Goal: Task Accomplishment & Management: Complete application form

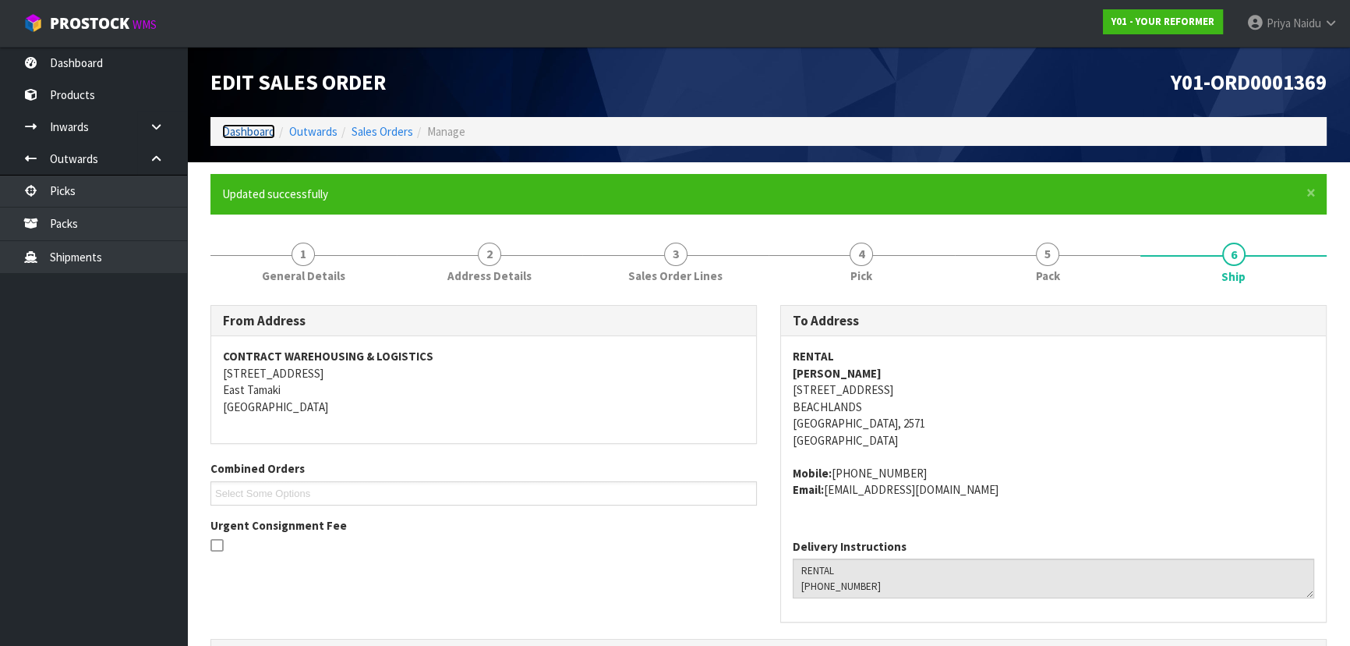
click at [252, 129] on link "Dashboard" at bounding box center [248, 131] width 53 height 15
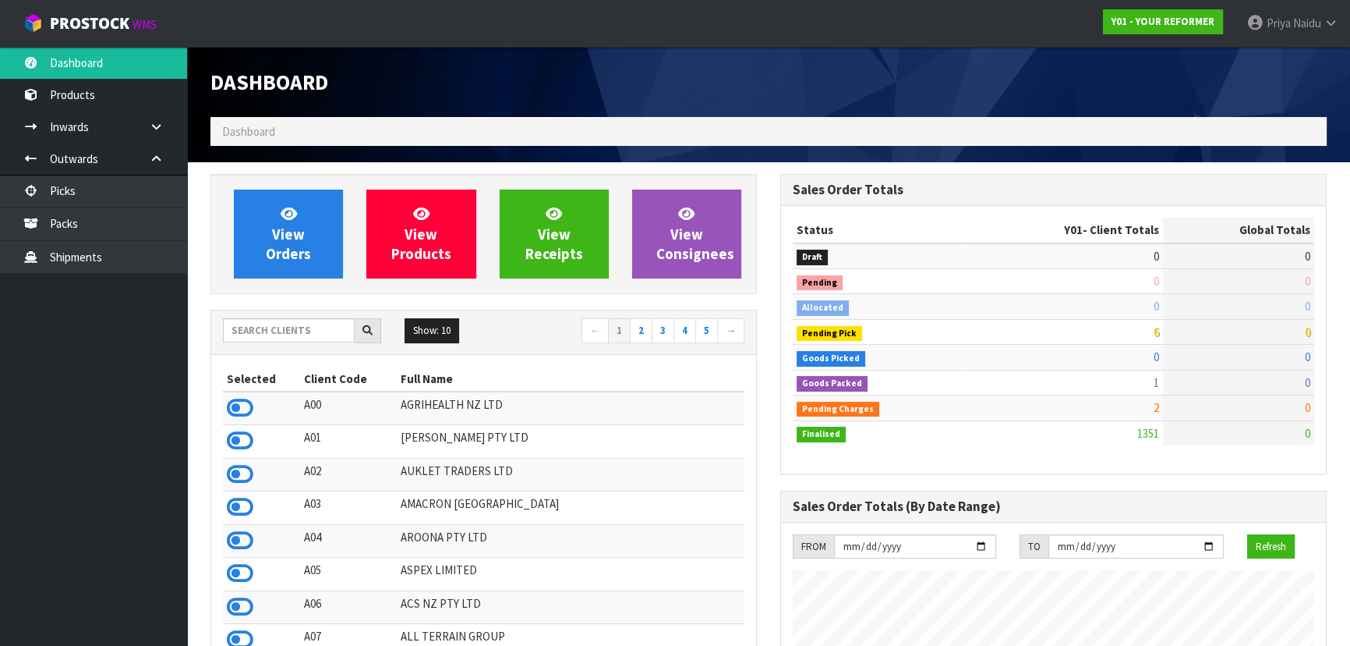
scroll to position [1179, 569]
click at [296, 318] on input "text" at bounding box center [289, 330] width 132 height 24
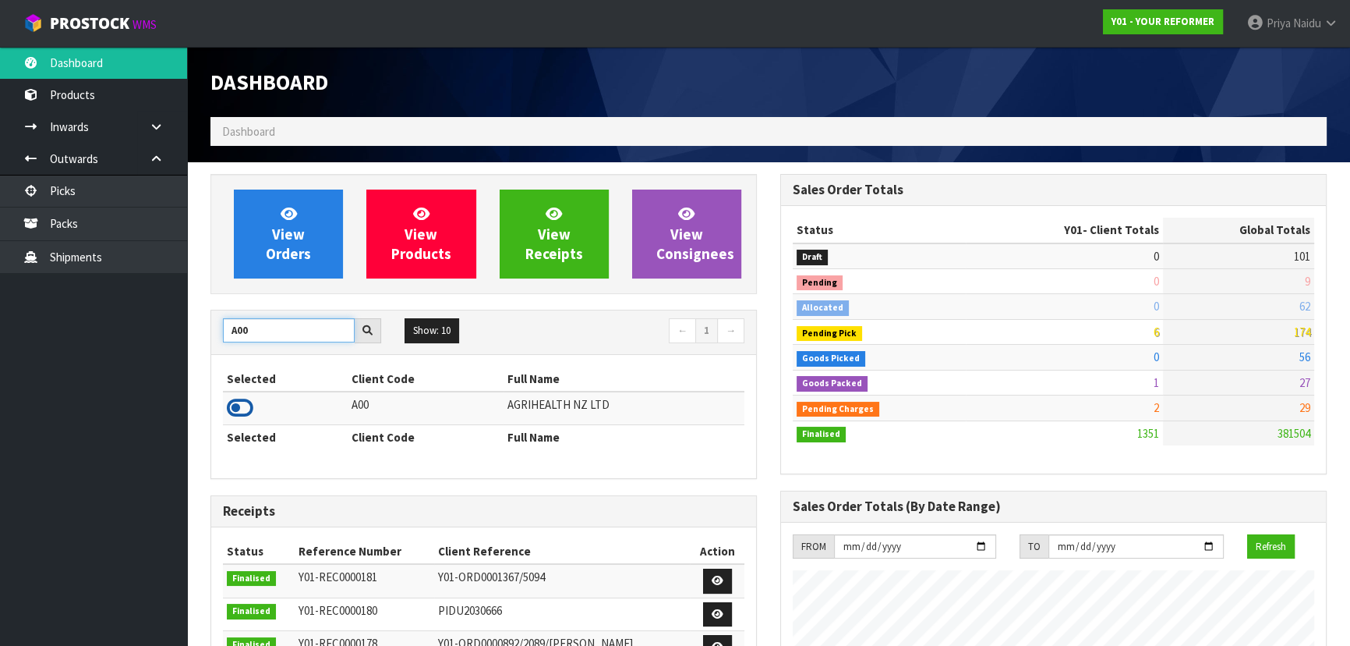
type input "A00"
click at [235, 404] on icon at bounding box center [240, 407] width 27 height 23
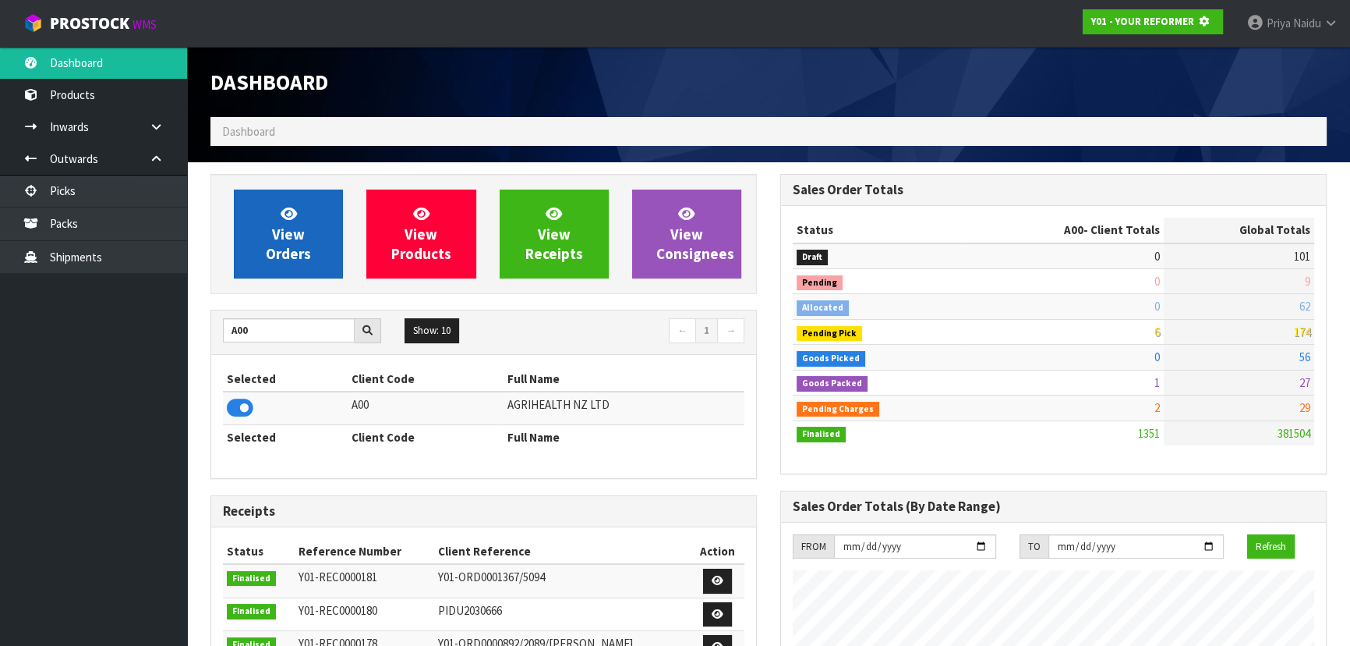
scroll to position [971, 569]
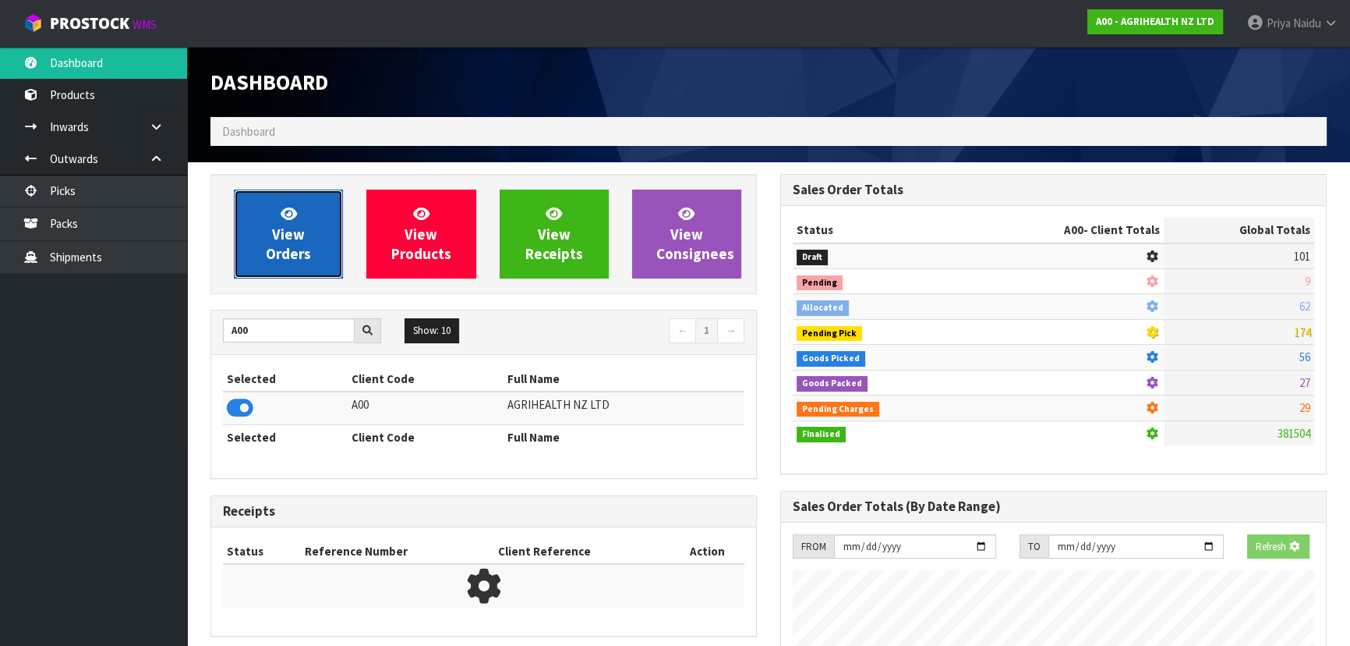
click at [290, 222] on span "View Orders" at bounding box center [288, 233] width 45 height 58
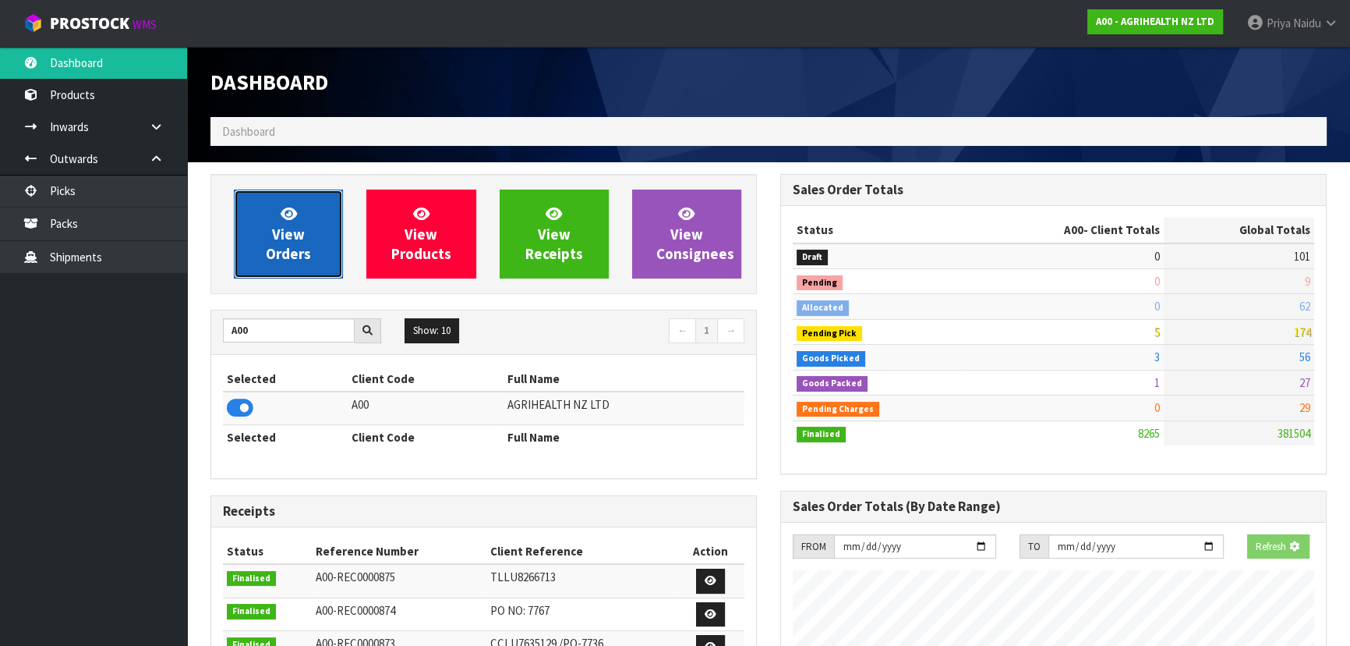
scroll to position [1179, 569]
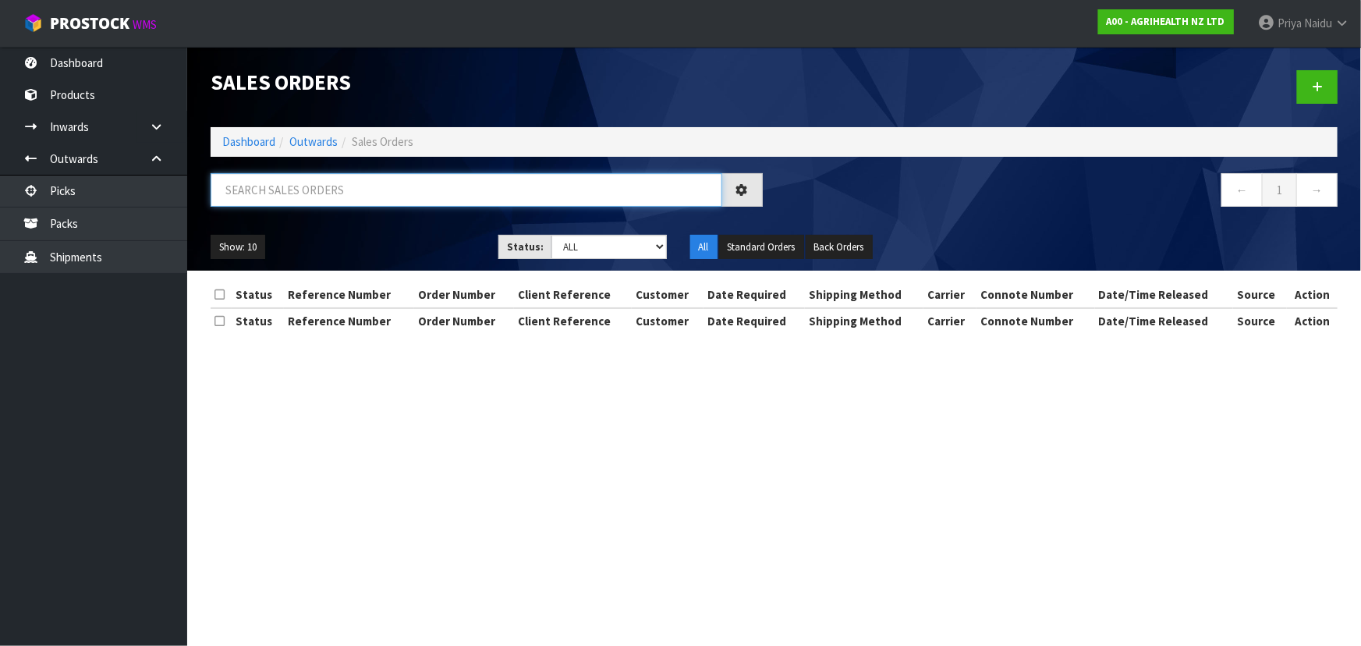
click at [317, 182] on input "text" at bounding box center [466, 190] width 511 height 34
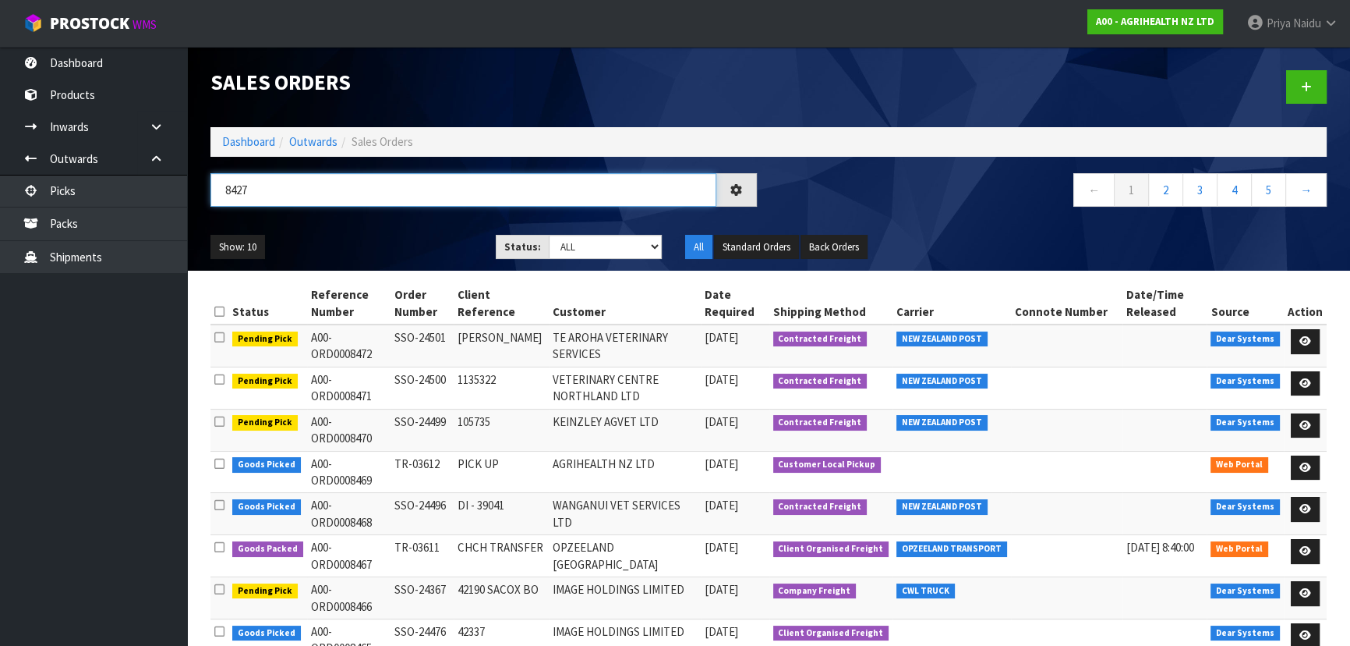
type input "8427"
click at [350, 228] on div "Show: 10 5 10 25 50 Status: Draft Pending Allocated Pending Pick Goods Picked G…" at bounding box center [769, 247] width 1140 height 48
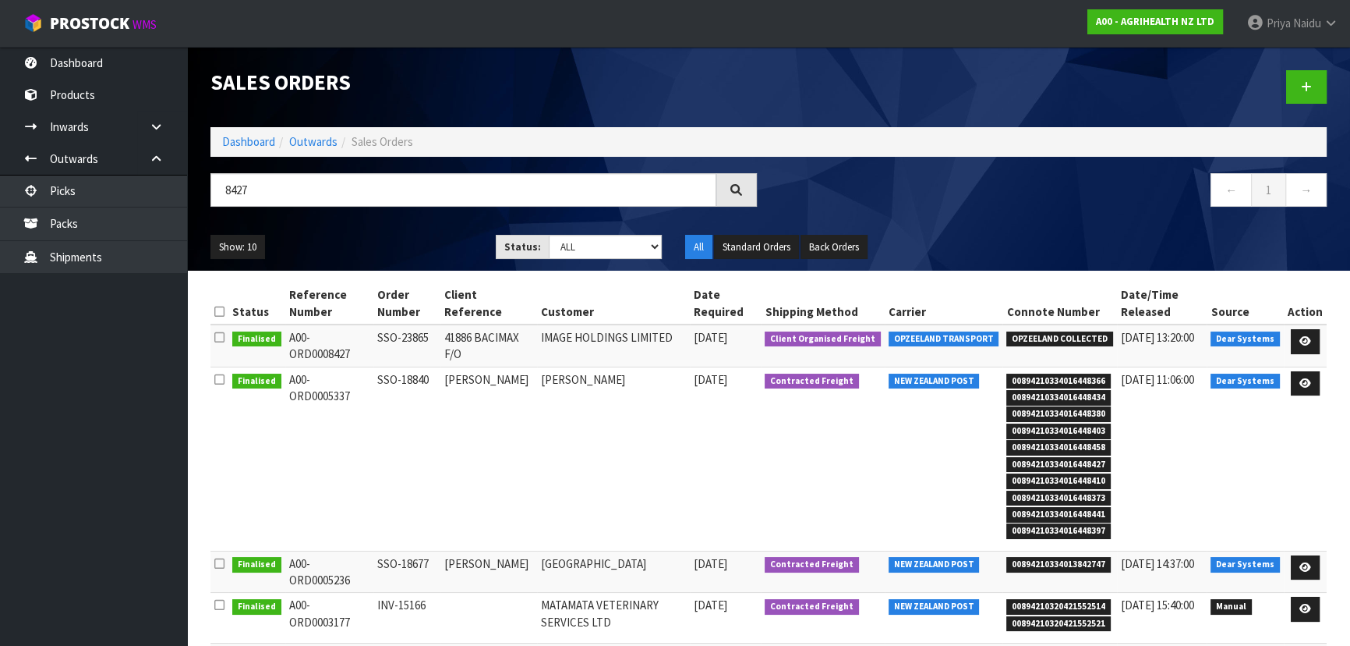
click at [374, 236] on ul "Show: 10 5 10 25 50" at bounding box center [342, 247] width 262 height 25
click at [366, 242] on ul "Show: 10 5 10 25 50" at bounding box center [342, 247] width 262 height 25
click at [377, 237] on ul "Show: 10 5 10 25 50" at bounding box center [342, 247] width 262 height 25
click at [239, 137] on link "Dashboard" at bounding box center [248, 141] width 53 height 15
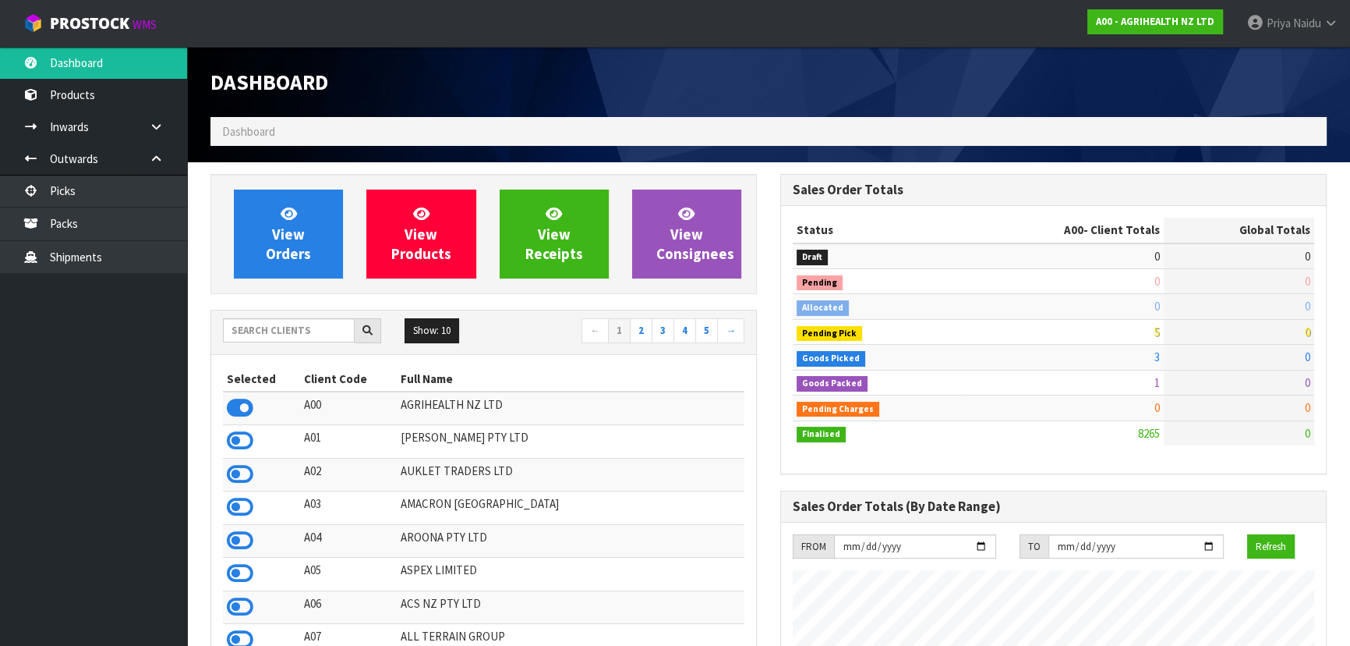
scroll to position [1179, 569]
click at [264, 327] on input "text" at bounding box center [289, 330] width 132 height 24
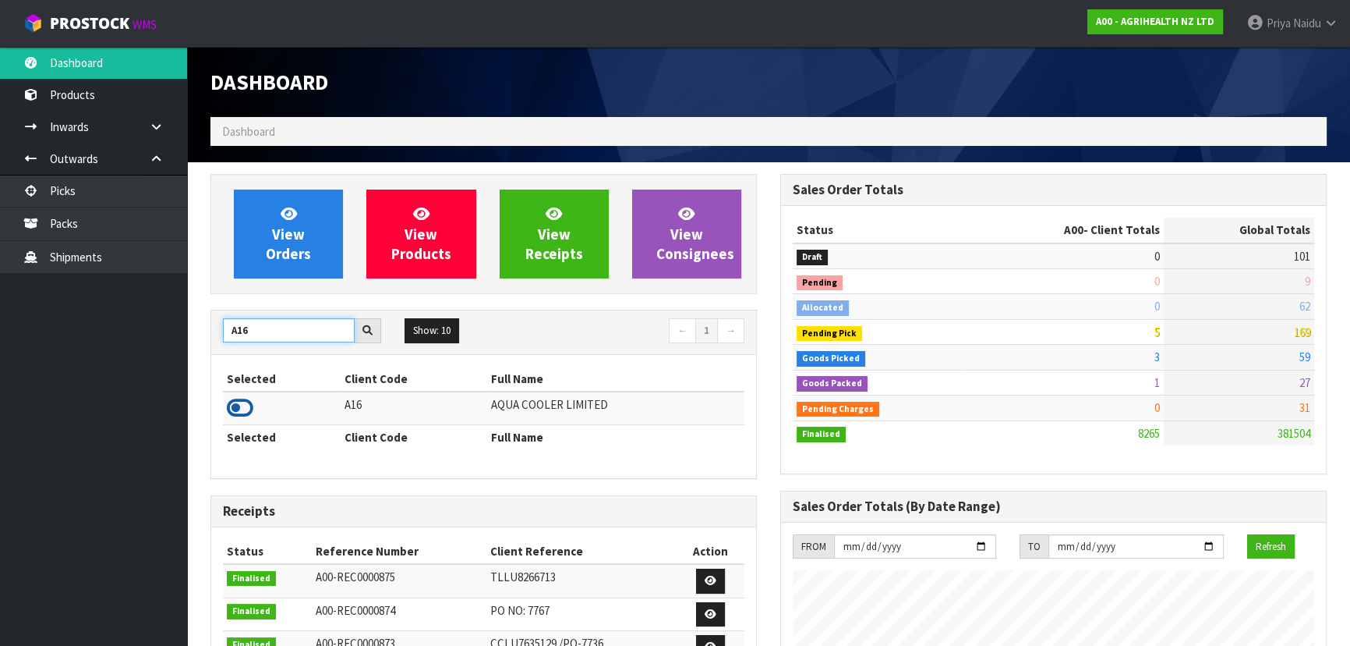
type input "A16"
click at [243, 406] on icon at bounding box center [240, 407] width 27 height 23
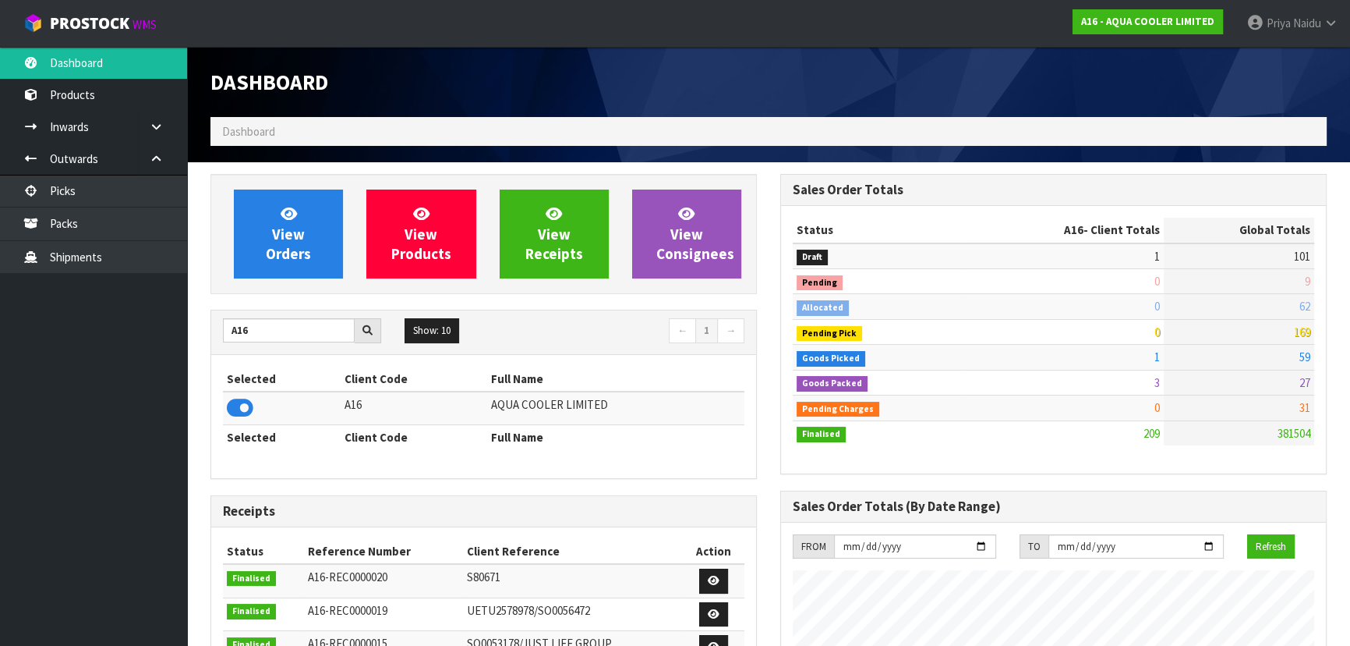
scroll to position [1187, 569]
click at [284, 240] on span "View Orders" at bounding box center [288, 233] width 45 height 58
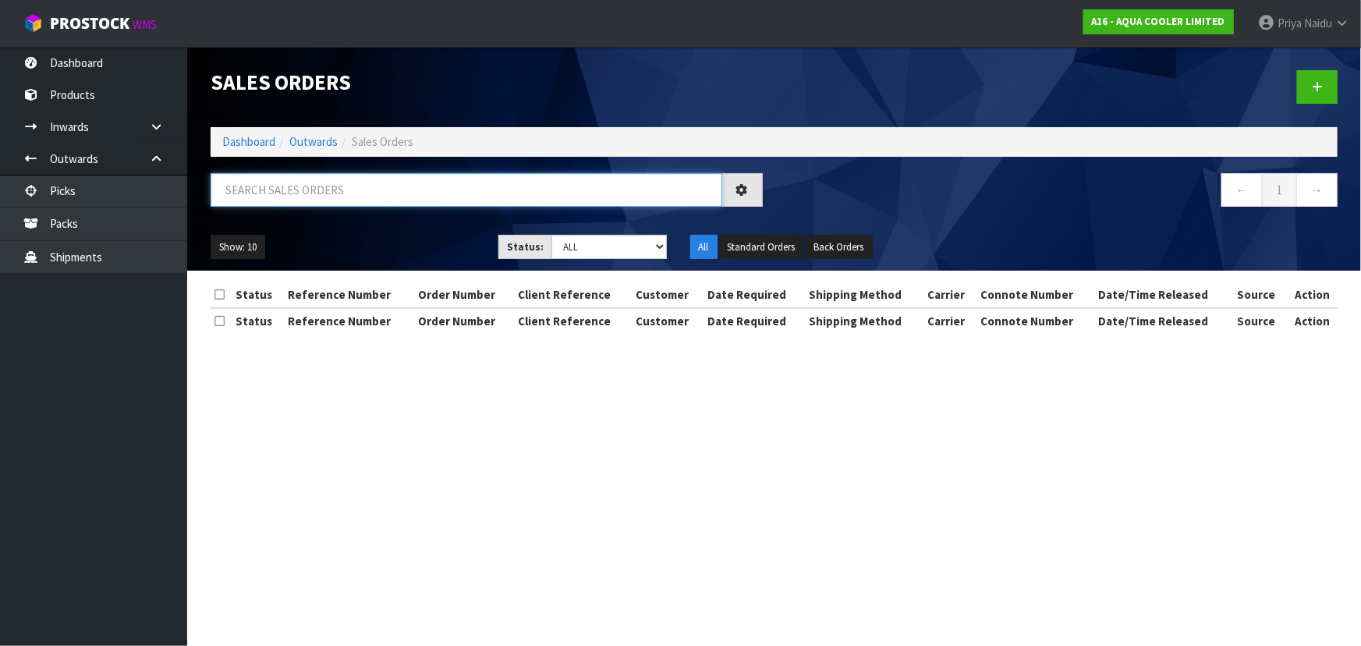
drag, startPoint x: 318, startPoint y: 179, endPoint x: 319, endPoint y: 189, distance: 10.2
click at [318, 179] on input "text" at bounding box center [466, 190] width 511 height 34
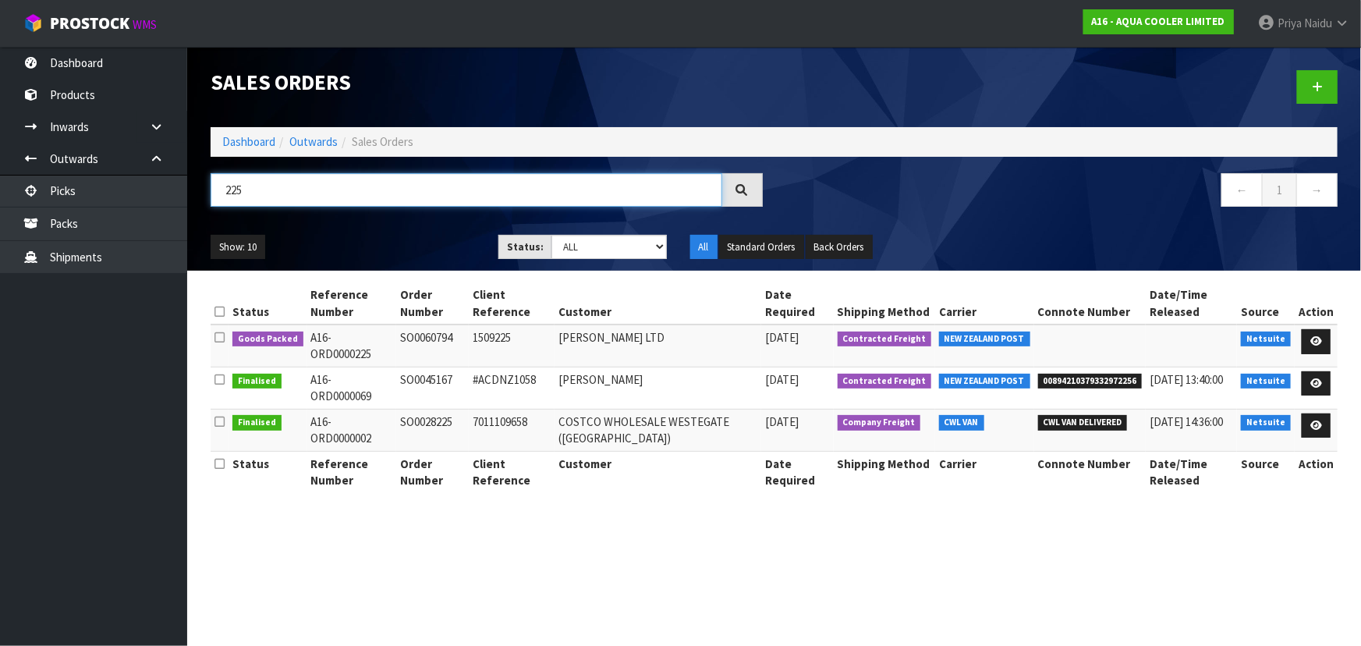
type input "225"
click at [364, 235] on ul "Show: 10 5 10 25 50" at bounding box center [343, 247] width 264 height 25
click at [1315, 336] on icon at bounding box center [1316, 341] width 12 height 10
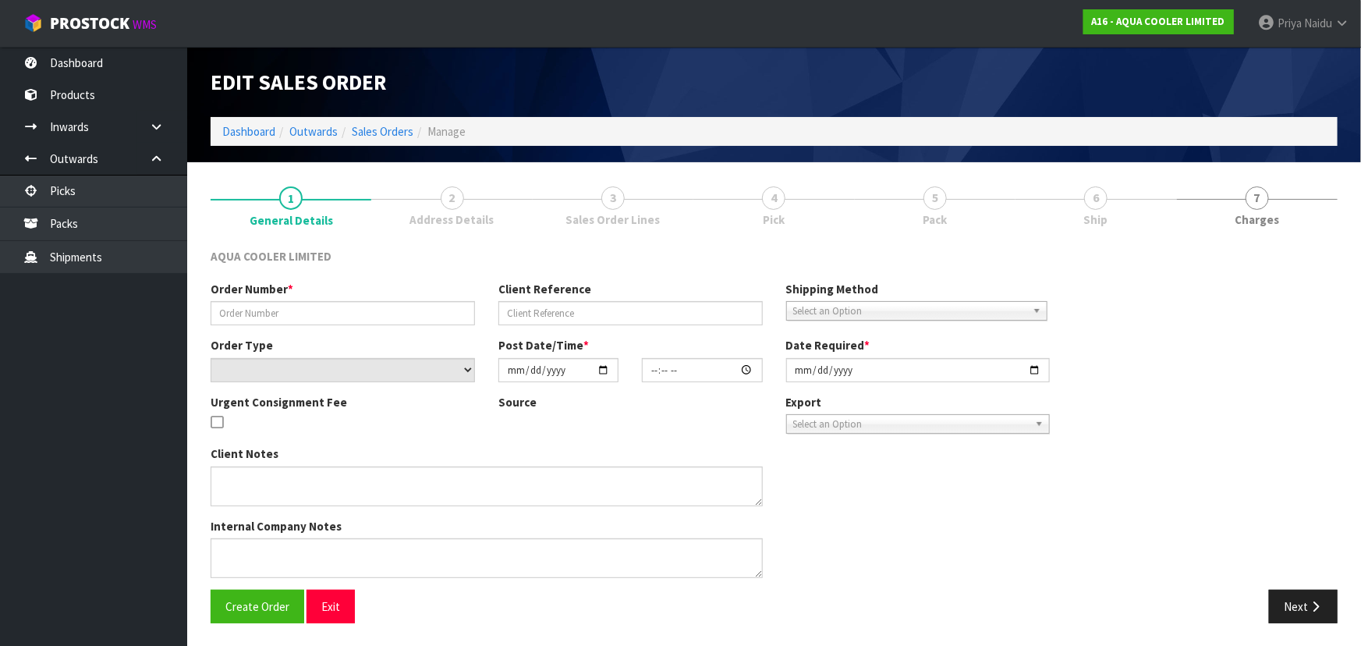
type input "SO0060794"
type input "1509225"
select select "number:0"
type input "[DATE]"
type input "16:45:12.000"
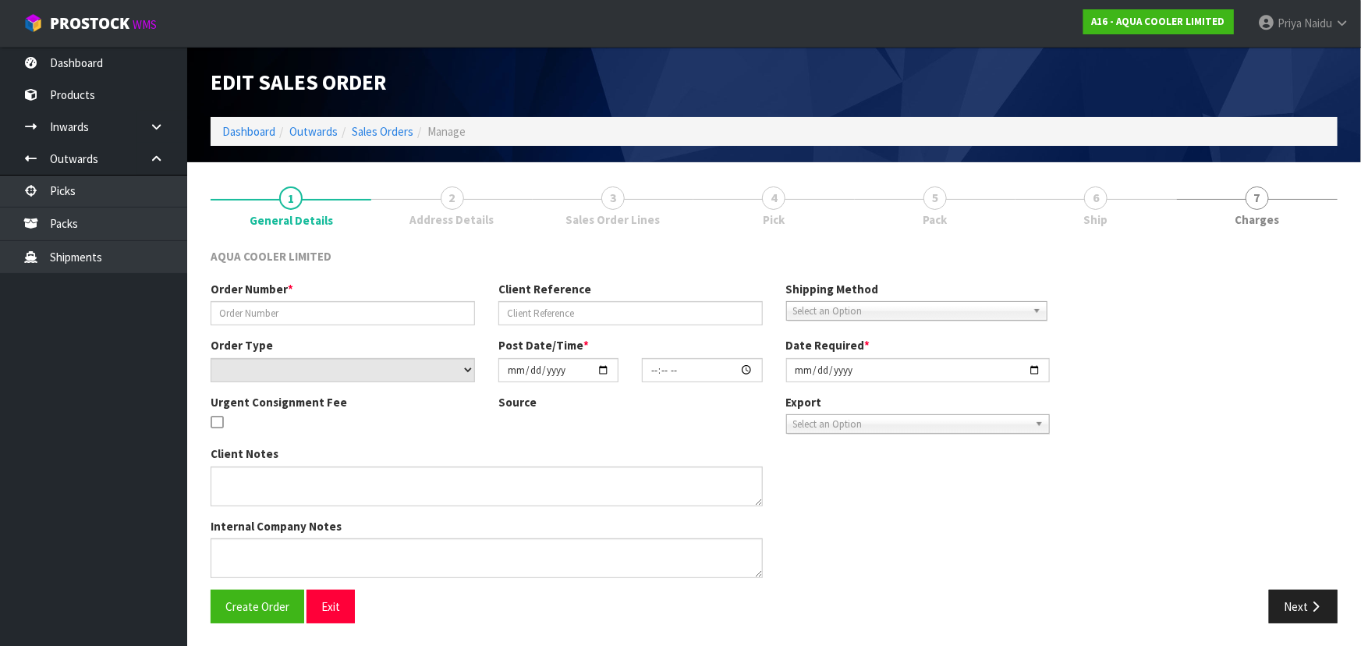
type input "[DATE]"
type textarea "ENQ0358054"
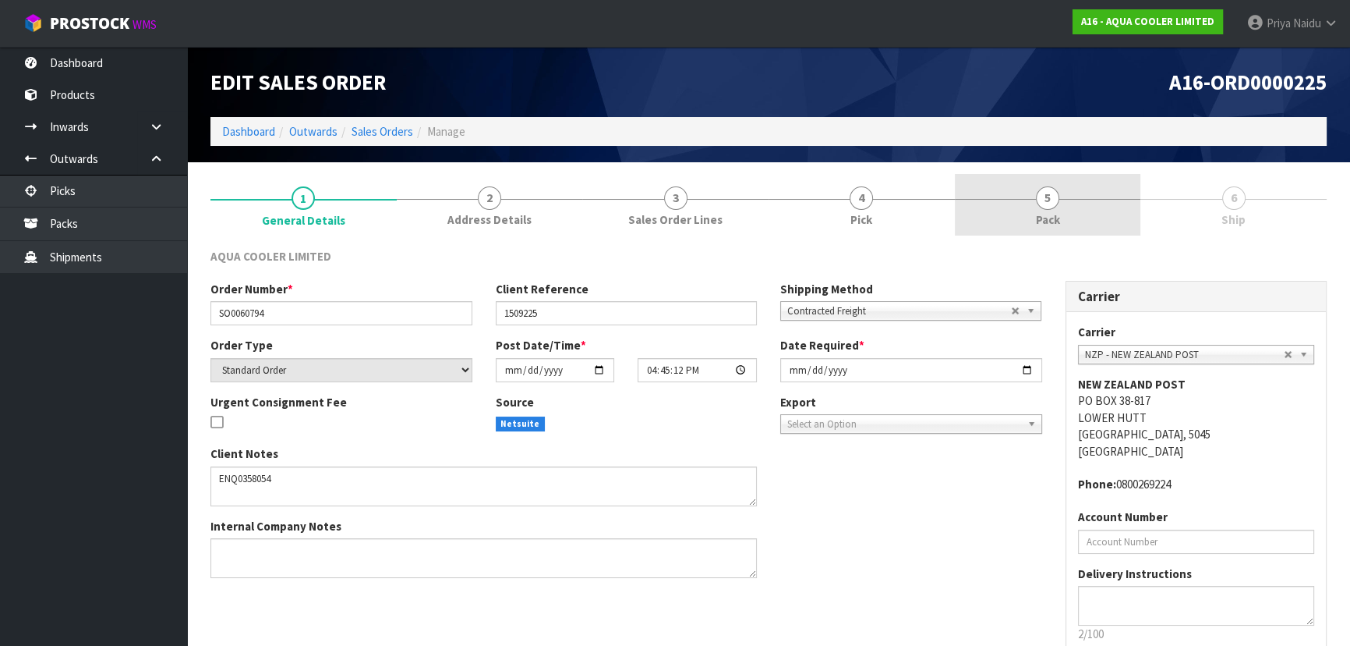
drag, startPoint x: 1049, startPoint y: 226, endPoint x: 1037, endPoint y: 235, distance: 15.6
click at [1049, 225] on span "Pack" at bounding box center [1048, 219] width 24 height 16
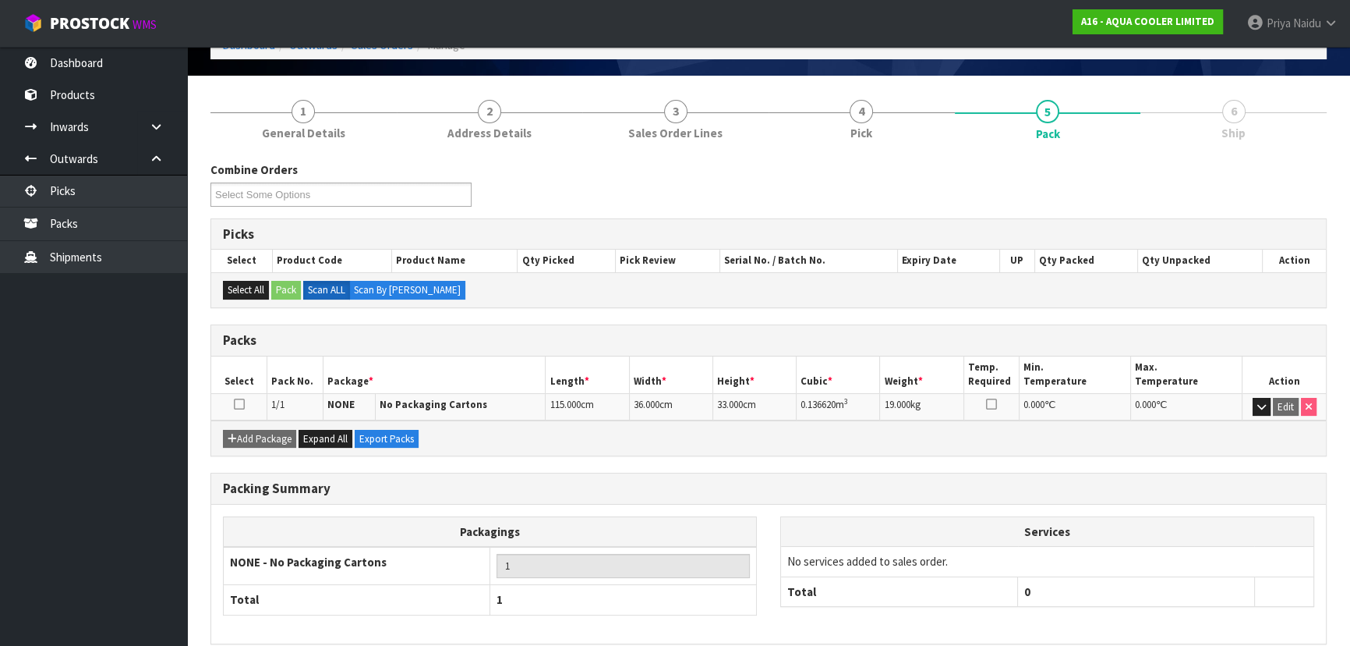
scroll to position [155, 0]
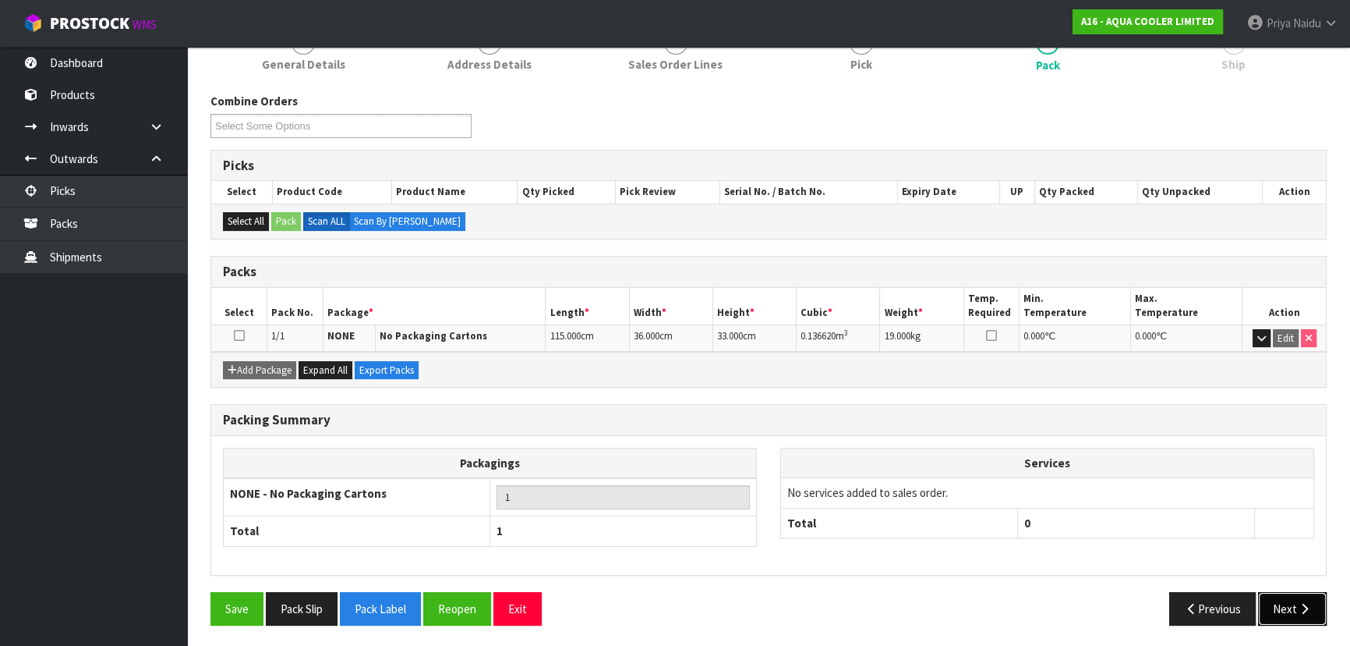
click at [1304, 604] on icon "button" at bounding box center [1304, 609] width 15 height 12
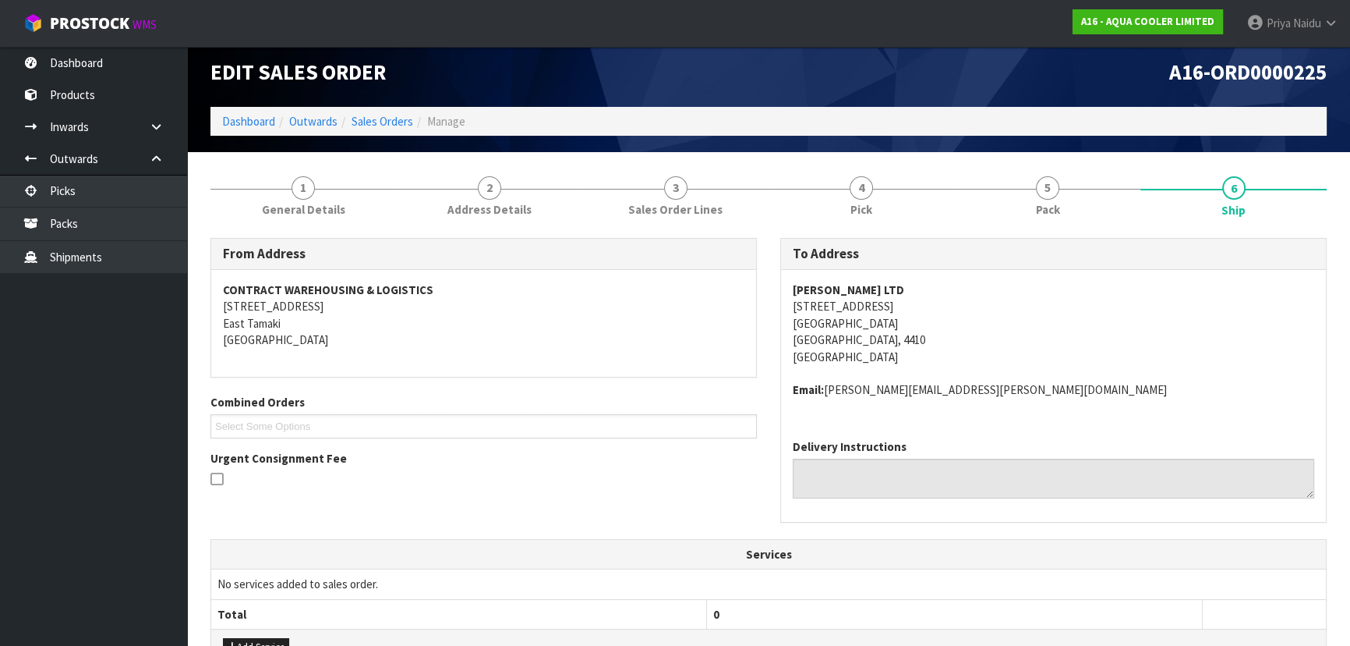
scroll to position [0, 0]
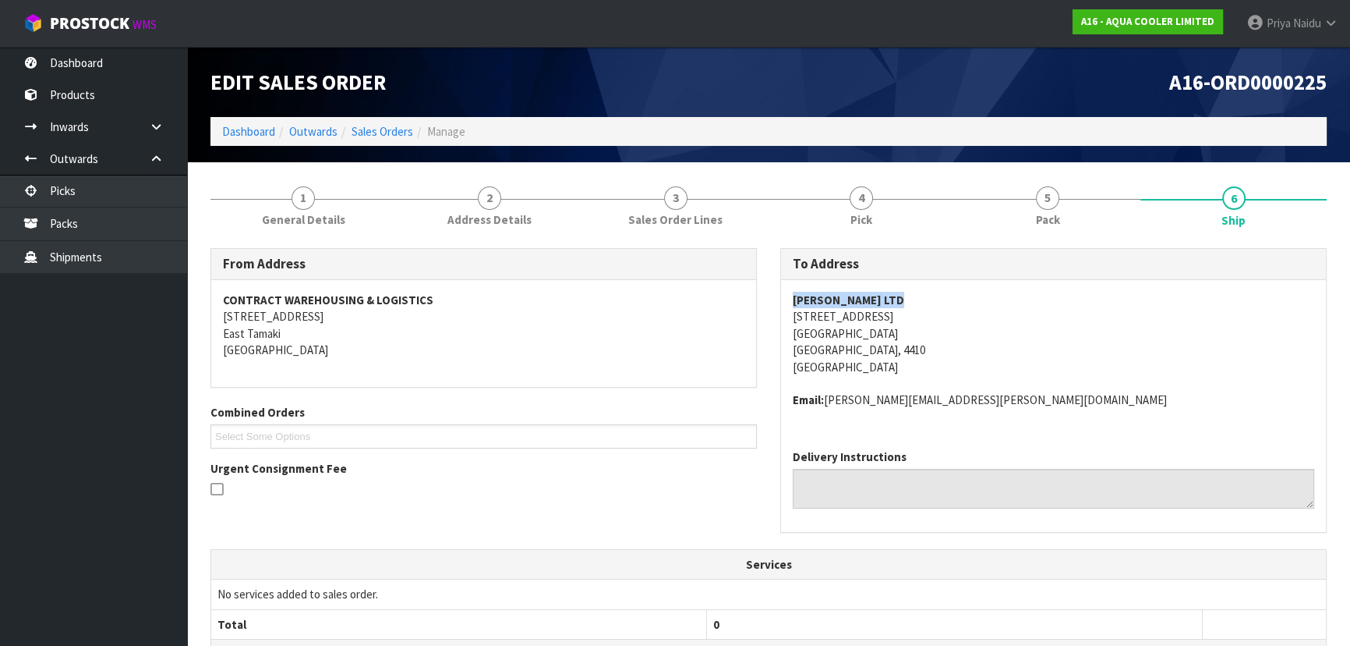
copy strong "[PERSON_NAME] LTD"
drag, startPoint x: 786, startPoint y: 297, endPoint x: 917, endPoint y: 286, distance: 131.4
click at [917, 286] on div "[PERSON_NAME] LTD [STREET_ADDRESS] Email: [PERSON_NAME][EMAIL_ADDRESS][PERSON_N…" at bounding box center [1053, 358] width 545 height 157
copy address "[STREET_ADDRESS] [GEOGRAPHIC_DATA], 4410"
drag, startPoint x: 774, startPoint y: 315, endPoint x: 990, endPoint y: 348, distance: 218.4
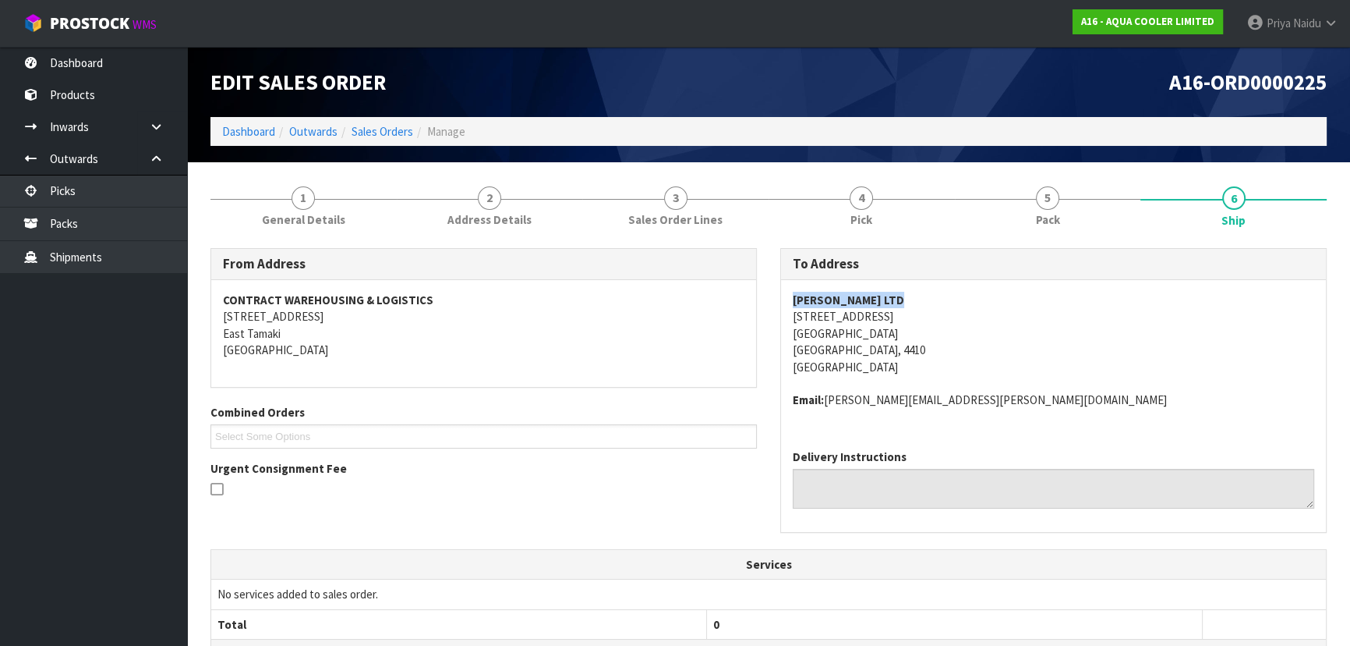
click at [990, 348] on div "To Address [PERSON_NAME] LTD [STREET_ADDRESS] Email: [PERSON_NAME][EMAIL_ADDRES…" at bounding box center [1054, 398] width 570 height 301
click at [1007, 211] on link "5 Pack" at bounding box center [1048, 205] width 186 height 62
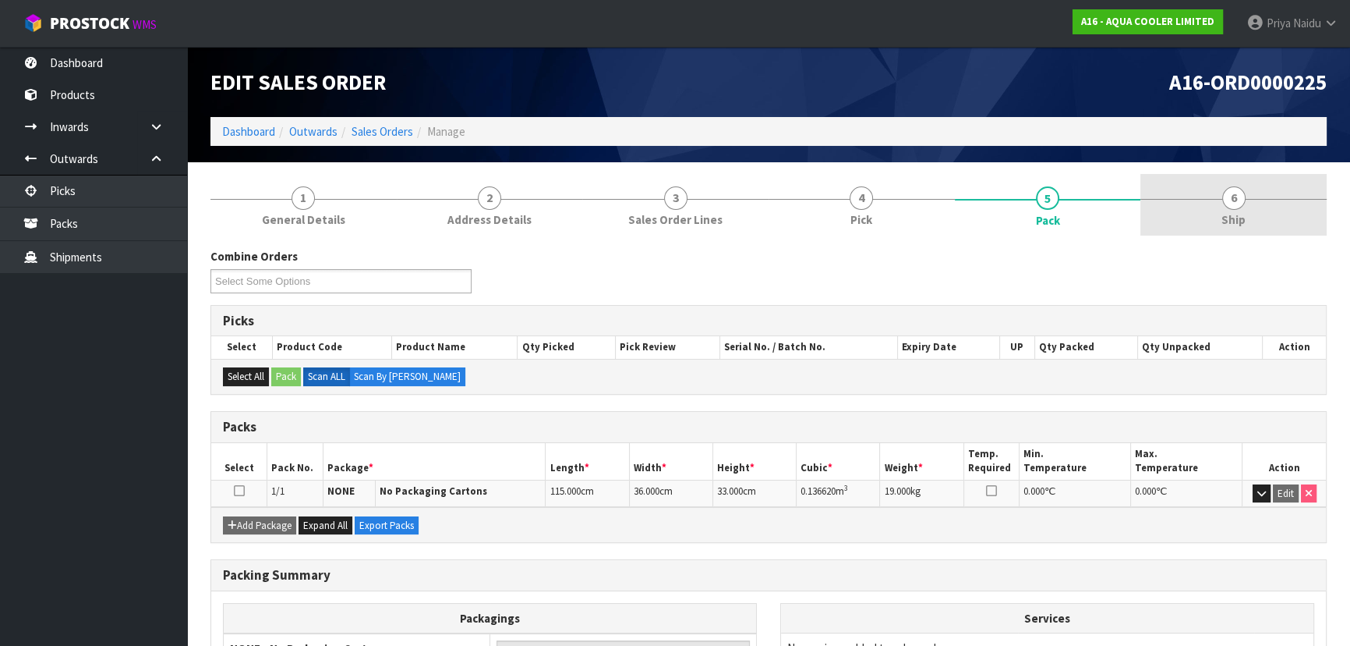
click at [1254, 227] on link "6 Ship" at bounding box center [1234, 205] width 186 height 62
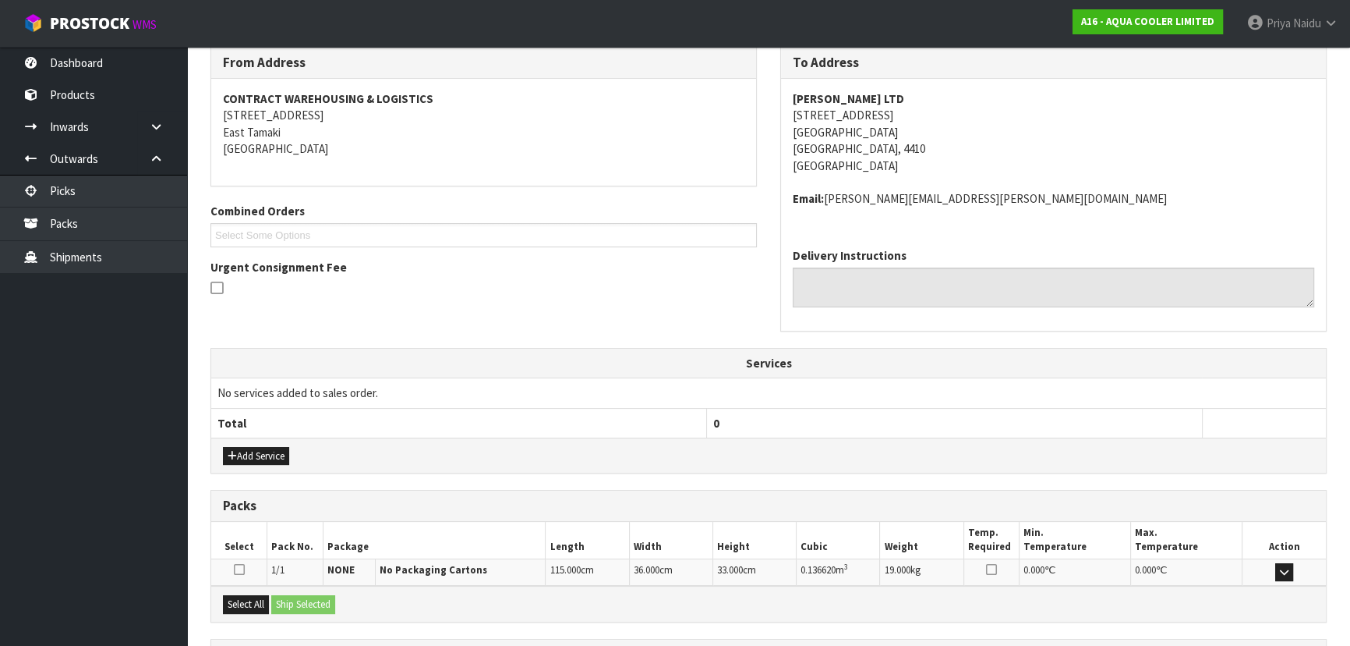
scroll to position [342, 0]
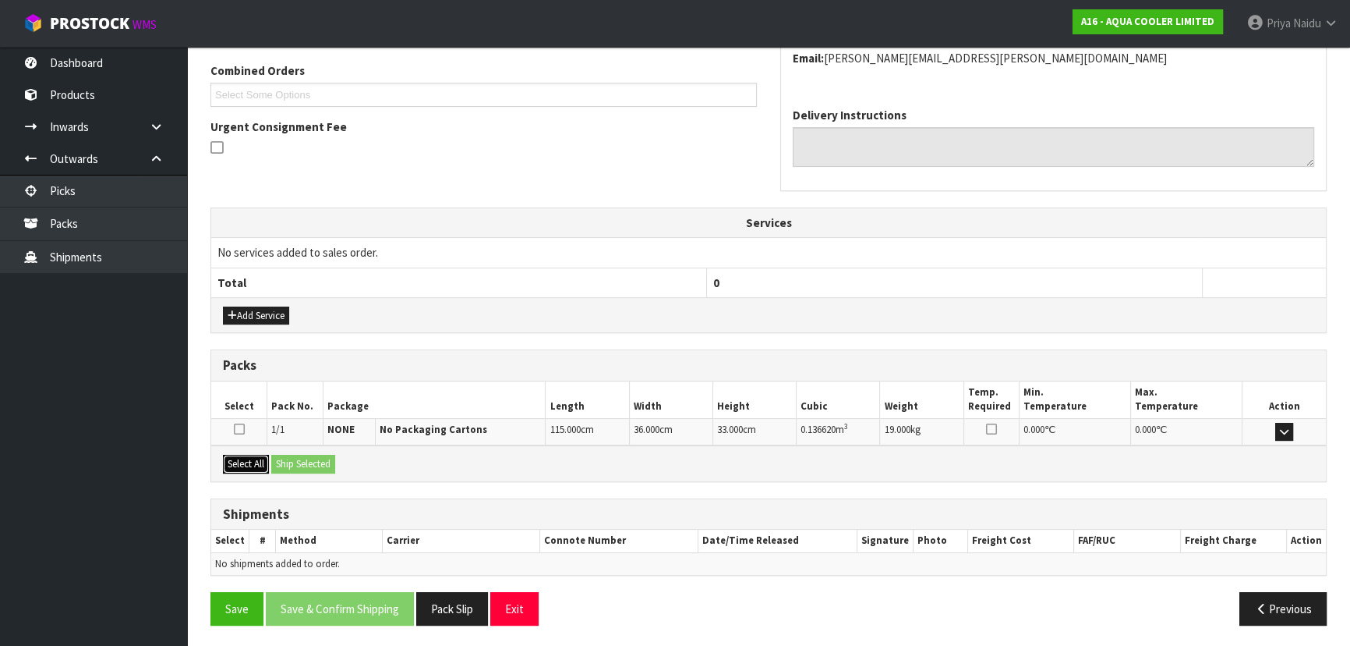
click at [252, 455] on button "Select All" at bounding box center [246, 464] width 46 height 19
drag, startPoint x: 292, startPoint y: 452, endPoint x: 345, endPoint y: 460, distance: 53.6
click at [298, 455] on button "Ship Selected" at bounding box center [303, 464] width 64 height 19
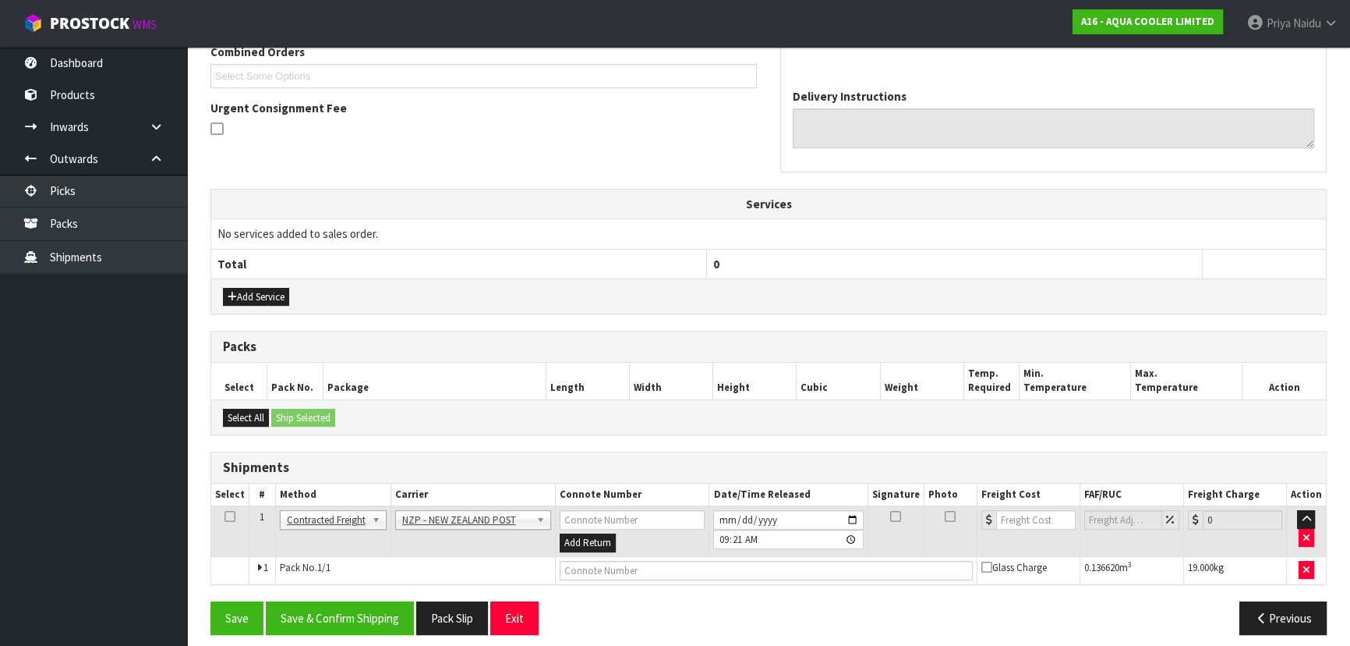
scroll to position [370, 0]
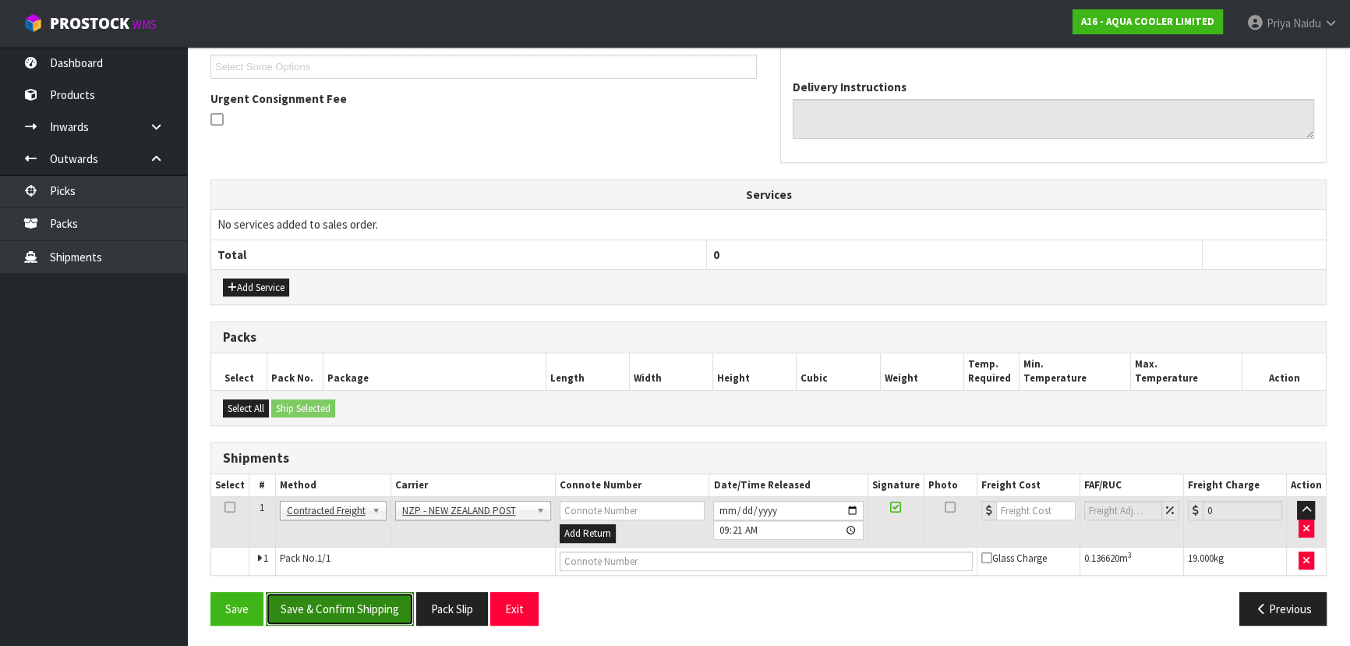
click at [349, 595] on button "Save & Confirm Shipping" at bounding box center [340, 609] width 148 height 34
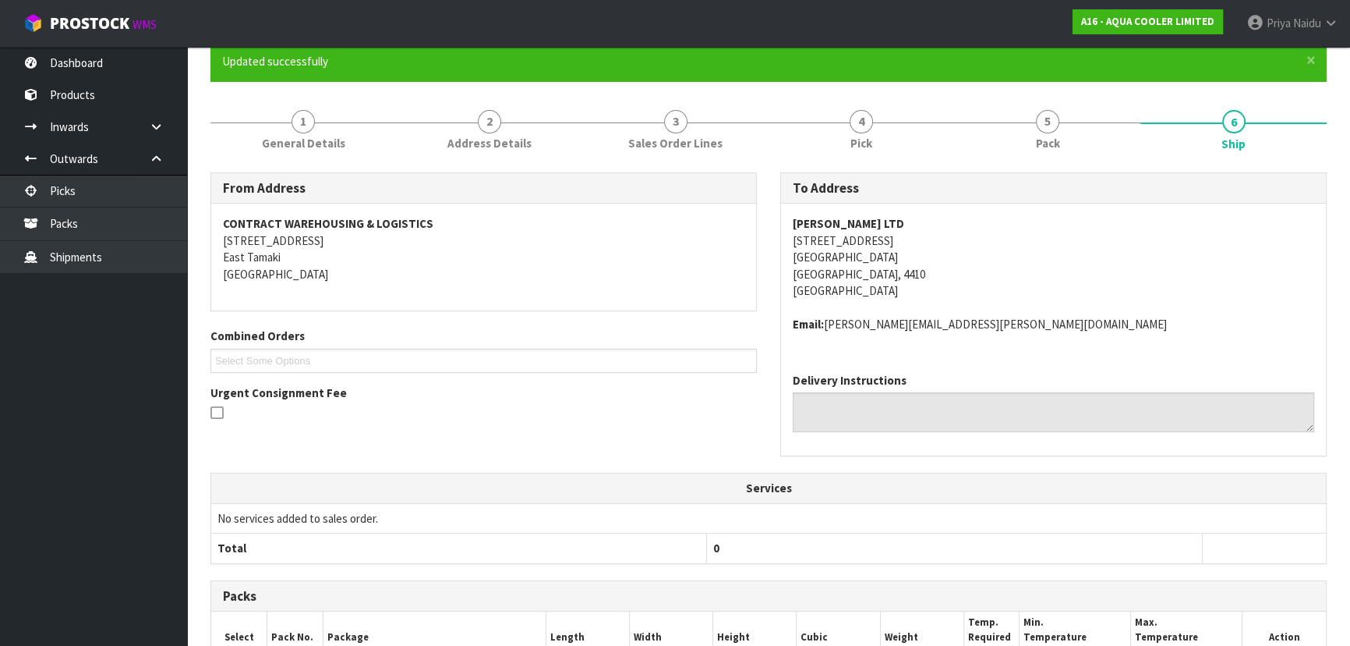
scroll to position [388, 0]
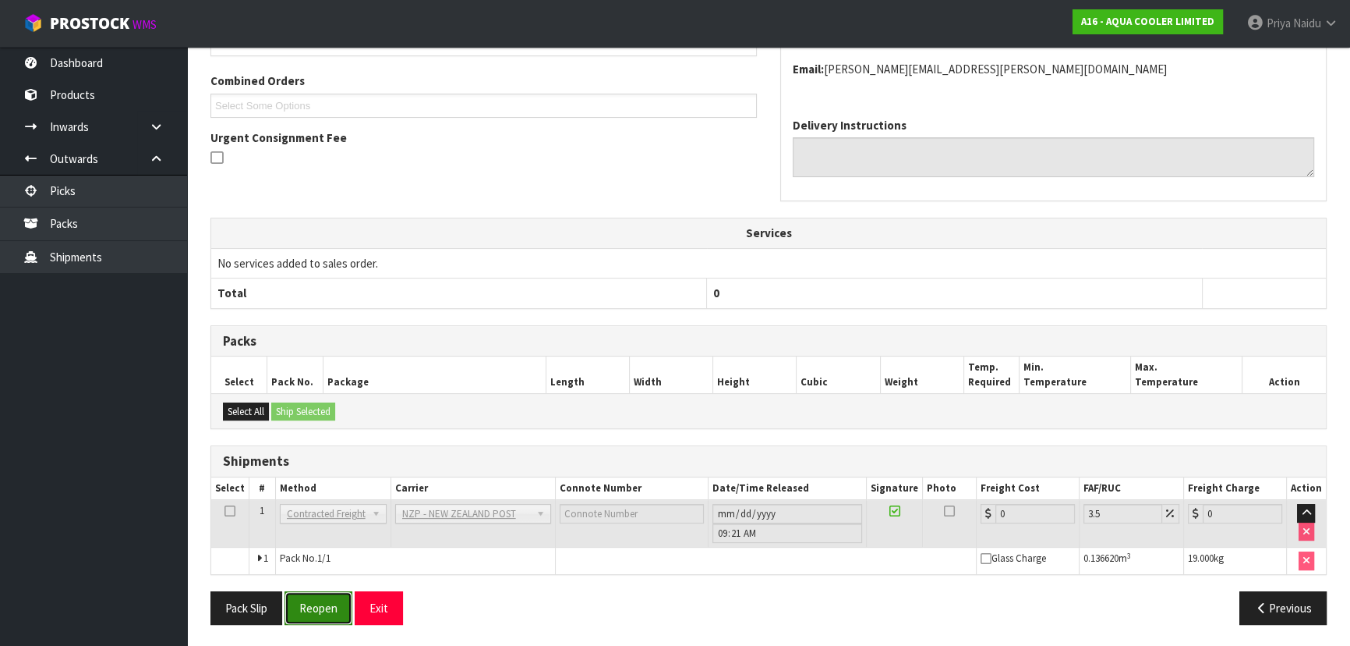
click at [327, 607] on button "Reopen" at bounding box center [319, 608] width 68 height 34
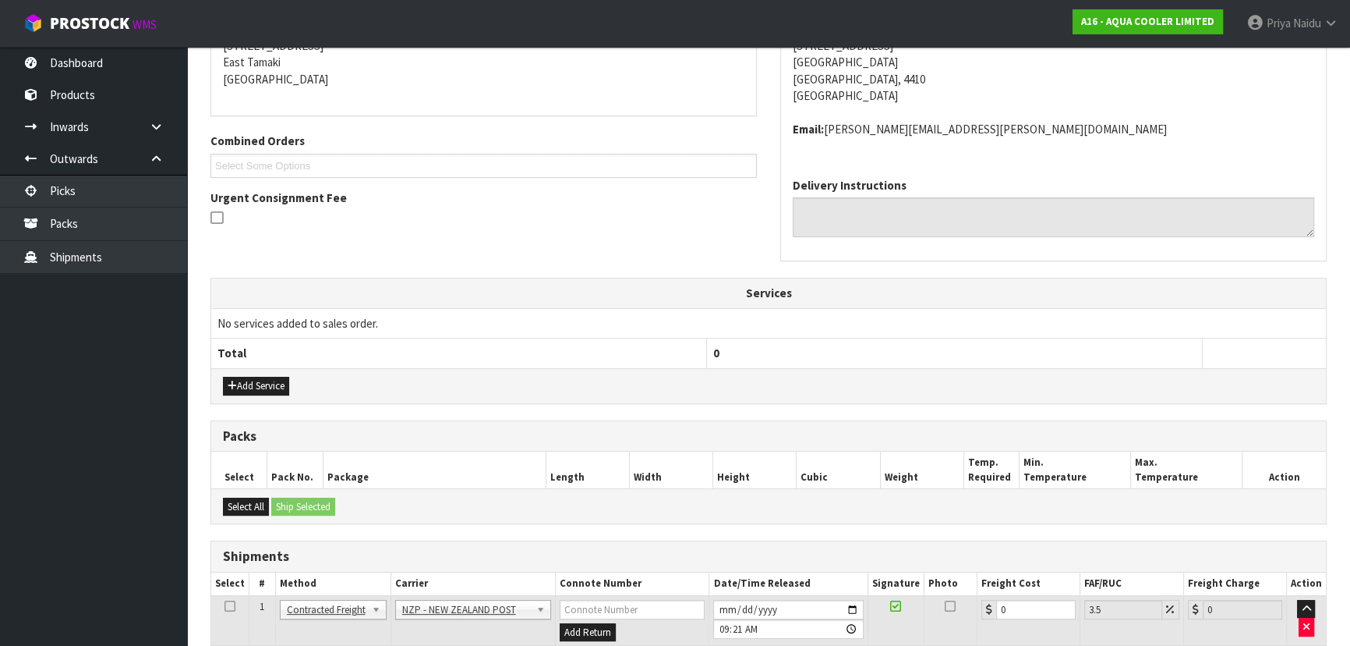
scroll to position [440, 0]
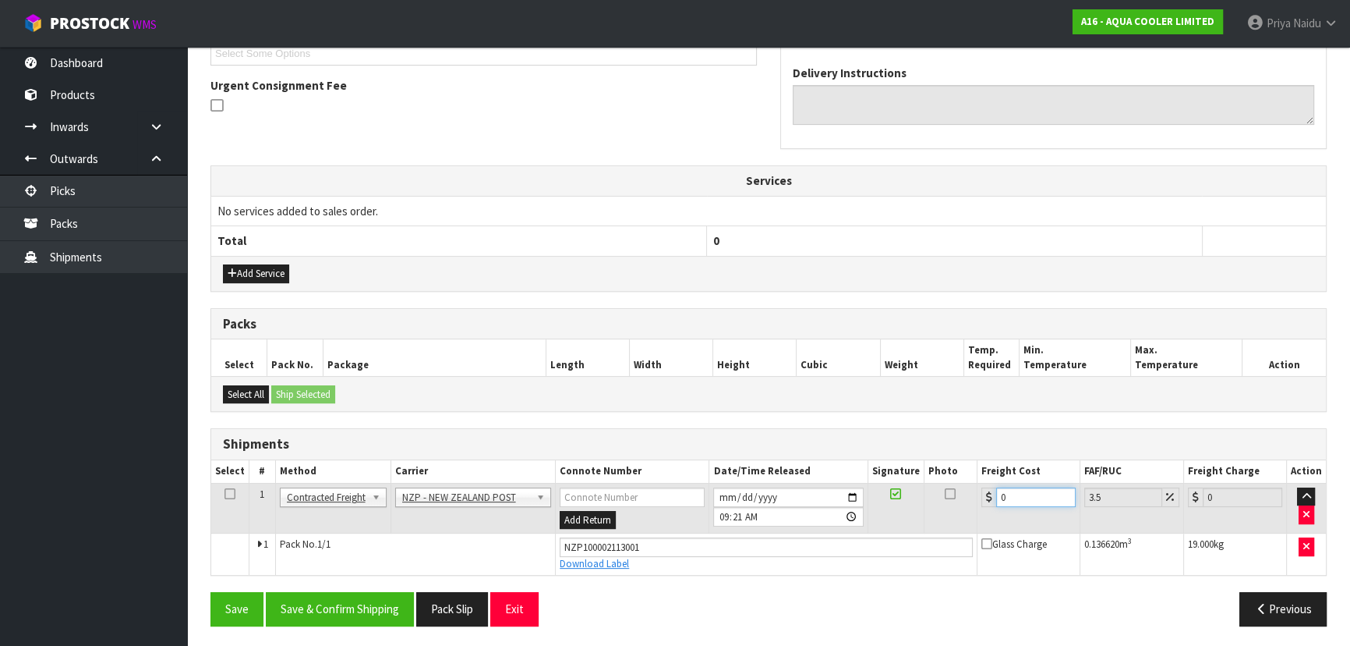
click at [1014, 487] on input "0" at bounding box center [1036, 496] width 80 height 19
type input "4"
type input "4.14"
type input "41"
type input "42.43"
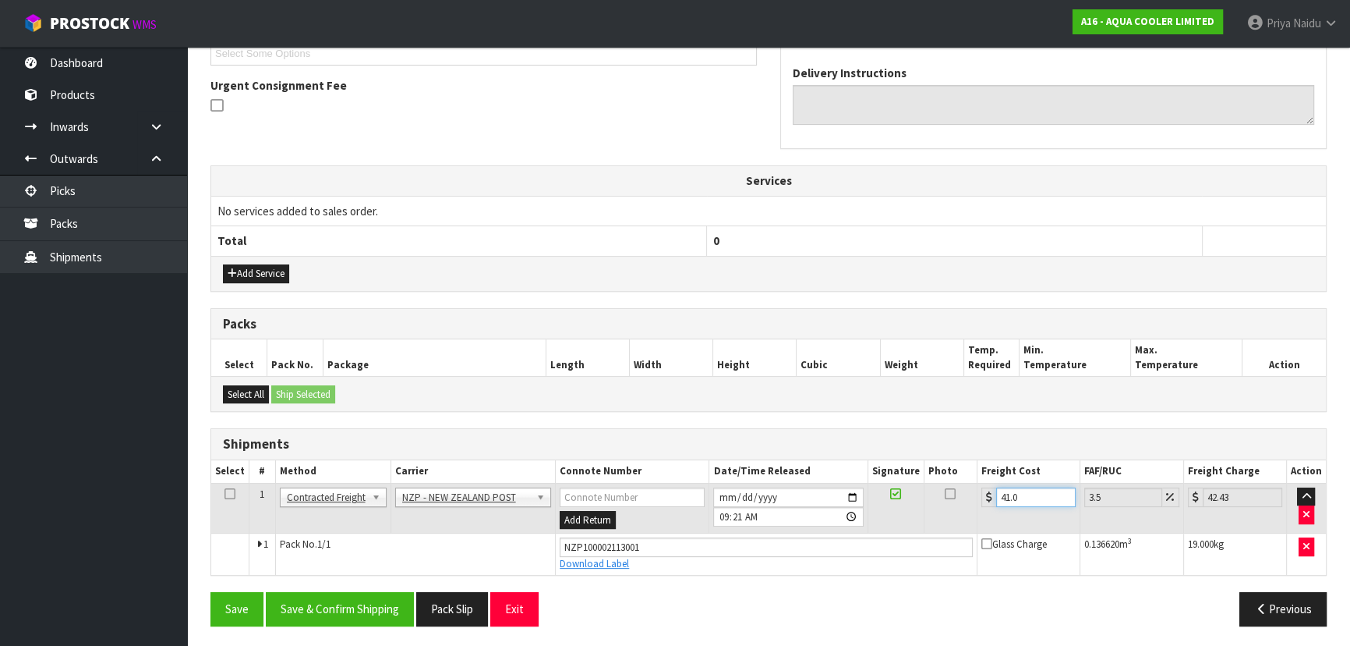
type input "41.03"
type input "42.47"
type input "41.03"
click at [345, 600] on button "Save & Confirm Shipping" at bounding box center [340, 609] width 148 height 34
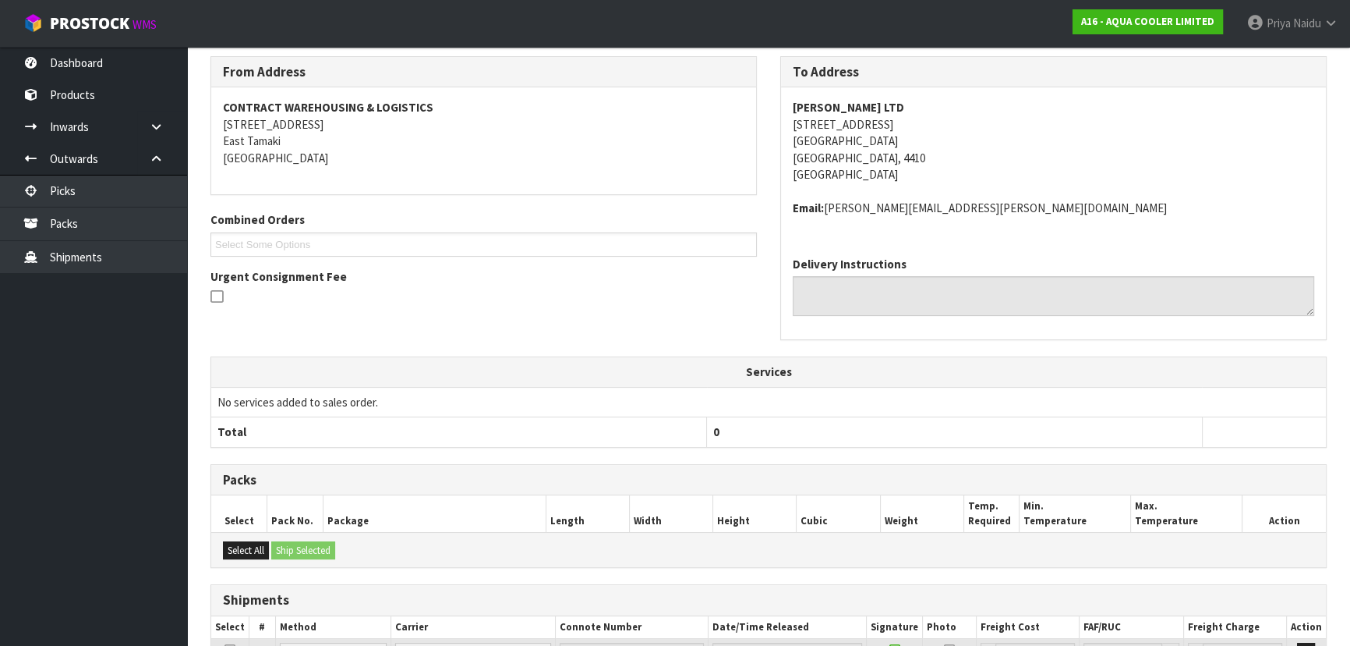
scroll to position [0, 0]
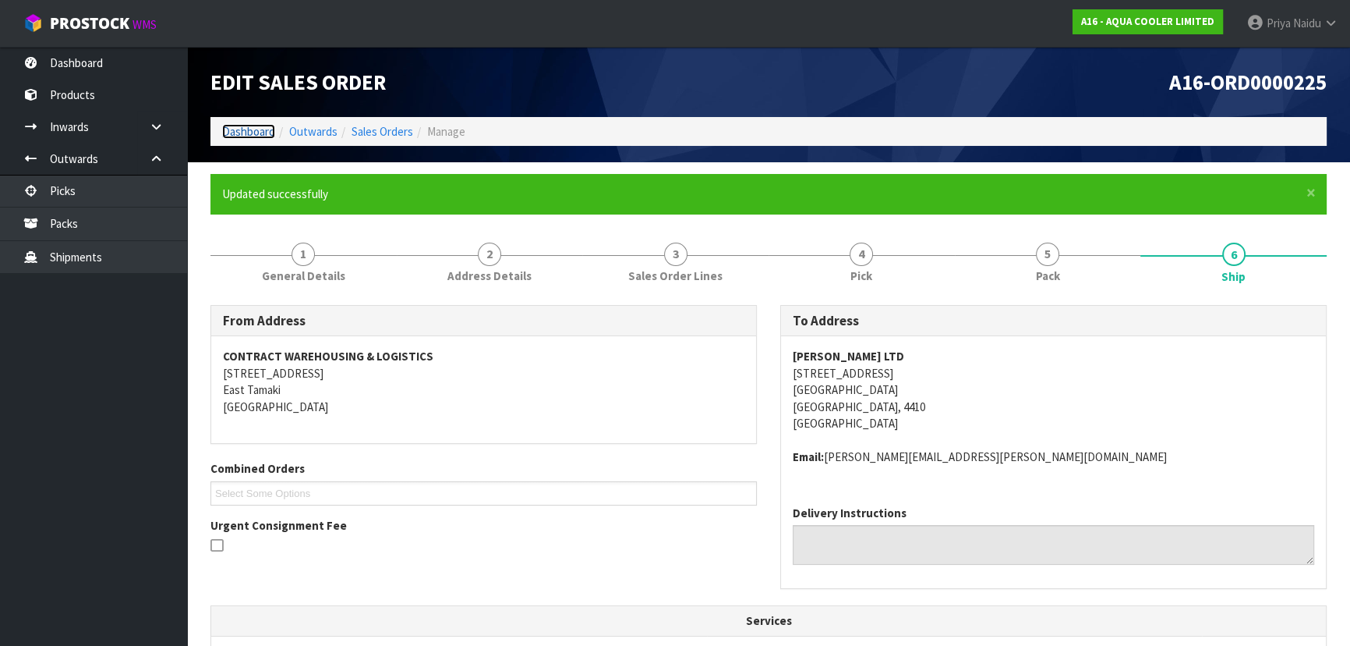
click at [250, 130] on link "Dashboard" at bounding box center [248, 131] width 53 height 15
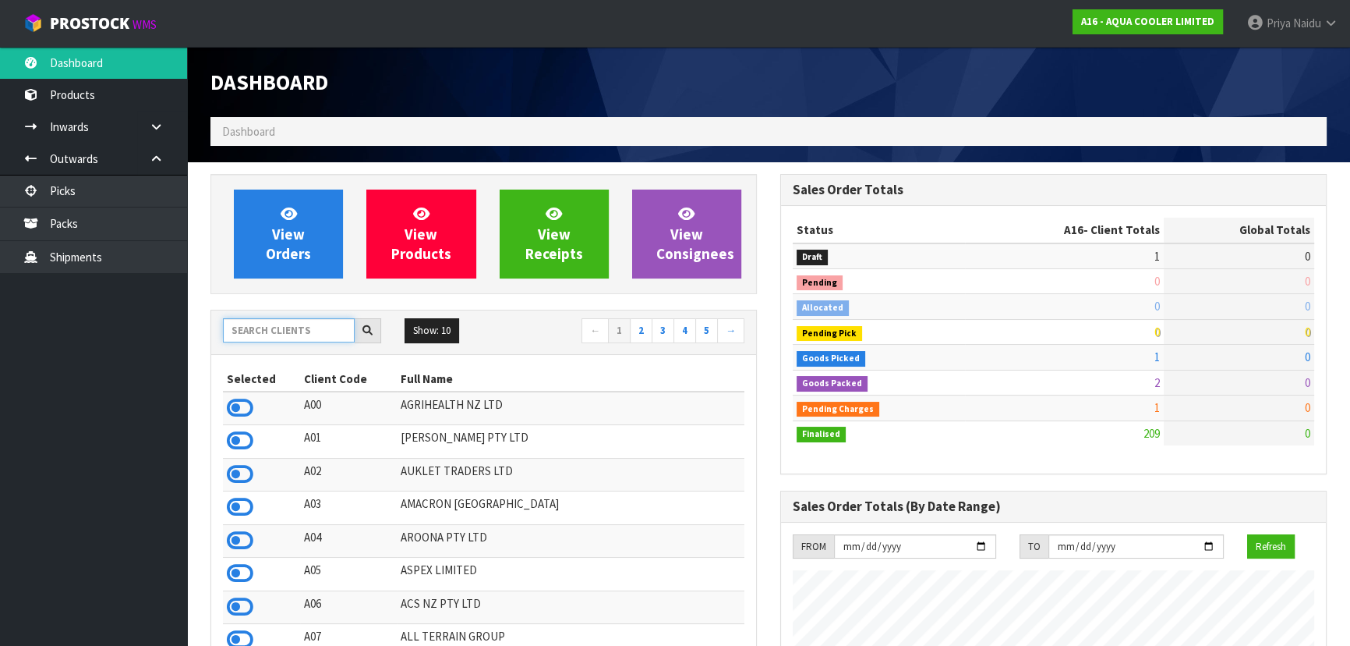
click at [248, 337] on input "text" at bounding box center [289, 330] width 132 height 24
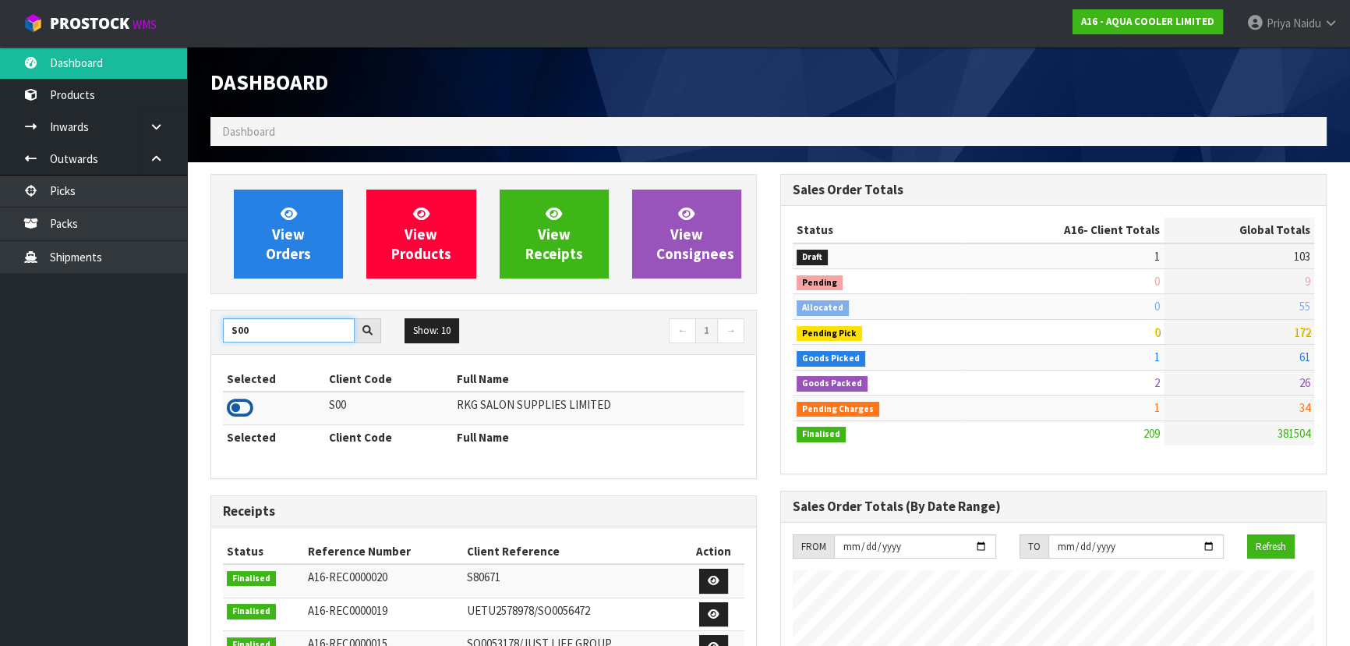
type input "S00"
click at [232, 406] on icon at bounding box center [240, 407] width 27 height 23
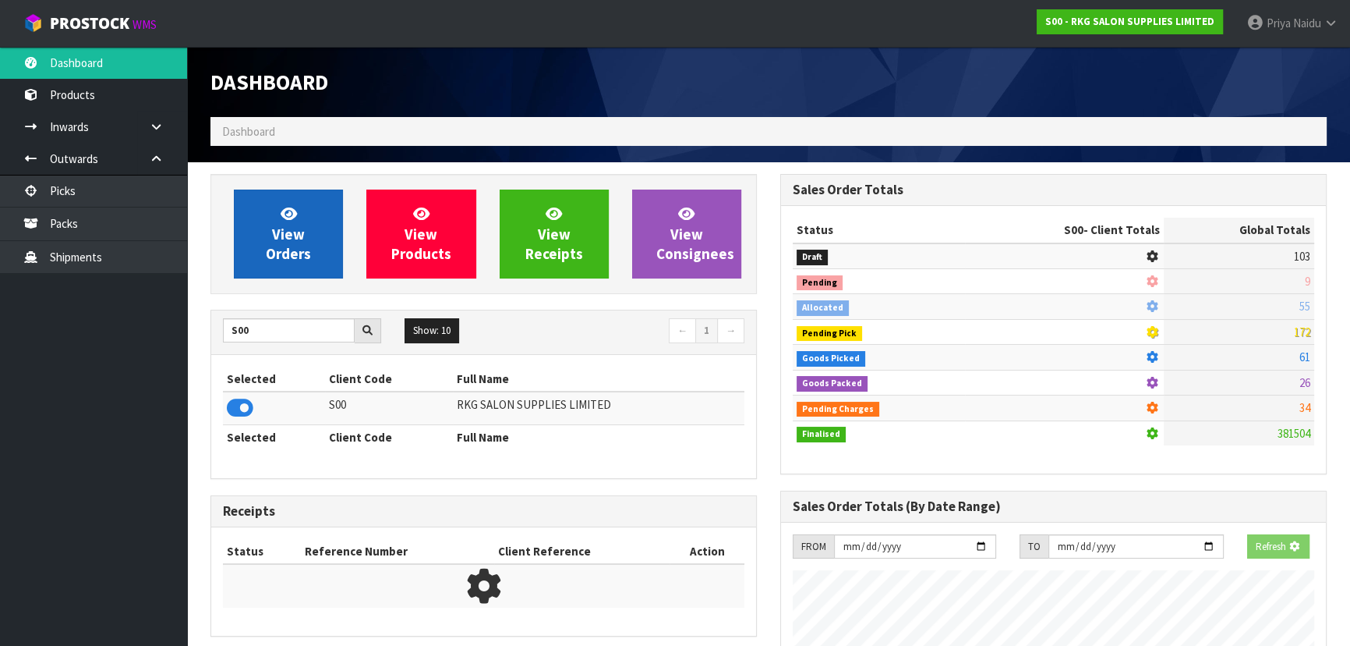
scroll to position [971, 569]
click at [289, 235] on span "View Orders" at bounding box center [288, 233] width 45 height 58
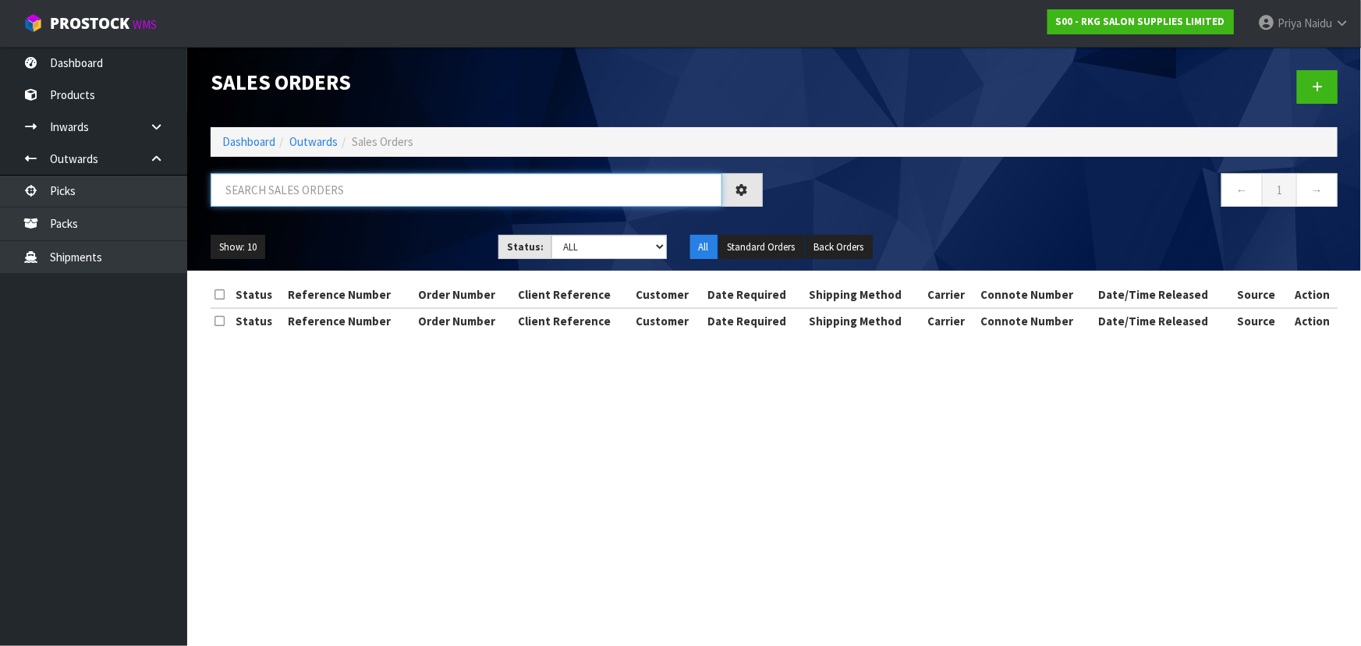
click at [303, 206] on input "text" at bounding box center [466, 190] width 511 height 34
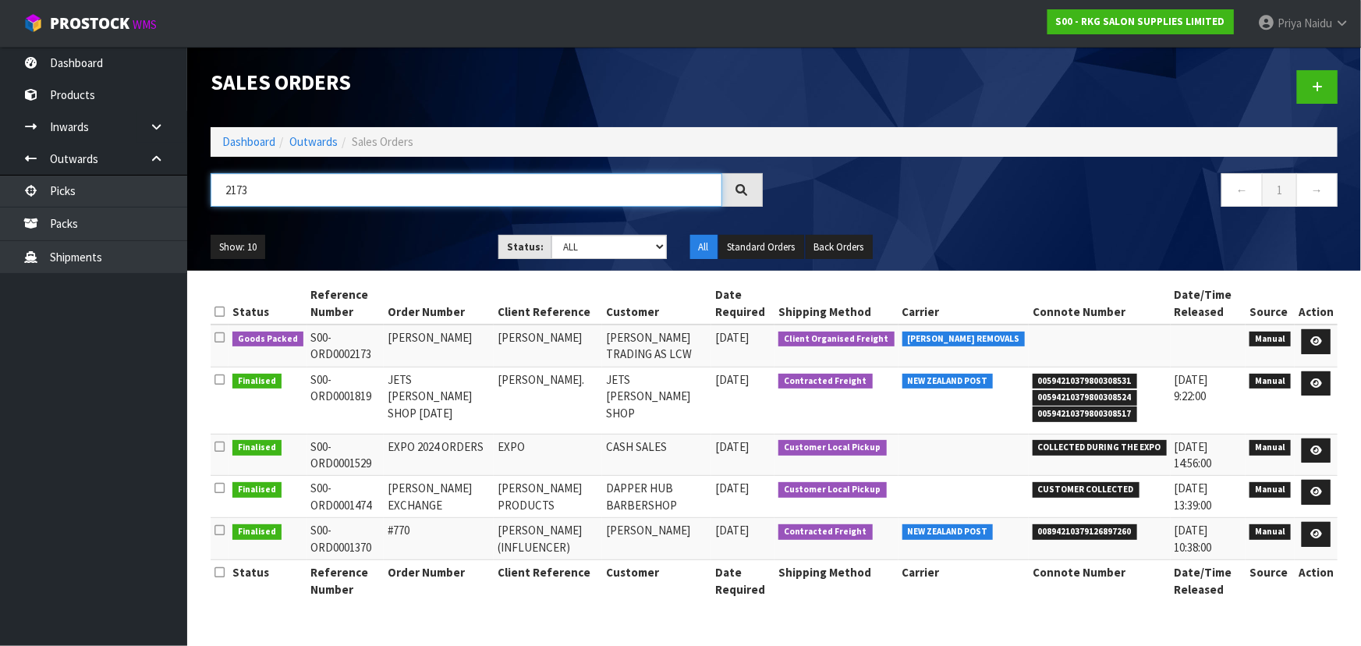
type input "2173"
click at [388, 214] on div "2173" at bounding box center [486, 195] width 575 height 45
click at [388, 216] on div "2173" at bounding box center [486, 195] width 575 height 45
click at [1315, 339] on icon at bounding box center [1316, 341] width 12 height 10
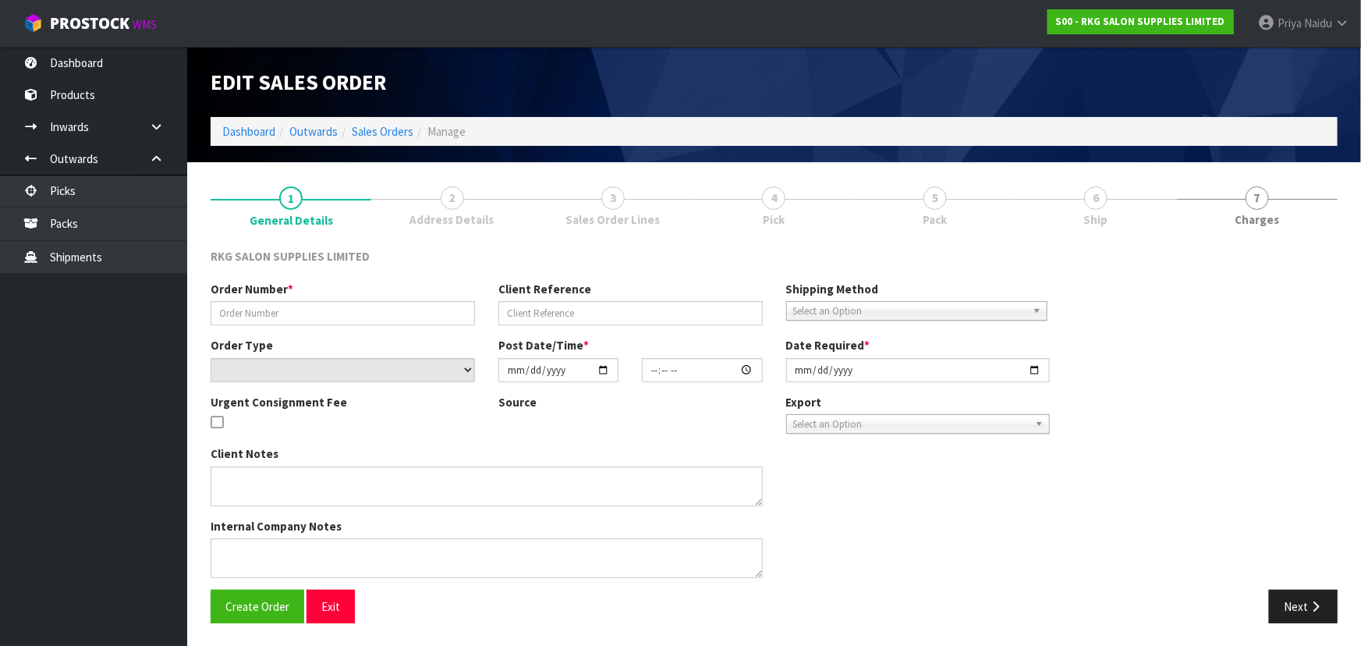
type input "[PERSON_NAME]"
select select "number:0"
type input "[DATE]"
type input "00:00:00.000"
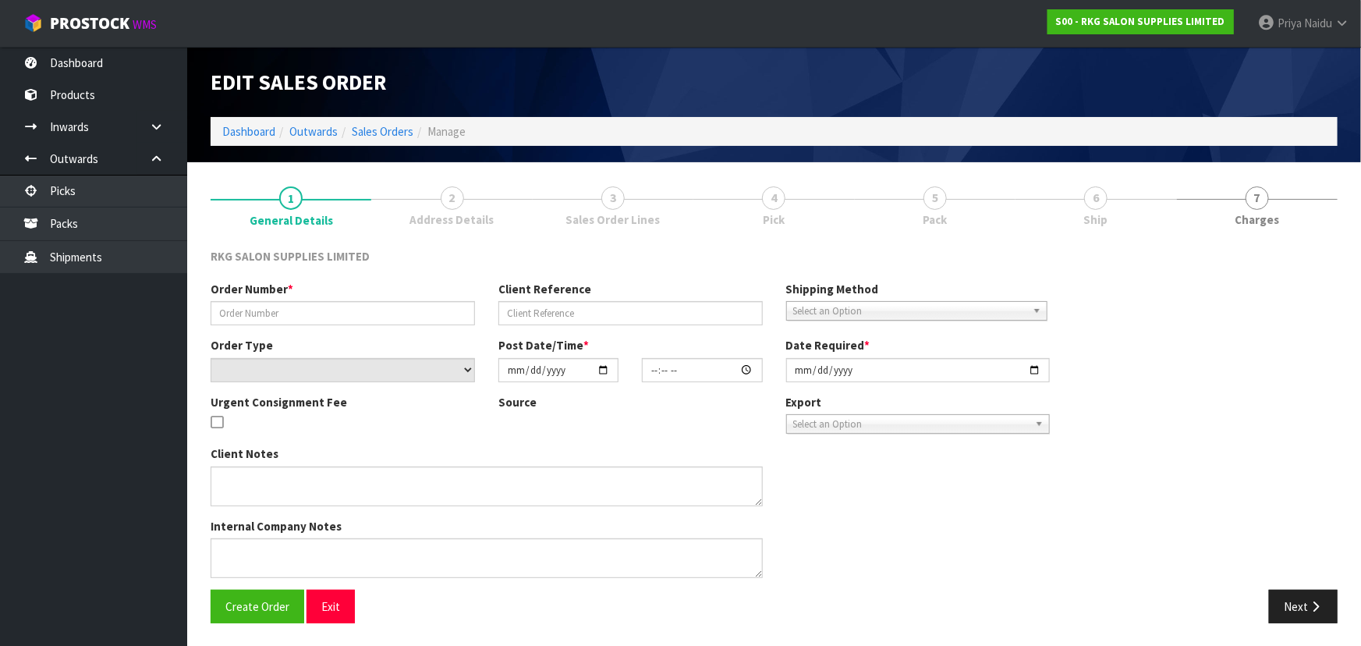
type input "[DATE]"
type textarea "[PERSON_NAME] COLLECT"
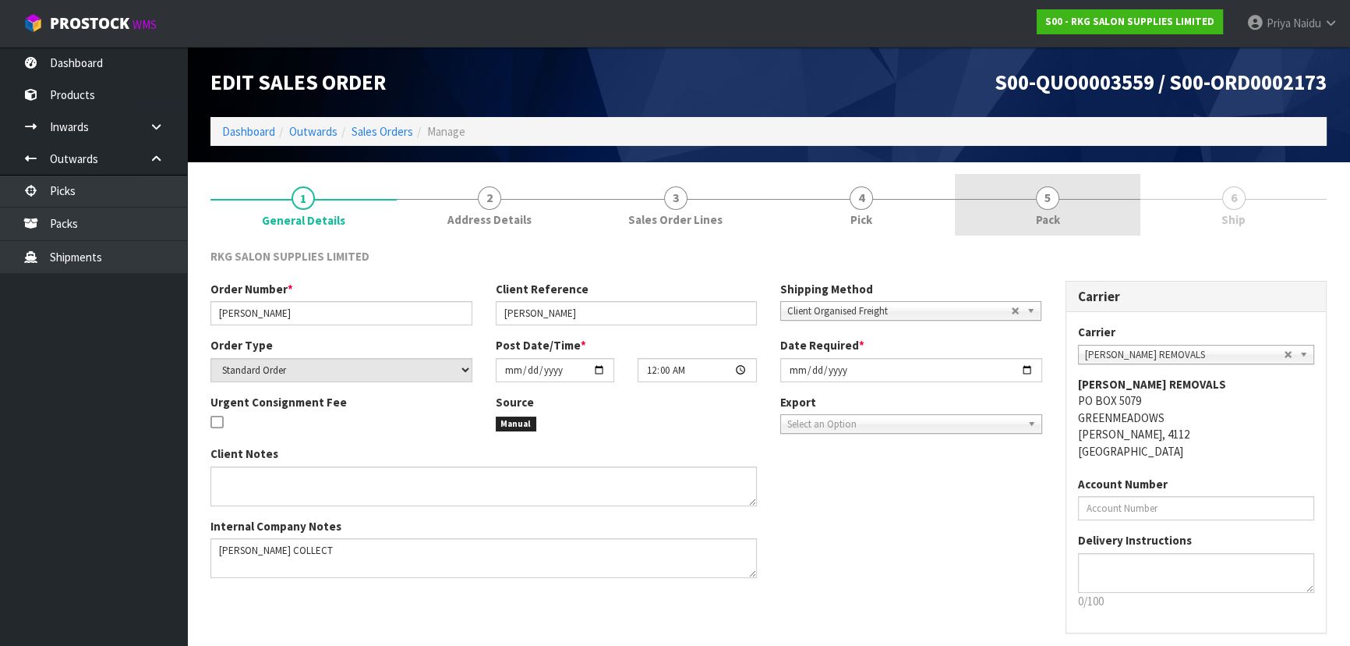
click at [1061, 202] on link "5 Pack" at bounding box center [1048, 205] width 186 height 62
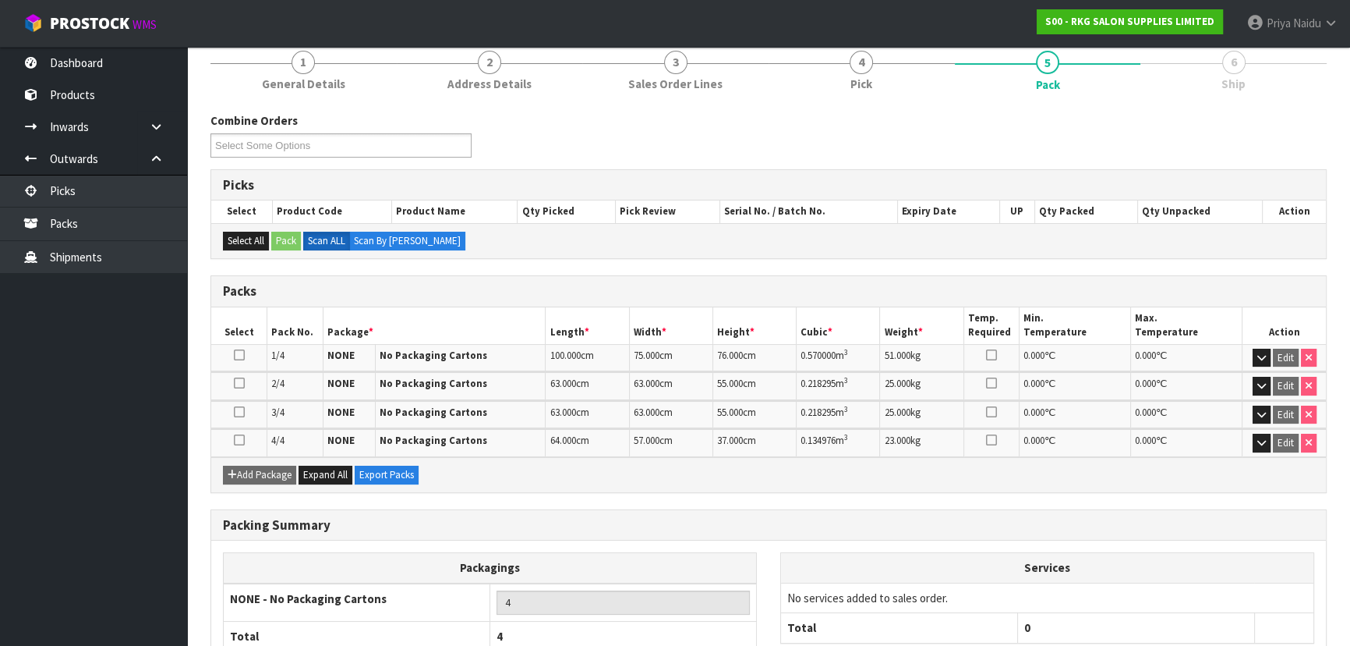
scroll to position [239, 0]
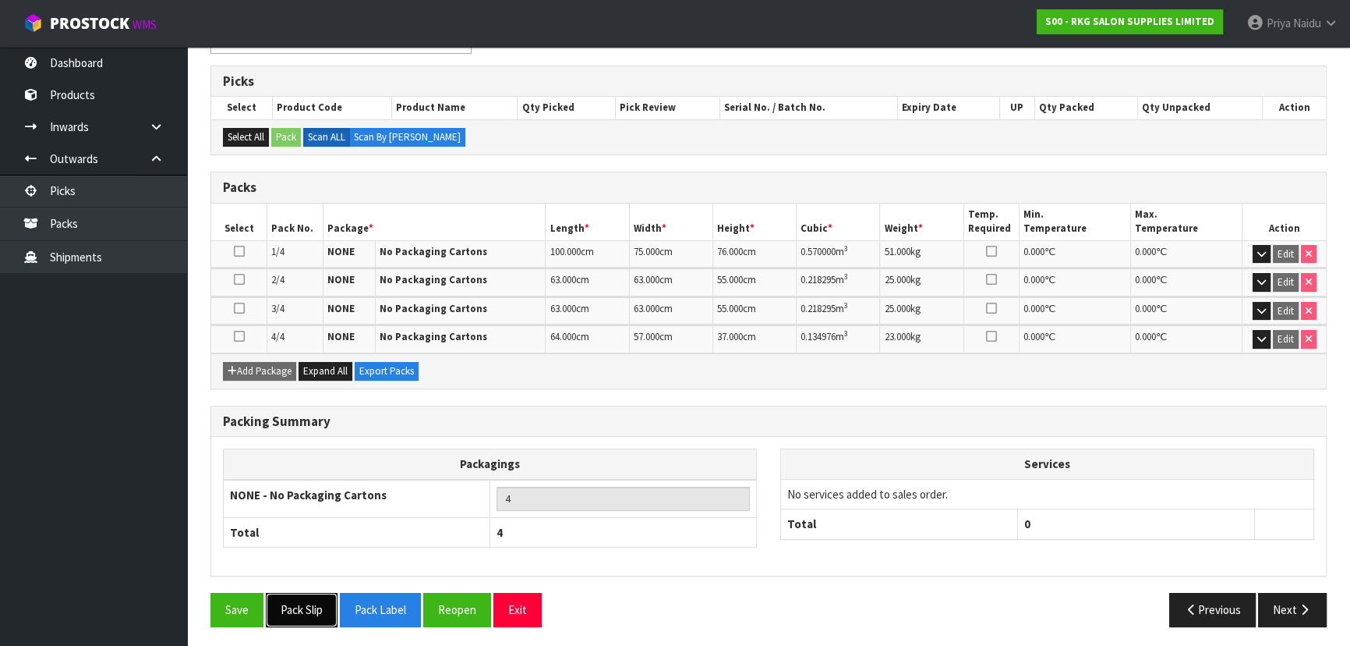
click at [294, 614] on button "Pack Slip" at bounding box center [302, 610] width 72 height 34
click at [1279, 616] on button "Next" at bounding box center [1292, 610] width 69 height 34
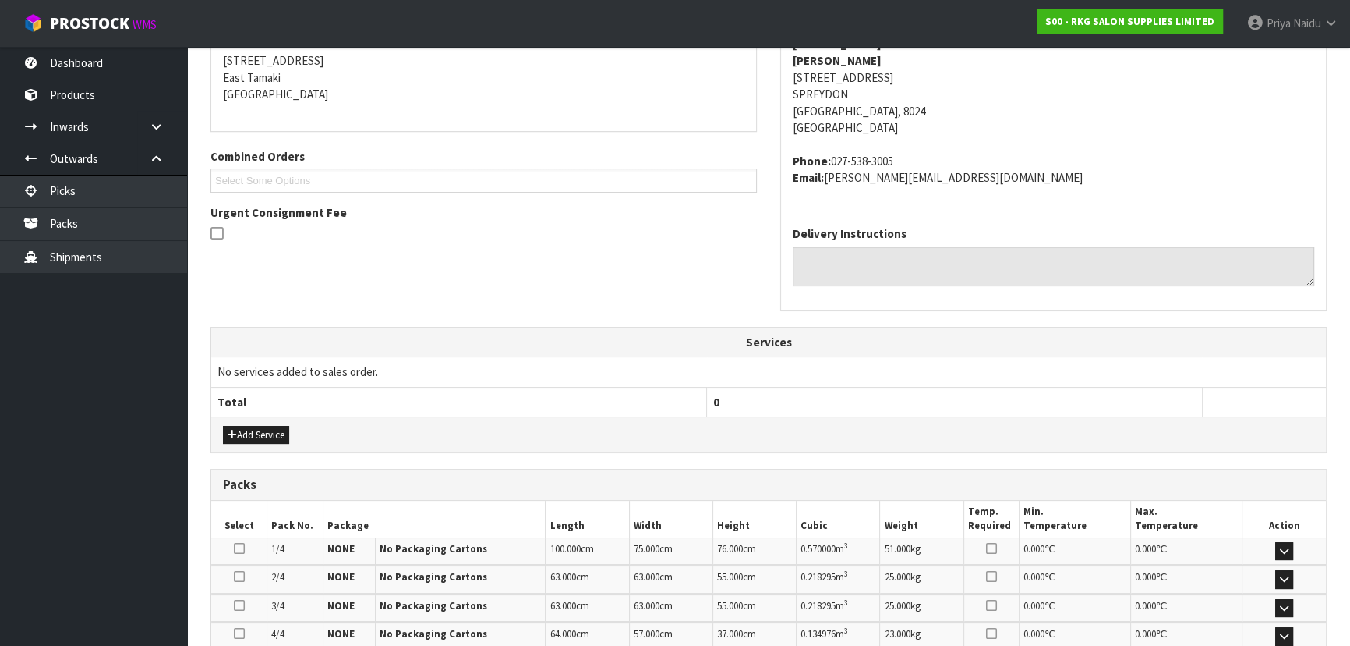
scroll to position [460, 0]
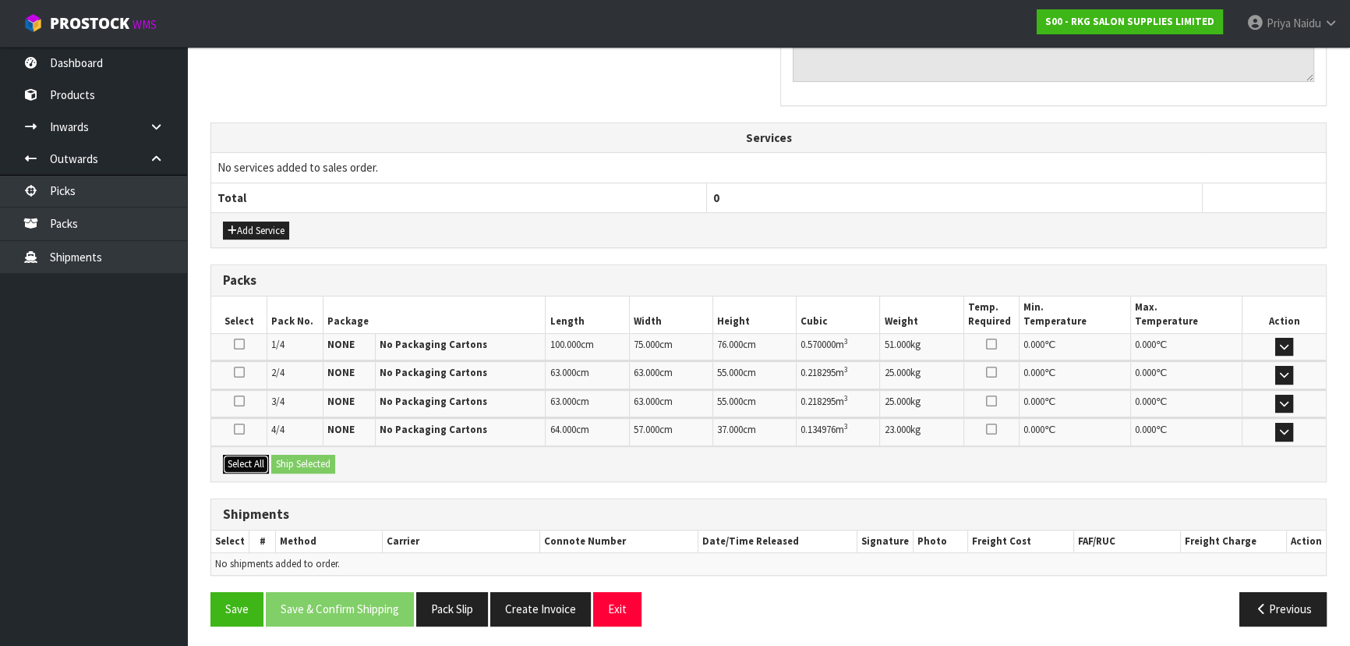
drag, startPoint x: 249, startPoint y: 462, endPoint x: 282, endPoint y: 462, distance: 33.5
click at [249, 461] on button "Select All" at bounding box center [246, 464] width 46 height 19
drag, startPoint x: 296, startPoint y: 462, endPoint x: 306, endPoint y: 461, distance: 10.2
click at [301, 461] on button "Ship Selected" at bounding box center [303, 464] width 64 height 19
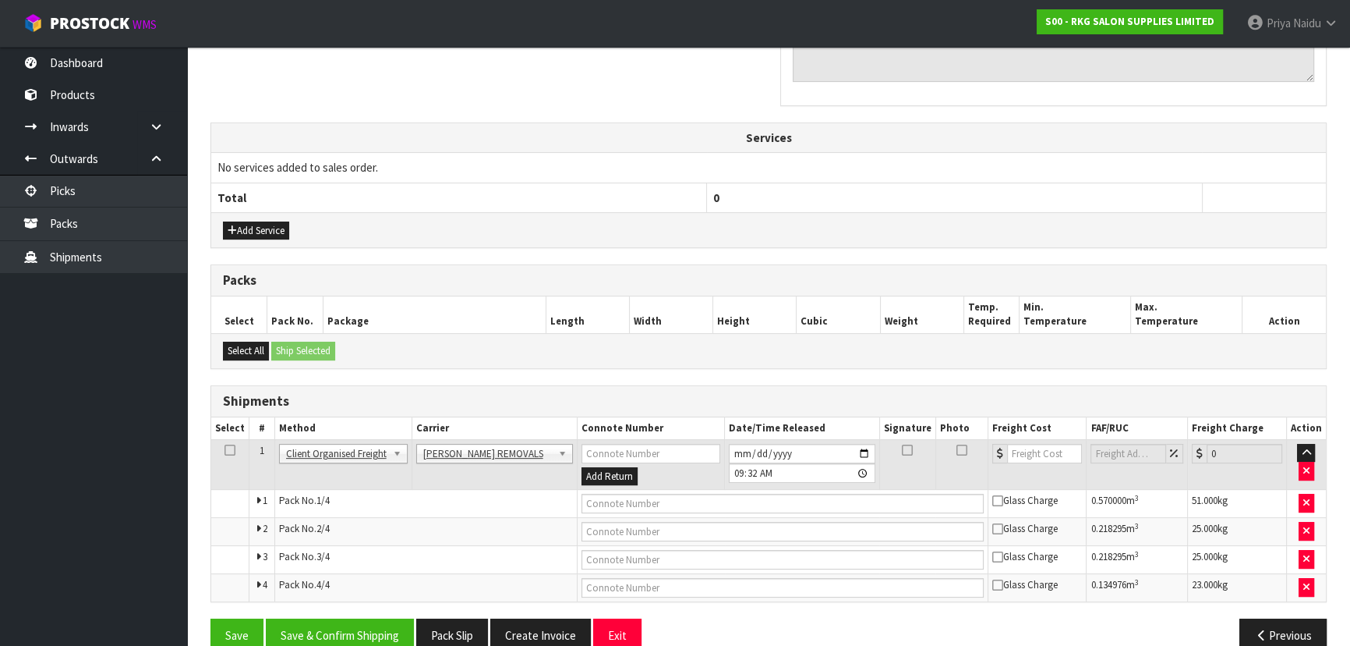
scroll to position [487, 0]
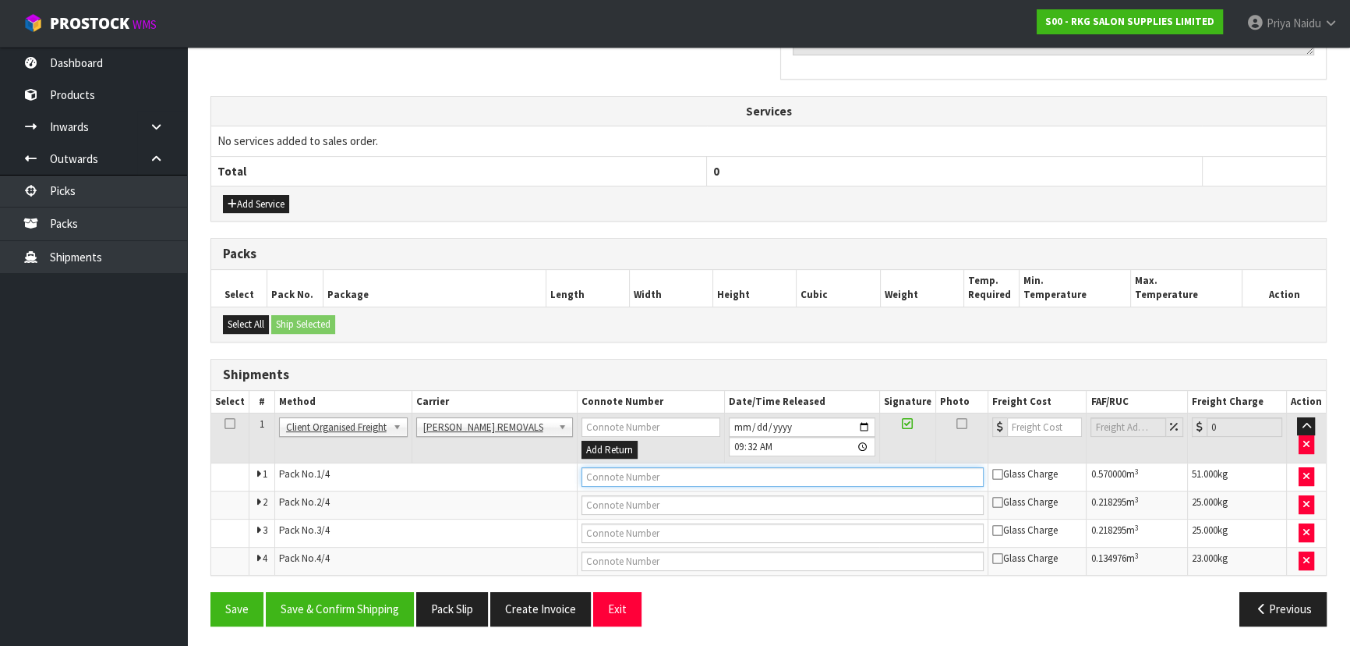
click at [616, 477] on input "text" at bounding box center [783, 476] width 402 height 19
type input "CUSTOMER COLLECTED"
click at [370, 616] on button "Save & Confirm Shipping" at bounding box center [340, 609] width 148 height 34
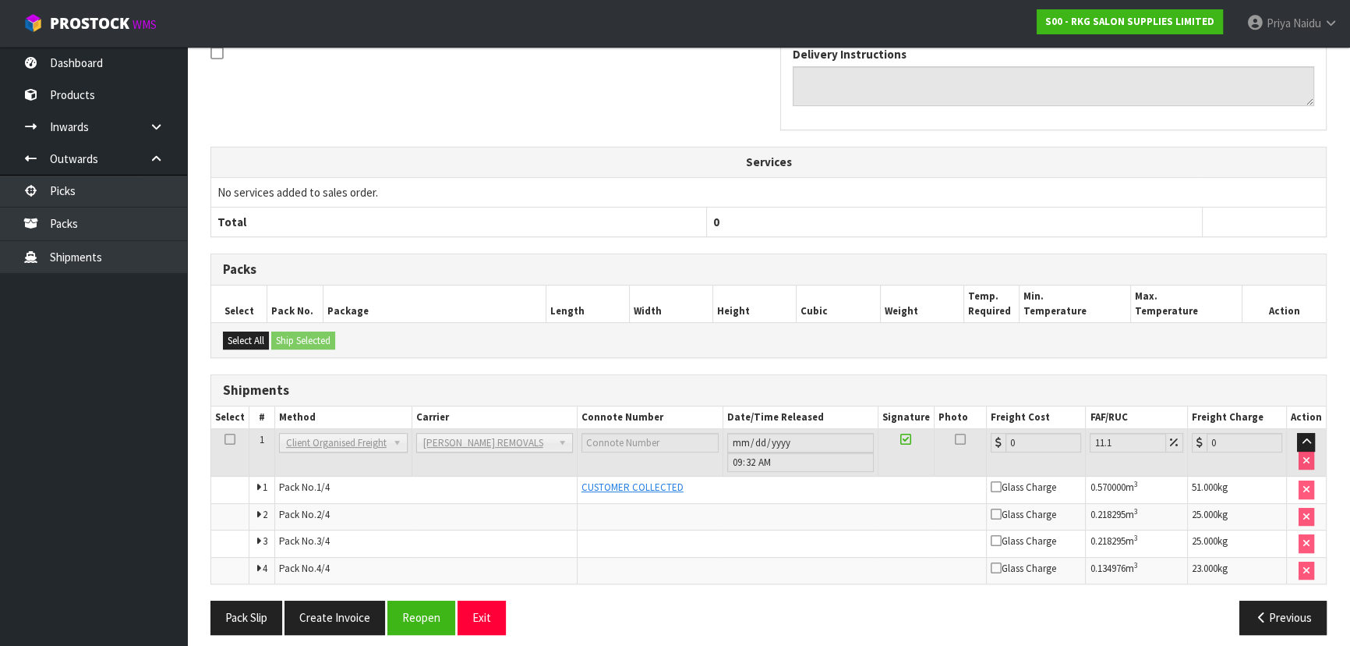
scroll to position [501, 0]
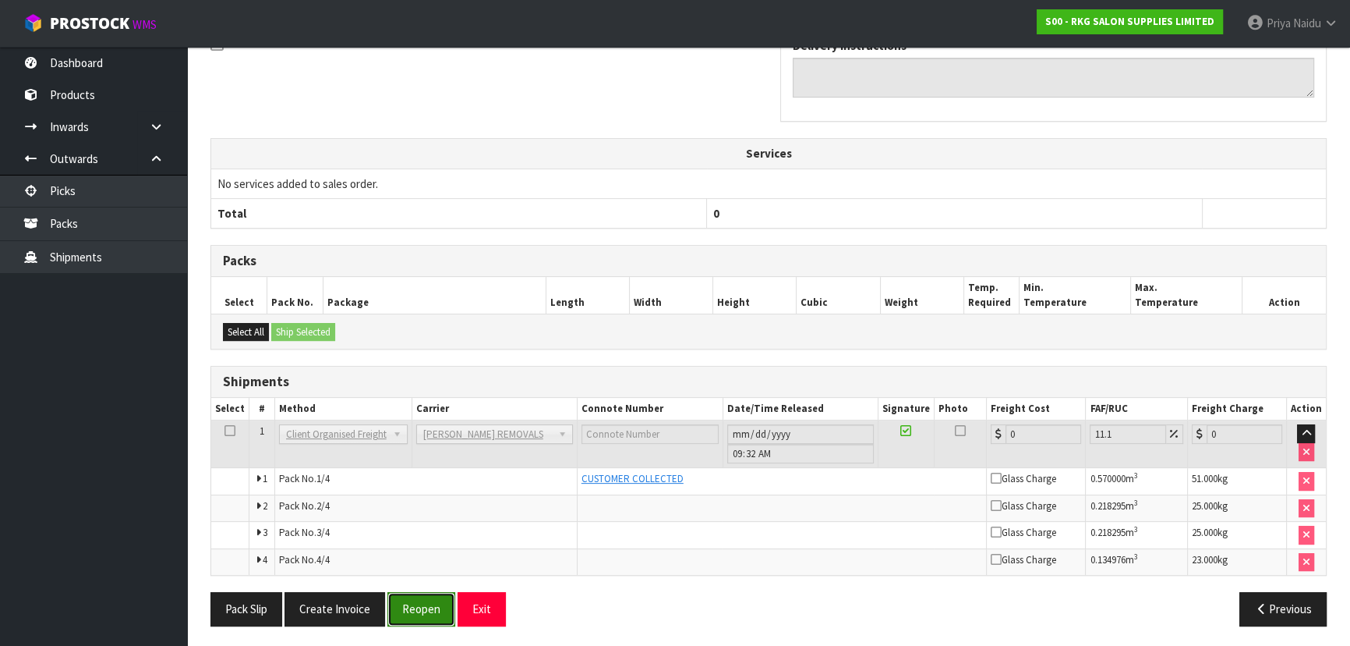
click at [406, 600] on button "Reopen" at bounding box center [422, 609] width 68 height 34
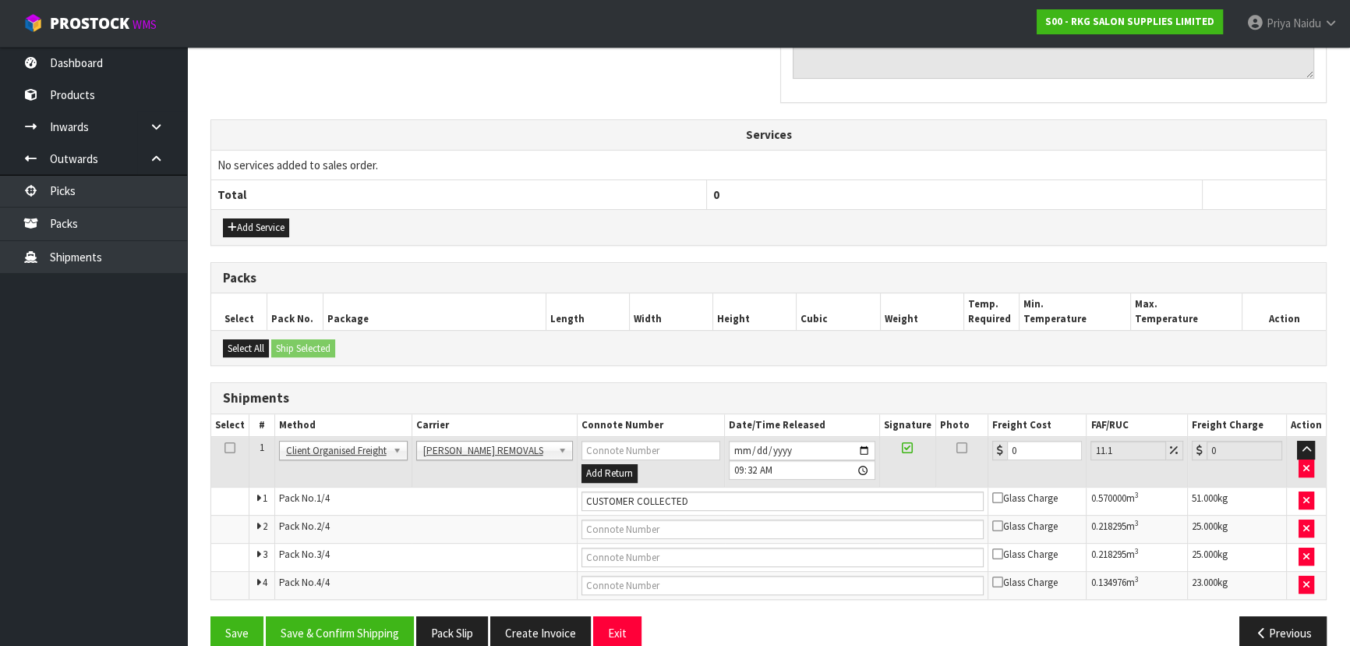
scroll to position [543, 0]
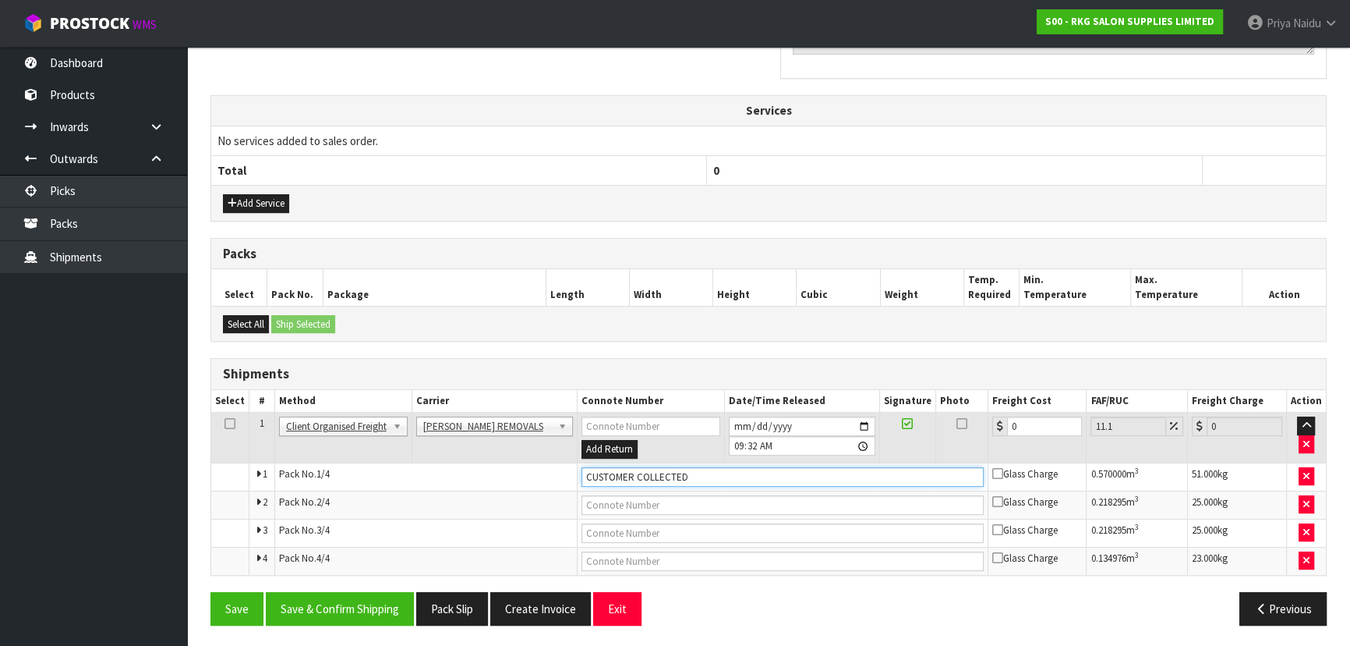
click at [633, 470] on input "CUSTOMER COLLECTED" at bounding box center [783, 476] width 402 height 19
type input "CONROYS COLLECTED"
click at [351, 600] on button "Save & Confirm Shipping" at bounding box center [340, 609] width 148 height 34
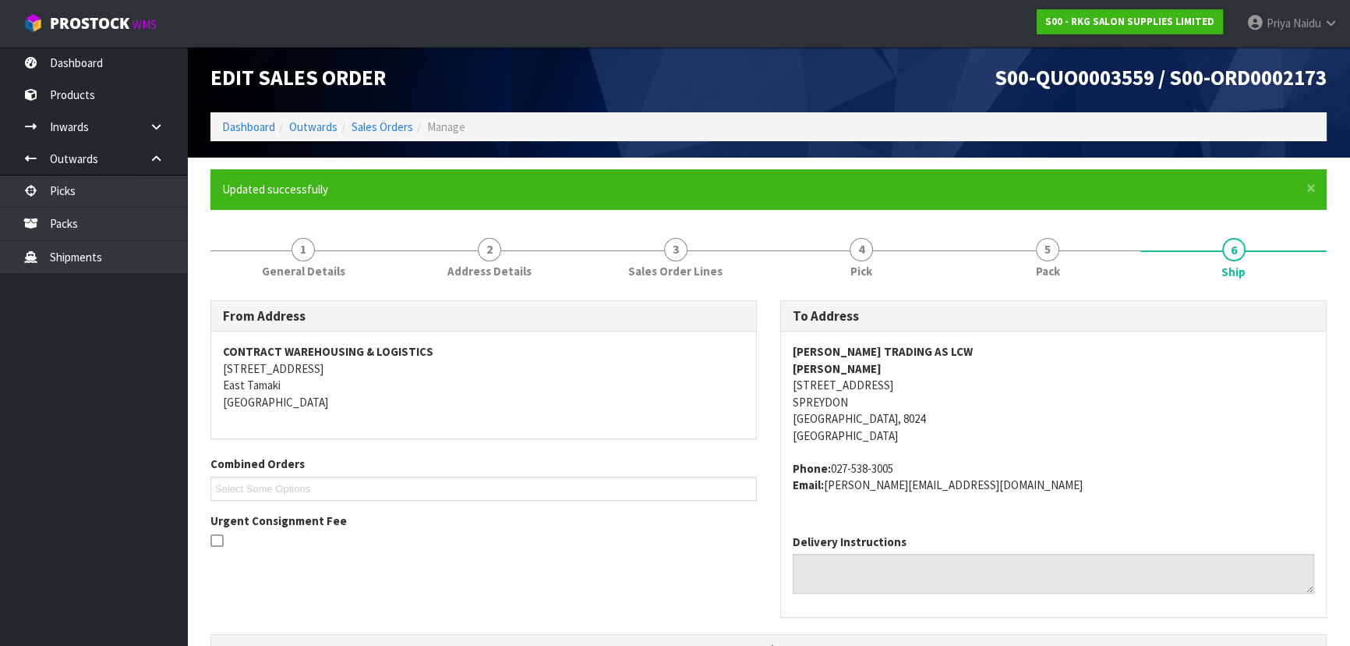
scroll to position [0, 0]
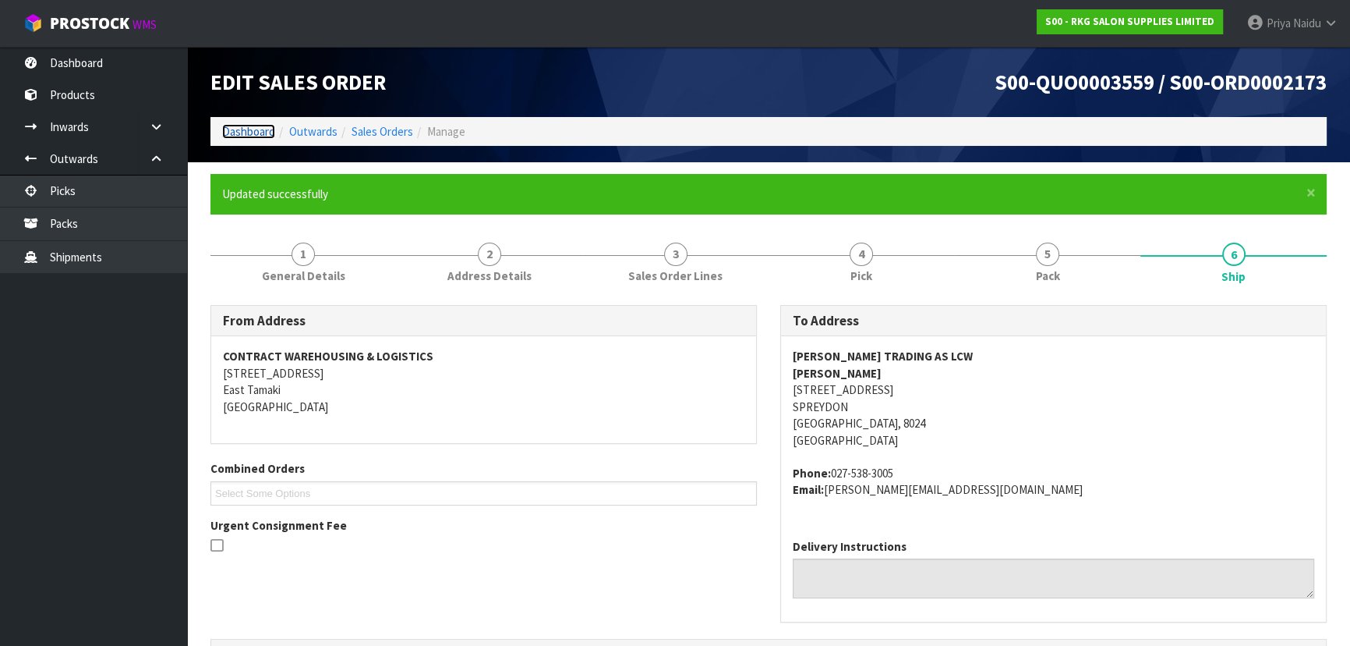
click at [242, 132] on link "Dashboard" at bounding box center [248, 131] width 53 height 15
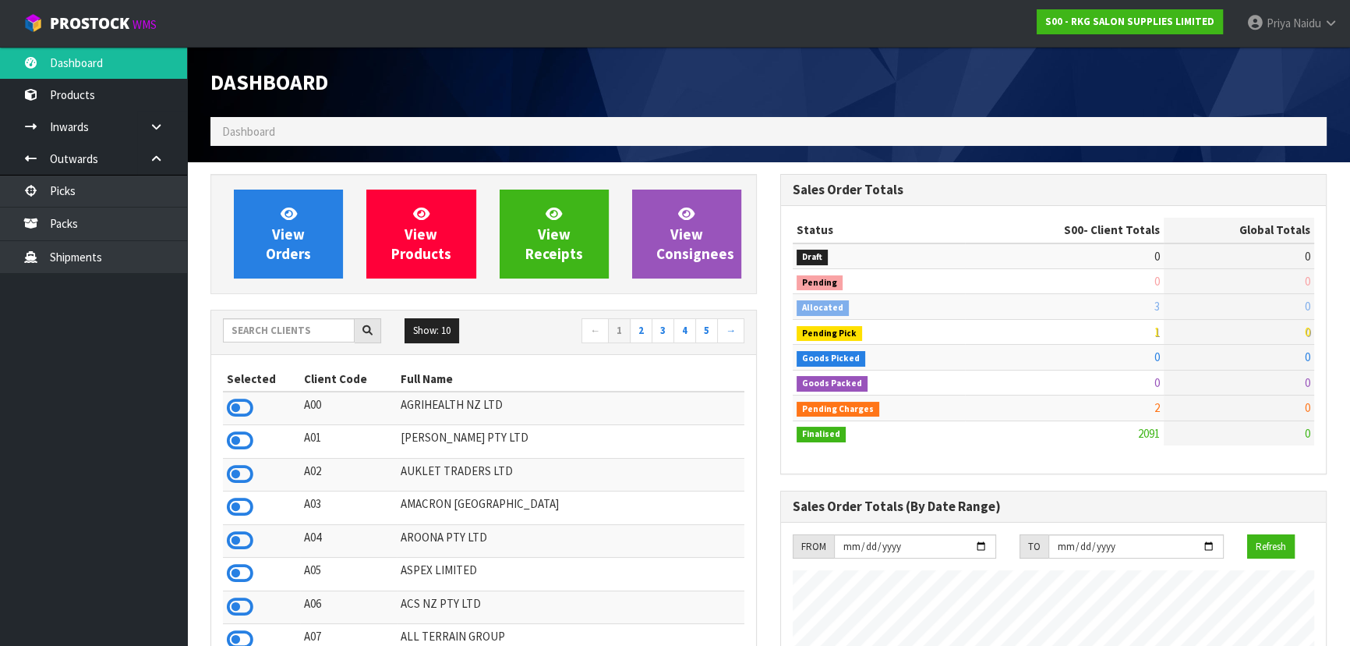
scroll to position [1179, 569]
click at [309, 332] on input "text" at bounding box center [289, 330] width 132 height 24
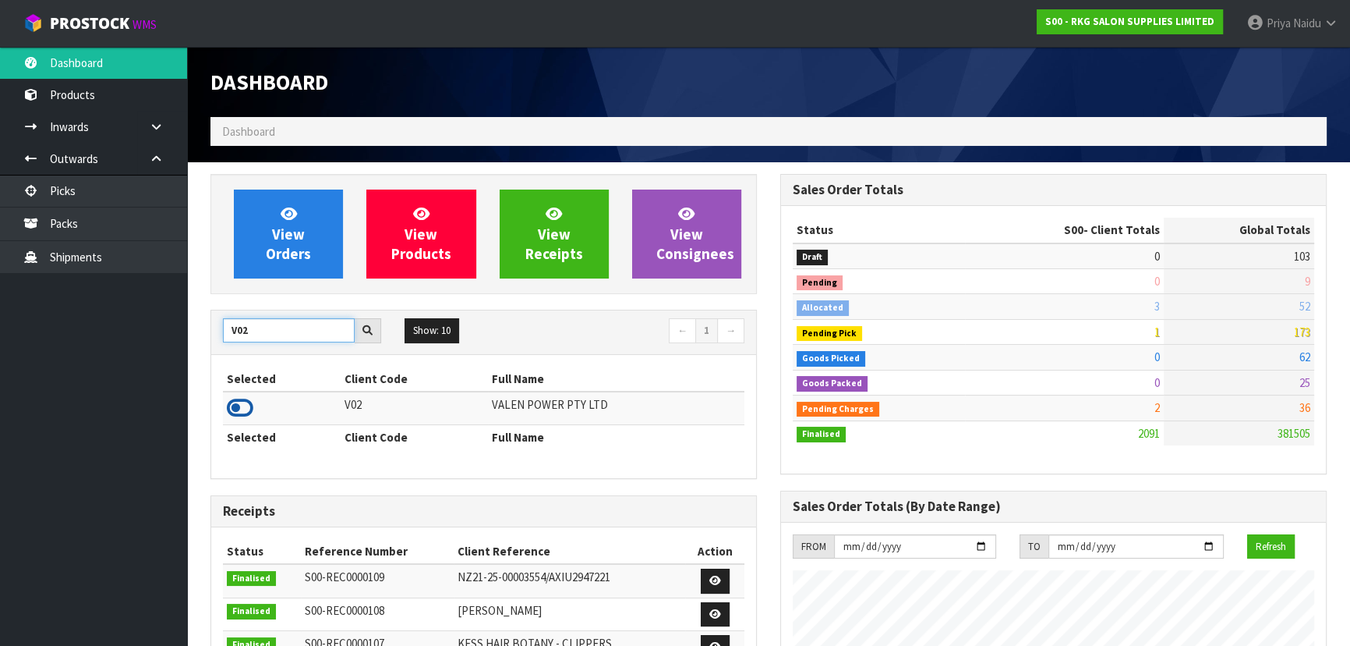
type input "V02"
drag, startPoint x: 232, startPoint y: 407, endPoint x: 235, endPoint y: 370, distance: 36.8
click at [233, 406] on icon at bounding box center [240, 407] width 27 height 23
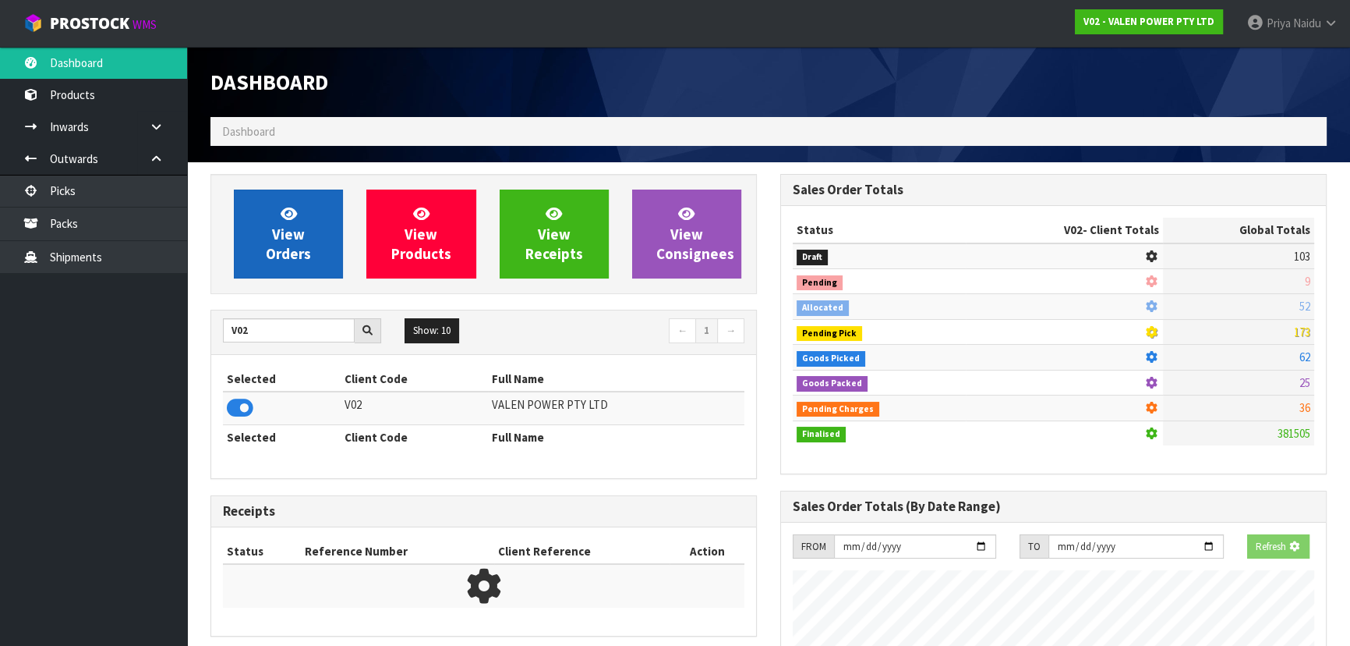
scroll to position [971, 569]
click at [280, 260] on span "View Orders" at bounding box center [288, 233] width 45 height 58
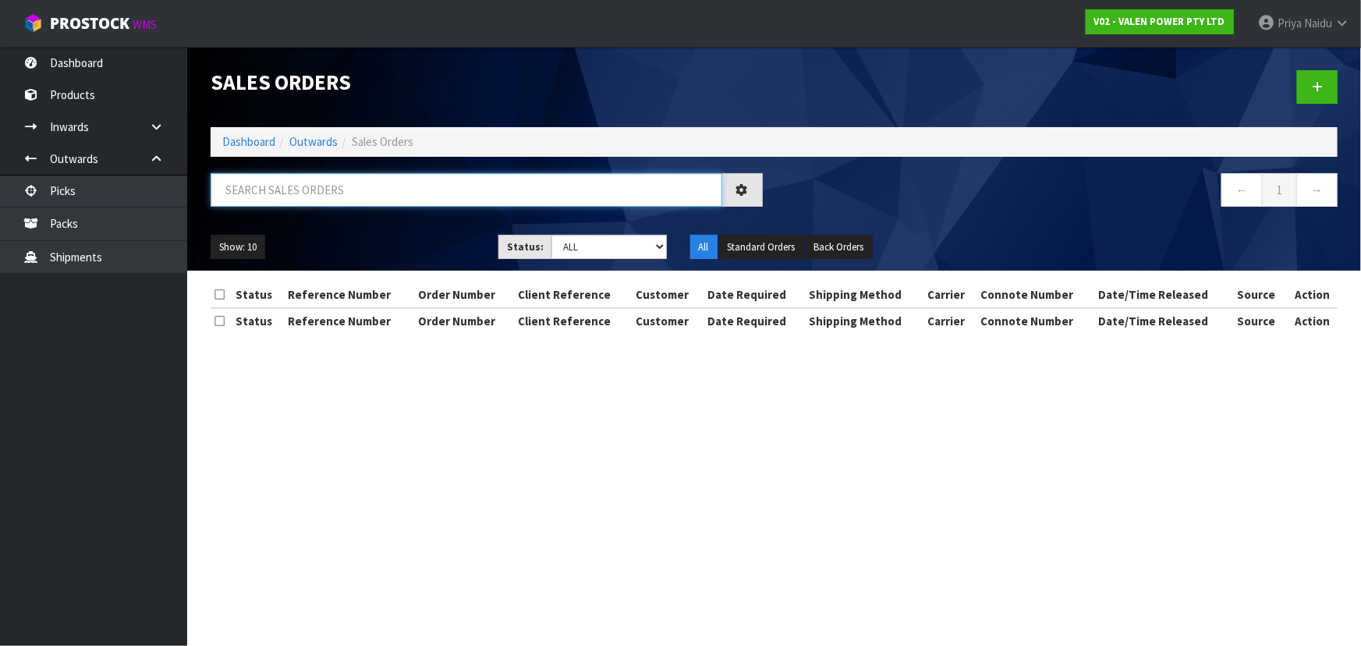
click at [296, 192] on input "text" at bounding box center [466, 190] width 511 height 34
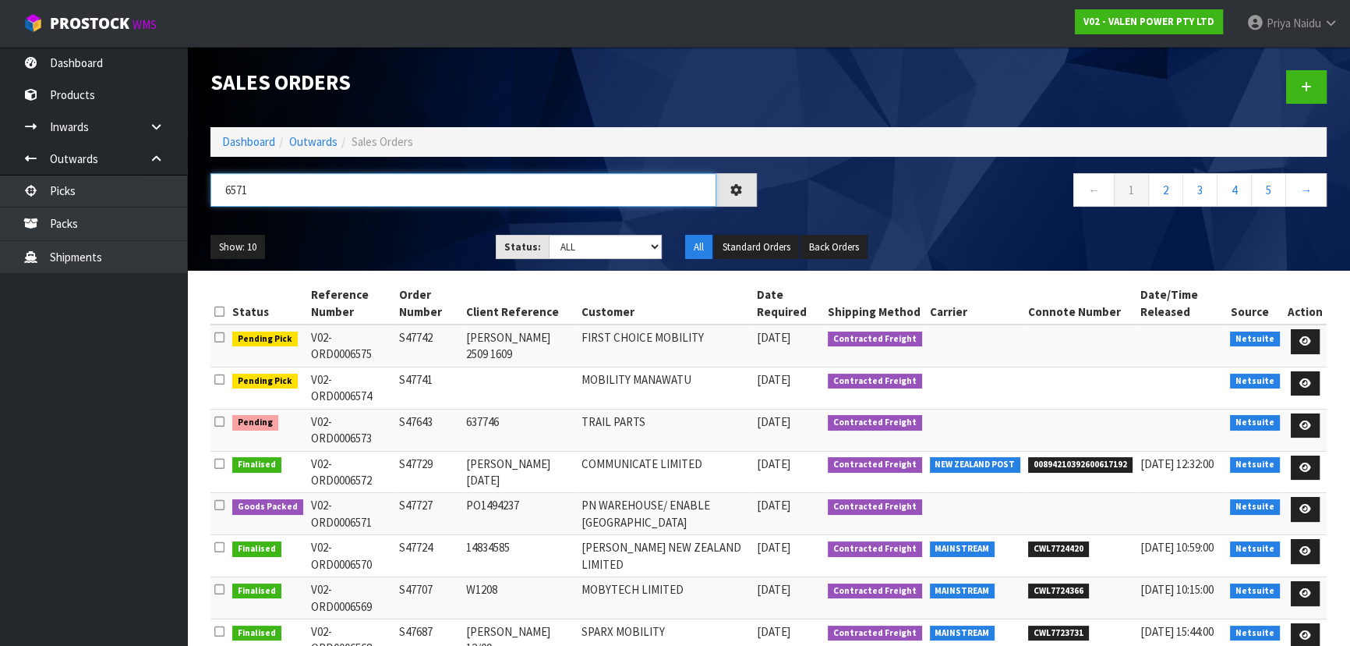
type input "6571"
click at [568, 255] on select "Draft Pending Allocated Pending Pick Goods Picked Goods Packed Pending Charges …" at bounding box center [606, 247] width 114 height 24
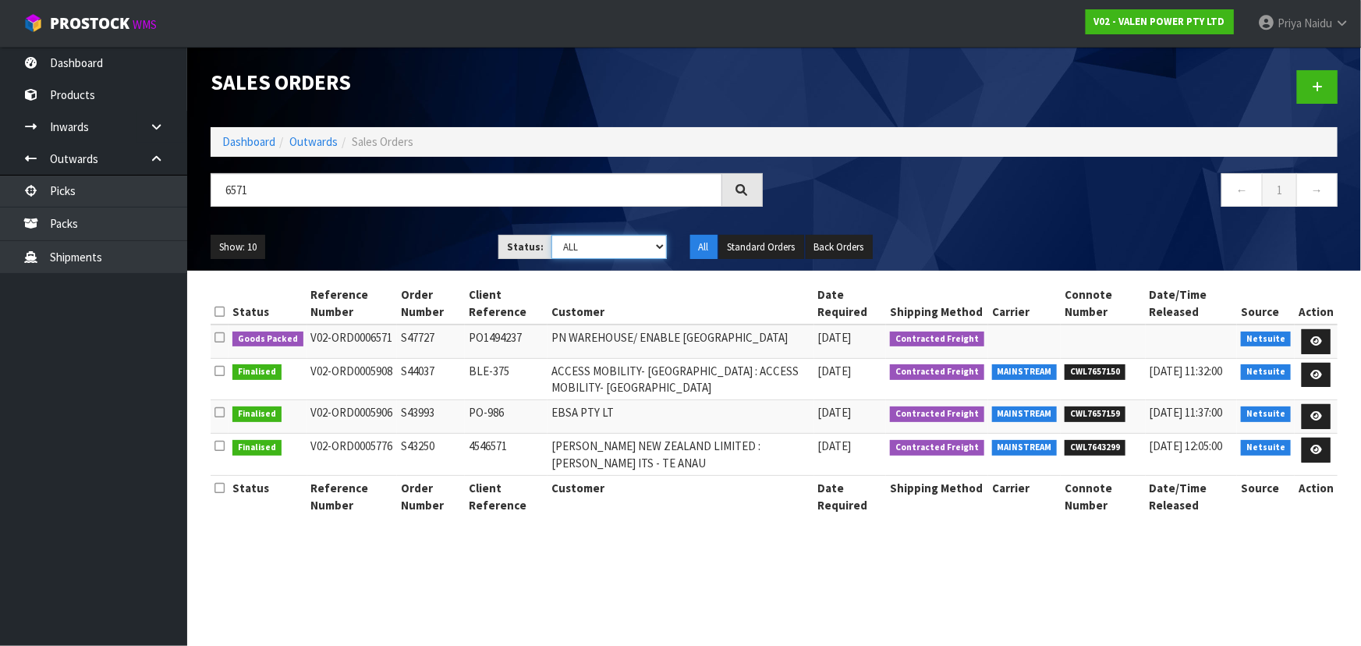
select select "string:5"
click at [551, 235] on select "Draft Pending Allocated Pending Pick Goods Picked Goods Packed Pending Charges …" at bounding box center [608, 247] width 115 height 24
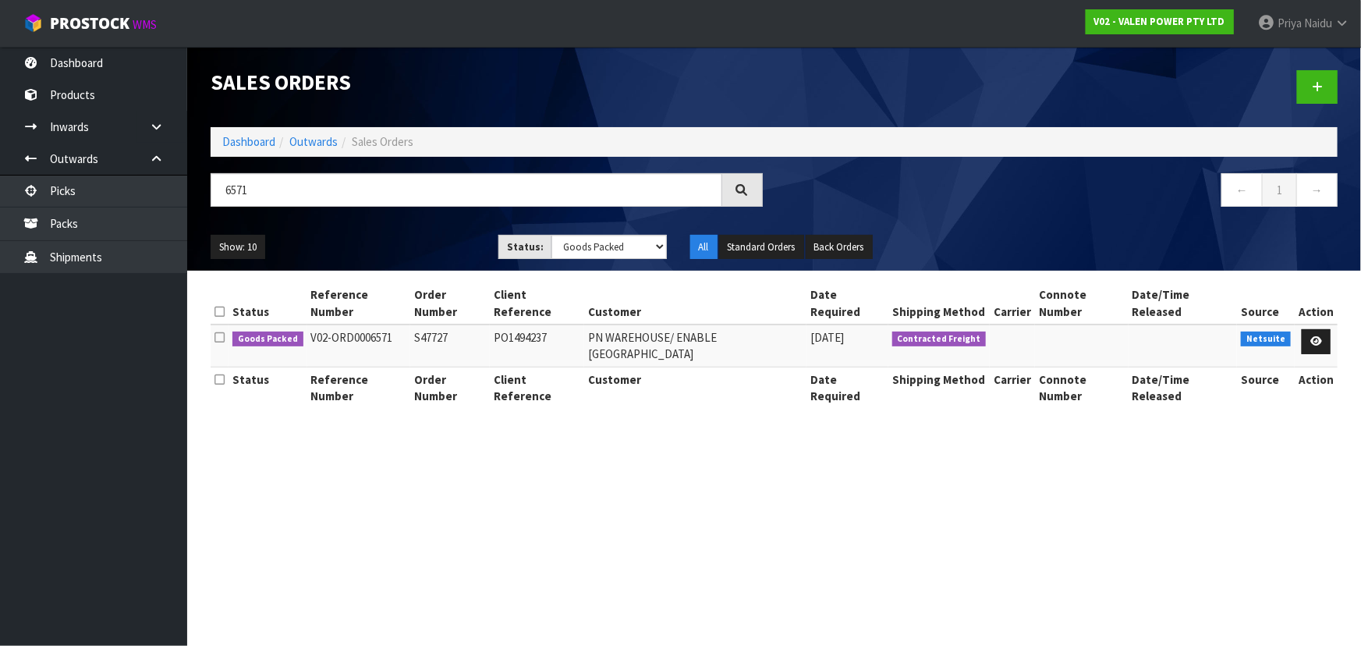
click at [378, 230] on div "Show: 10 5 10 25 50 Status: Draft Pending Allocated Pending Pick Goods Picked G…" at bounding box center [774, 247] width 1150 height 48
drag, startPoint x: 1030, startPoint y: 315, endPoint x: 1267, endPoint y: 376, distance: 244.7
click at [1207, 356] on table "Status Reference Number Order Number Client Reference Customer Date Required Sh…" at bounding box center [774, 345] width 1127 height 126
click at [1200, 395] on section "Sales Orders Dashboard Outwards Sales Orders 6571 ← 1 → Show: 10 5 10 25 50 Sta…" at bounding box center [680, 323] width 1361 height 646
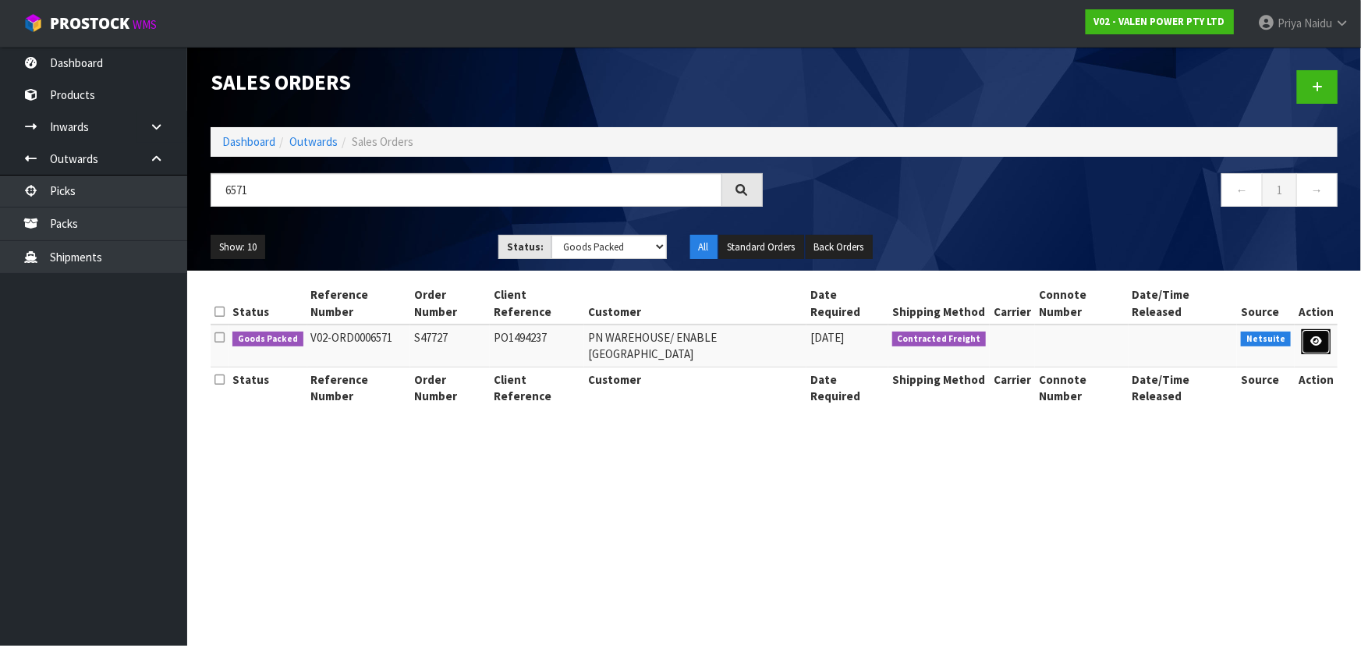
click at [1318, 336] on icon at bounding box center [1316, 341] width 12 height 10
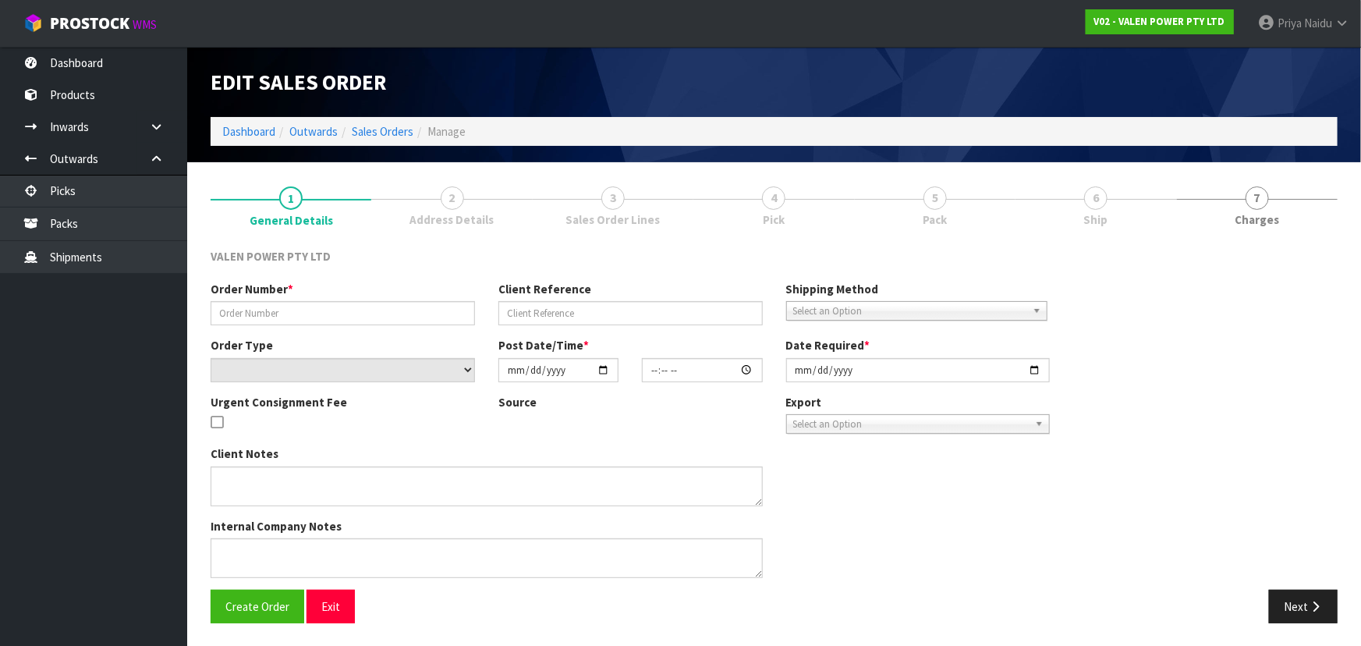
type input "S47727"
type input "PO1494237"
select select "number:0"
type input "[DATE]"
type input "16:00:08.000"
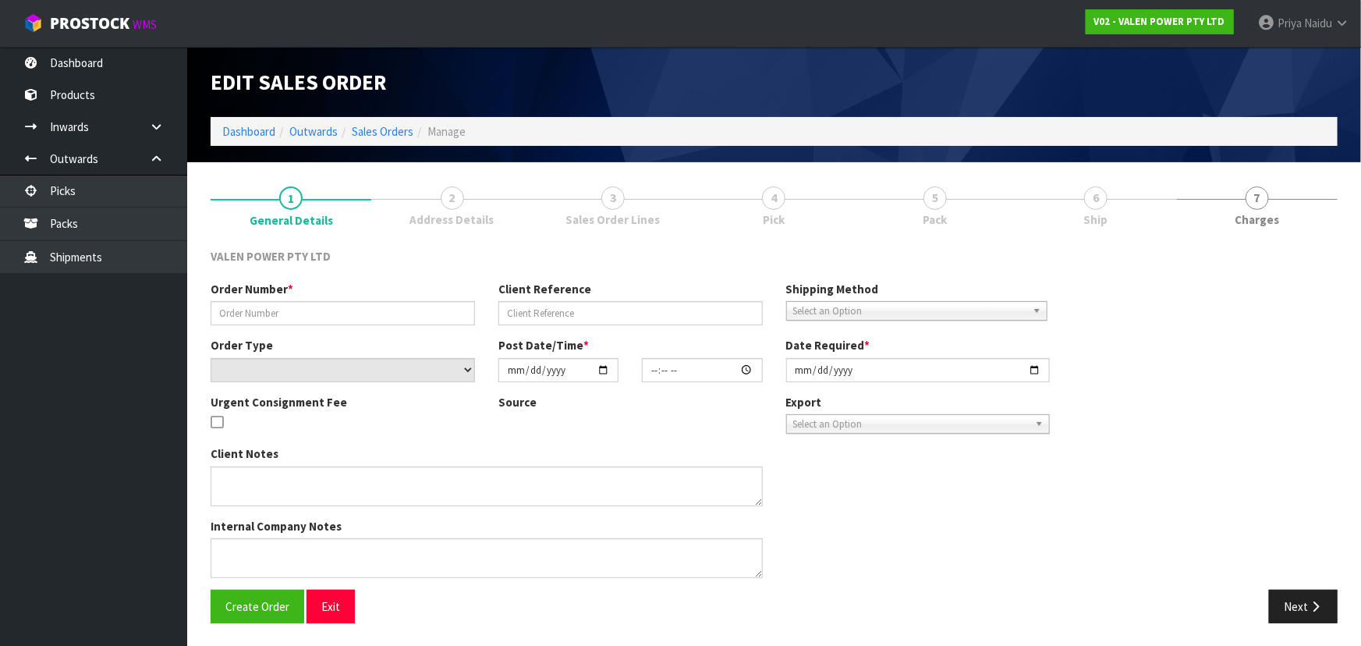
type input "[DATE]"
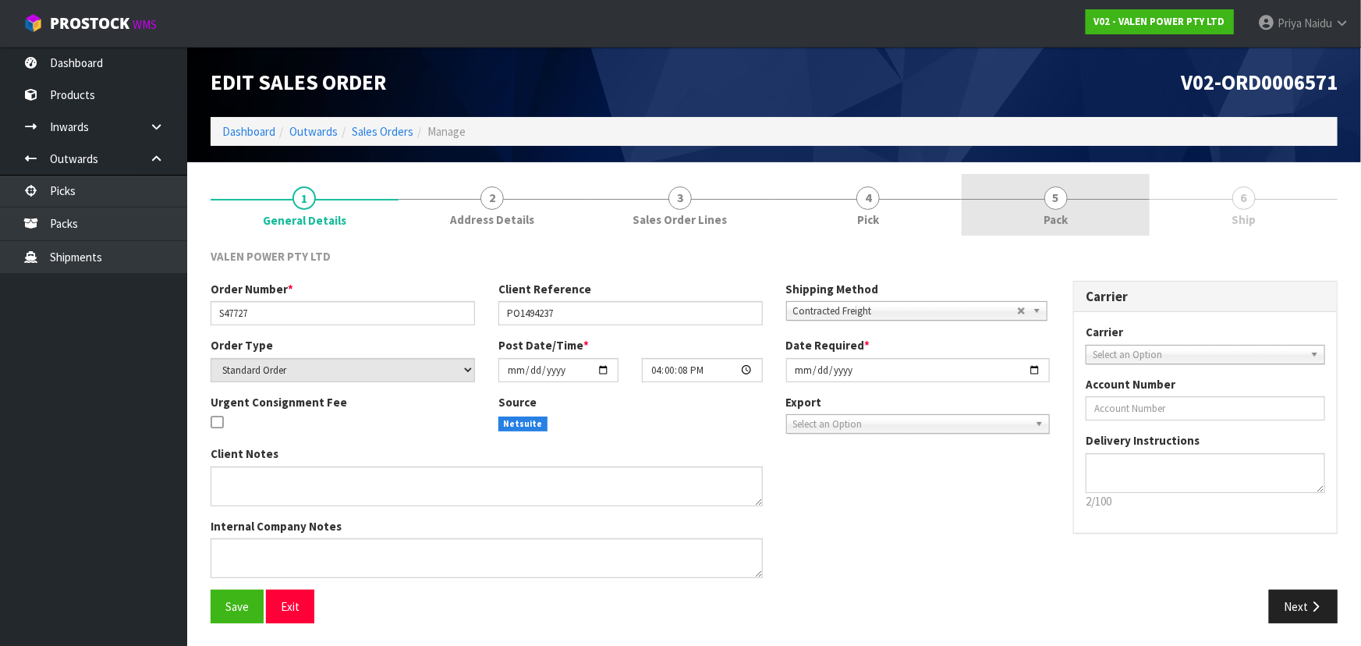
click at [1042, 199] on div at bounding box center [1055, 199] width 188 height 1
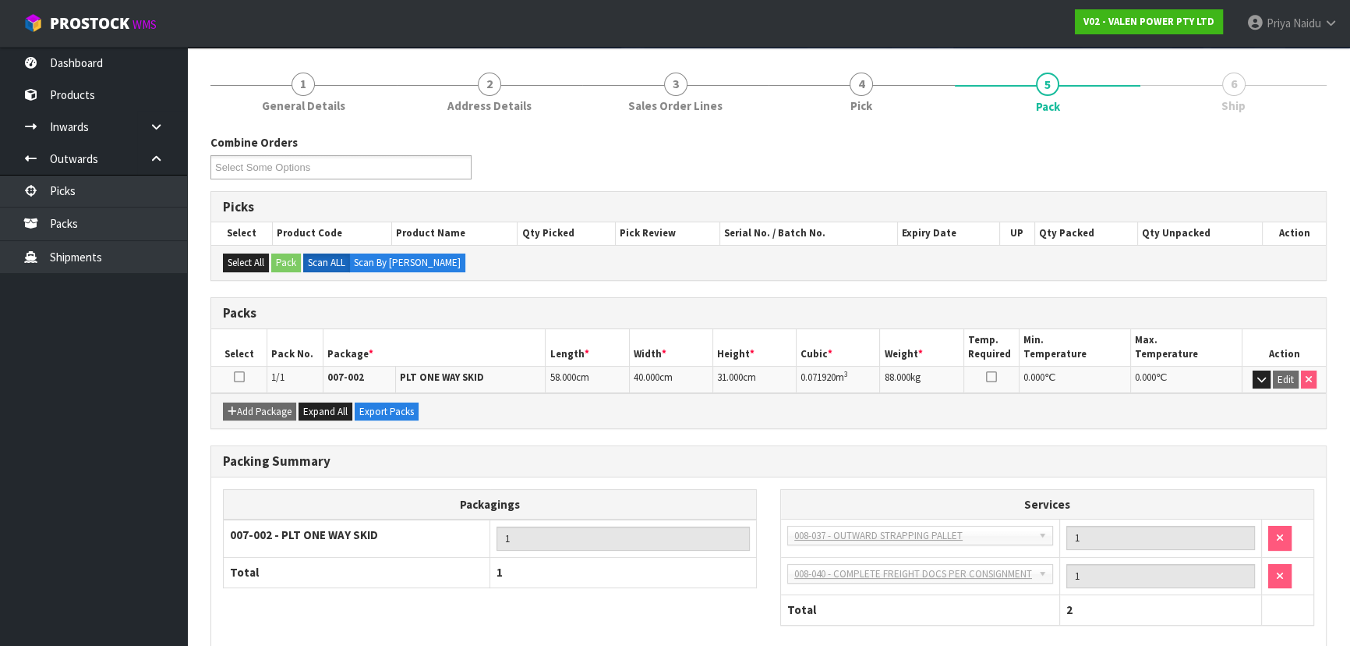
scroll to position [193, 0]
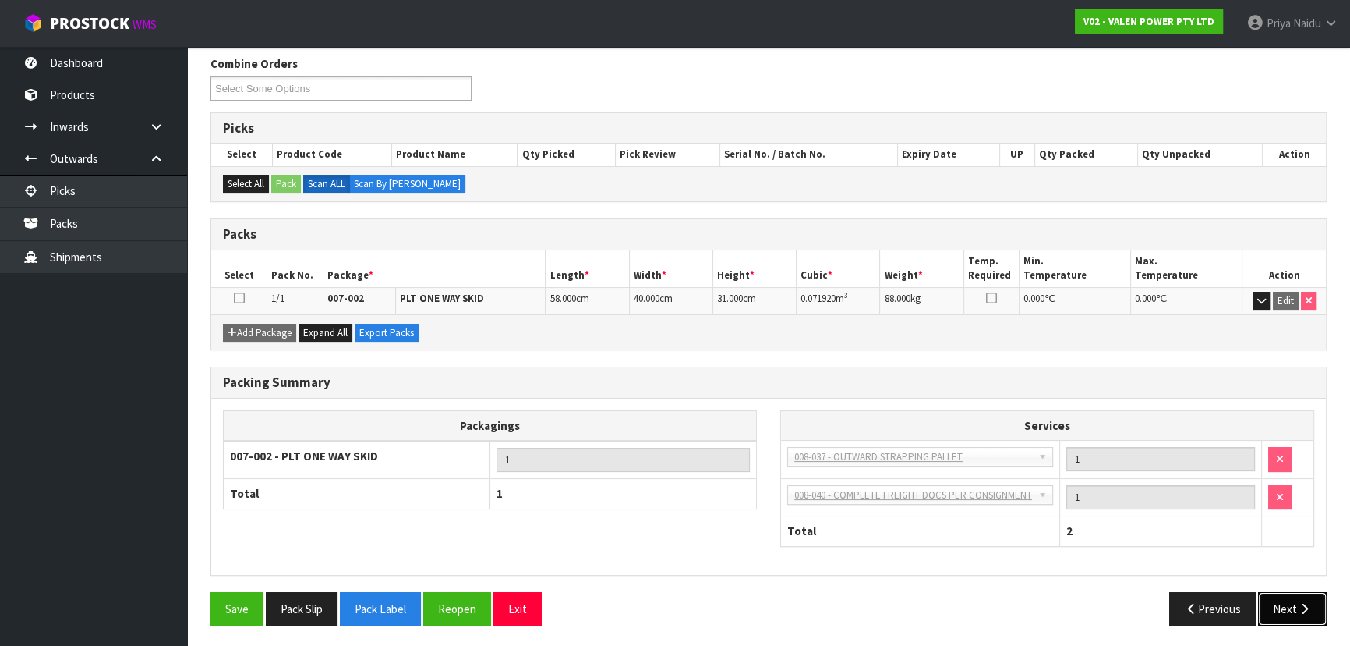
click at [1317, 605] on button "Next" at bounding box center [1292, 609] width 69 height 34
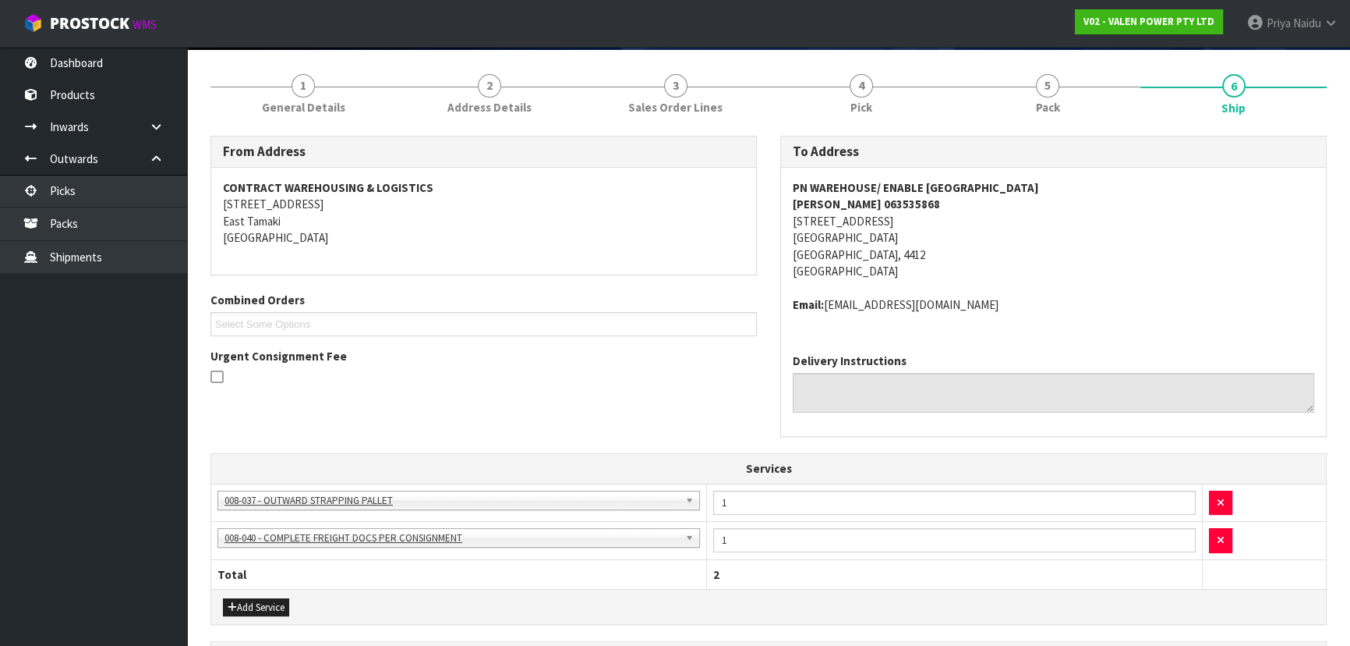
scroll to position [0, 0]
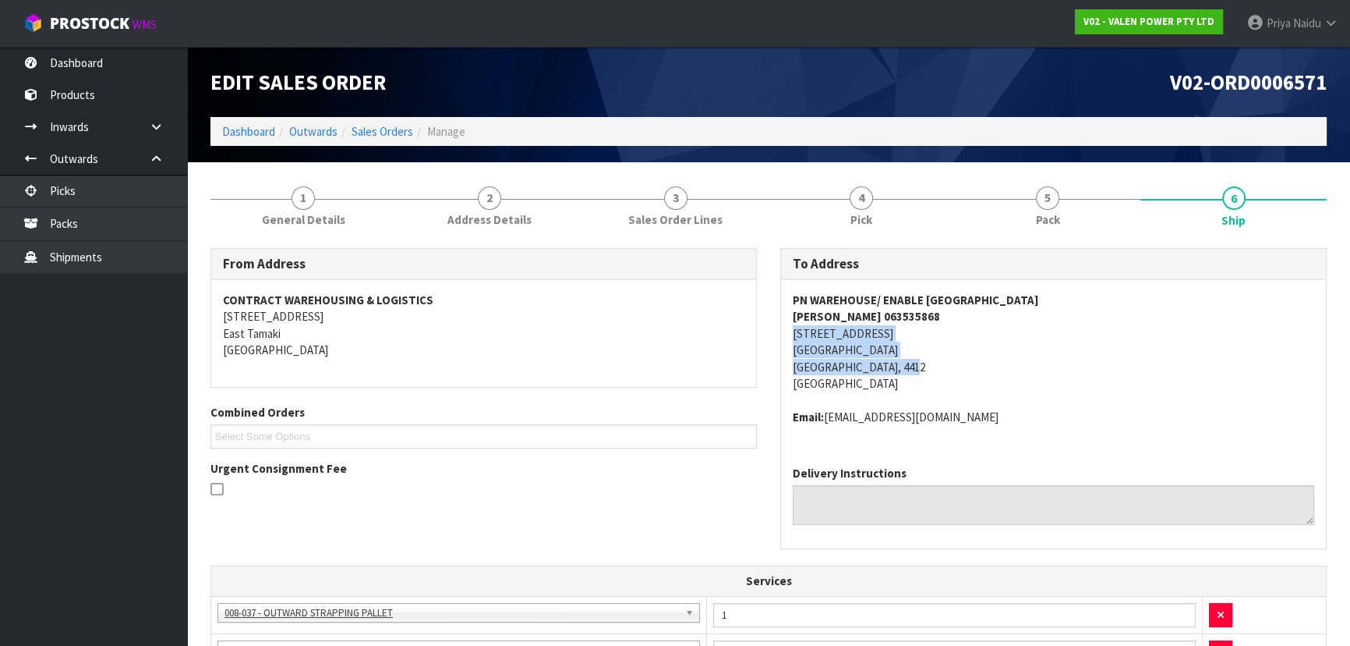
copy address "[STREET_ADDRESS]"
drag, startPoint x: 795, startPoint y: 331, endPoint x: 955, endPoint y: 369, distance: 164.2
click at [955, 369] on div "To Address PN WAREHOUSE/ ENABLE [GEOGRAPHIC_DATA] [DATE] 063535868 [STREET_ADDR…" at bounding box center [1054, 406] width 570 height 317
drag, startPoint x: 1026, startPoint y: 334, endPoint x: 1006, endPoint y: 329, distance: 21.0
click at [1026, 334] on address "PN WAREHOUSE/ ENABLE [GEOGRAPHIC_DATA] [DATE] 063535868 [STREET_ADDRESS]" at bounding box center [1054, 342] width 522 height 101
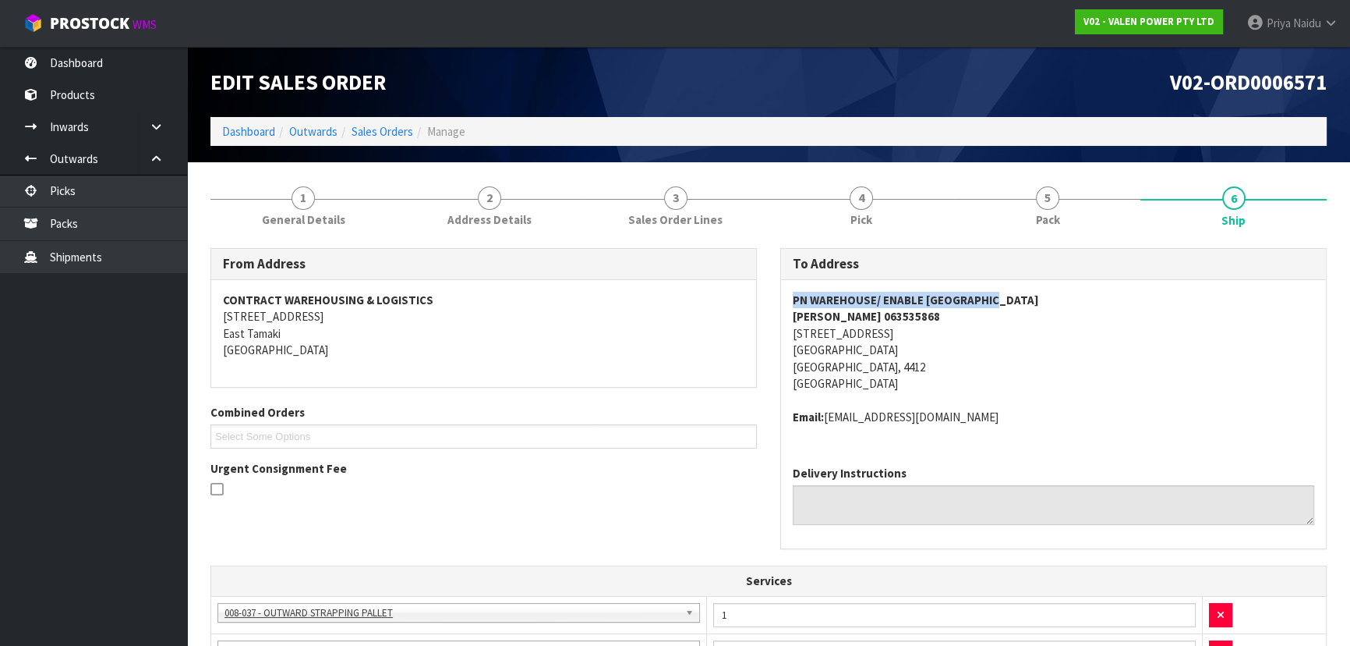
copy strong "PN WAREHOUSE/ ENABLE [GEOGRAPHIC_DATA]"
drag, startPoint x: 793, startPoint y: 297, endPoint x: 1035, endPoint y: 297, distance: 241.7
click at [1035, 297] on address "PN WAREHOUSE/ ENABLE [GEOGRAPHIC_DATA] [DATE] 063535868 [STREET_ADDRESS]" at bounding box center [1054, 342] width 522 height 101
copy strong "[PERSON_NAME] 063535868"
drag, startPoint x: 773, startPoint y: 314, endPoint x: 904, endPoint y: 321, distance: 132.0
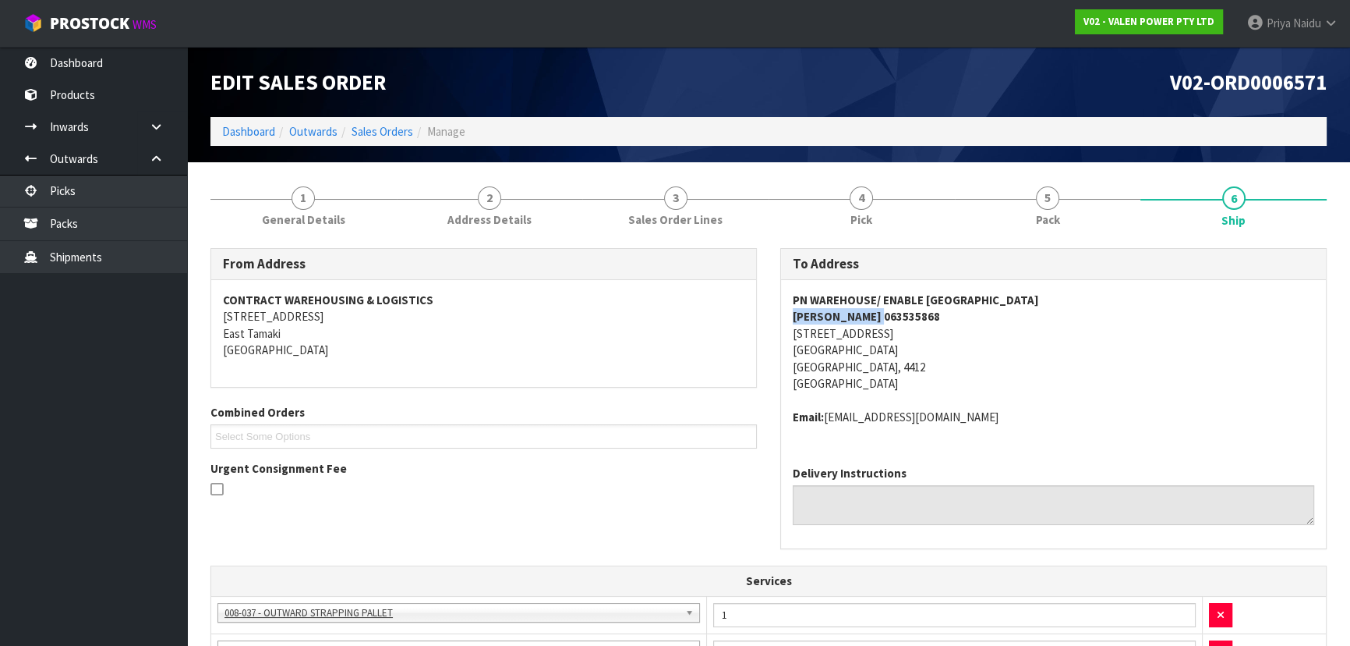
click at [904, 321] on div "To Address PN WAREHOUSE/ ENABLE [GEOGRAPHIC_DATA] [DATE] 063535868 [STREET_ADDR…" at bounding box center [1054, 406] width 570 height 317
copy address "Email: [EMAIL_ADDRESS][DOMAIN_NAME]"
drag, startPoint x: 787, startPoint y: 418, endPoint x: 1002, endPoint y: 418, distance: 214.4
click at [1002, 418] on div "PN WAREHOUSE/ ENABLE [GEOGRAPHIC_DATA] [DATE] 063535868 [STREET_ADDRESS] Email:…" at bounding box center [1053, 366] width 545 height 173
drag, startPoint x: -374, startPoint y: 445, endPoint x: -681, endPoint y: 496, distance: 311.4
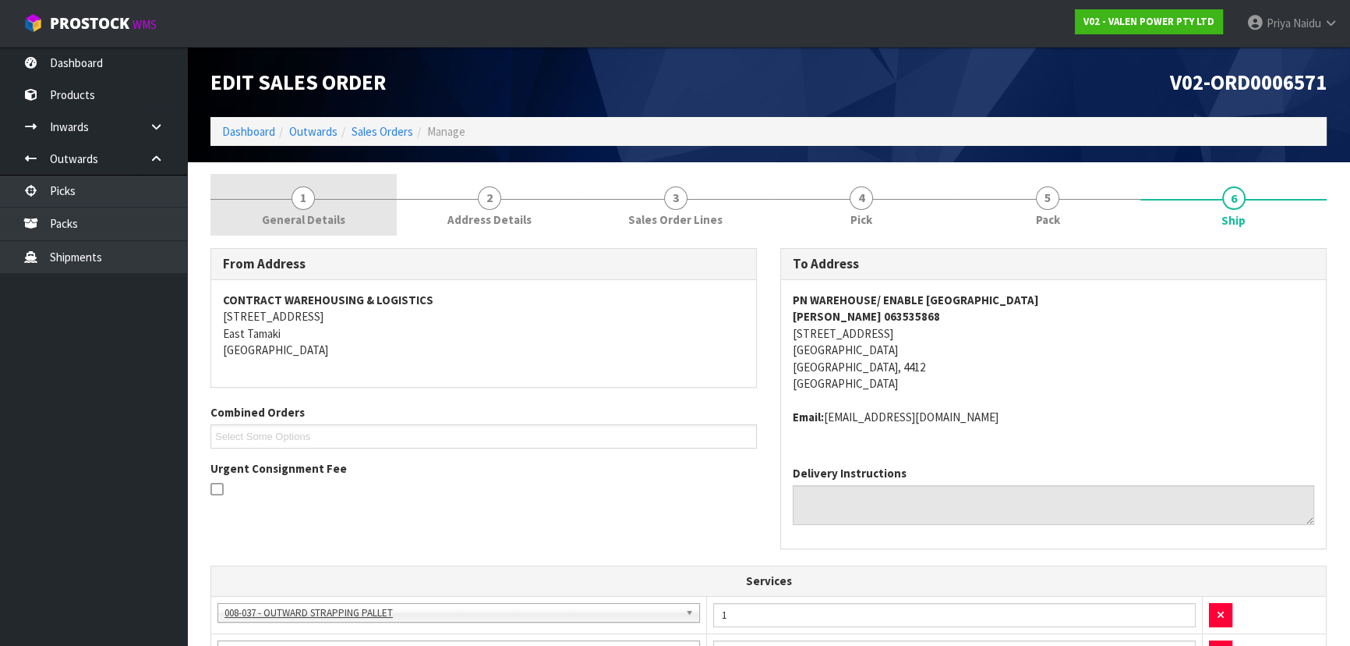
click at [296, 207] on link "1 General Details" at bounding box center [304, 205] width 186 height 62
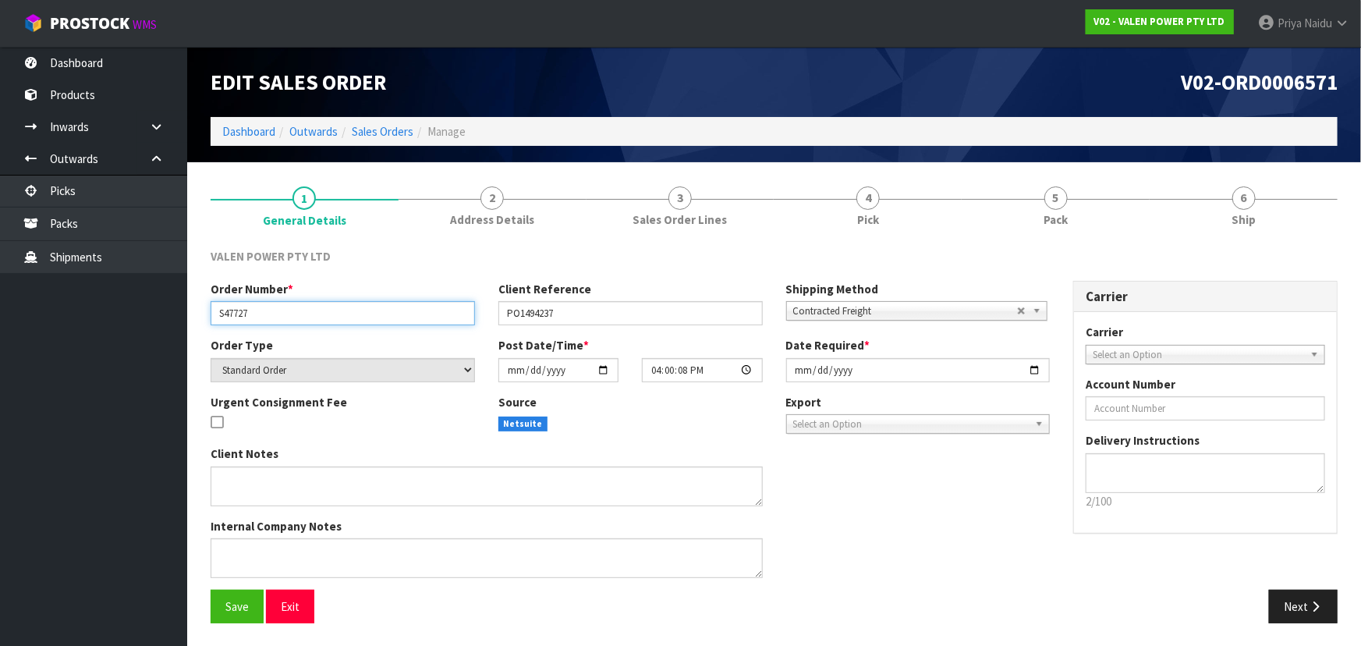
click at [212, 316] on input "S47727" at bounding box center [343, 313] width 264 height 24
drag, startPoint x: 212, startPoint y: 316, endPoint x: 242, endPoint y: 313, distance: 29.8
click at [242, 313] on input "S47727" at bounding box center [343, 313] width 264 height 24
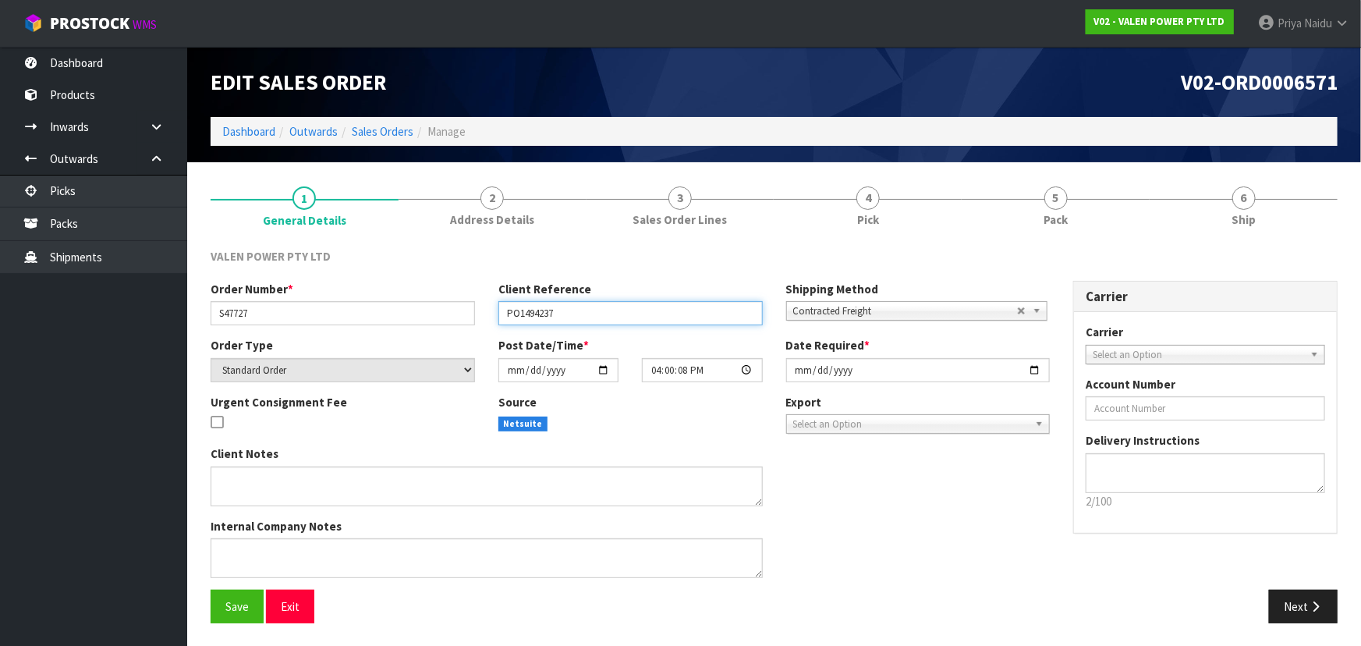
drag, startPoint x: 498, startPoint y: 313, endPoint x: 579, endPoint y: 313, distance: 80.3
click at [579, 313] on input "PO1494237" at bounding box center [630, 313] width 264 height 24
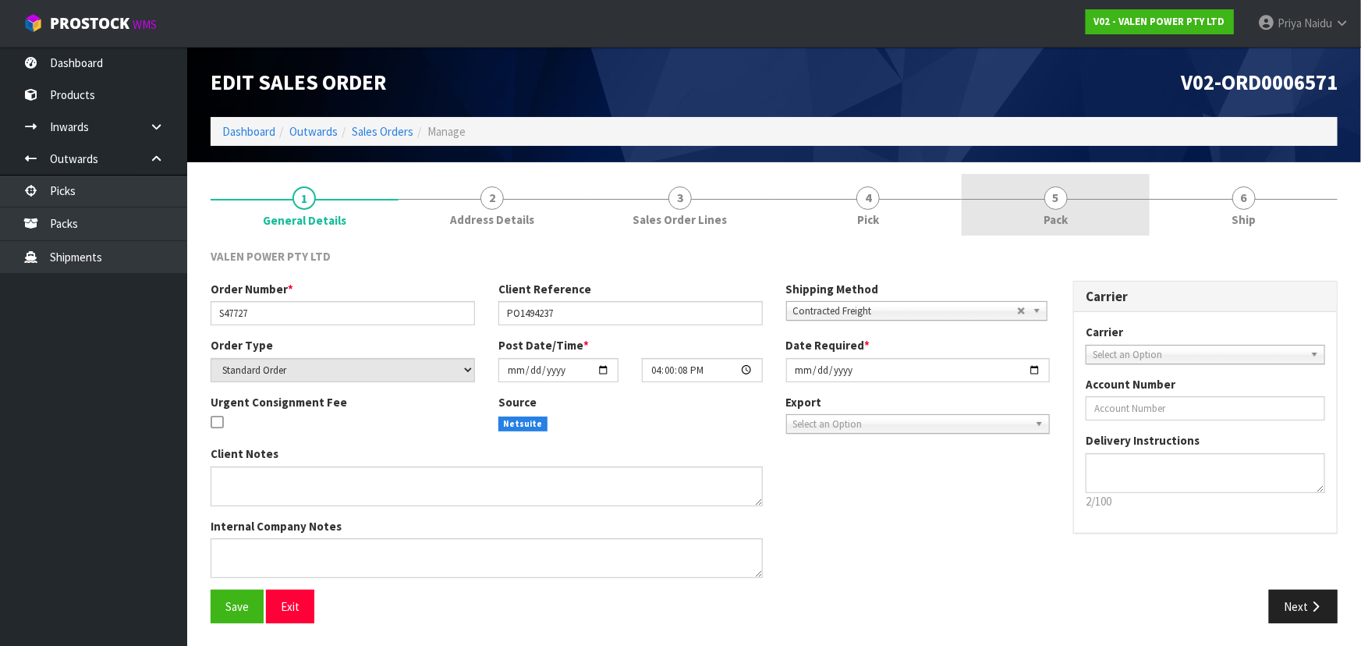
click at [1052, 225] on span "Pack" at bounding box center [1055, 219] width 24 height 16
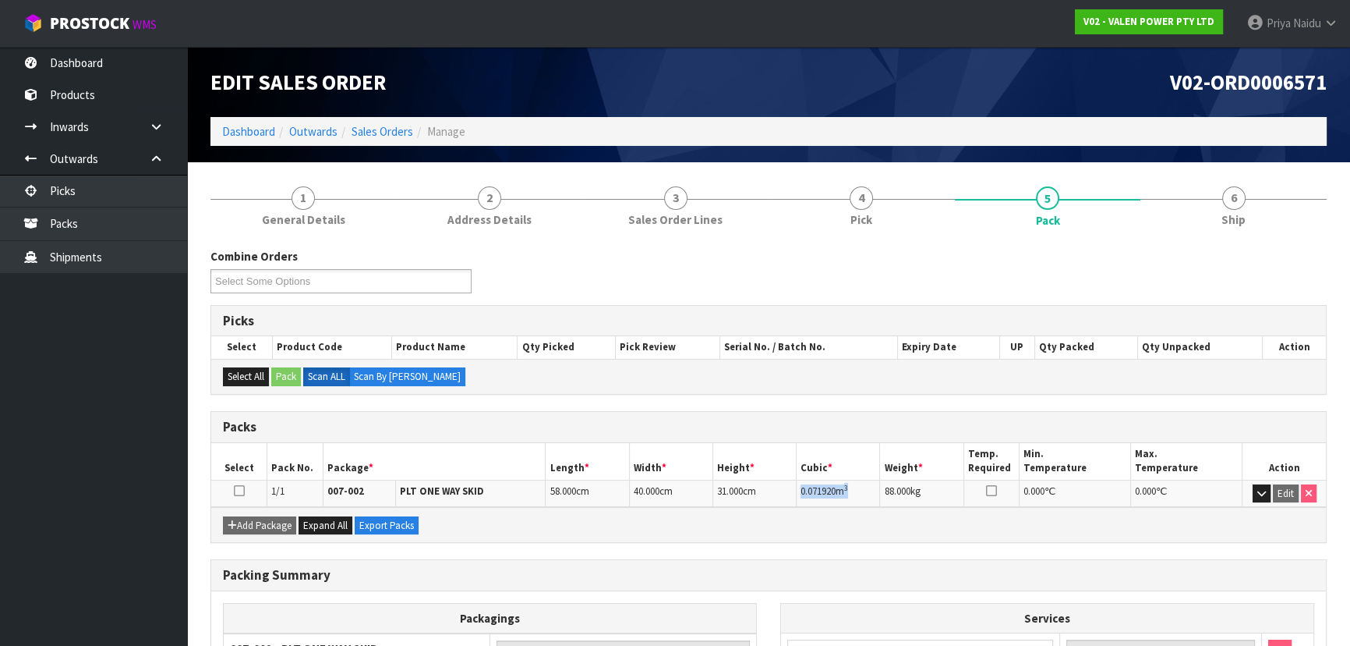
copy td "0.071920 m 3"
drag, startPoint x: 800, startPoint y: 491, endPoint x: 858, endPoint y: 483, distance: 58.2
click at [858, 483] on td "0.071920 m 3" at bounding box center [838, 493] width 83 height 27
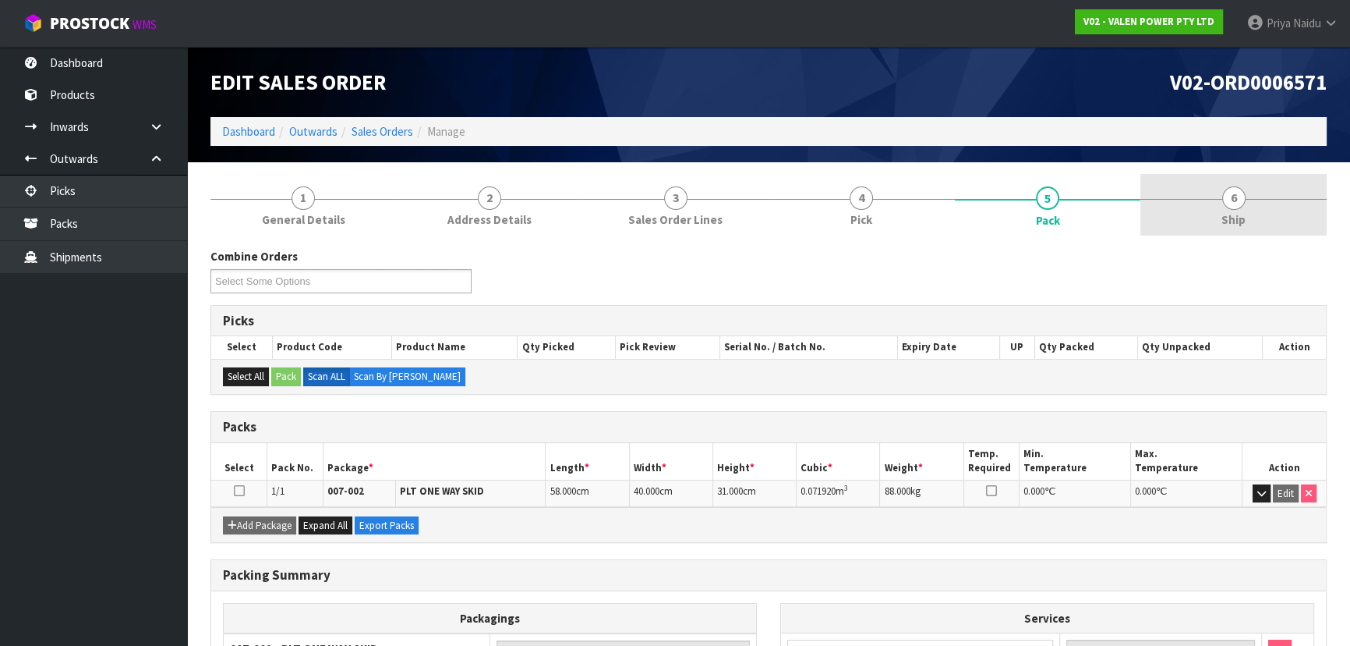
click at [1257, 224] on link "6 Ship" at bounding box center [1234, 205] width 186 height 62
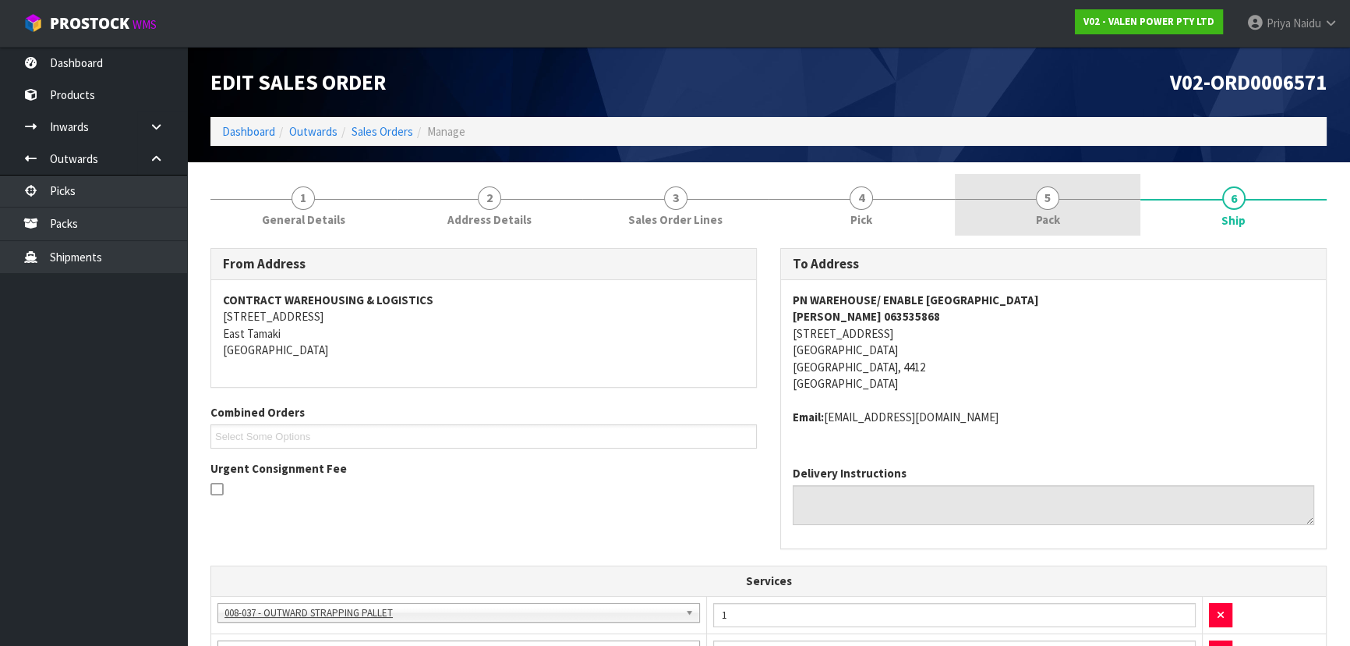
click at [1046, 206] on span "5" at bounding box center [1047, 197] width 23 height 23
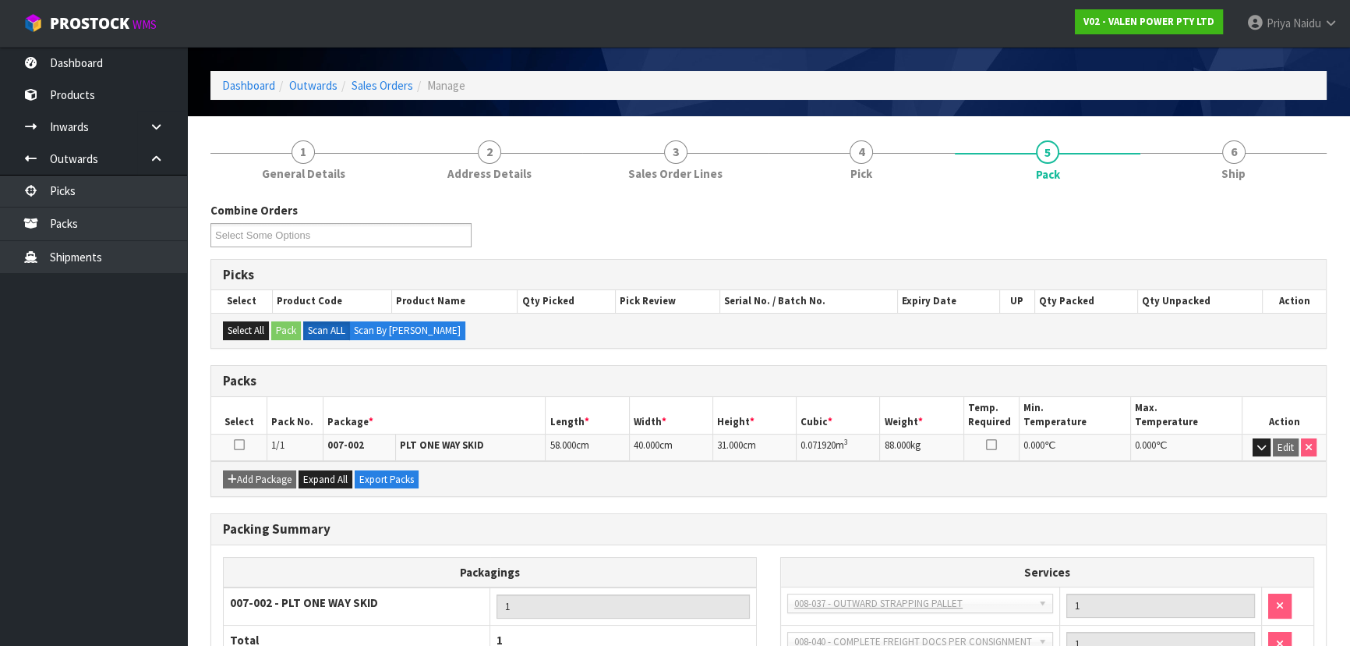
scroll to position [70, 0]
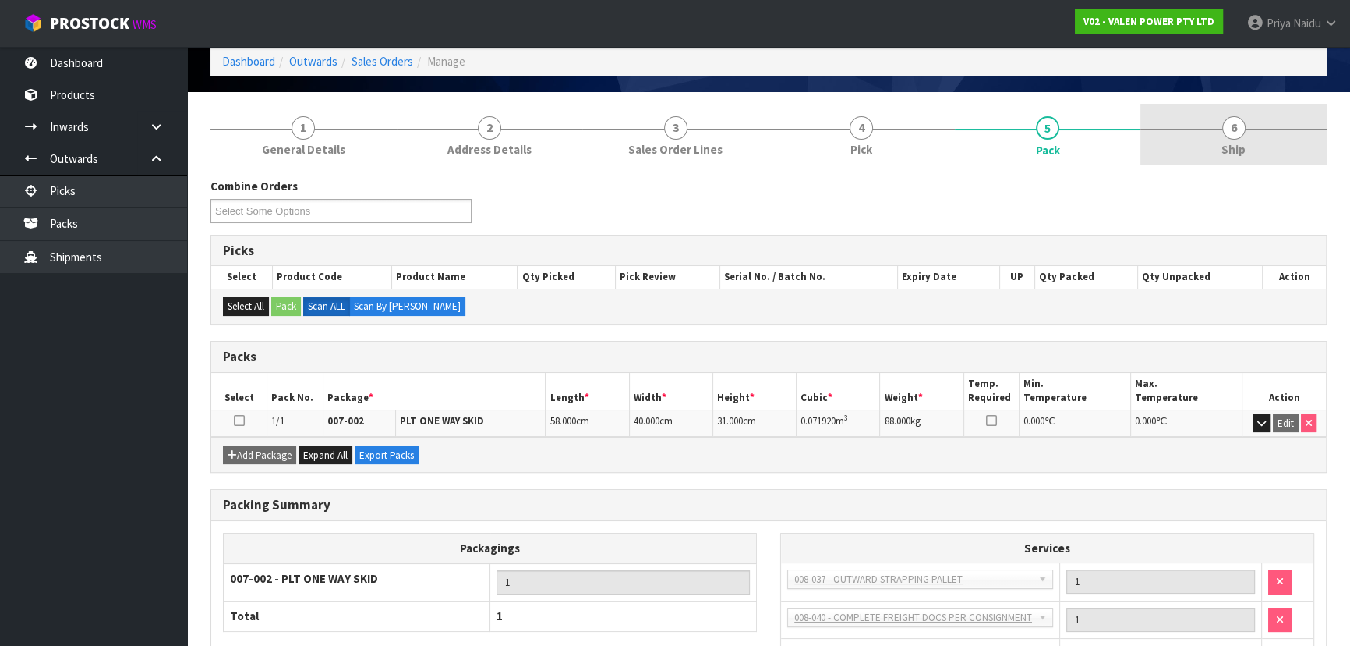
drag, startPoint x: 1272, startPoint y: 144, endPoint x: 1263, endPoint y: 147, distance: 9.6
click at [1272, 144] on link "6 Ship" at bounding box center [1234, 135] width 186 height 62
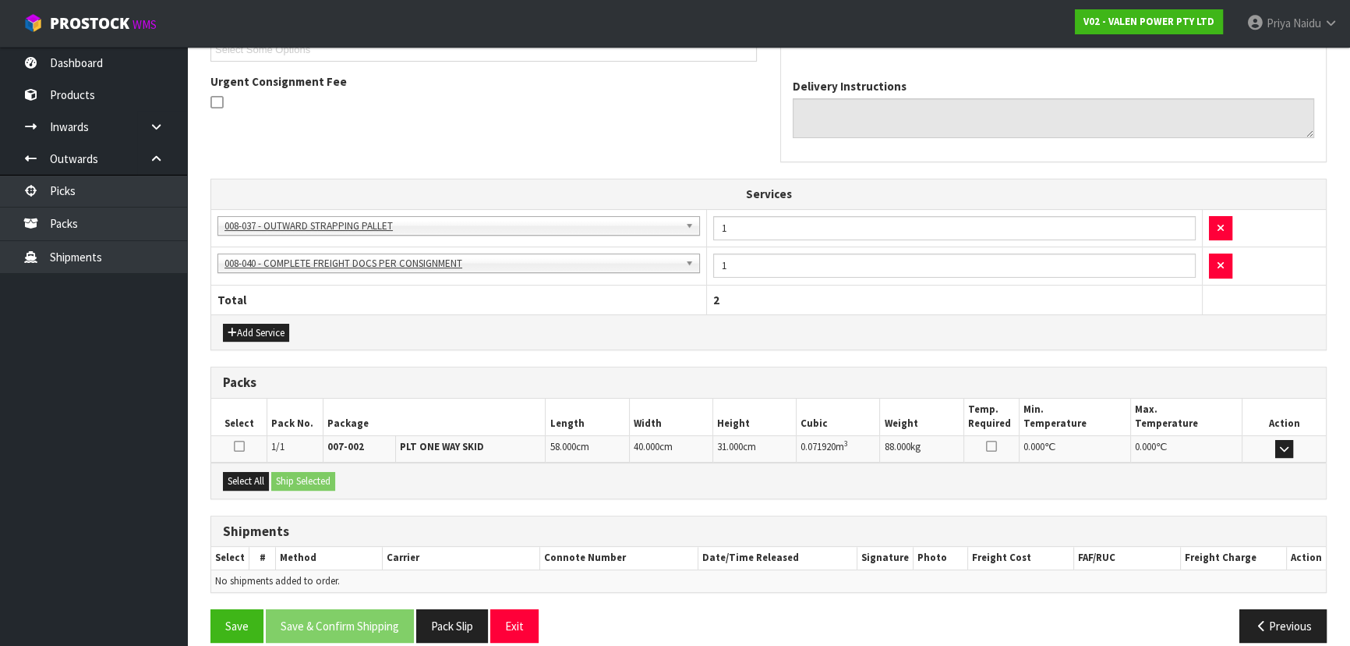
scroll to position [404, 0]
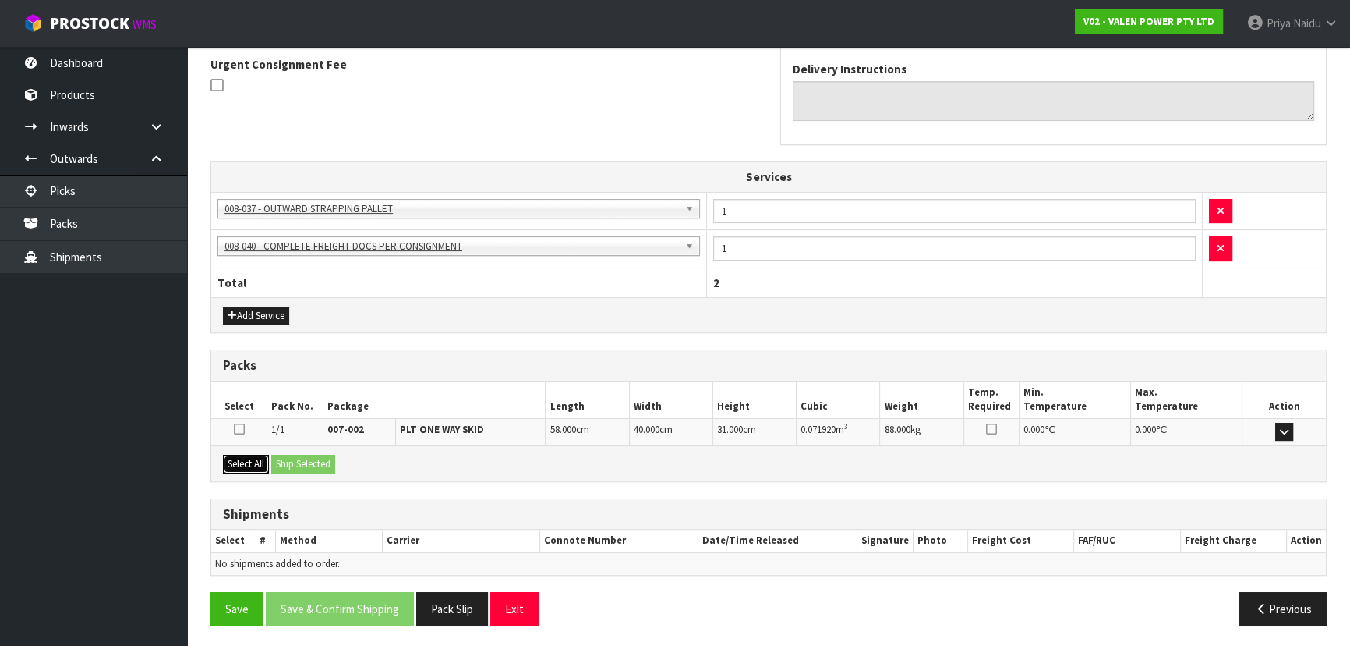
click at [255, 468] on button "Select All" at bounding box center [246, 464] width 46 height 19
click at [299, 459] on button "Ship Selected" at bounding box center [303, 464] width 64 height 19
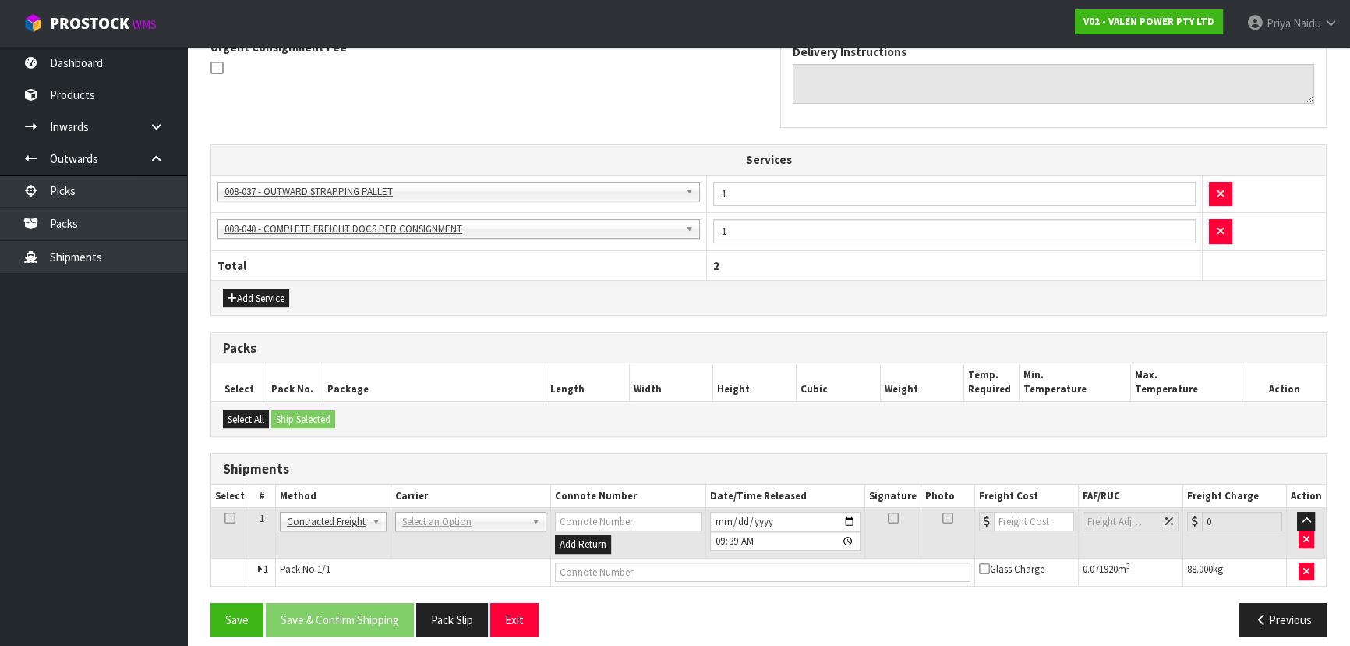
scroll to position [431, 0]
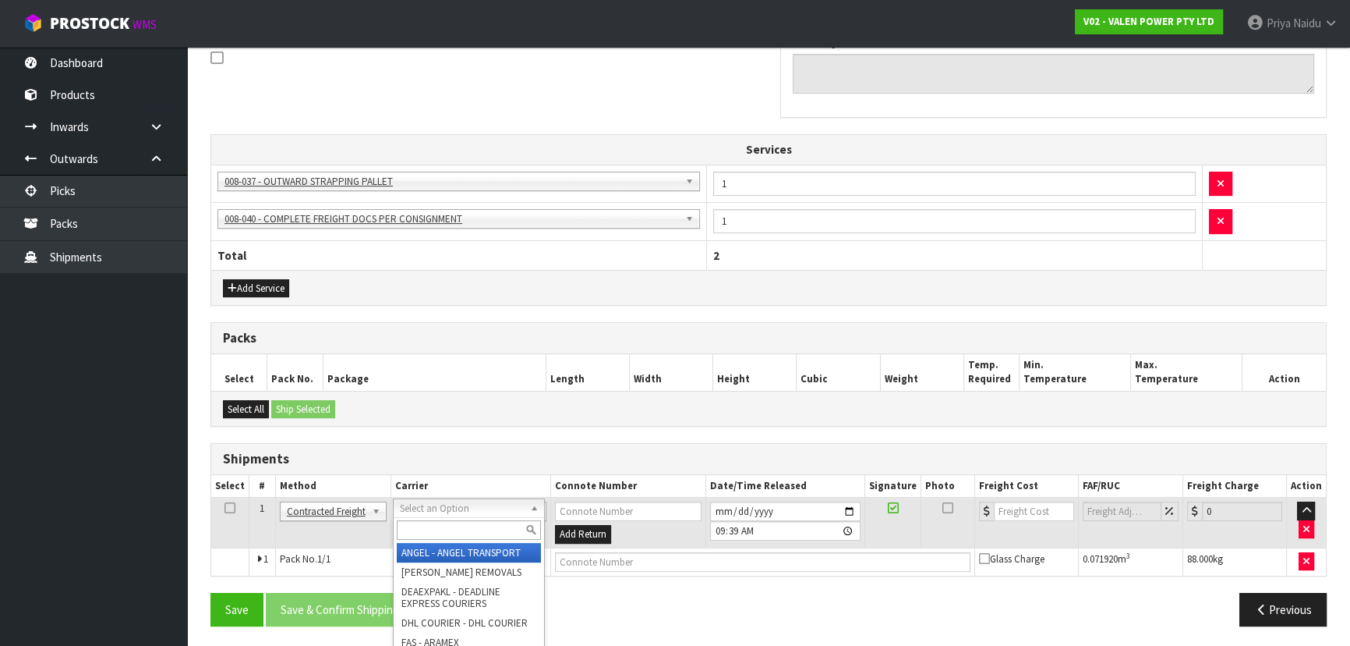
click at [422, 530] on input "text" at bounding box center [469, 529] width 144 height 19
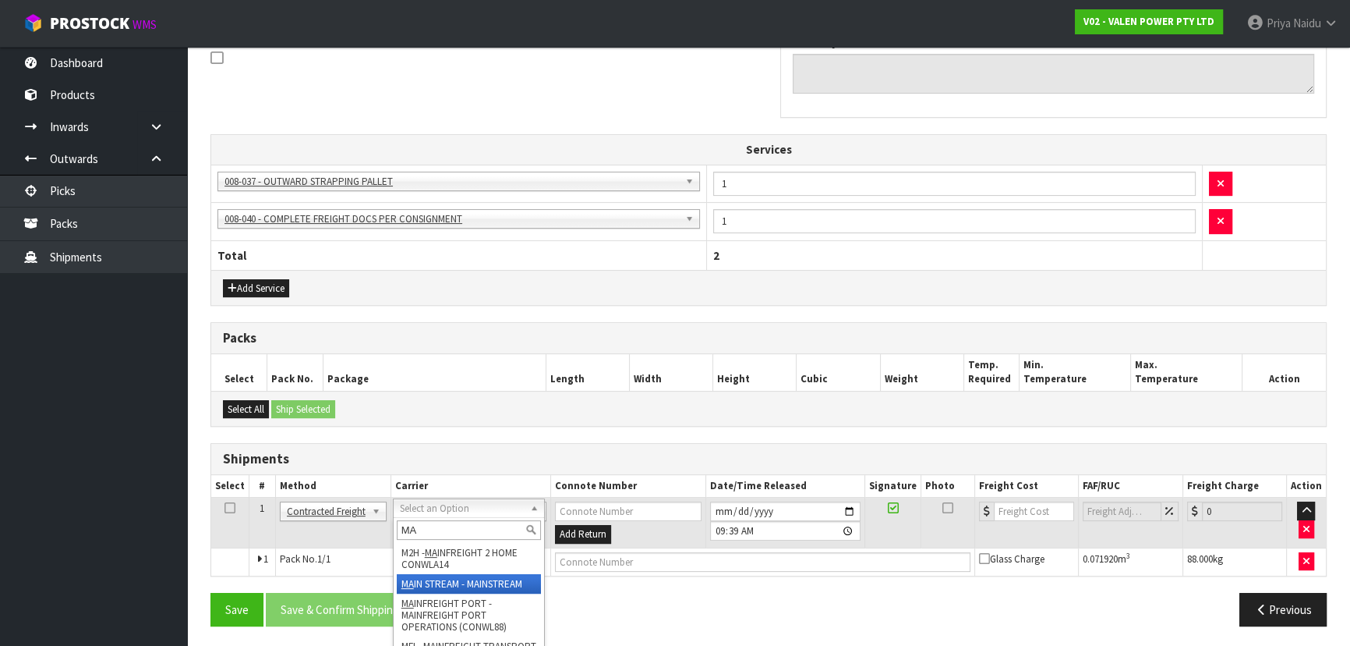
type input "MA"
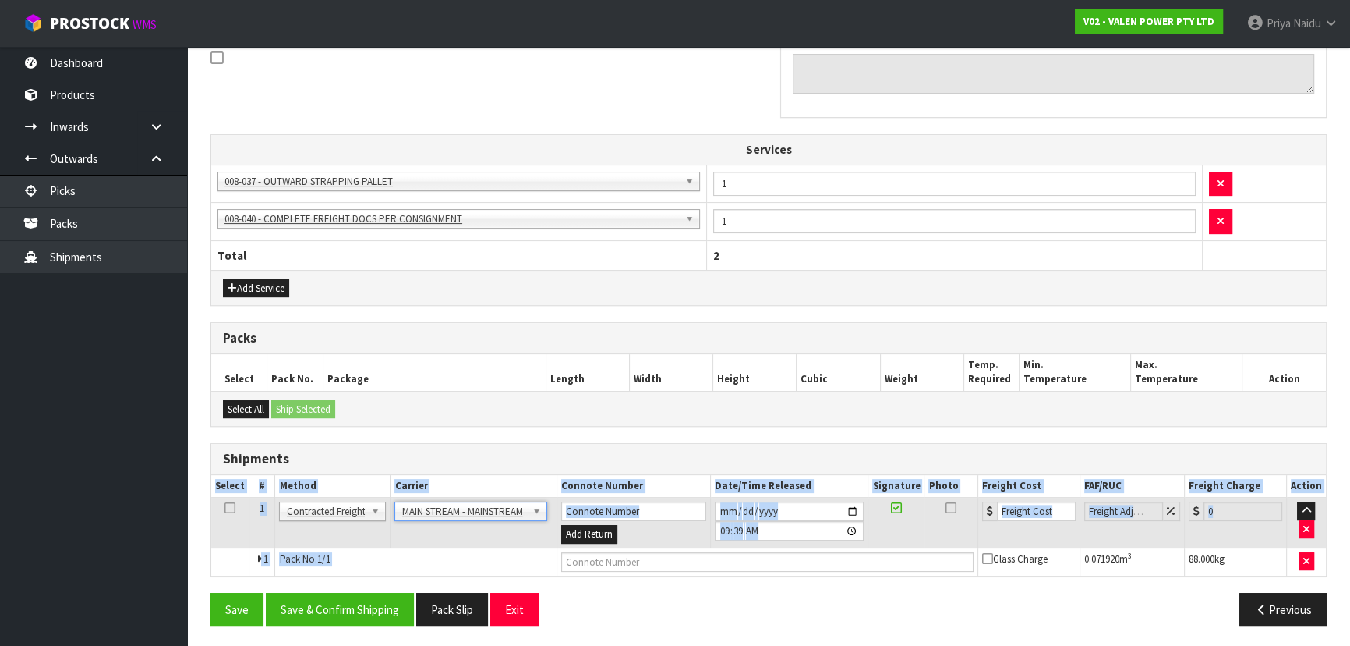
drag, startPoint x: 677, startPoint y: 572, endPoint x: 678, endPoint y: 557, distance: 14.1
click at [677, 565] on div "Shipments Select # Method Carrier Connote Number Date/Time Released Signature P…" at bounding box center [769, 509] width 1117 height 133
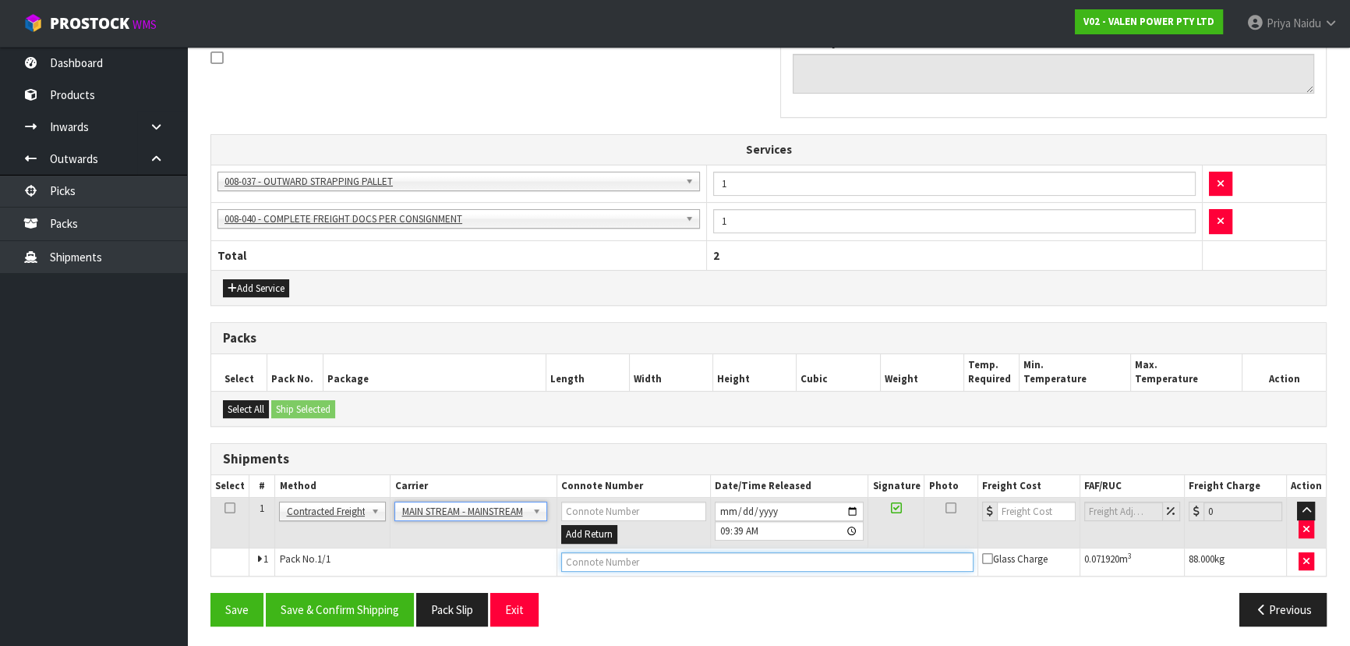
click at [678, 557] on input "text" at bounding box center [767, 561] width 412 height 19
paste input "CWL7724831"
type input "CWL7724831"
click at [1051, 515] on input "number" at bounding box center [1036, 510] width 79 height 19
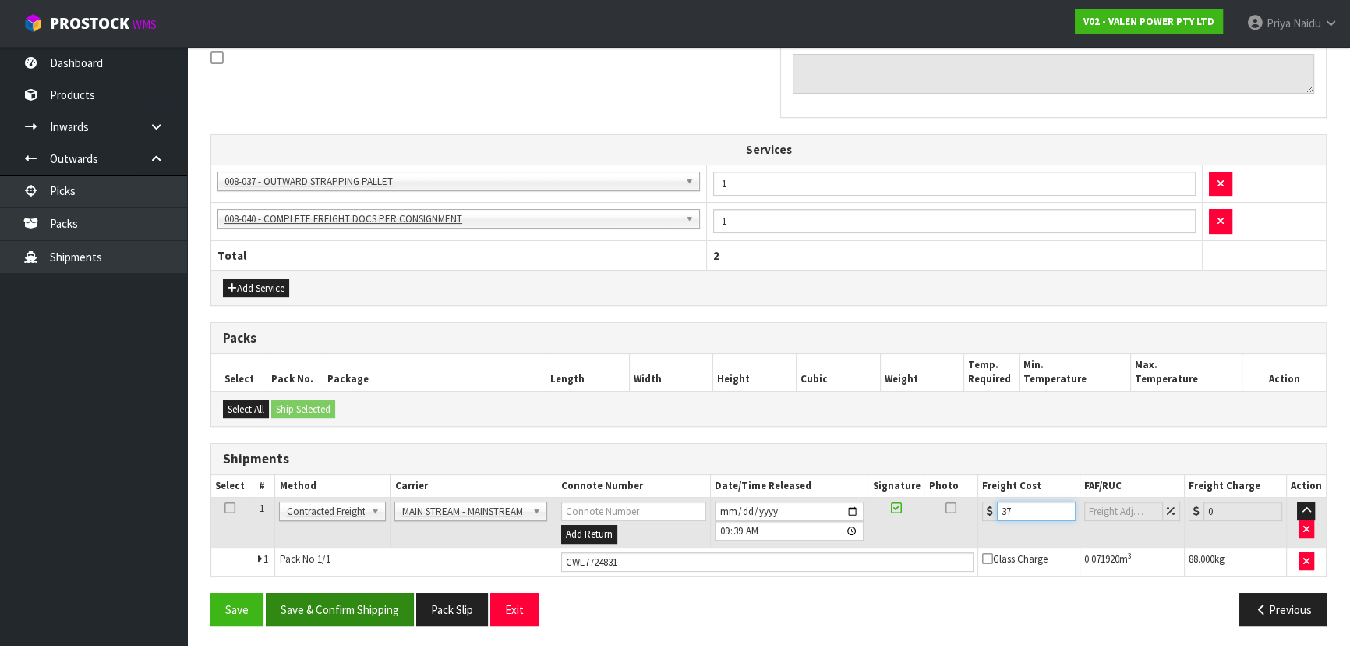
type input "37"
click at [353, 603] on button "Save & Confirm Shipping" at bounding box center [340, 610] width 148 height 34
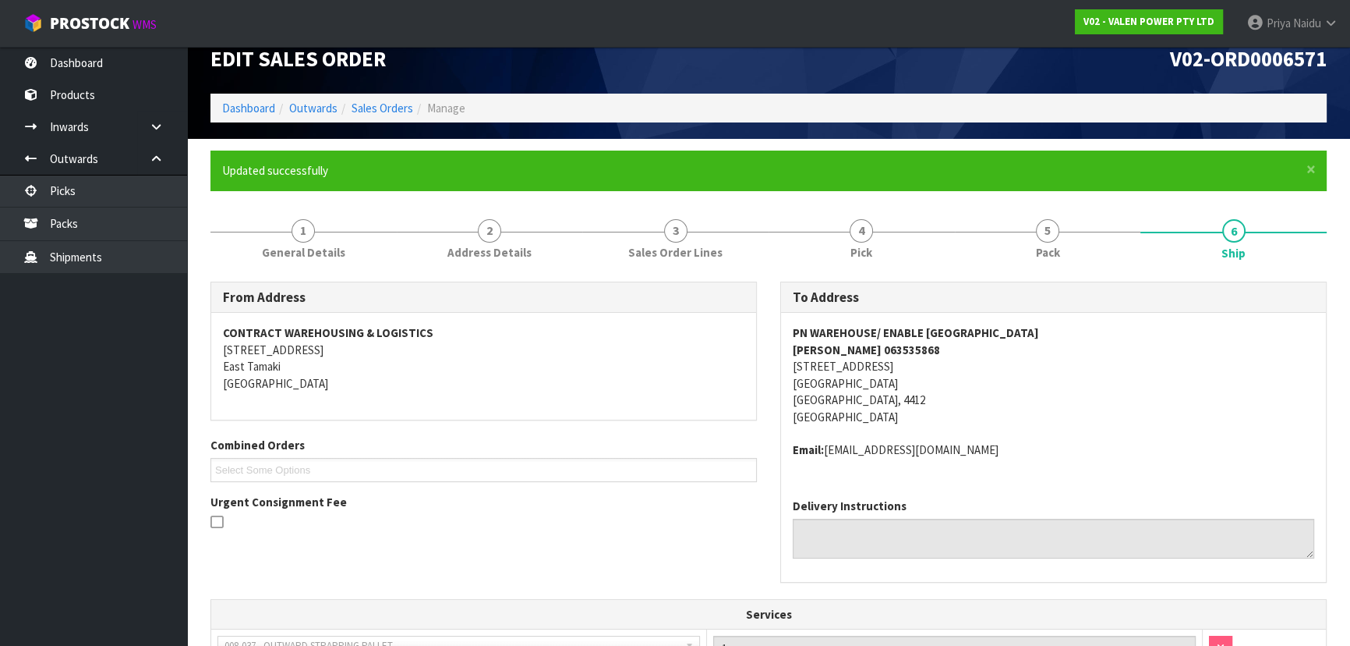
scroll to position [0, 0]
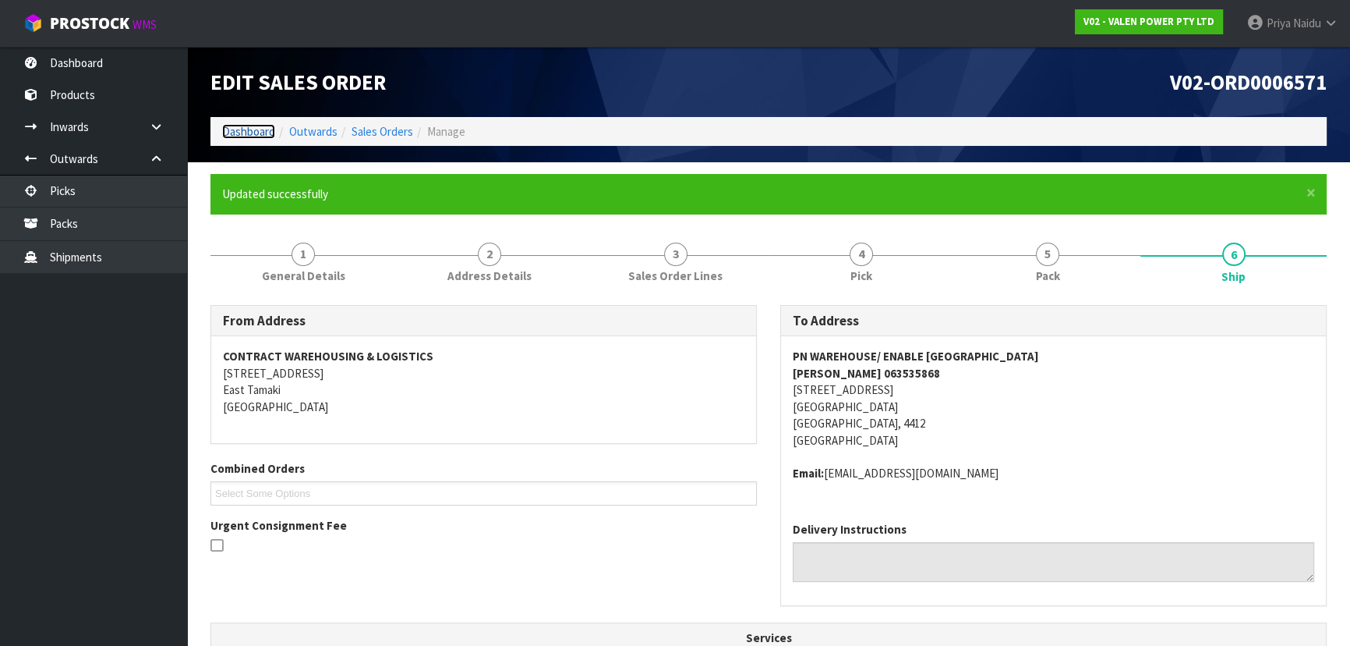
click at [257, 132] on link "Dashboard" at bounding box center [248, 131] width 53 height 15
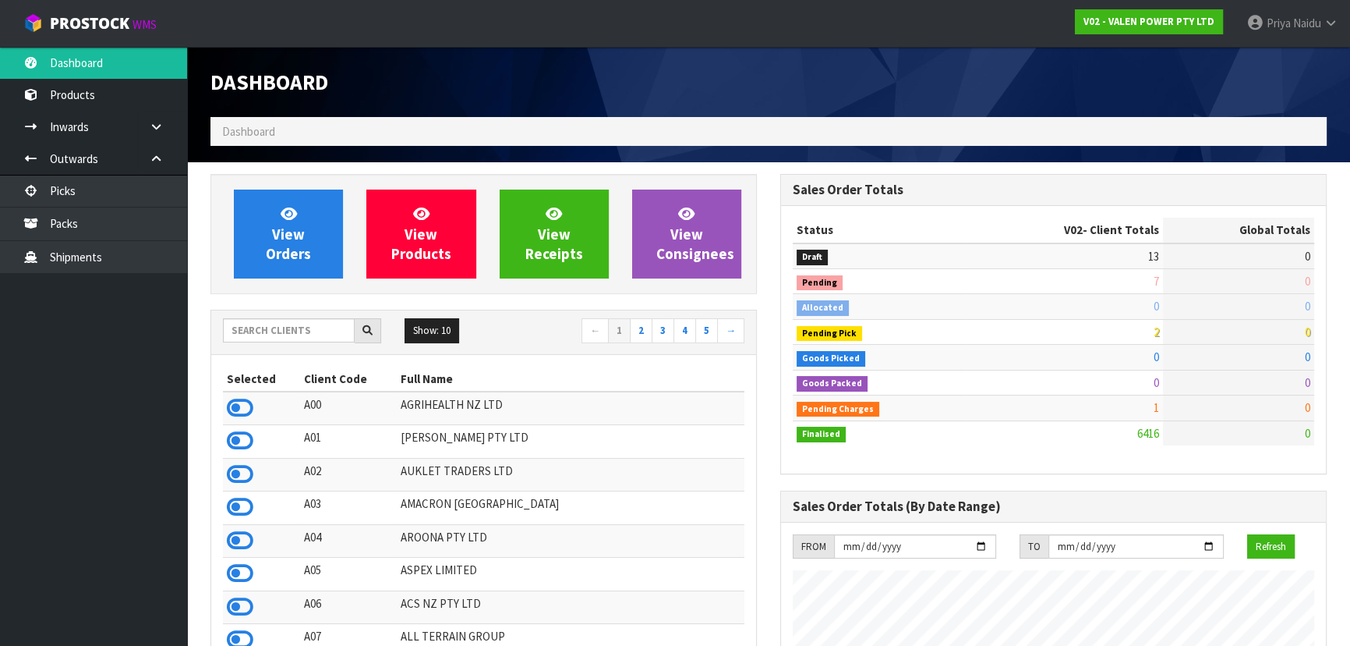
scroll to position [1179, 569]
click at [278, 334] on input "text" at bounding box center [289, 330] width 132 height 24
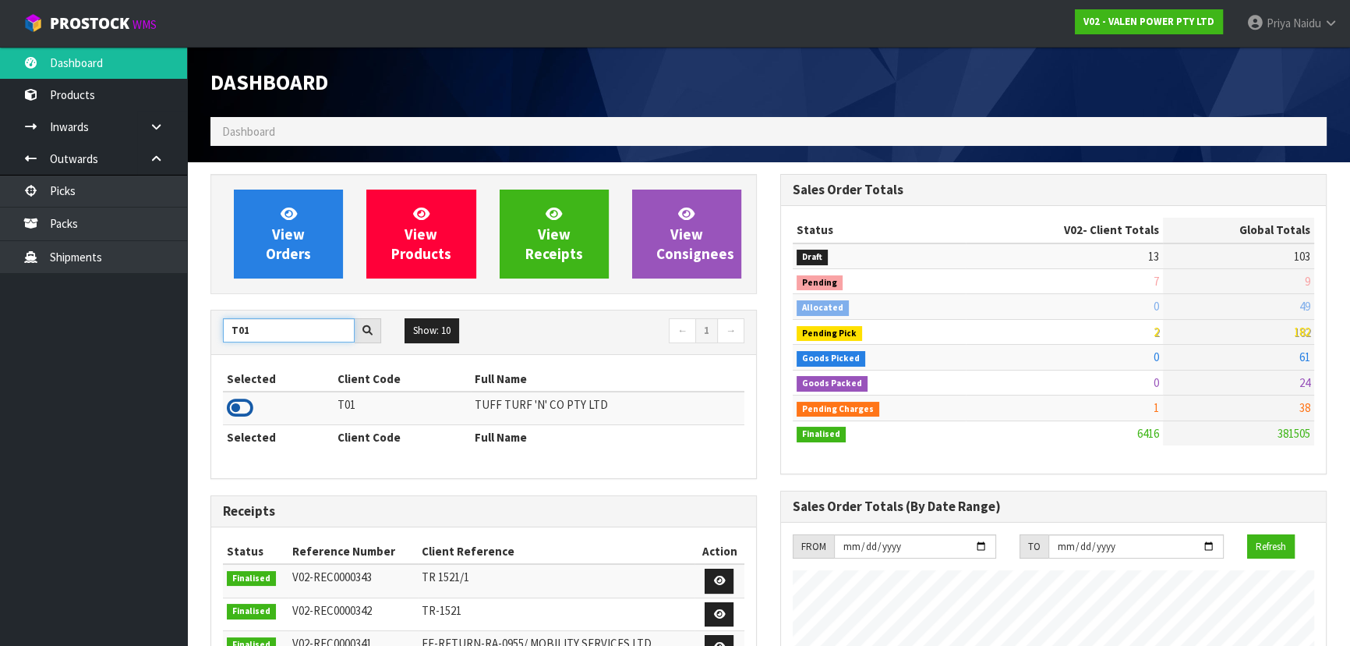
type input "T01"
click at [238, 403] on icon at bounding box center [240, 407] width 27 height 23
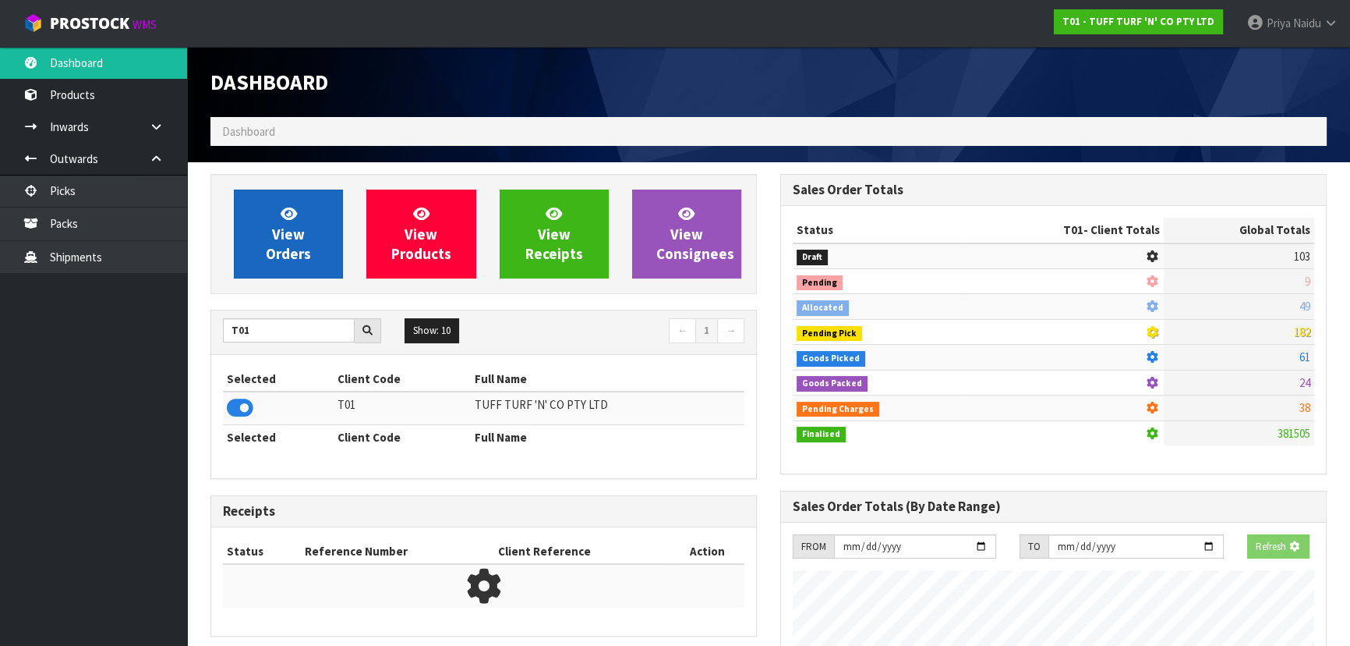
scroll to position [971, 569]
click at [264, 254] on link "View Orders" at bounding box center [288, 233] width 109 height 89
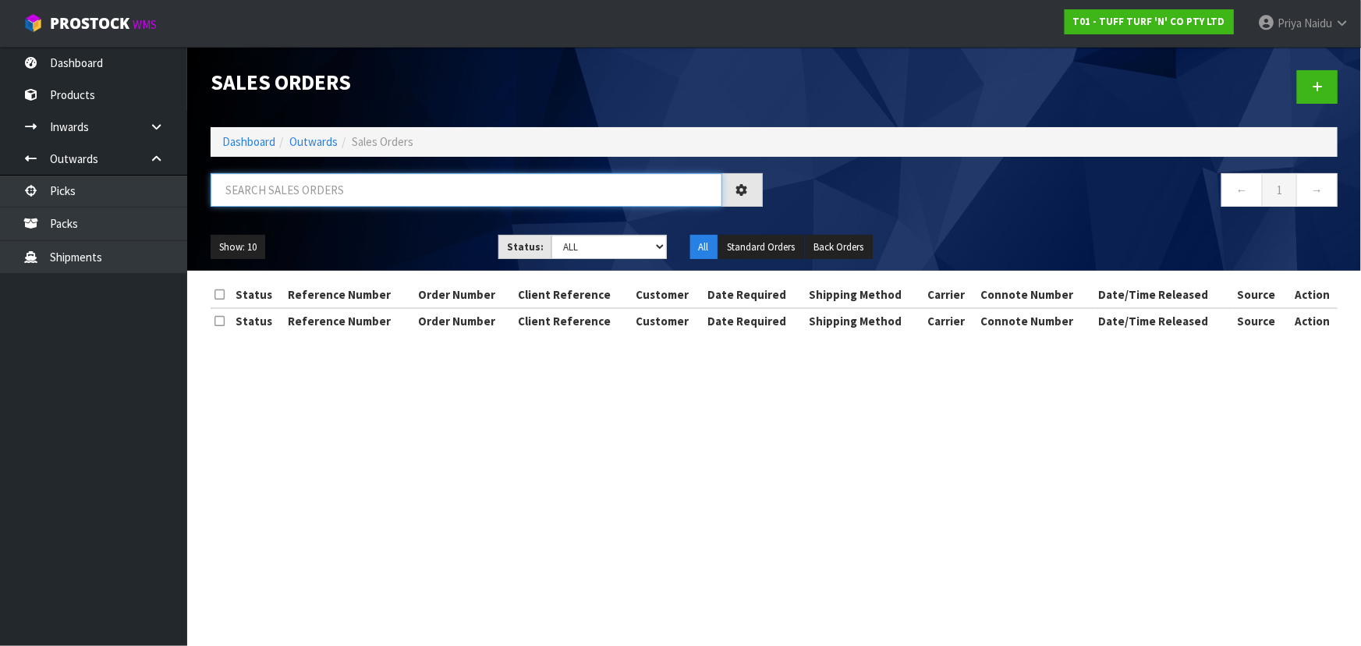
click at [298, 193] on input "text" at bounding box center [466, 190] width 511 height 34
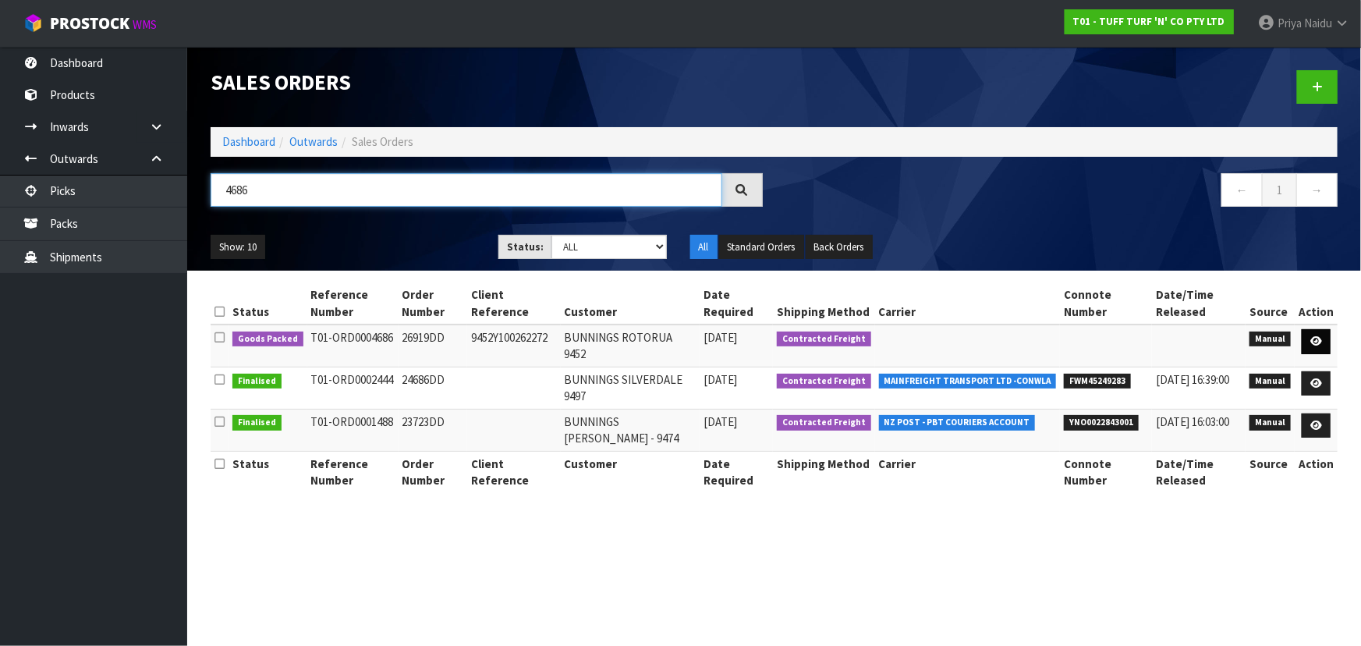
type input "4686"
click at [1307, 337] on link at bounding box center [1315, 341] width 29 height 25
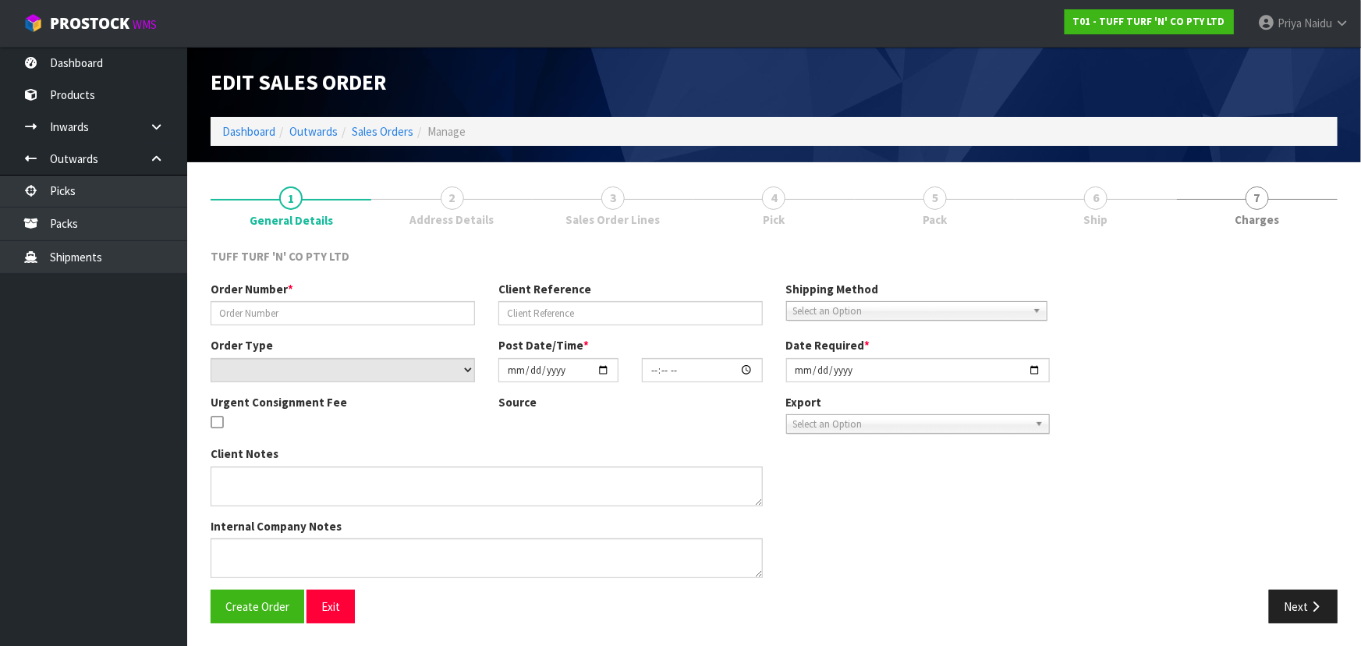
type input "26919DD"
type input "9452Y100262272"
select select "number:0"
type input "[DATE]"
type input "13:14:00.000"
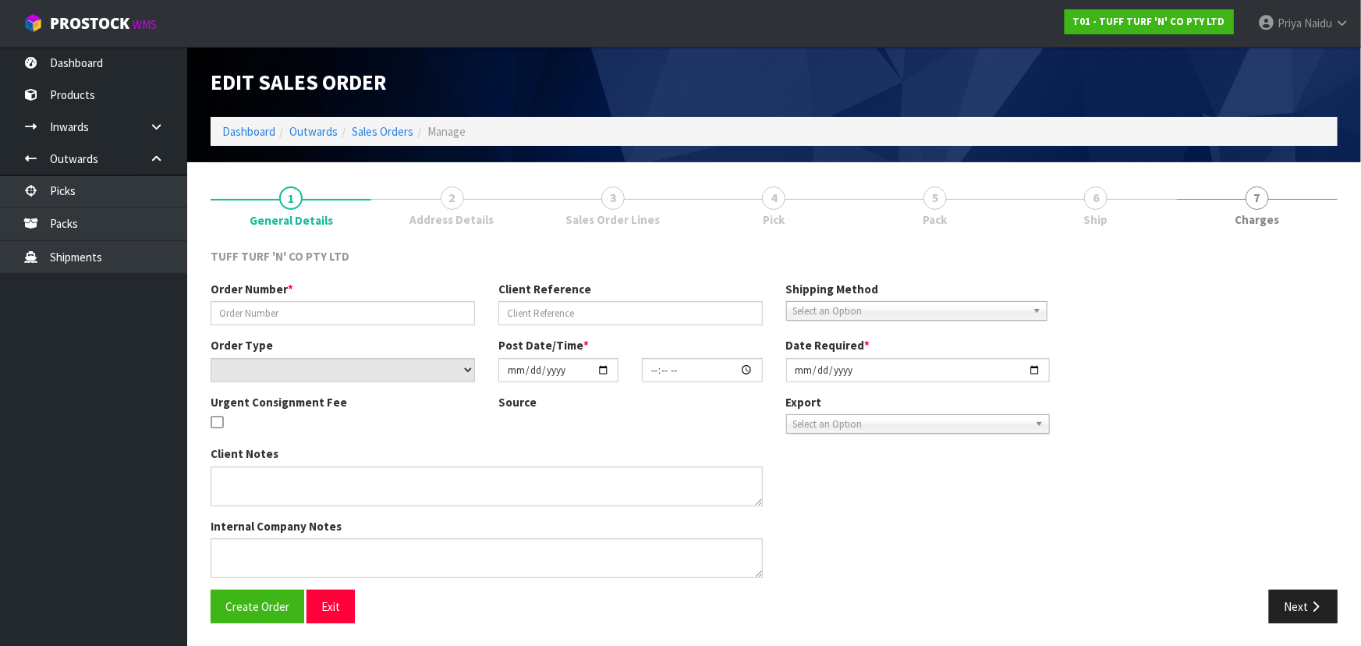
type input "[DATE]"
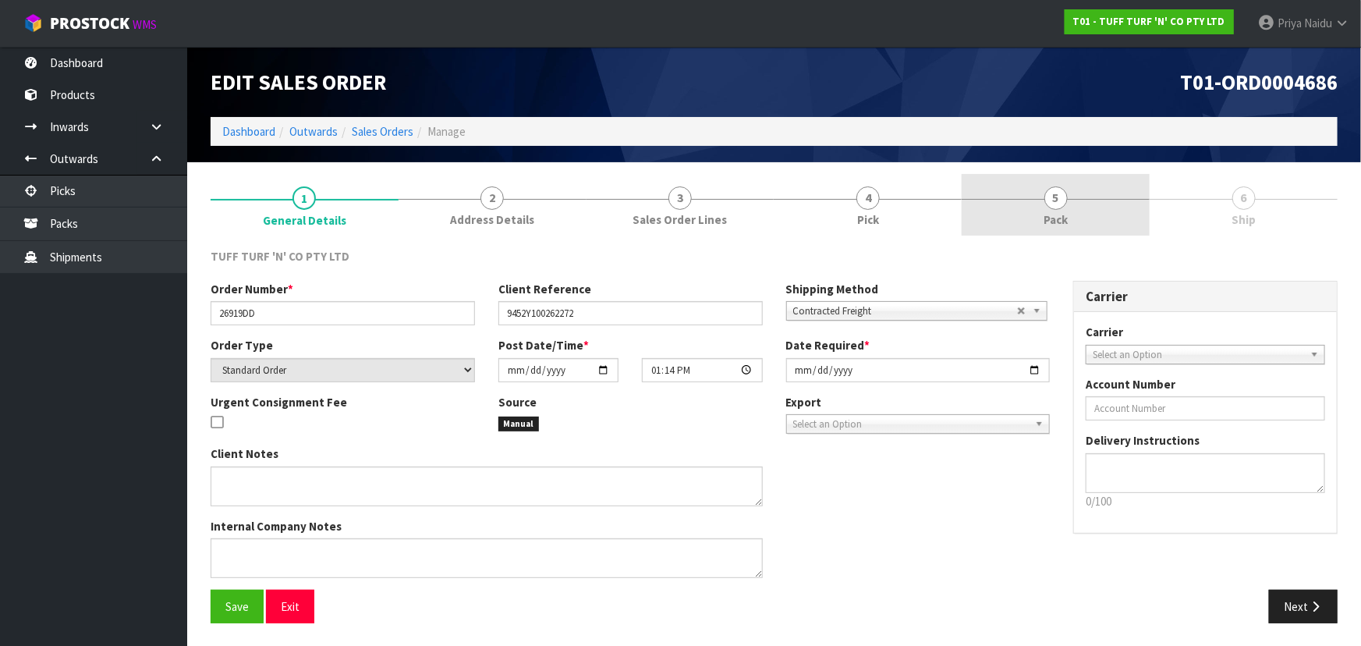
click at [1068, 225] on link "5 Pack" at bounding box center [1055, 205] width 188 height 62
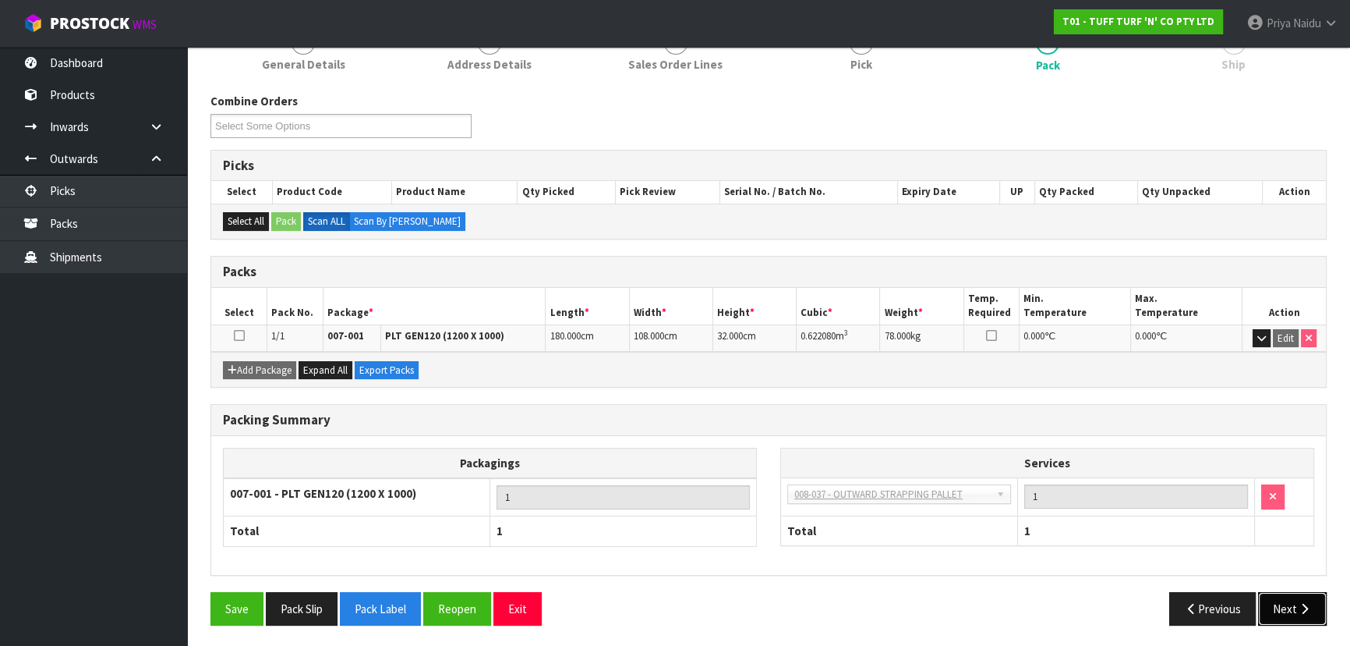
click at [1301, 613] on button "Next" at bounding box center [1292, 609] width 69 height 34
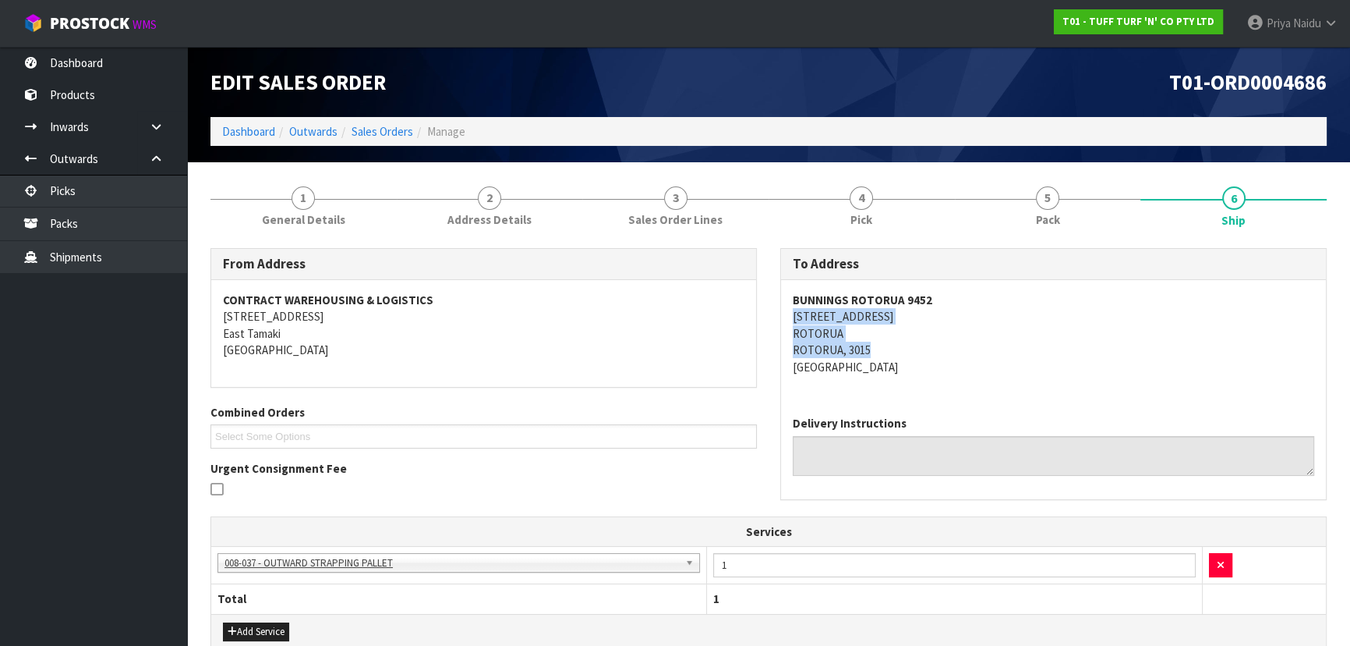
copy address "[STREET_ADDRESS]"
drag, startPoint x: 783, startPoint y: 323, endPoint x: 412, endPoint y: 352, distance: 371.5
click at [943, 350] on div "BUNNINGS ROTORUA 9452 24-48 [GEOGRAPHIC_DATA][STREET_ADDRESS]" at bounding box center [1053, 341] width 545 height 123
drag, startPoint x: 943, startPoint y: 352, endPoint x: 855, endPoint y: 323, distance: 93.4
click at [943, 352] on address "BUNNINGS ROTORUA 9452 24-48 [GEOGRAPHIC_DATA][STREET_ADDRESS]" at bounding box center [1054, 333] width 522 height 83
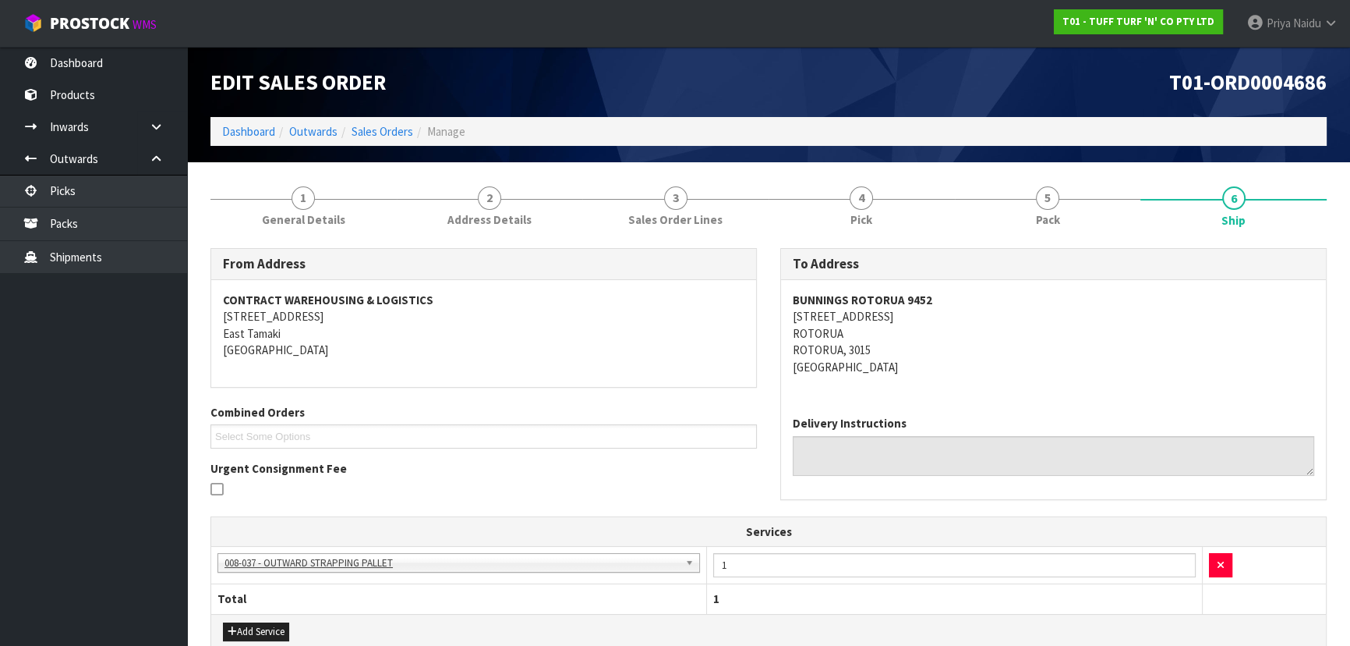
copy address "[STREET_ADDRESS]"
drag, startPoint x: 777, startPoint y: 310, endPoint x: 946, endPoint y: 310, distance: 169.2
click at [946, 310] on div "To Address BUNNINGS ROTORUA 9452 [STREET_ADDRESS] Delivery Instructions" at bounding box center [1054, 381] width 570 height 267
drag, startPoint x: 1049, startPoint y: 415, endPoint x: 1022, endPoint y: 395, distance: 34.0
click at [1049, 415] on div "Delivery Instructions" at bounding box center [1054, 445] width 522 height 60
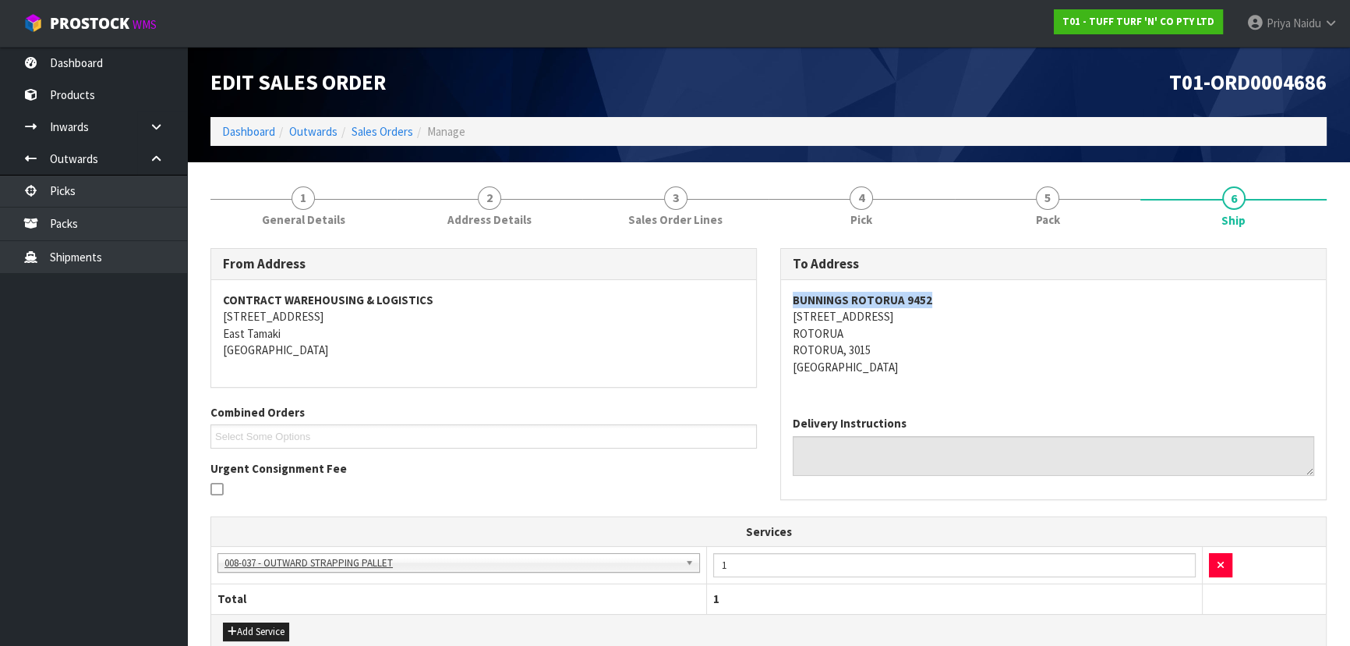
copy strong "BUNNINGS ROTORUA 9452"
drag, startPoint x: 769, startPoint y: 295, endPoint x: 966, endPoint y: 295, distance: 197.3
click at [966, 295] on div "To Address BUNNINGS ROTORUA 9452 [STREET_ADDRESS] Delivery Instructions" at bounding box center [1054, 381] width 570 height 267
click at [783, 303] on div "BUNNINGS ROTORUA 9452 24-48 [GEOGRAPHIC_DATA][STREET_ADDRESS]" at bounding box center [1053, 341] width 545 height 123
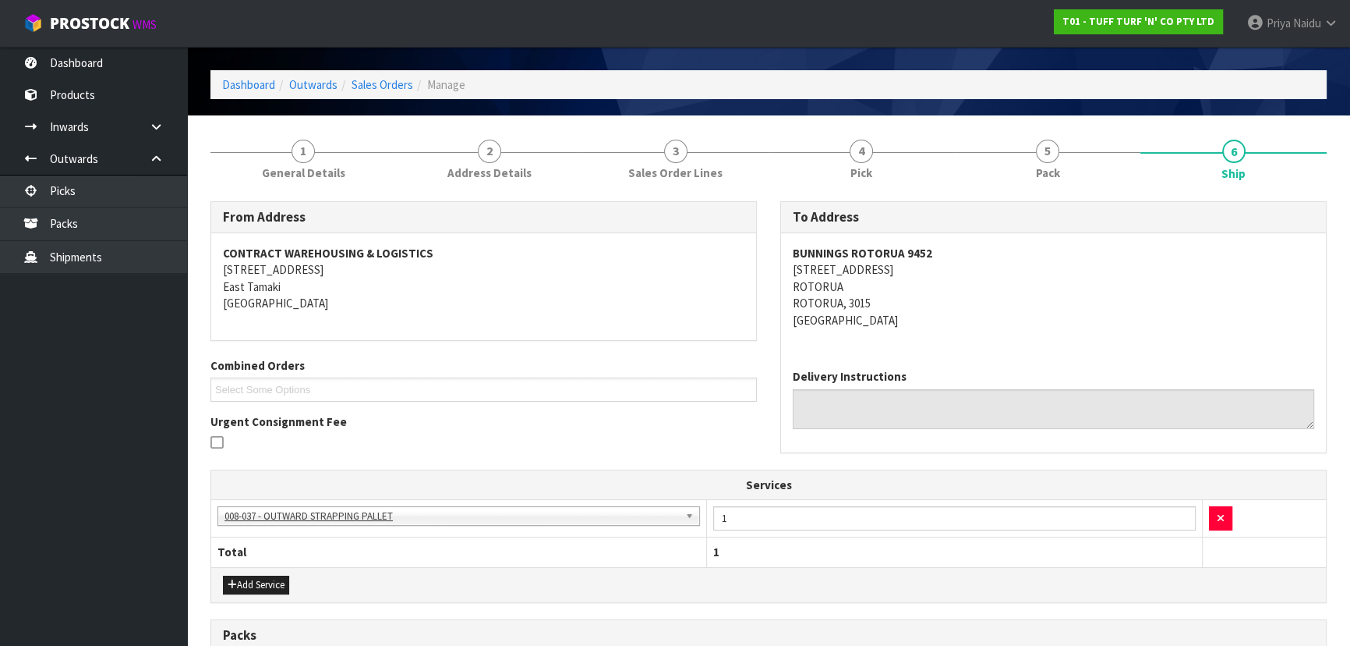
scroll to position [70, 0]
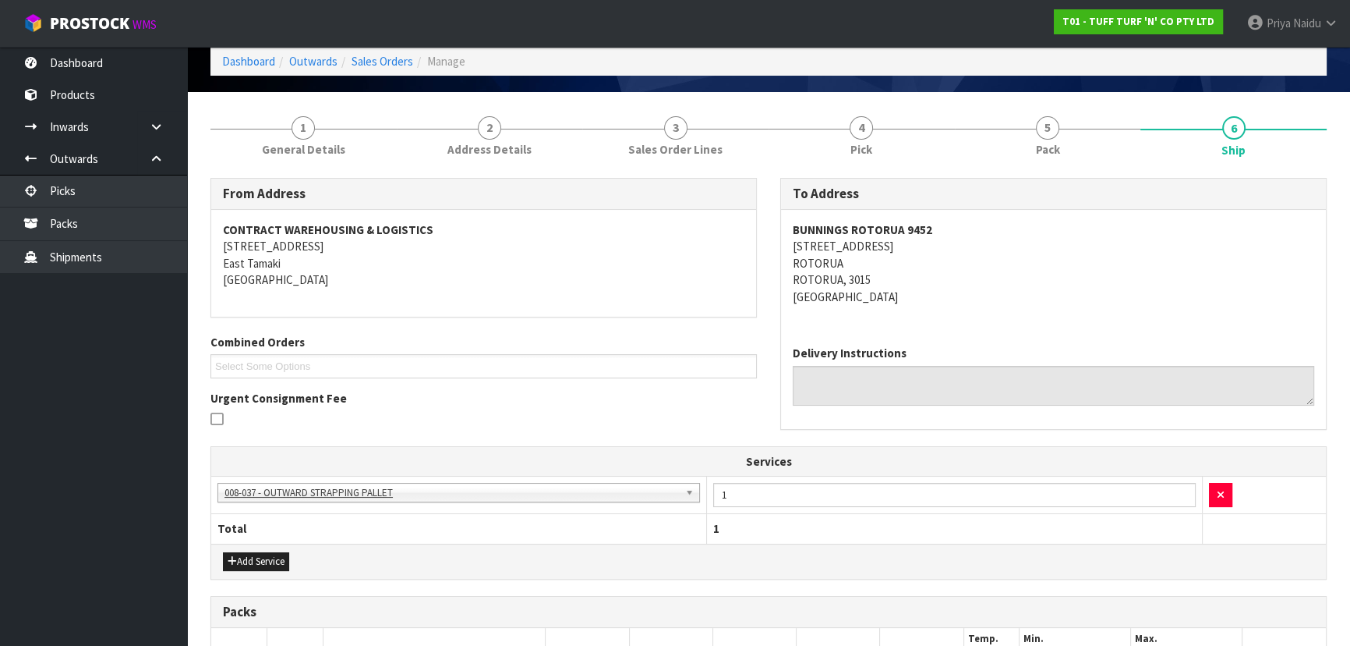
click at [296, 135] on span "1" at bounding box center [303, 127] width 23 height 23
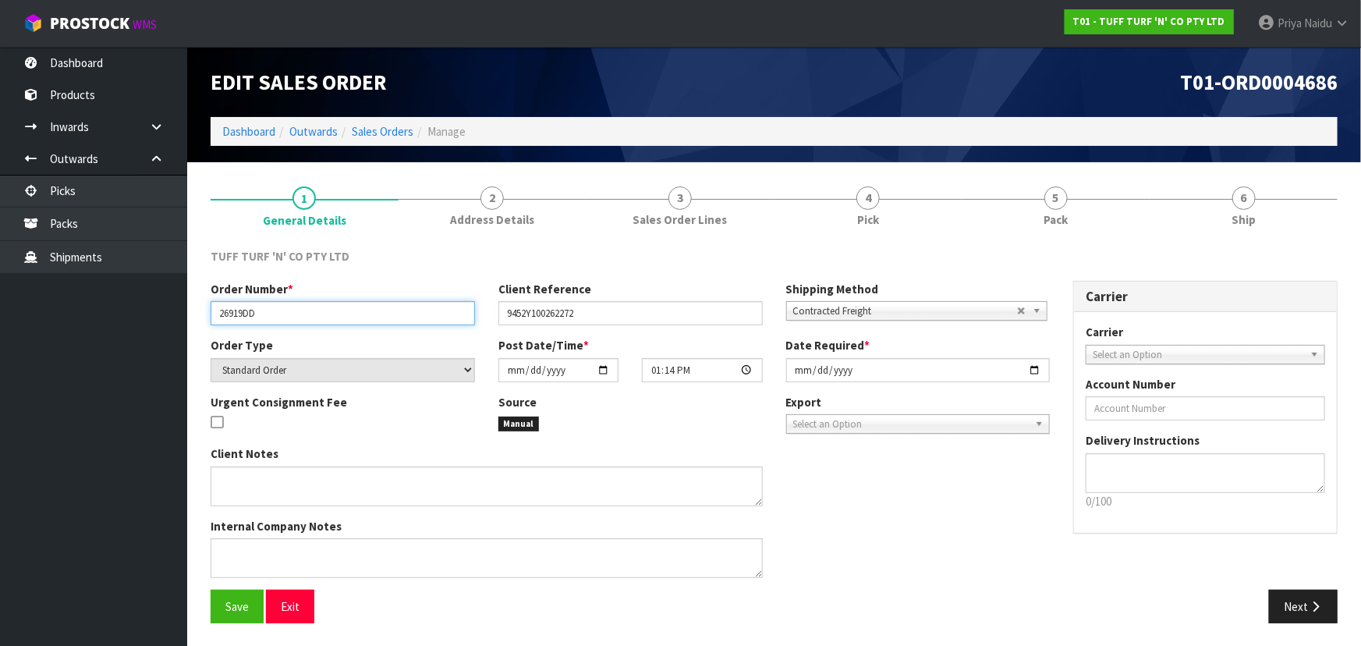
drag, startPoint x: 219, startPoint y: 316, endPoint x: 288, endPoint y: 308, distance: 69.1
click at [288, 308] on input "26919DD" at bounding box center [343, 313] width 264 height 24
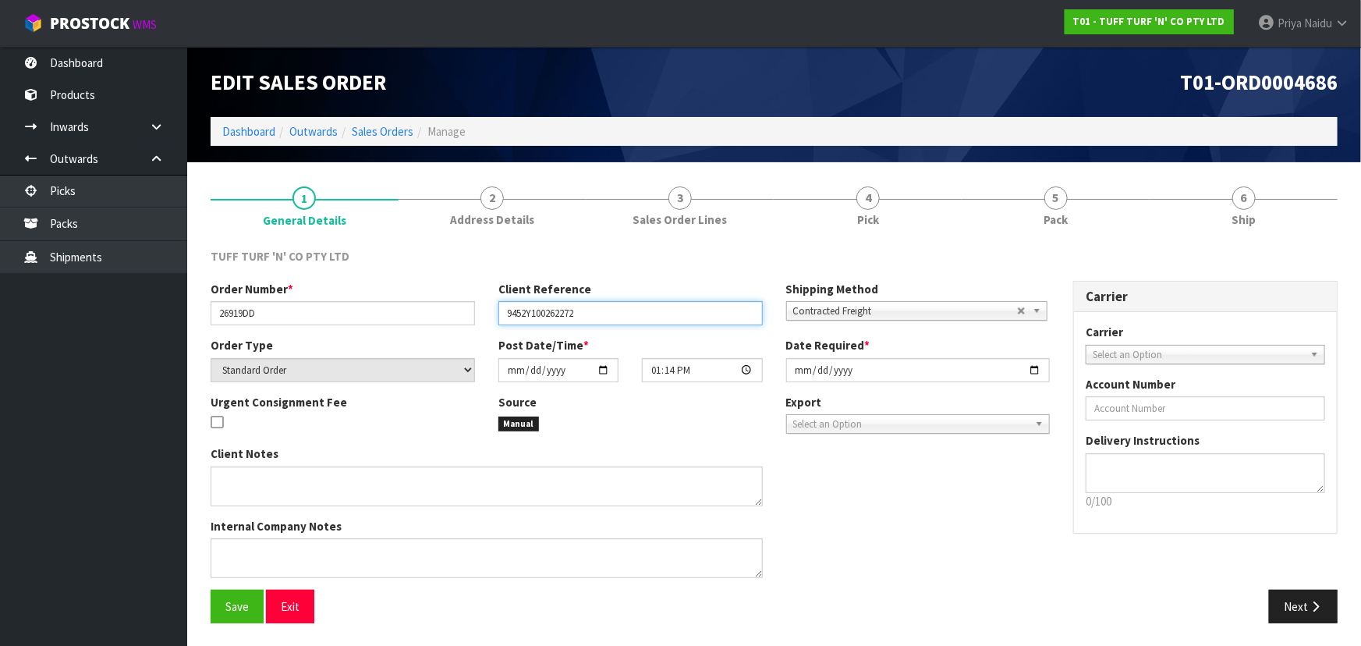
drag, startPoint x: 505, startPoint y: 313, endPoint x: 593, endPoint y: 315, distance: 87.3
click at [593, 315] on input "9452Y100262272" at bounding box center [630, 313] width 264 height 24
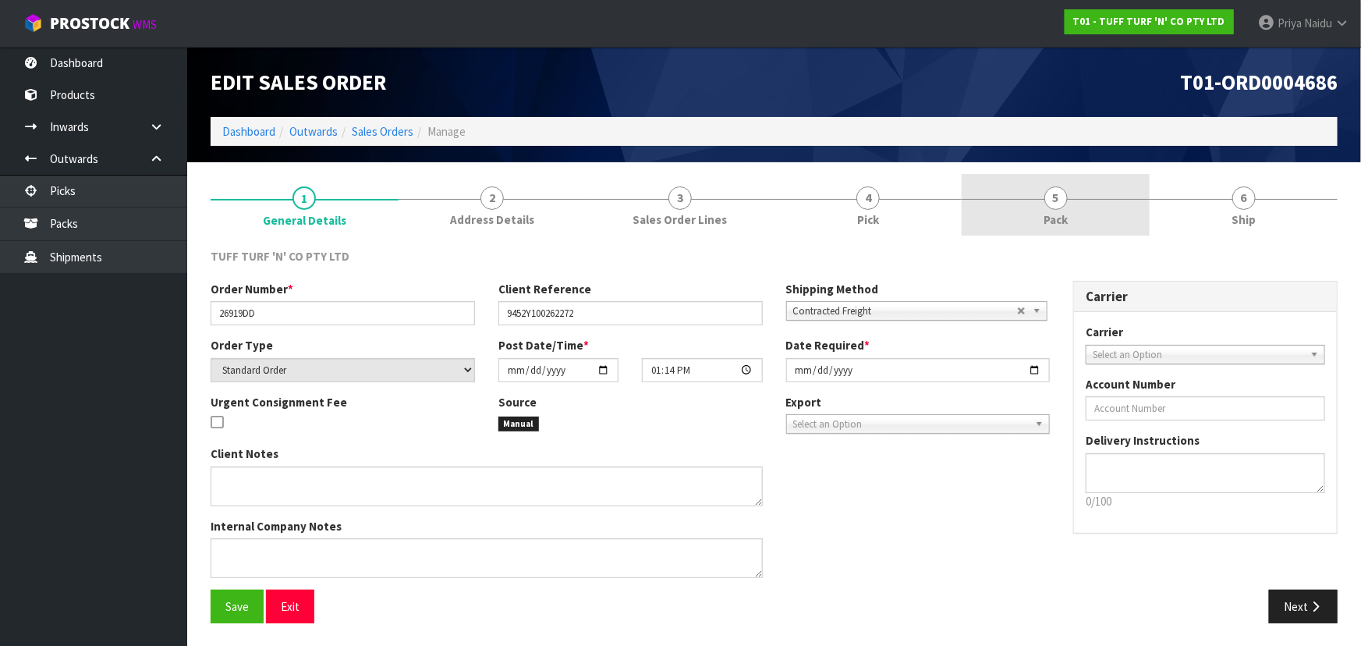
click at [1079, 207] on link "5 Pack" at bounding box center [1055, 205] width 188 height 62
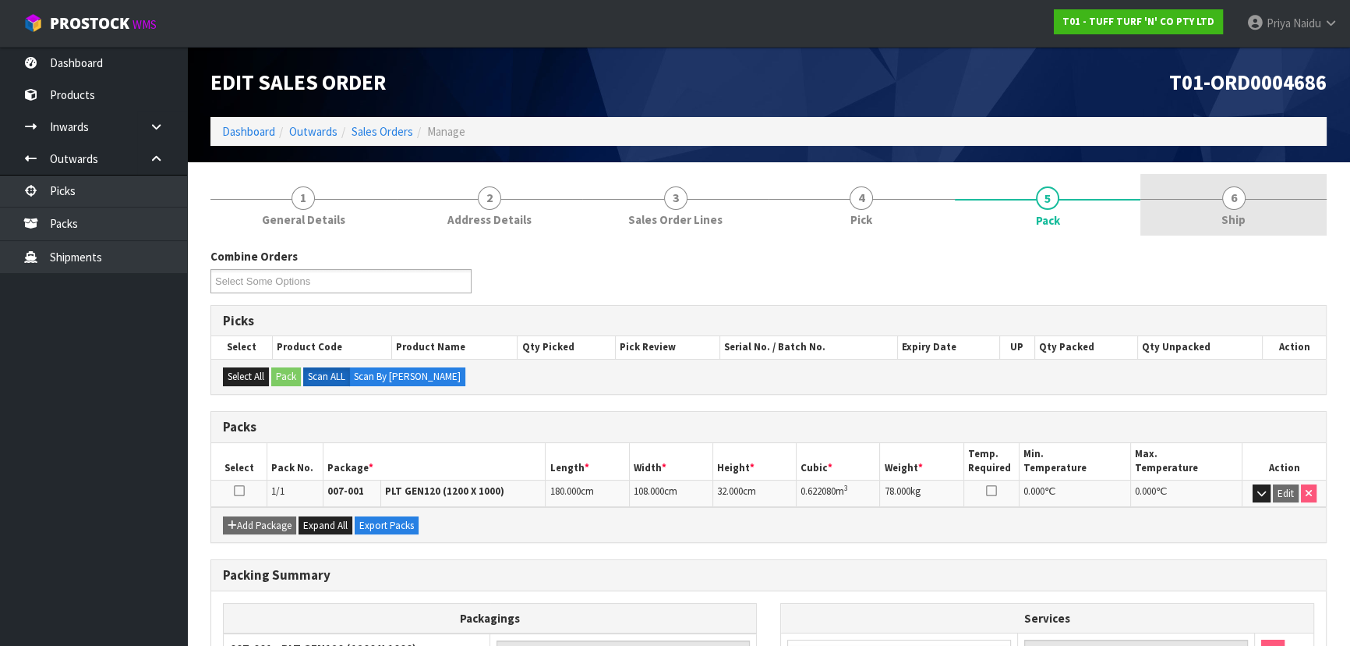
drag, startPoint x: 1237, startPoint y: 211, endPoint x: 1224, endPoint y: 218, distance: 15.0
click at [1237, 211] on span "Ship" at bounding box center [1234, 219] width 24 height 16
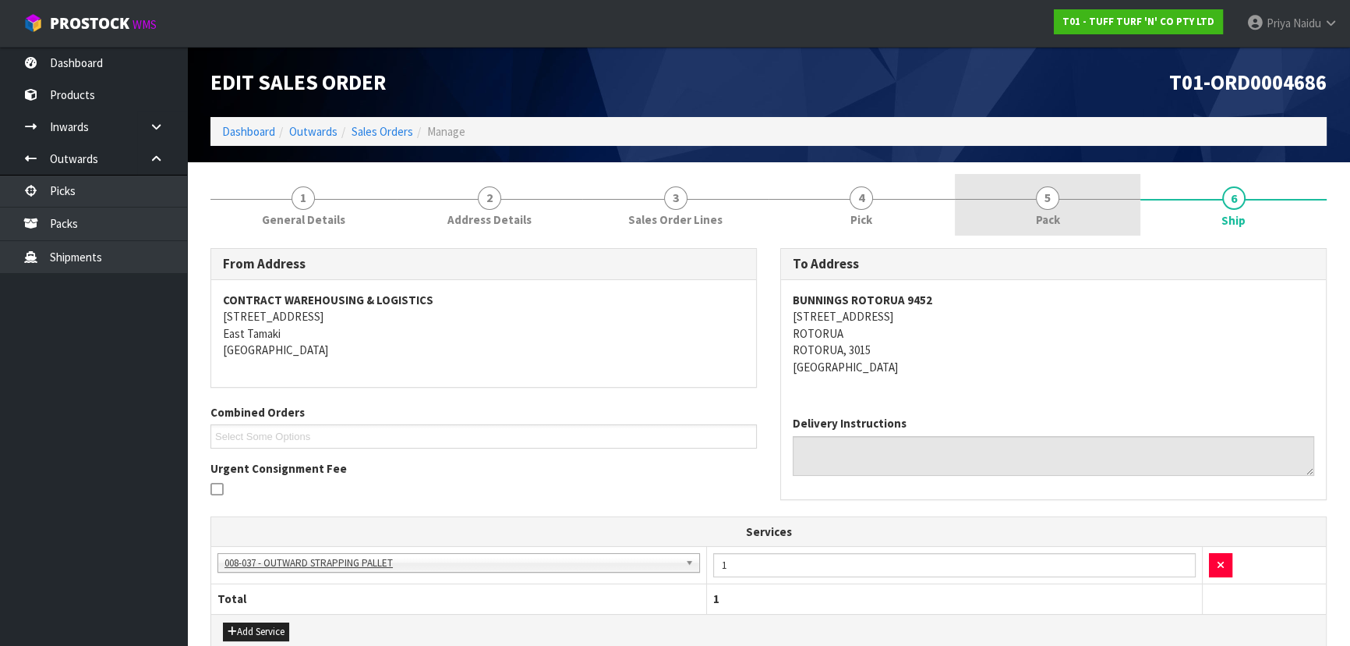
click at [1051, 201] on span "5" at bounding box center [1047, 197] width 23 height 23
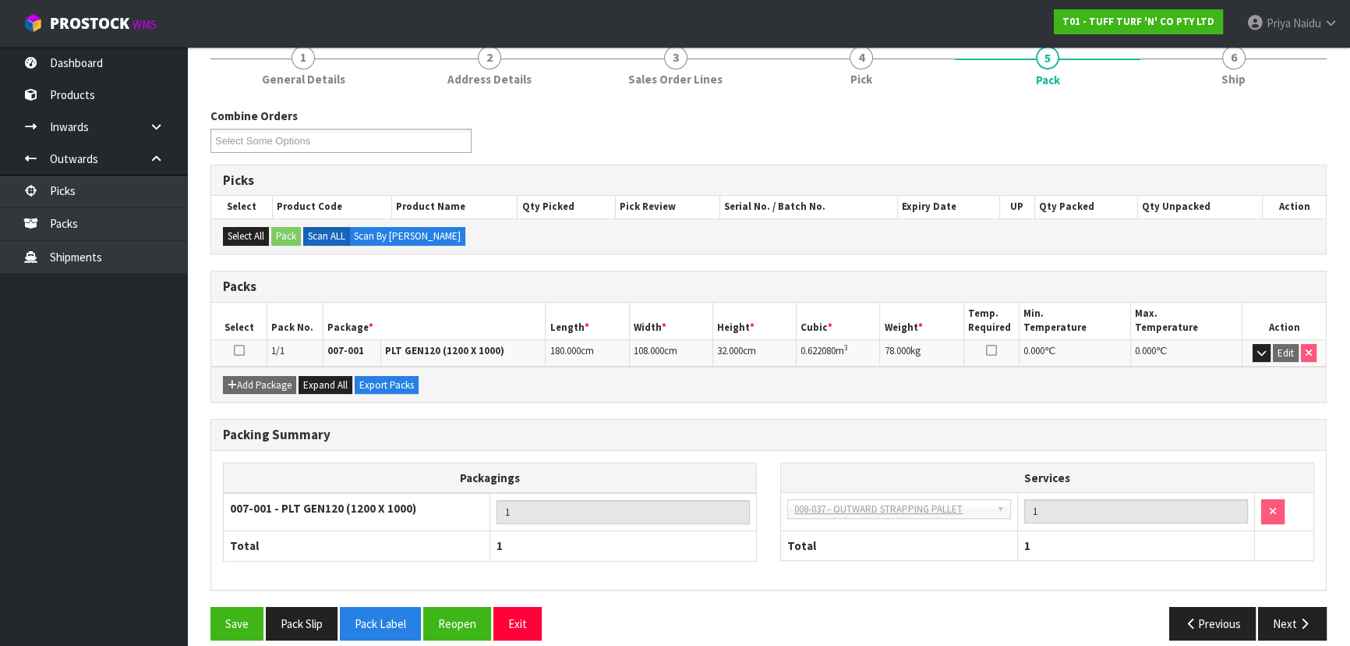
scroll to position [141, 0]
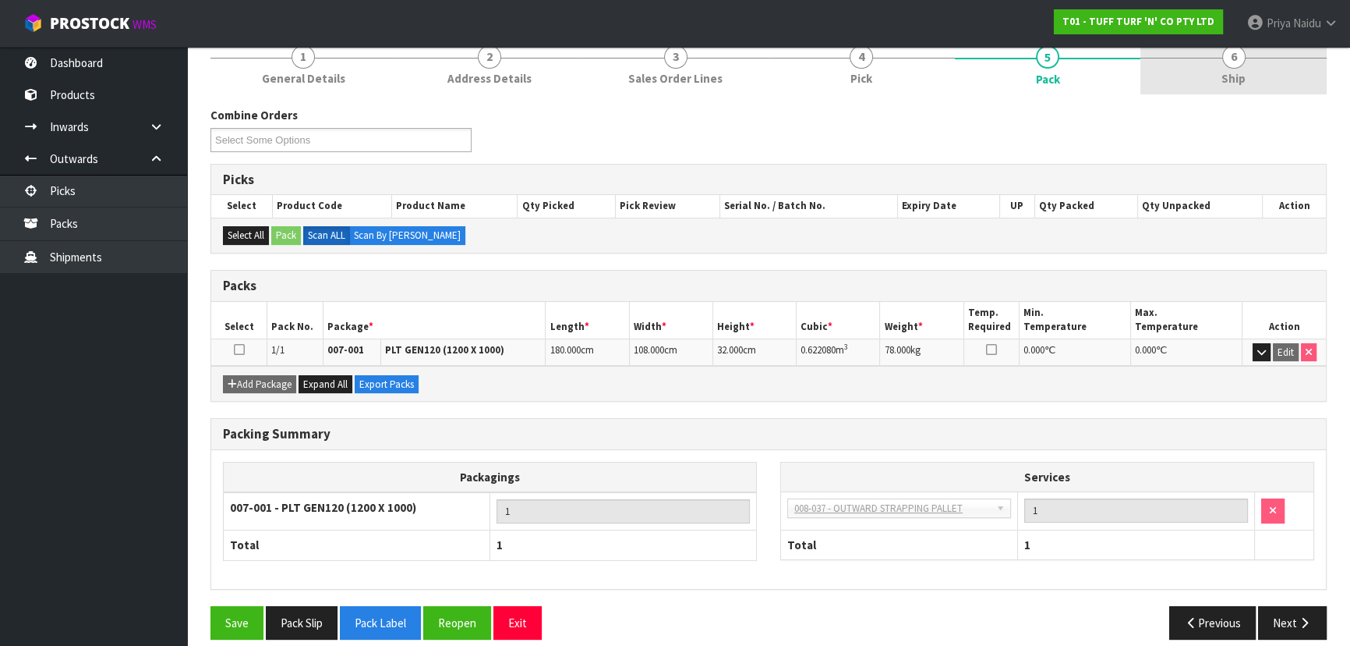
click at [1237, 78] on span "Ship" at bounding box center [1234, 78] width 24 height 16
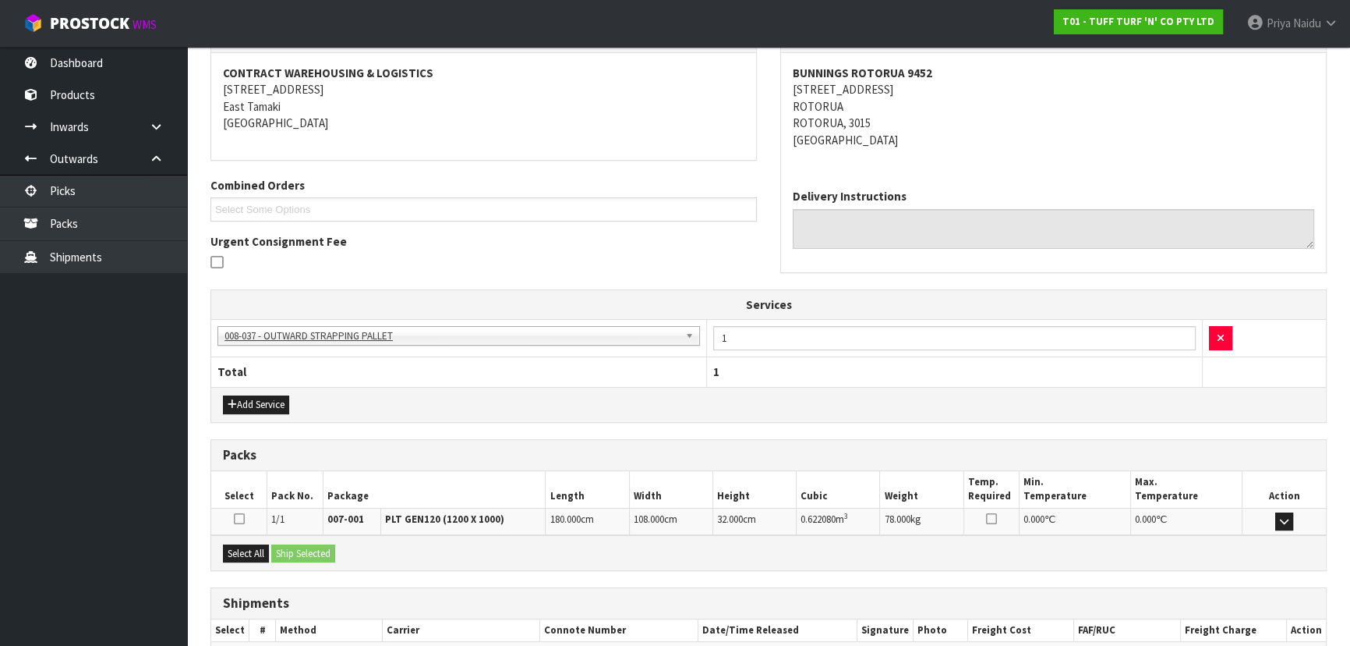
scroll to position [317, 0]
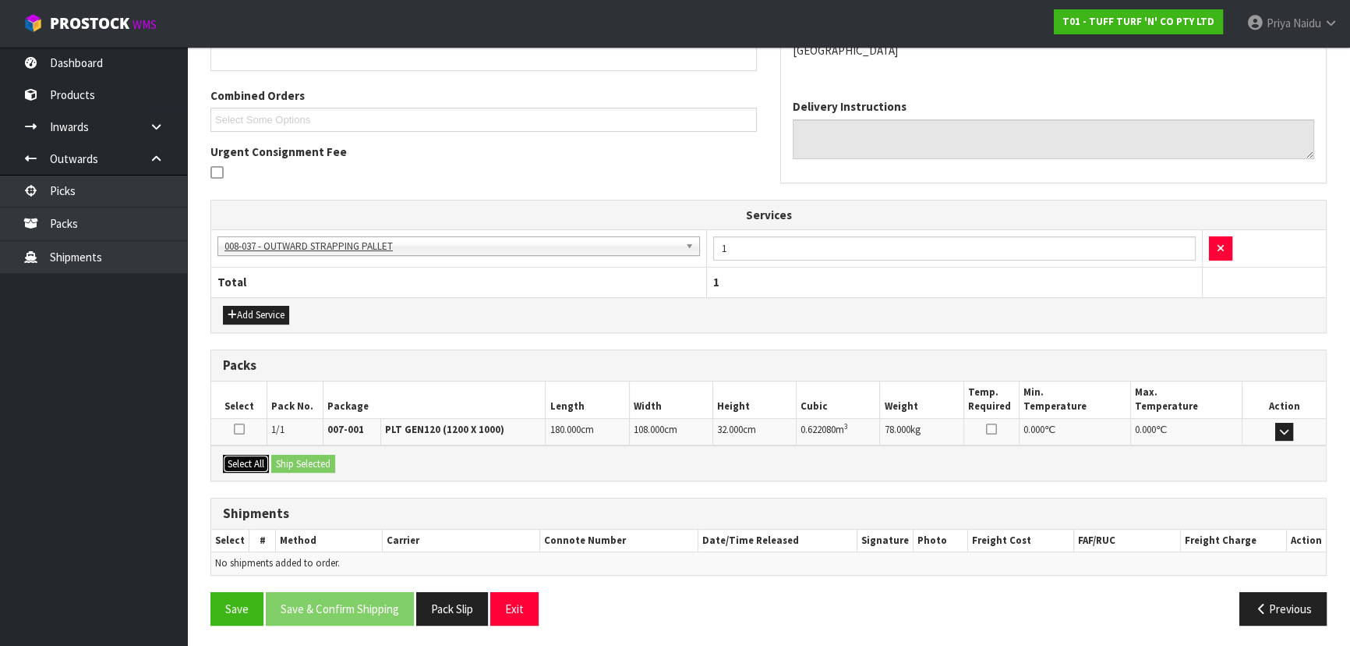
click at [253, 460] on button "Select All" at bounding box center [246, 464] width 46 height 19
click at [310, 469] on button "Ship Selected" at bounding box center [303, 464] width 64 height 19
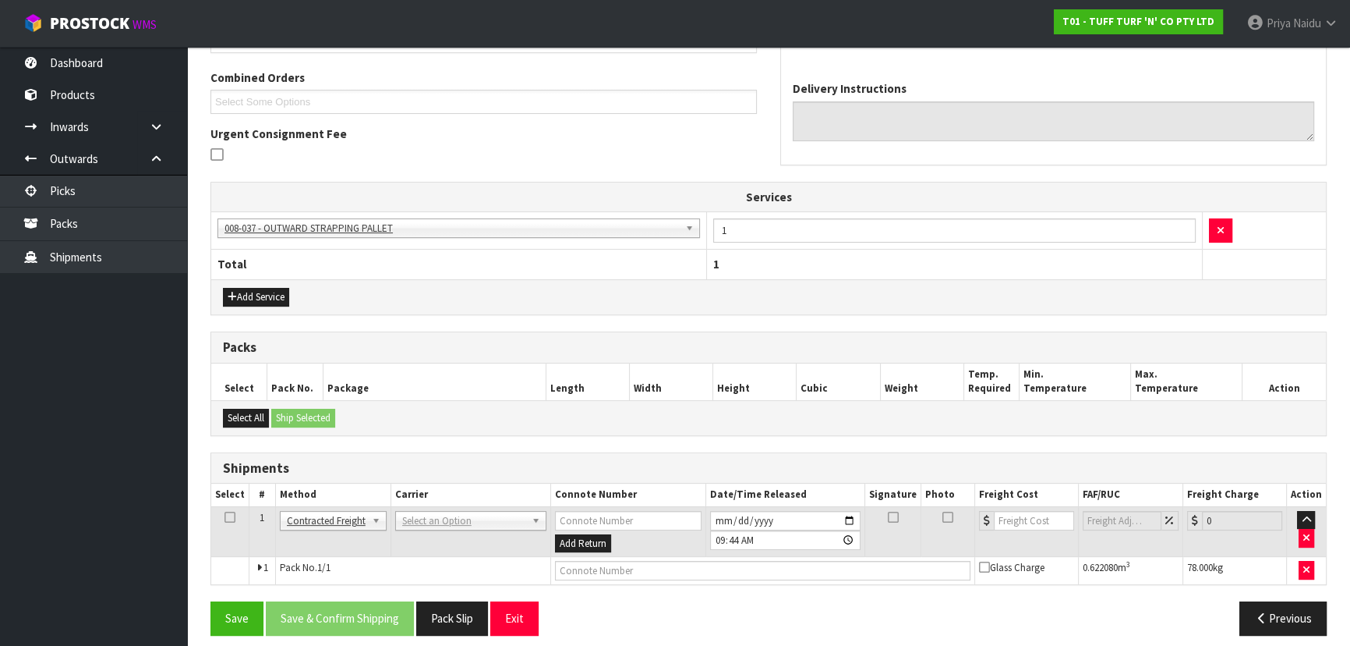
scroll to position [344, 0]
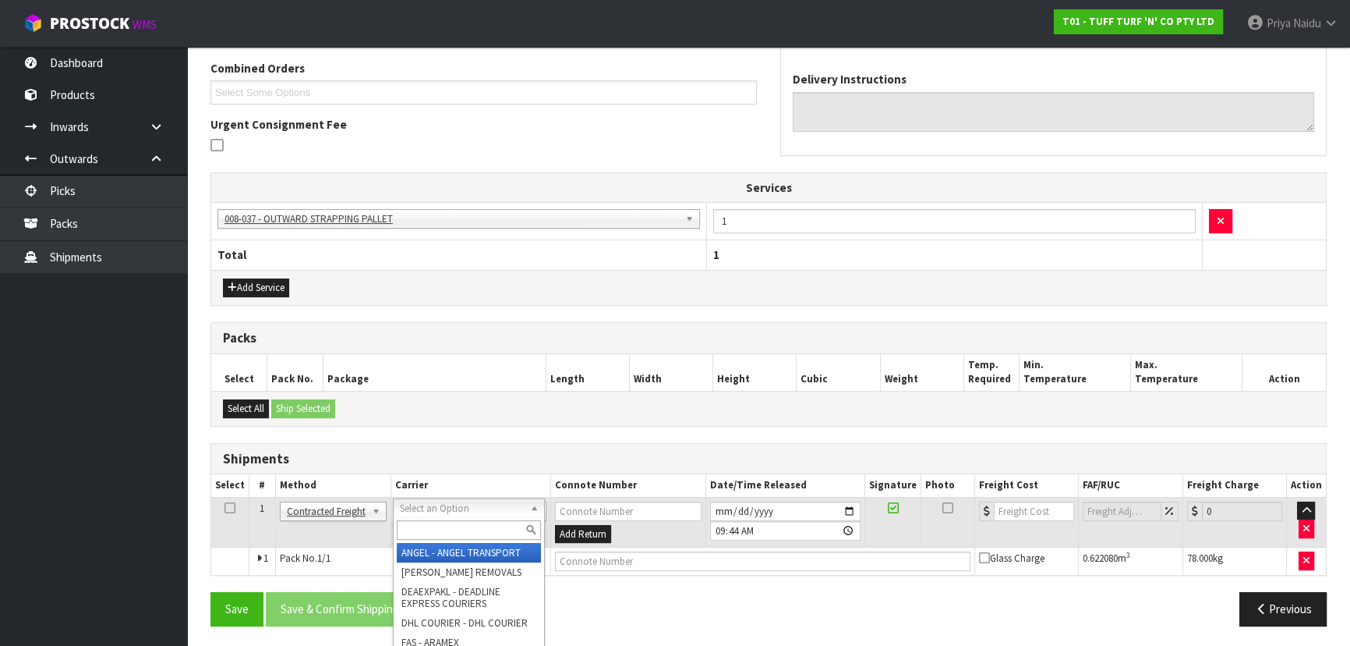
click at [432, 525] on input "text" at bounding box center [469, 529] width 144 height 19
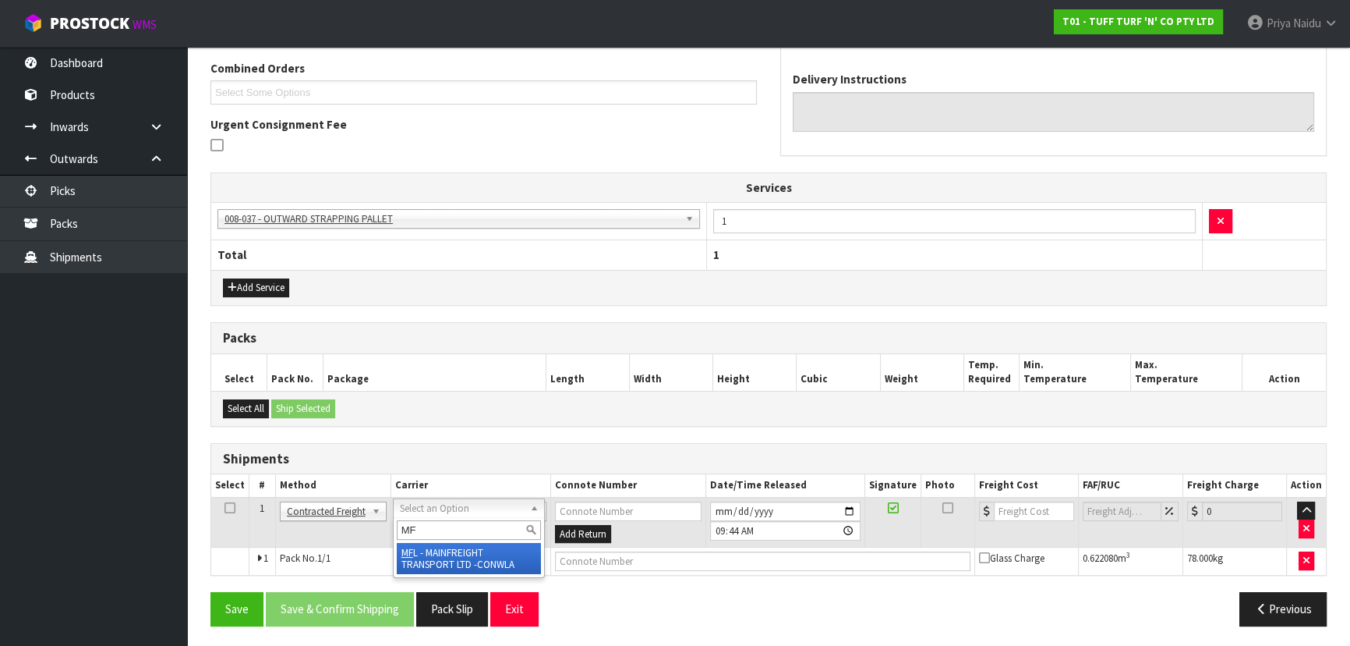
type input "MF"
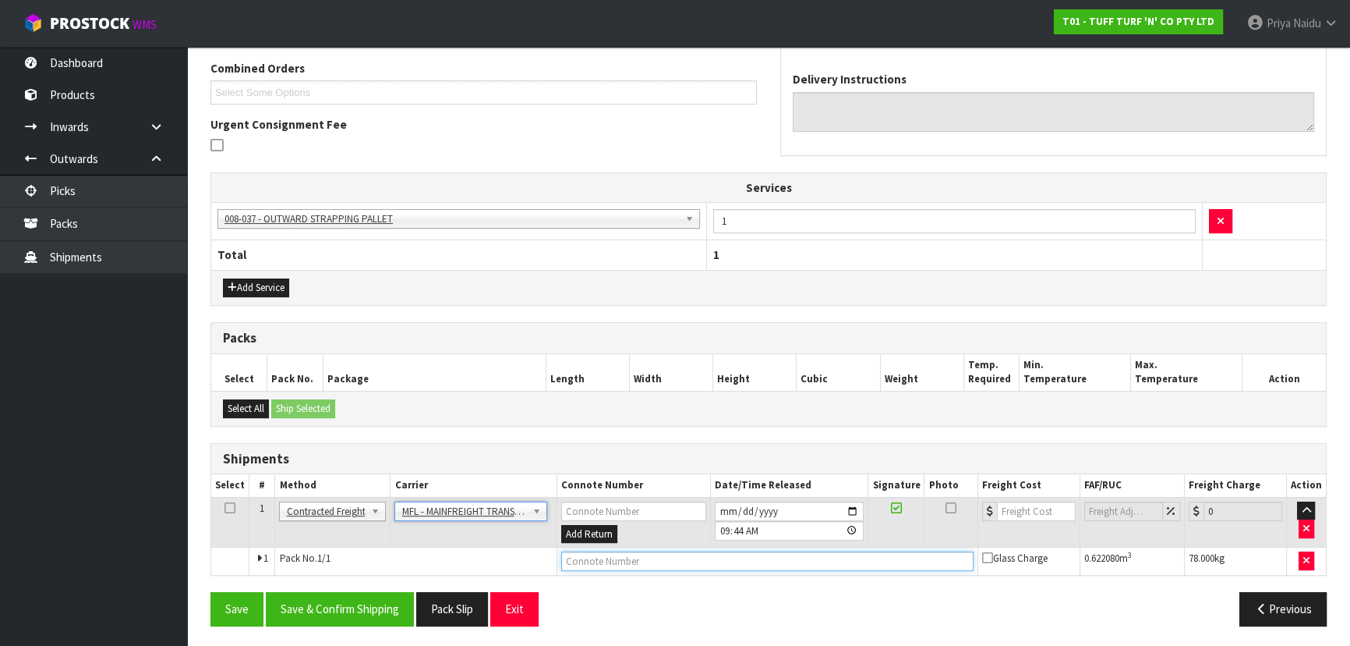
click at [600, 557] on input "text" at bounding box center [767, 560] width 412 height 19
paste input "FWM58715620"
type input "FWM58715620"
click at [1029, 506] on input "number" at bounding box center [1036, 510] width 79 height 19
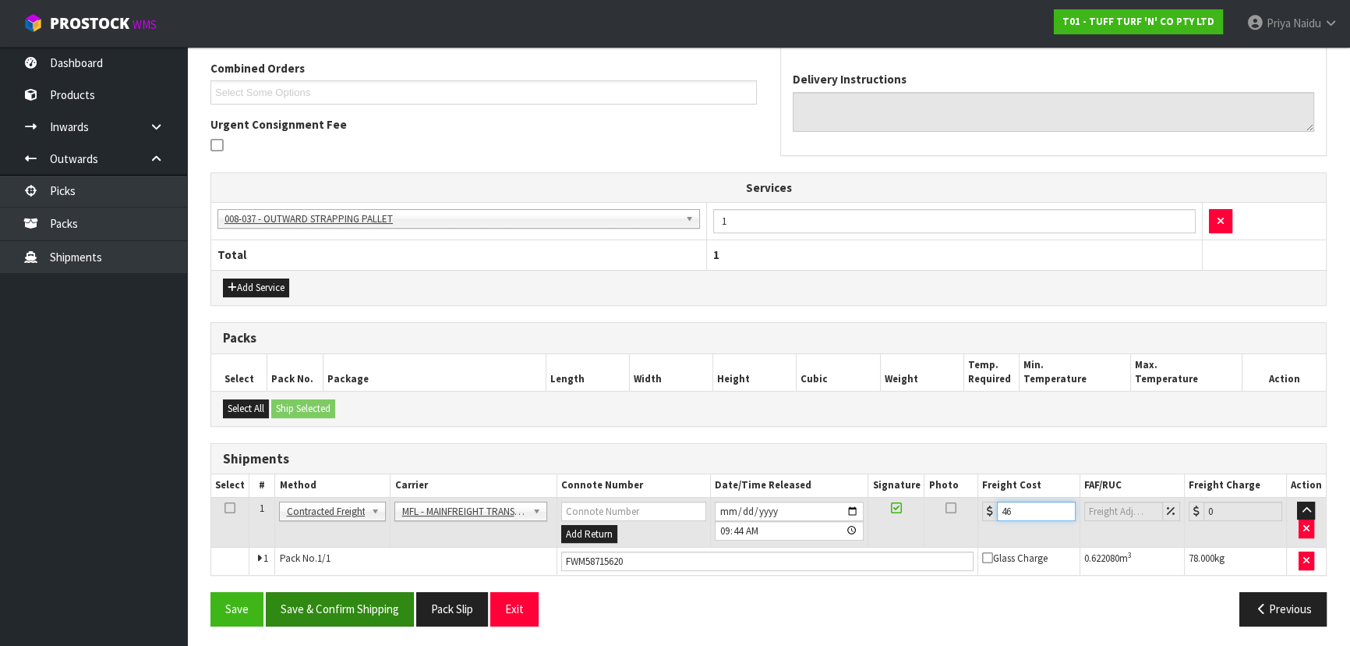
type input "46"
click at [381, 603] on button "Save & Confirm Shipping" at bounding box center [340, 609] width 148 height 34
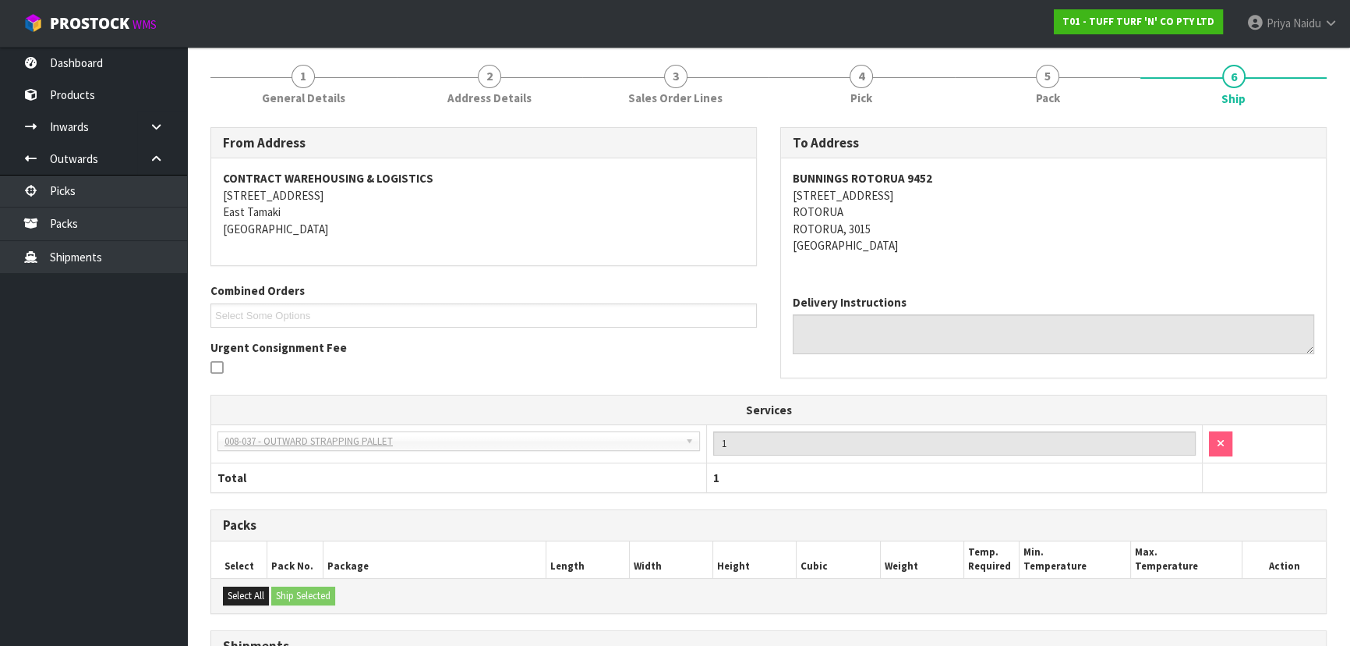
scroll to position [0, 0]
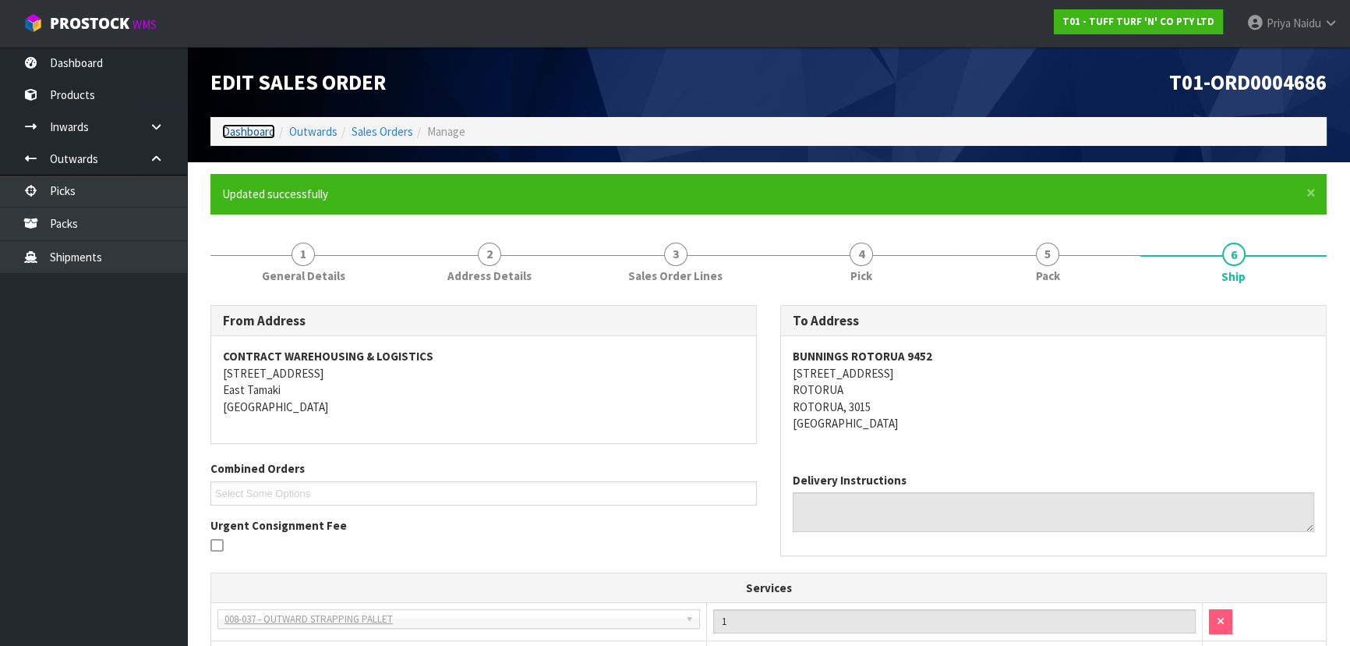
click at [246, 126] on link "Dashboard" at bounding box center [248, 131] width 53 height 15
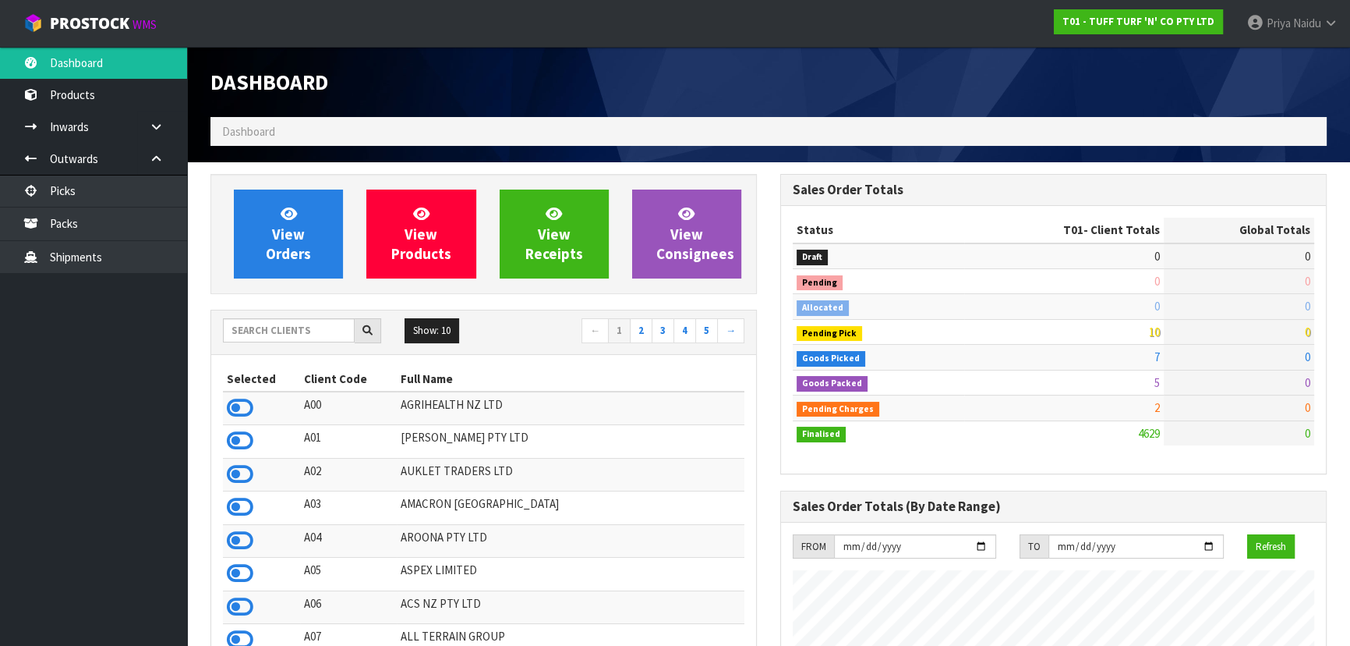
scroll to position [1179, 569]
click at [290, 327] on input "text" at bounding box center [289, 330] width 132 height 24
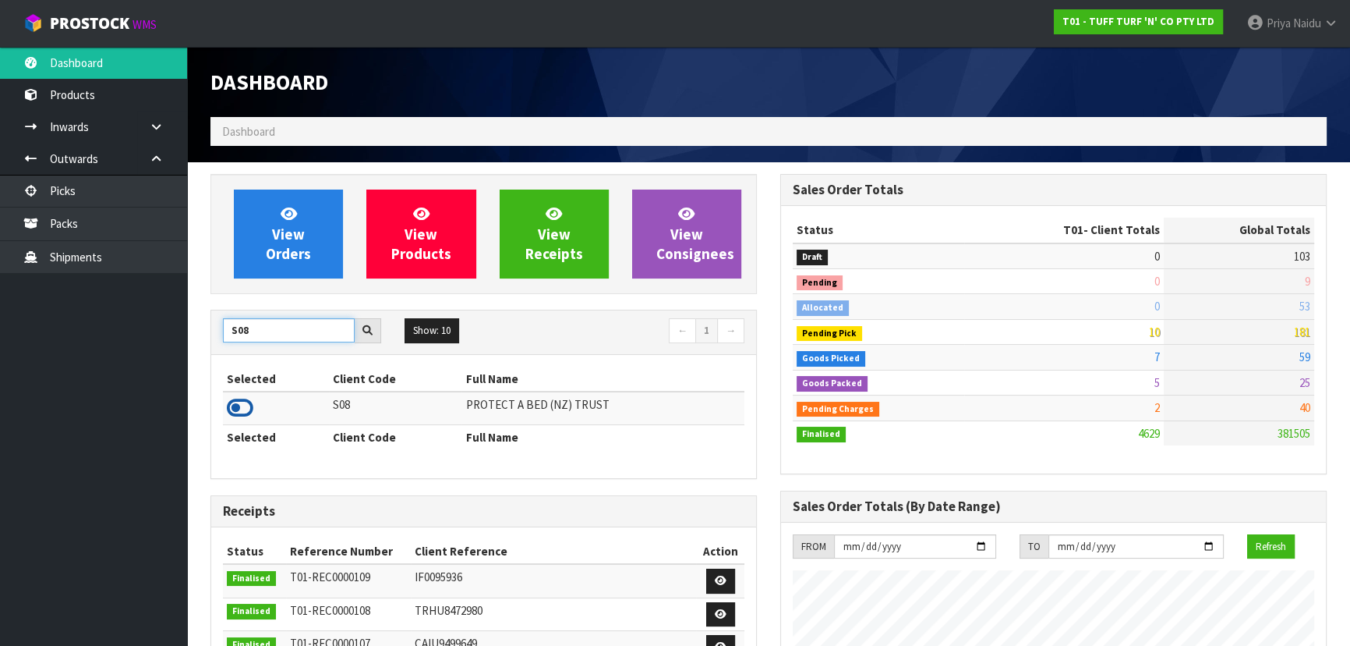
type input "S08"
click at [235, 402] on icon at bounding box center [240, 407] width 27 height 23
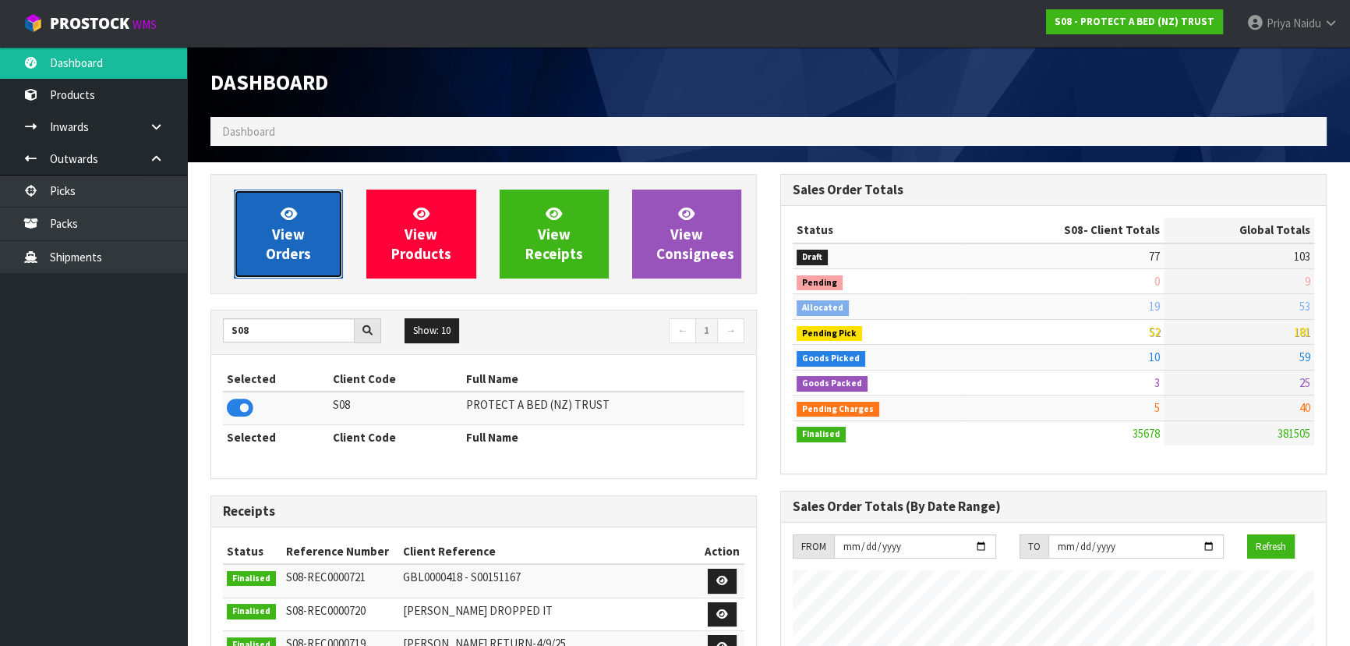
click at [310, 252] on span "View Orders" at bounding box center [288, 233] width 45 height 58
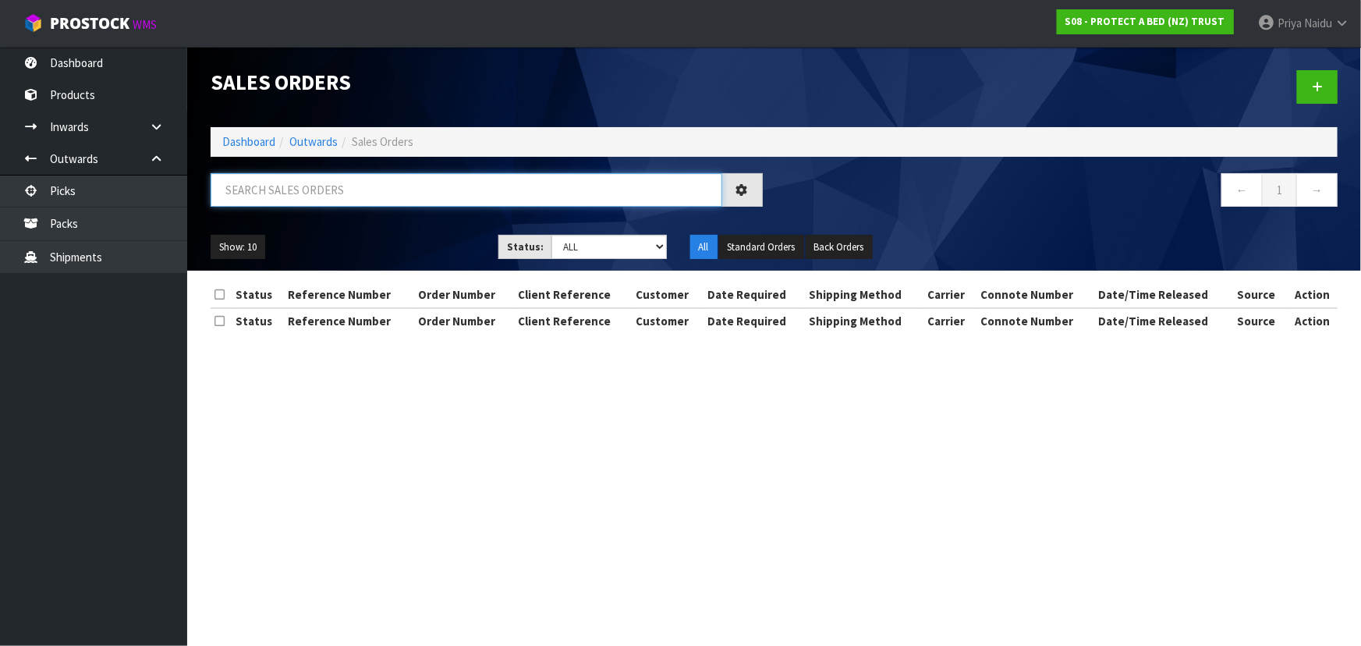
click at [318, 197] on input "text" at bounding box center [466, 190] width 511 height 34
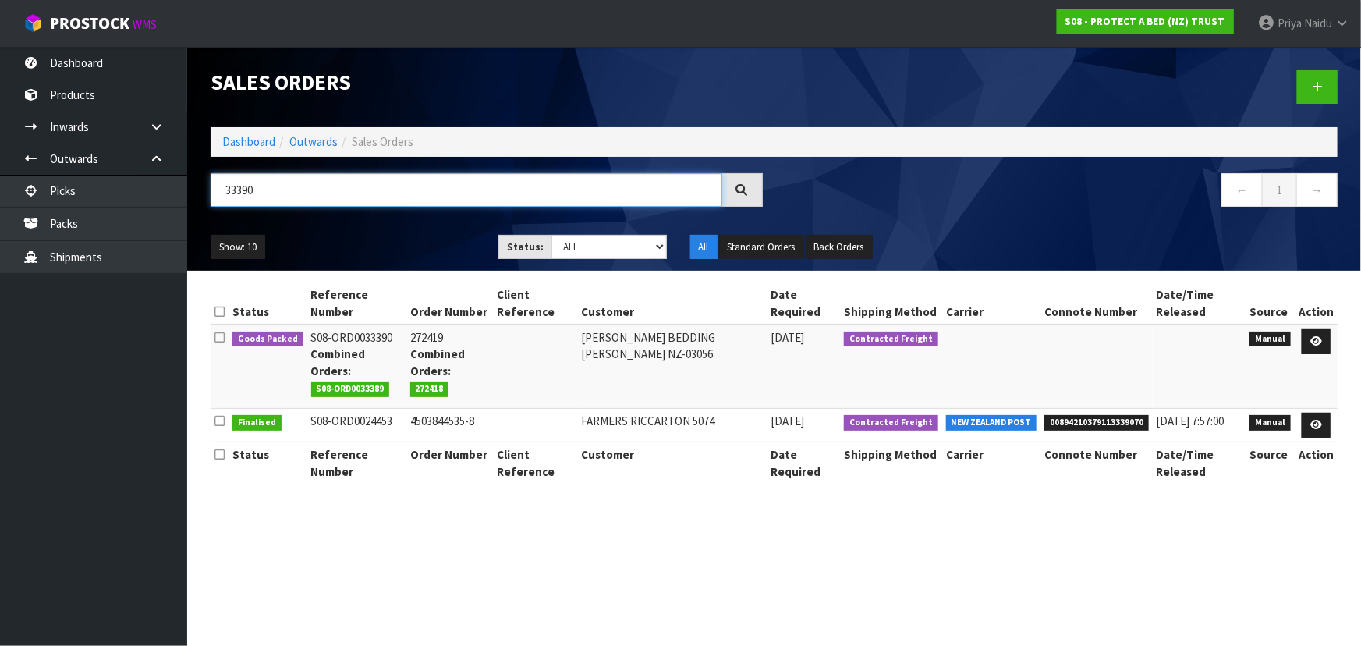
type input "33390"
click at [406, 235] on ul "Show: 10 5 10 25 50" at bounding box center [343, 247] width 264 height 25
click at [406, 231] on div "Show: 10 5 10 25 50 Status: Draft Pending Allocated Pending Pick Goods Picked G…" at bounding box center [774, 247] width 1150 height 48
click at [1321, 338] on icon at bounding box center [1316, 341] width 12 height 10
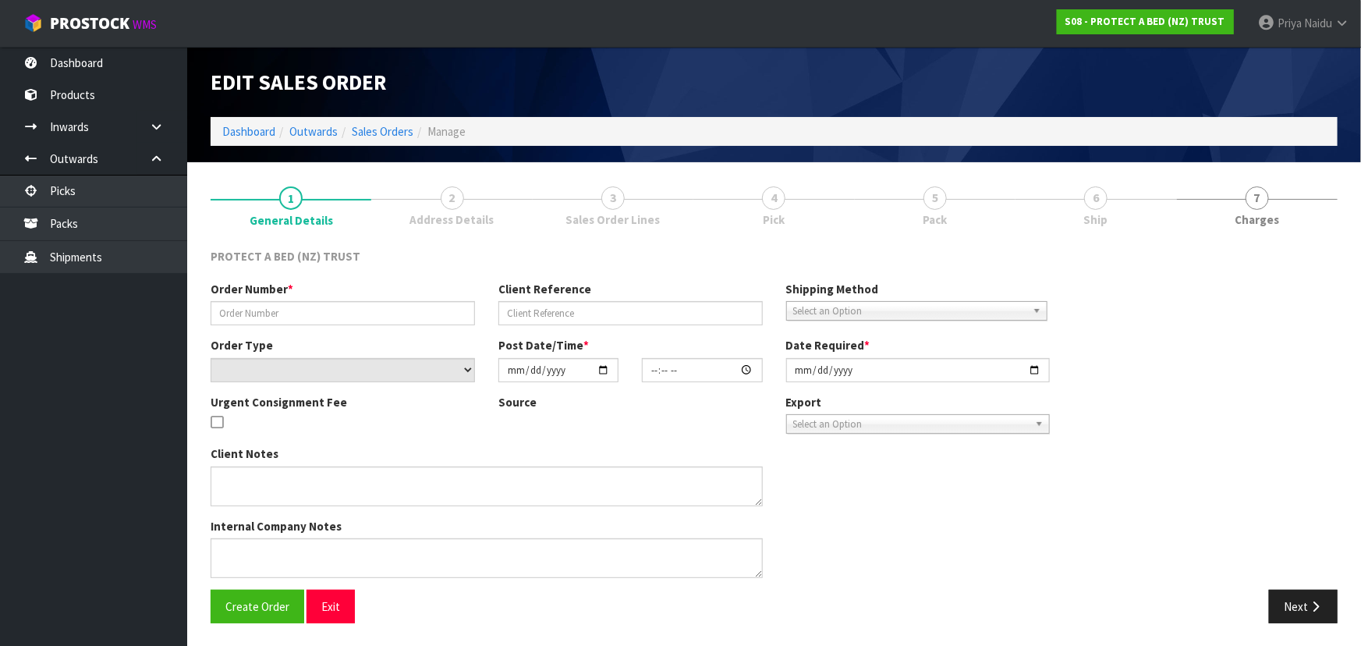
type input "272419"
select select "number:0"
type input "[DATE]"
type input "09:45:00.000"
type input "[DATE]"
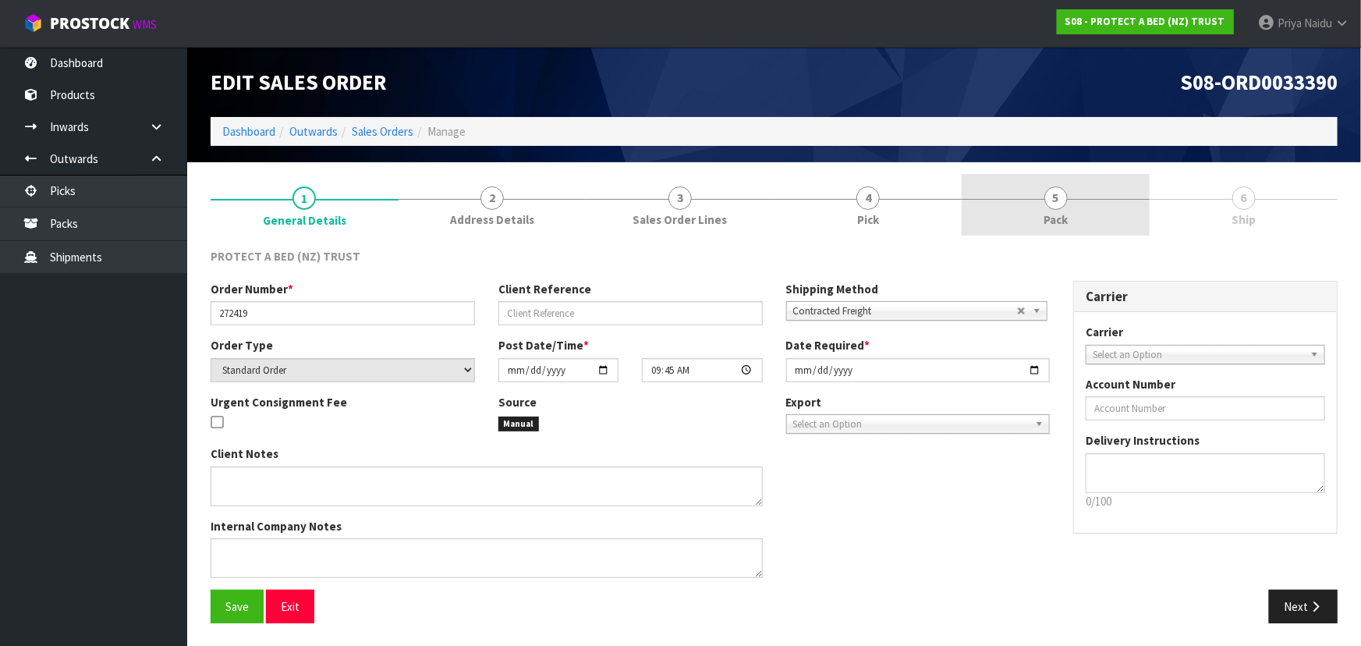
click at [1028, 200] on link "5 Pack" at bounding box center [1055, 205] width 188 height 62
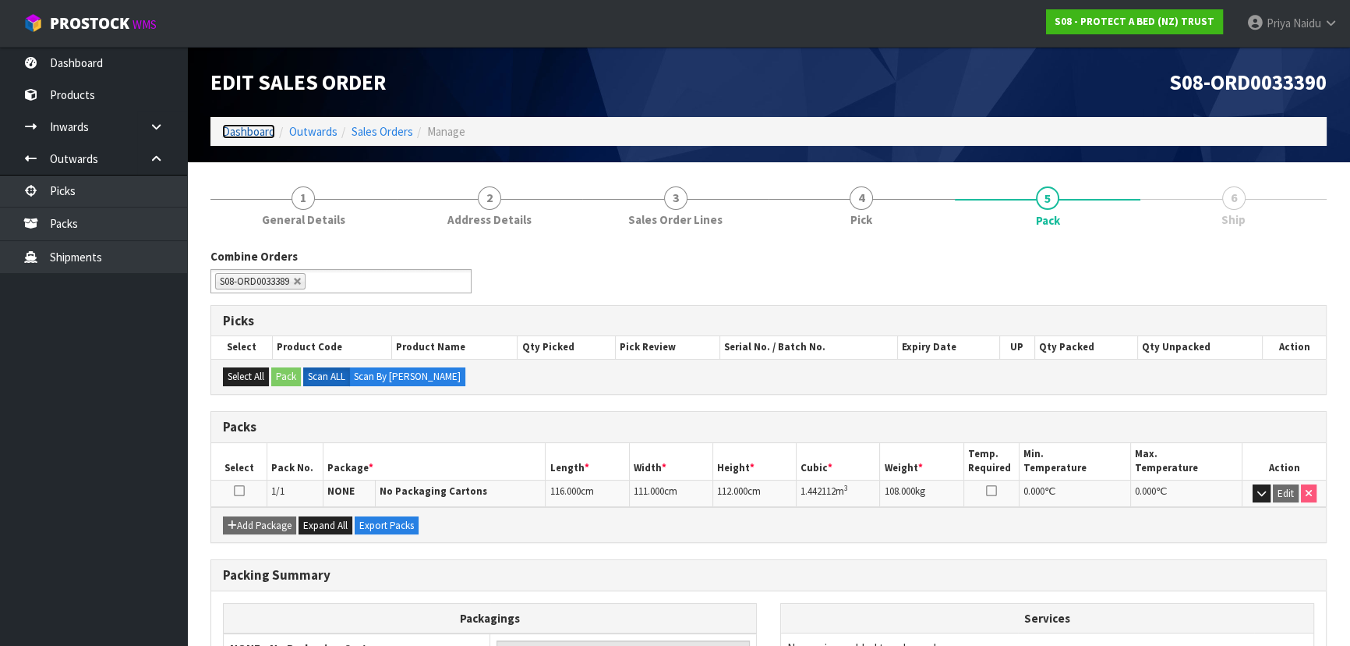
click at [254, 125] on link "Dashboard" at bounding box center [248, 131] width 53 height 15
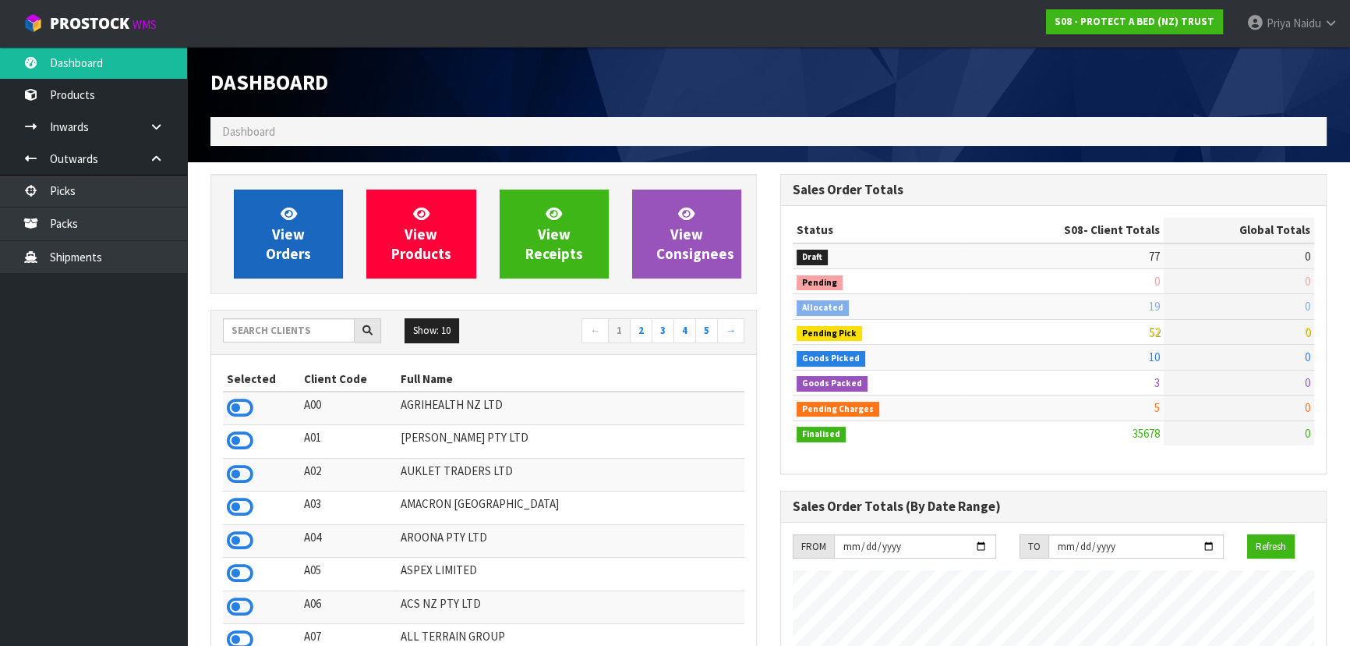
scroll to position [1229, 569]
click at [311, 232] on link "View Orders" at bounding box center [288, 233] width 109 height 89
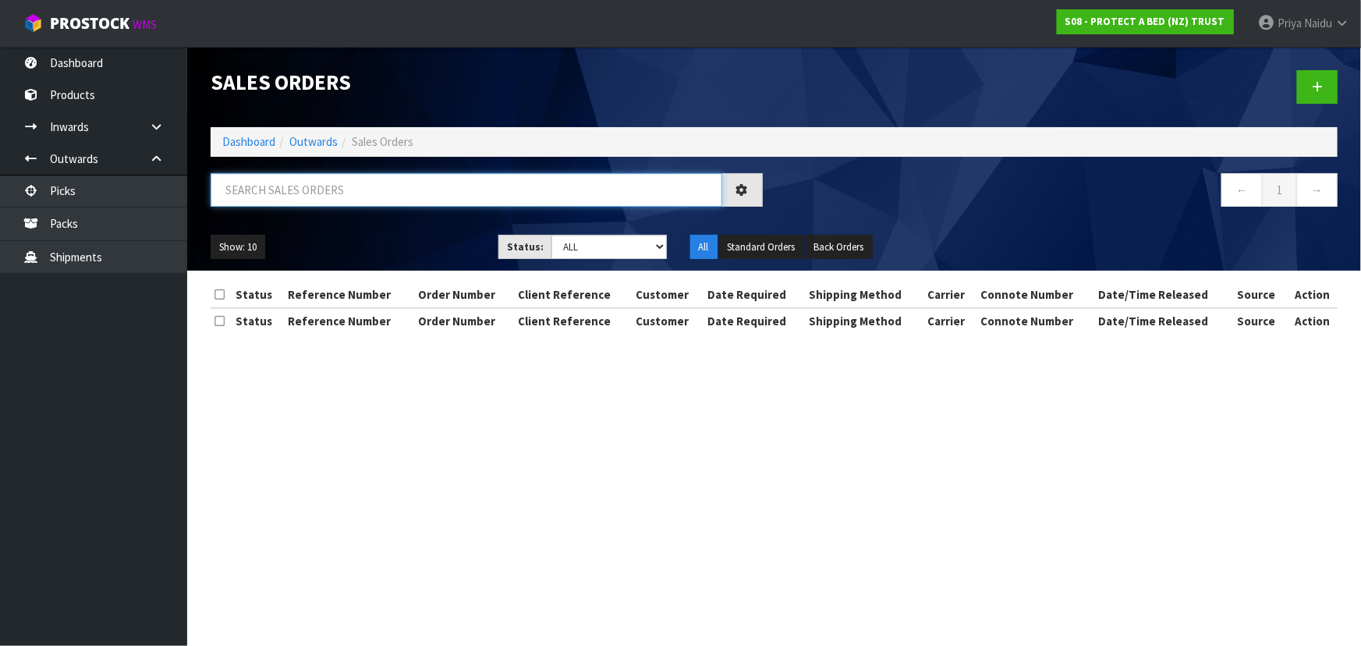
click at [334, 197] on input "text" at bounding box center [466, 190] width 511 height 34
type input "33389"
click at [593, 260] on div "Show: 10 5 10 25 50 Status: Draft Pending Allocated Pending Pick Goods Picked G…" at bounding box center [774, 247] width 1150 height 48
click at [586, 242] on select "Draft Pending Allocated Pending Pick Goods Picked Goods Packed Pending Charges …" at bounding box center [608, 247] width 115 height 24
select select "string:5"
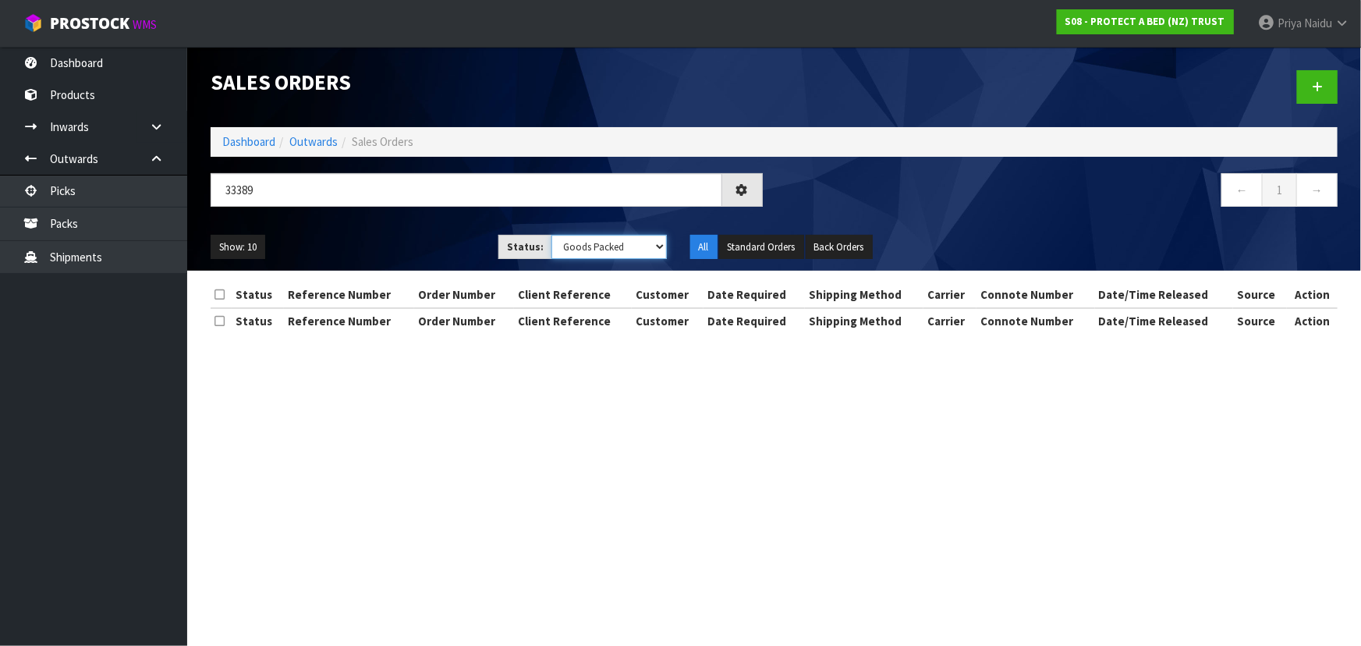
click at [551, 235] on select "Draft Pending Allocated Pending Pick Goods Picked Goods Packed Pending Charges …" at bounding box center [608, 247] width 115 height 24
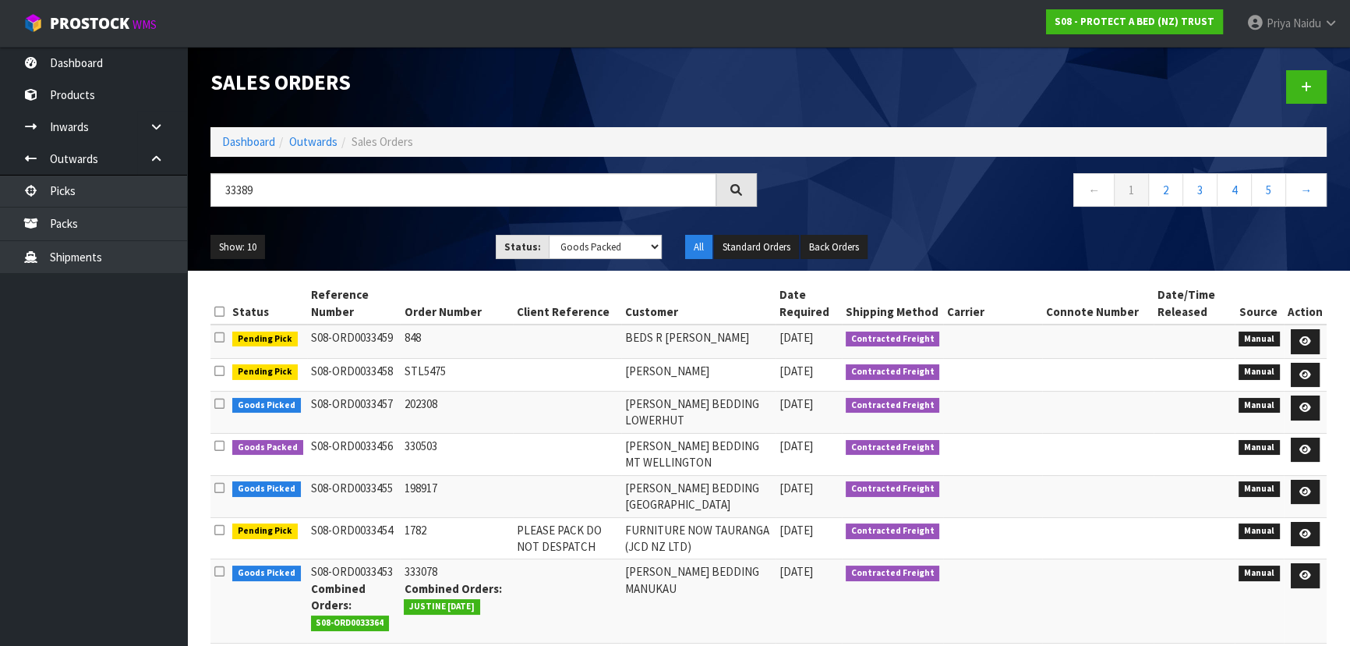
click at [375, 248] on ul "Show: 10 5 10 25 50" at bounding box center [342, 247] width 262 height 25
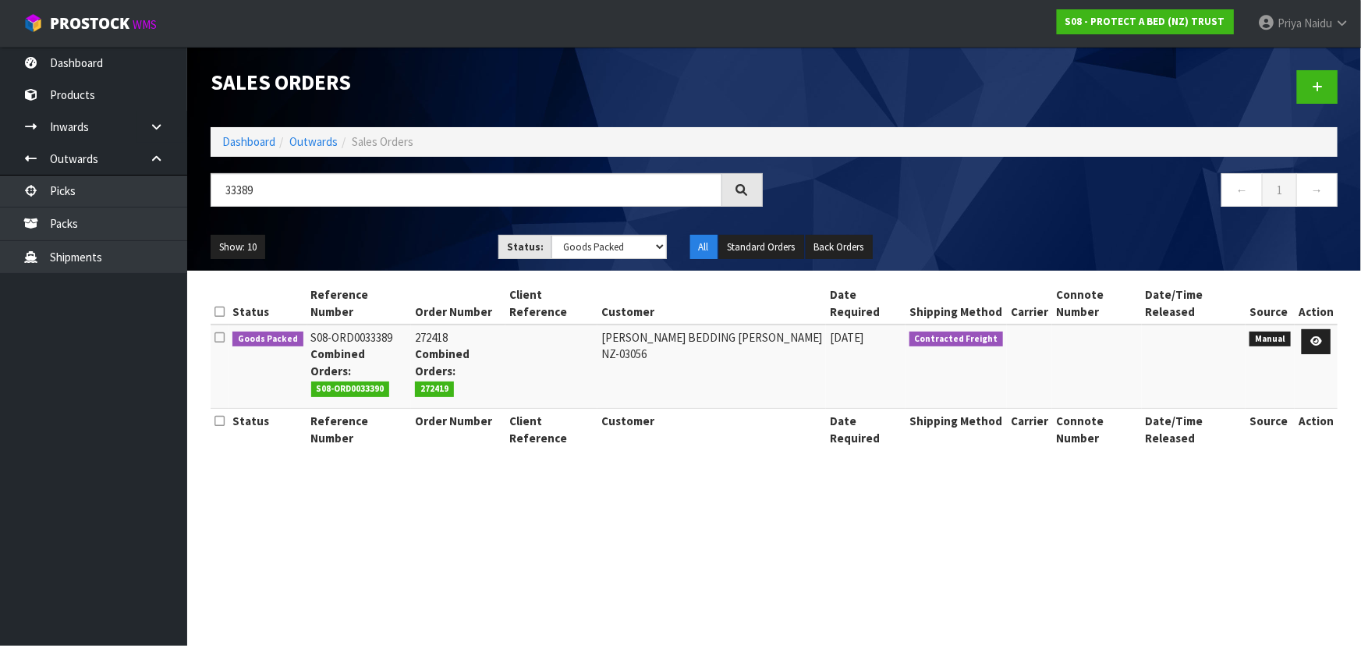
click at [381, 243] on ul "Show: 10 5 10 25 50" at bounding box center [343, 247] width 264 height 25
click at [409, 246] on ul "Show: 10 5 10 25 50" at bounding box center [343, 247] width 264 height 25
click at [389, 241] on ul "Show: 10 5 10 25 50" at bounding box center [343, 247] width 264 height 25
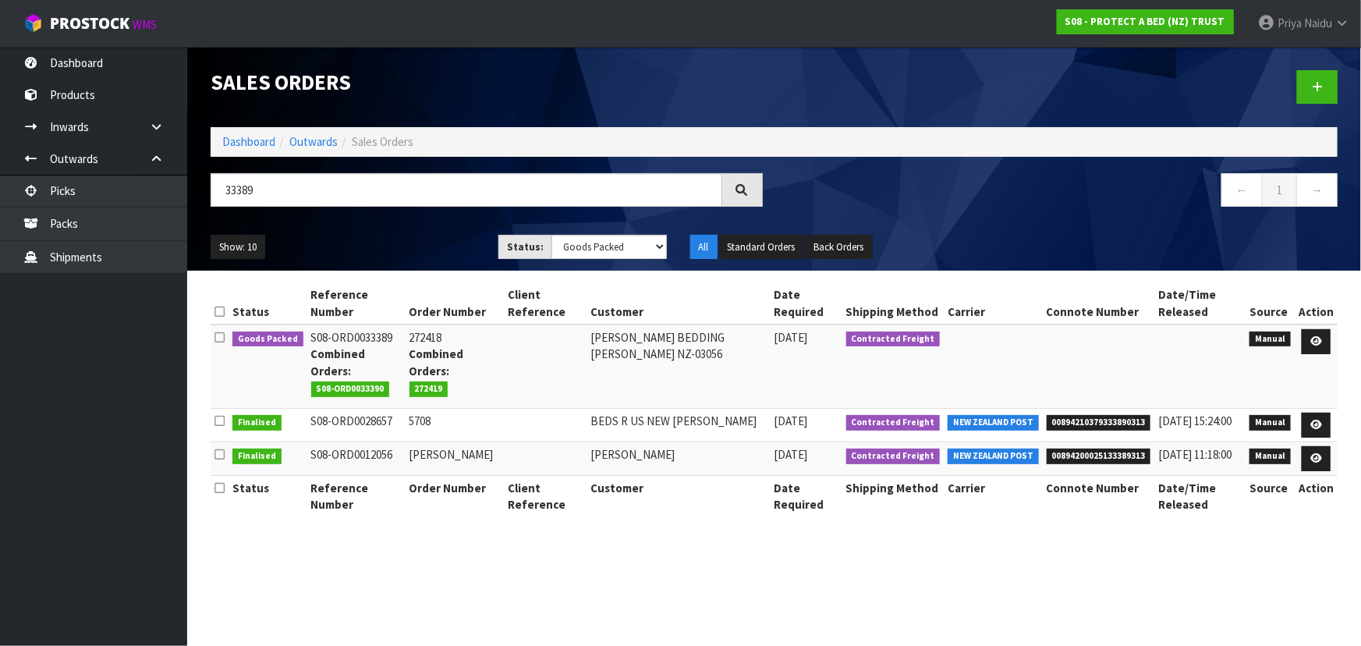
click at [404, 247] on ul "Show: 10 5 10 25 50" at bounding box center [343, 247] width 264 height 25
click at [1311, 339] on icon at bounding box center [1316, 341] width 12 height 10
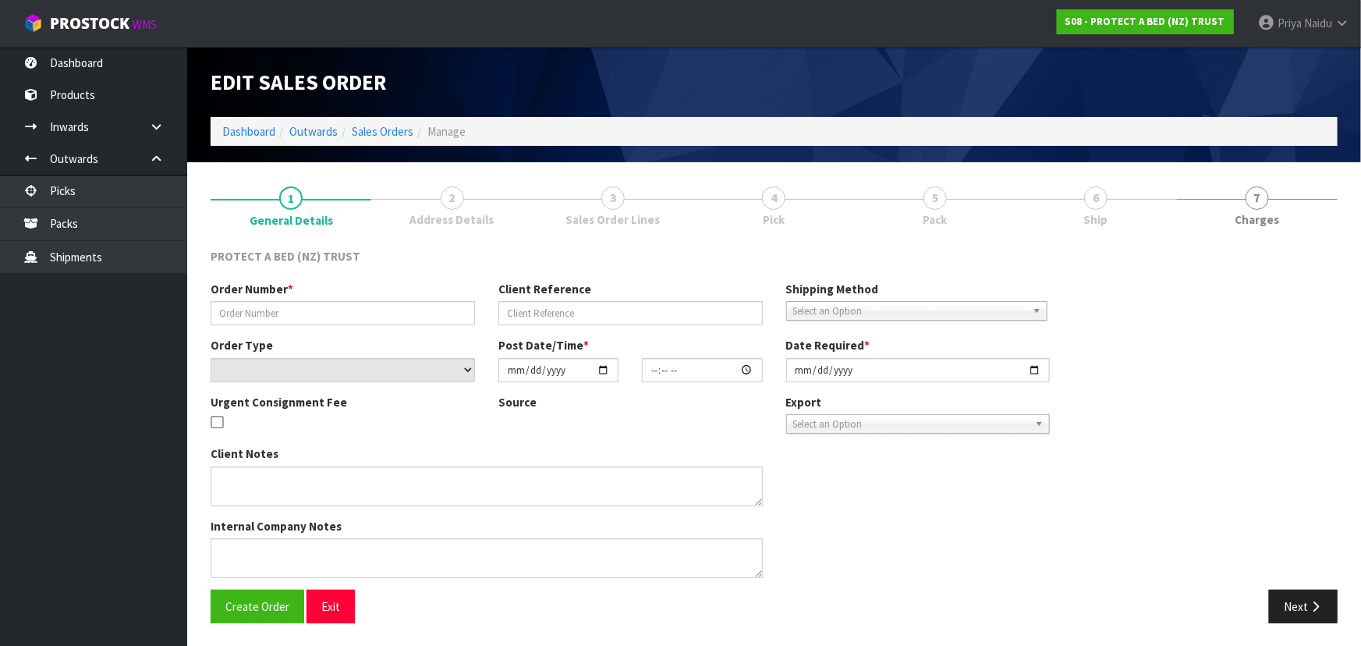
type input "272418"
select select "number:0"
type input "[DATE]"
type input "09:43:00.000"
type input "[DATE]"
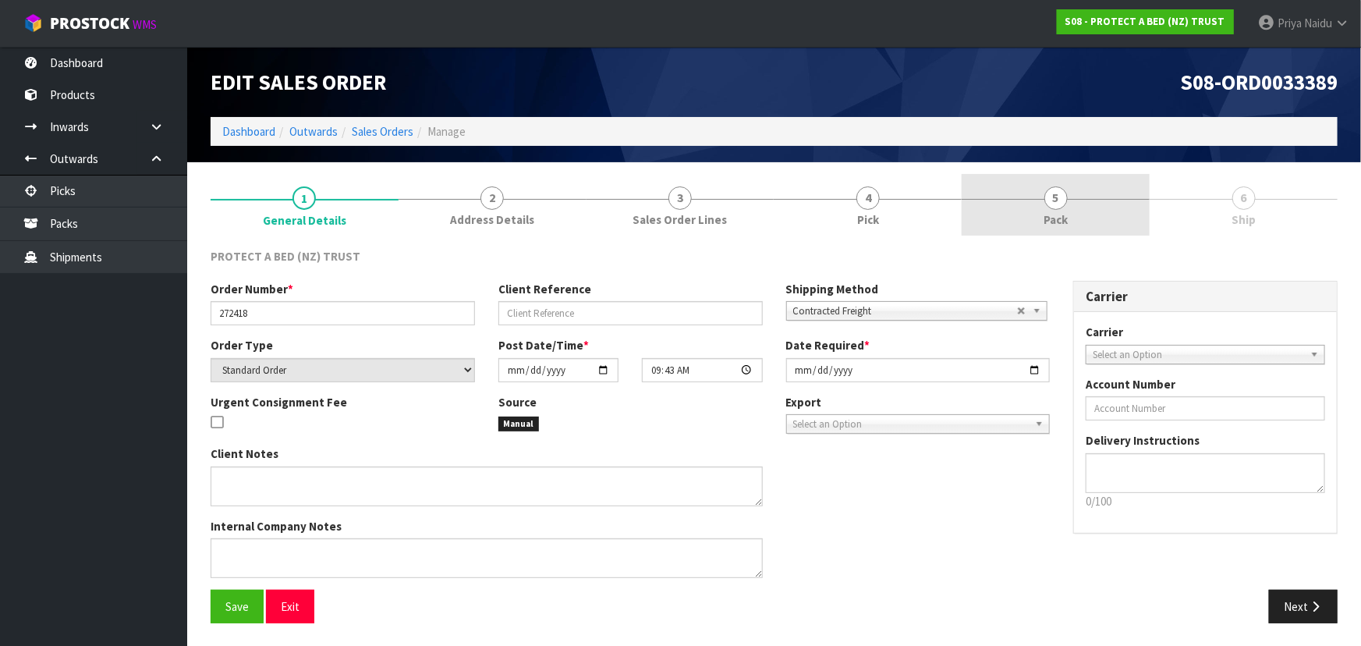
click at [1021, 202] on link "5 Pack" at bounding box center [1055, 205] width 188 height 62
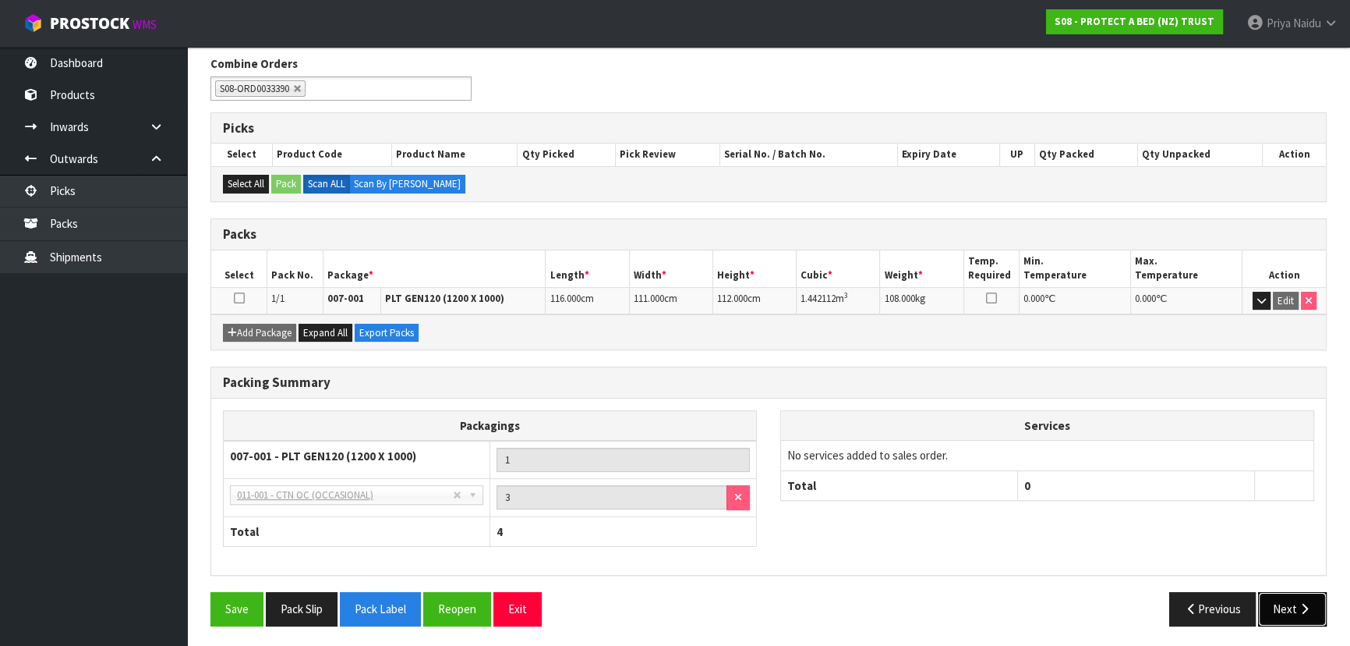
click at [1269, 603] on button "Next" at bounding box center [1292, 609] width 69 height 34
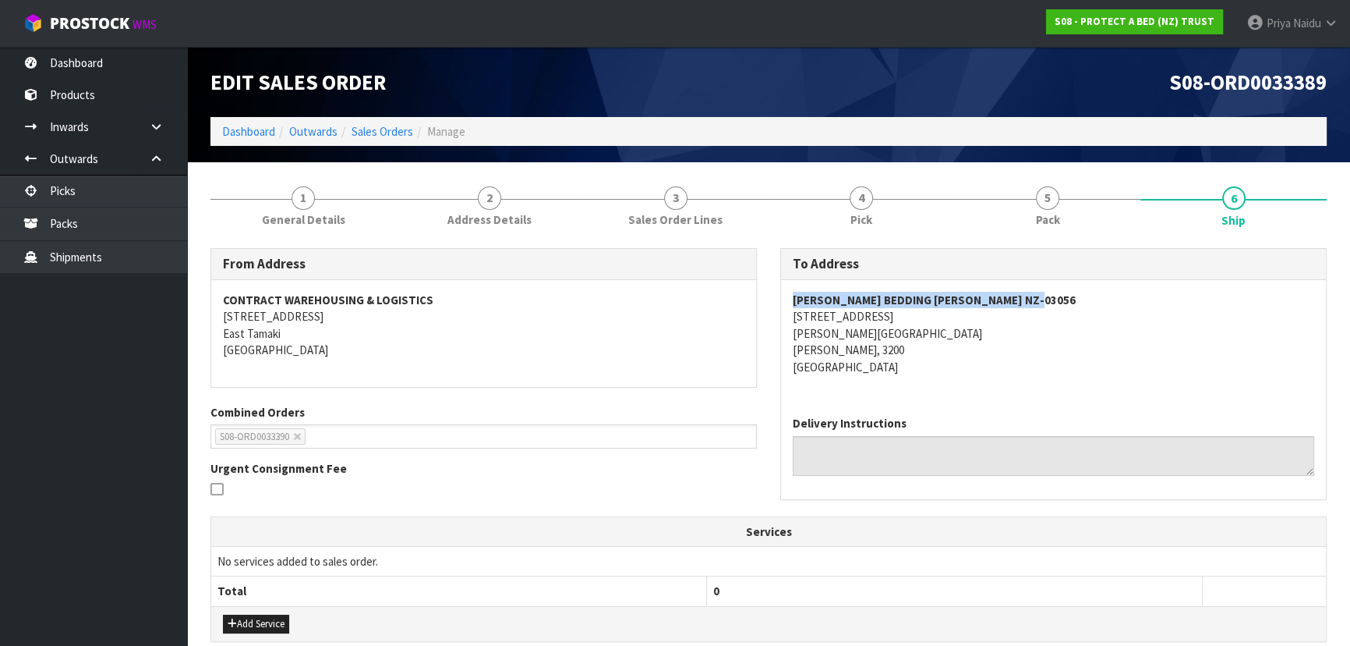
drag, startPoint x: 791, startPoint y: 302, endPoint x: 1064, endPoint y: 294, distance: 273.0
click at [1064, 294] on div "[PERSON_NAME] BEDDING [PERSON_NAME] [GEOGRAPHIC_DATA]-03056 10 [STREET_ADDRESS]…" at bounding box center [1053, 341] width 545 height 123
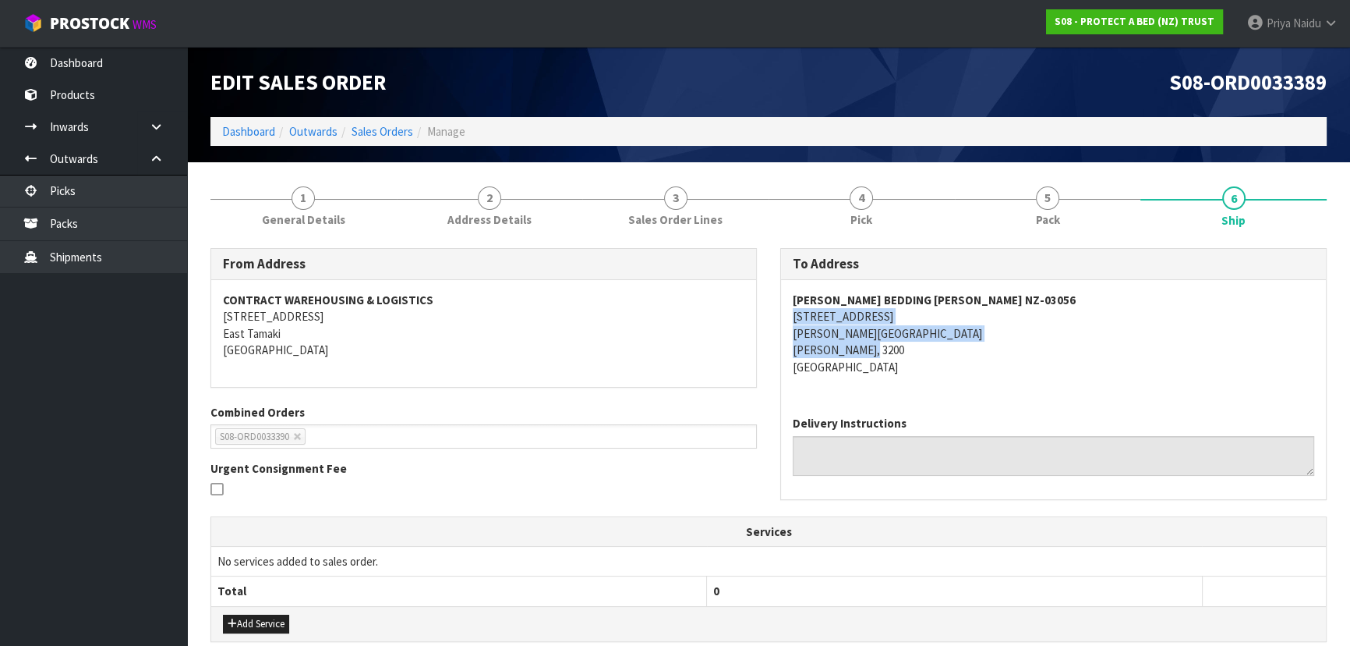
drag, startPoint x: 800, startPoint y: 318, endPoint x: 936, endPoint y: 345, distance: 138.4
click at [936, 345] on div "[PERSON_NAME] BEDDING [PERSON_NAME] [GEOGRAPHIC_DATA]-03056 10 [STREET_ADDRESS]…" at bounding box center [1053, 341] width 545 height 123
drag, startPoint x: 923, startPoint y: 358, endPoint x: 870, endPoint y: 320, distance: 65.4
click at [923, 358] on address "[PERSON_NAME] BEDDING [PERSON_NAME] [GEOGRAPHIC_DATA]-03056 10 [STREET_ADDRESS]…" at bounding box center [1054, 333] width 522 height 83
drag, startPoint x: 790, startPoint y: 319, endPoint x: 927, endPoint y: 313, distance: 137.3
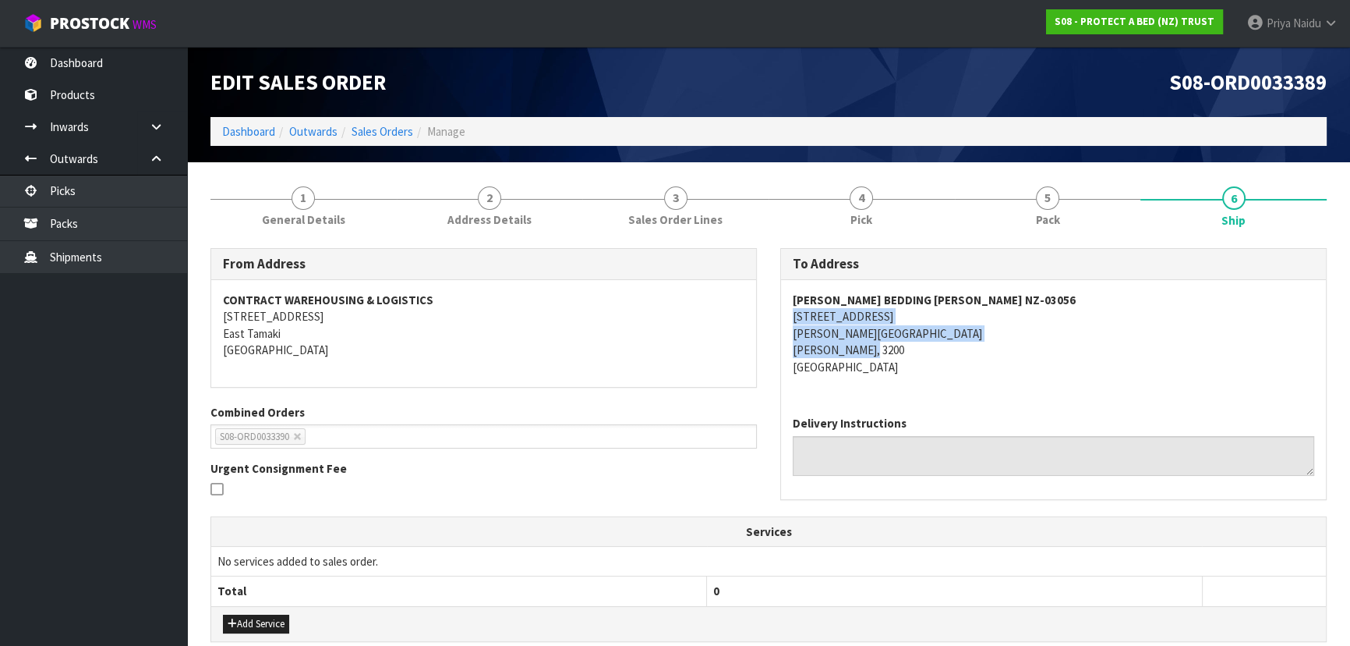
click at [927, 313] on div "[PERSON_NAME] BEDDING [PERSON_NAME] [GEOGRAPHIC_DATA]-03056 10 [STREET_ADDRESS]…" at bounding box center [1053, 341] width 545 height 123
click at [1035, 355] on address "[PERSON_NAME] BEDDING [PERSON_NAME] [GEOGRAPHIC_DATA]-03056 10 [STREET_ADDRESS]…" at bounding box center [1054, 333] width 522 height 83
drag, startPoint x: 787, startPoint y: 332, endPoint x: 865, endPoint y: 331, distance: 78.8
click at [865, 331] on div "[PERSON_NAME] BEDDING [PERSON_NAME] [GEOGRAPHIC_DATA]-03056 10 [STREET_ADDRESS]…" at bounding box center [1053, 341] width 545 height 123
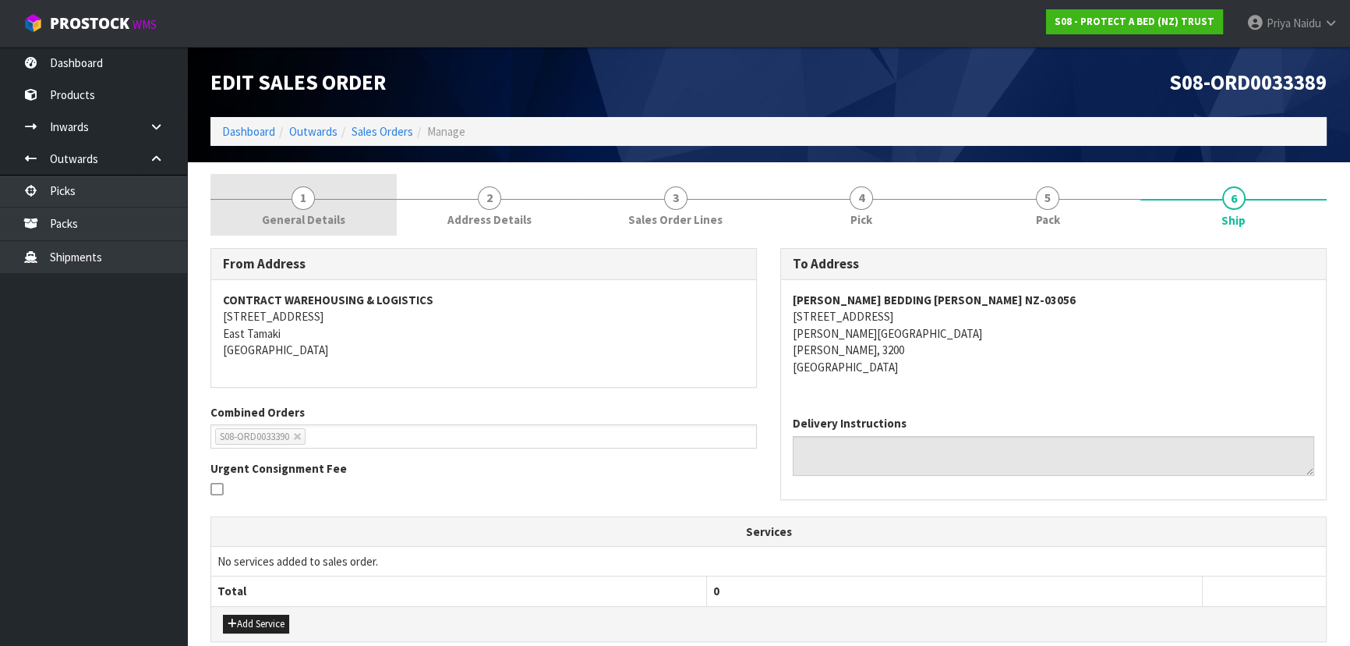
click at [294, 211] on span "General Details" at bounding box center [303, 219] width 83 height 16
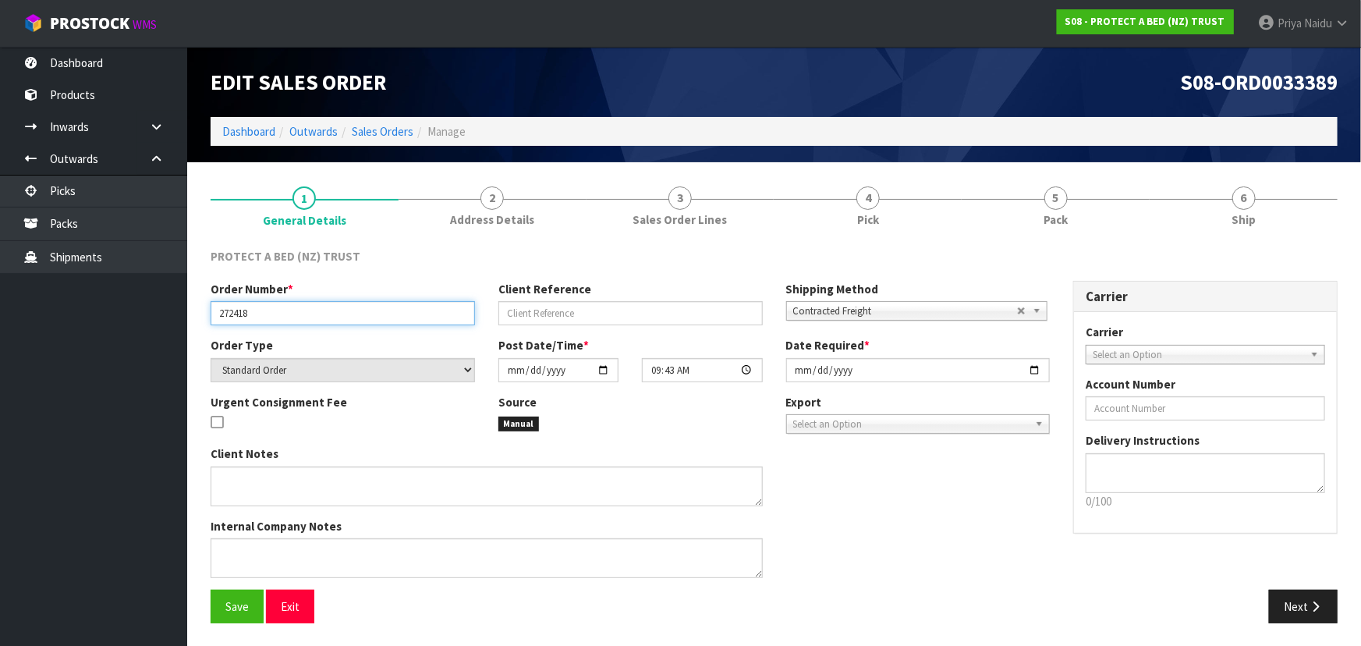
drag, startPoint x: 217, startPoint y: 313, endPoint x: 260, endPoint y: 306, distance: 44.1
click at [260, 306] on input "272418" at bounding box center [343, 313] width 264 height 24
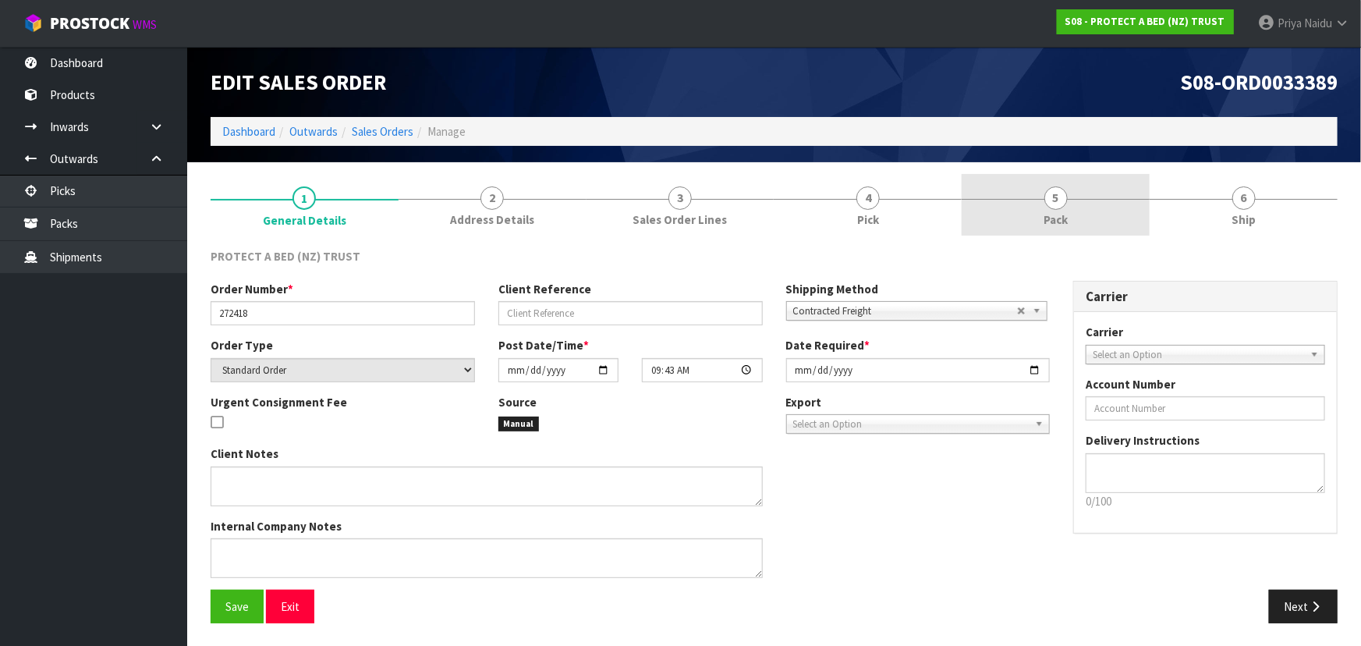
click at [1028, 196] on link "5 Pack" at bounding box center [1055, 205] width 188 height 62
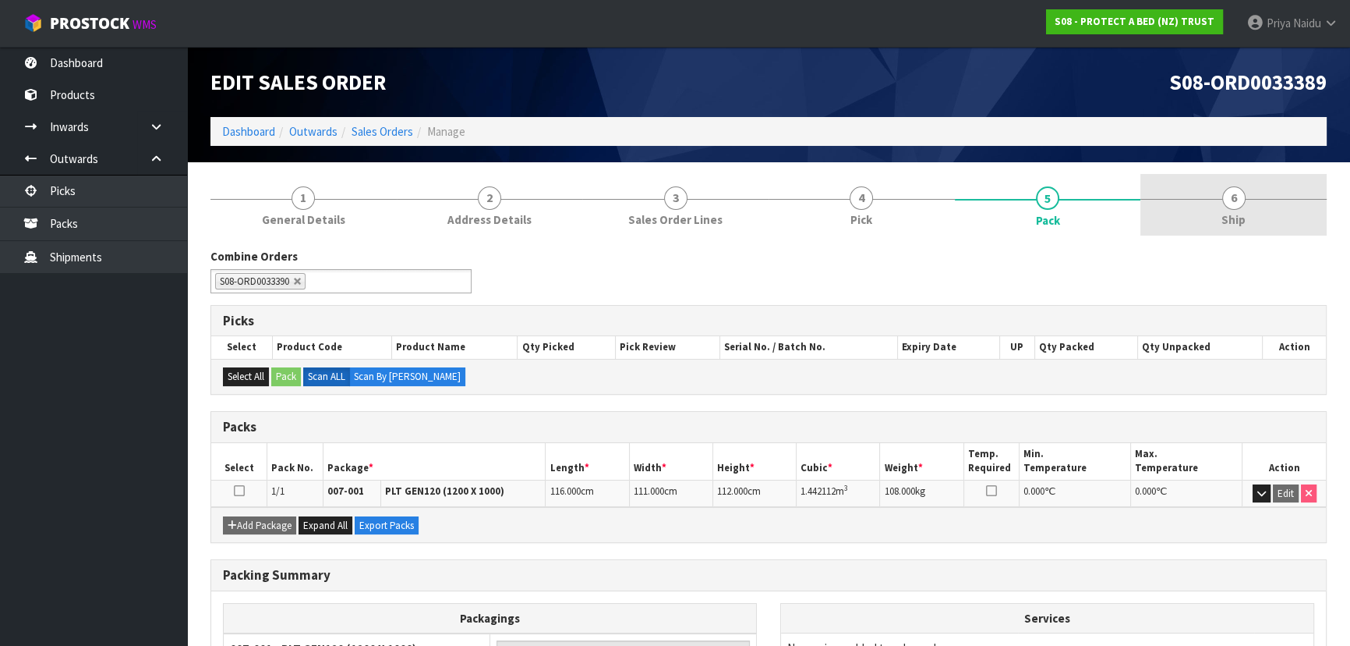
click at [1218, 211] on link "6 Ship" at bounding box center [1234, 205] width 186 height 62
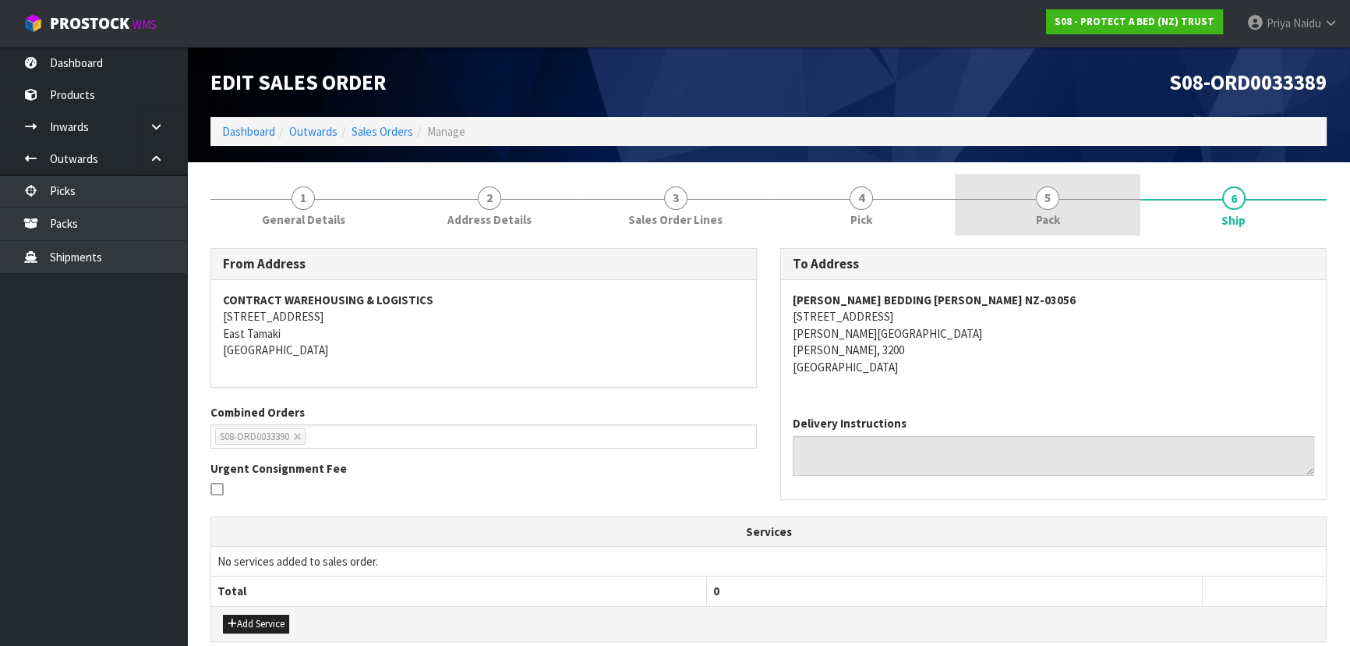
click at [1026, 209] on link "5 Pack" at bounding box center [1048, 205] width 186 height 62
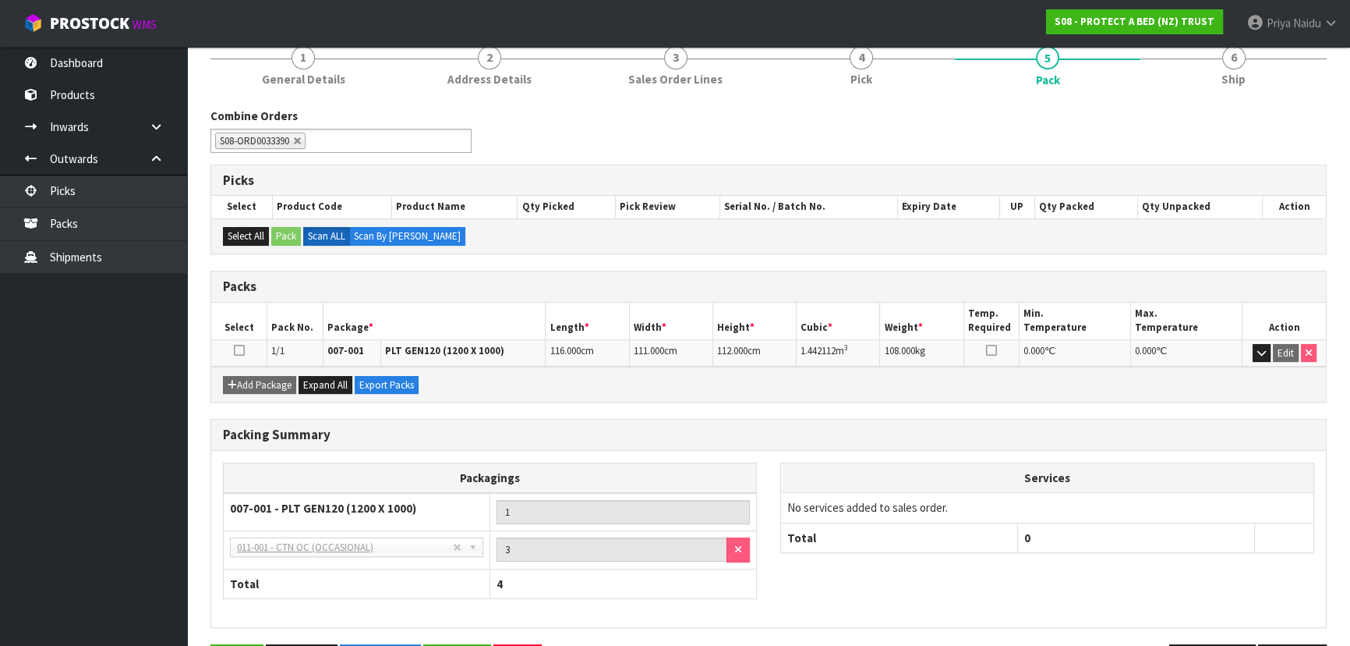
scroll to position [141, 0]
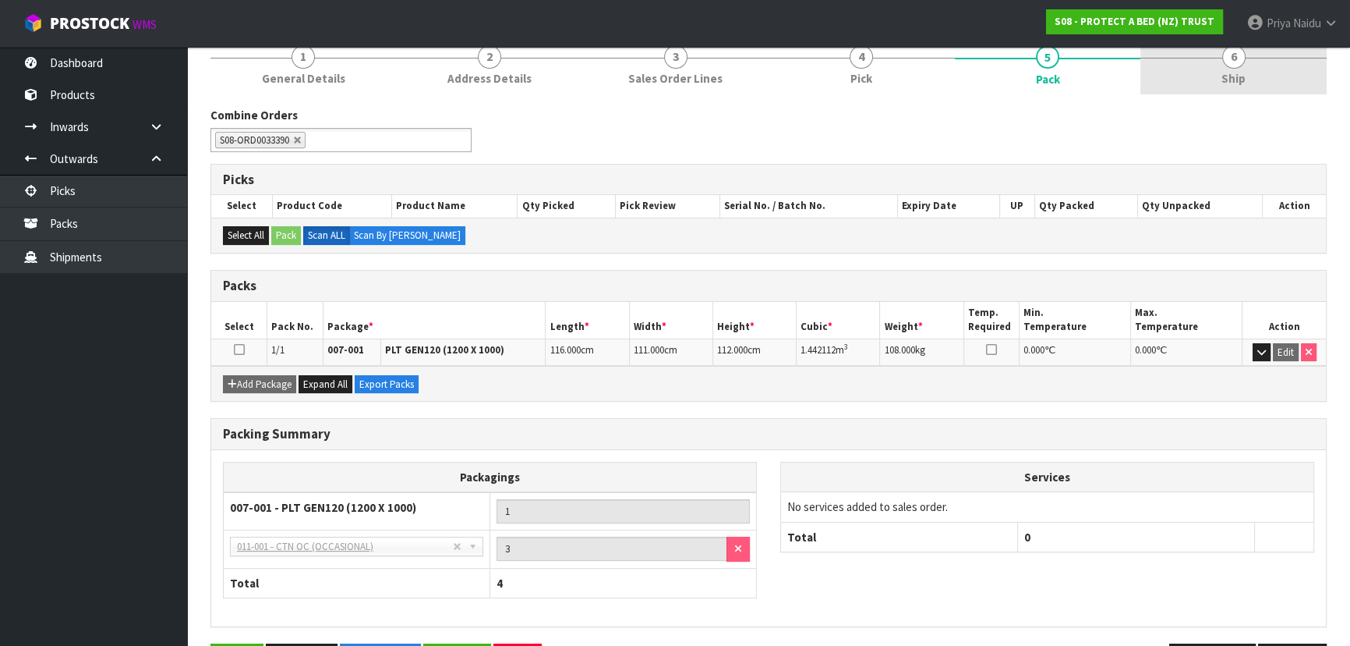
drag, startPoint x: 1270, startPoint y: 83, endPoint x: 1261, endPoint y: 90, distance: 12.2
click at [1270, 83] on link "6 Ship" at bounding box center [1234, 64] width 186 height 62
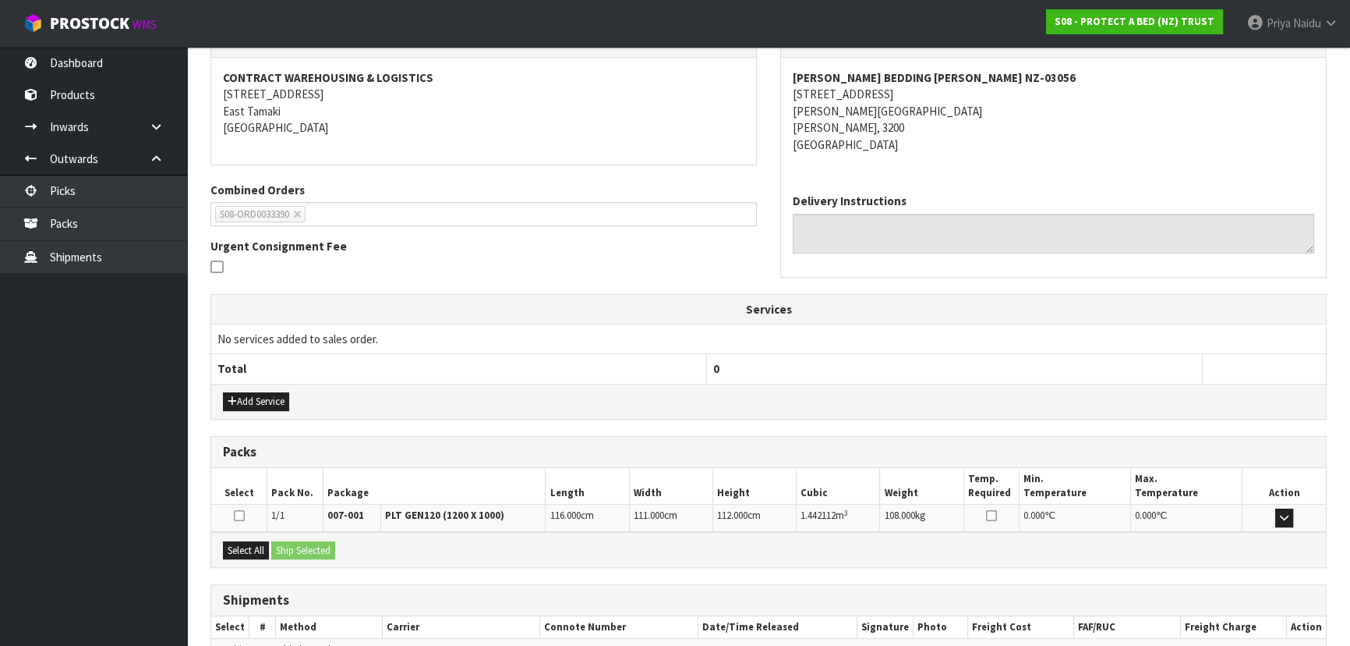
scroll to position [309, 0]
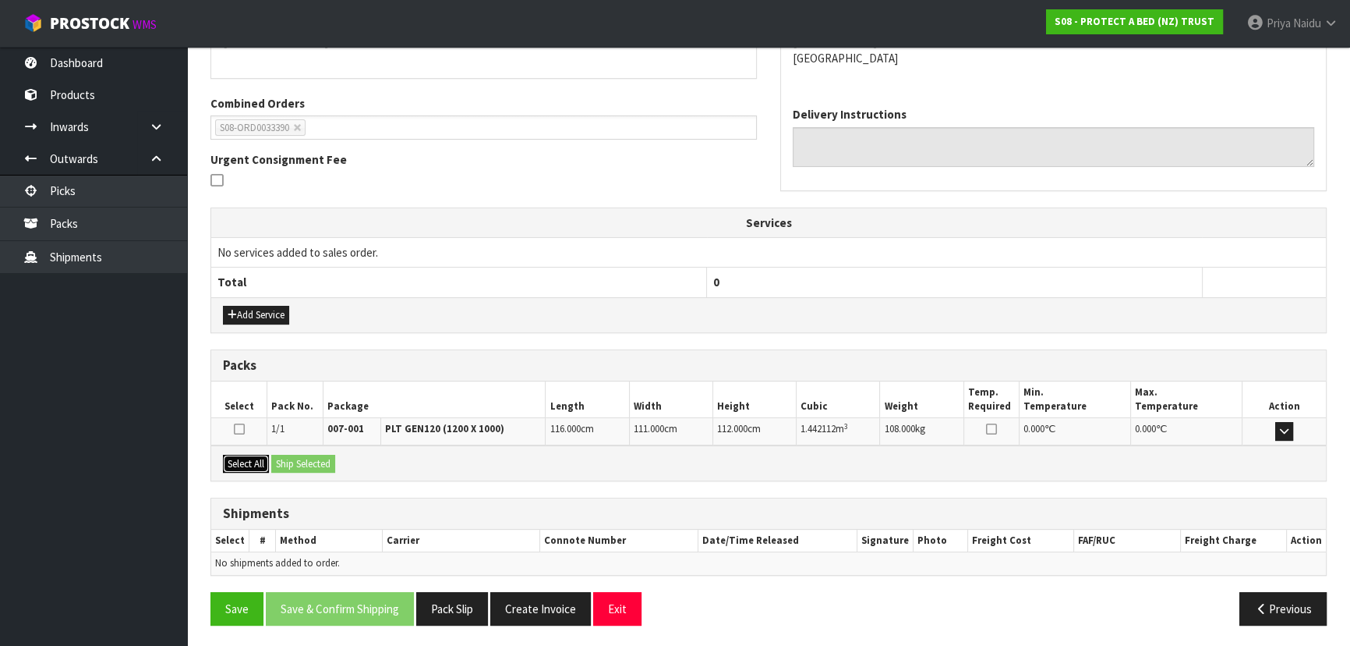
drag, startPoint x: 237, startPoint y: 459, endPoint x: 264, endPoint y: 458, distance: 27.3
click at [237, 458] on button "Select All" at bounding box center [246, 464] width 46 height 19
click at [305, 458] on button "Ship Selected" at bounding box center [303, 464] width 64 height 19
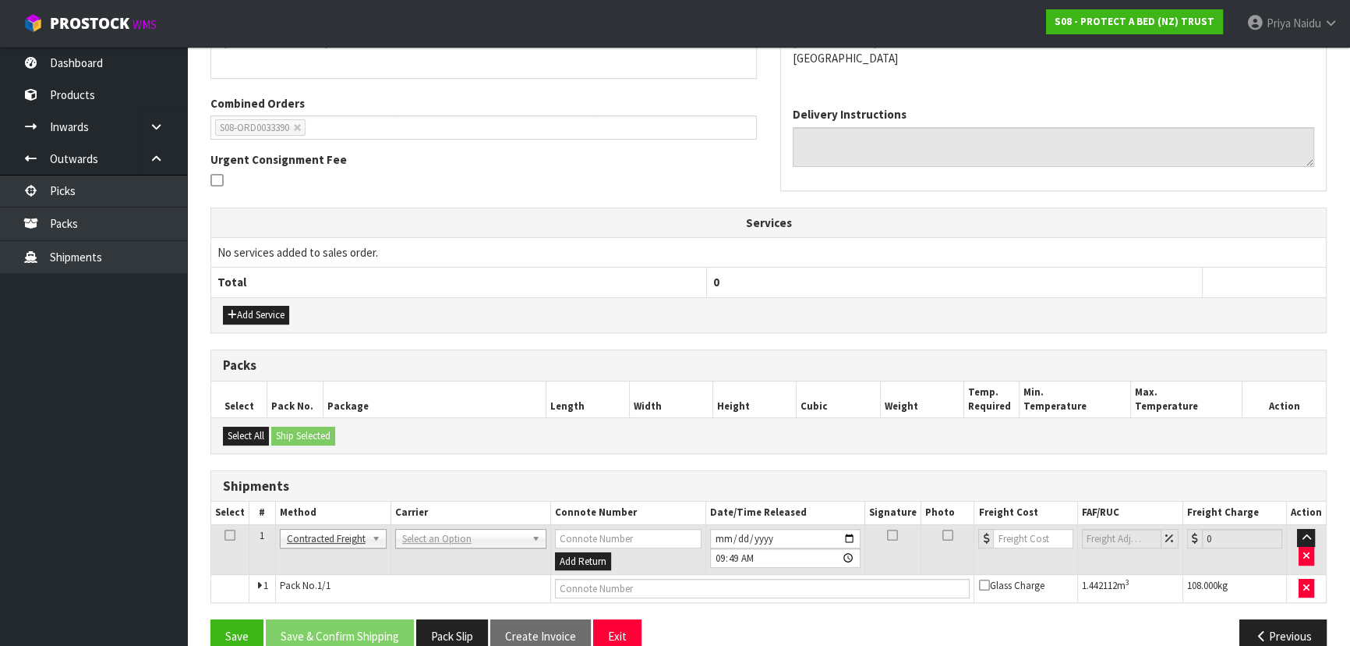
scroll to position [336, 0]
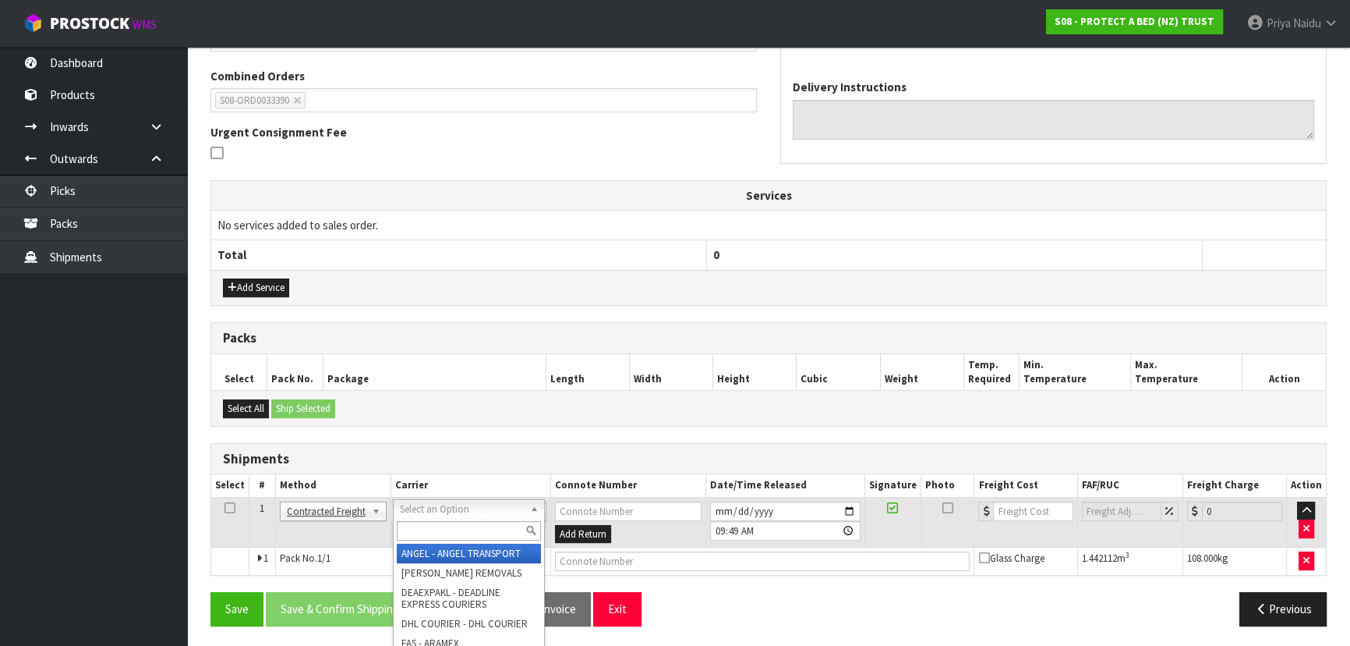
click at [436, 526] on input "text" at bounding box center [469, 530] width 144 height 19
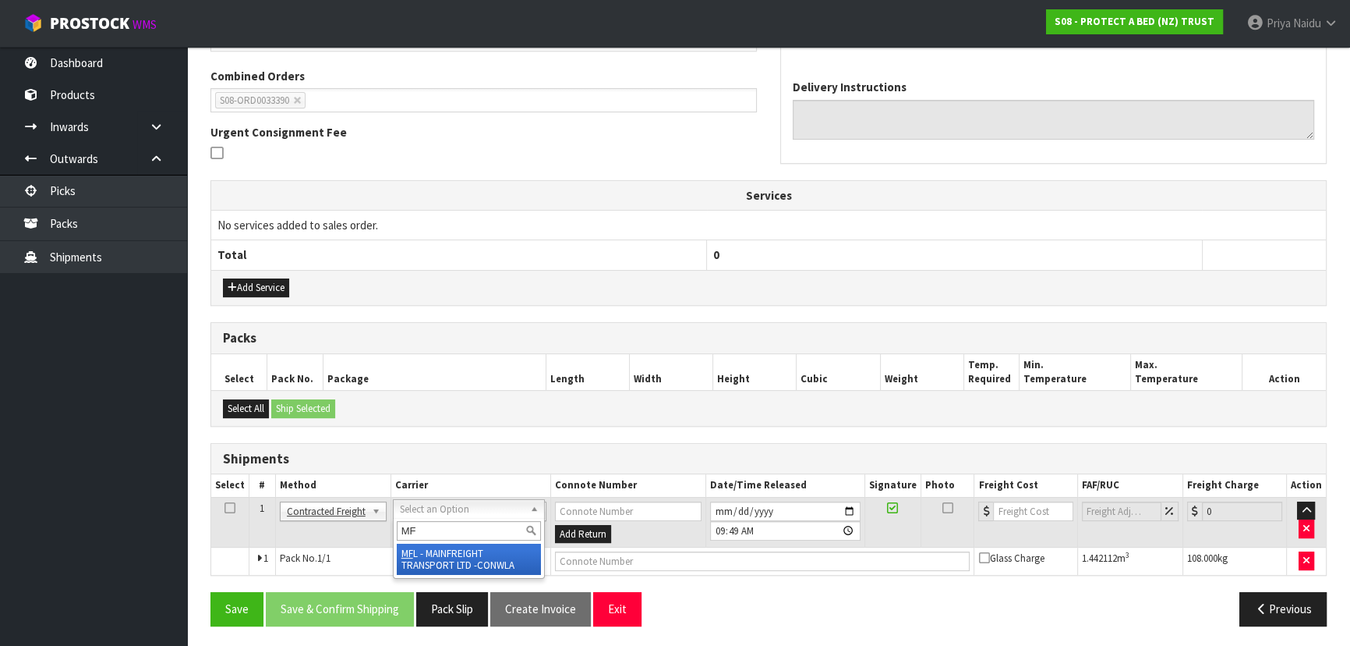
type input "MF"
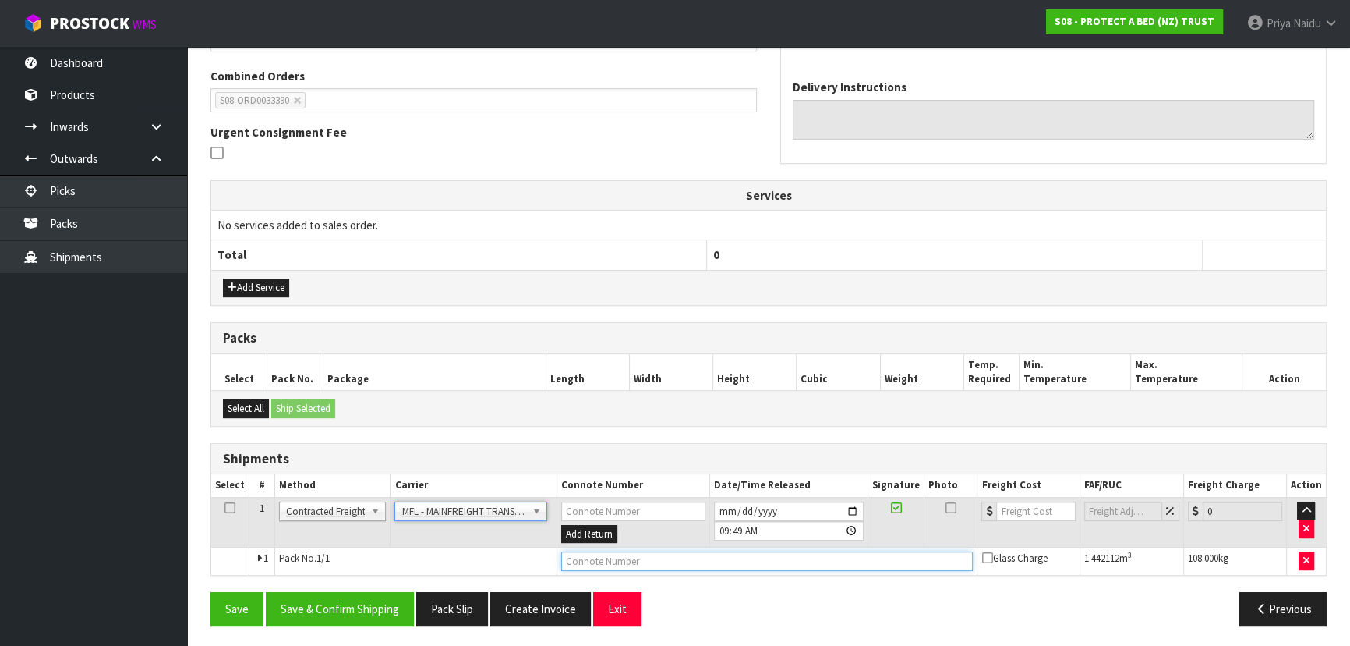
click at [596, 565] on input "text" at bounding box center [767, 560] width 412 height 19
paste input "FWM58715745"
type input "FWM58715745"
click at [1022, 503] on input "number" at bounding box center [1035, 510] width 79 height 19
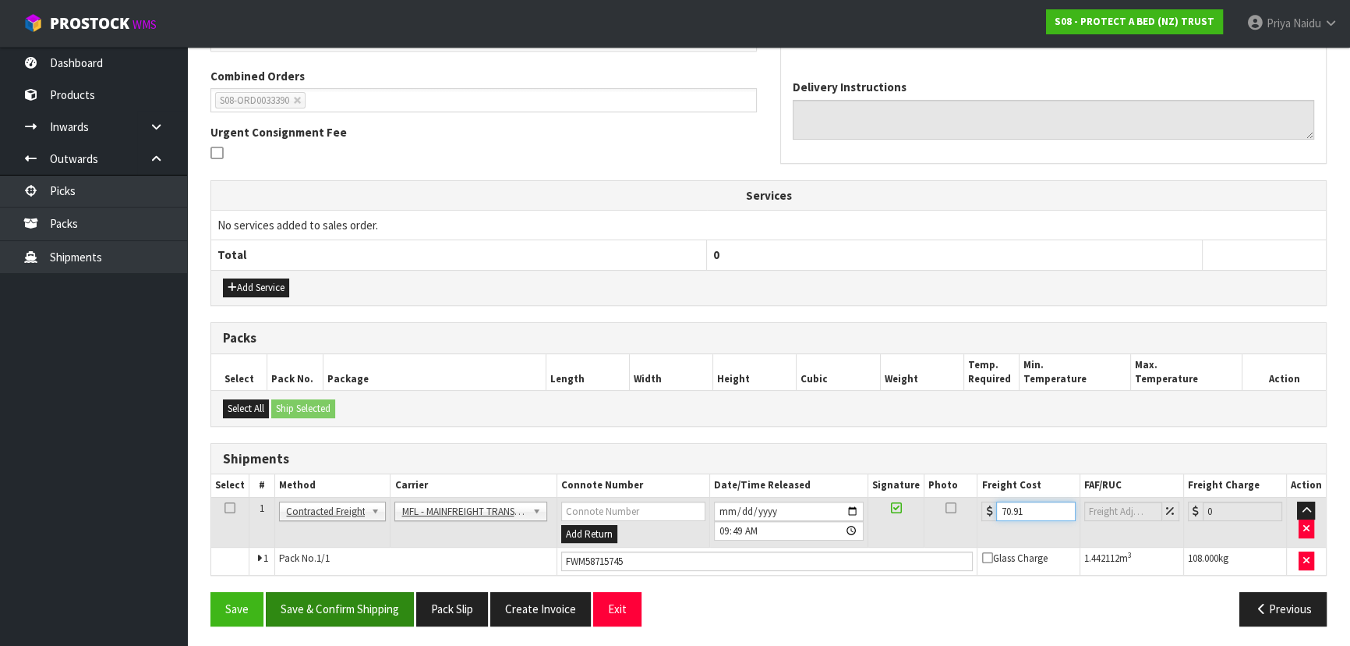
type input "70.91"
click at [312, 599] on button "Save & Confirm Shipping" at bounding box center [340, 609] width 148 height 34
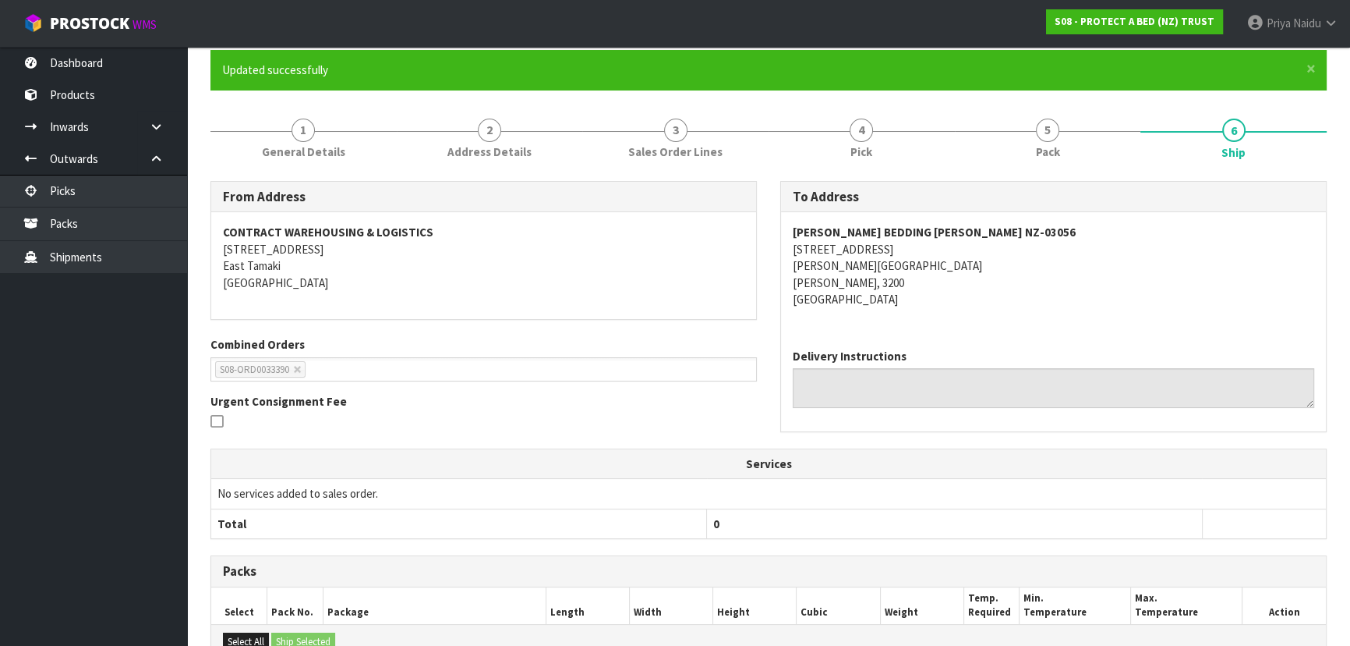
scroll to position [0, 0]
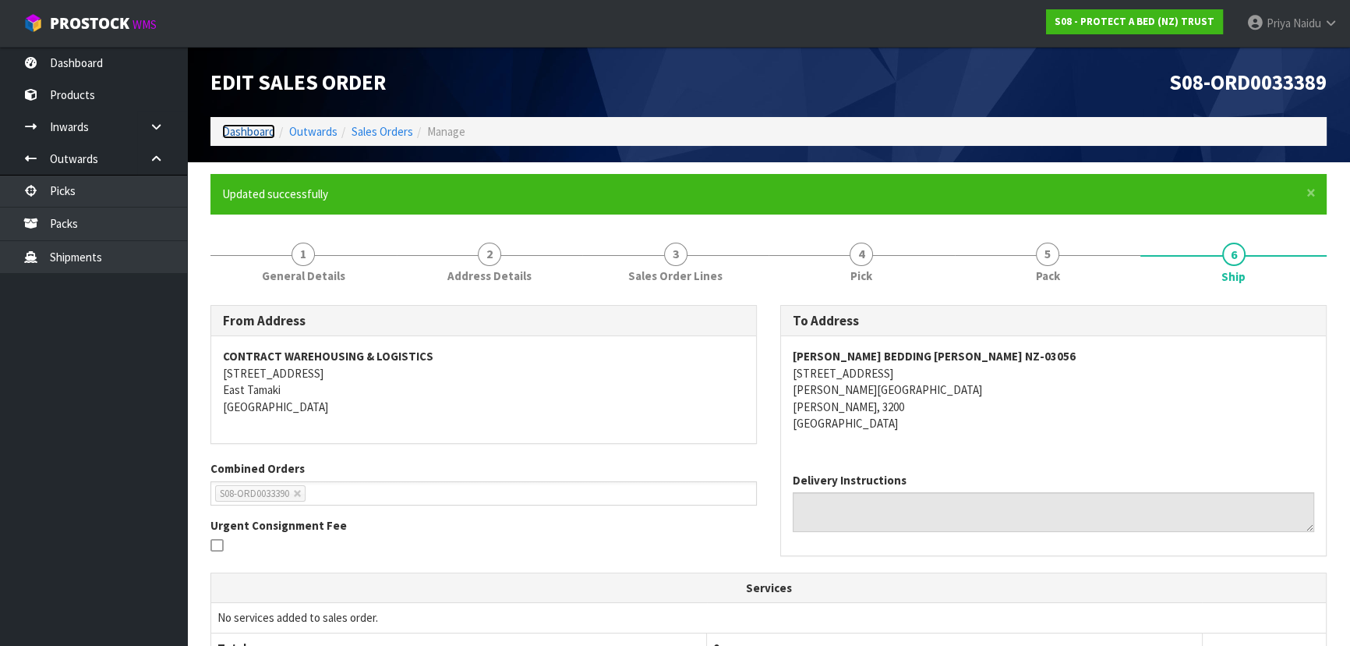
click at [245, 126] on link "Dashboard" at bounding box center [248, 131] width 53 height 15
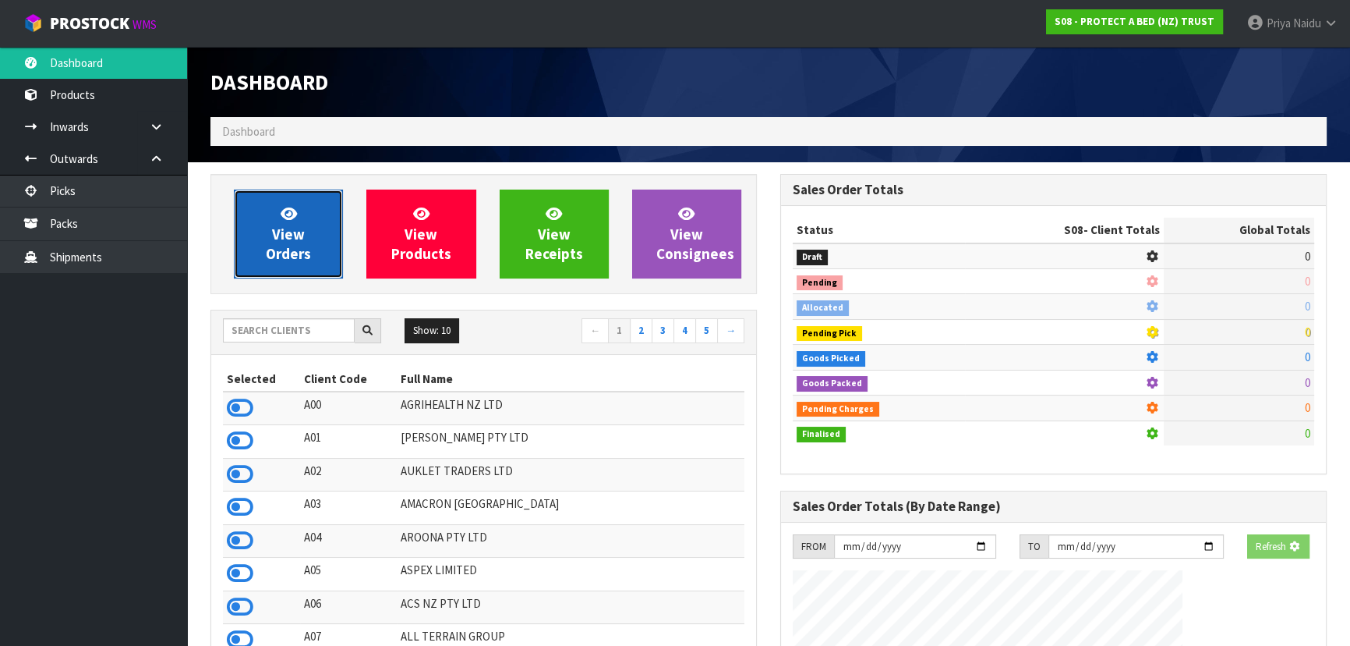
click at [265, 235] on link "View Orders" at bounding box center [288, 233] width 109 height 89
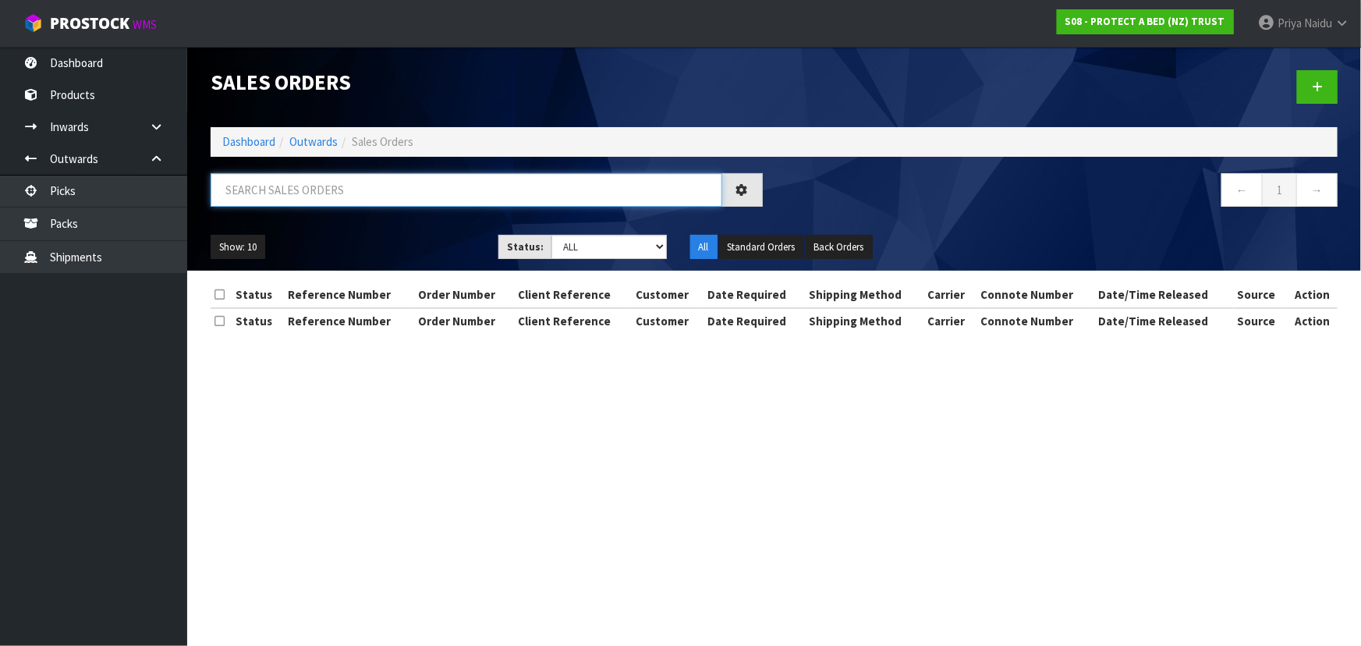
click at [313, 186] on input "text" at bounding box center [466, 190] width 511 height 34
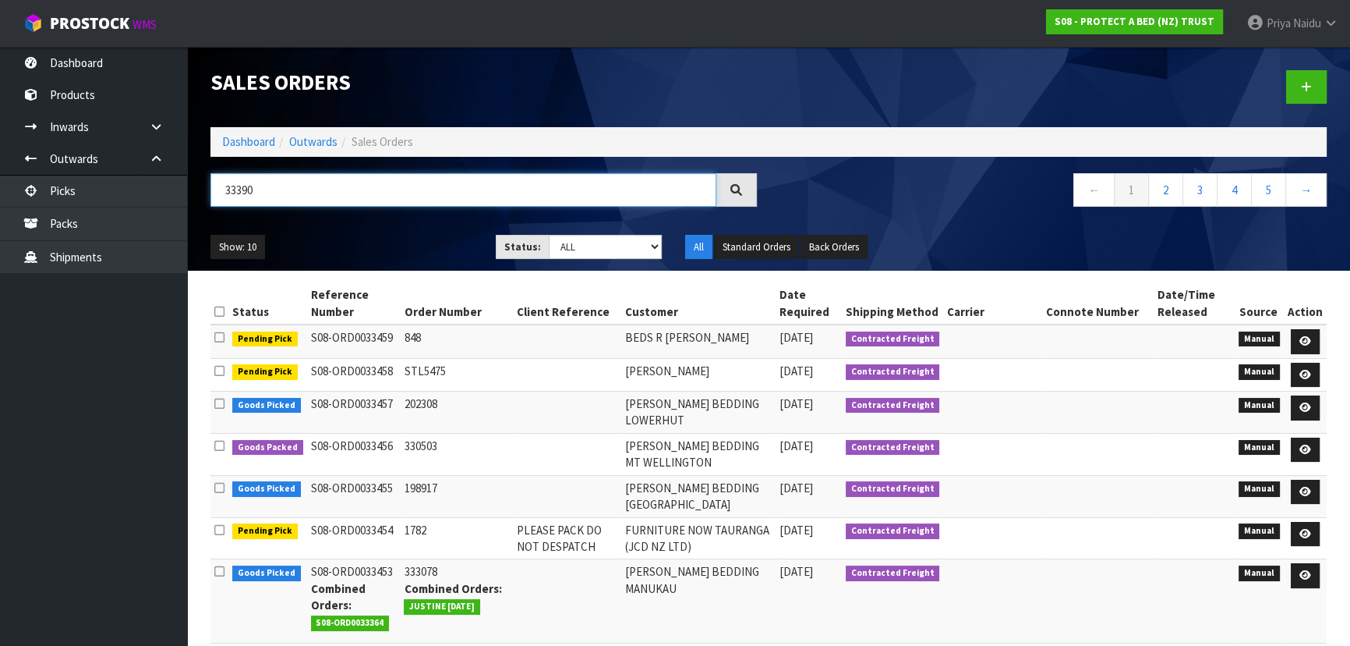
type input "33390"
click at [593, 253] on select "Draft Pending Allocated Pending Pick Goods Picked Goods Packed Pending Charges …" at bounding box center [606, 247] width 114 height 24
select select "string:5"
click at [549, 235] on select "Draft Pending Allocated Pending Pick Goods Picked Goods Packed Pending Charges …" at bounding box center [606, 247] width 114 height 24
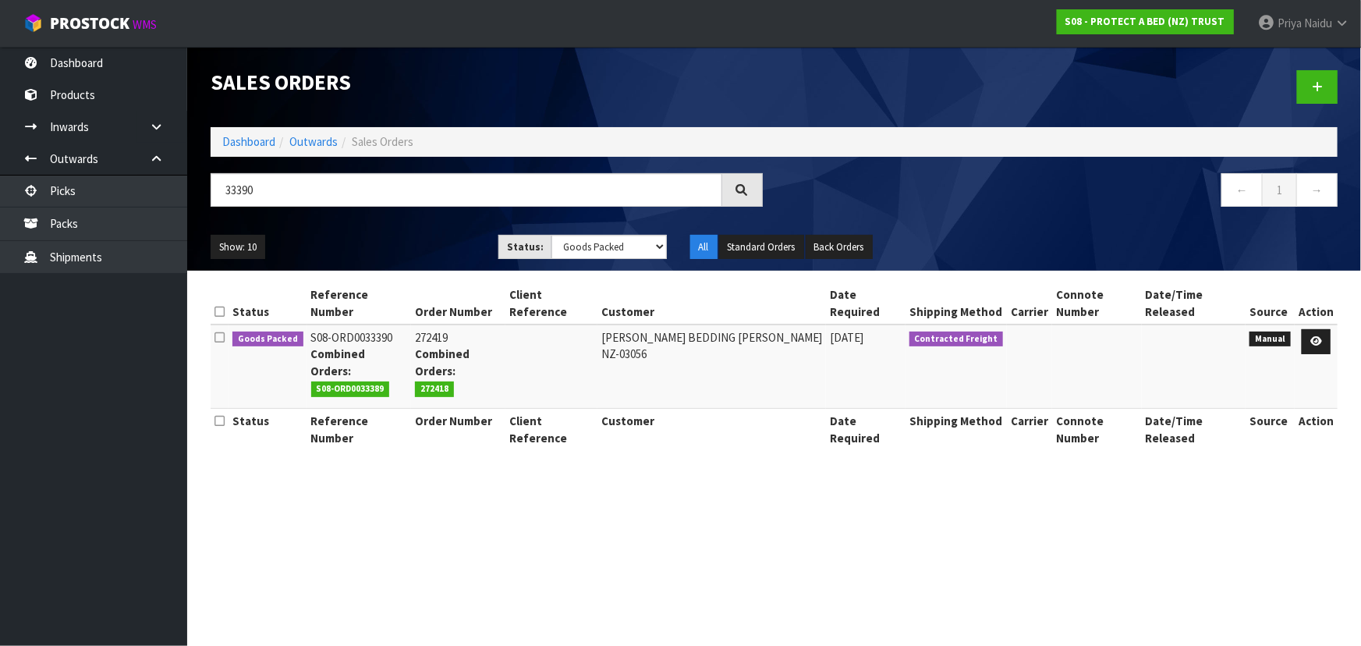
click at [395, 228] on div "Show: 10 5 10 25 50 Status: Draft Pending Allocated Pending Pick Goods Picked G…" at bounding box center [774, 247] width 1150 height 48
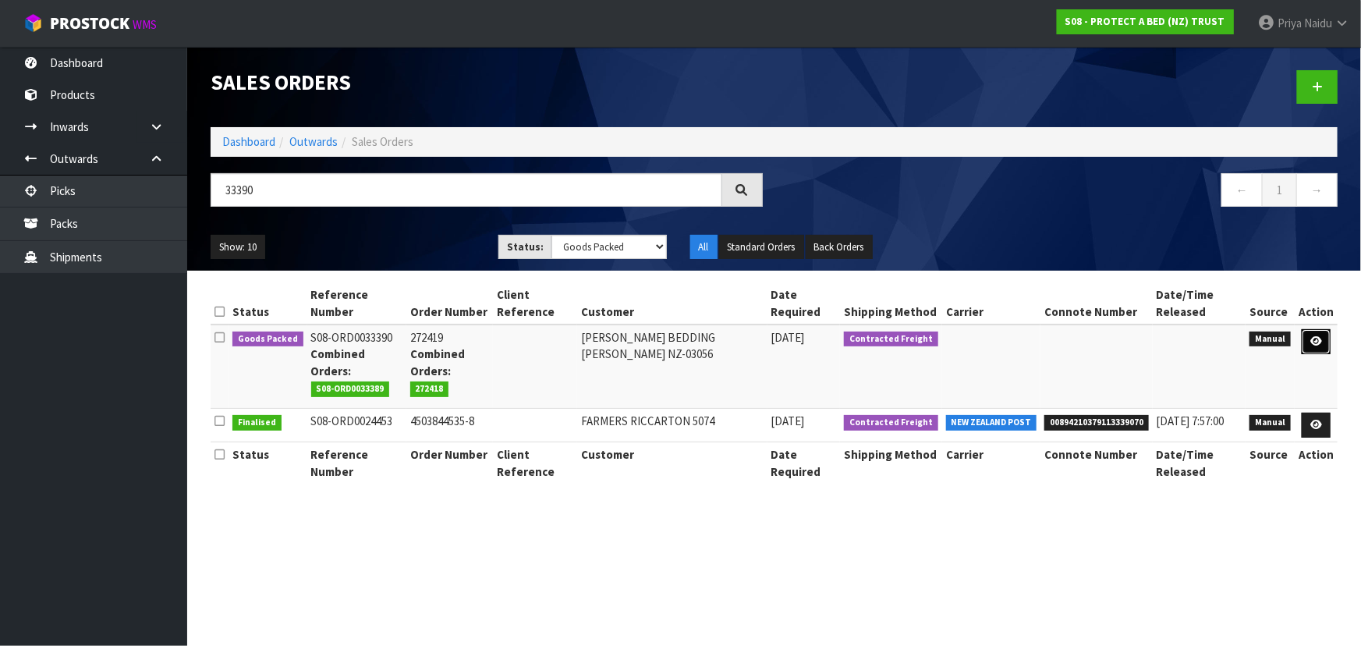
click at [1318, 330] on link at bounding box center [1315, 341] width 29 height 25
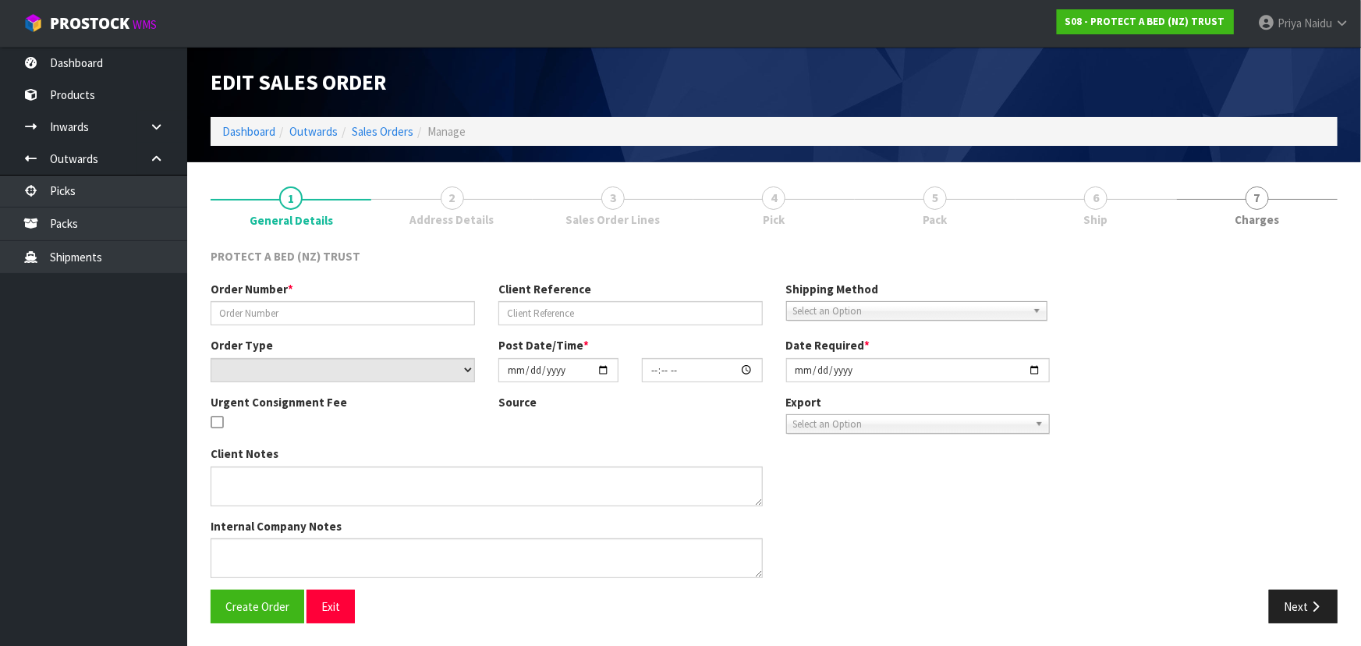
type input "272419"
select select "number:0"
type input "[DATE]"
type input "09:45:00.000"
type input "[DATE]"
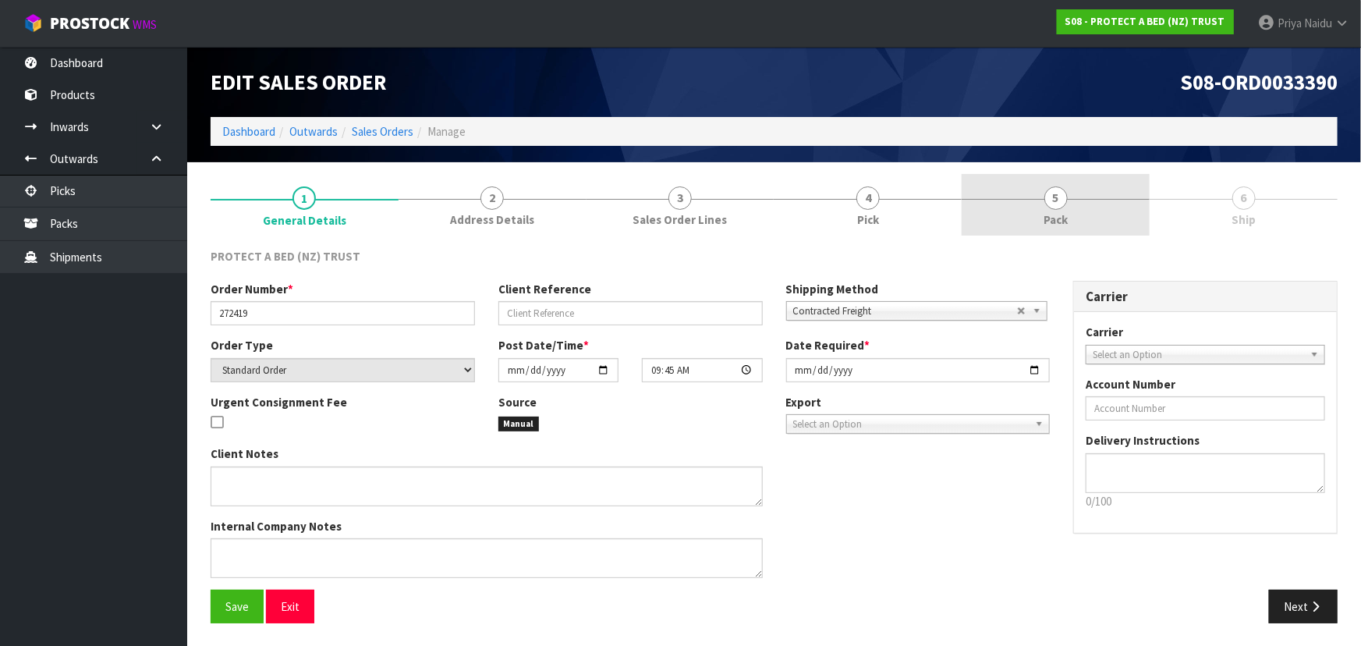
click at [1069, 209] on link "5 Pack" at bounding box center [1055, 205] width 188 height 62
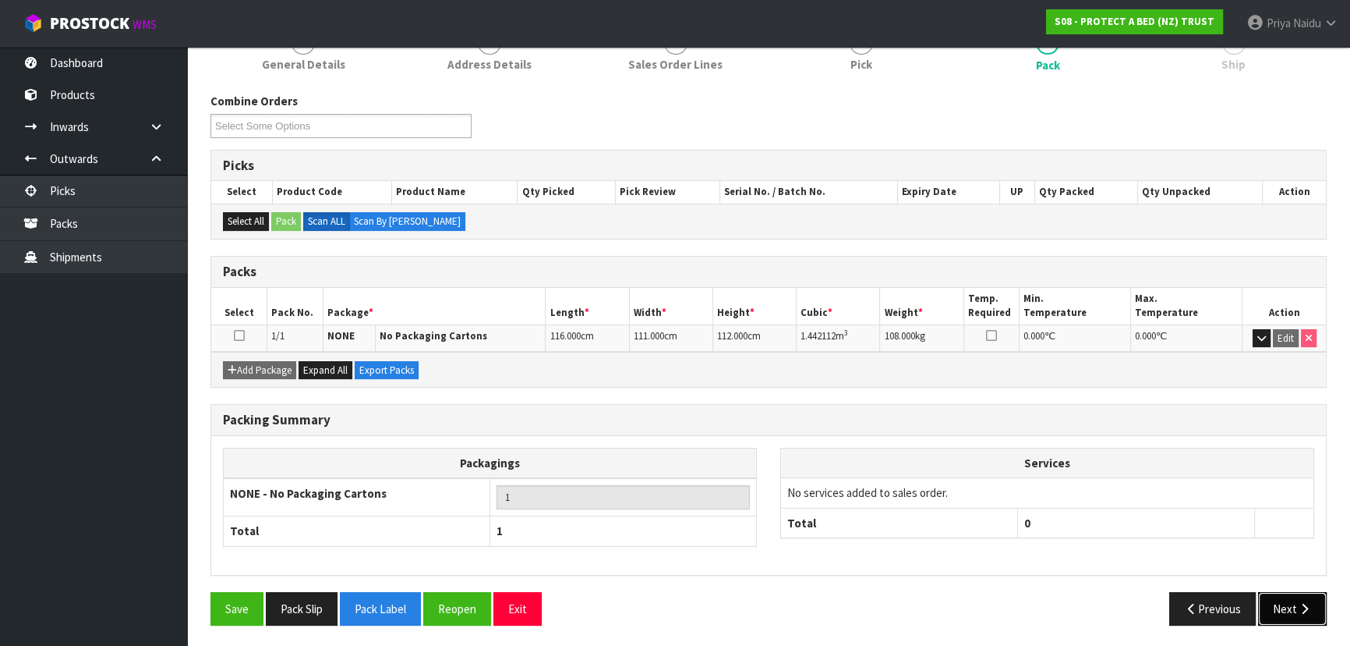
click at [1283, 598] on button "Next" at bounding box center [1292, 609] width 69 height 34
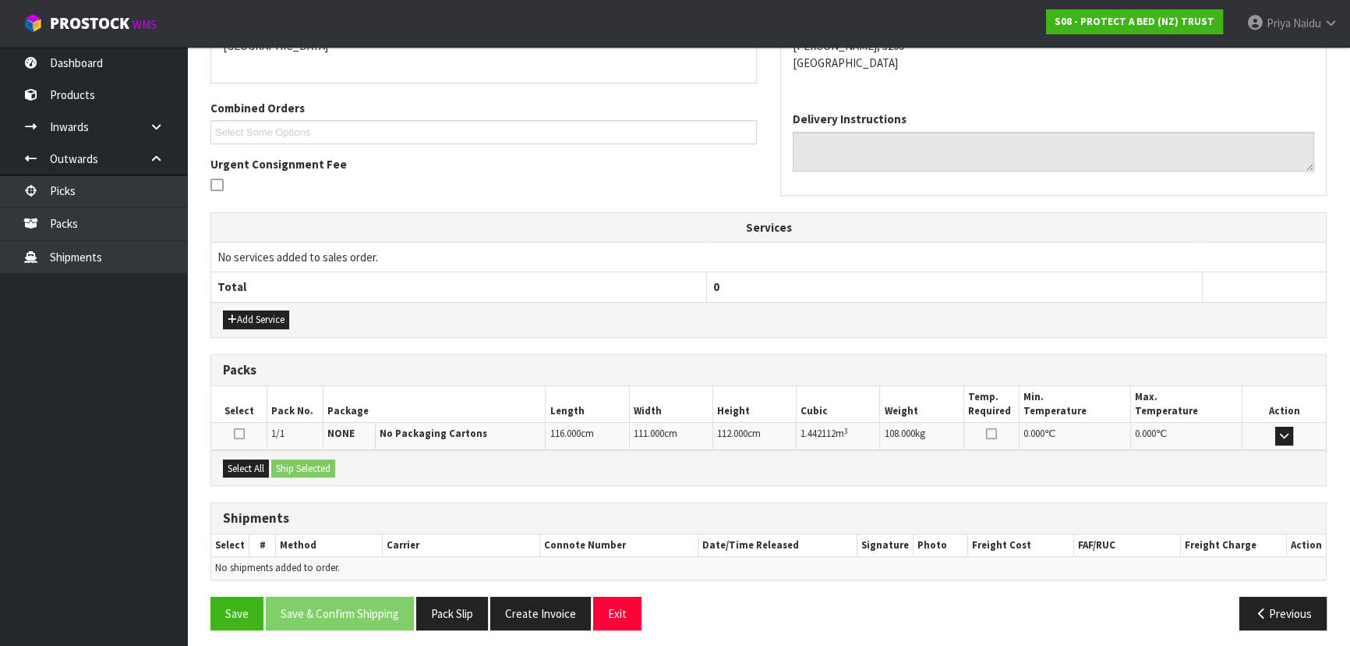
scroll to position [309, 0]
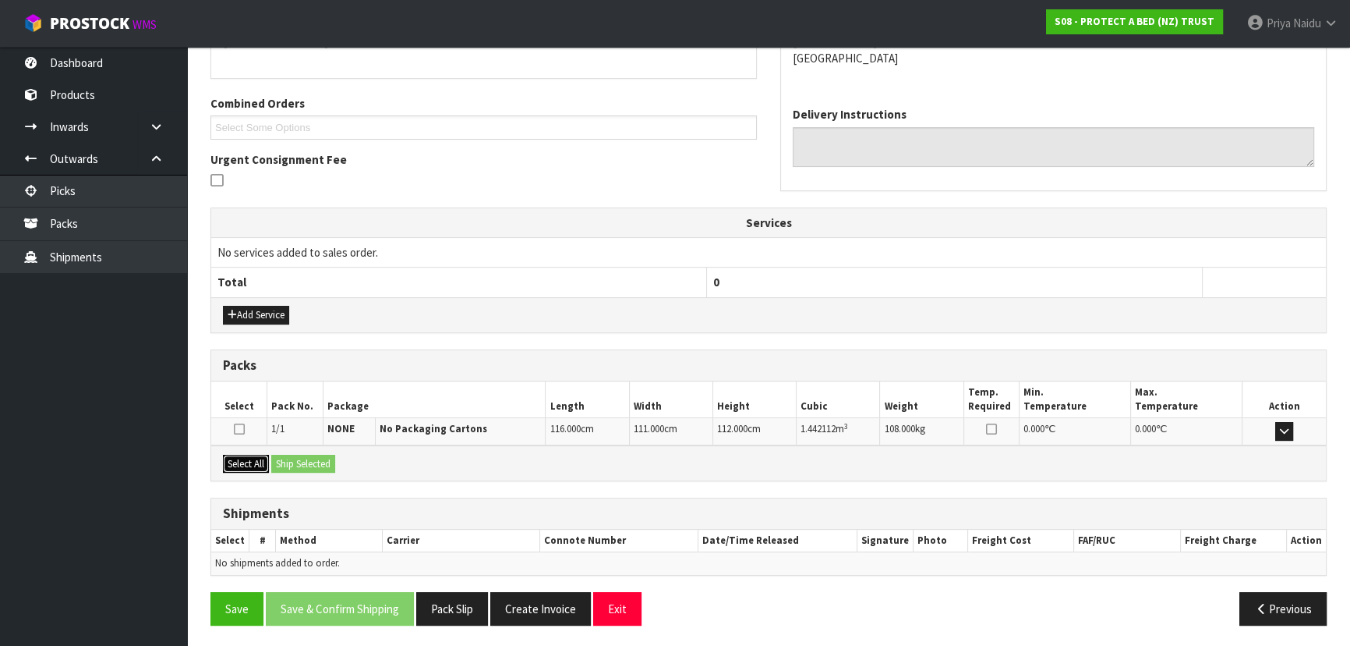
click at [259, 465] on button "Select All" at bounding box center [246, 464] width 46 height 19
click at [296, 461] on button "Ship Selected" at bounding box center [303, 464] width 64 height 19
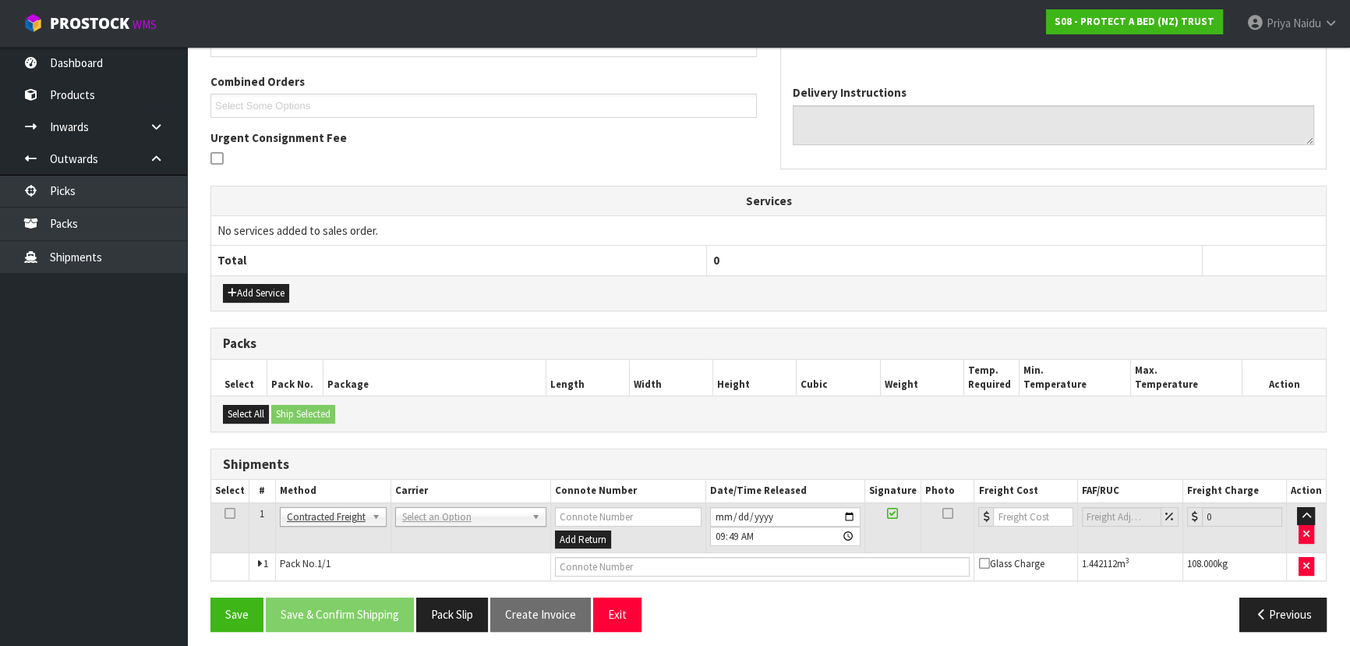
scroll to position [336, 0]
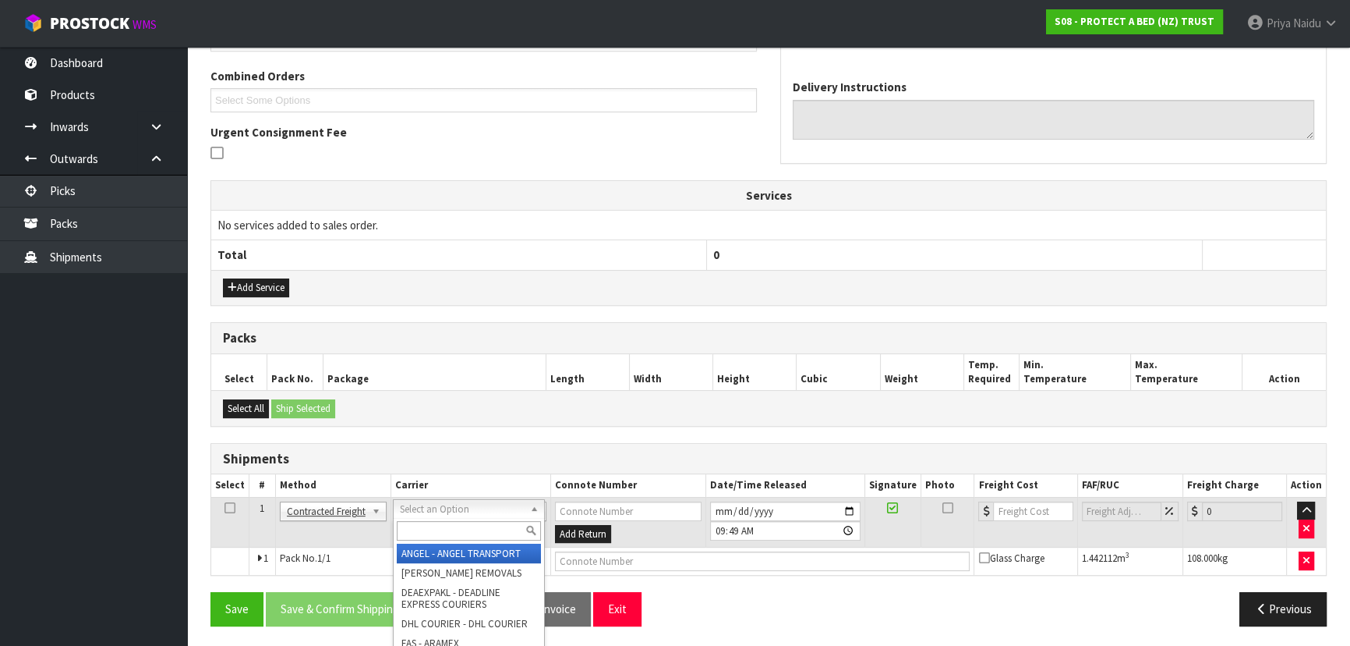
click at [448, 522] on input "text" at bounding box center [469, 530] width 144 height 19
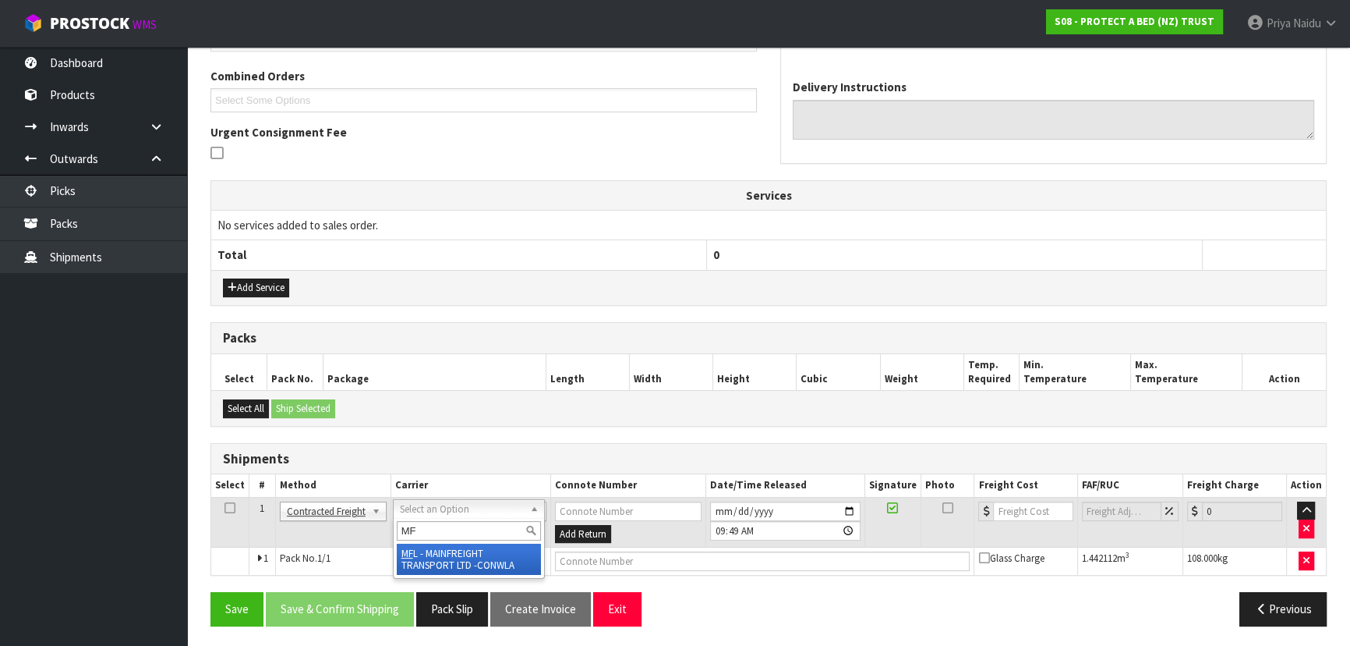
type input "MF"
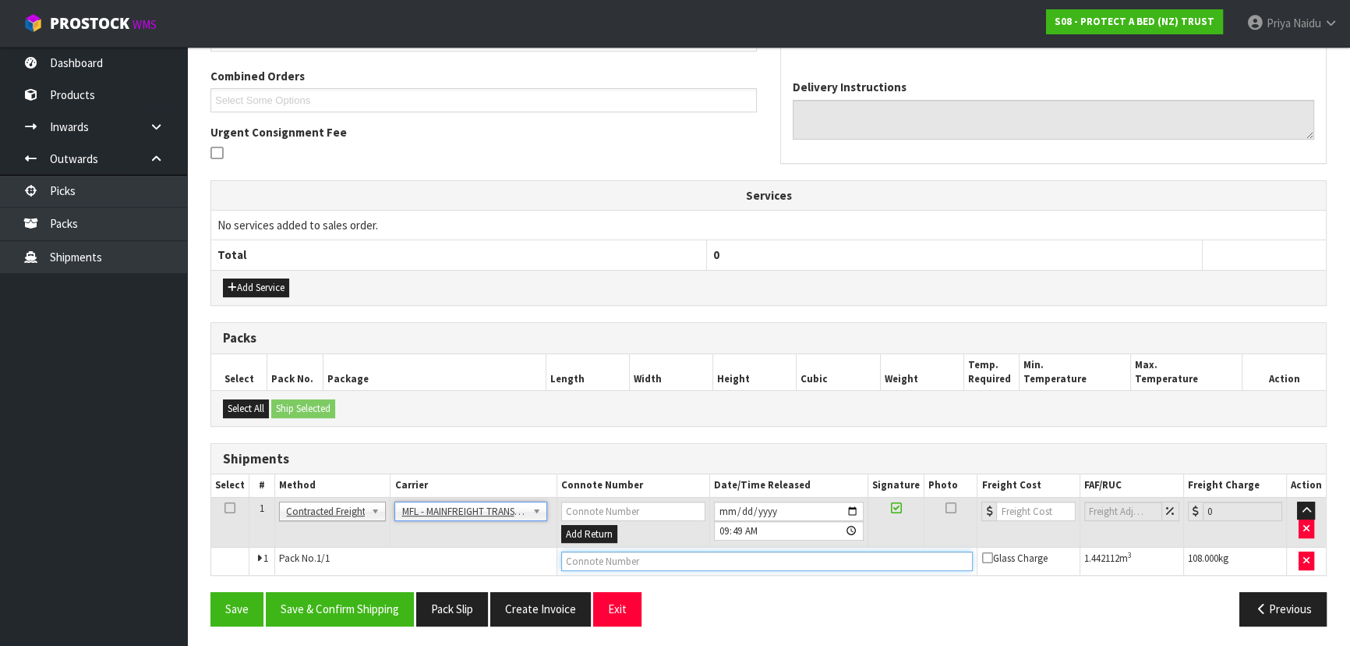
click at [583, 553] on input "text" at bounding box center [767, 560] width 412 height 19
paste input "FWM58715745"
type input "FWM58715745"
click at [1017, 504] on input "number" at bounding box center [1035, 510] width 79 height 19
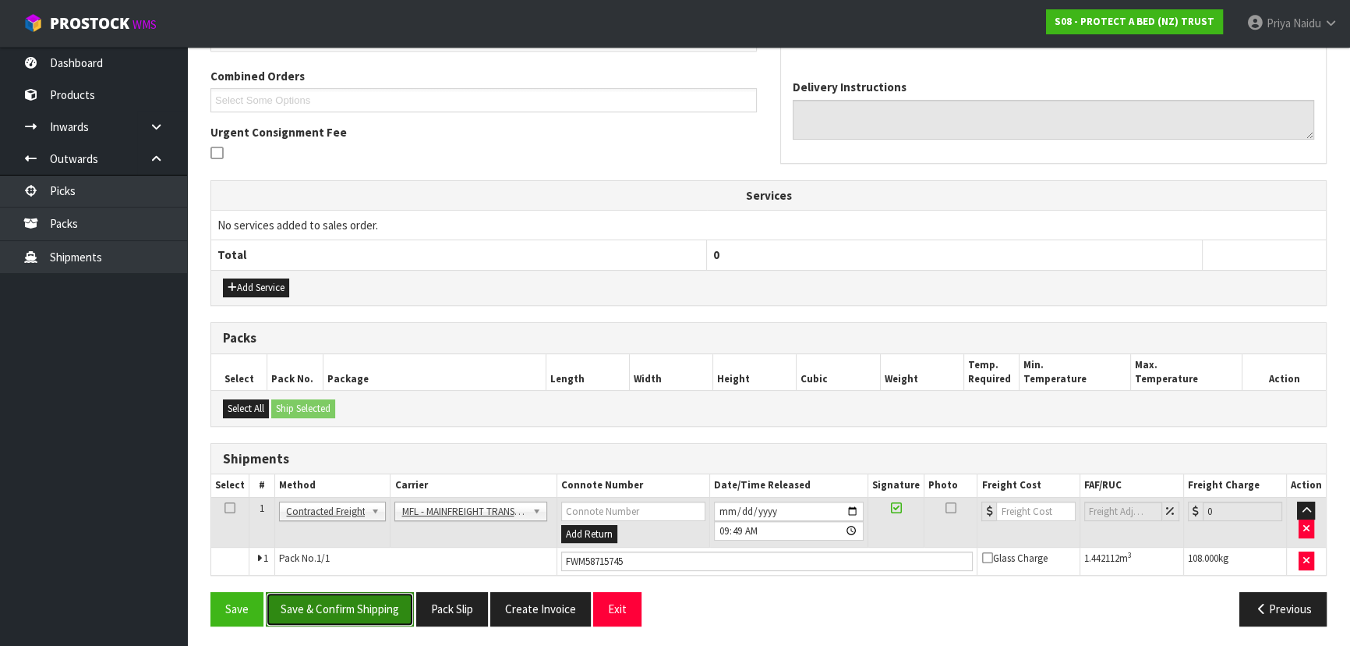
click at [346, 596] on button "Save & Confirm Shipping" at bounding box center [340, 609] width 148 height 34
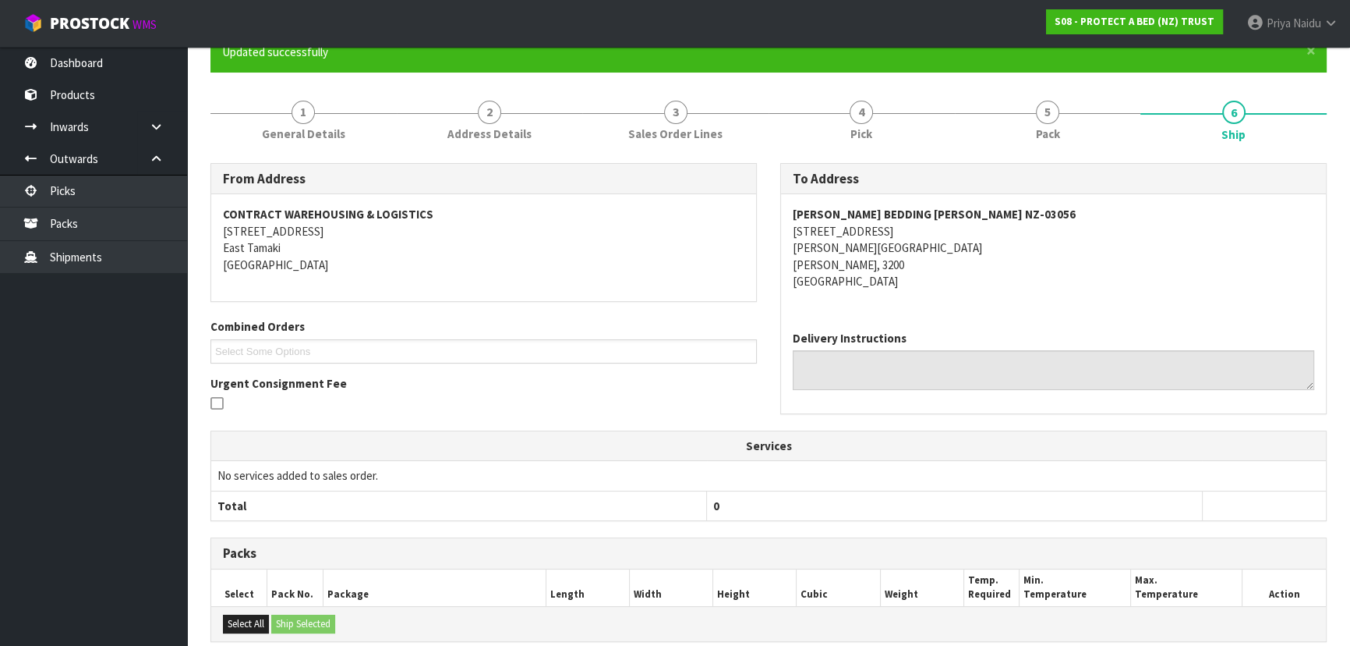
scroll to position [0, 0]
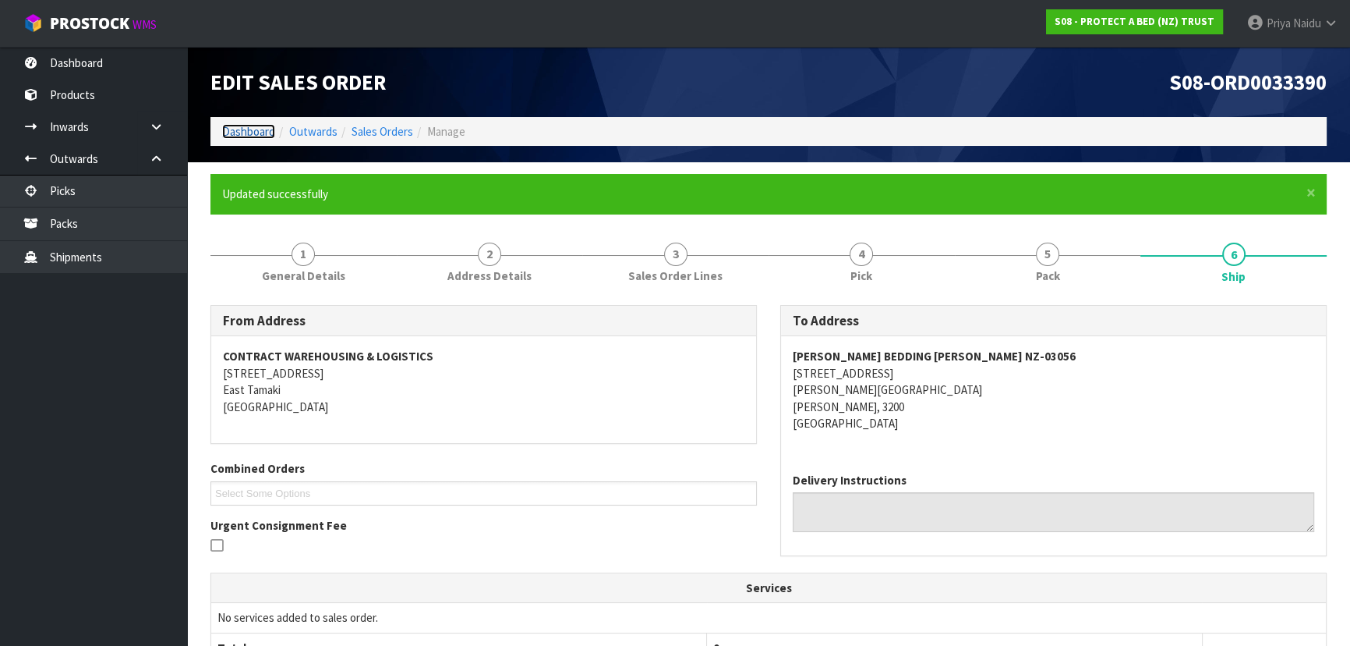
click at [242, 129] on link "Dashboard" at bounding box center [248, 131] width 53 height 15
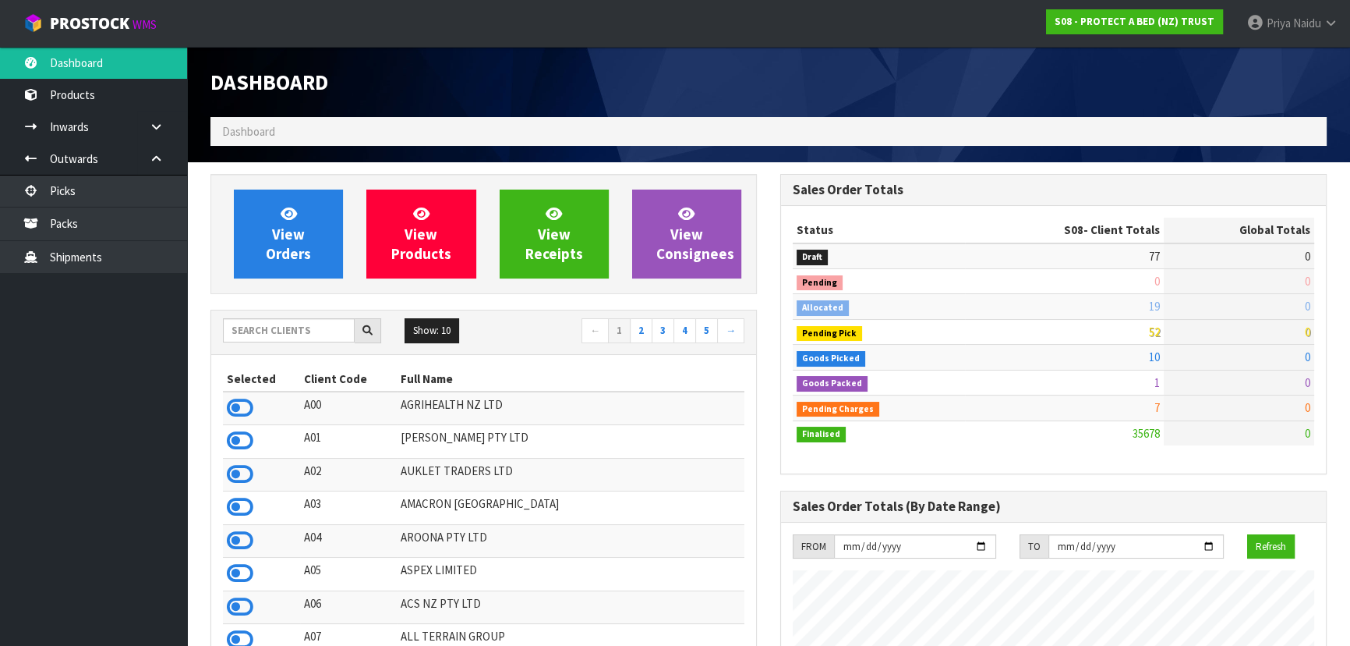
scroll to position [1229, 569]
click at [274, 325] on input "text" at bounding box center [289, 330] width 132 height 24
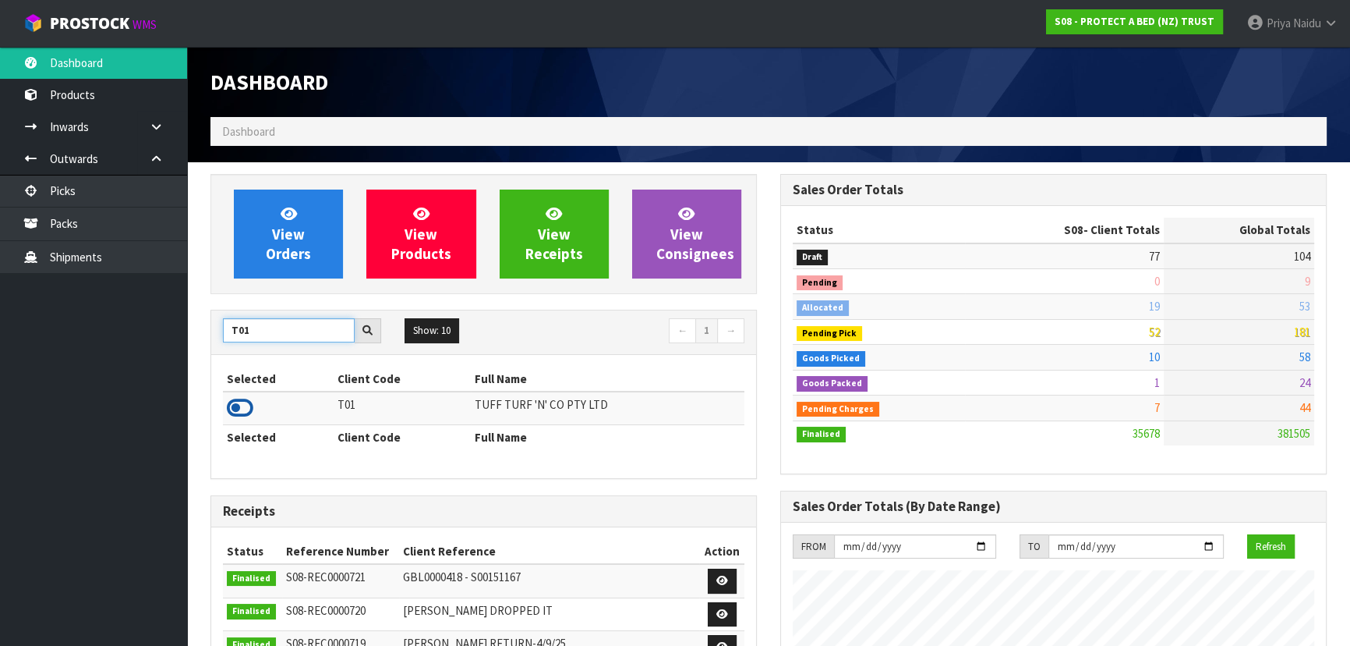
type input "T01"
click at [239, 406] on icon at bounding box center [240, 407] width 27 height 23
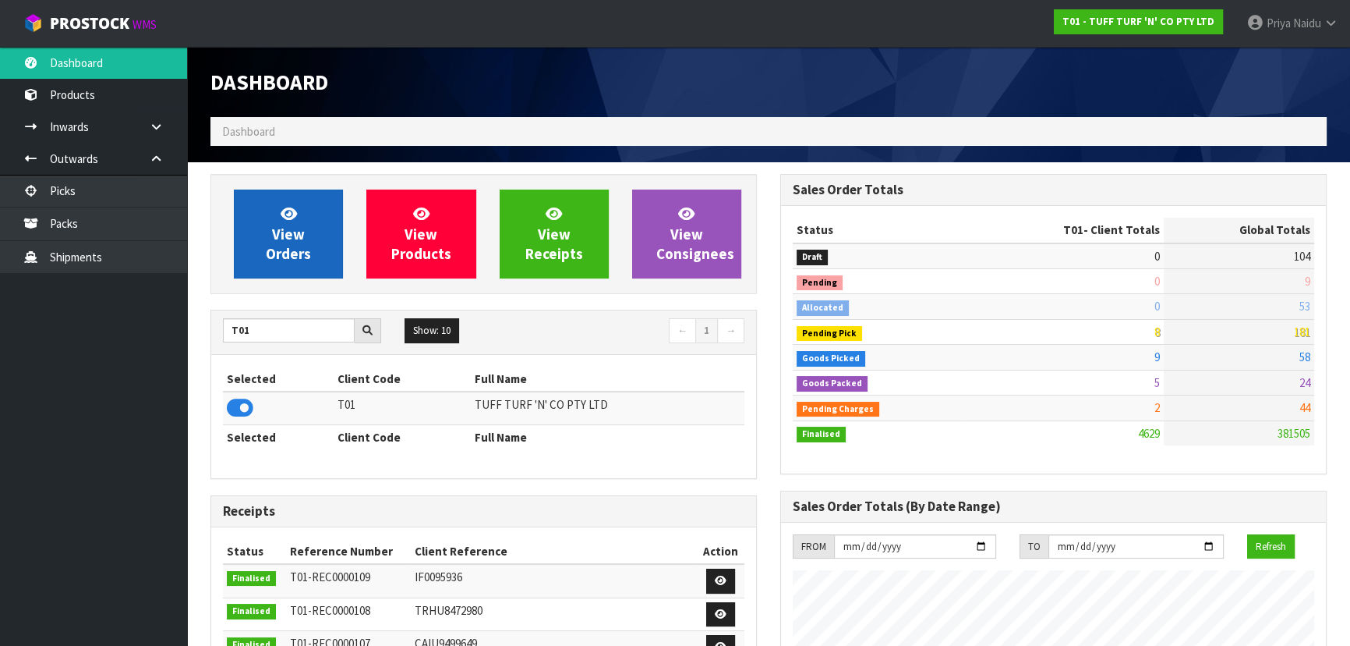
scroll to position [1179, 569]
click at [288, 246] on span "View Orders" at bounding box center [288, 233] width 45 height 58
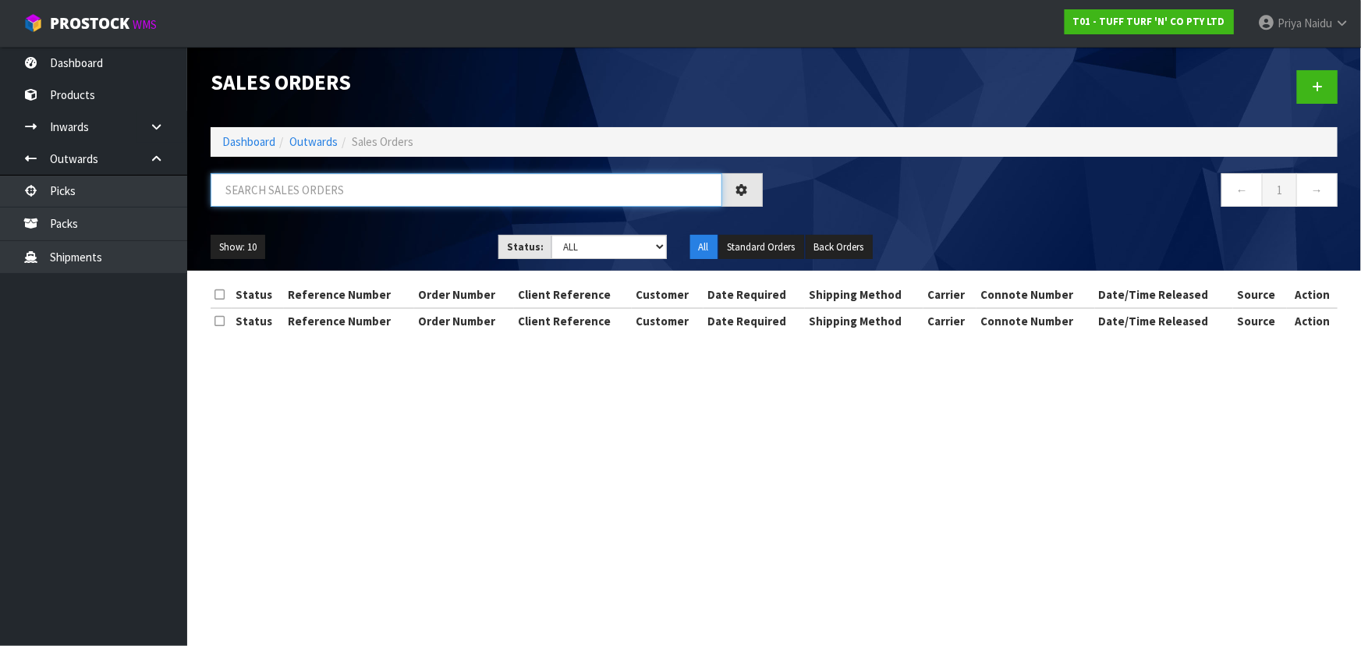
click at [314, 186] on input "text" at bounding box center [466, 190] width 511 height 34
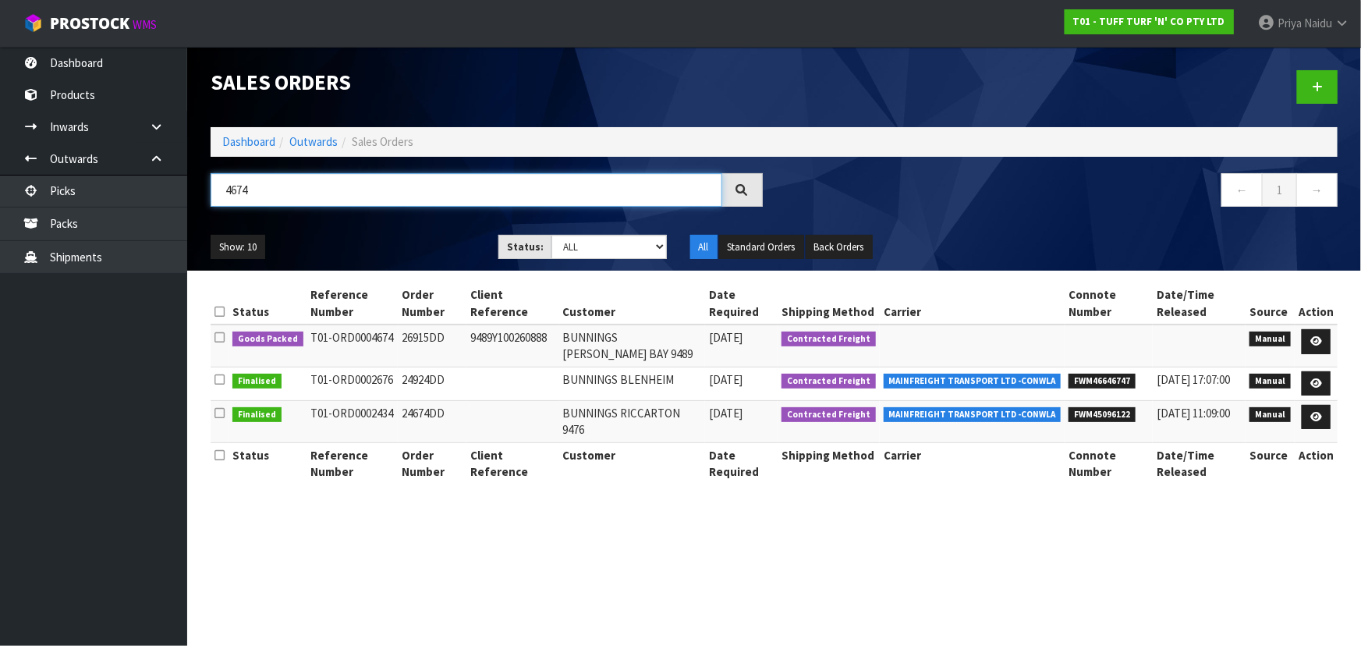
type input "4674"
click at [376, 242] on ul "Show: 10 5 10 25 50" at bounding box center [343, 247] width 264 height 25
click at [1311, 337] on icon at bounding box center [1316, 341] width 12 height 10
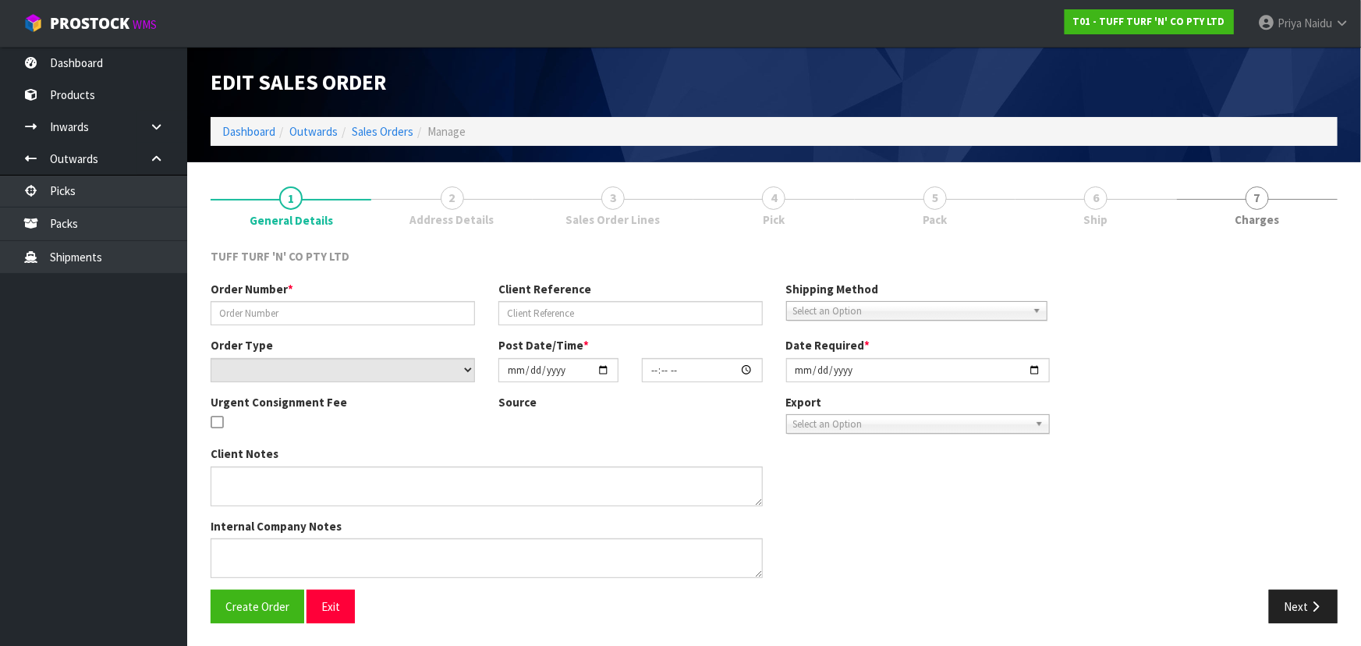
type input "26915DD"
type input "9489Y100260888"
select select "number:0"
type input "[DATE]"
type input "12:44:00.000"
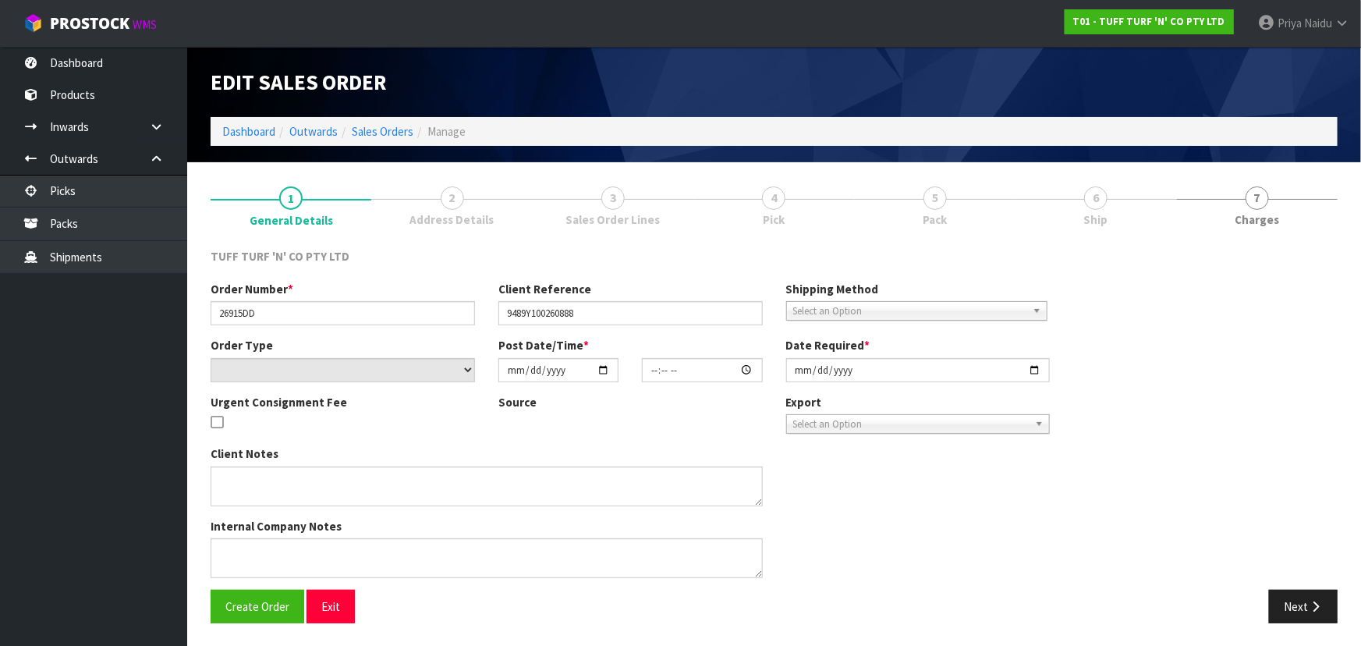
type input "[DATE]"
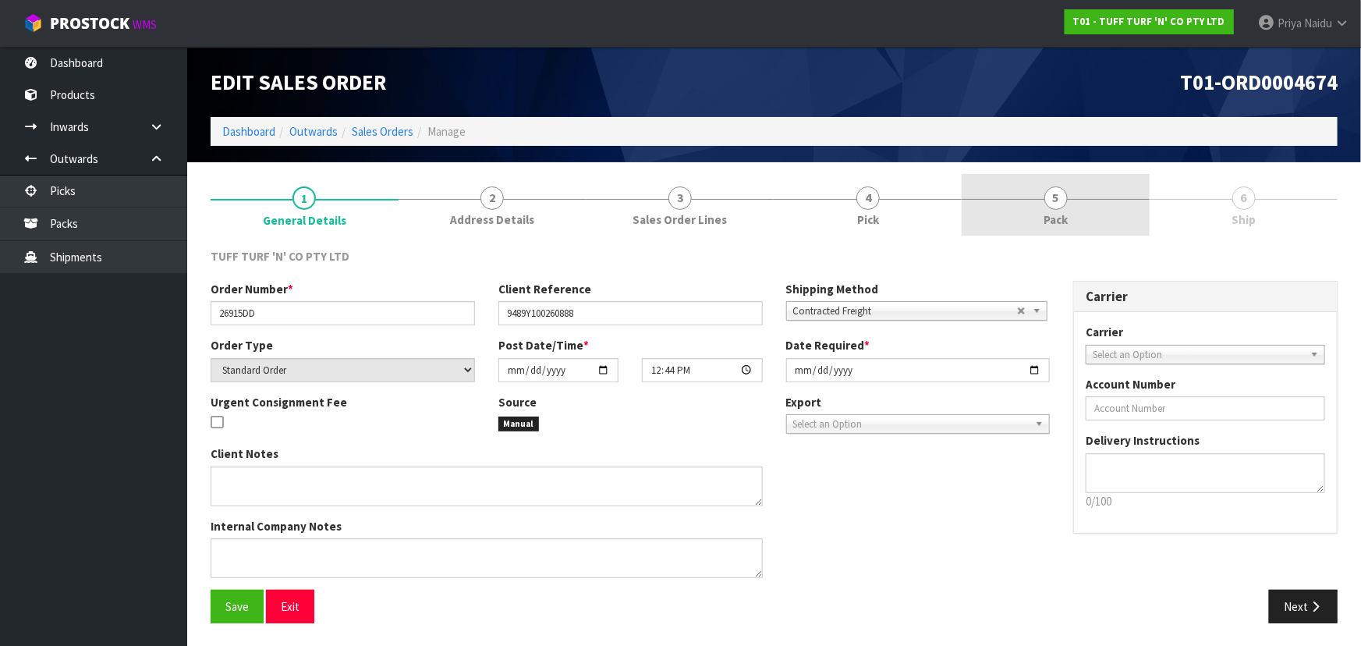
click at [1065, 226] on span "Pack" at bounding box center [1055, 219] width 24 height 16
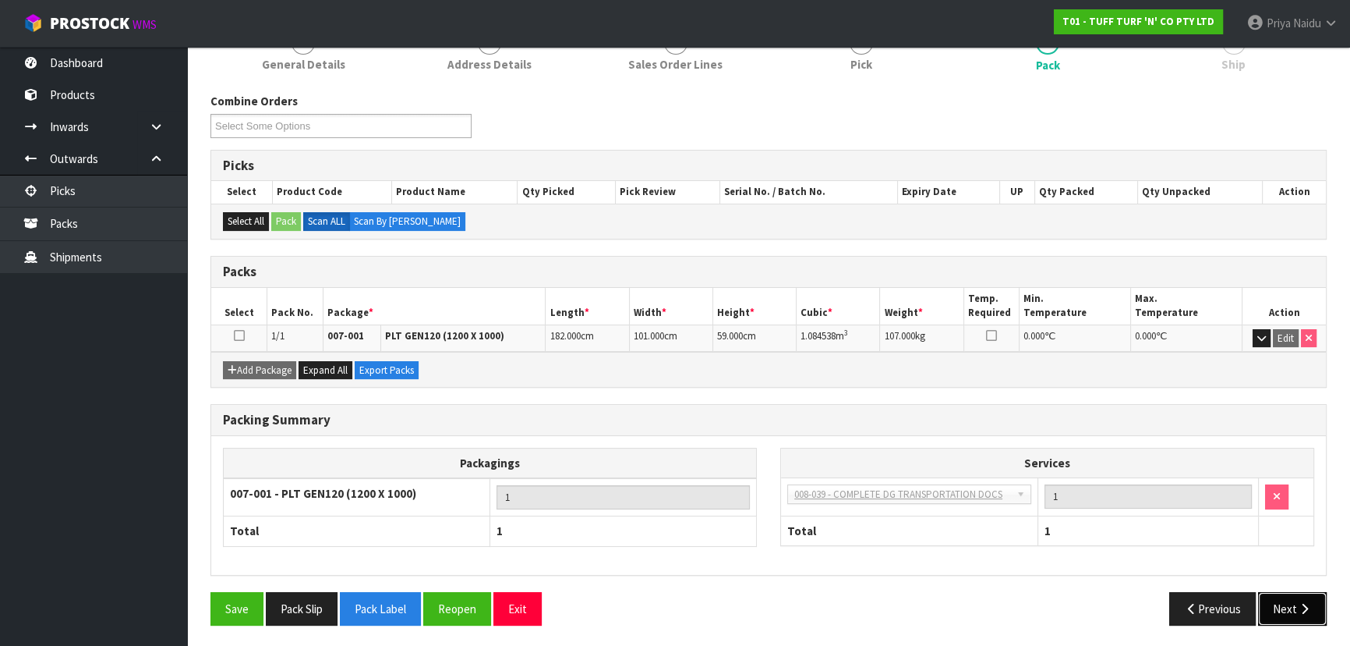
click at [1277, 601] on button "Next" at bounding box center [1292, 609] width 69 height 34
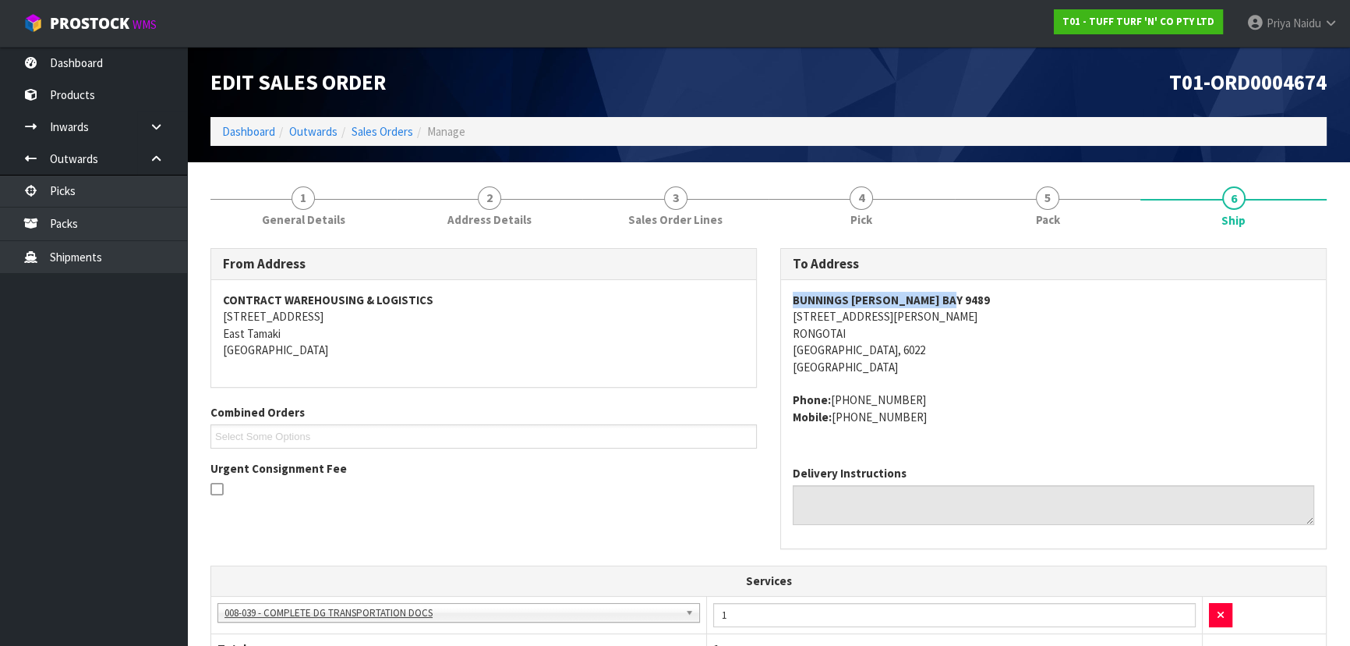
drag, startPoint x: 789, startPoint y: 304, endPoint x: 935, endPoint y: 304, distance: 145.8
click at [959, 300] on div "BUNNINGS [PERSON_NAME][GEOGRAPHIC_DATA] [STREET_ADDRESS][PERSON_NAME] Phone: [P…" at bounding box center [1053, 366] width 545 height 173
click at [1105, 378] on span "BUNNINGS [PERSON_NAME][GEOGRAPHIC_DATA] [STREET_ADDRESS][PERSON_NAME] Phone: [P…" at bounding box center [1054, 358] width 522 height 133
drag, startPoint x: 782, startPoint y: 311, endPoint x: 983, endPoint y: 320, distance: 201.3
click at [983, 320] on div "BUNNINGS [PERSON_NAME][GEOGRAPHIC_DATA] [STREET_ADDRESS][PERSON_NAME] Phone: [P…" at bounding box center [1053, 366] width 545 height 173
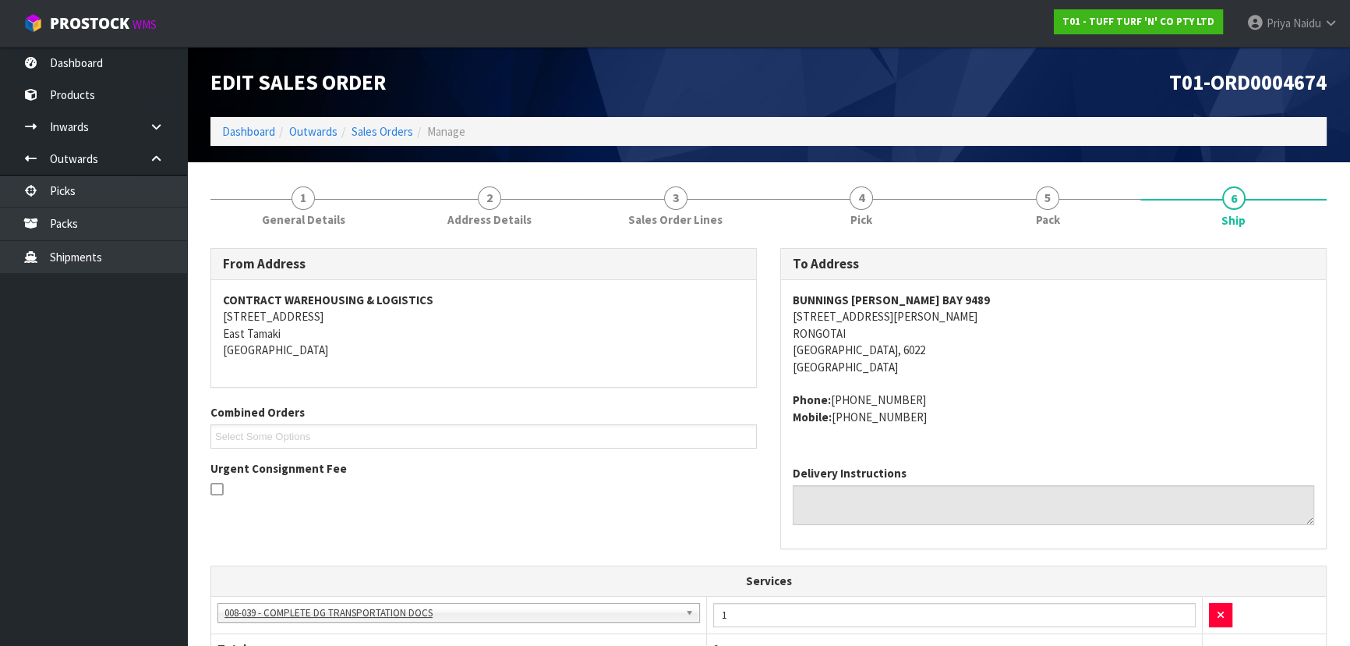
drag, startPoint x: 830, startPoint y: 397, endPoint x: 926, endPoint y: 392, distance: 96.0
click at [926, 392] on address "Phone: [PHONE_NUMBER] Mobile: [PHONE_NUMBER]" at bounding box center [1054, 408] width 522 height 34
drag, startPoint x: 313, startPoint y: 219, endPoint x: 289, endPoint y: 234, distance: 27.7
click at [313, 219] on span "General Details" at bounding box center [303, 219] width 83 height 16
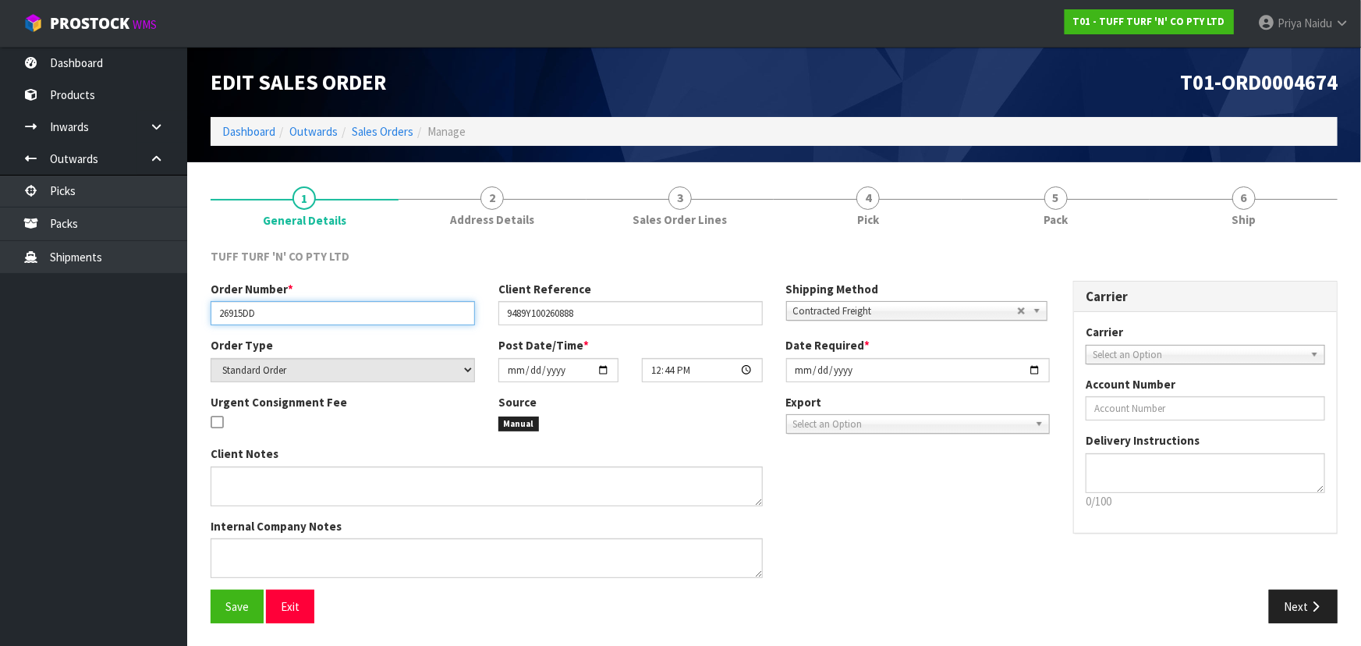
drag, startPoint x: 213, startPoint y: 311, endPoint x: 290, endPoint y: 310, distance: 77.2
click at [290, 310] on input "26915DD" at bounding box center [343, 313] width 264 height 24
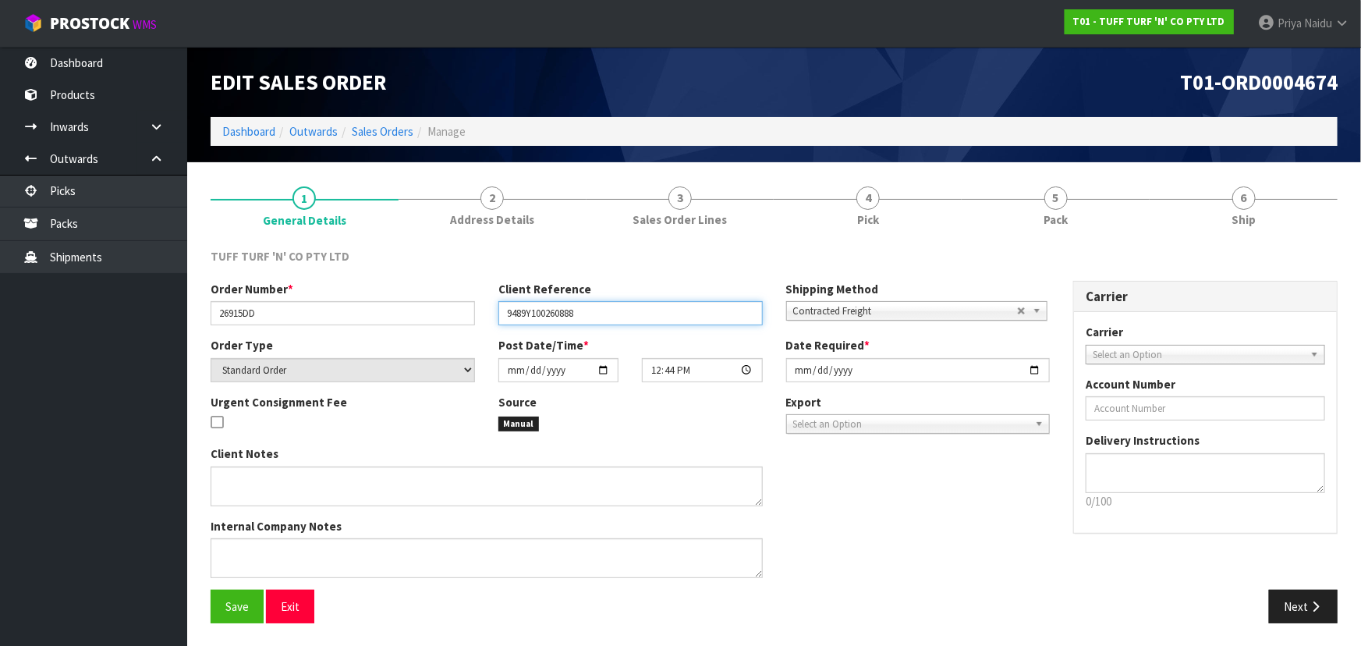
drag, startPoint x: 500, startPoint y: 316, endPoint x: 644, endPoint y: 314, distance: 144.3
click at [644, 314] on input "9489Y100260888" at bounding box center [630, 313] width 264 height 24
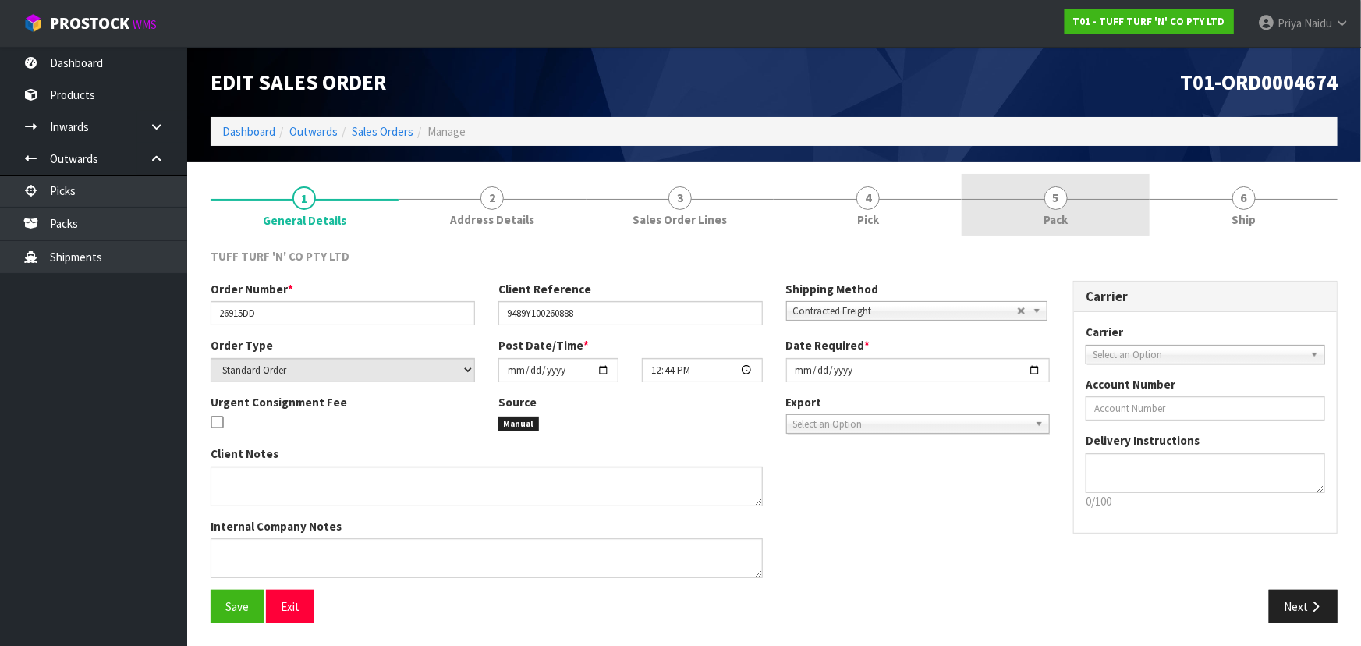
drag, startPoint x: 1029, startPoint y: 198, endPoint x: 1019, endPoint y: 206, distance: 12.8
click at [1029, 199] on div at bounding box center [1055, 199] width 188 height 1
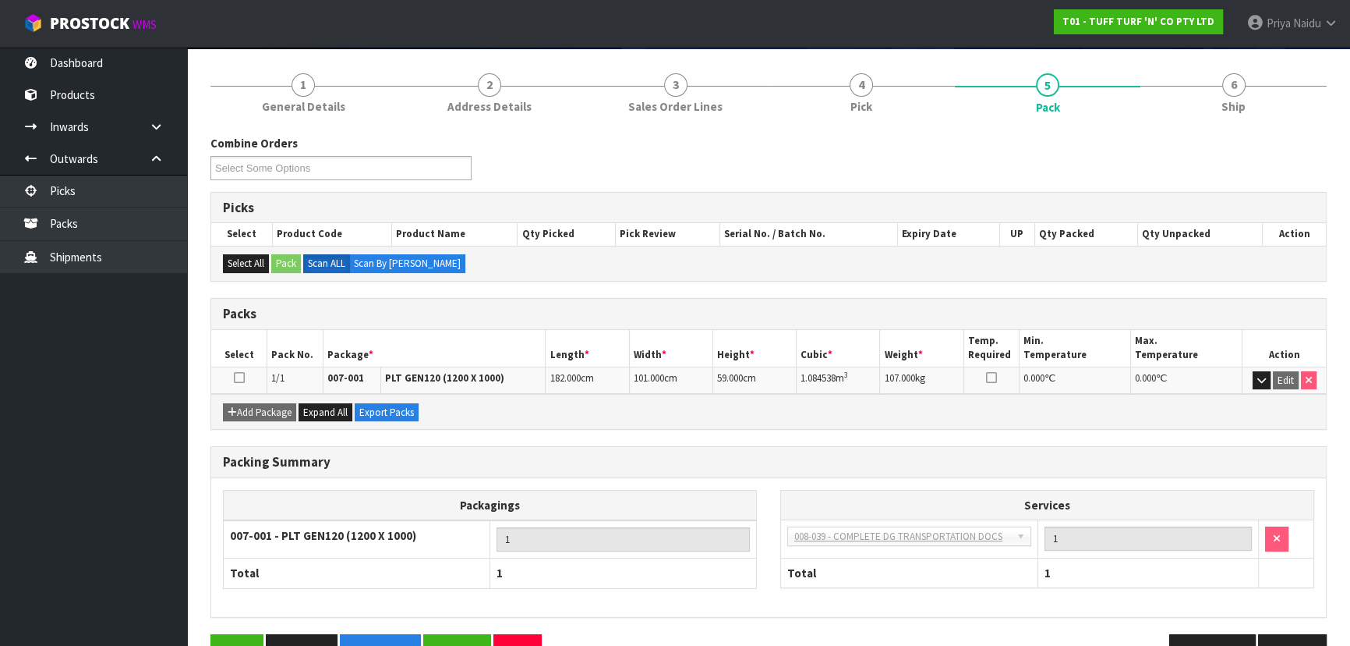
scroll to position [141, 0]
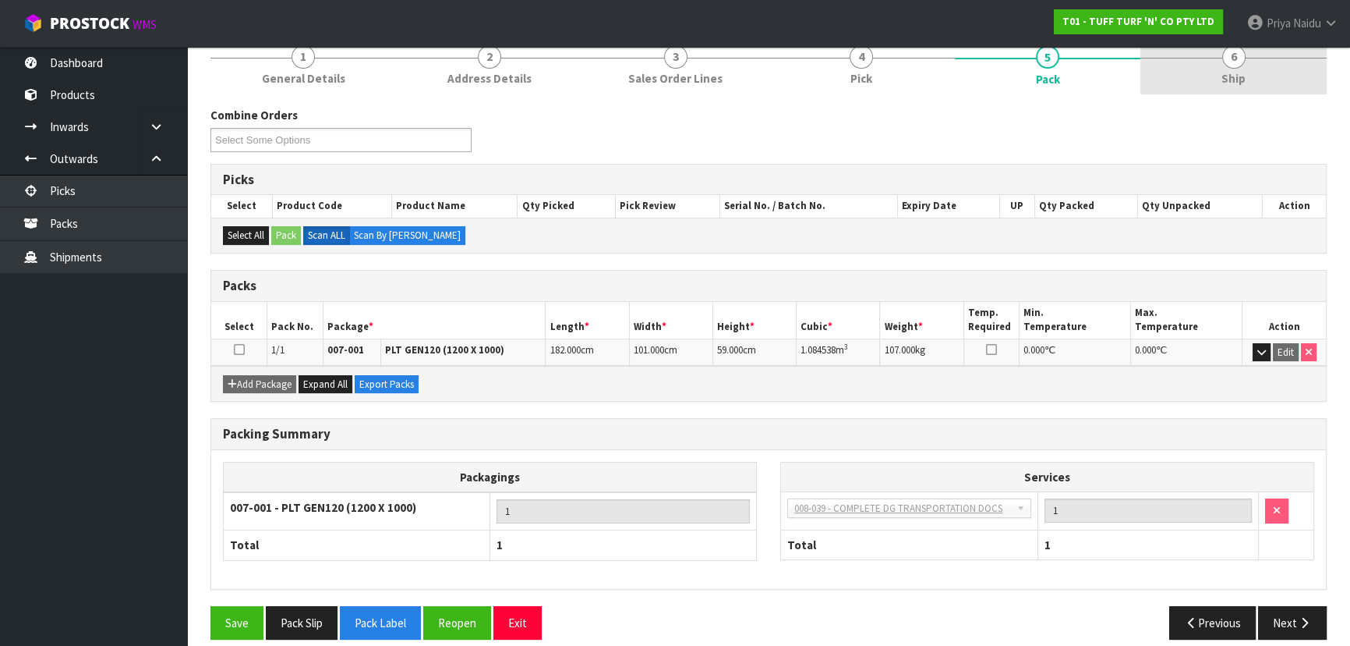
click at [1224, 71] on span "Ship" at bounding box center [1234, 78] width 24 height 16
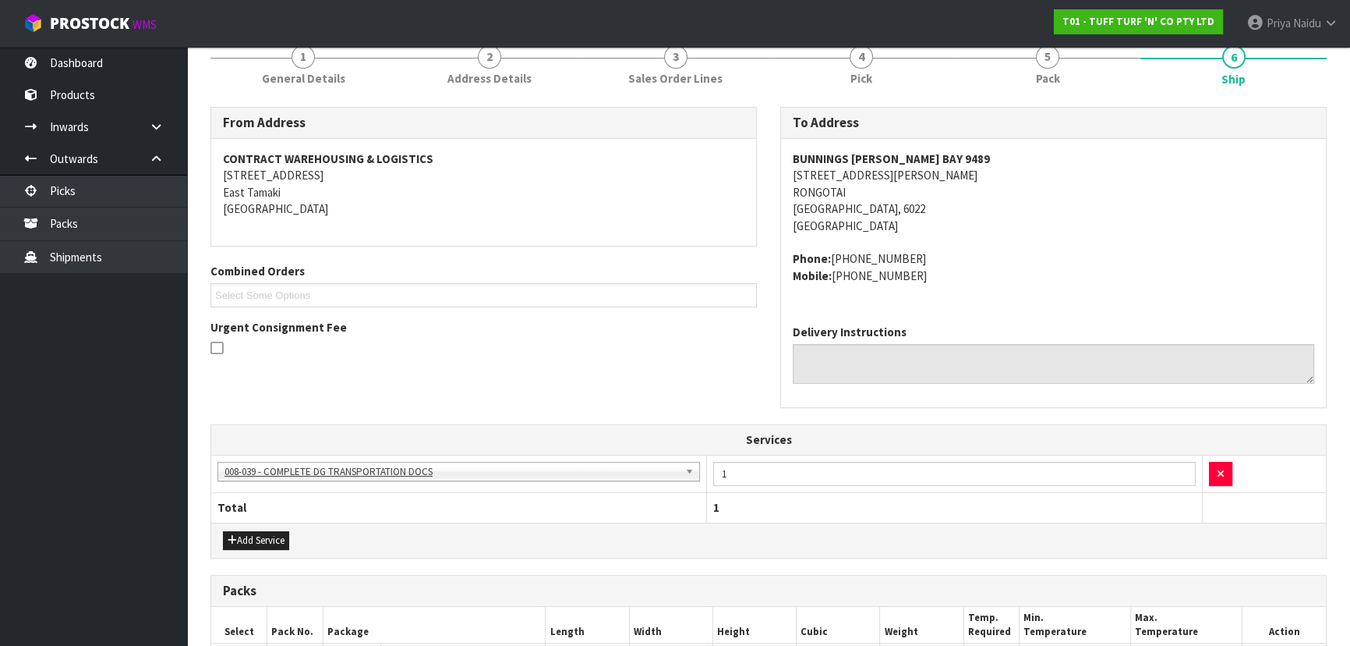
drag, startPoint x: 780, startPoint y: 250, endPoint x: 942, endPoint y: 277, distance: 163.6
click at [942, 277] on div "BUNNINGS [PERSON_NAME][GEOGRAPHIC_DATA] [STREET_ADDRESS][PERSON_NAME] Phone: [P…" at bounding box center [1053, 225] width 545 height 173
click at [1060, 228] on address "BUNNINGS [PERSON_NAME][GEOGRAPHIC_DATA] [STREET_ADDRESS][PERSON_NAME]" at bounding box center [1054, 191] width 522 height 83
click at [1053, 65] on span "5" at bounding box center [1047, 56] width 23 height 23
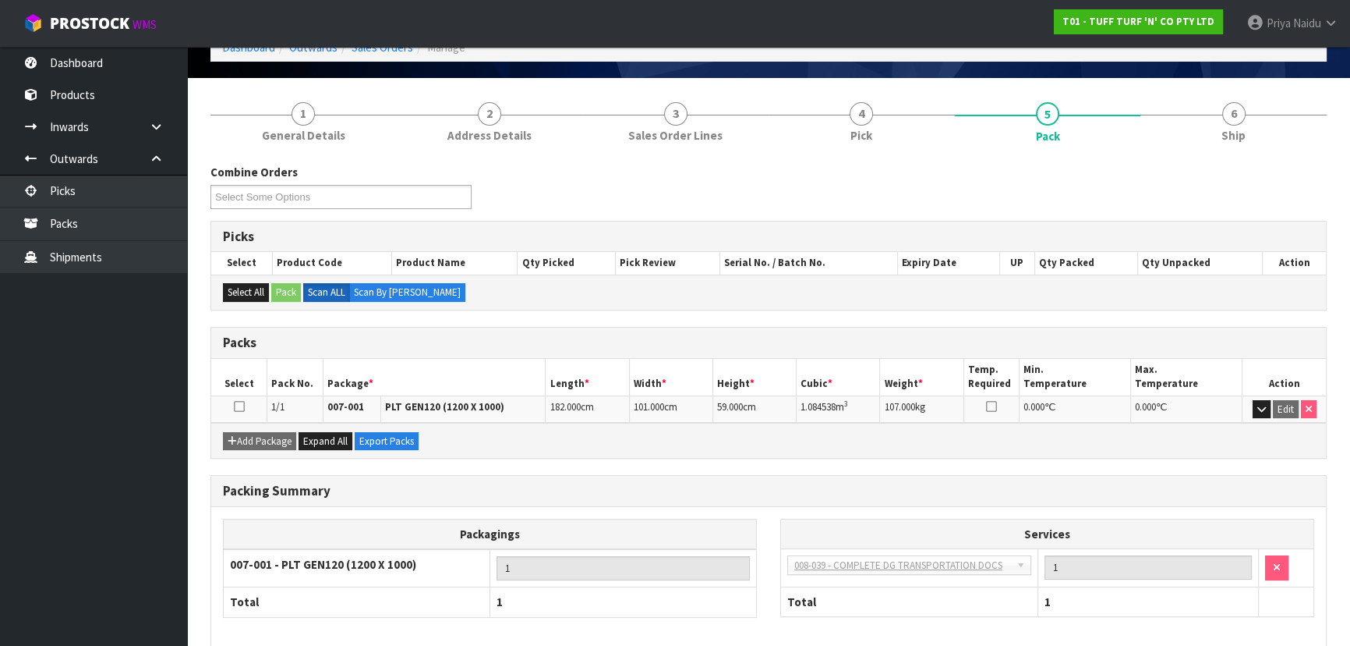
scroll to position [13, 0]
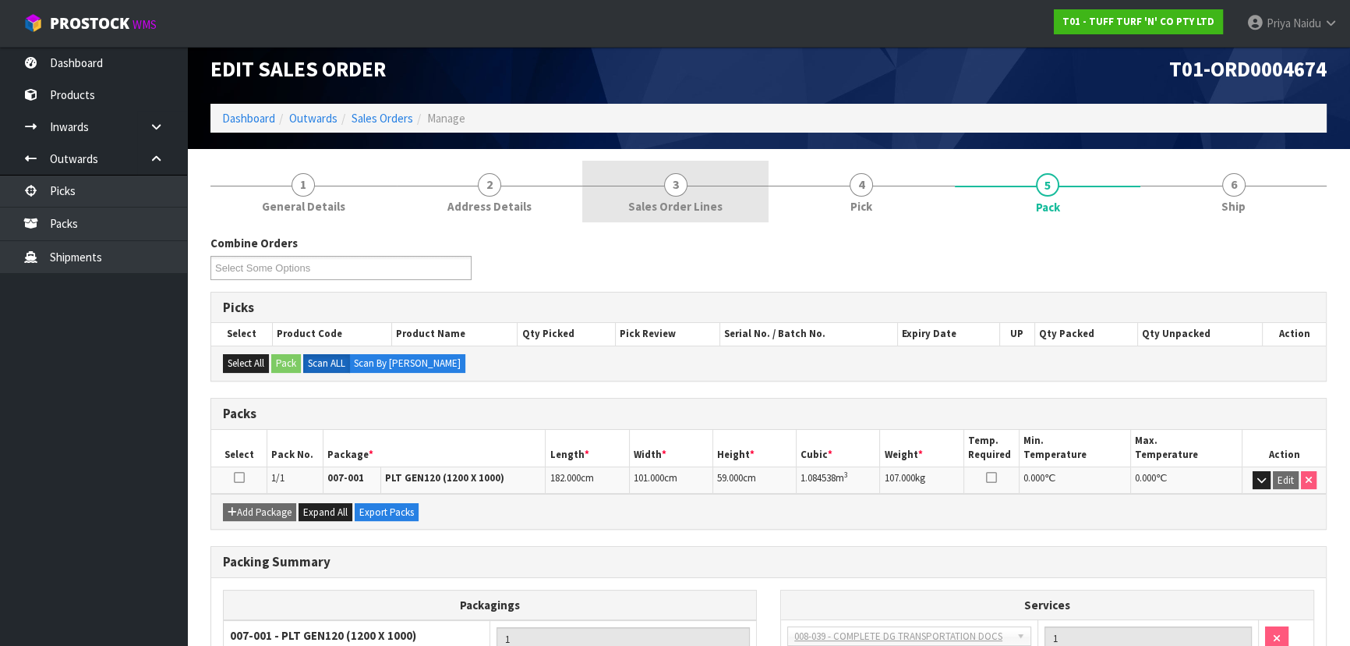
click at [663, 189] on link "3 Sales Order Lines" at bounding box center [675, 192] width 186 height 62
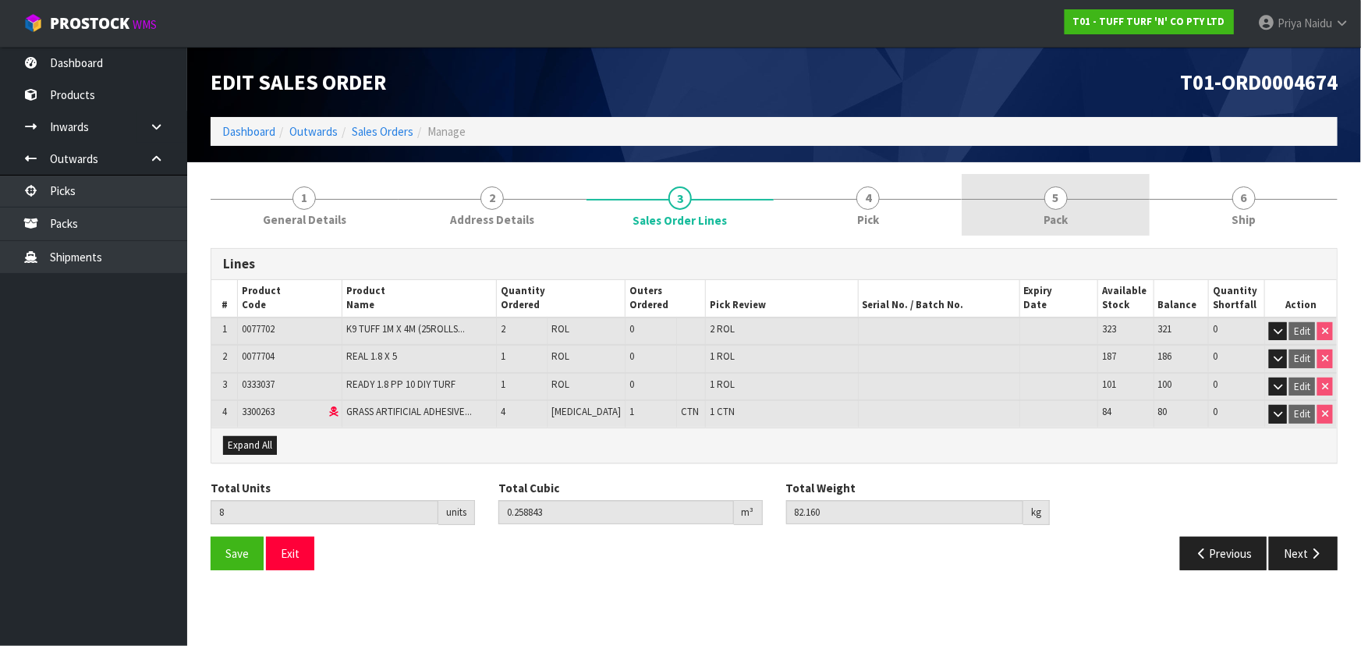
click at [1021, 207] on link "5 Pack" at bounding box center [1055, 205] width 188 height 62
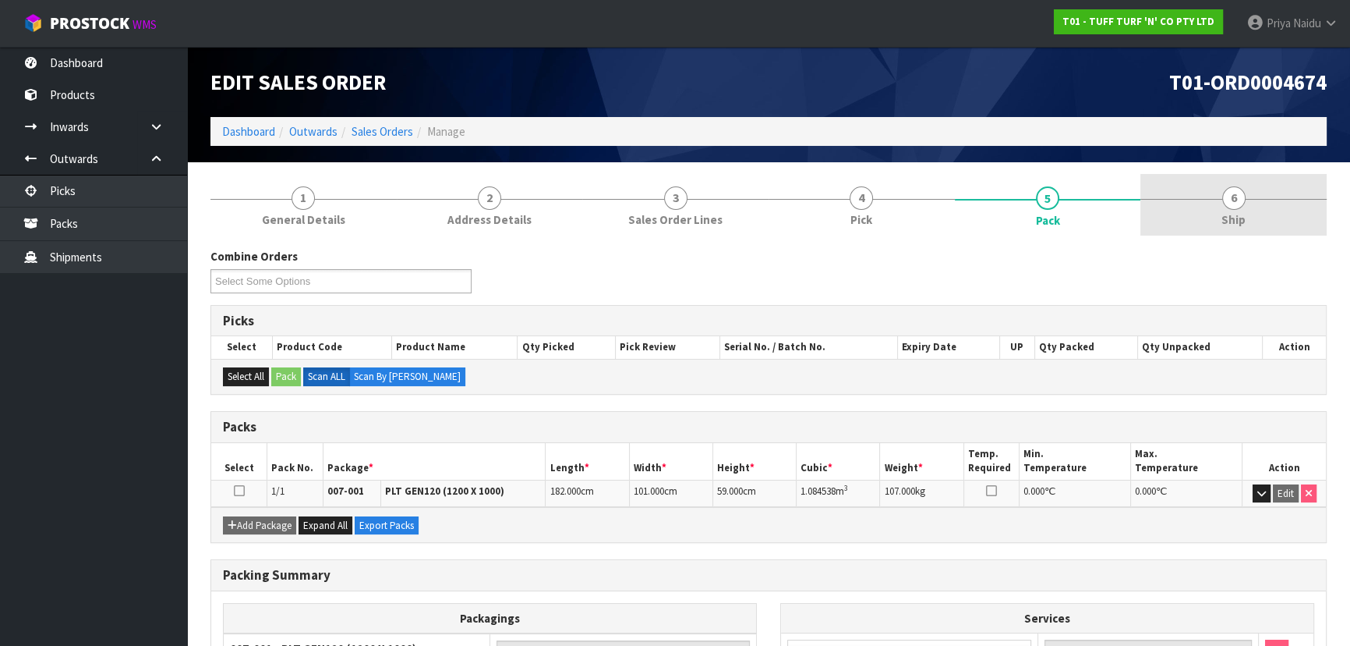
click at [1222, 180] on link "6 Ship" at bounding box center [1234, 205] width 186 height 62
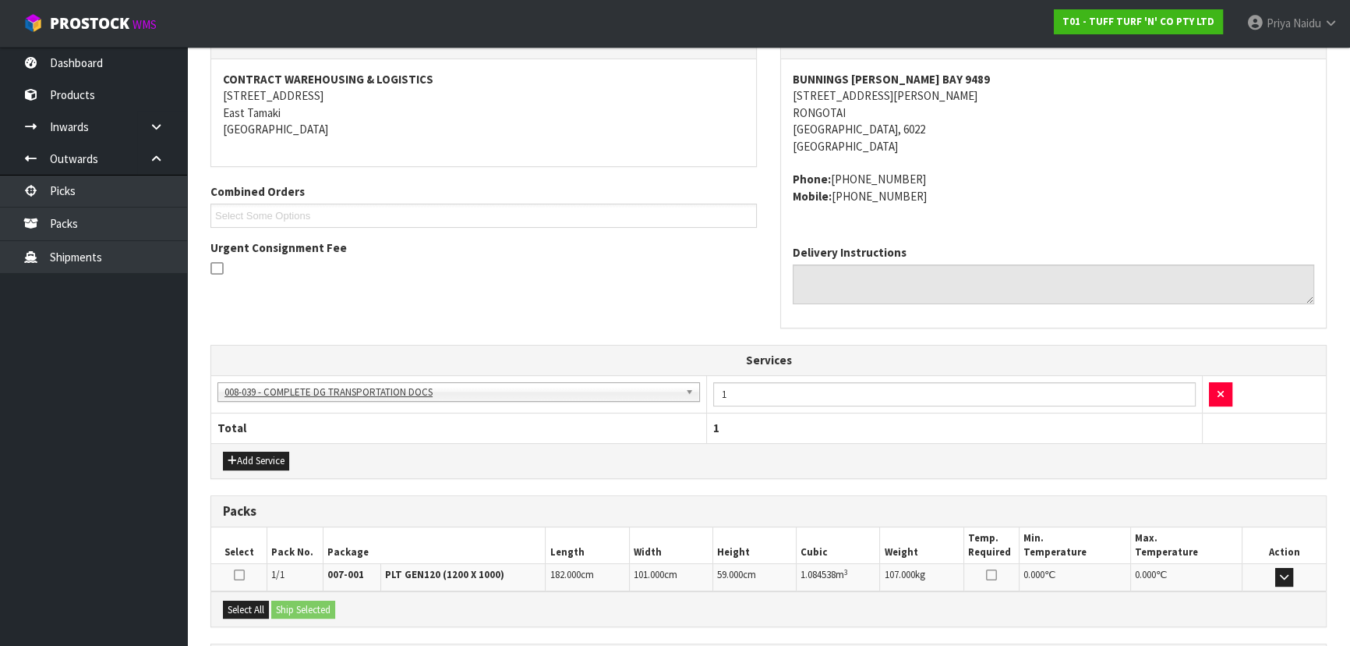
scroll to position [366, 0]
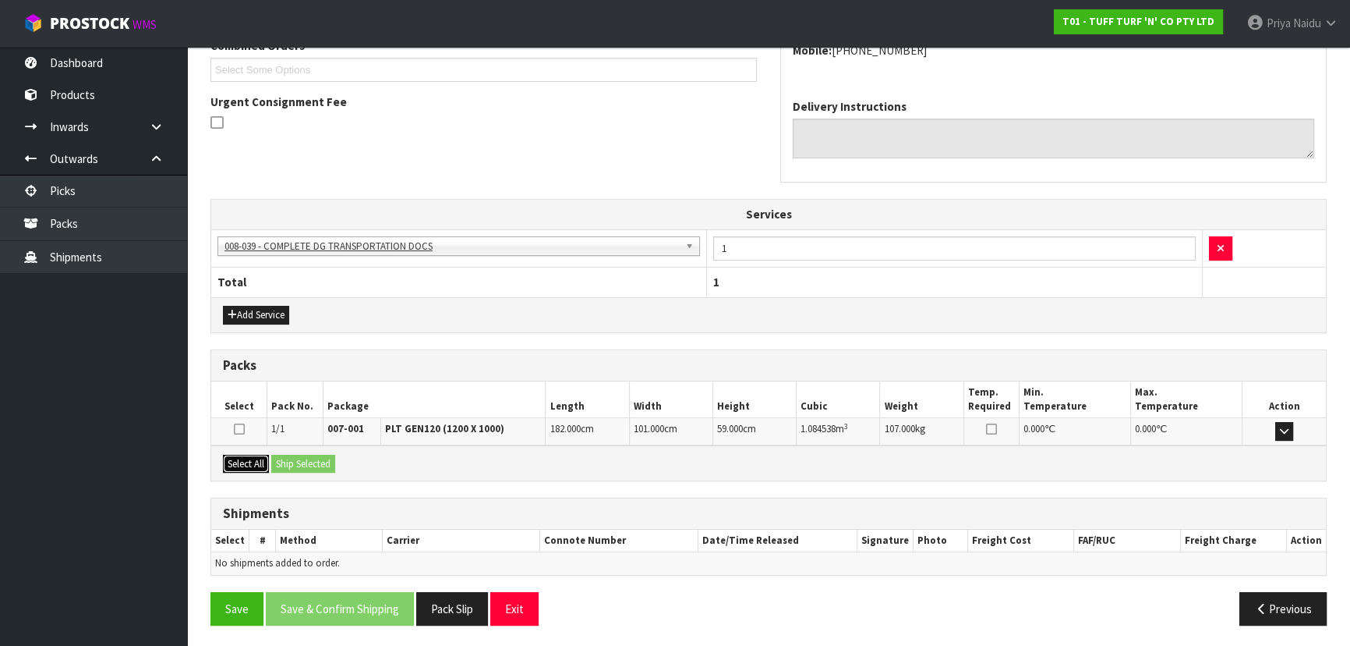
click at [247, 459] on button "Select All" at bounding box center [246, 464] width 46 height 19
drag, startPoint x: 280, startPoint y: 460, endPoint x: 306, endPoint y: 460, distance: 25.7
click at [286, 460] on button "Ship Selected" at bounding box center [303, 464] width 64 height 19
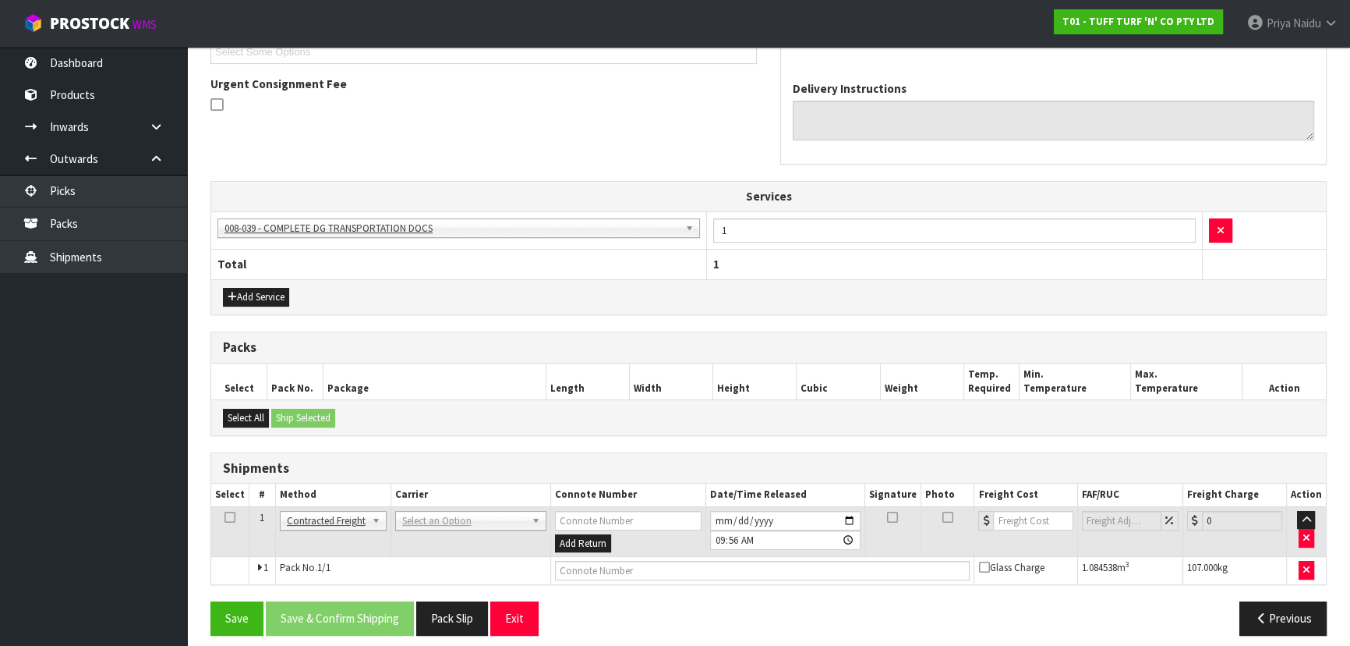
scroll to position [394, 0]
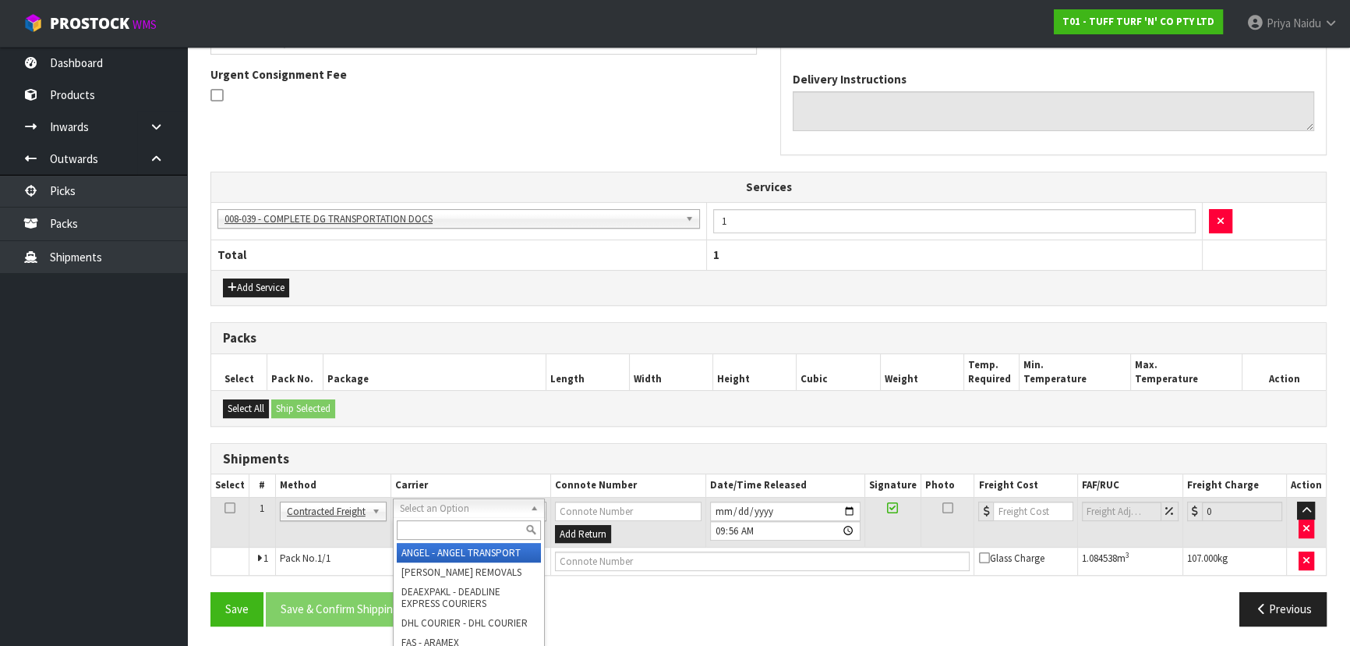
click at [429, 522] on input "text" at bounding box center [469, 529] width 144 height 19
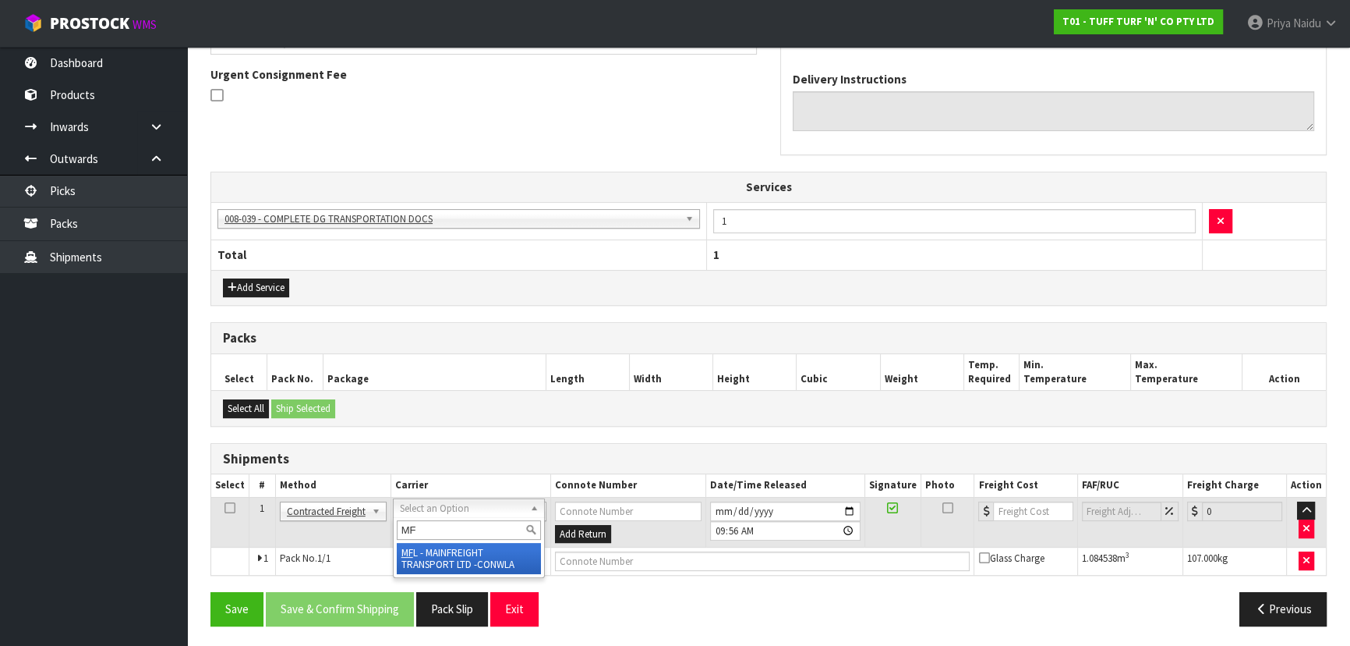
type input "MF"
drag, startPoint x: 471, startPoint y: 555, endPoint x: 499, endPoint y: 557, distance: 28.2
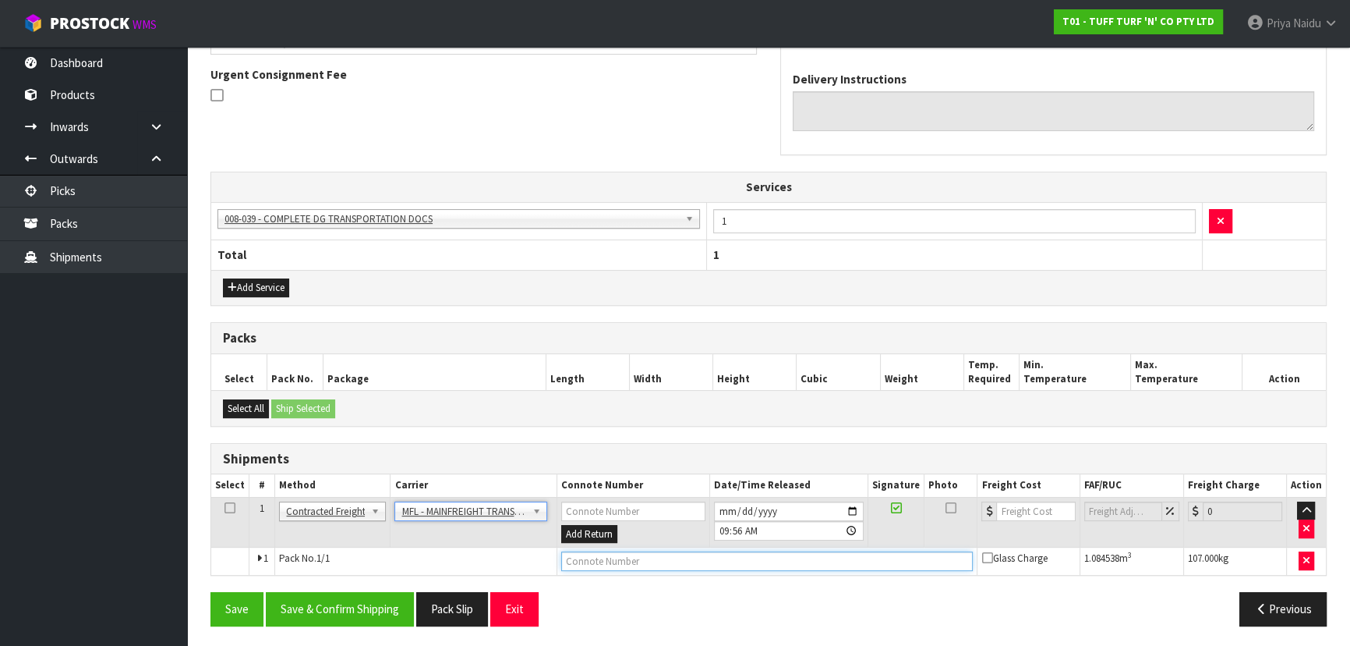
click at [599, 556] on input "text" at bounding box center [767, 560] width 412 height 19
paste input "FWM58715981"
type input "FWM58715981"
click at [1021, 514] on input "number" at bounding box center [1035, 510] width 79 height 19
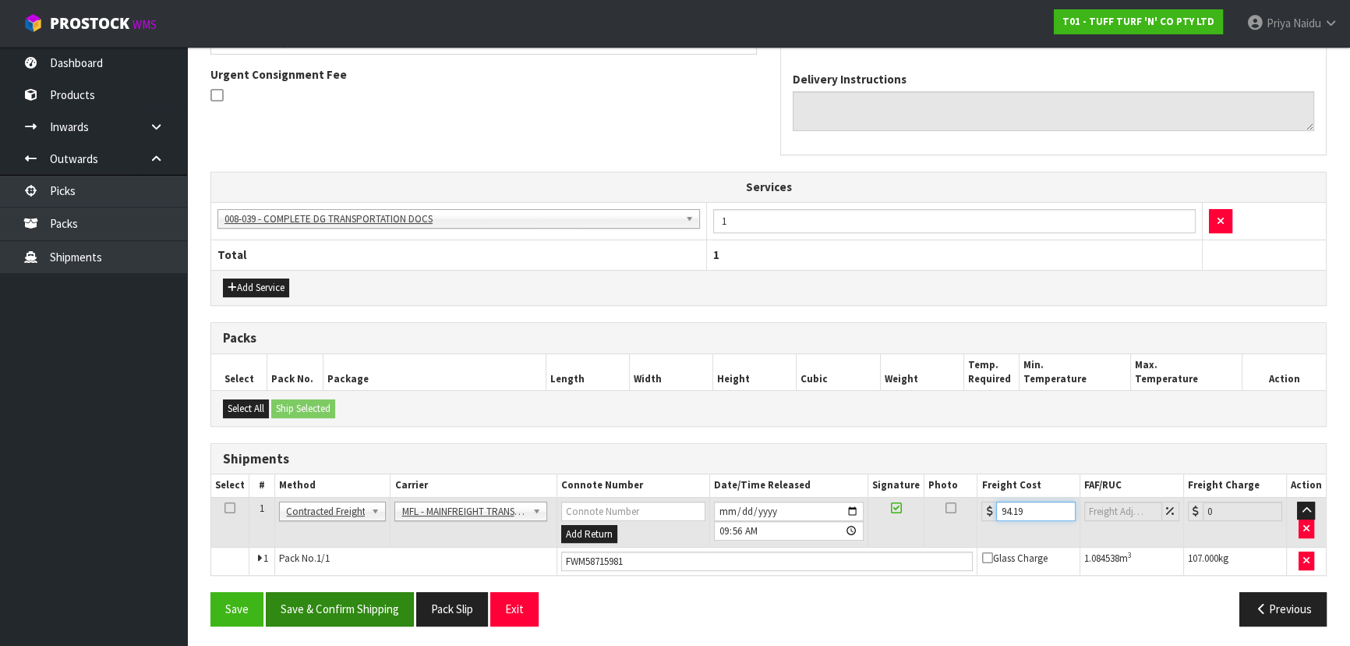
type input "94.19"
click at [360, 603] on button "Save & Confirm Shipping" at bounding box center [340, 609] width 148 height 34
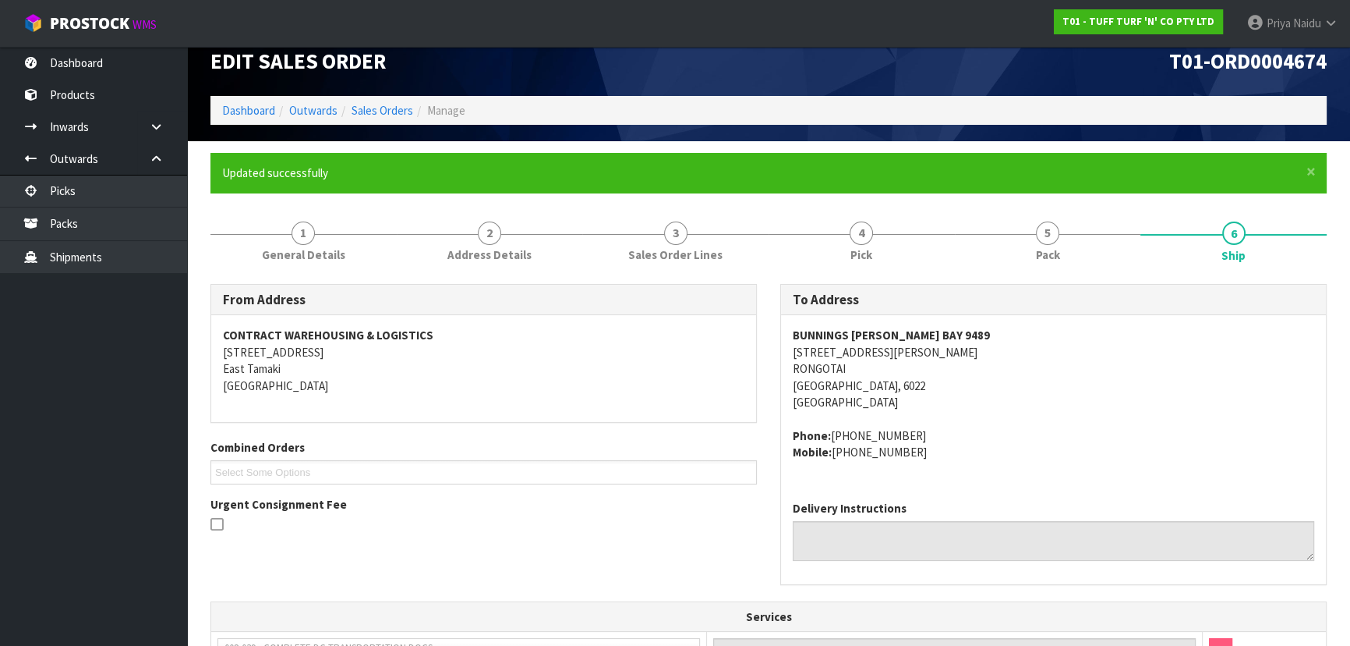
scroll to position [0, 0]
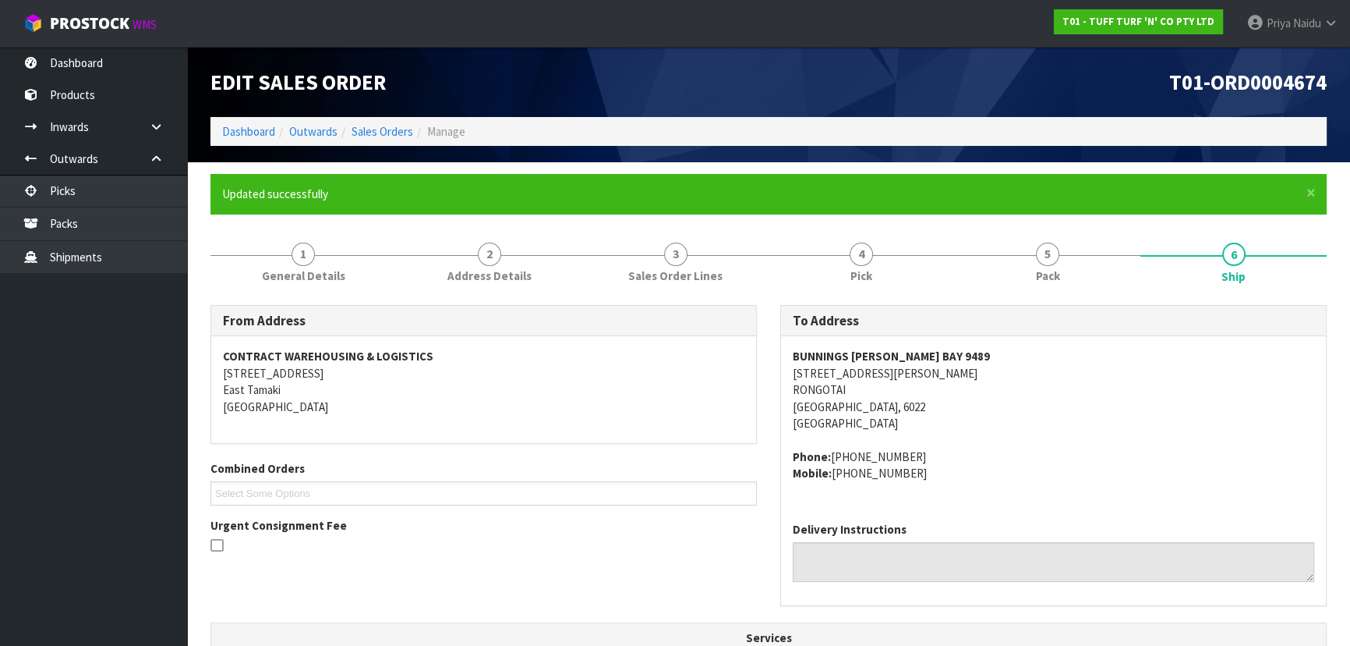
click at [245, 139] on li "Dashboard" at bounding box center [248, 131] width 53 height 16
click at [253, 132] on link "Dashboard" at bounding box center [248, 131] width 53 height 15
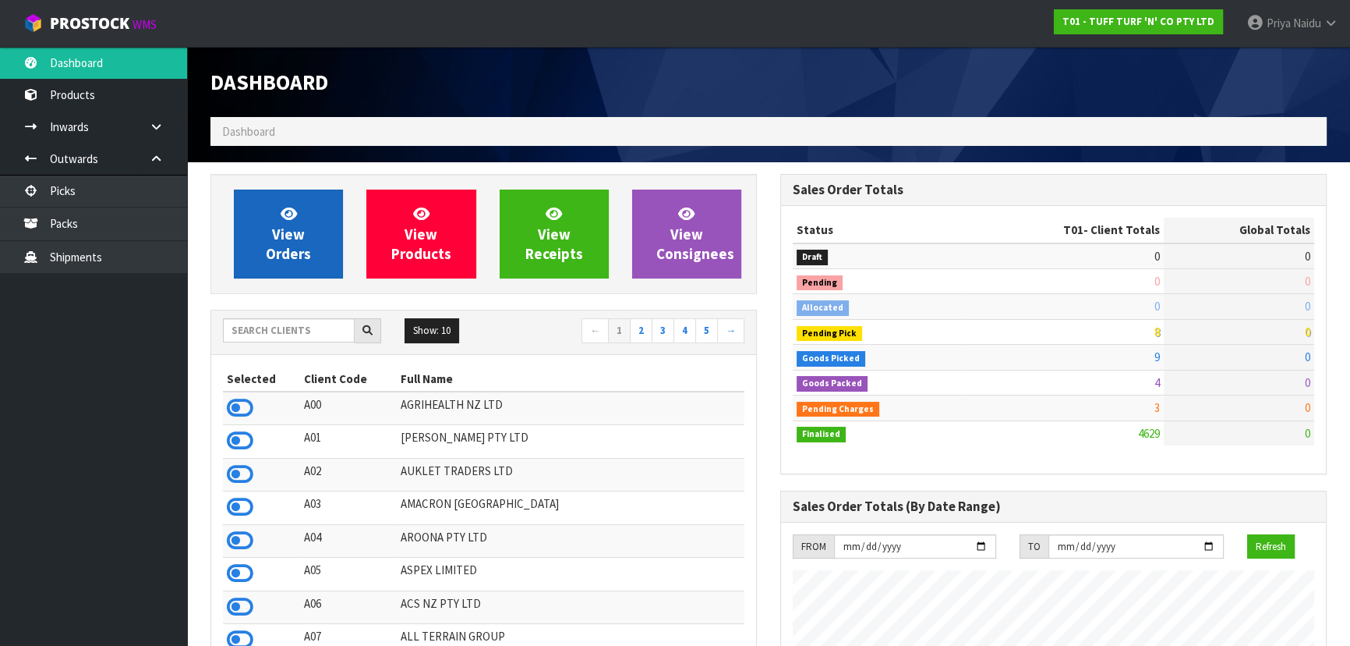
scroll to position [1179, 569]
click at [236, 246] on link "View Orders" at bounding box center [288, 233] width 109 height 89
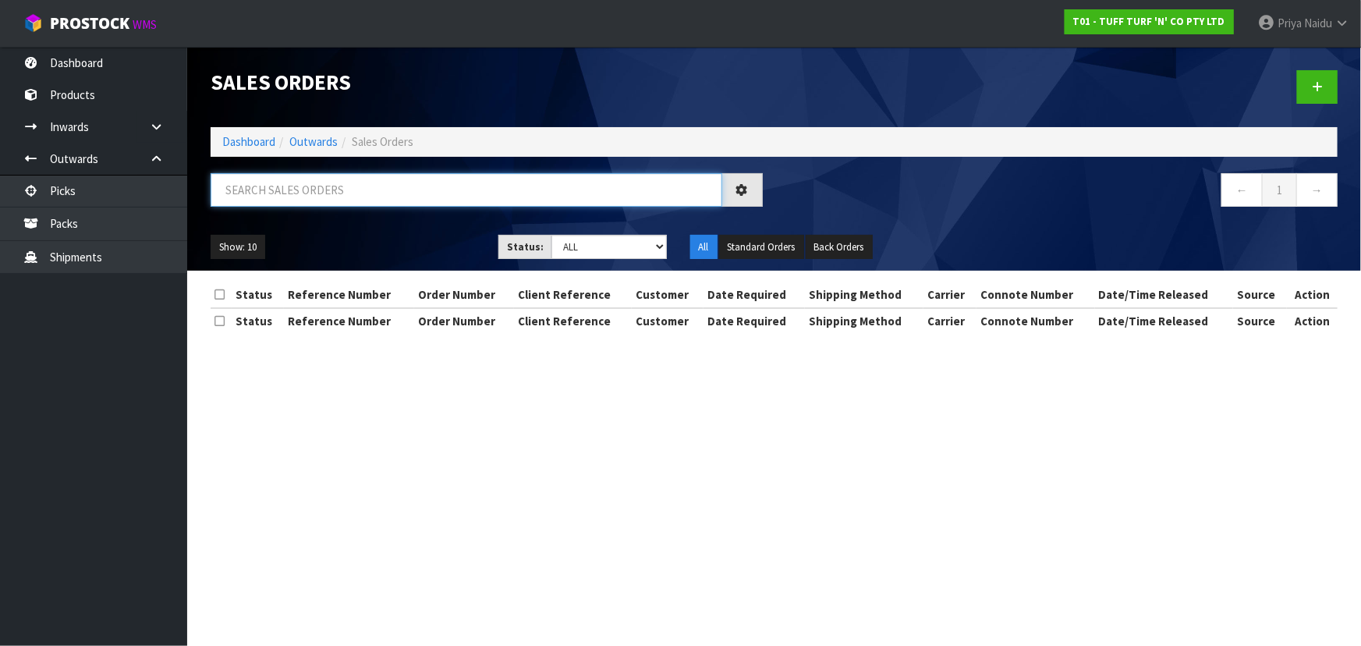
click at [287, 186] on input "text" at bounding box center [466, 190] width 511 height 34
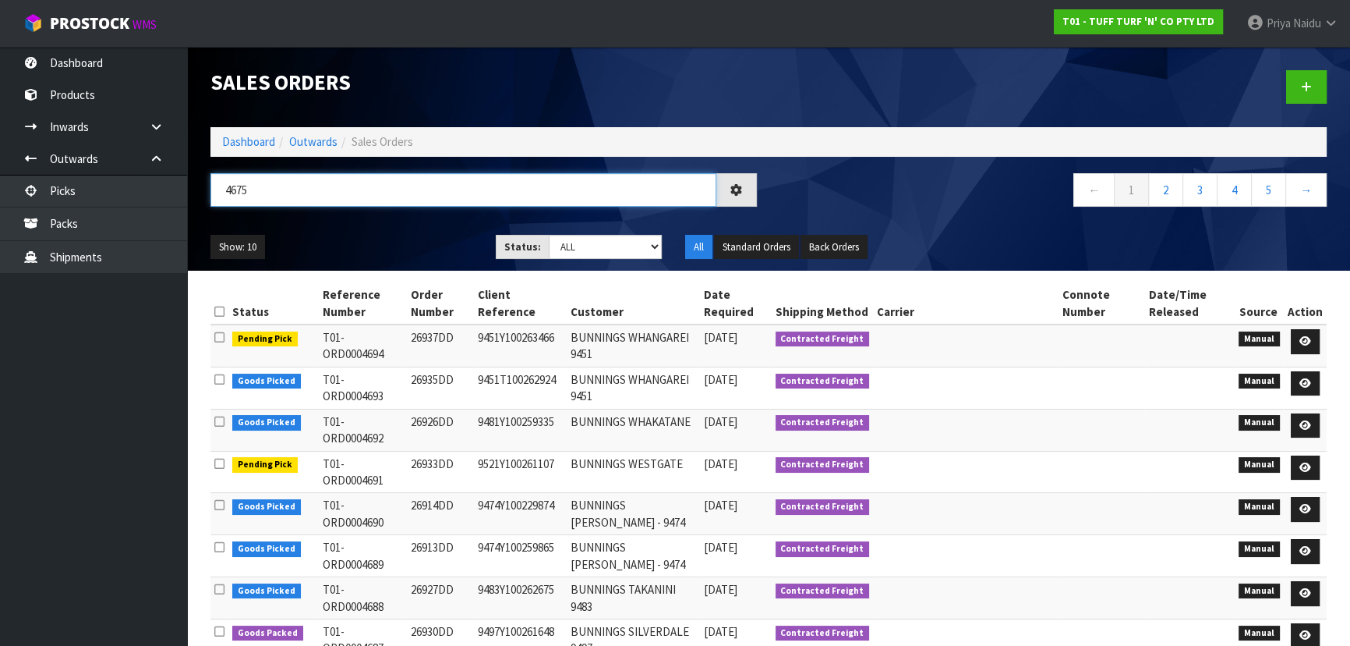
type input "4675"
drag, startPoint x: 568, startPoint y: 247, endPoint x: 572, endPoint y: 257, distance: 9.9
click at [568, 247] on select "Draft Pending Allocated Pending Pick Goods Picked Goods Packed Pending Charges …" at bounding box center [606, 247] width 114 height 24
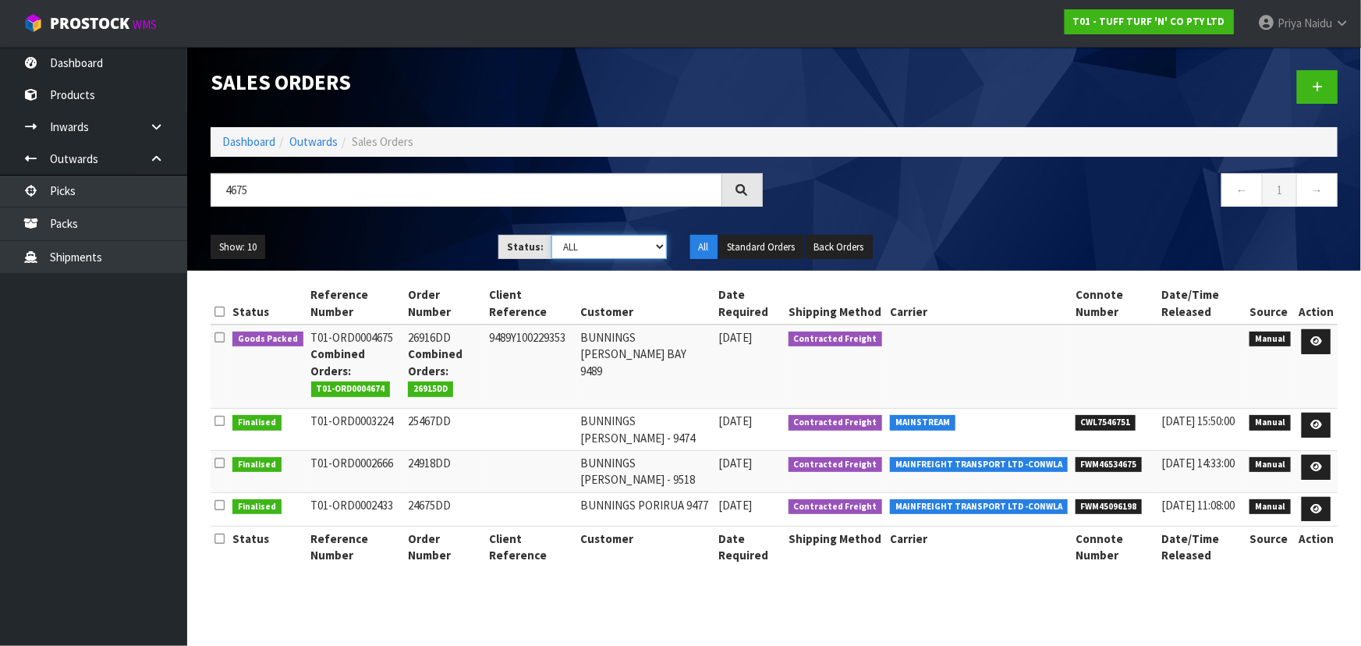
select select "string:5"
click at [551, 235] on select "Draft Pending Allocated Pending Pick Goods Picked Goods Packed Pending Charges …" at bounding box center [608, 247] width 115 height 24
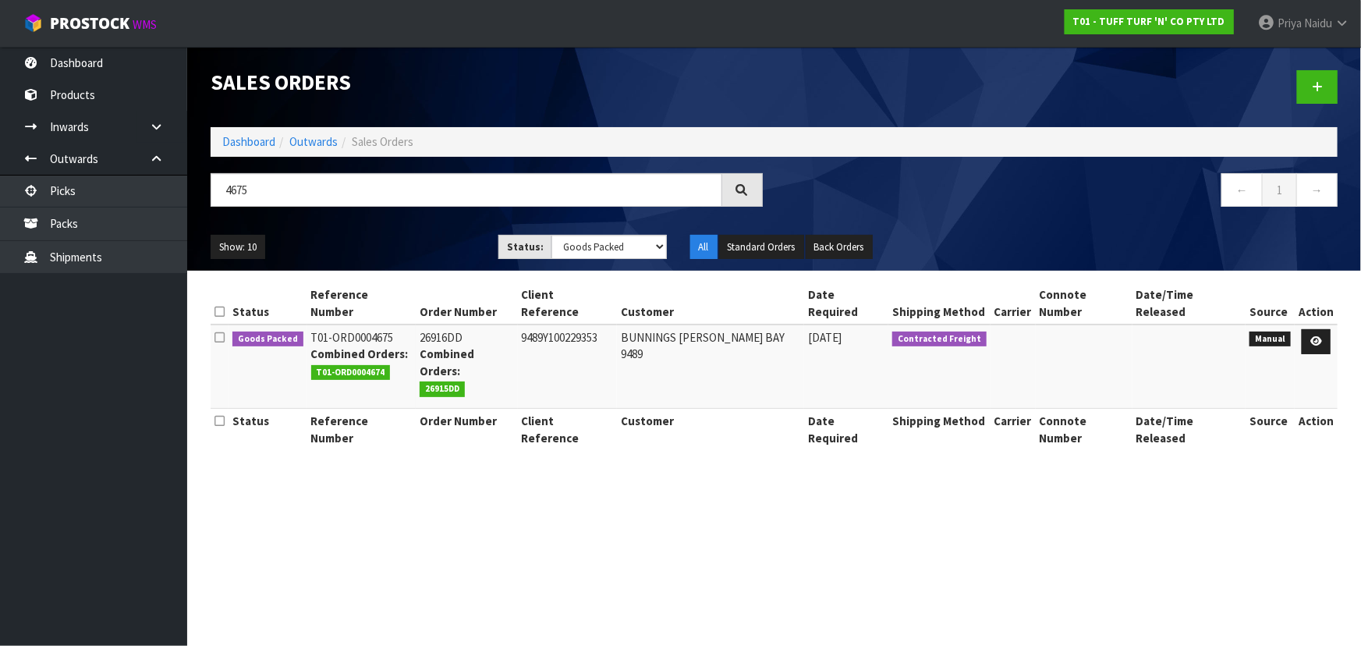
click at [405, 230] on div "Show: 10 5 10 25 50 Status: Draft Pending Allocated Pending Pick Goods Picked G…" at bounding box center [774, 247] width 1150 height 48
click at [1314, 336] on icon at bounding box center [1316, 341] width 12 height 10
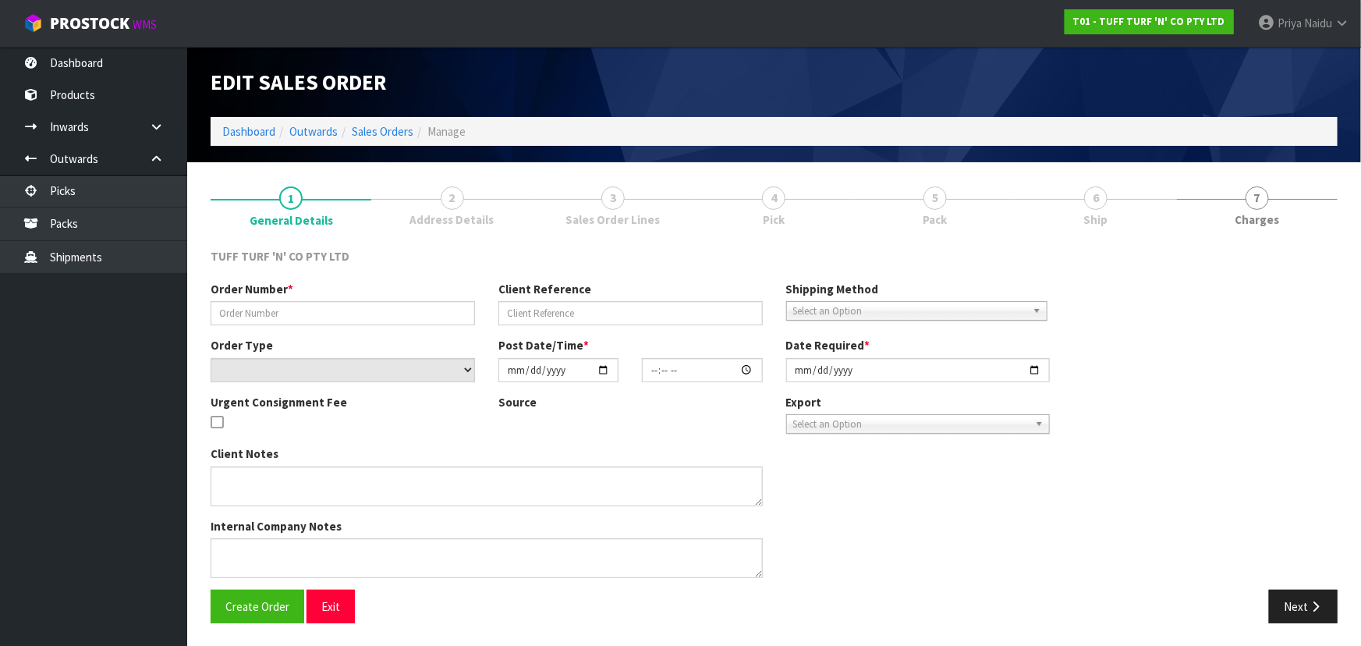
type input "26916DD"
type input "9489Y100229353"
select select "number:0"
type input "[DATE]"
type input "12:46:00.000"
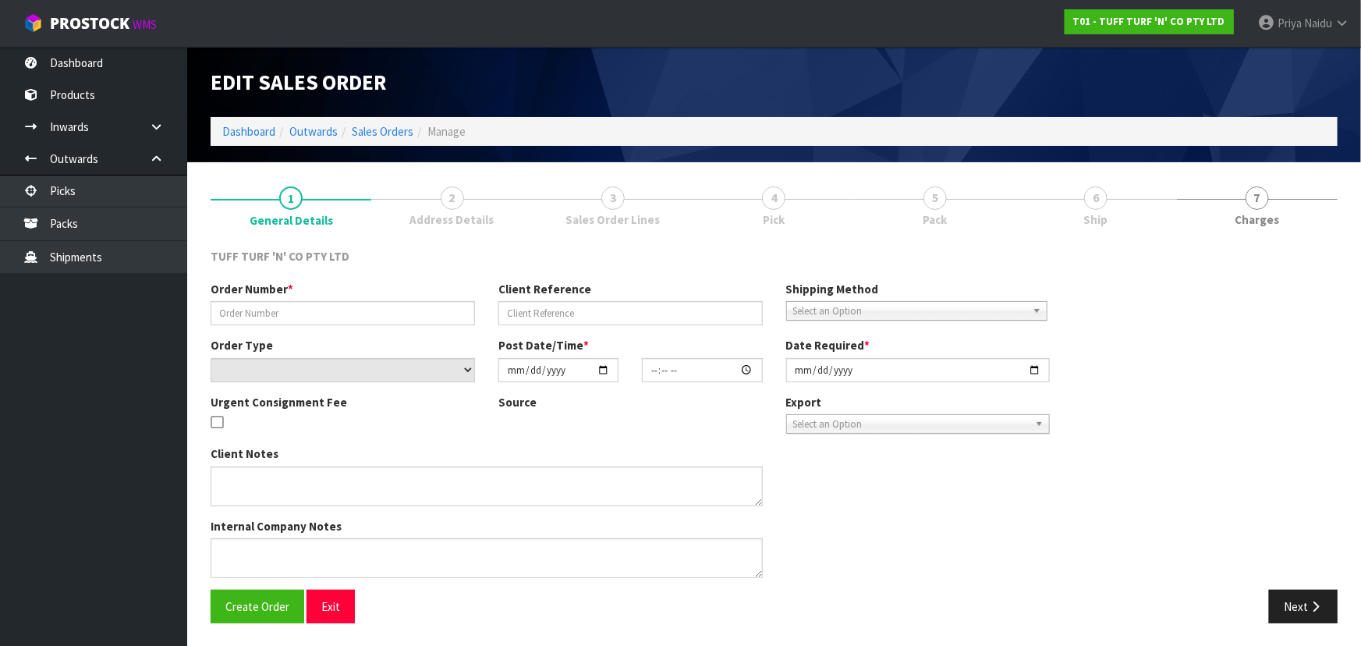
type input "[DATE]"
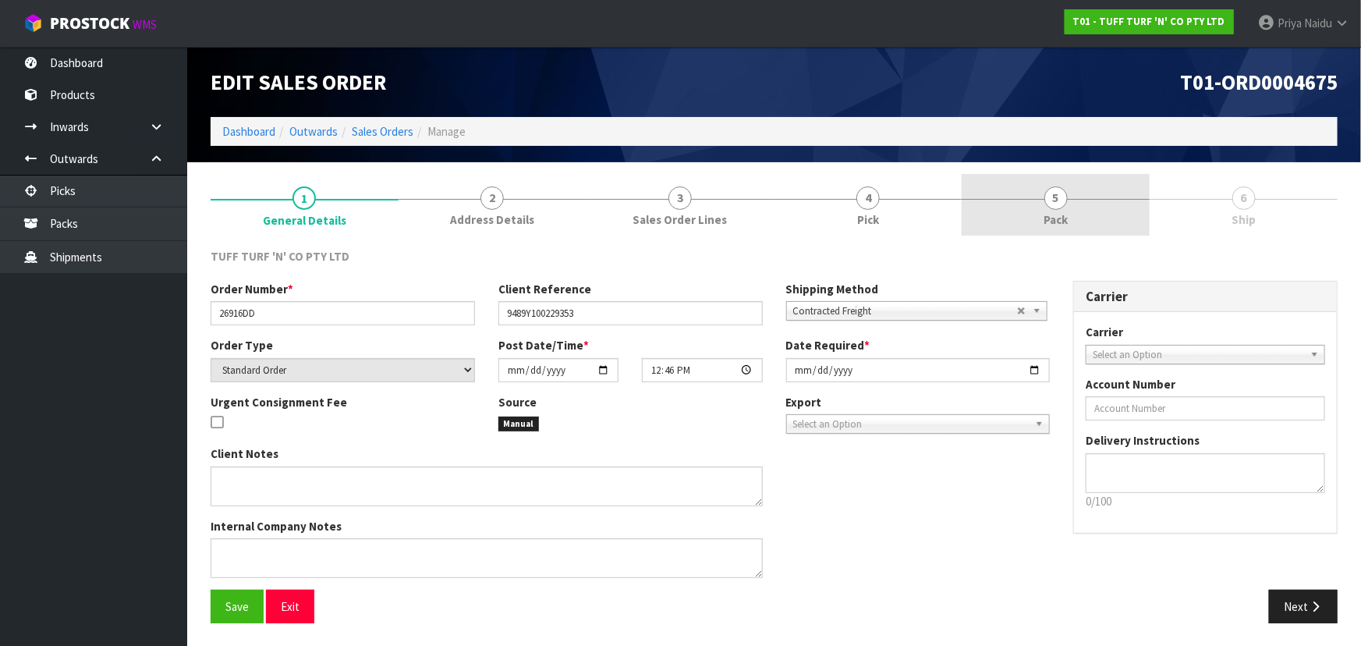
click at [1024, 216] on link "5 Pack" at bounding box center [1055, 205] width 188 height 62
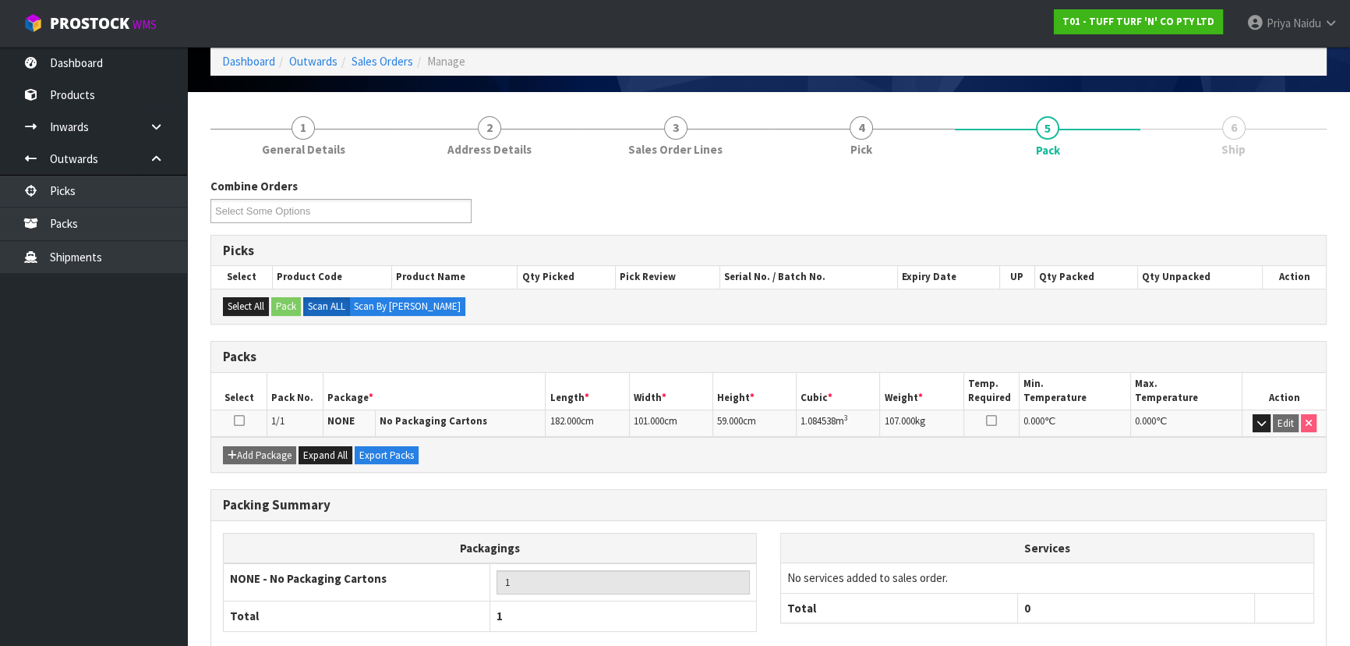
scroll to position [155, 0]
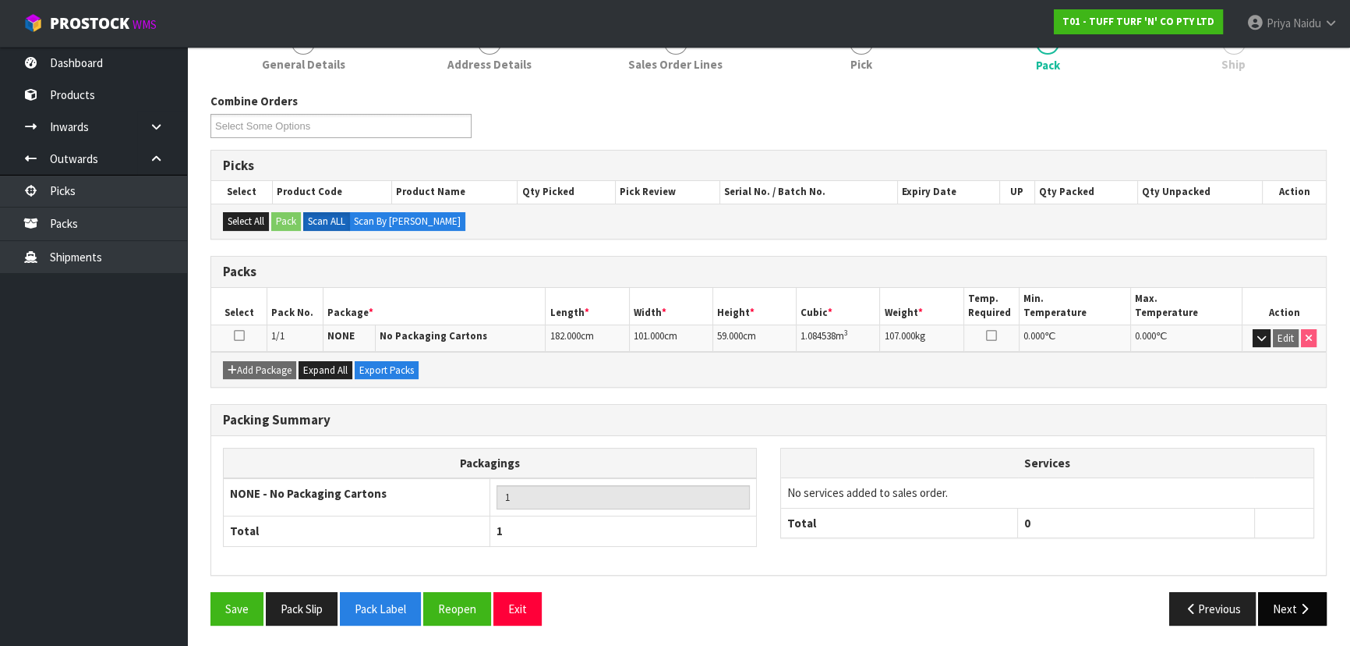
click at [1316, 623] on div "Save Pack Slip Pack Label Reopen Exit Previous Next" at bounding box center [769, 614] width 1140 height 45
click at [1300, 605] on icon "button" at bounding box center [1304, 609] width 15 height 12
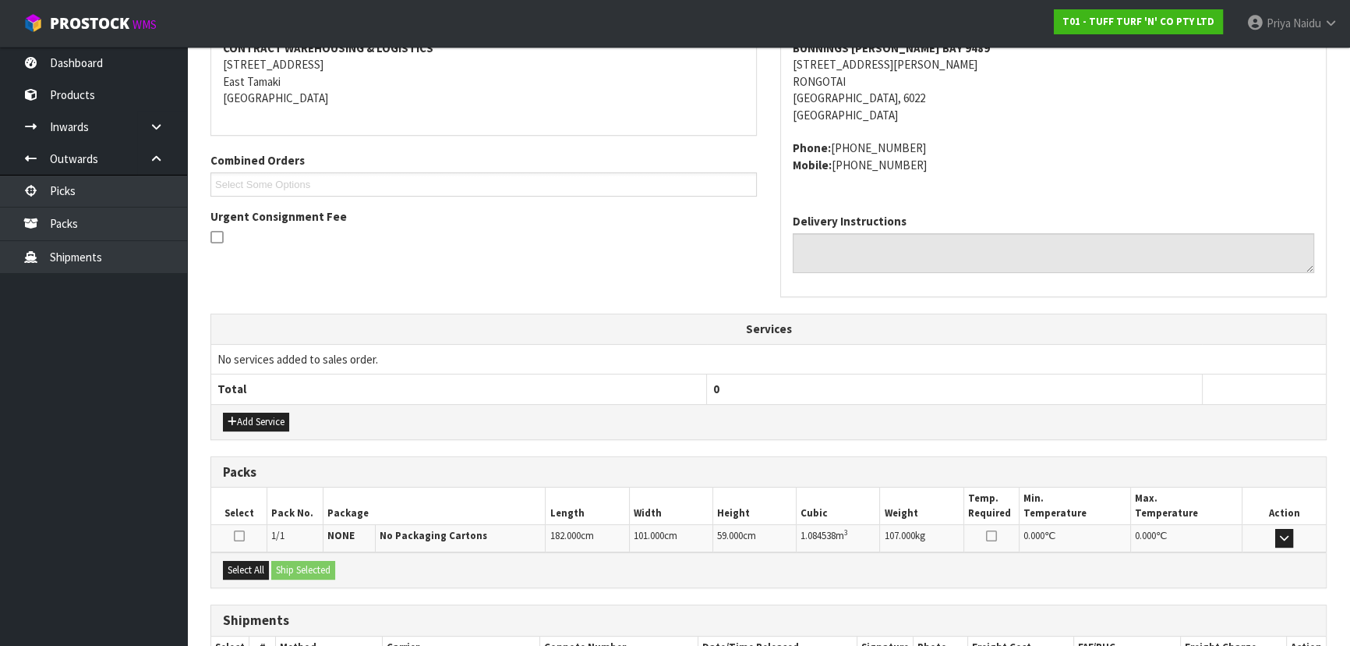
scroll to position [359, 0]
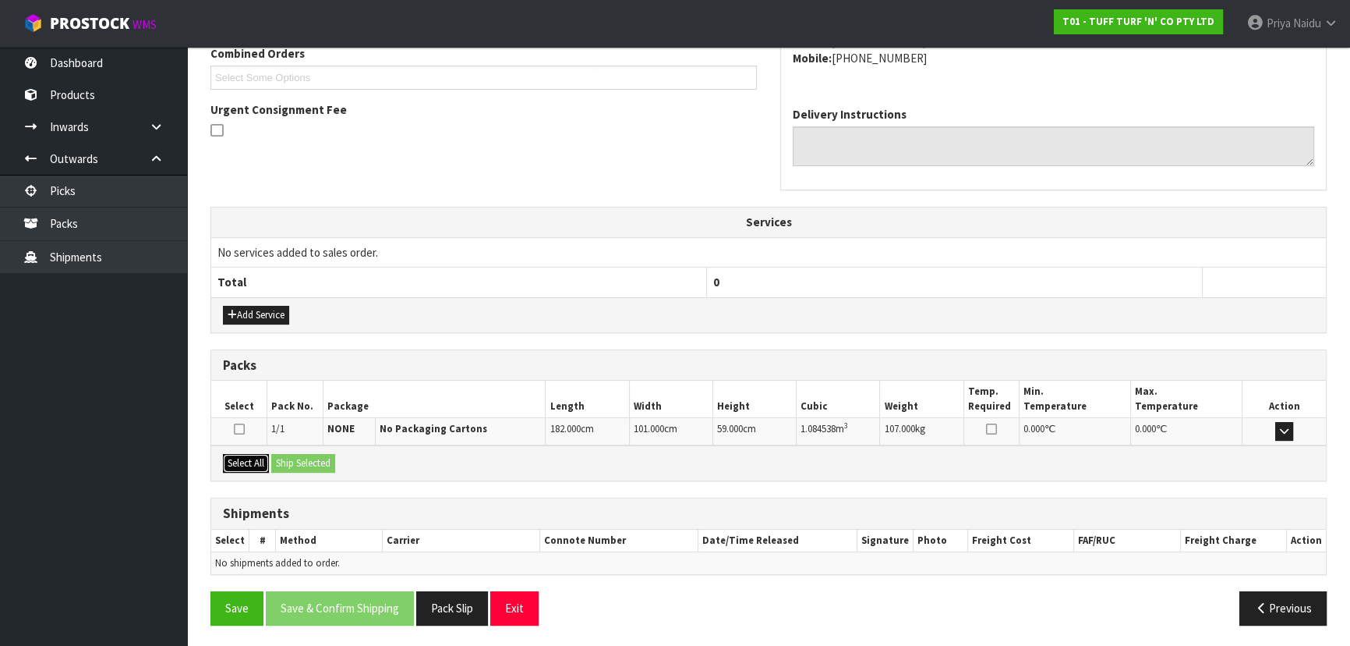
click at [237, 460] on button "Select All" at bounding box center [246, 463] width 46 height 19
click at [296, 460] on button "Ship Selected" at bounding box center [303, 463] width 64 height 19
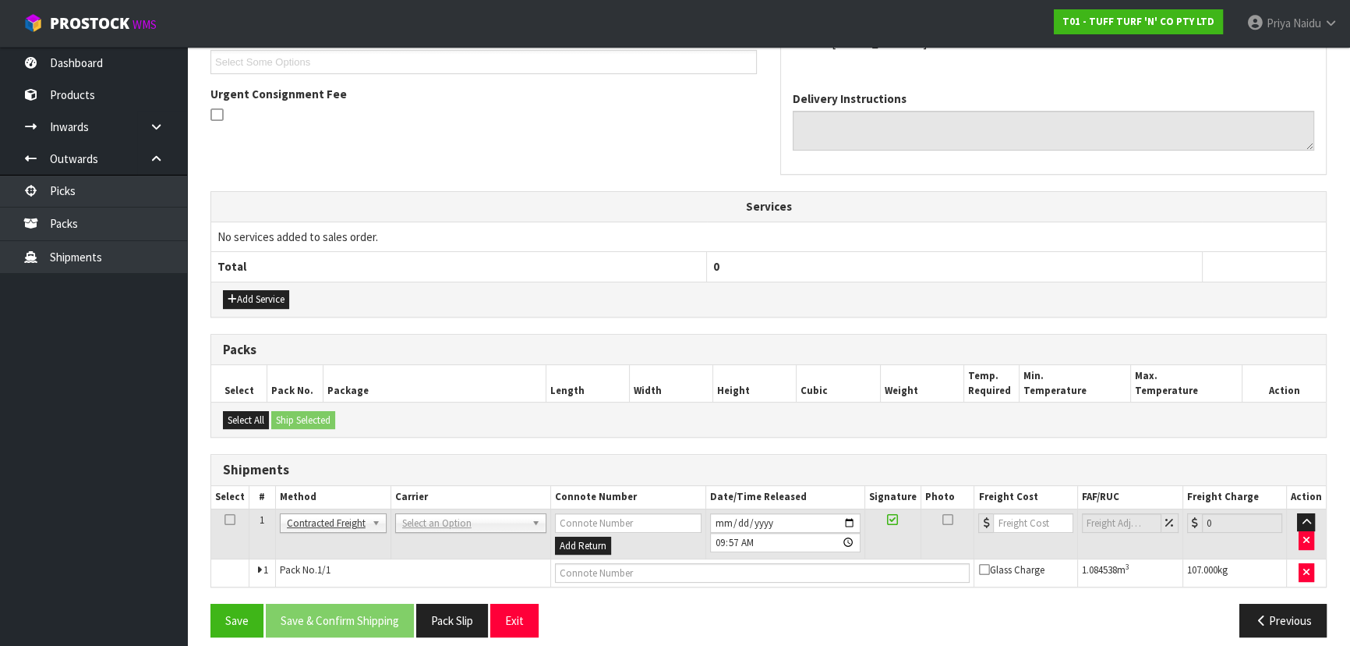
scroll to position [386, 0]
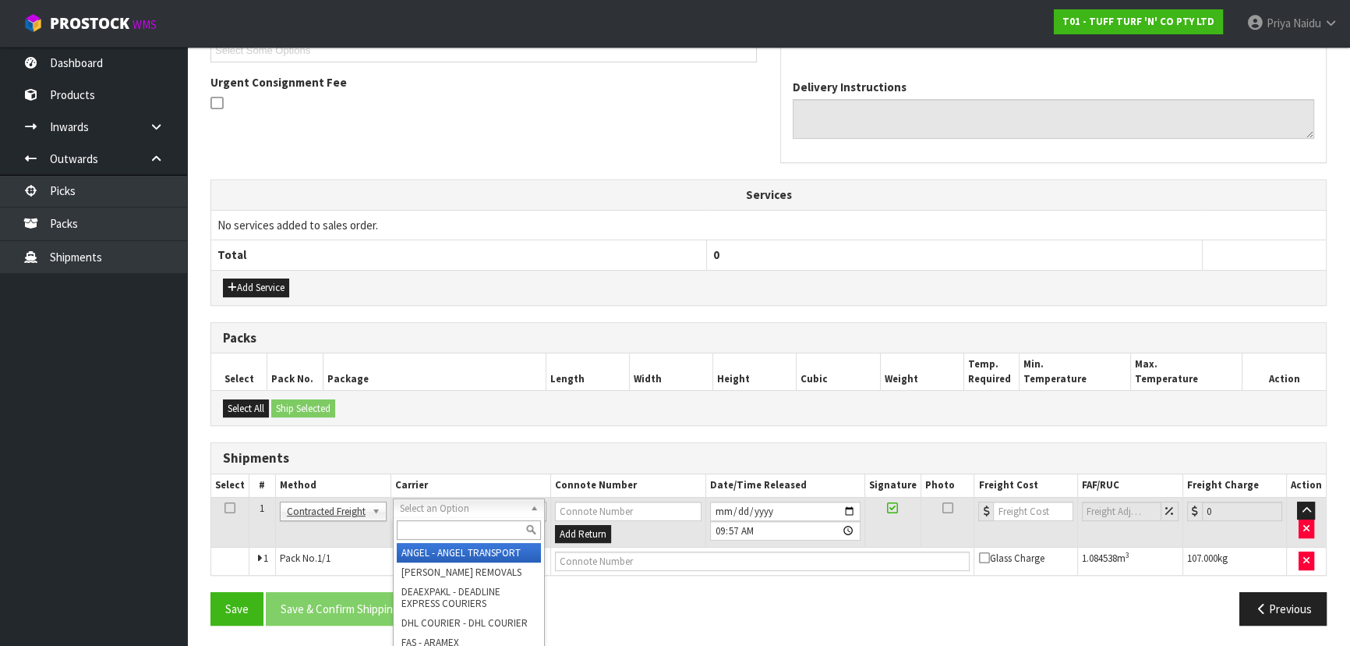
click at [456, 528] on input "text" at bounding box center [469, 529] width 144 height 19
type input "MF"
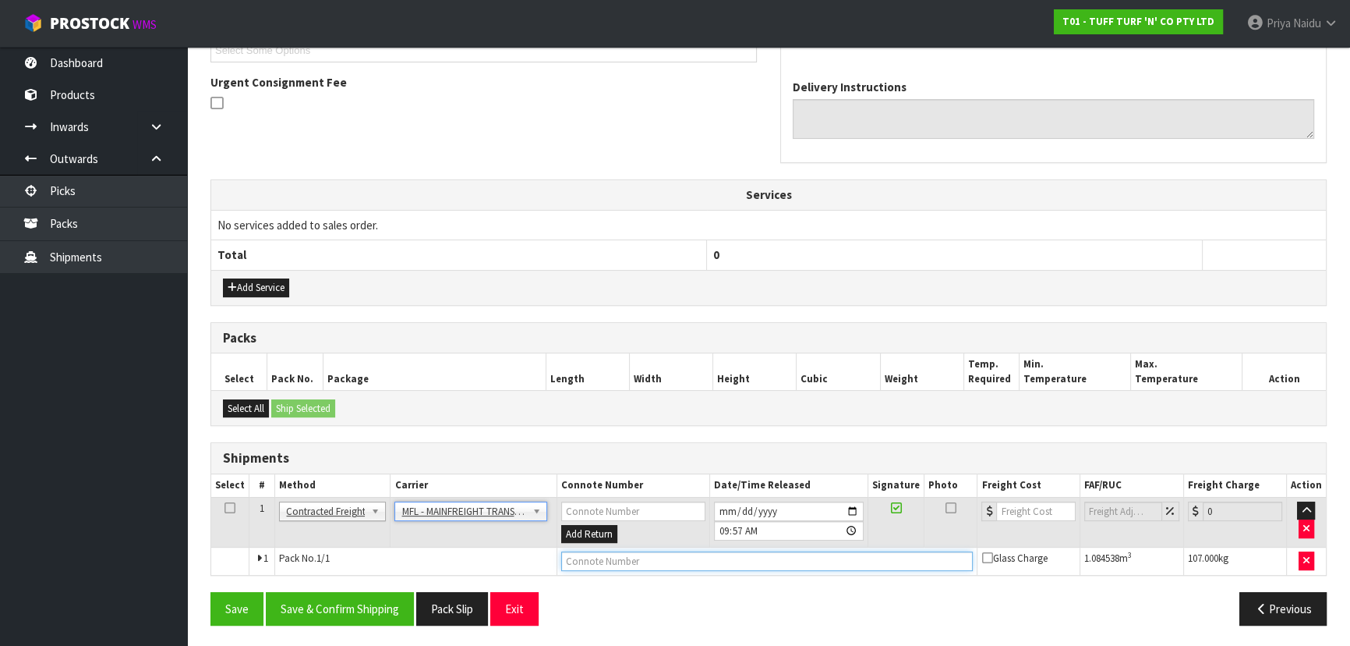
click at [596, 560] on input "text" at bounding box center [767, 560] width 412 height 19
paste input "FWM58715981"
type input "FWM58715981"
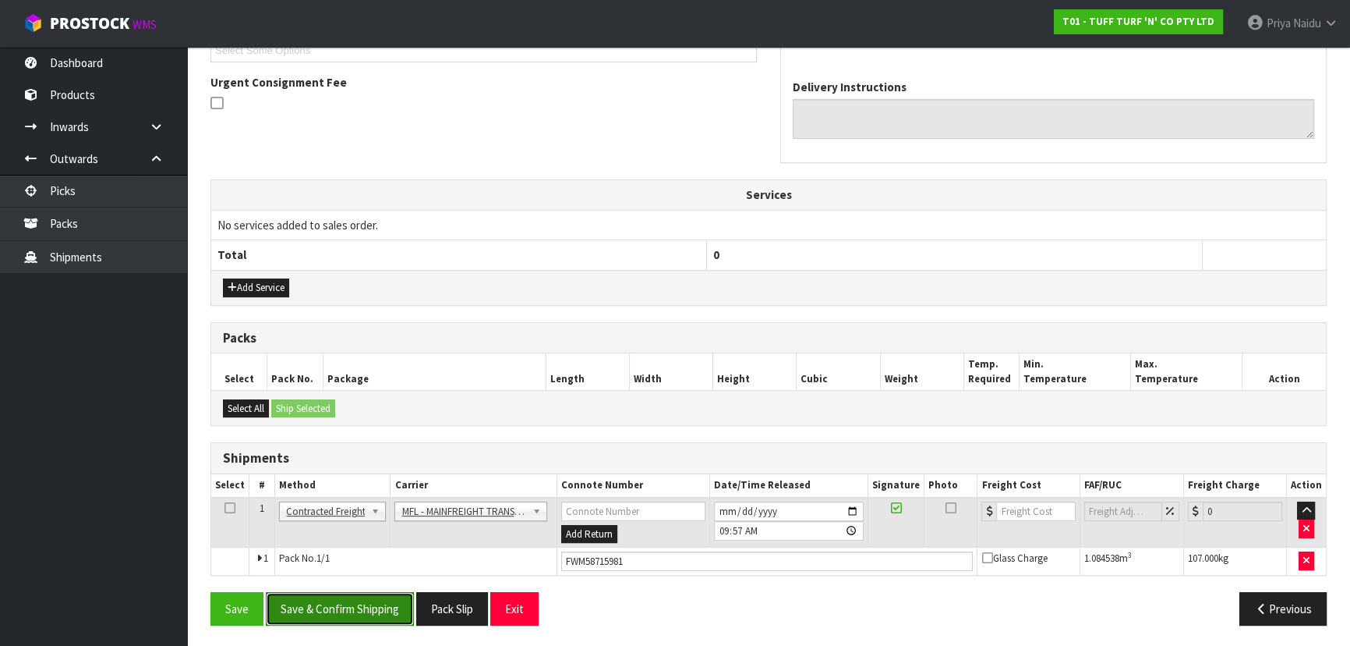
click at [366, 593] on button "Save & Confirm Shipping" at bounding box center [340, 609] width 148 height 34
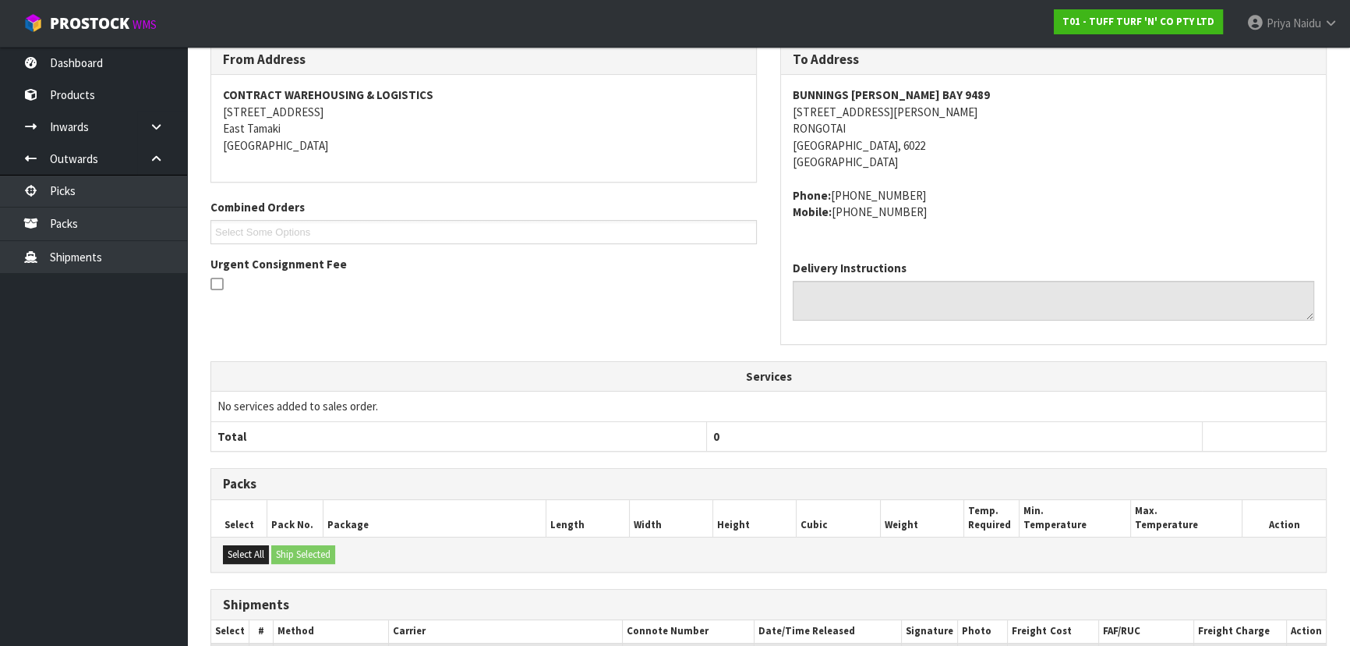
scroll to position [0, 0]
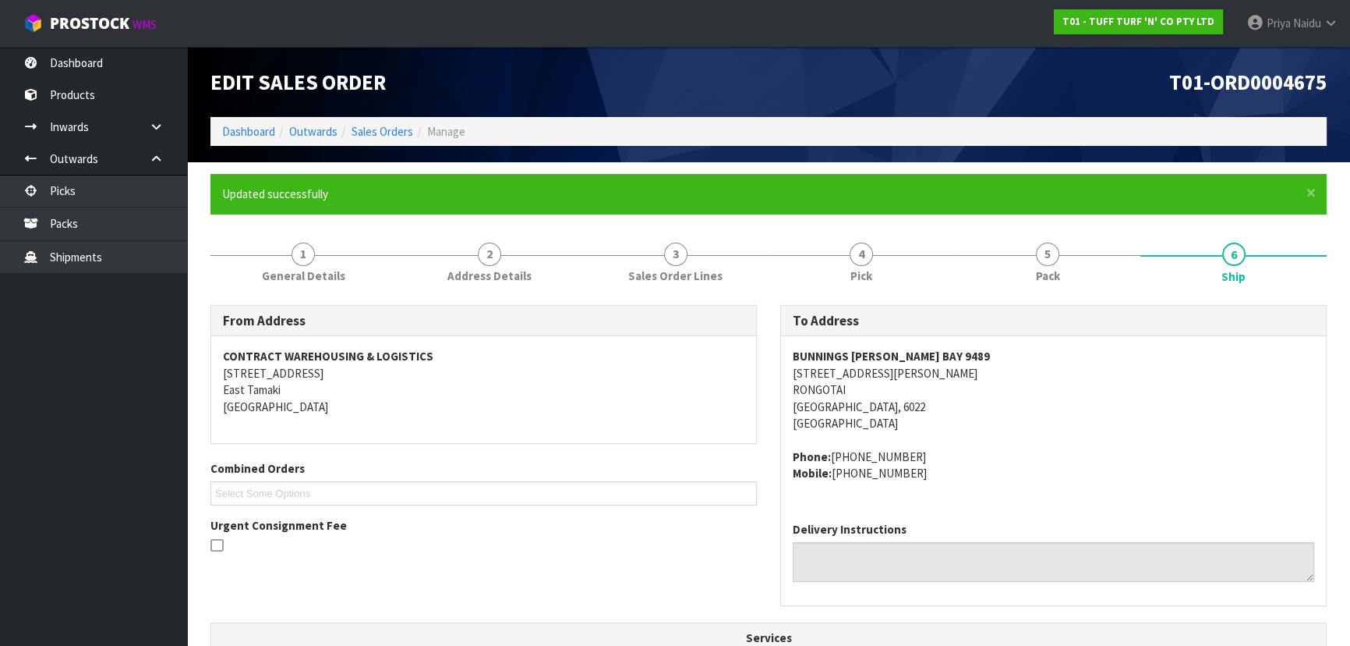
click at [464, 342] on div "CONTRACT WAREHOUSING & LOGISTICS [STREET_ADDRESS]" at bounding box center [483, 389] width 545 height 107
click at [260, 137] on link "Dashboard" at bounding box center [248, 131] width 53 height 15
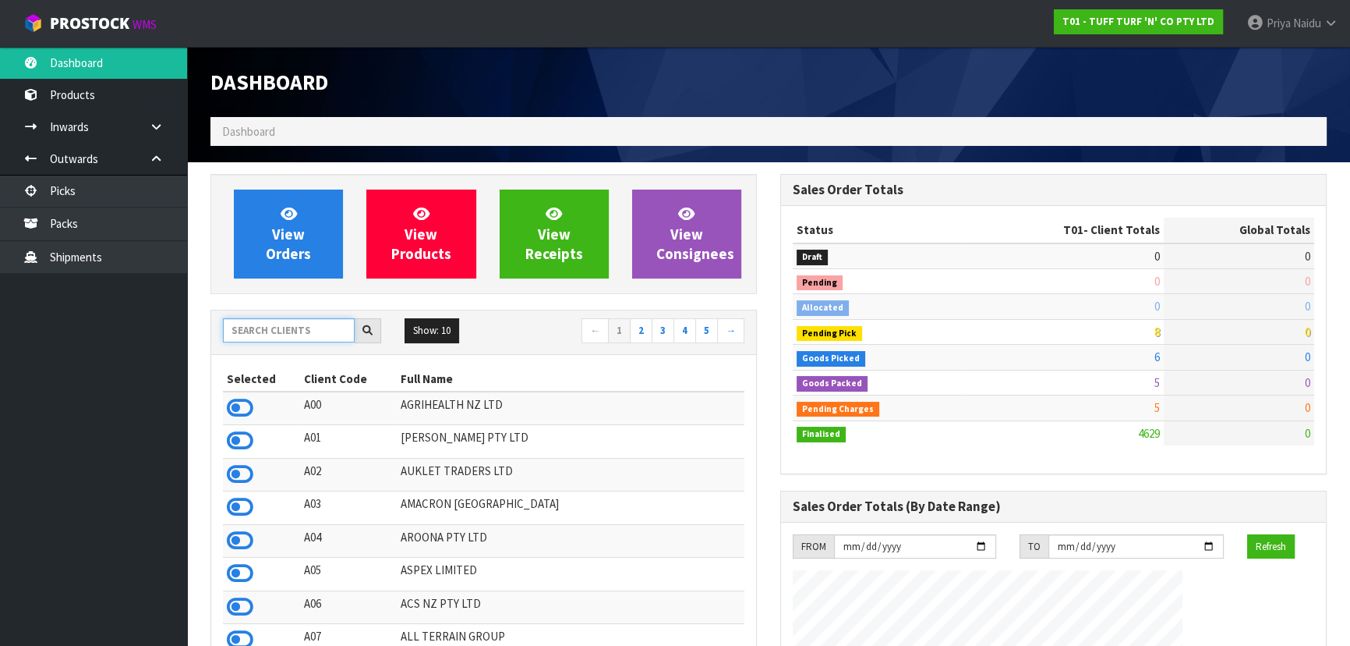
click at [280, 337] on input "text" at bounding box center [289, 330] width 132 height 24
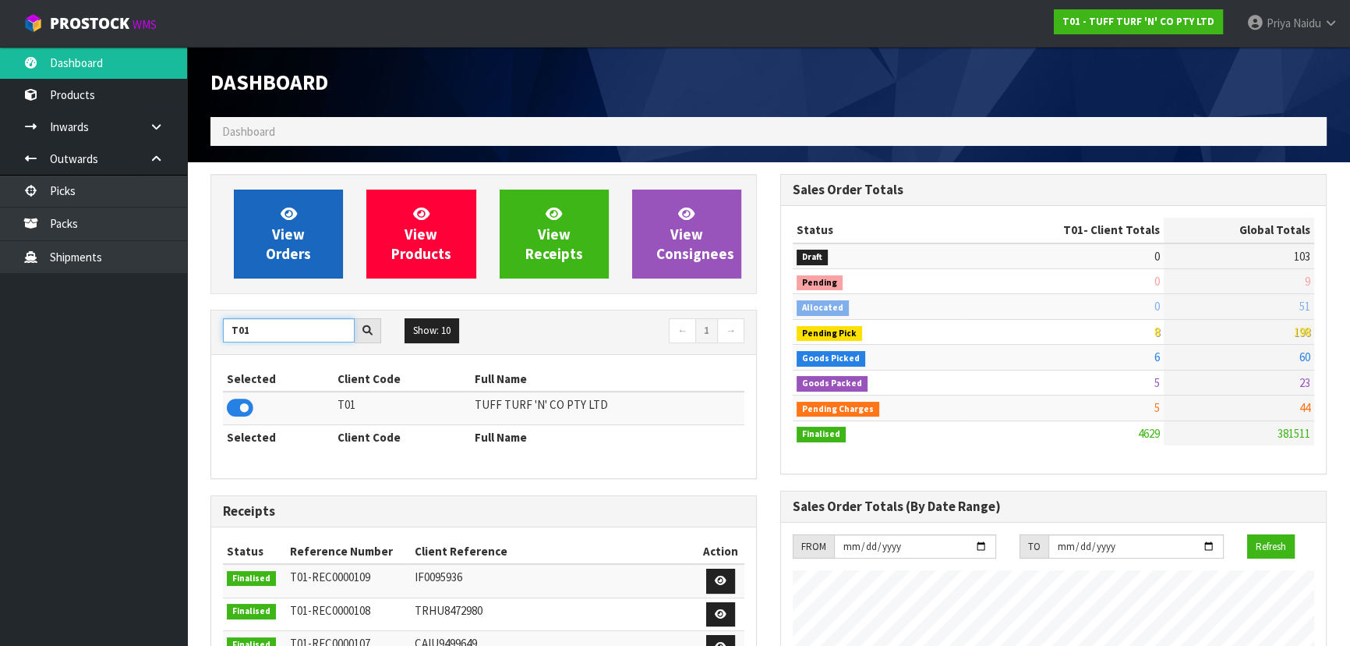
type input "T01"
click at [266, 194] on link "View Orders" at bounding box center [288, 233] width 109 height 89
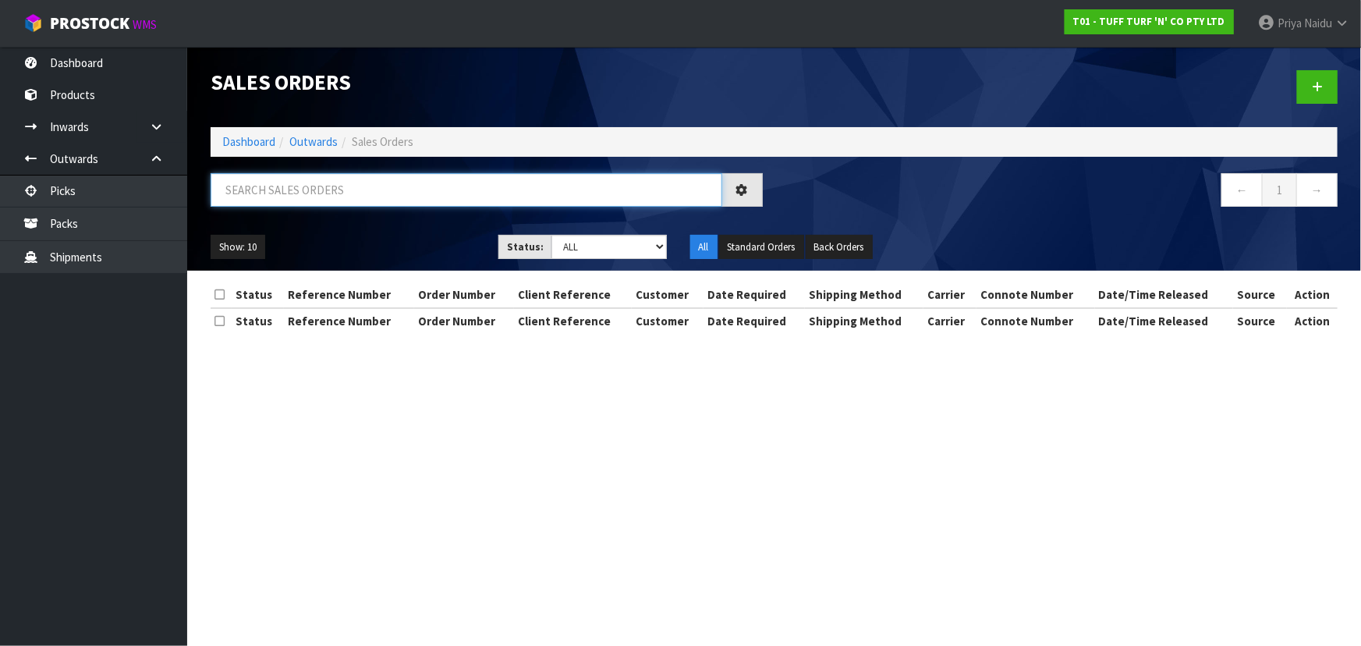
click at [286, 182] on input "text" at bounding box center [466, 190] width 511 height 34
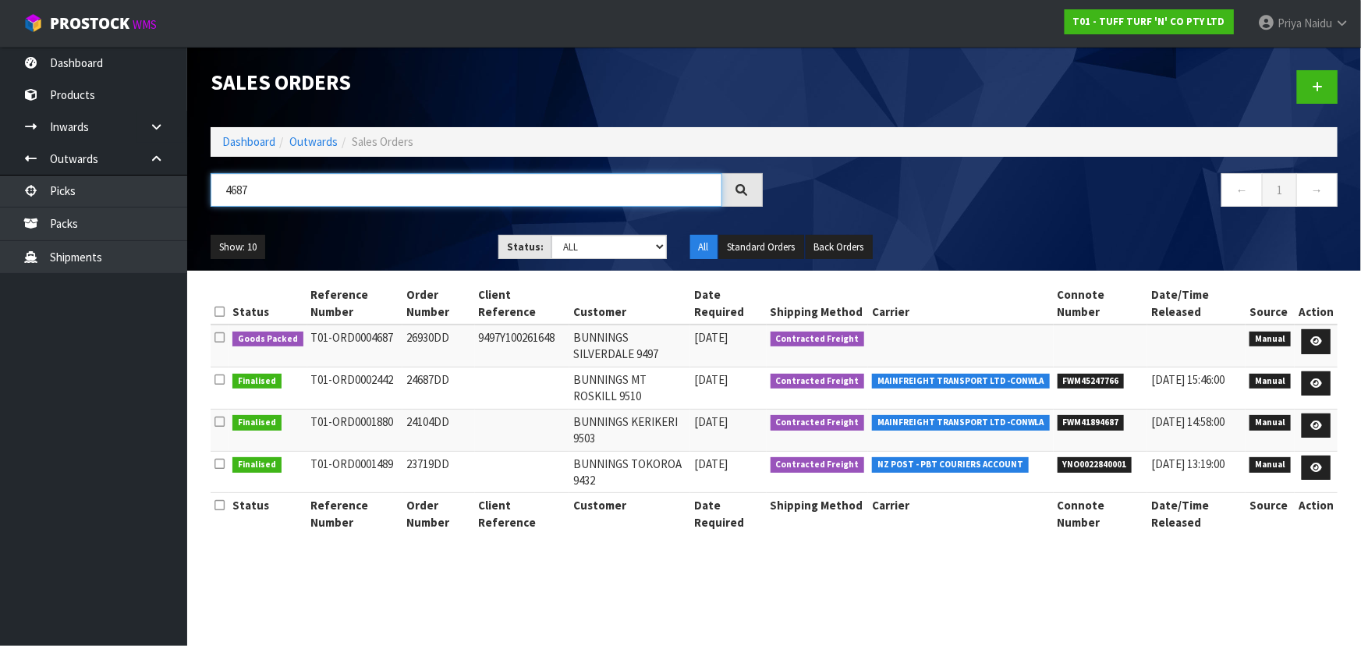
type input "4687"
click at [374, 242] on ul "Show: 10 5 10 25 50" at bounding box center [343, 247] width 264 height 25
click at [1315, 339] on icon at bounding box center [1316, 341] width 12 height 10
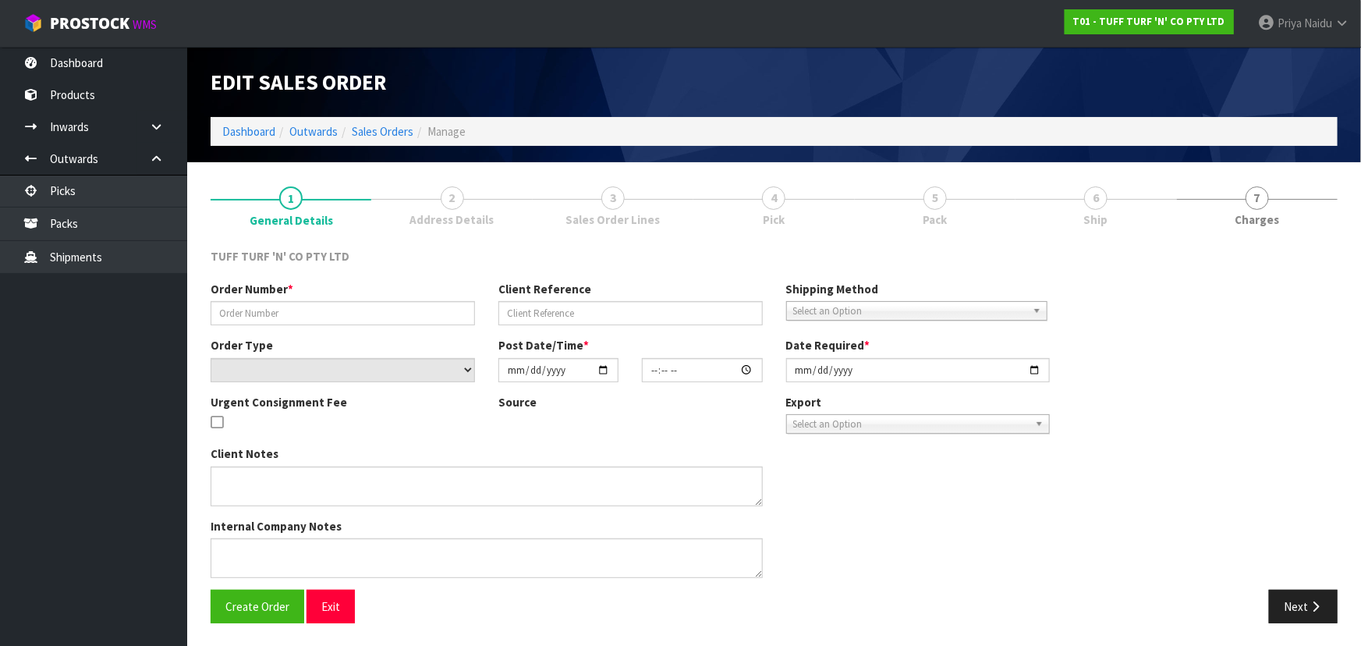
type input "26930DD"
type input "9497Y100261648"
select select "number:0"
type input "[DATE]"
type input "13:16:00.000"
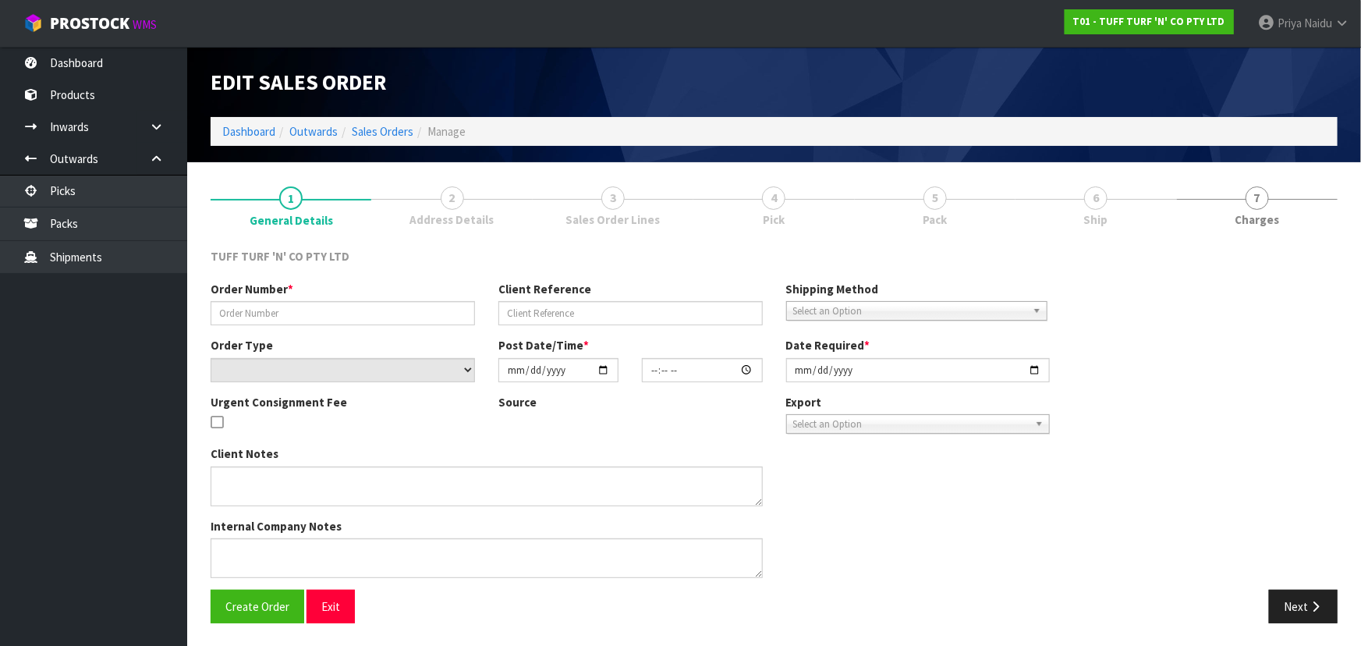
type input "[DATE]"
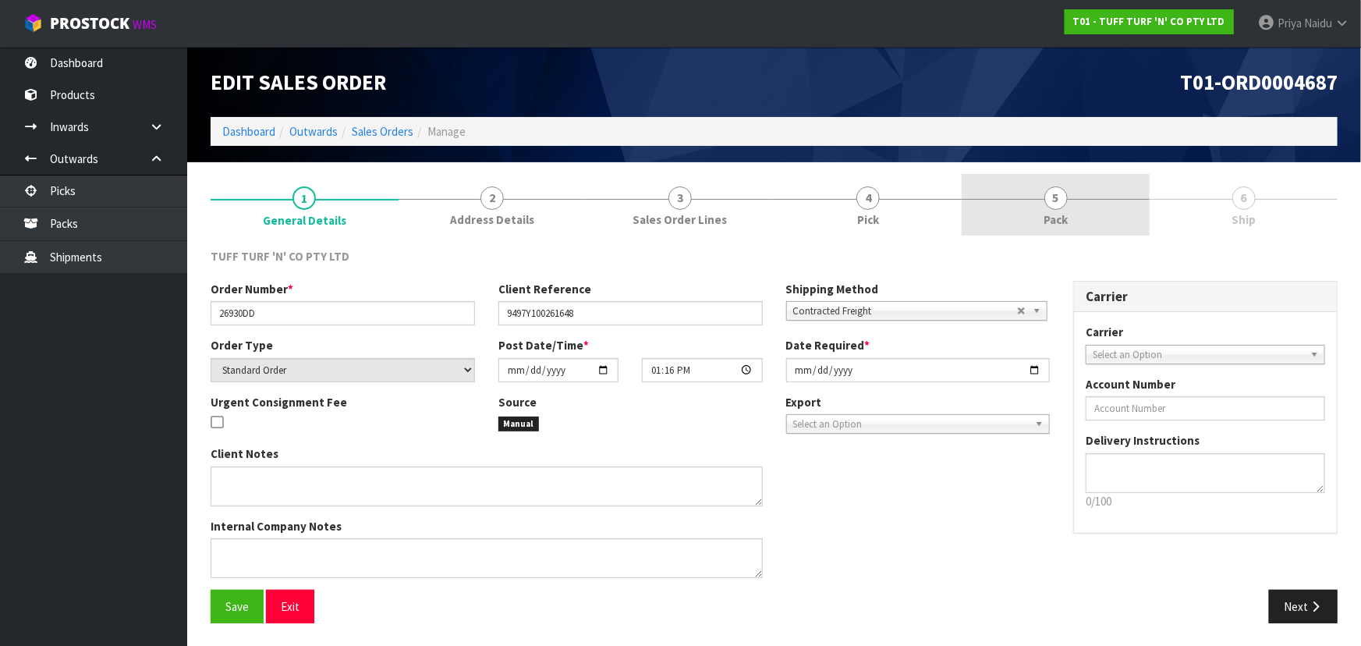
click at [1048, 179] on link "5 Pack" at bounding box center [1055, 205] width 188 height 62
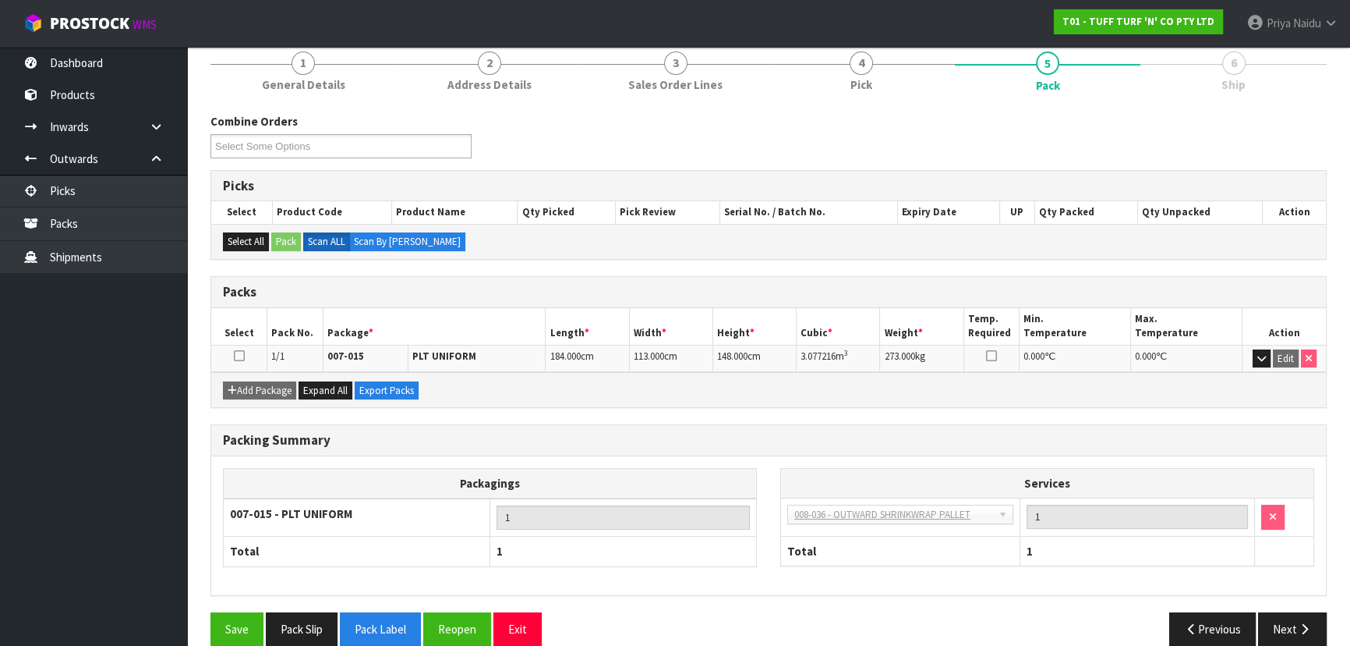
scroll to position [155, 0]
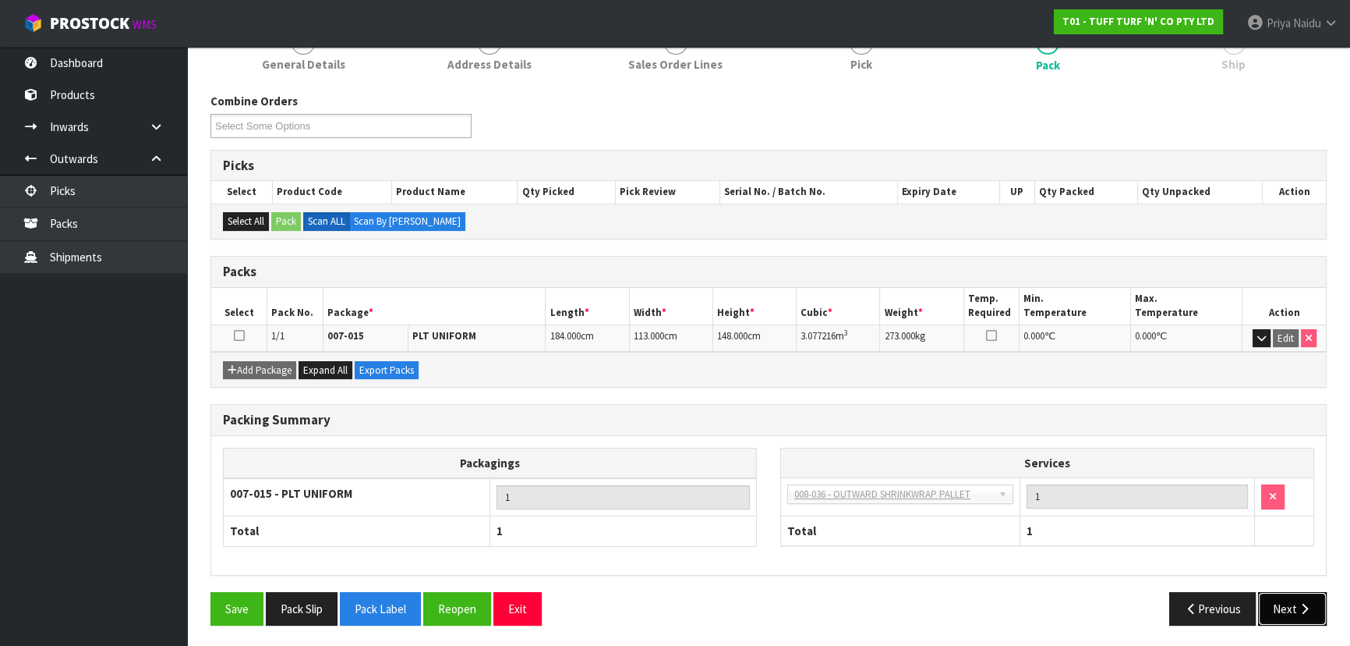
click at [1299, 597] on button "Next" at bounding box center [1292, 609] width 69 height 34
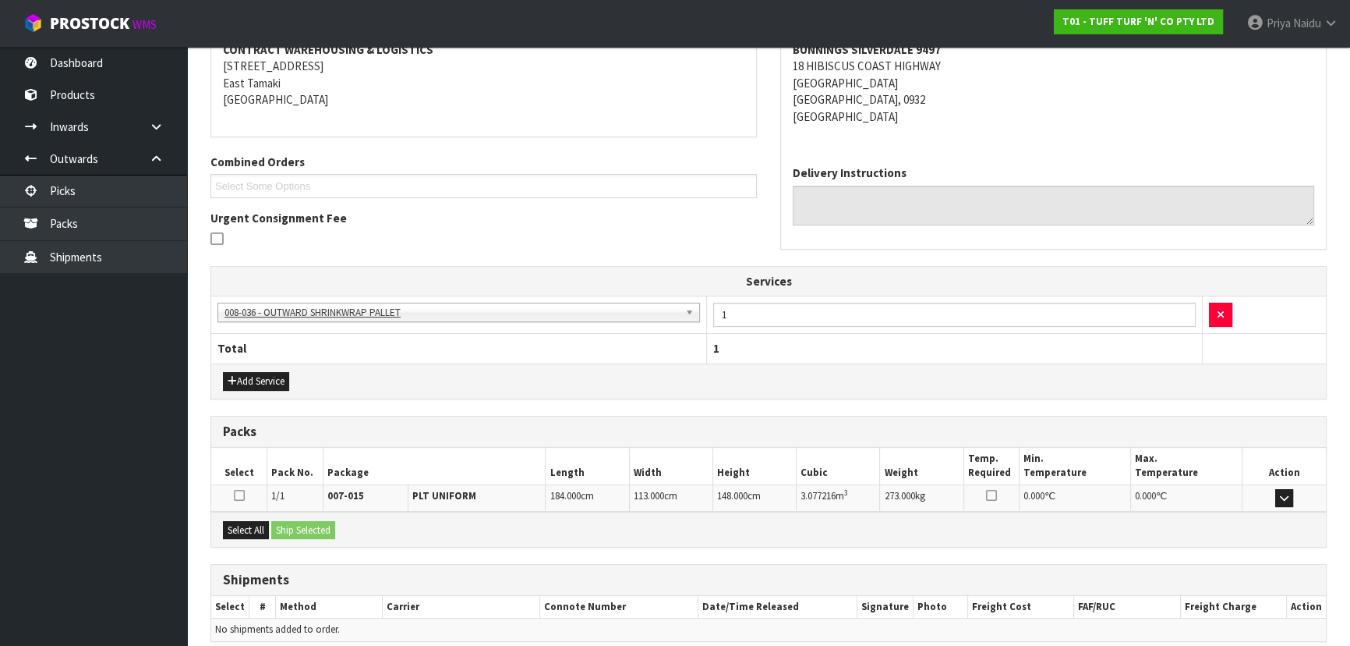
scroll to position [317, 0]
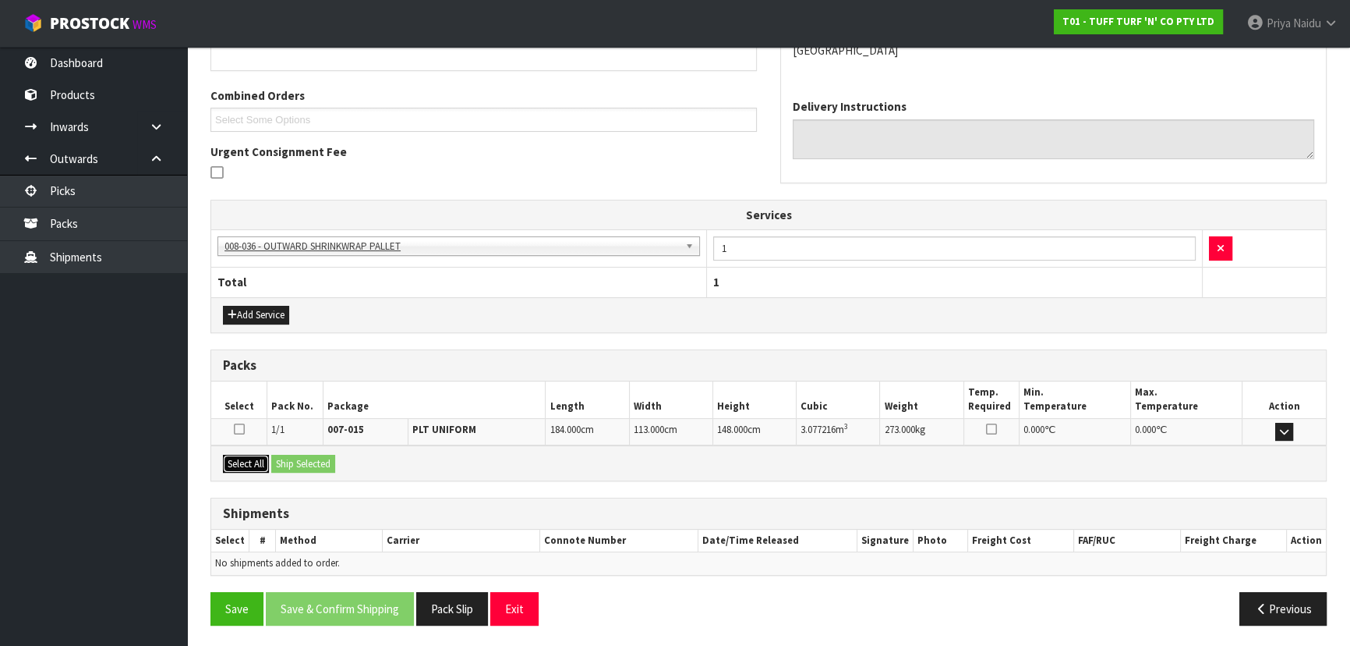
click at [248, 466] on button "Select All" at bounding box center [246, 464] width 46 height 19
click at [299, 458] on button "Ship Selected" at bounding box center [303, 464] width 64 height 19
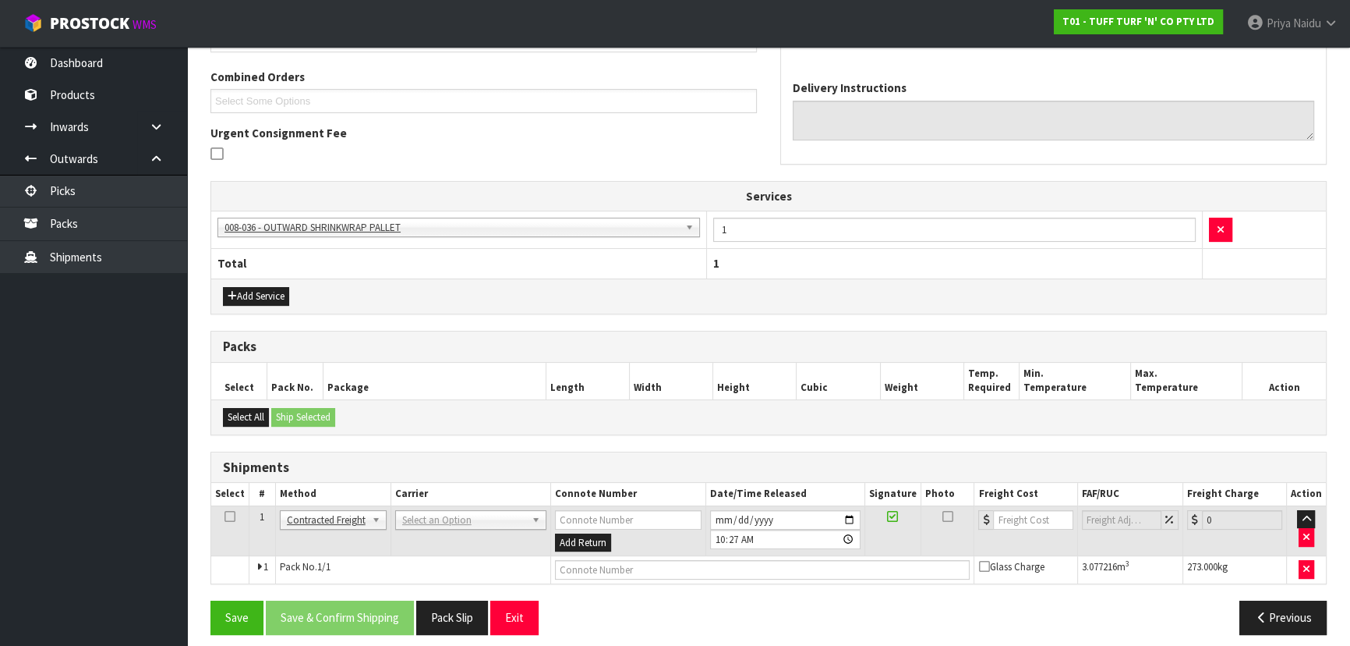
scroll to position [344, 0]
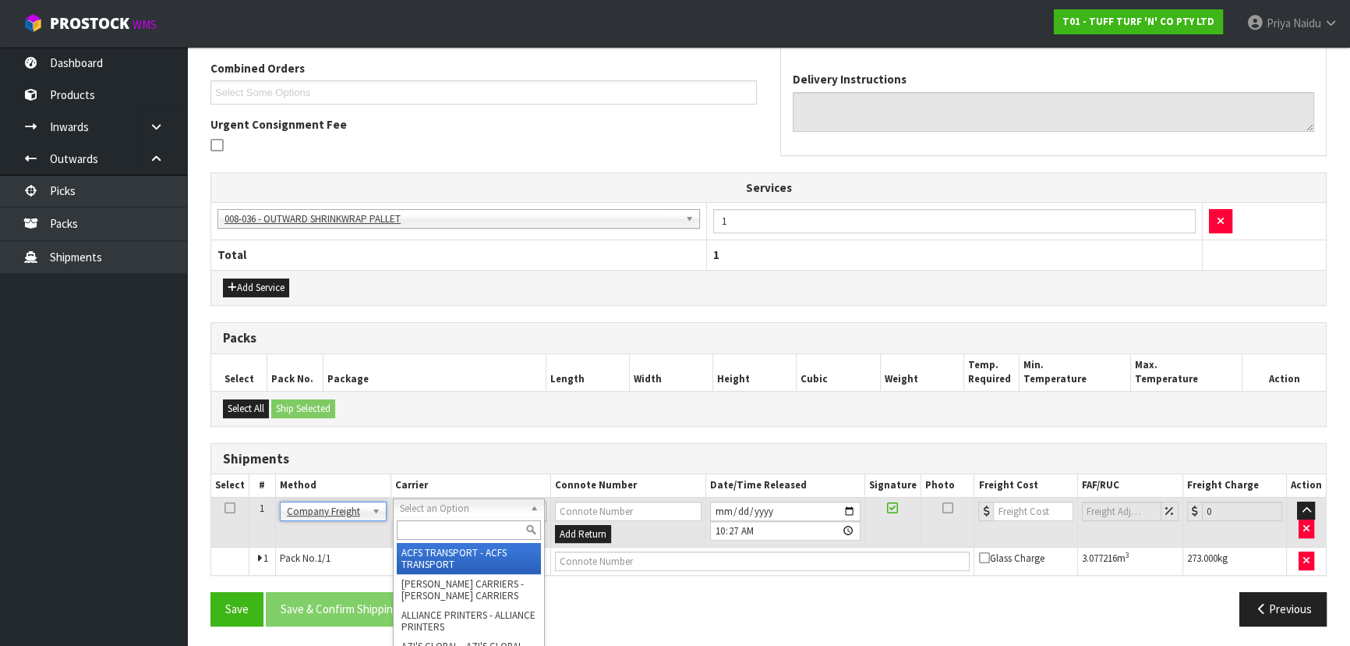
click at [442, 529] on input "text" at bounding box center [469, 529] width 144 height 19
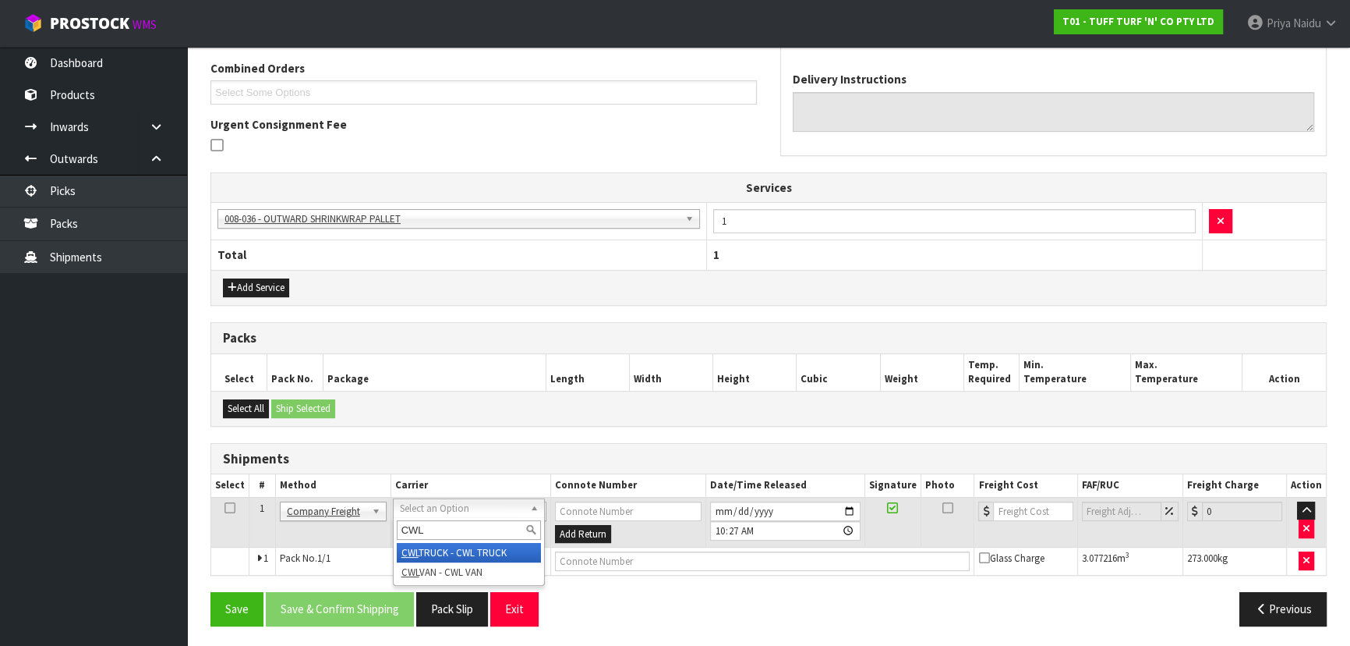
type input "CWL"
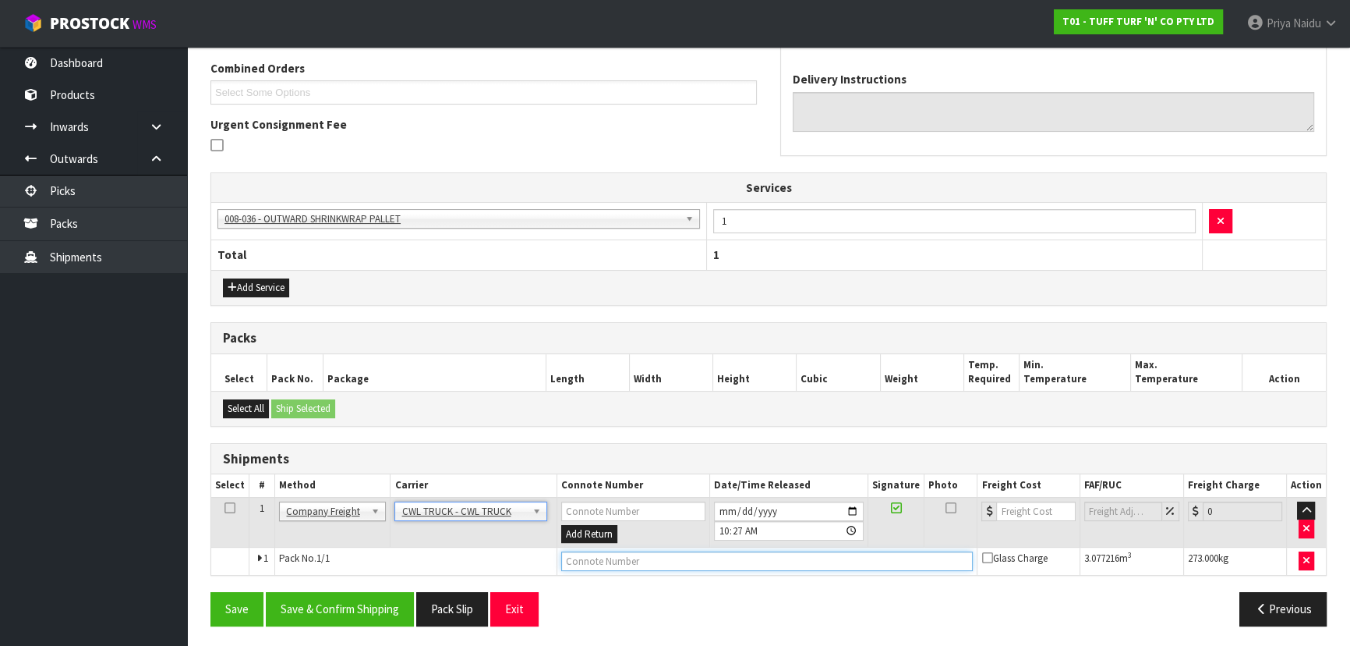
click at [592, 551] on input "text" at bounding box center [767, 560] width 412 height 19
type input "CWL TRUCK DELIVERY"
click at [854, 510] on input "[DATE]" at bounding box center [789, 510] width 150 height 19
click at [350, 603] on button "Save & Confirm Shipping" at bounding box center [340, 609] width 148 height 34
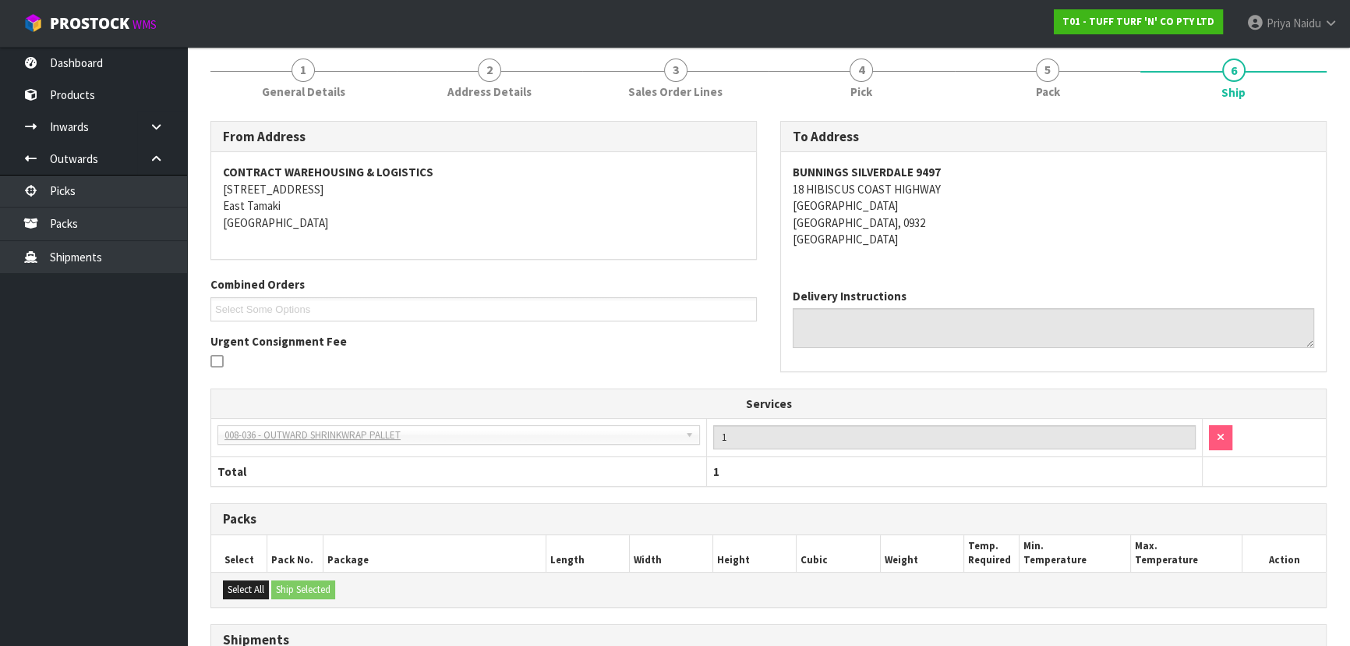
scroll to position [362, 0]
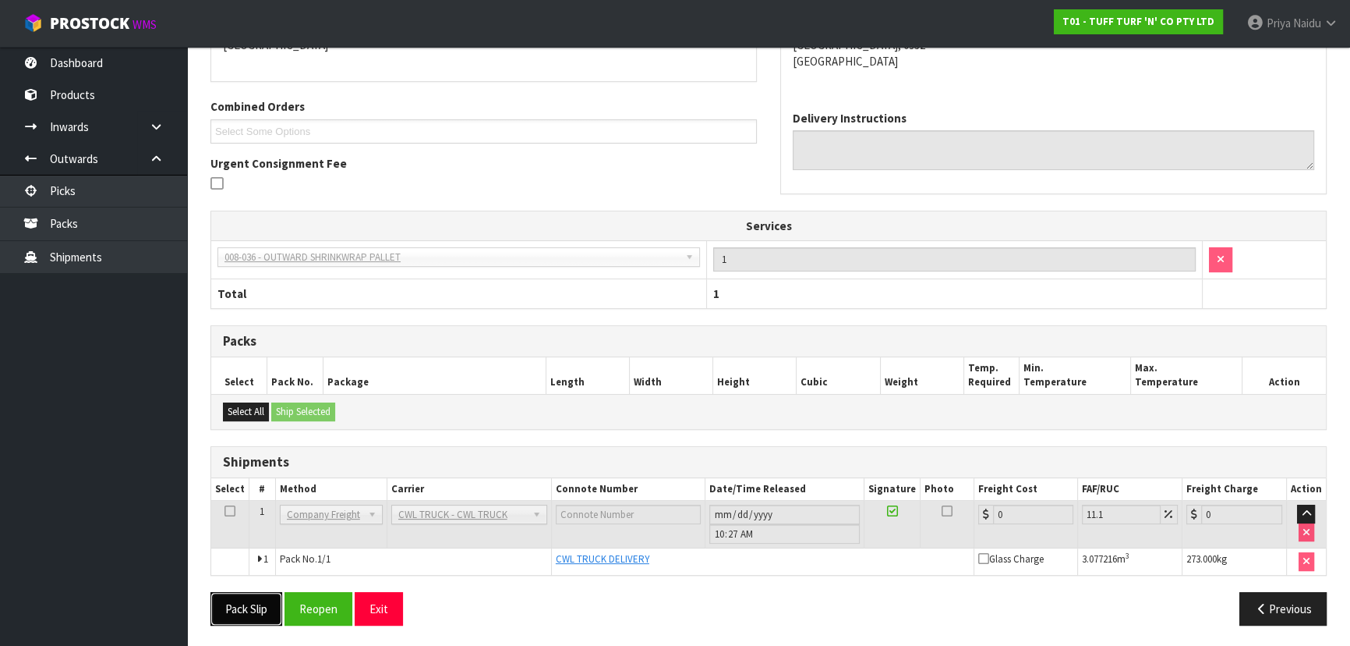
drag, startPoint x: 248, startPoint y: 594, endPoint x: 258, endPoint y: 596, distance: 10.3
click at [247, 595] on button "Pack Slip" at bounding box center [247, 609] width 72 height 34
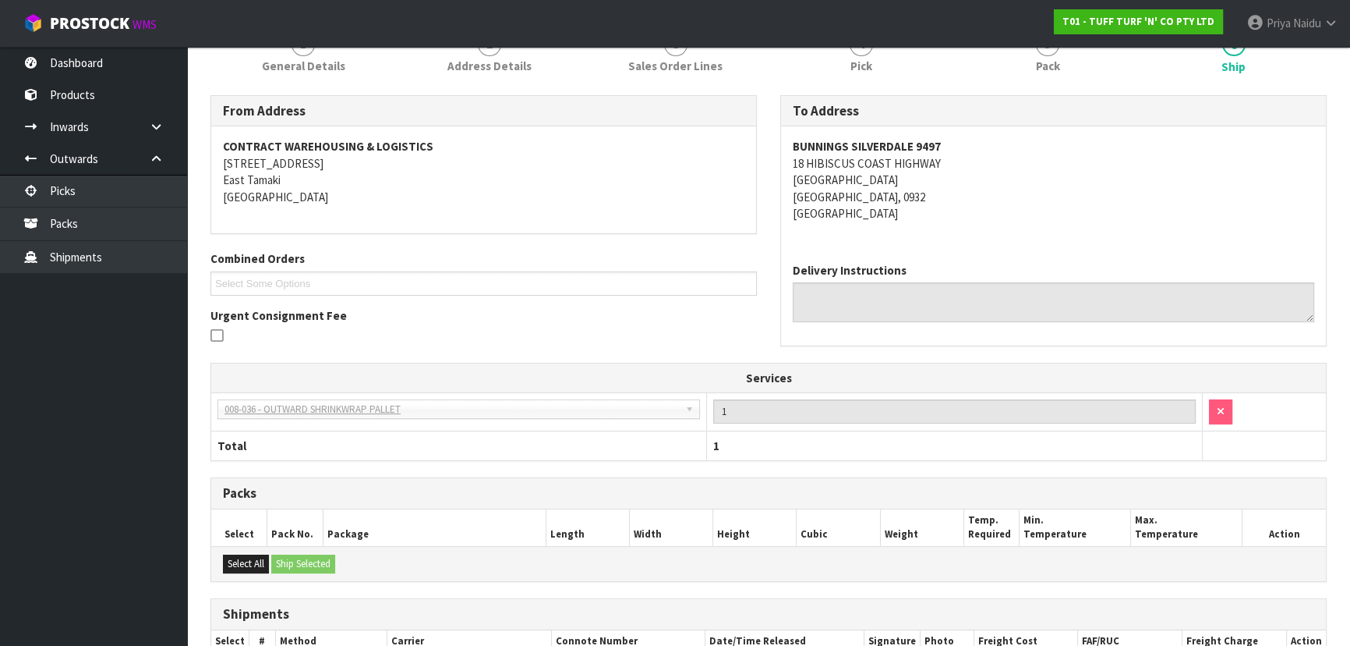
scroll to position [0, 0]
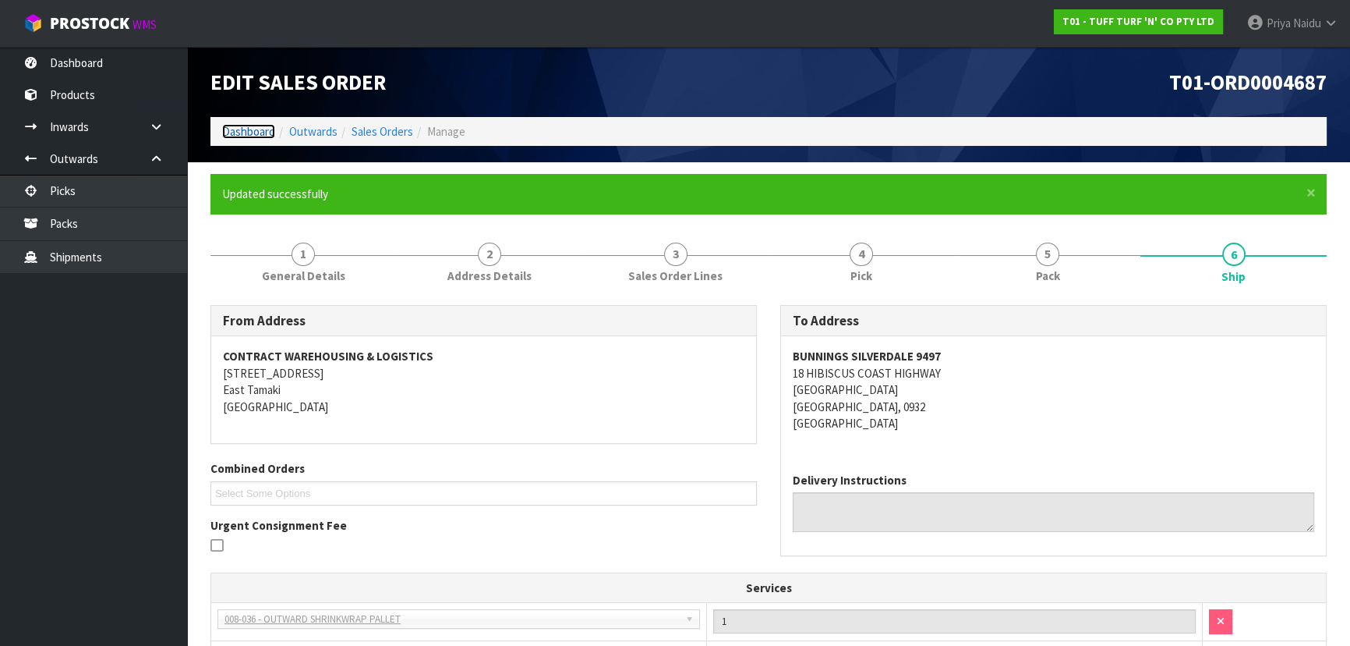
click at [250, 130] on link "Dashboard" at bounding box center [248, 131] width 53 height 15
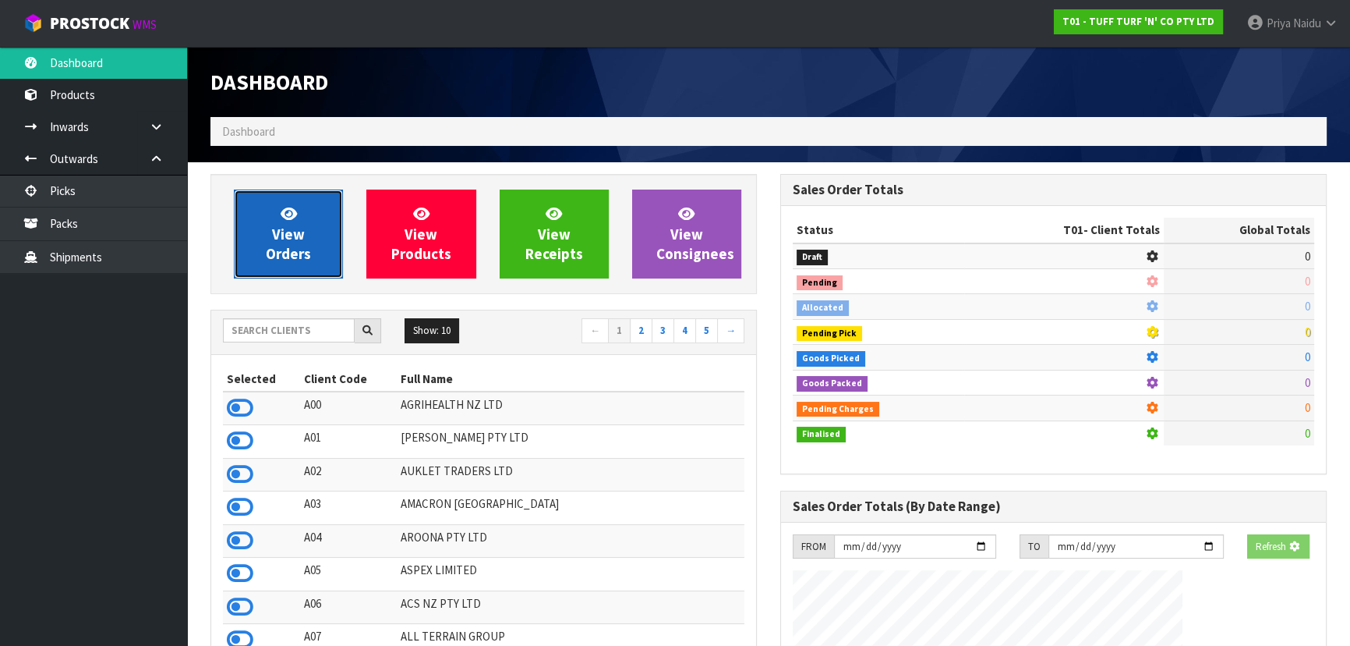
drag, startPoint x: 268, startPoint y: 242, endPoint x: 279, endPoint y: 228, distance: 17.2
click at [268, 242] on link "View Orders" at bounding box center [288, 233] width 109 height 89
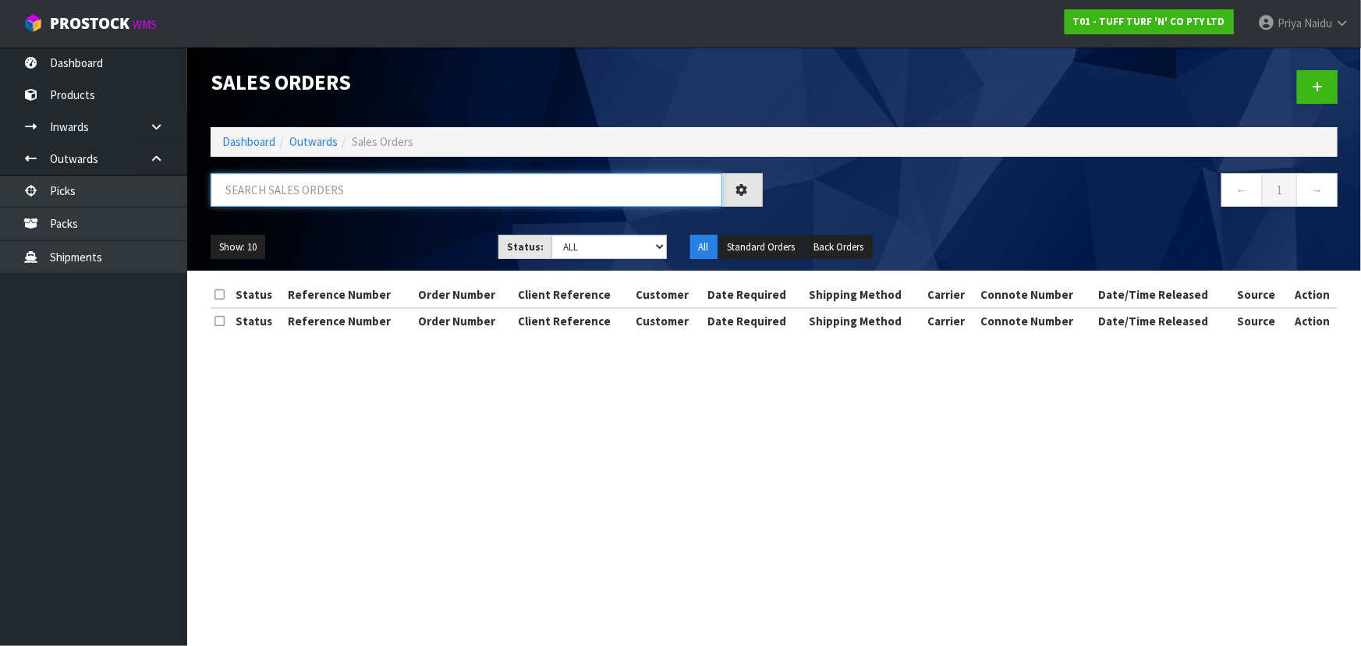
click at [302, 188] on input "text" at bounding box center [466, 190] width 511 height 34
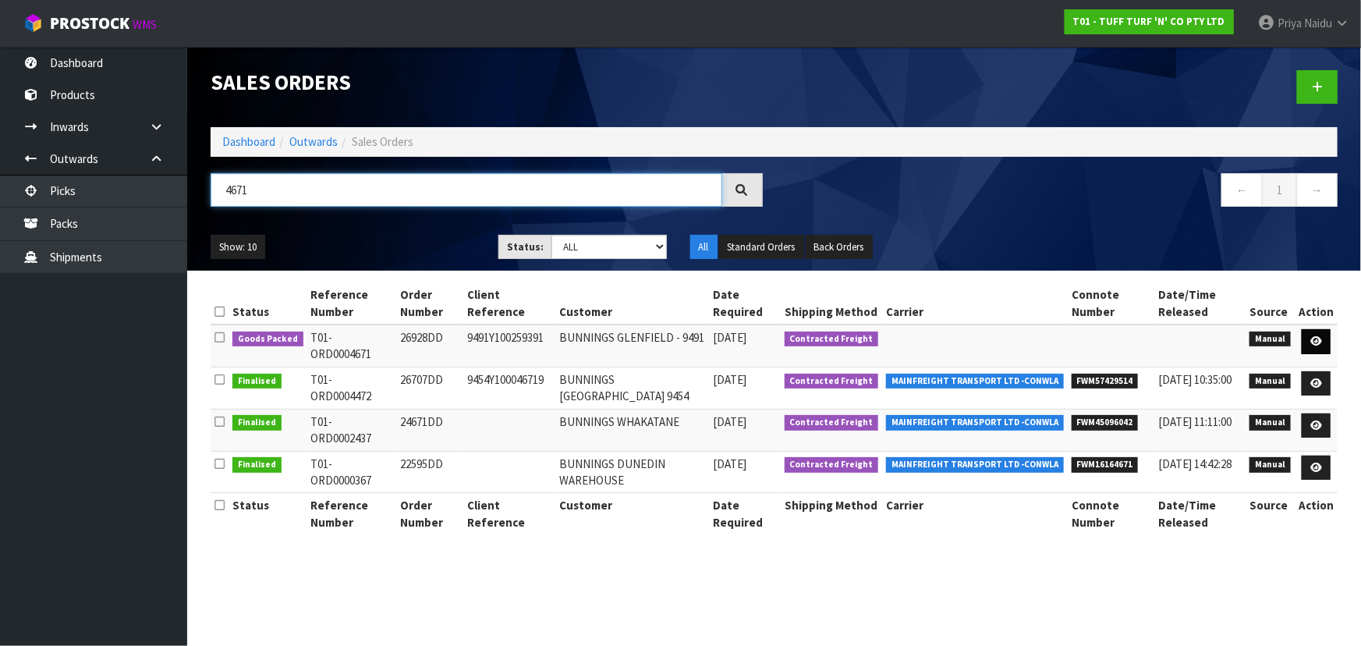
type input "4671"
click at [1314, 342] on icon at bounding box center [1316, 341] width 12 height 10
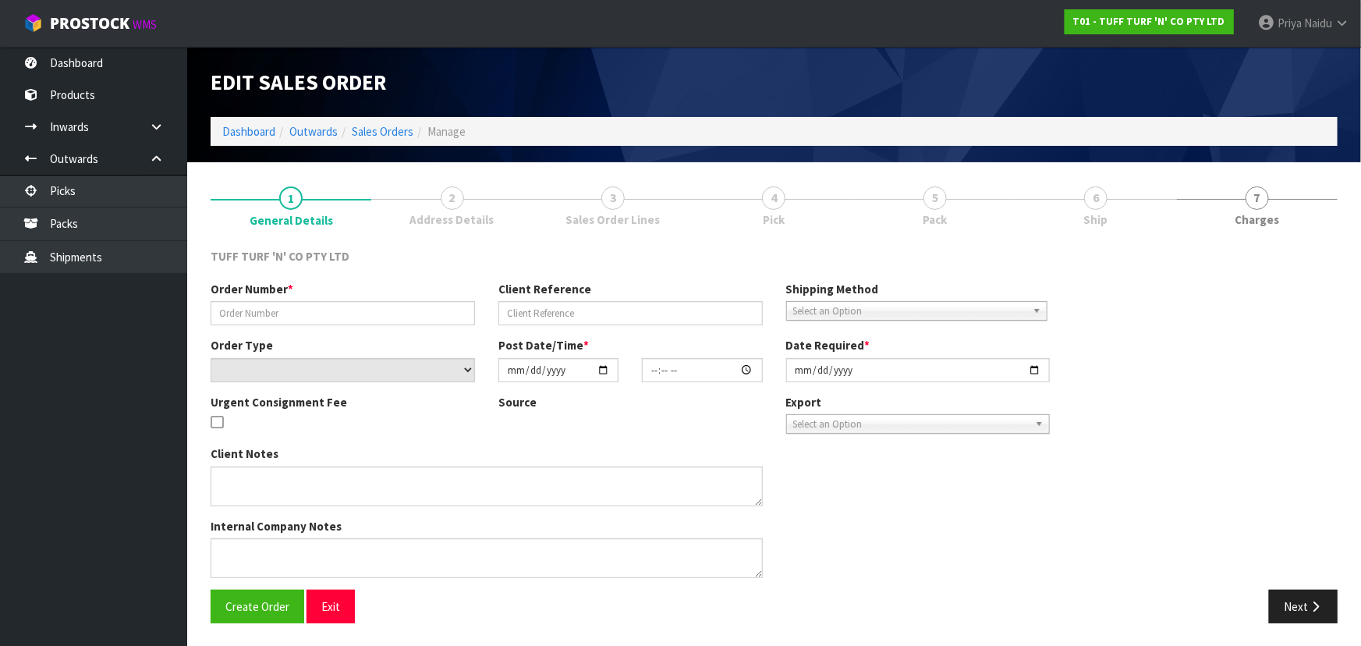
type input "26928DD"
type input "9491Y100259391"
select select "number:0"
type input "[DATE]"
type input "12:37:00.000"
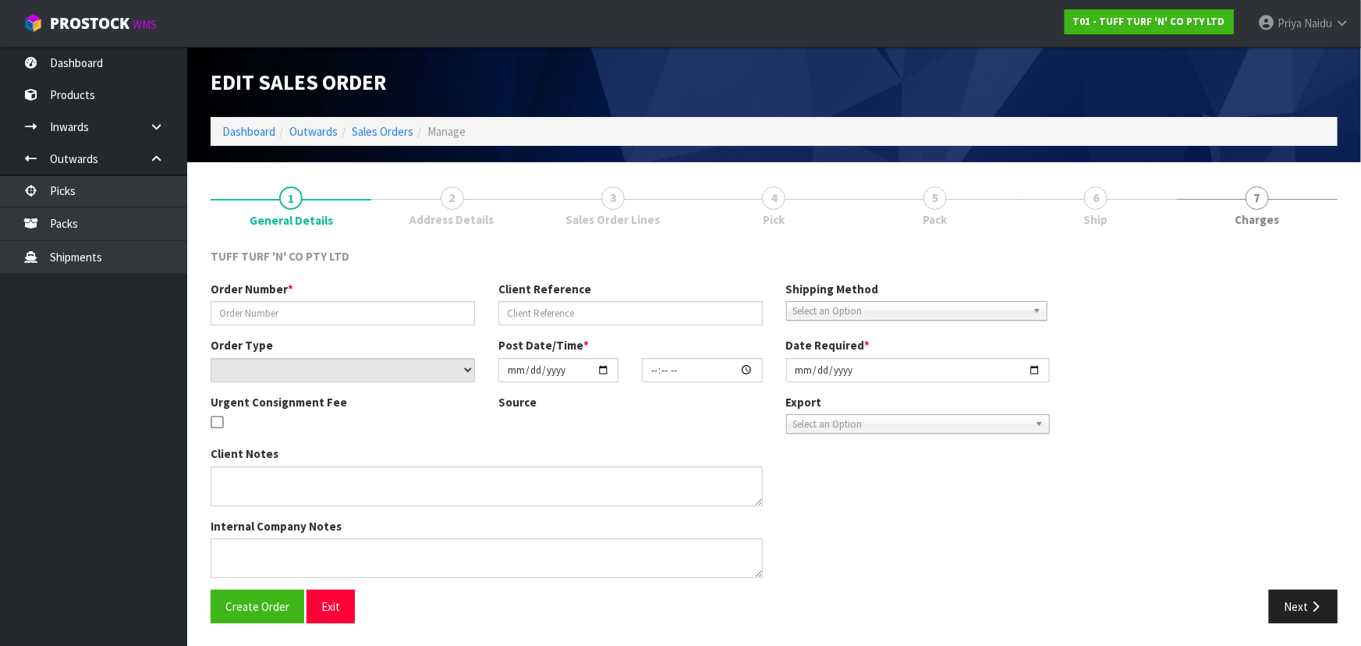
type input "[DATE]"
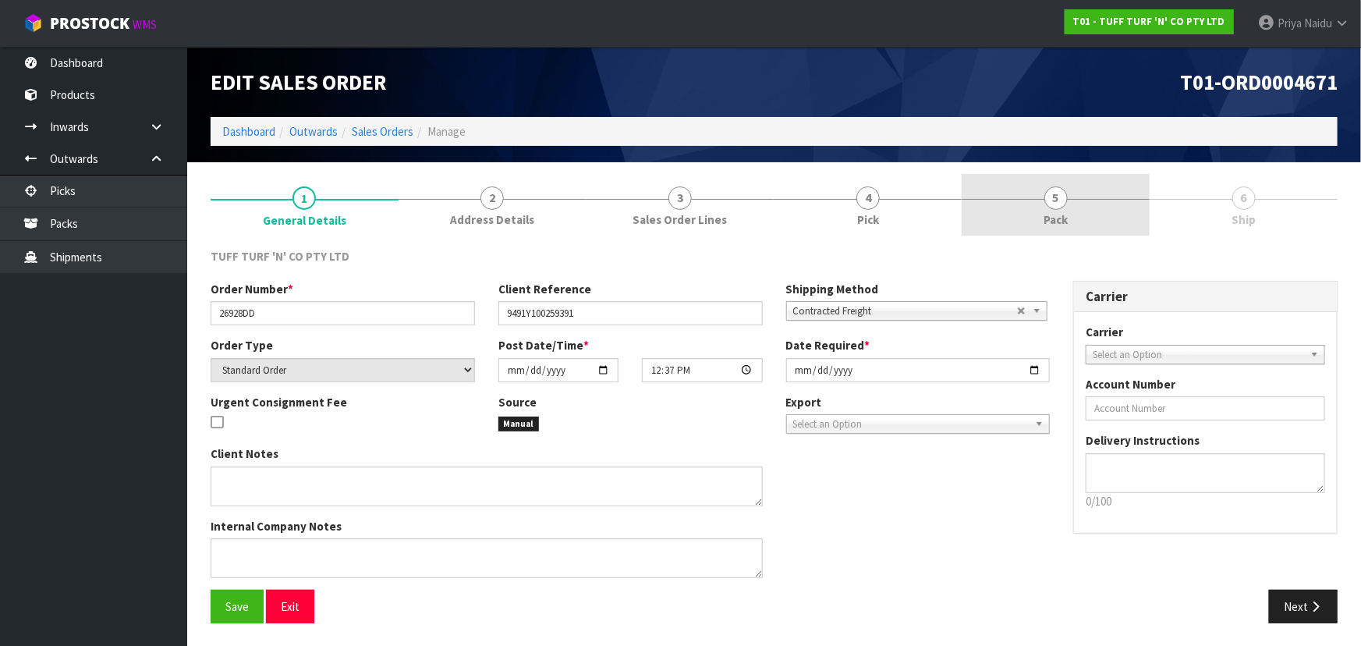
click at [1114, 203] on link "5 Pack" at bounding box center [1055, 205] width 188 height 62
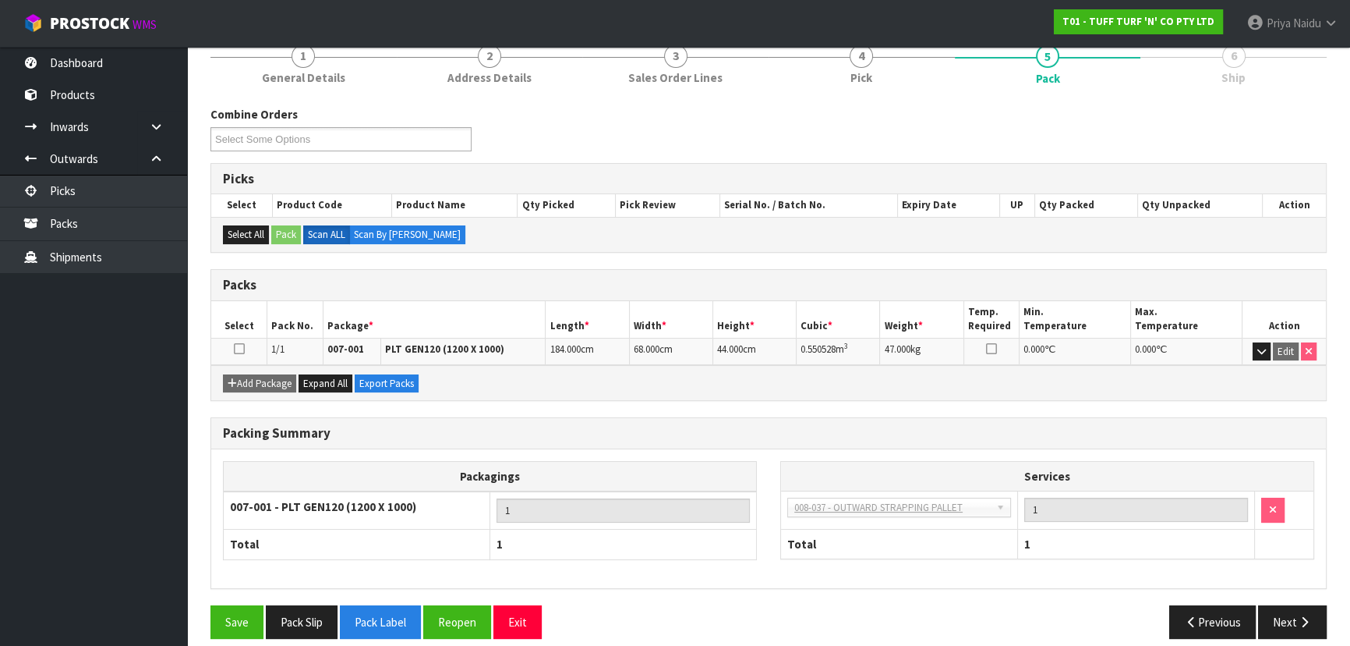
scroll to position [155, 0]
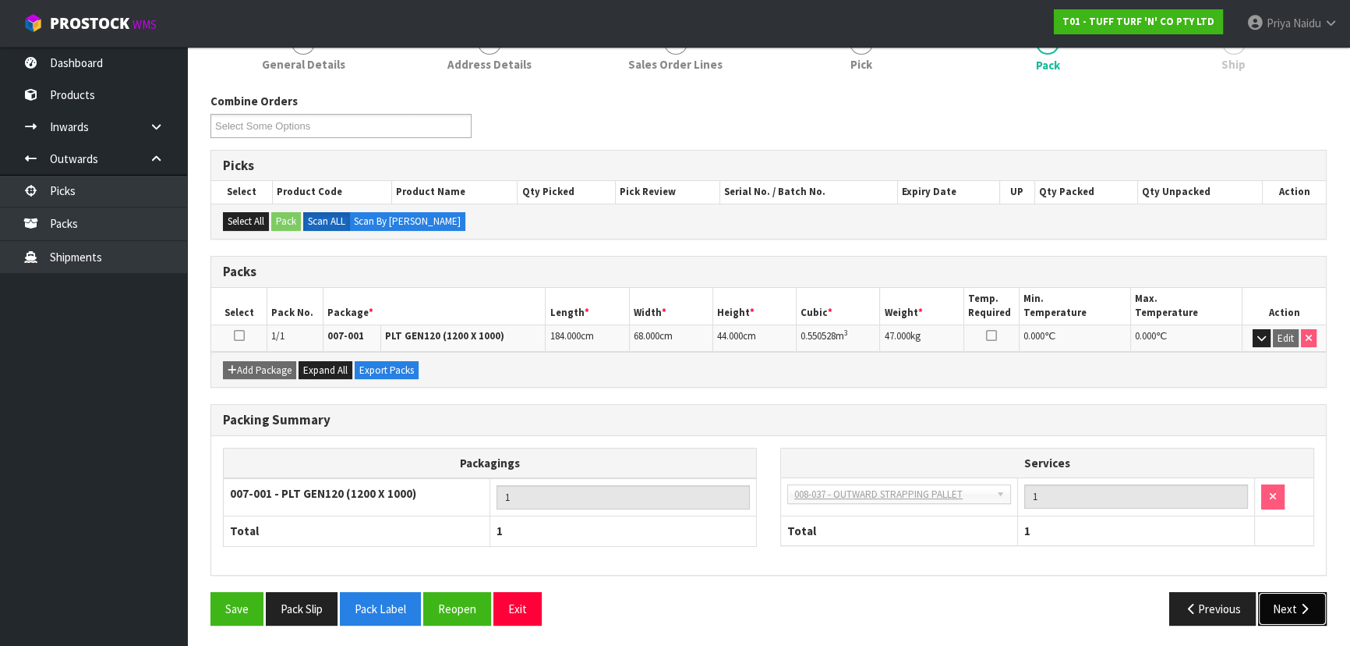
click at [1303, 603] on icon "button" at bounding box center [1304, 609] width 15 height 12
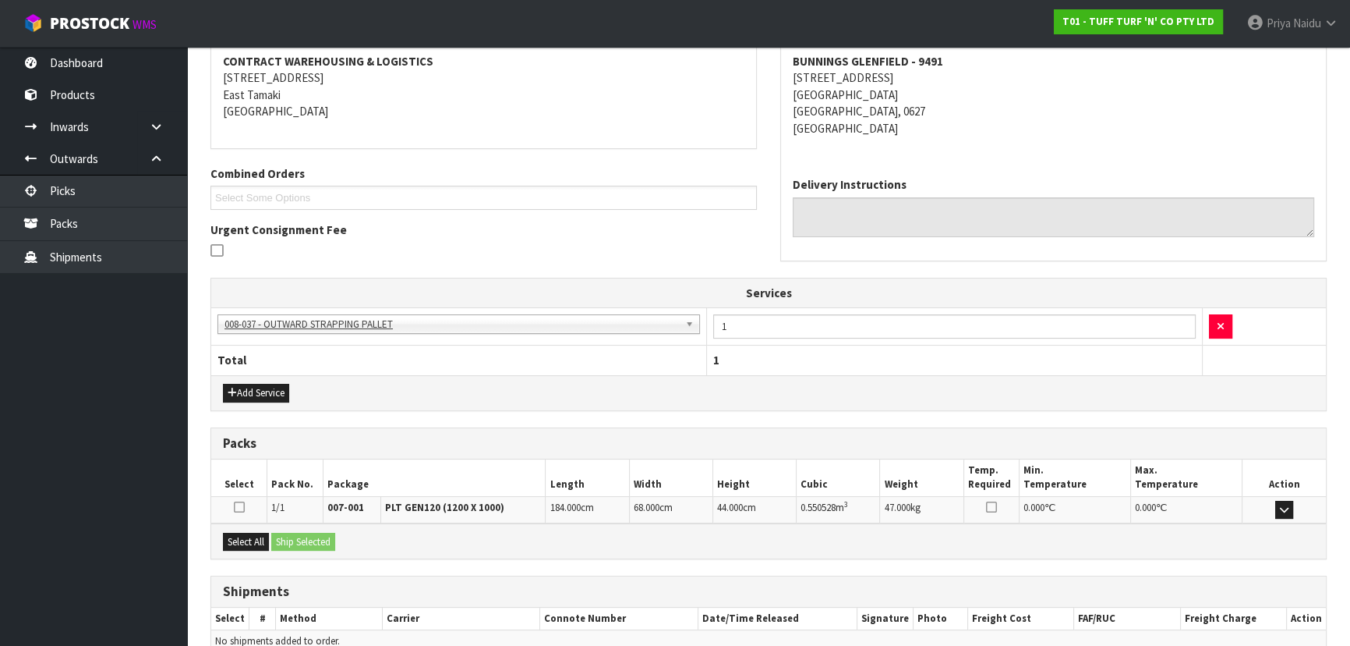
scroll to position [317, 0]
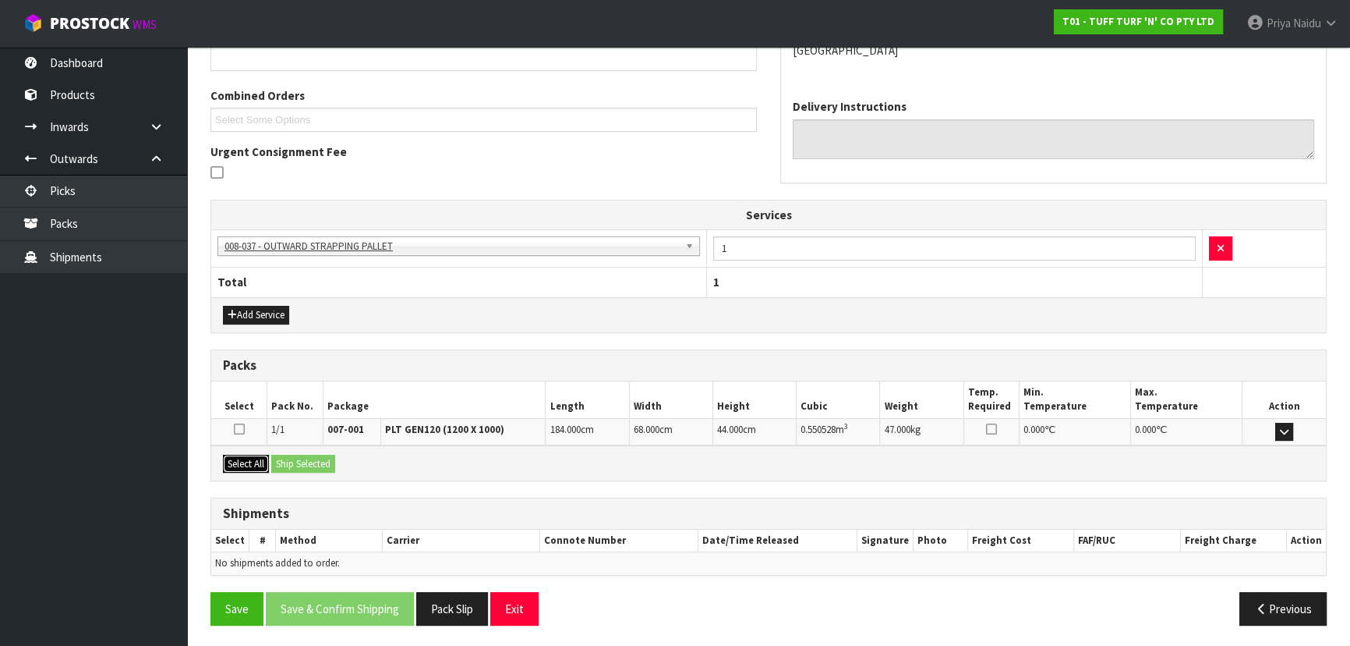
click at [264, 461] on button "Select All" at bounding box center [246, 464] width 46 height 19
drag, startPoint x: 296, startPoint y: 460, endPoint x: 309, endPoint y: 459, distance: 12.5
click at [300, 460] on button "Ship Selected" at bounding box center [303, 464] width 64 height 19
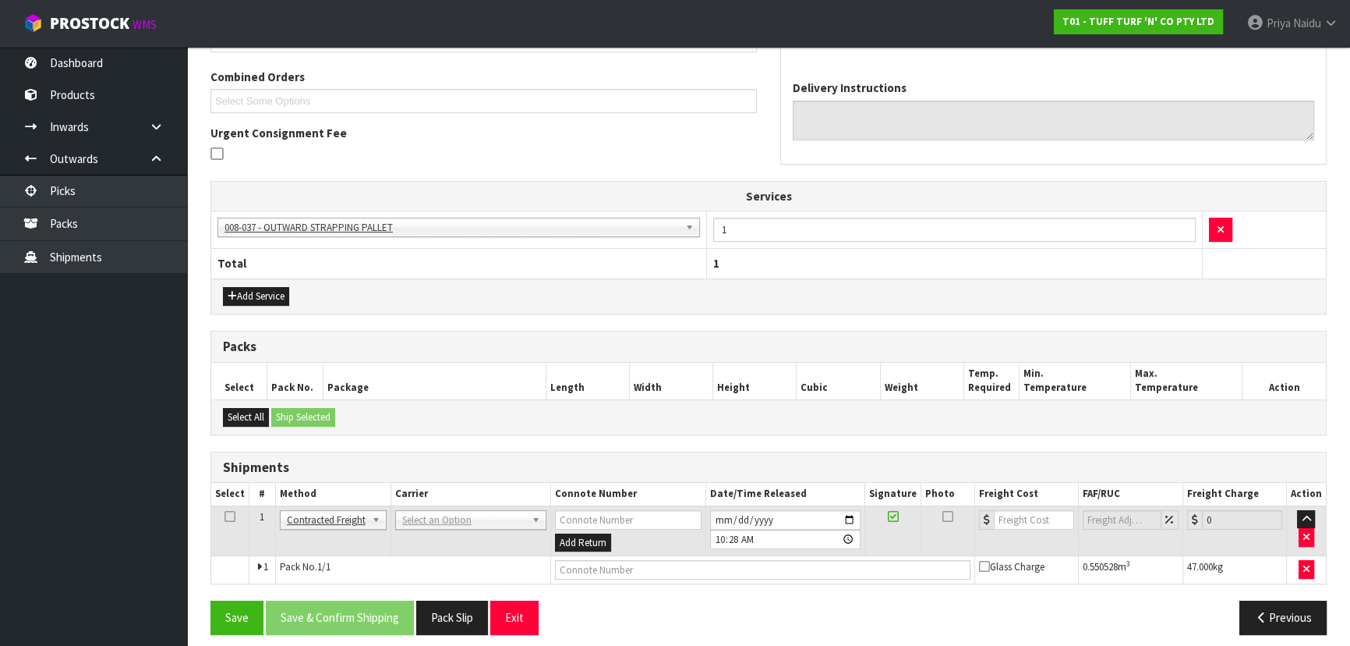
scroll to position [344, 0]
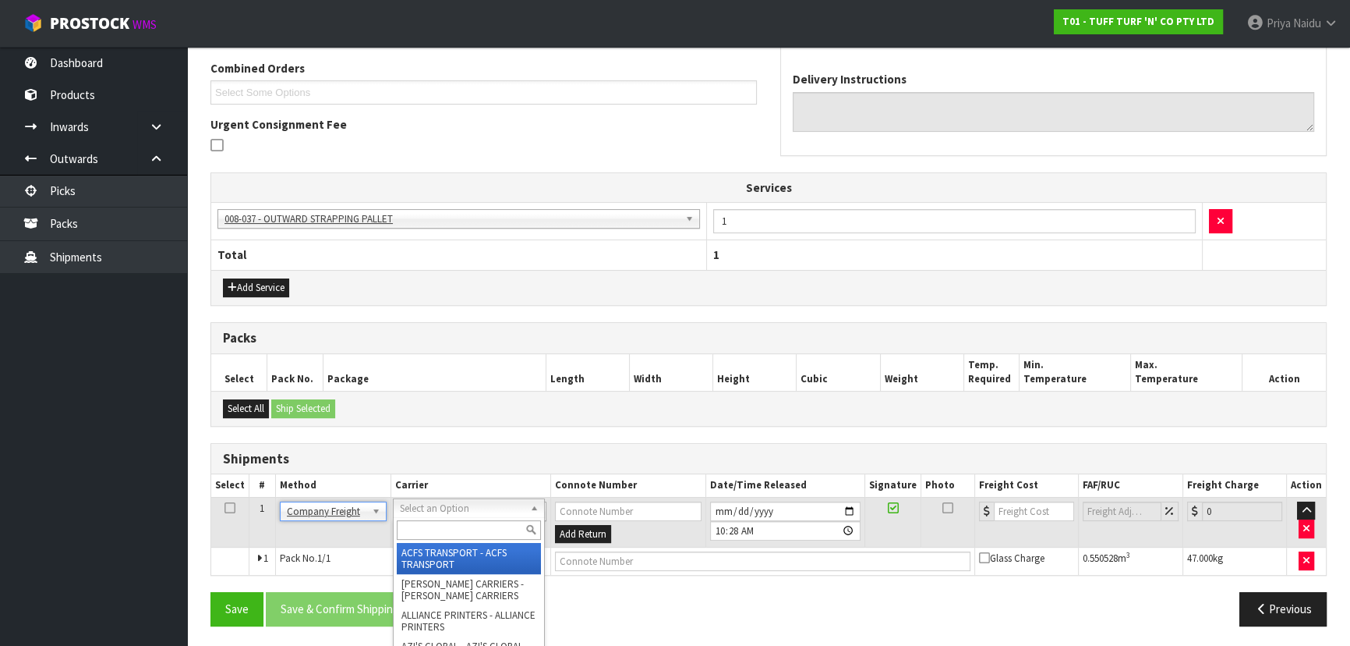
click at [432, 533] on input "text" at bounding box center [469, 529] width 144 height 19
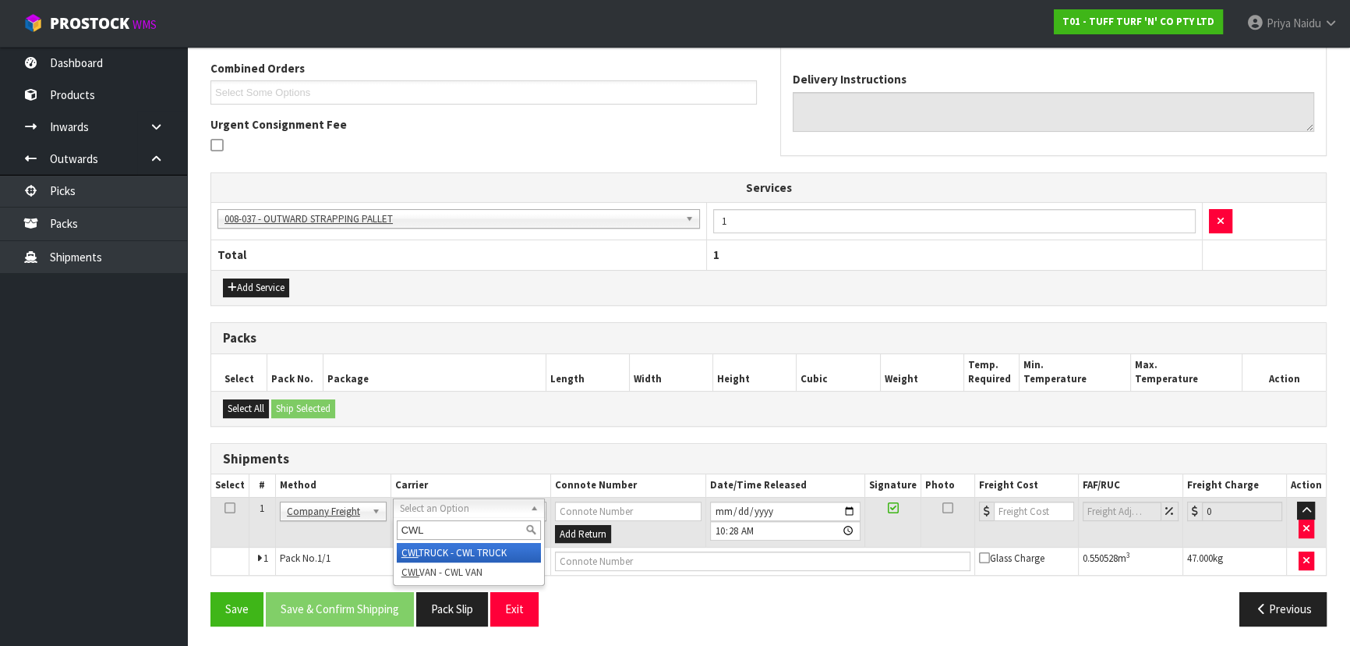
type input "CWL"
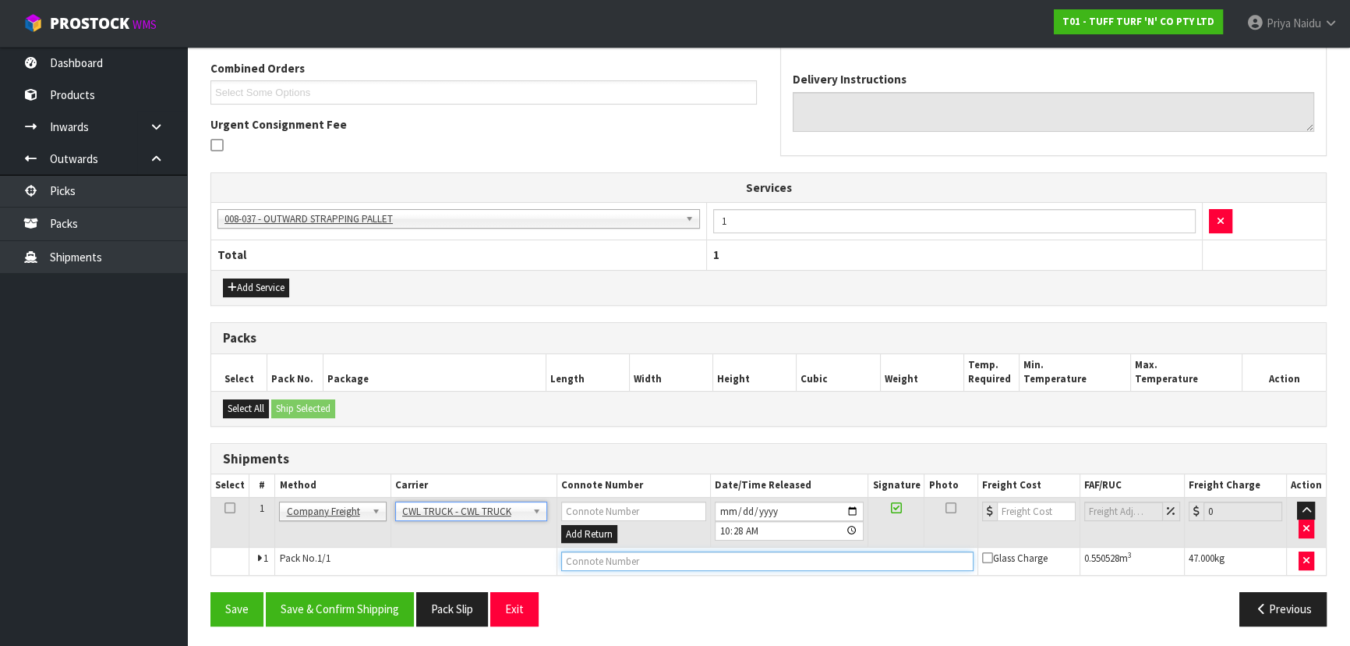
click at [600, 563] on input "text" at bounding box center [767, 560] width 412 height 19
type input "CWL TRUCK DELIVERY"
click at [361, 612] on button "Save & Confirm Shipping" at bounding box center [340, 609] width 148 height 34
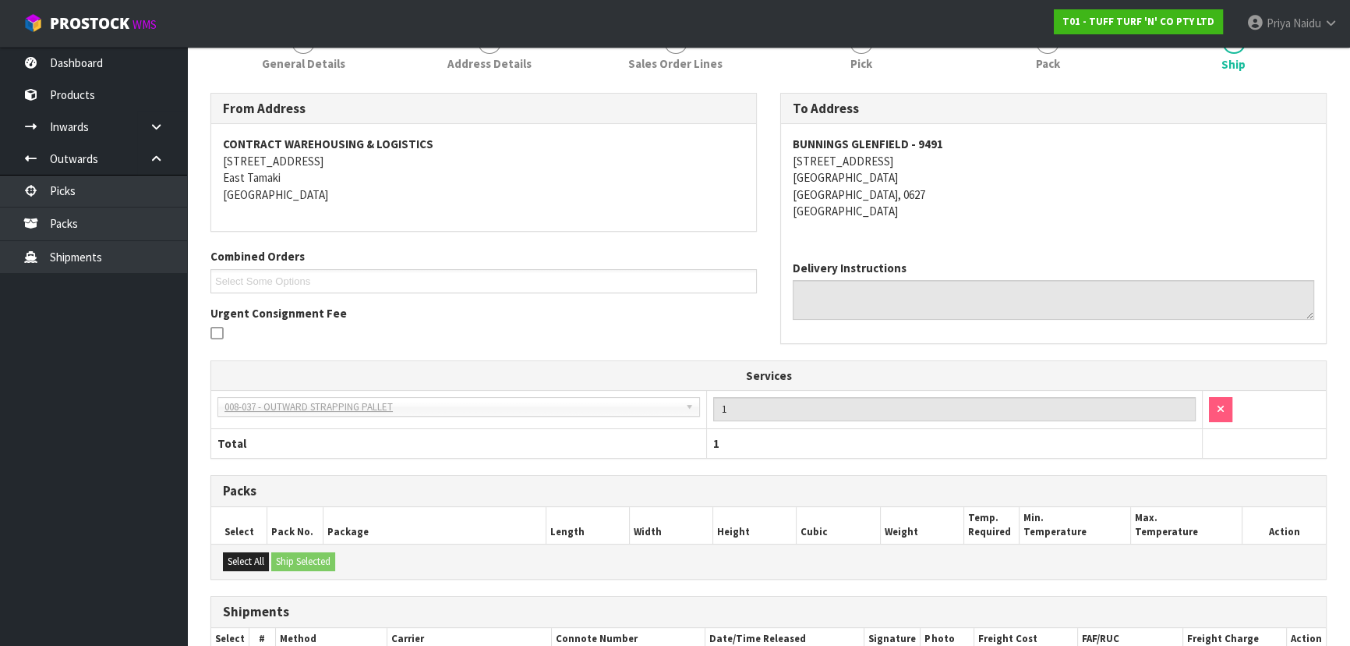
scroll to position [362, 0]
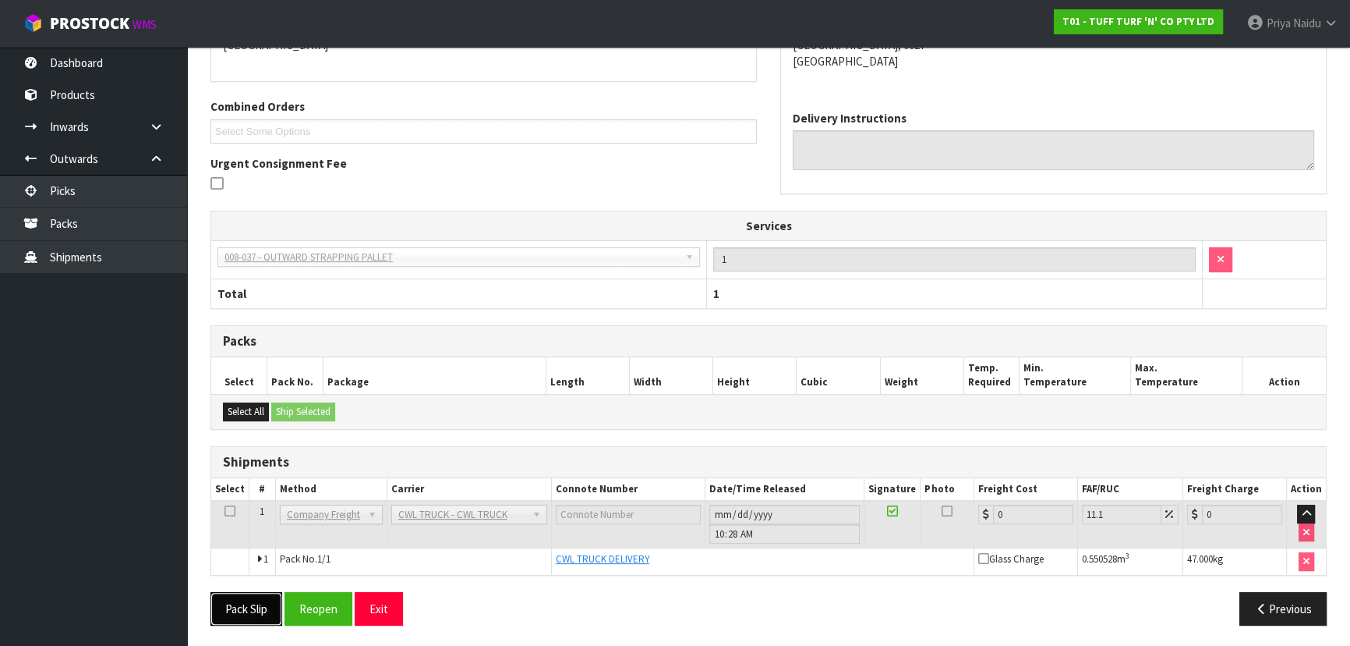
click at [242, 608] on button "Pack Slip" at bounding box center [247, 609] width 72 height 34
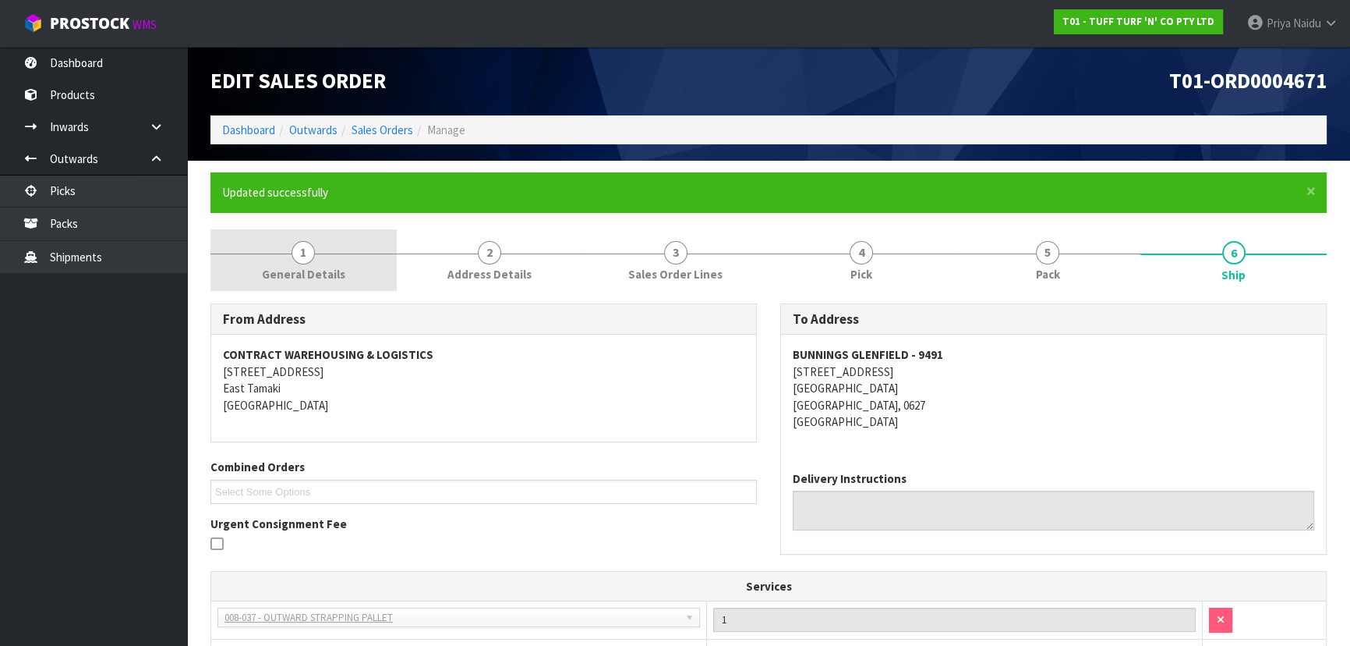
scroll to position [0, 0]
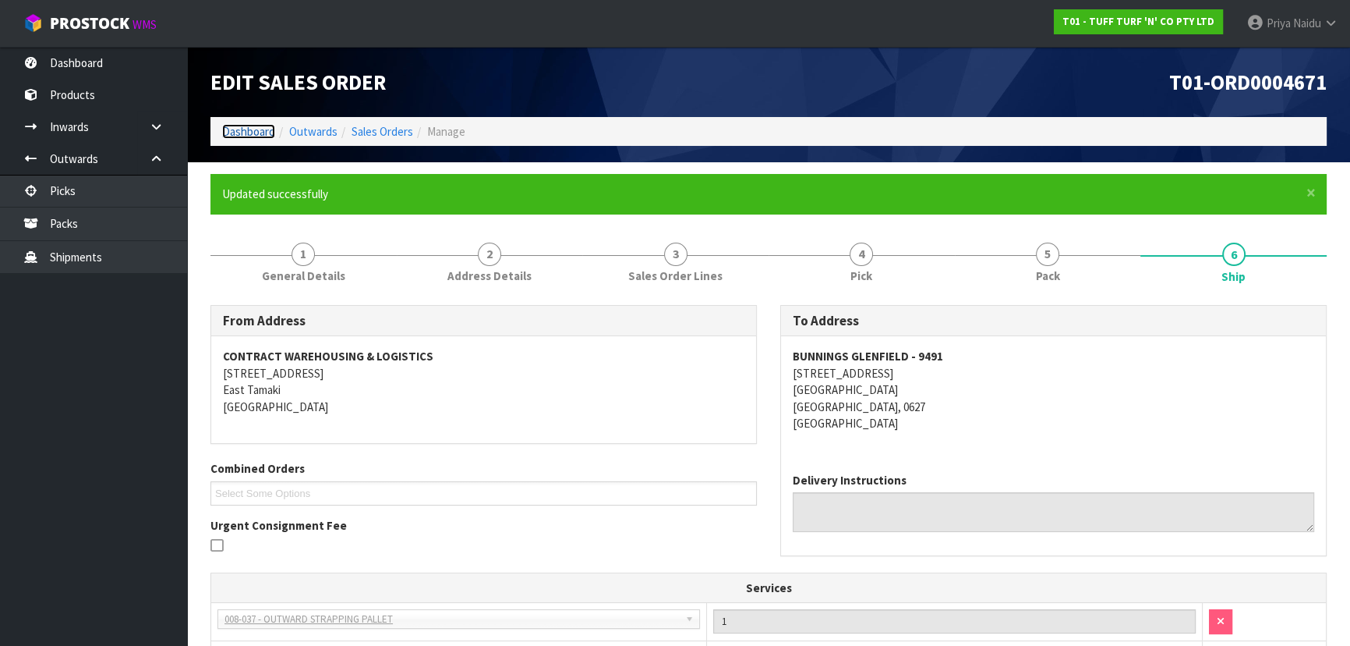
click at [257, 129] on link "Dashboard" at bounding box center [248, 131] width 53 height 15
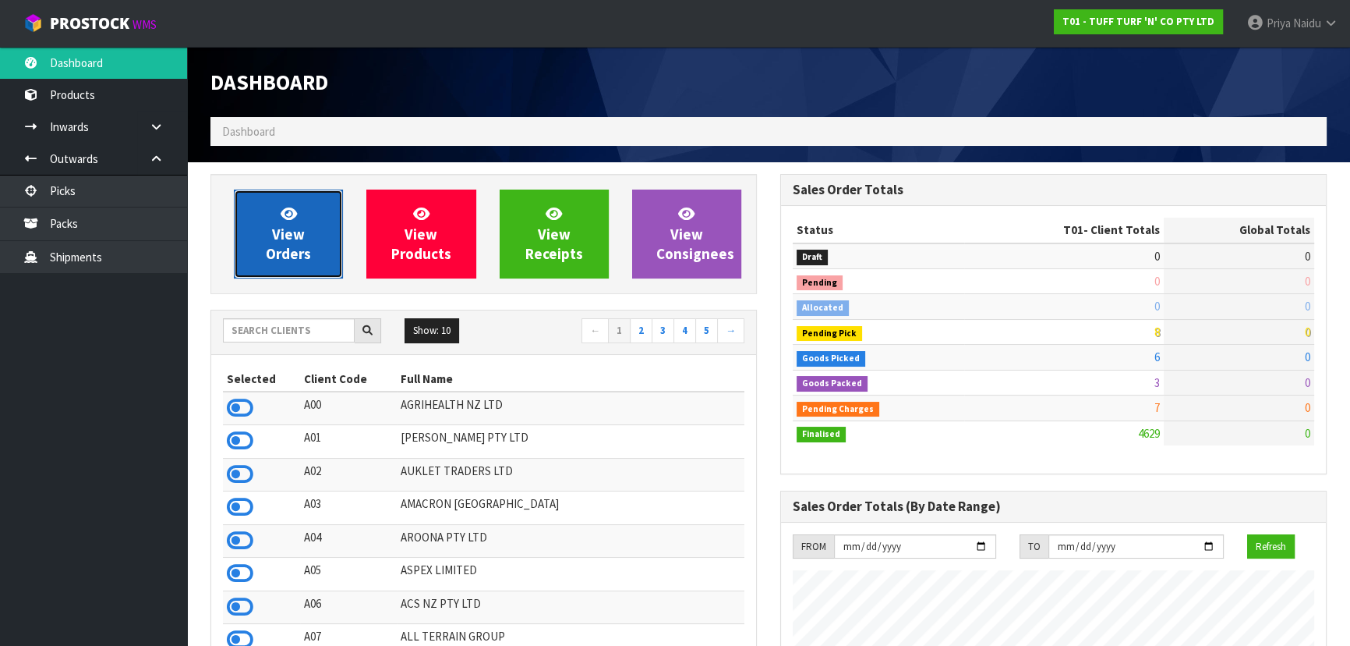
click at [270, 214] on link "View Orders" at bounding box center [288, 233] width 109 height 89
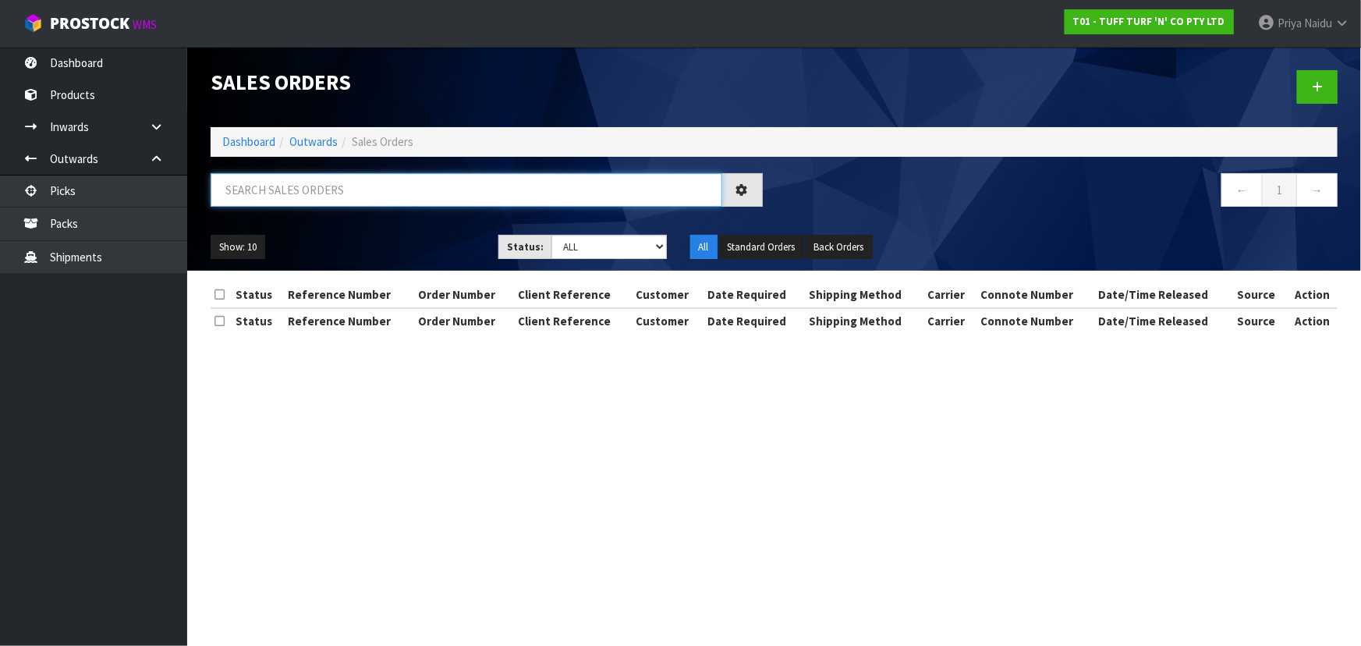
click at [290, 186] on input "text" at bounding box center [466, 190] width 511 height 34
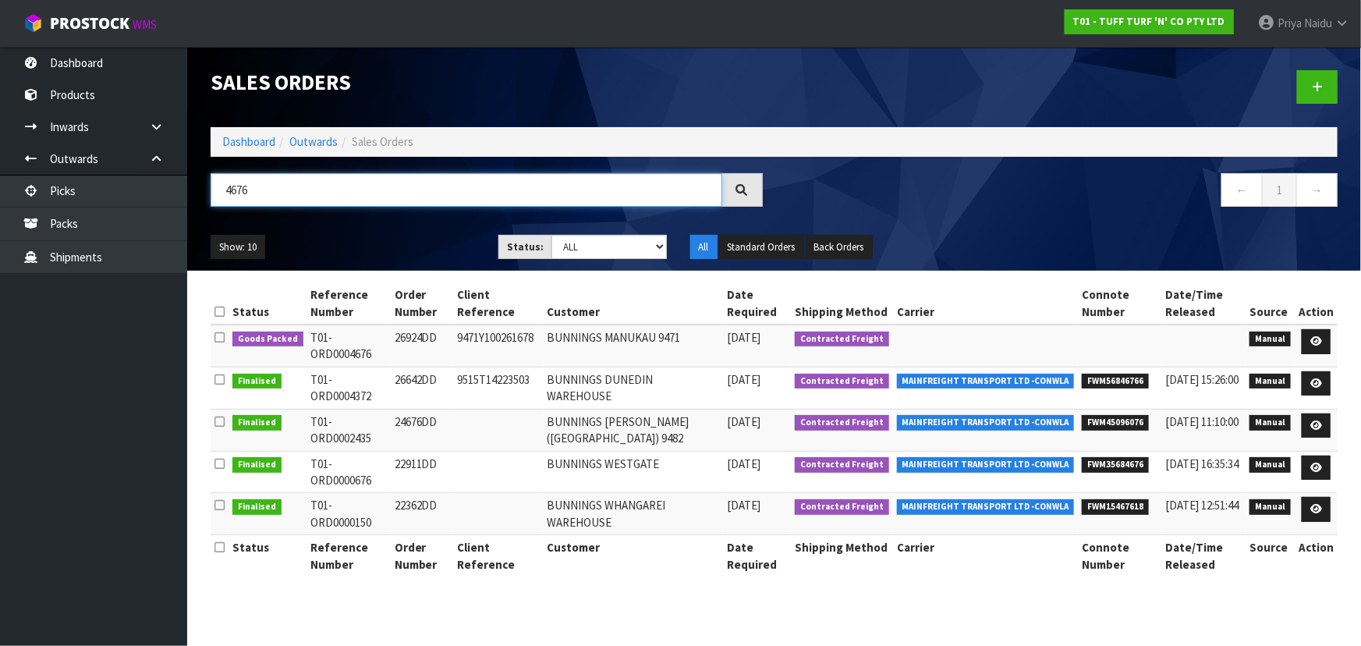
type input "4676"
click at [363, 242] on ul "Show: 10 5 10 25 50" at bounding box center [343, 247] width 264 height 25
click at [1309, 337] on link at bounding box center [1315, 341] width 29 height 25
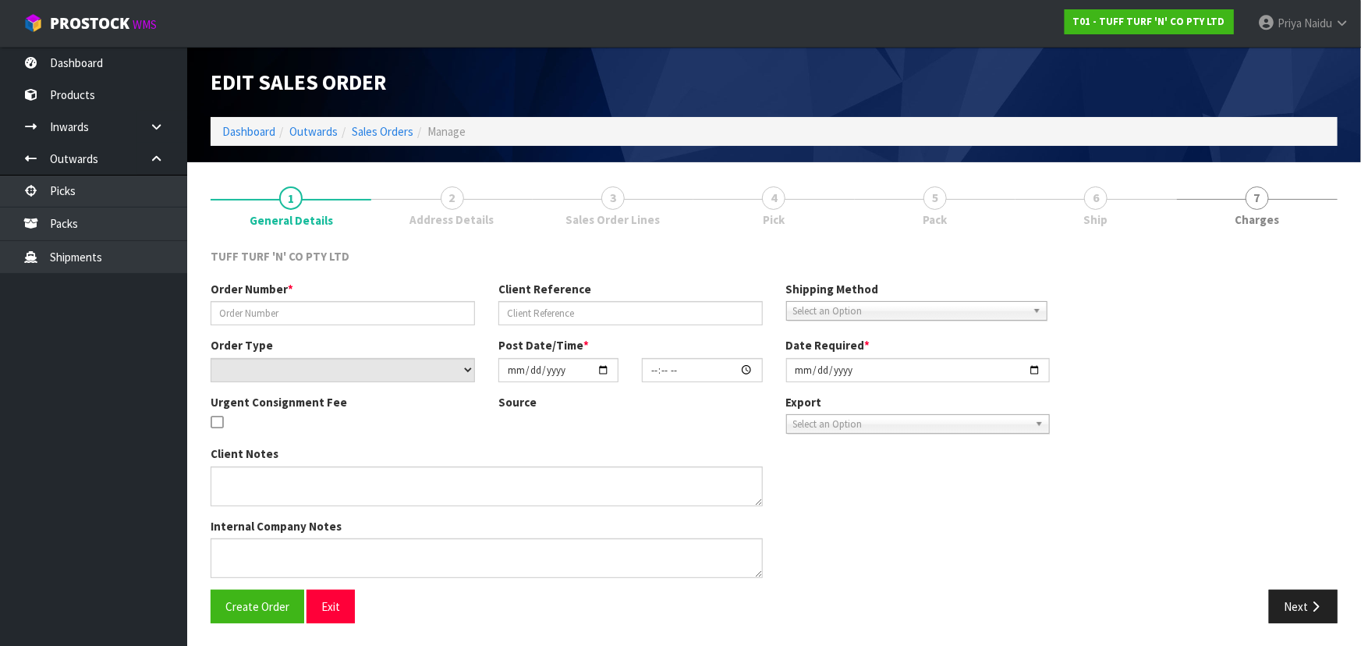
type input "26924DD"
type input "9471Y100261678"
select select "number:0"
type input "[DATE]"
type input "12:47:00.000"
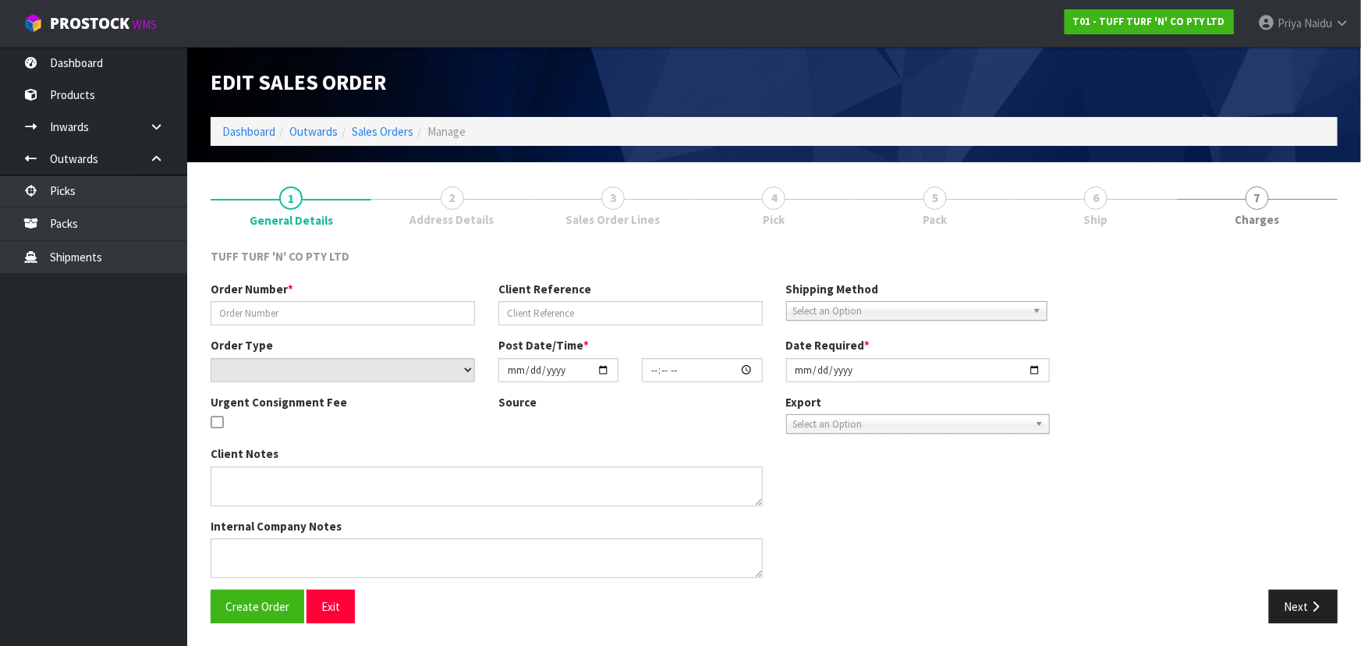
type input "[DATE]"
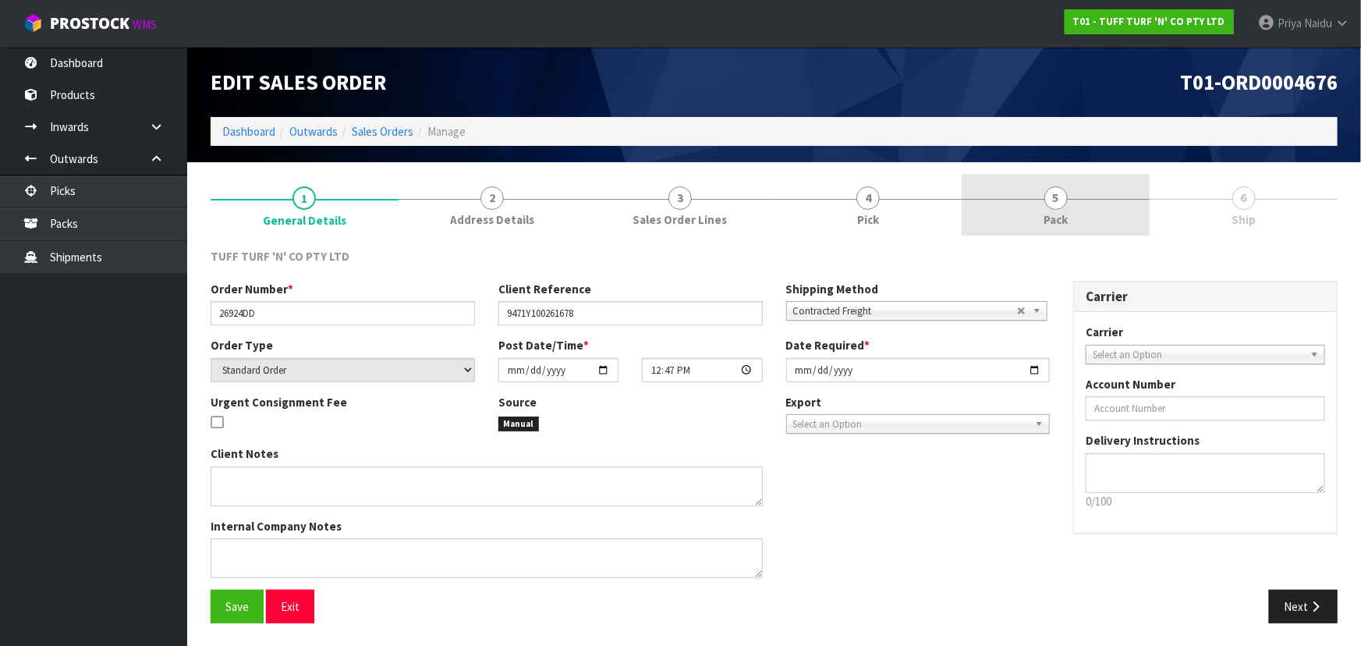
click at [998, 205] on link "5 Pack" at bounding box center [1055, 205] width 188 height 62
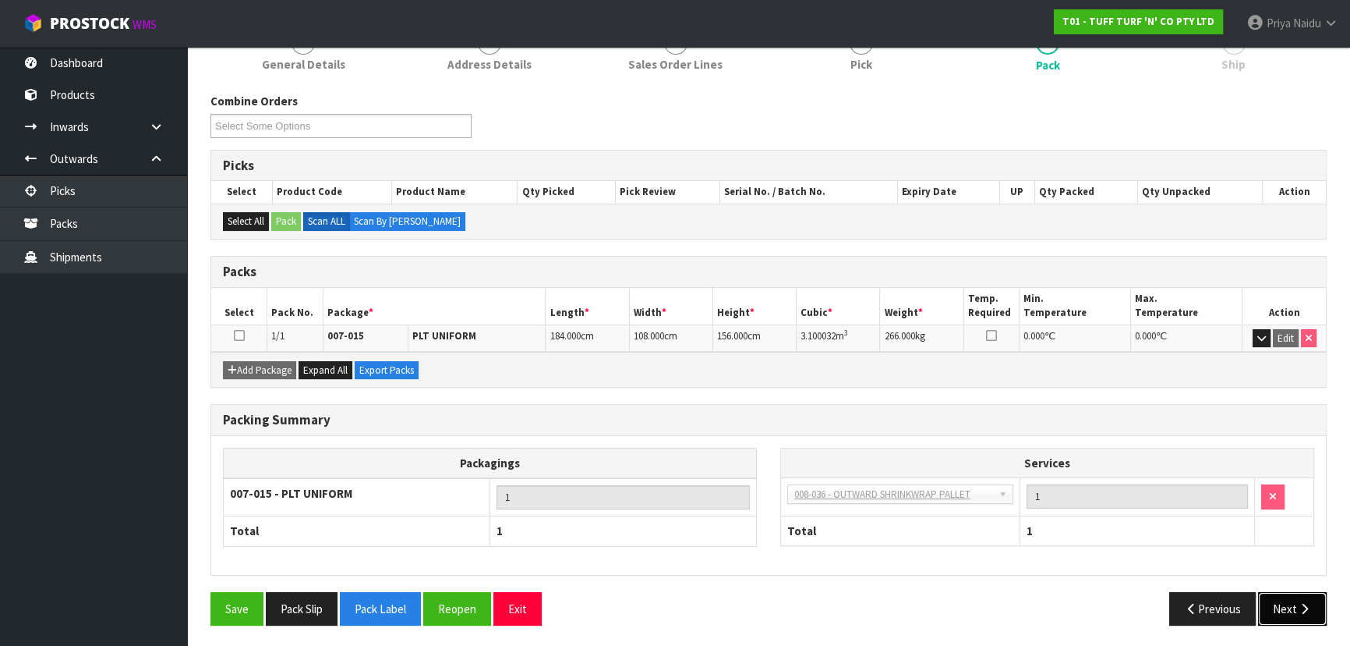
click at [1289, 599] on button "Next" at bounding box center [1292, 609] width 69 height 34
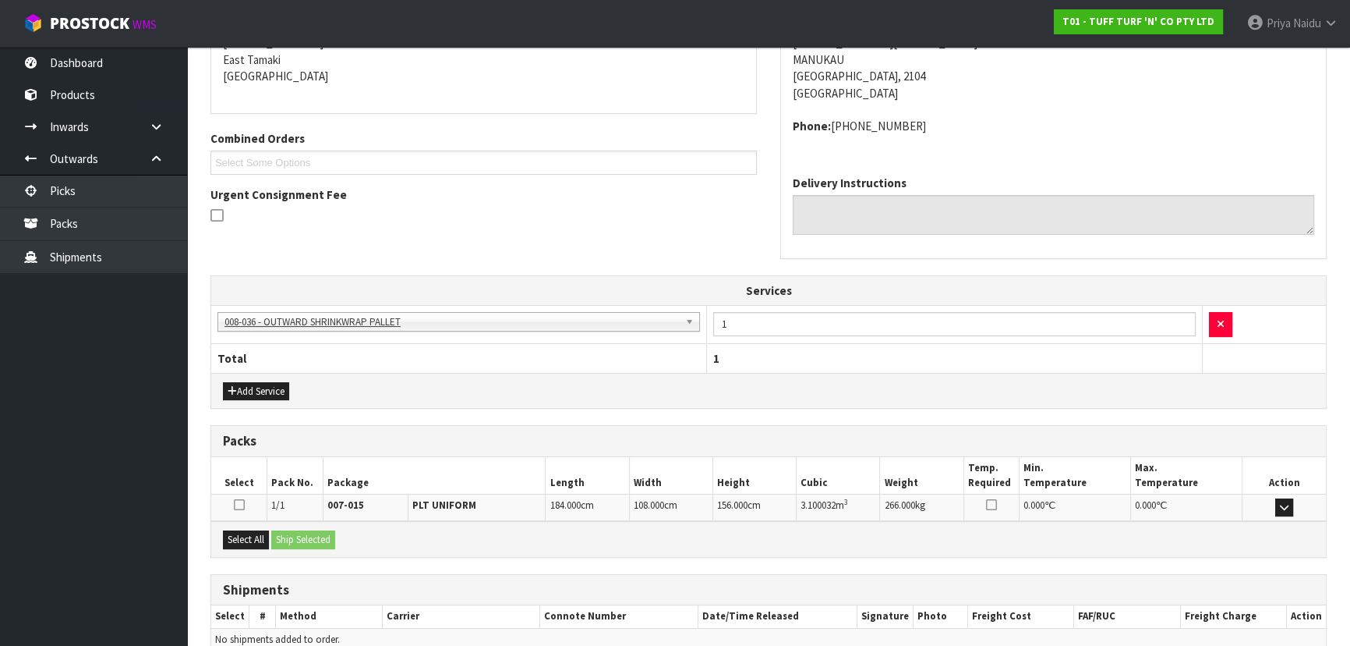
scroll to position [349, 0]
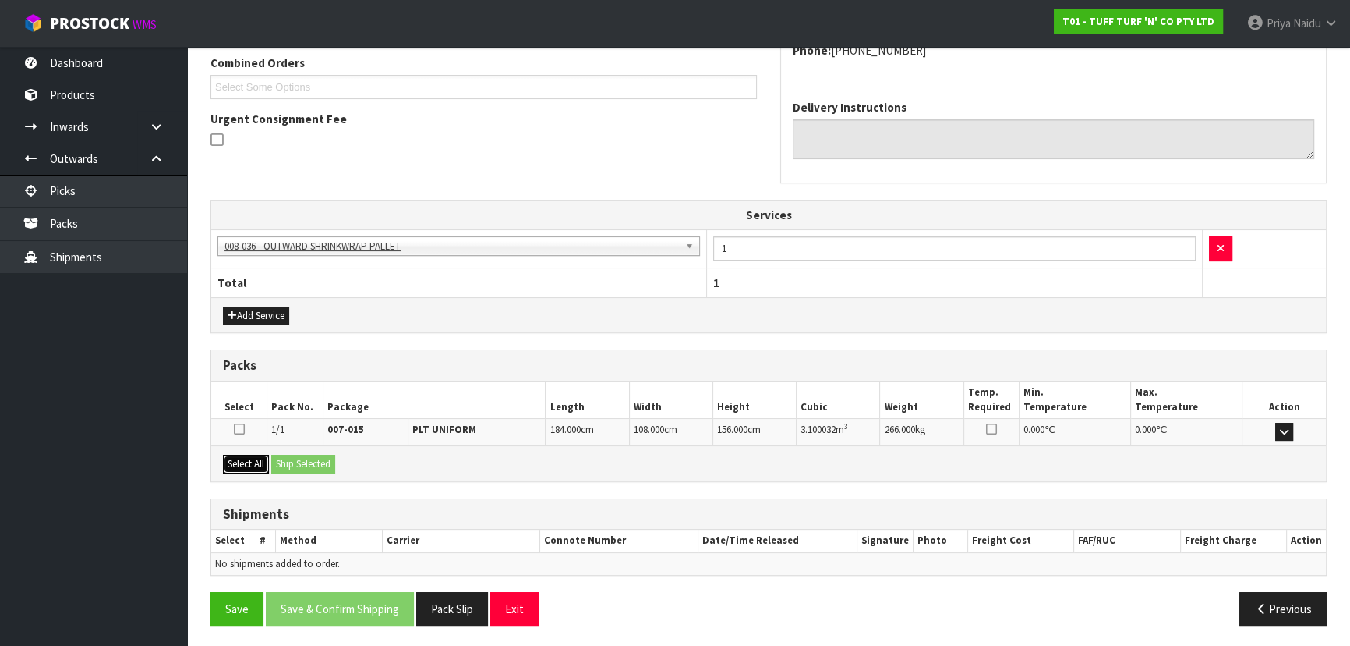
click at [252, 458] on button "Select All" at bounding box center [246, 464] width 46 height 19
click at [306, 462] on button "Ship Selected" at bounding box center [303, 464] width 64 height 19
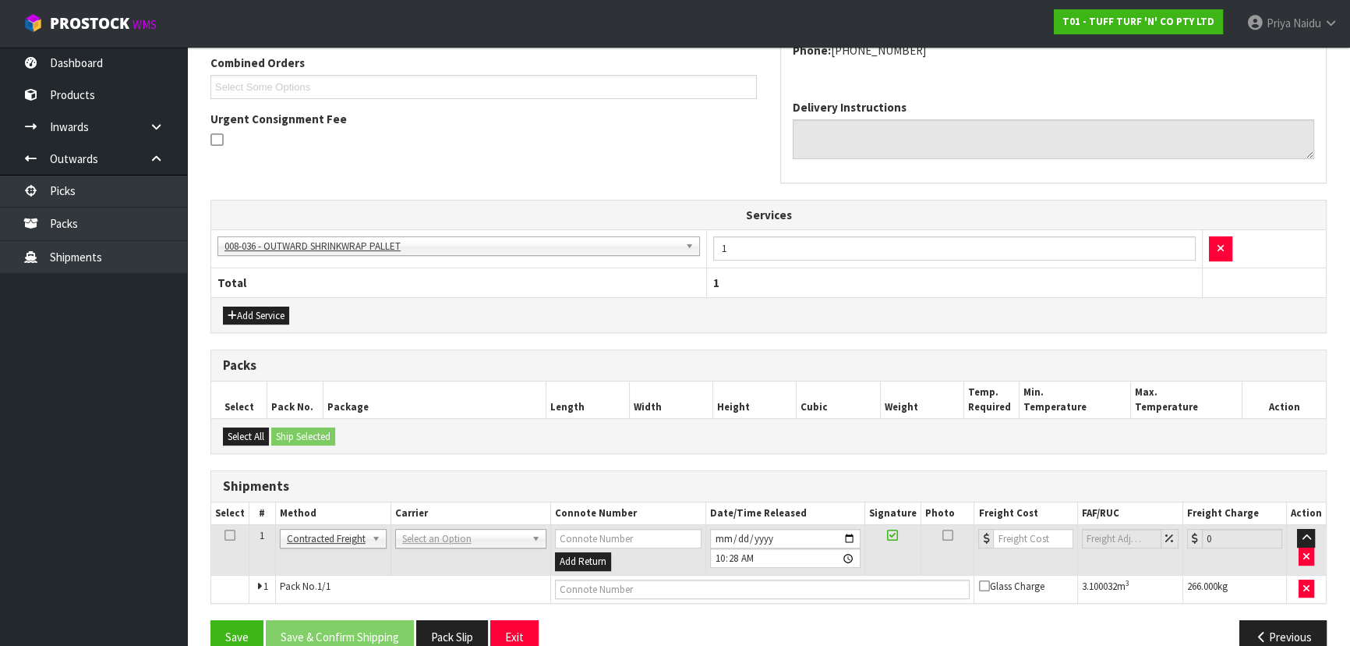
scroll to position [377, 0]
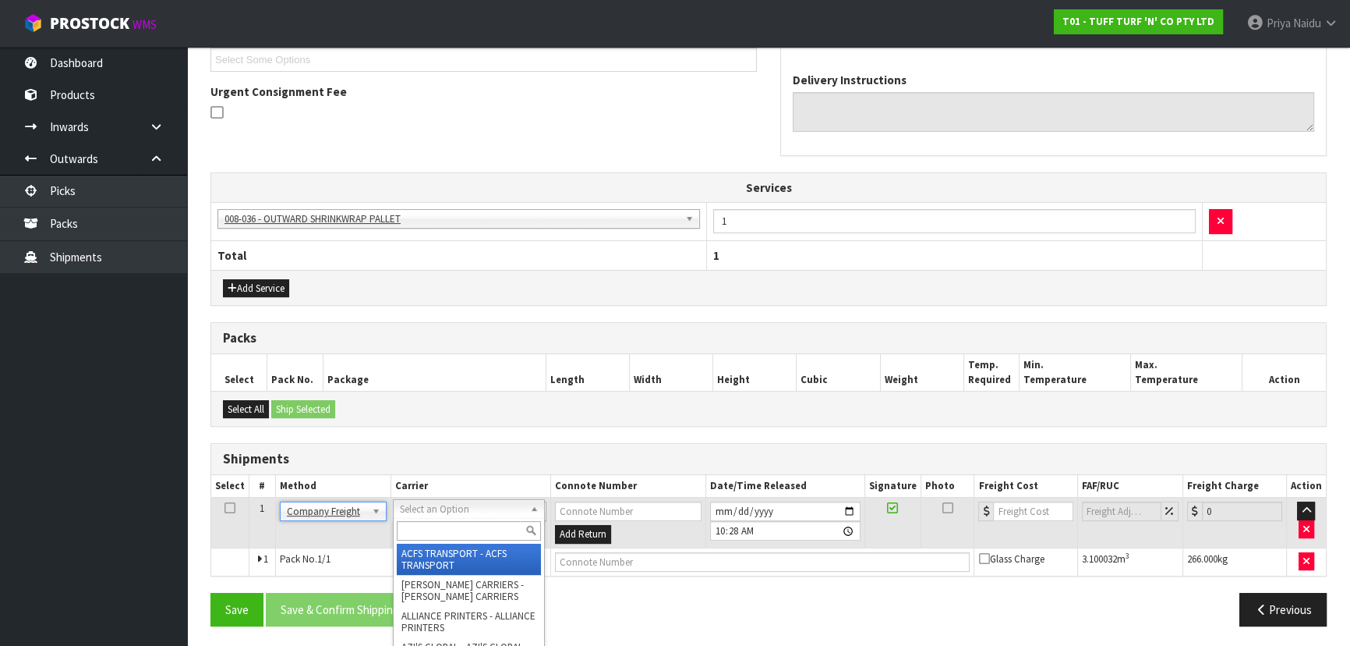
click at [412, 524] on input "text" at bounding box center [469, 530] width 144 height 19
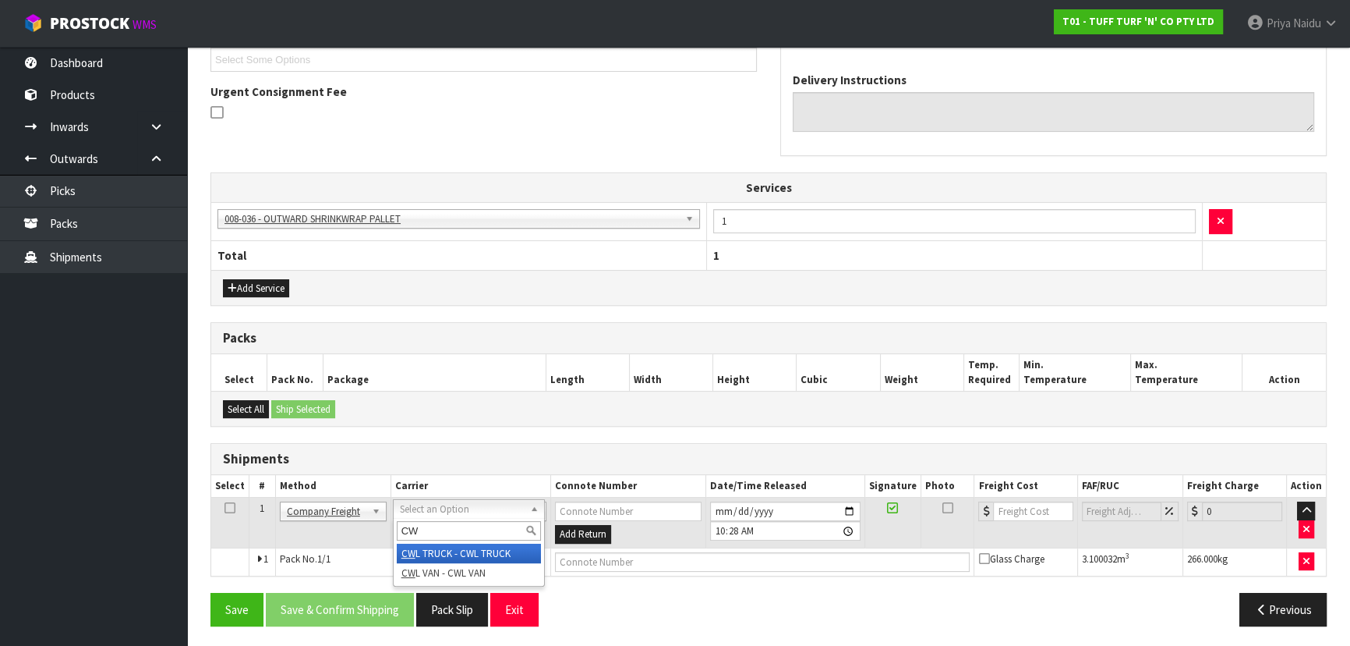
type input "CWL"
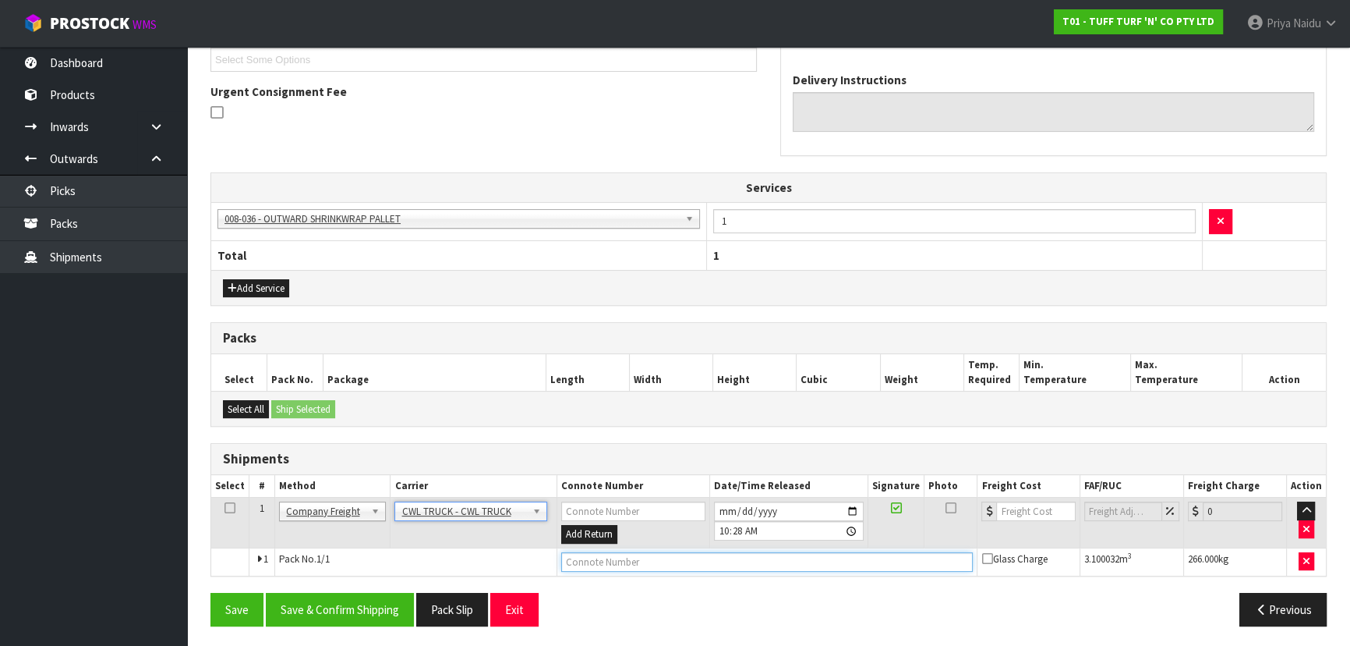
click at [582, 557] on input "text" at bounding box center [767, 561] width 412 height 19
type input "CWL TRUCK DELIVERY"
click at [370, 596] on button "Save & Confirm Shipping" at bounding box center [340, 610] width 148 height 34
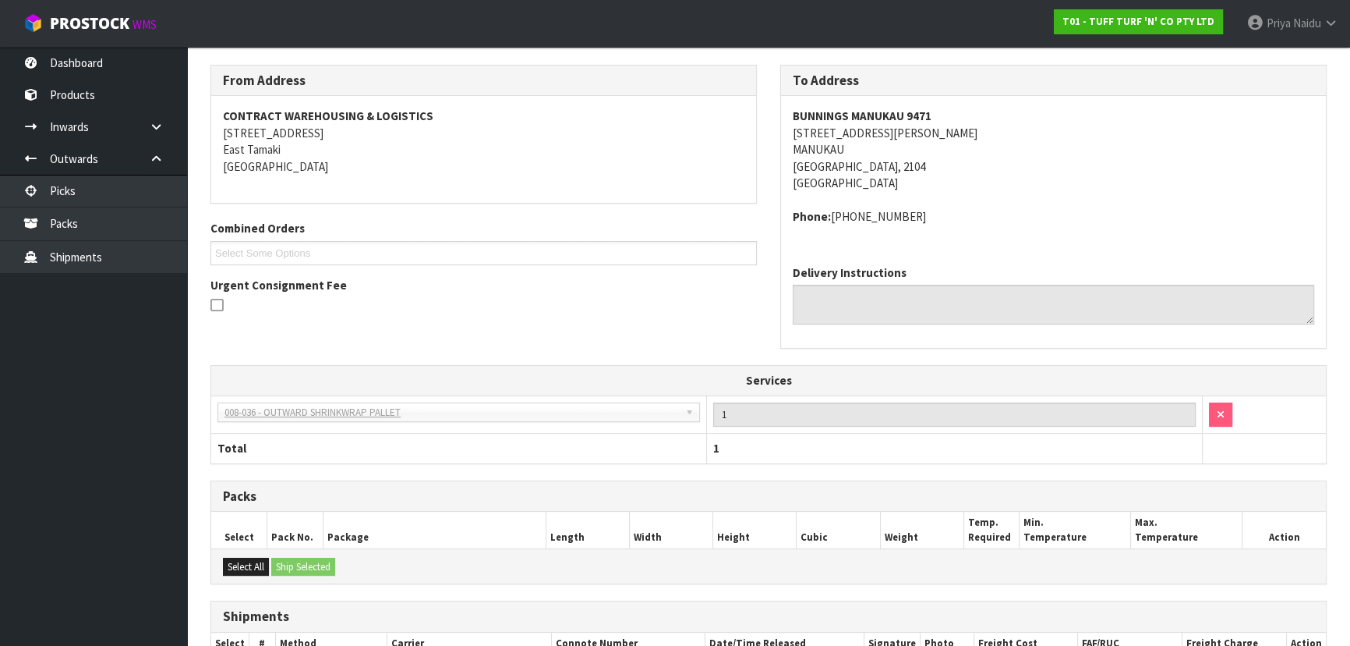
scroll to position [395, 0]
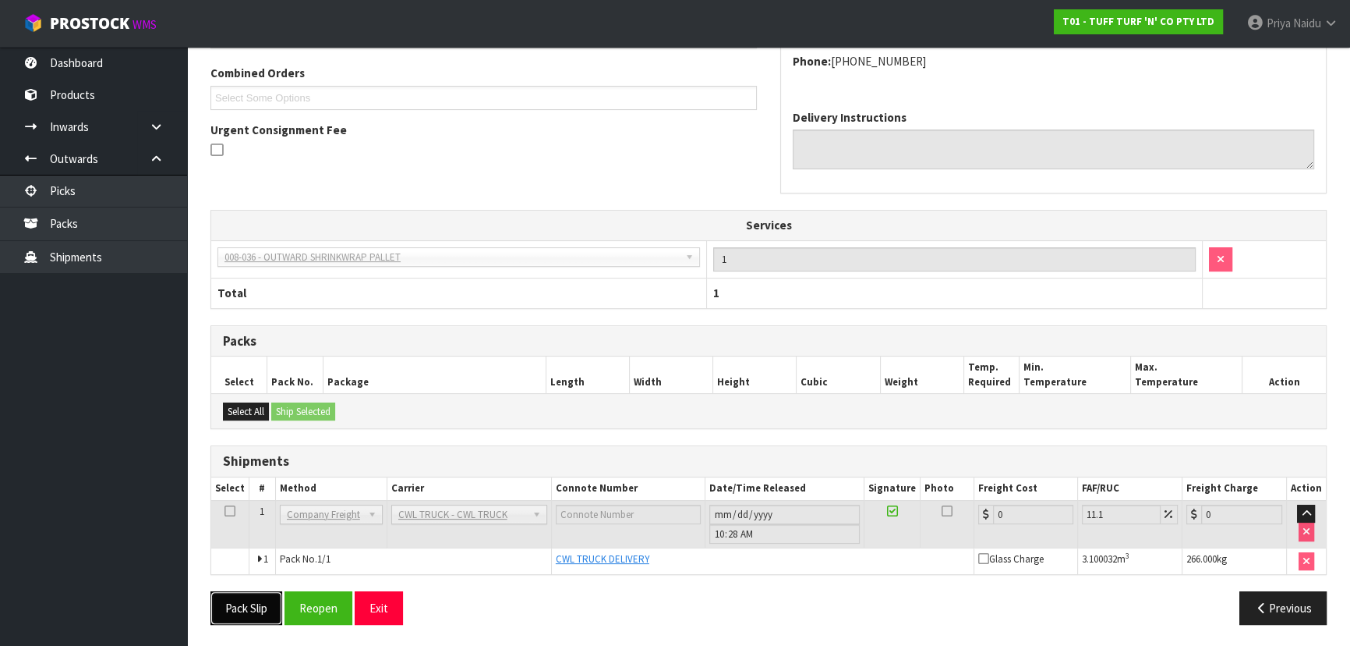
click at [251, 593] on button "Pack Slip" at bounding box center [247, 608] width 72 height 34
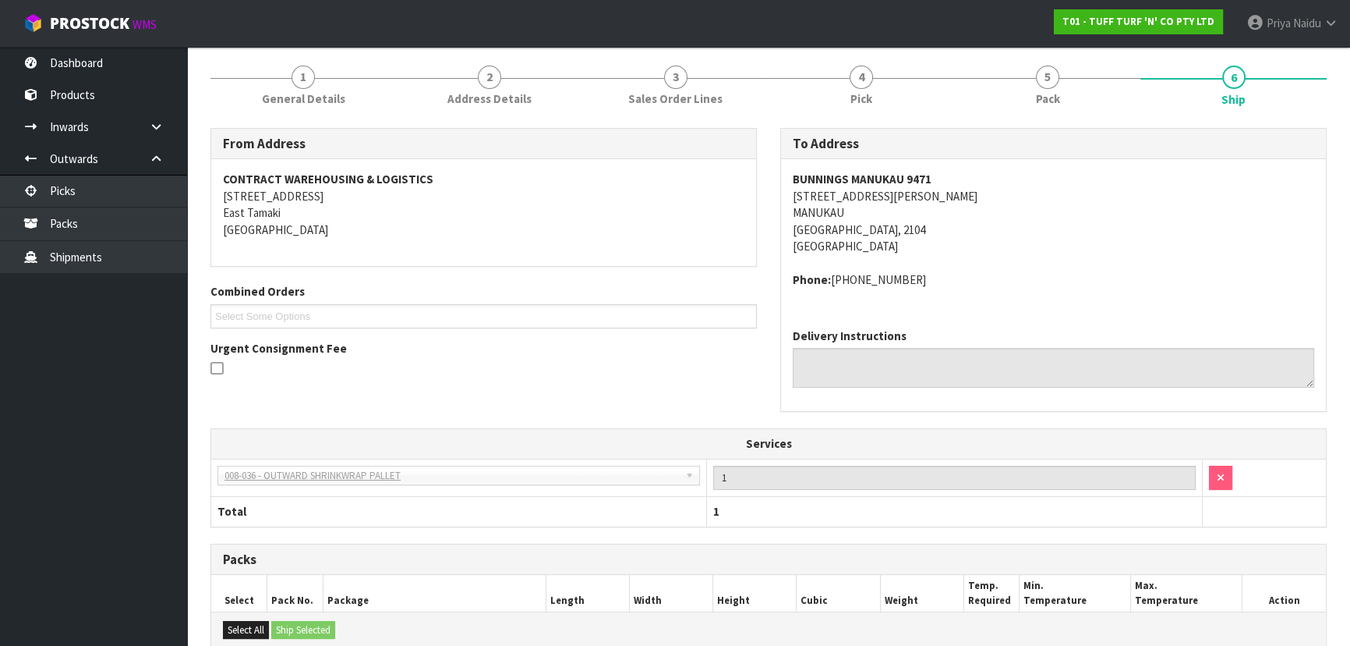
scroll to position [0, 0]
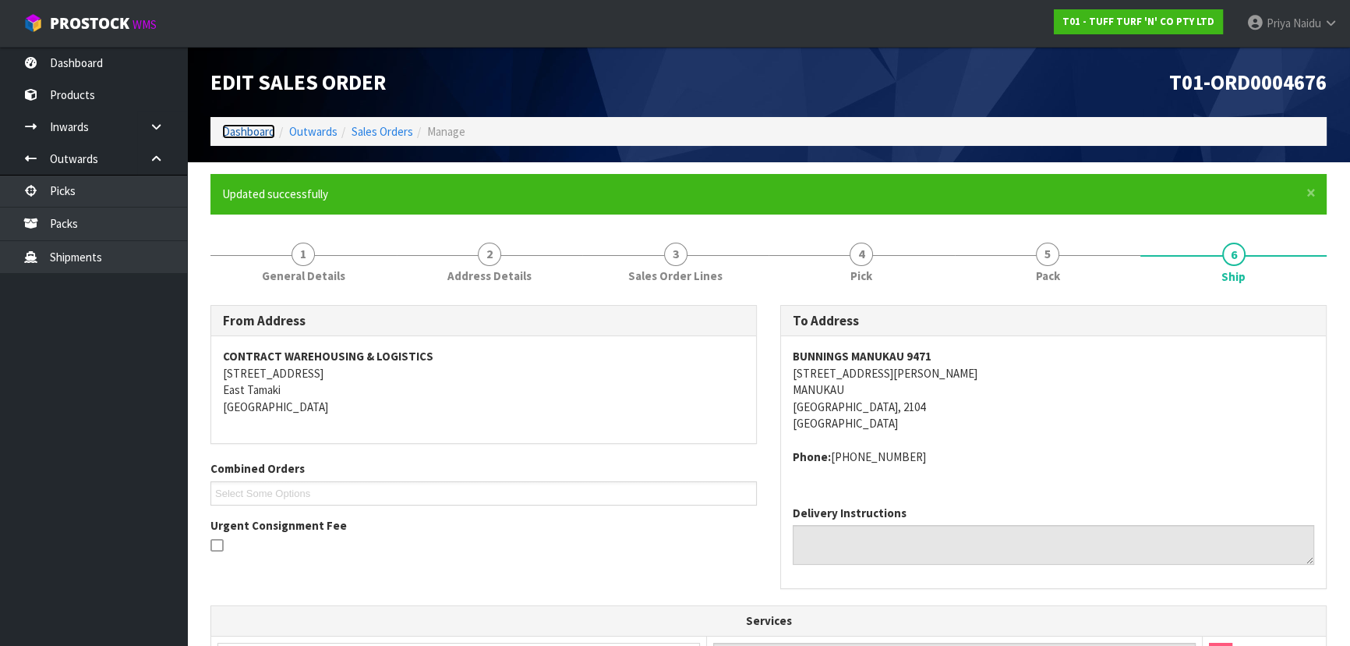
click at [238, 129] on link "Dashboard" at bounding box center [248, 131] width 53 height 15
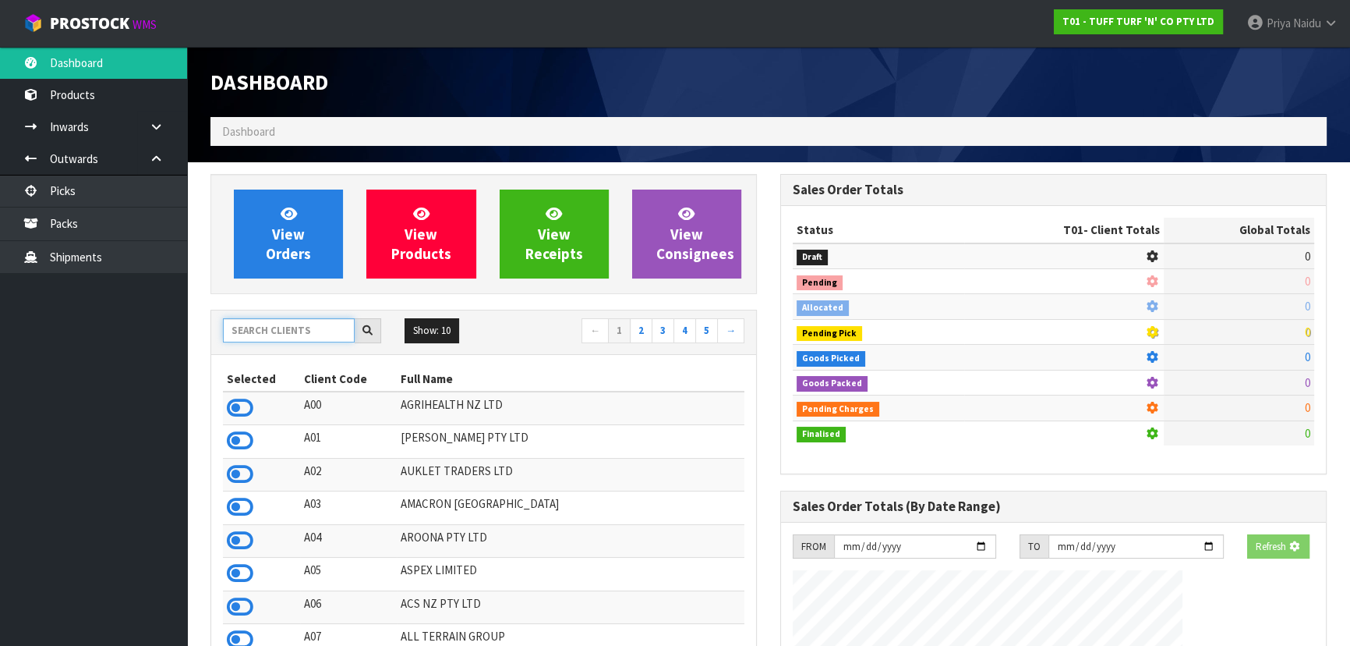
click at [253, 329] on input "text" at bounding box center [289, 330] width 132 height 24
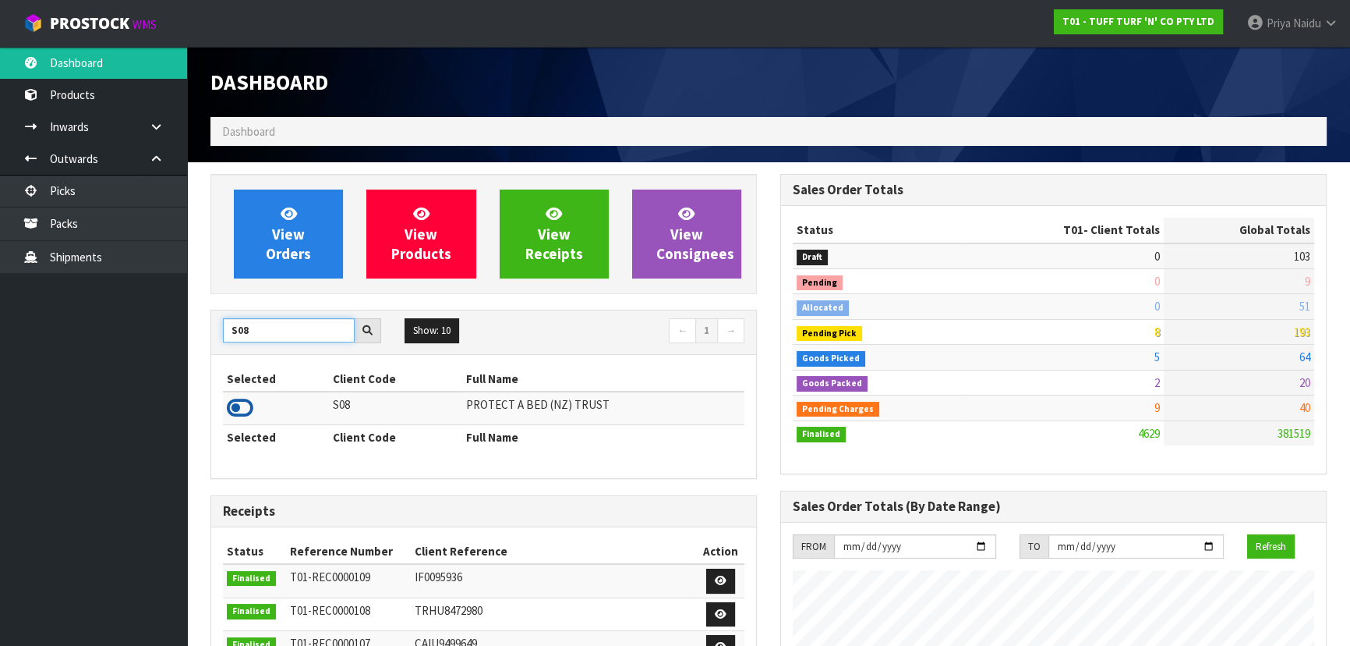
type input "S08"
click at [238, 406] on icon at bounding box center [240, 407] width 27 height 23
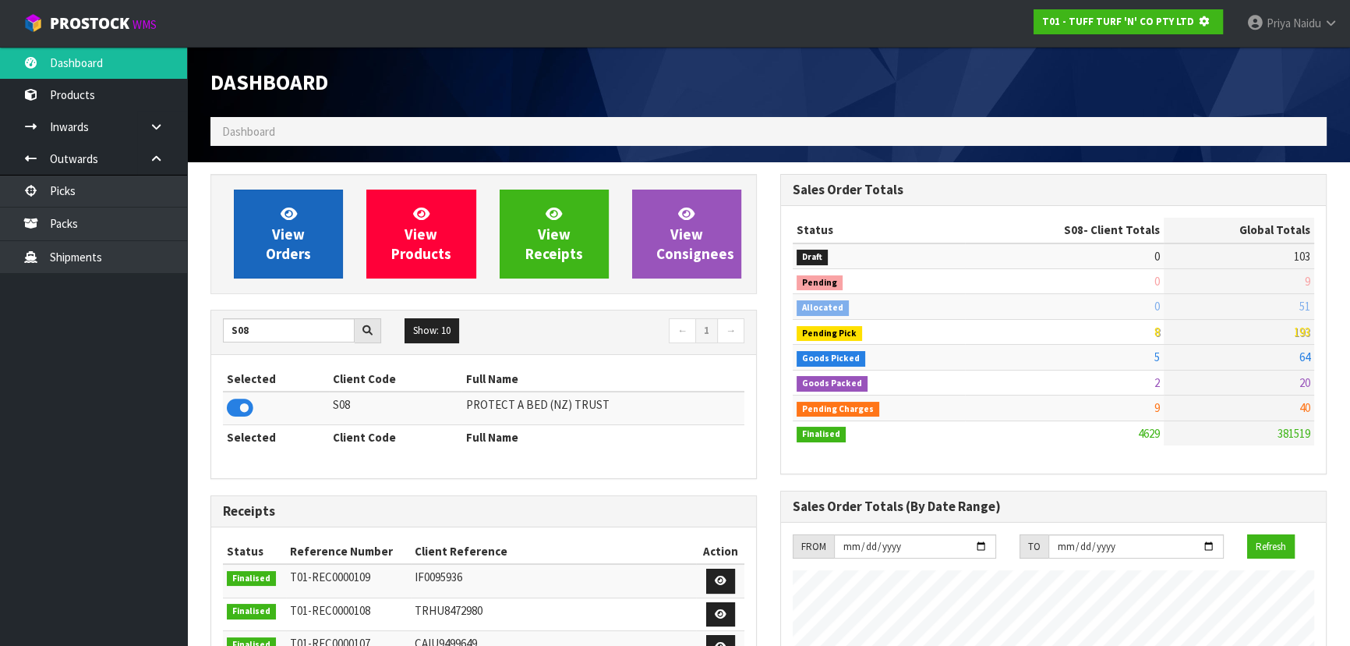
scroll to position [778722, 779123]
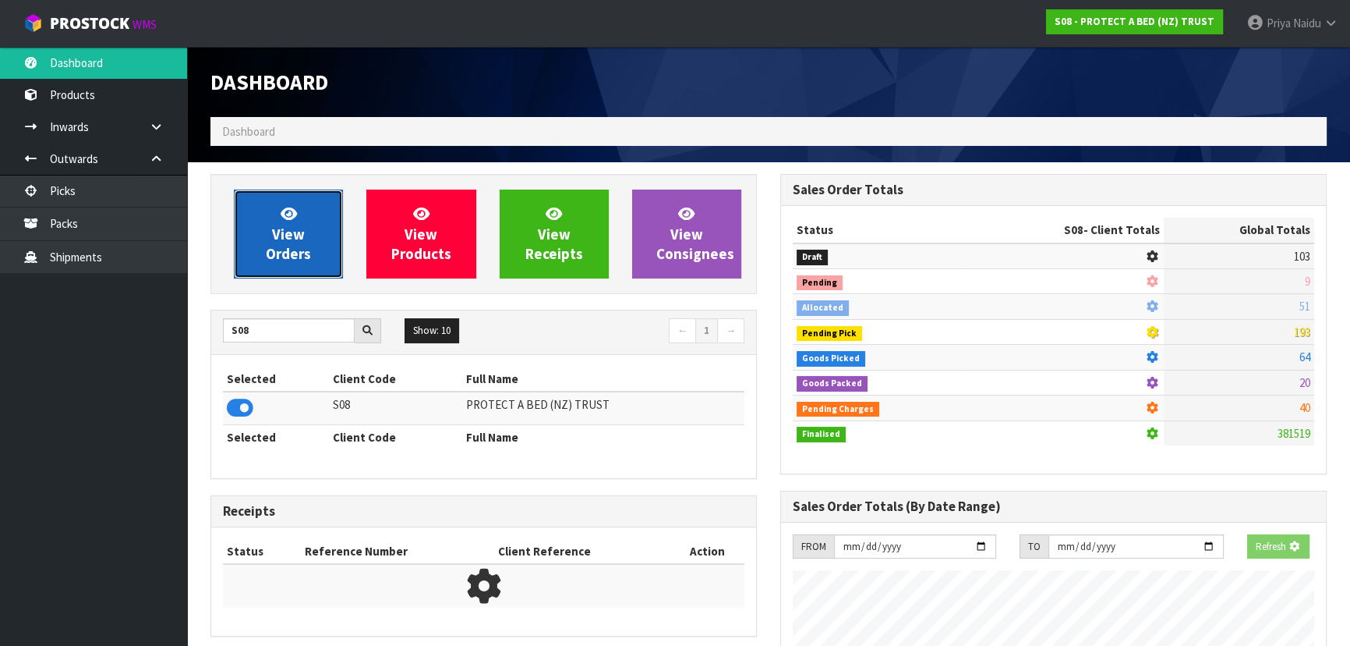
click at [293, 255] on span "View Orders" at bounding box center [288, 233] width 45 height 58
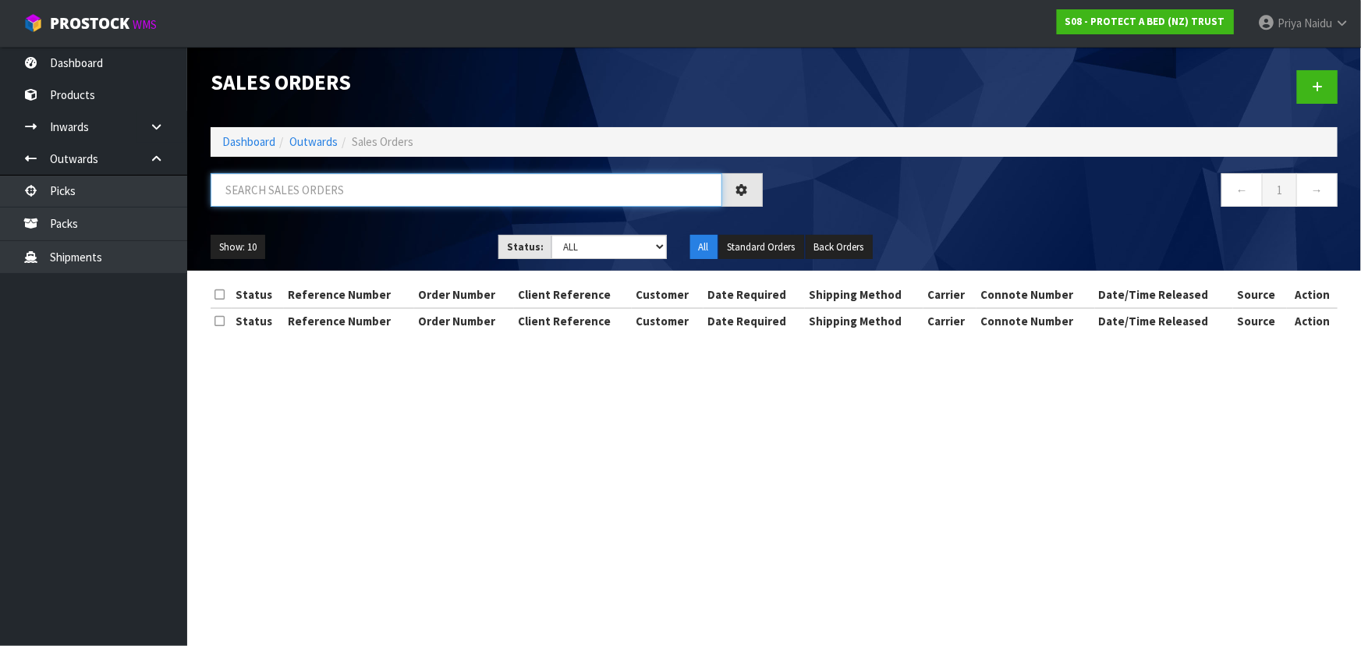
click at [335, 189] on input "text" at bounding box center [466, 190] width 511 height 34
type input "33456"
click at [623, 250] on select "Draft Pending Allocated Pending Pick Goods Picked Goods Packed Pending Charges …" at bounding box center [608, 247] width 115 height 24
select select "string:5"
click at [551, 235] on select "Draft Pending Allocated Pending Pick Goods Picked Goods Packed Pending Charges …" at bounding box center [608, 247] width 115 height 24
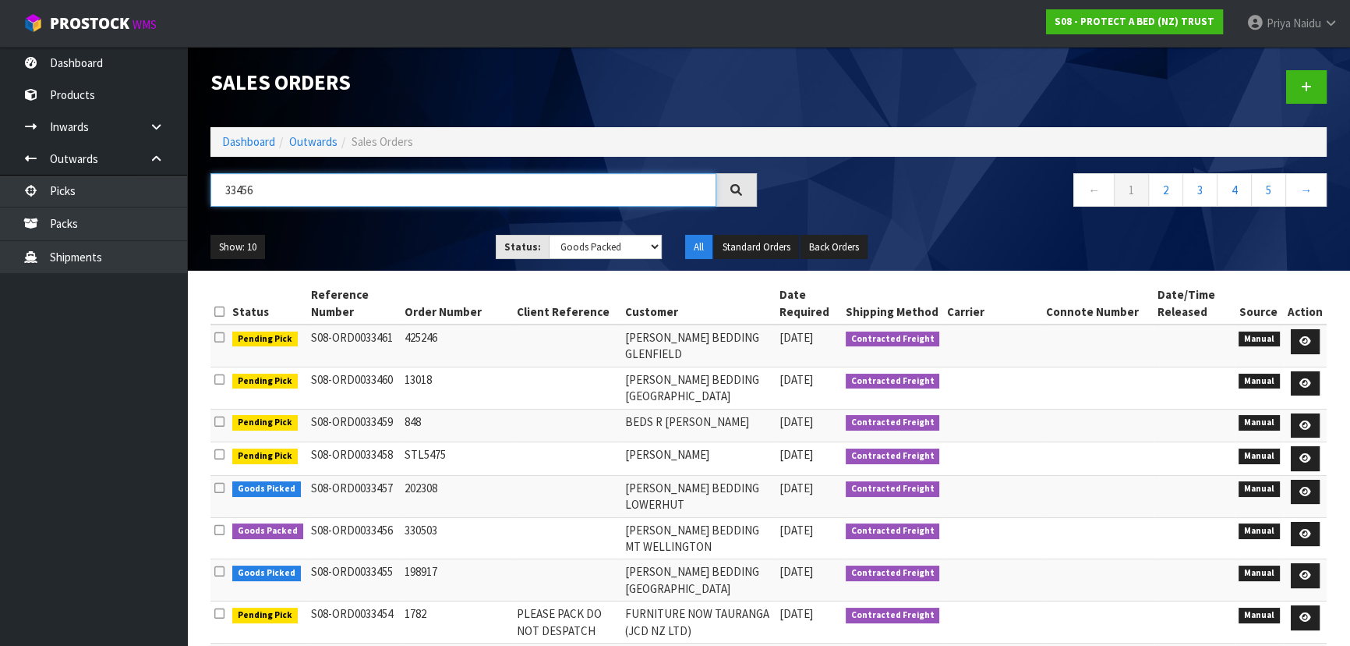
click at [368, 189] on input "33456" at bounding box center [464, 190] width 506 height 34
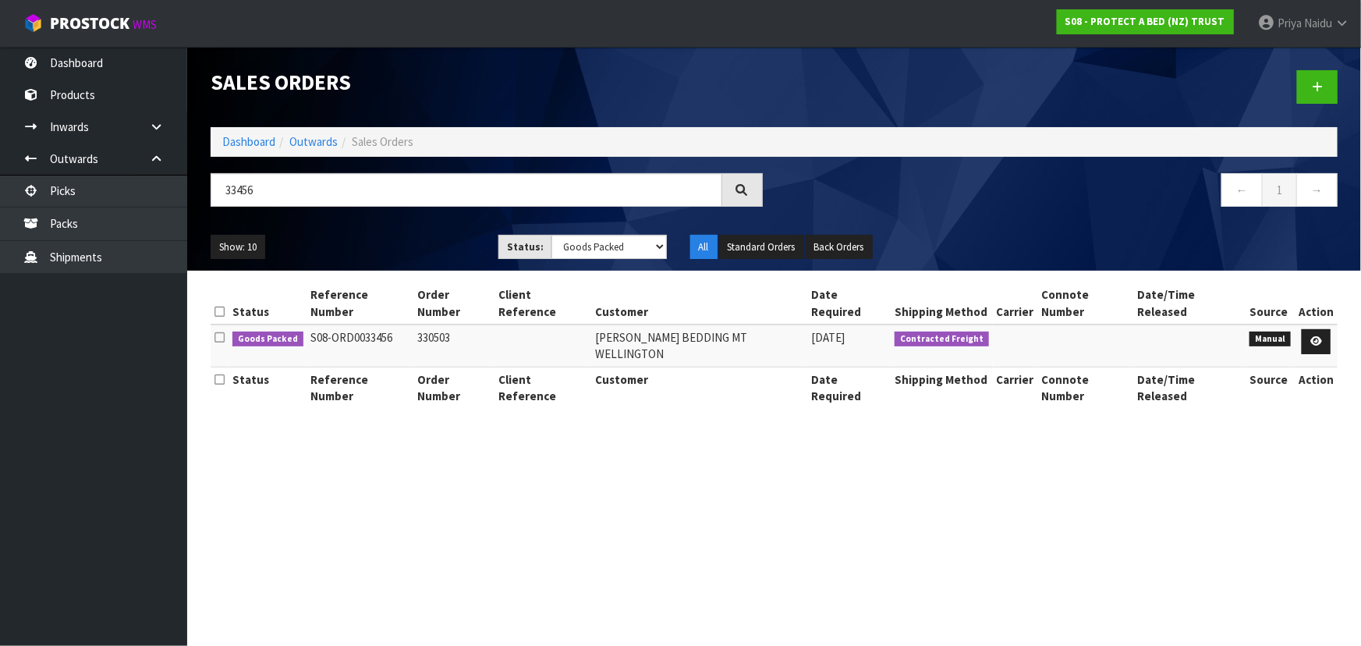
click at [380, 235] on ul "Show: 10 5 10 25 50" at bounding box center [343, 247] width 264 height 25
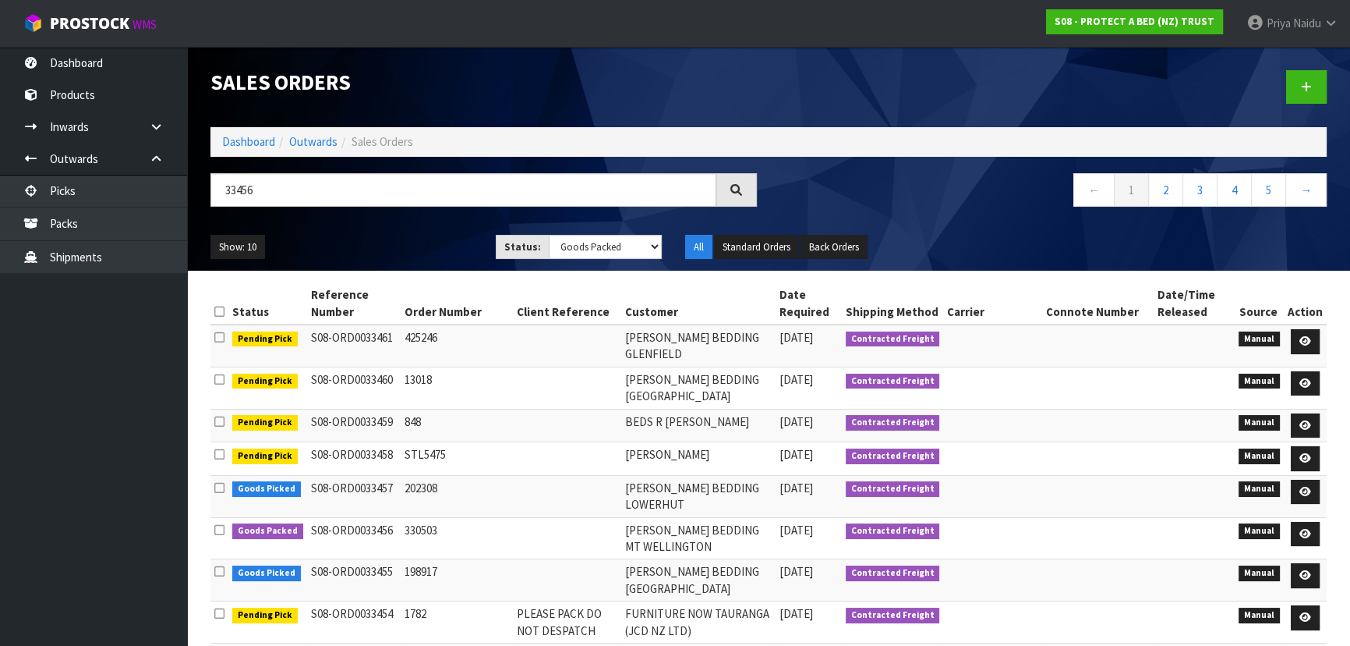
click at [384, 232] on div "Show: 10 5 10 25 50 Status: Draft Pending Allocated Pending Pick Goods Picked G…" at bounding box center [769, 247] width 1140 height 48
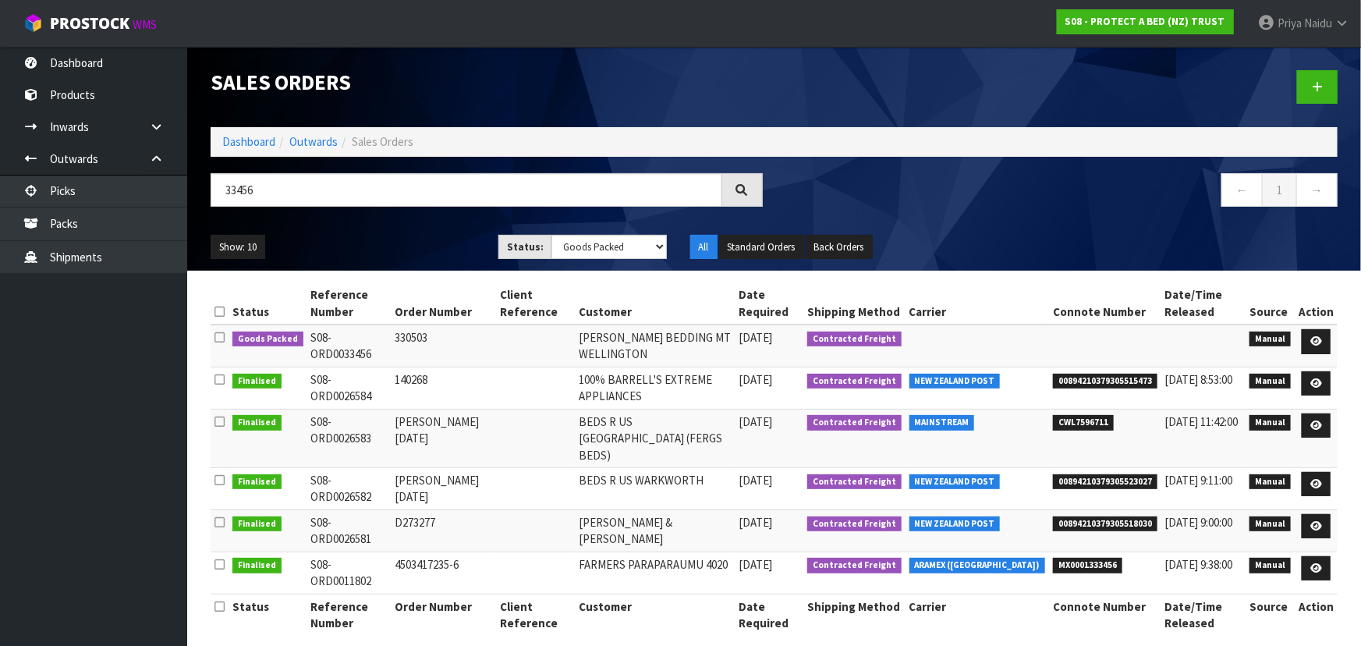
click at [387, 240] on ul "Show: 10 5 10 25 50" at bounding box center [343, 247] width 264 height 25
click at [1318, 337] on icon at bounding box center [1316, 341] width 12 height 10
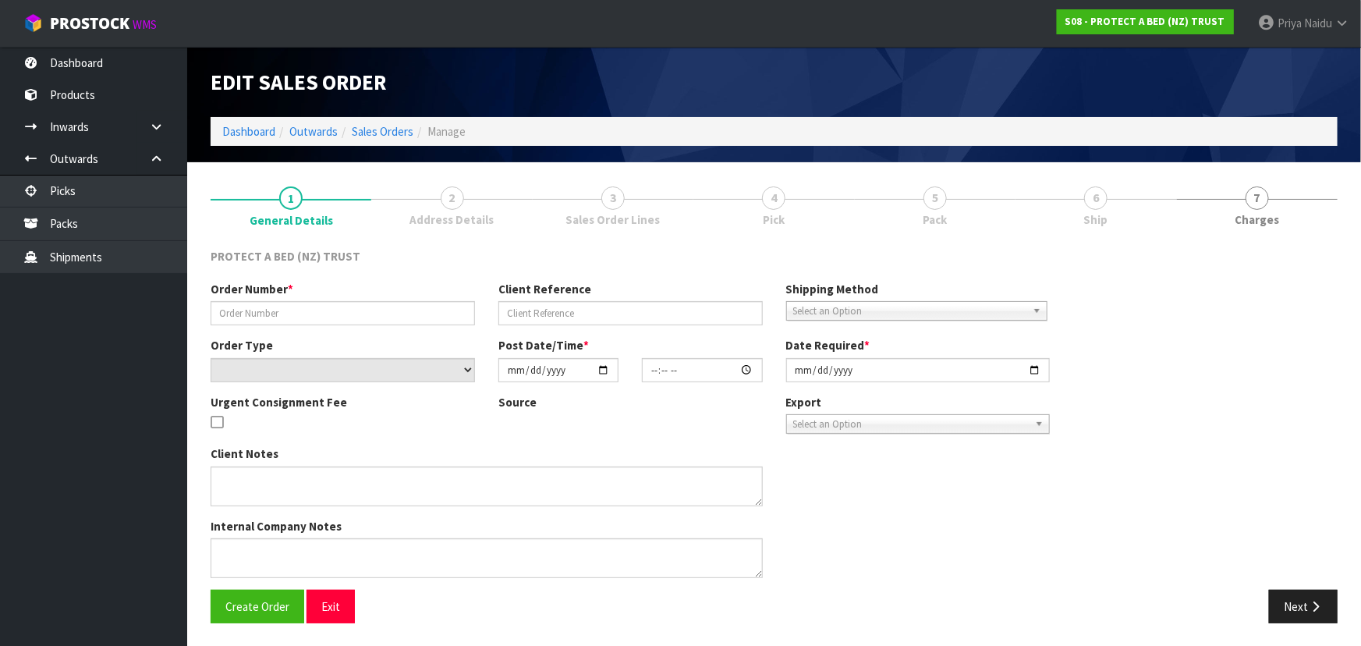
type input "330503"
select select "number:0"
type input "[DATE]"
type input "12:45:00.000"
type input "[DATE]"
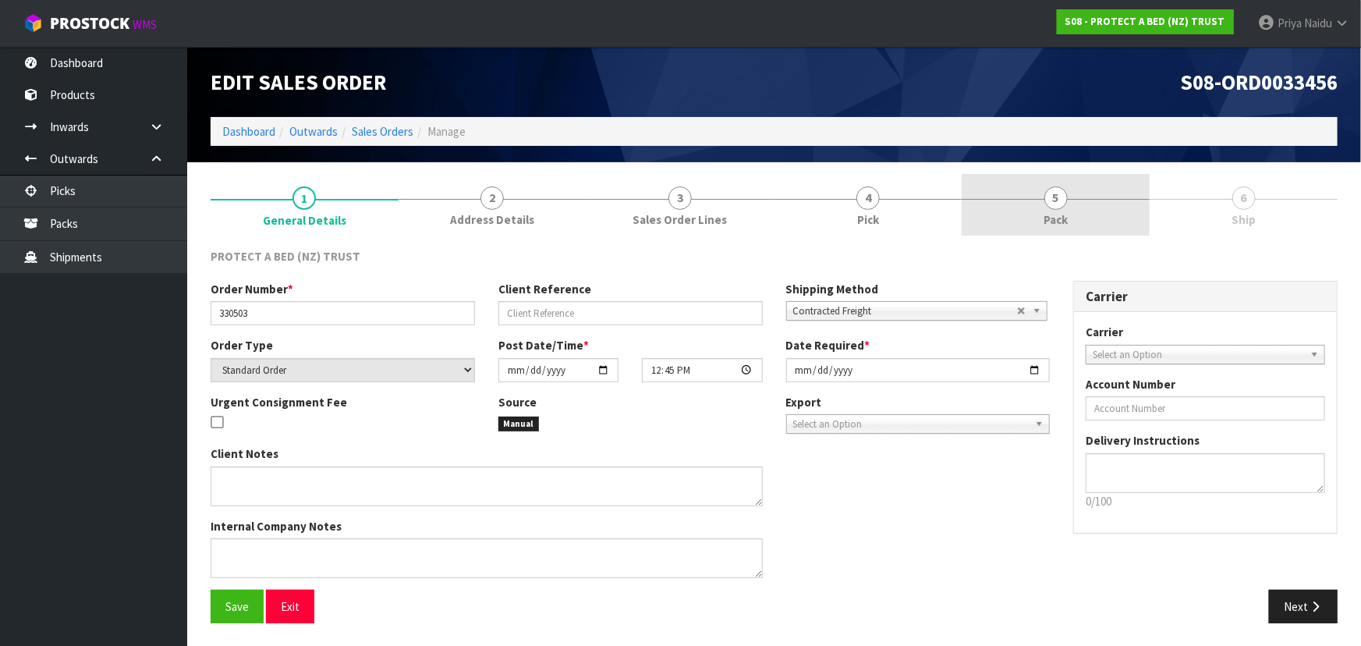
click at [1017, 193] on link "5 Pack" at bounding box center [1055, 205] width 188 height 62
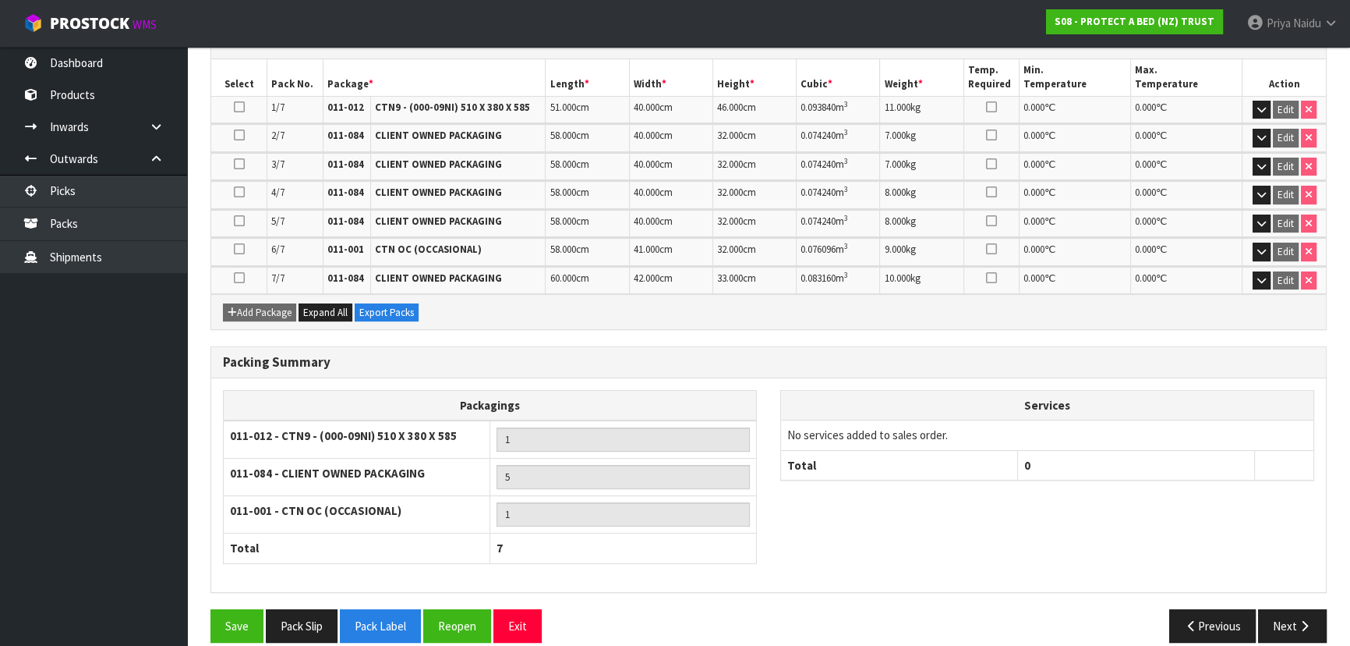
scroll to position [398, 0]
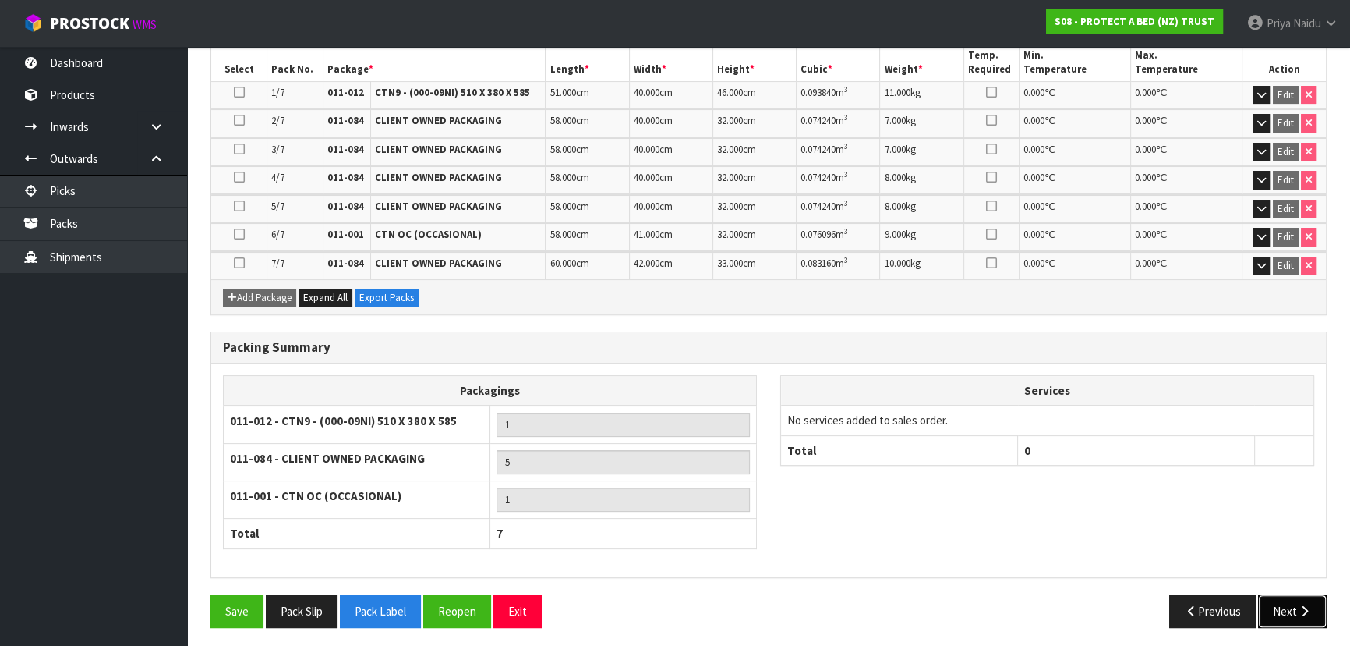
click at [1281, 614] on button "Next" at bounding box center [1292, 611] width 69 height 34
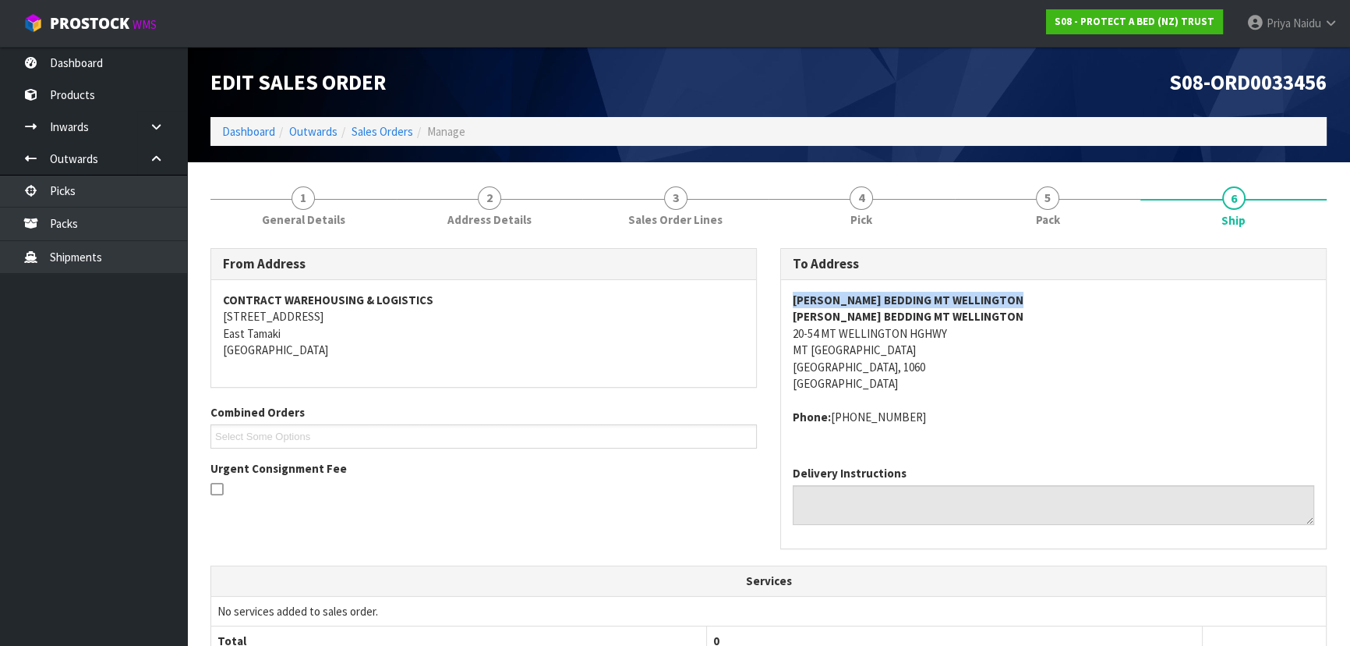
drag, startPoint x: 782, startPoint y: 297, endPoint x: 1055, endPoint y: 285, distance: 273.1
click at [1055, 285] on div "[PERSON_NAME] BEDDING MT [PERSON_NAME] BEDDING MT [GEOGRAPHIC_DATA] [STREET_ADD…" at bounding box center [1053, 366] width 545 height 173
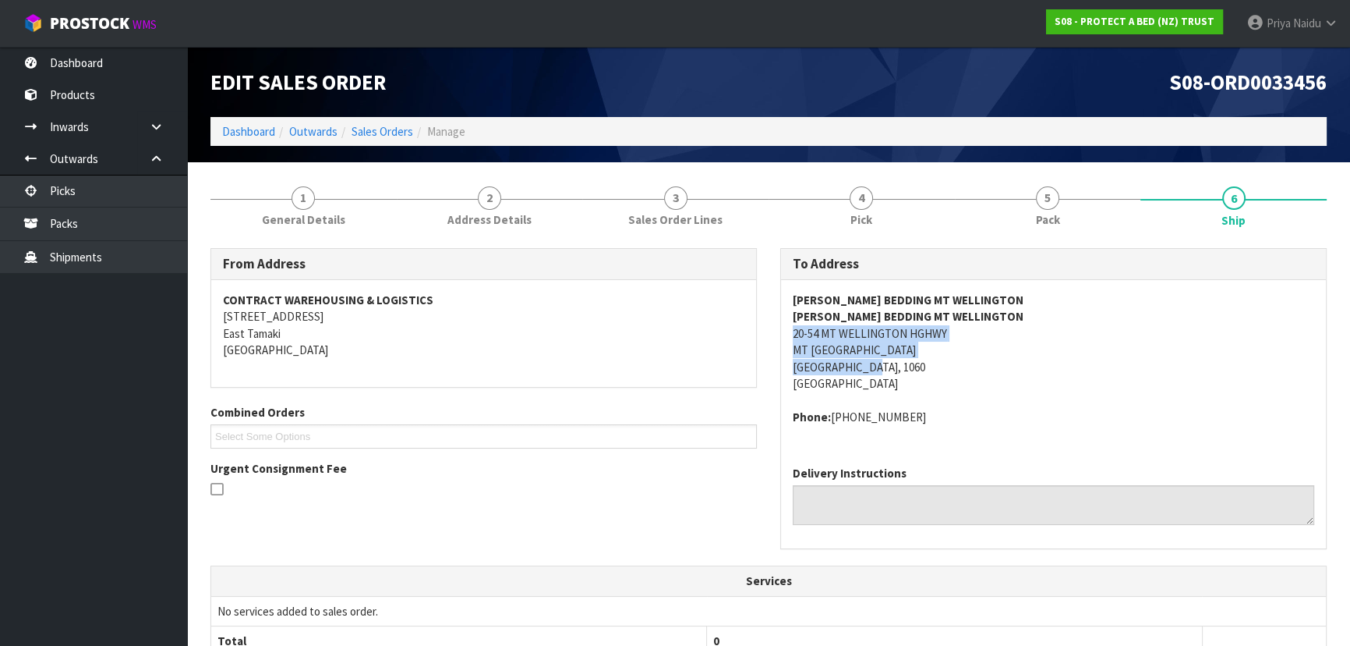
drag, startPoint x: 786, startPoint y: 329, endPoint x: 999, endPoint y: 368, distance: 216.4
click at [999, 368] on div "[PERSON_NAME] BEDDING MT [PERSON_NAME] BEDDING MT [GEOGRAPHIC_DATA] [STREET_ADD…" at bounding box center [1053, 366] width 545 height 173
click at [992, 384] on address "[PERSON_NAME] BEDDING MT [PERSON_NAME] BEDDING MT [GEOGRAPHIC_DATA] 20-54 MT WE…" at bounding box center [1054, 342] width 522 height 101
drag, startPoint x: 782, startPoint y: 333, endPoint x: 976, endPoint y: 329, distance: 194.2
click at [976, 329] on div "[PERSON_NAME] BEDDING MT [PERSON_NAME] BEDDING MT [GEOGRAPHIC_DATA] [STREET_ADD…" at bounding box center [1053, 366] width 545 height 173
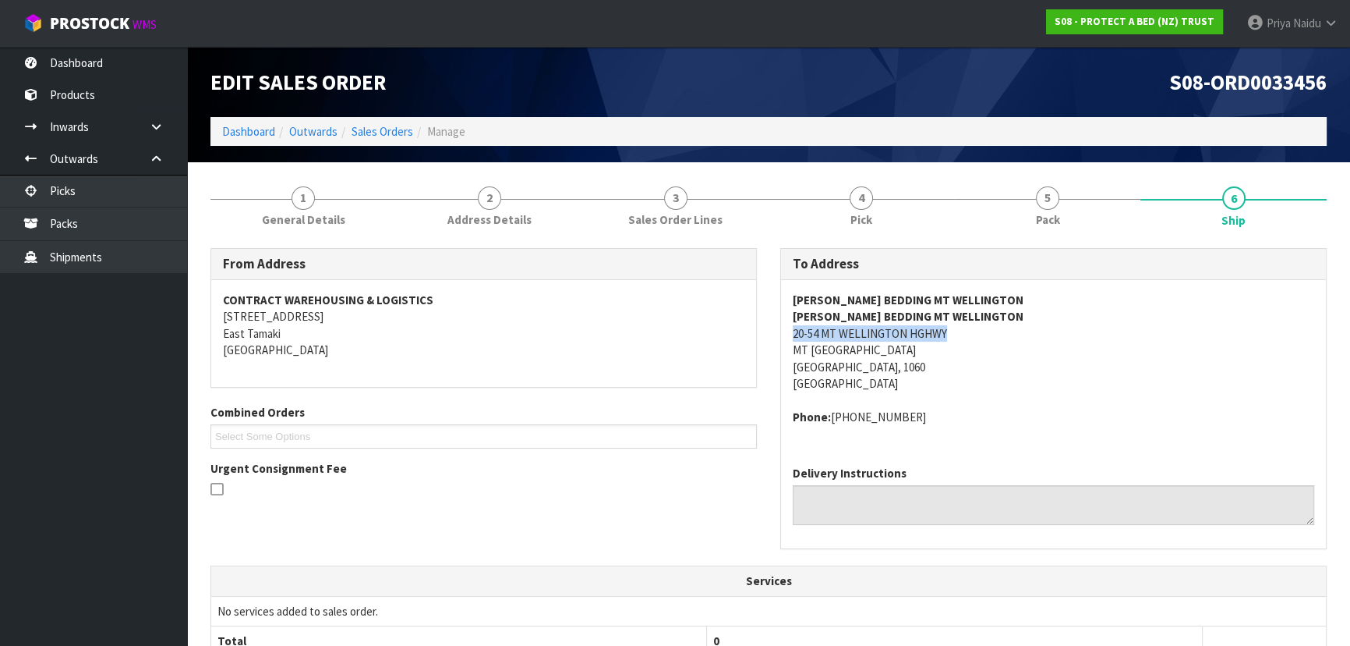
drag, startPoint x: 832, startPoint y: 416, endPoint x: 946, endPoint y: 416, distance: 113.8
click at [946, 416] on address "Phone: [PHONE_NUMBER]" at bounding box center [1054, 417] width 522 height 16
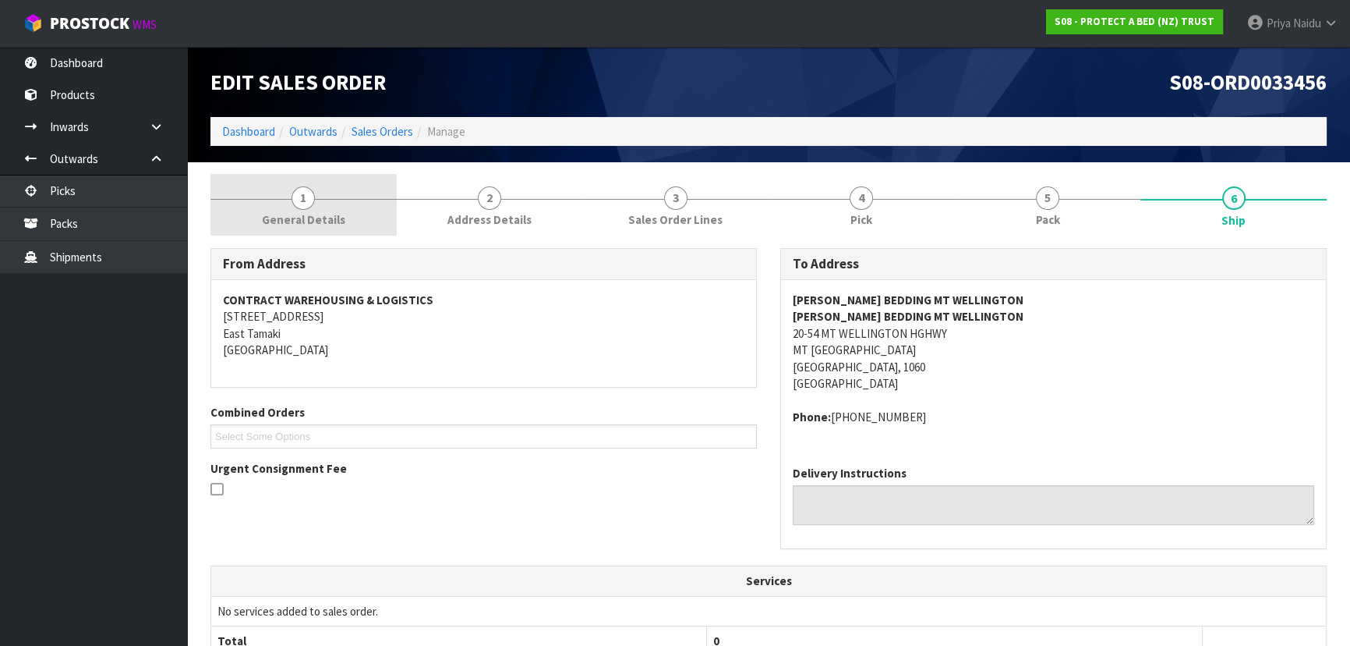
click at [294, 214] on span "General Details" at bounding box center [303, 219] width 83 height 16
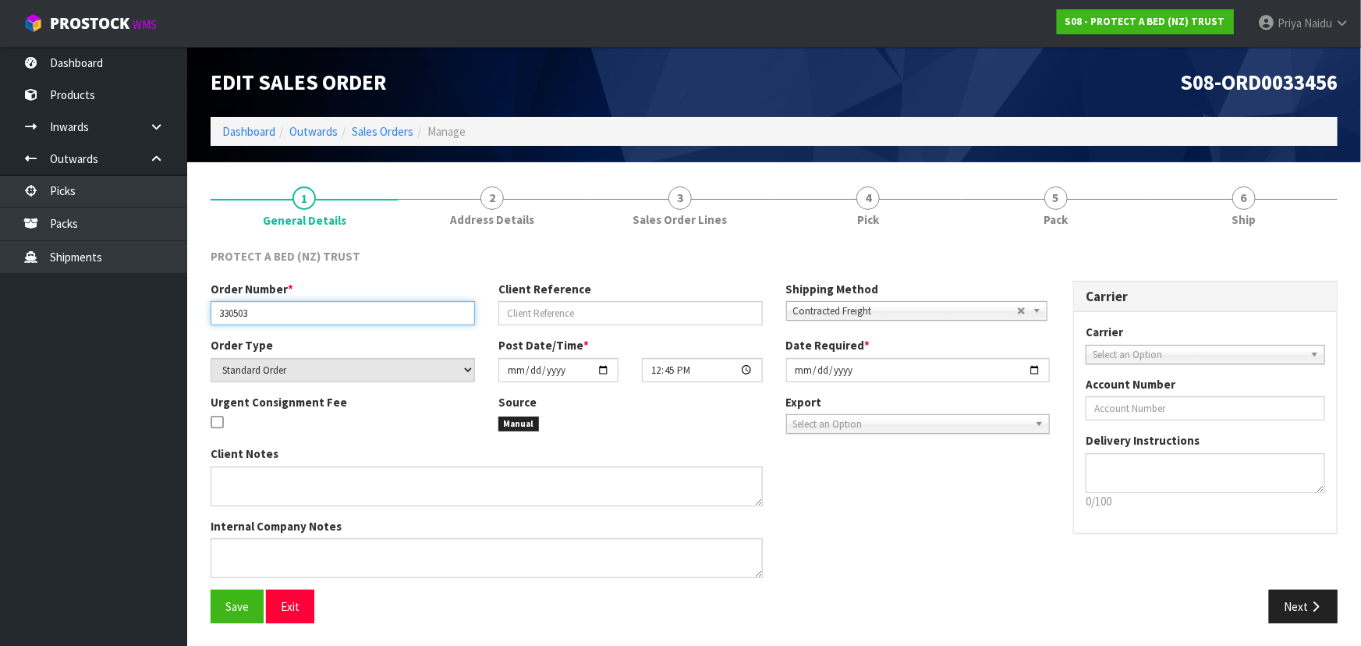
drag, startPoint x: 215, startPoint y: 316, endPoint x: 263, endPoint y: 311, distance: 47.8
click at [263, 311] on input "330503" at bounding box center [343, 313] width 264 height 24
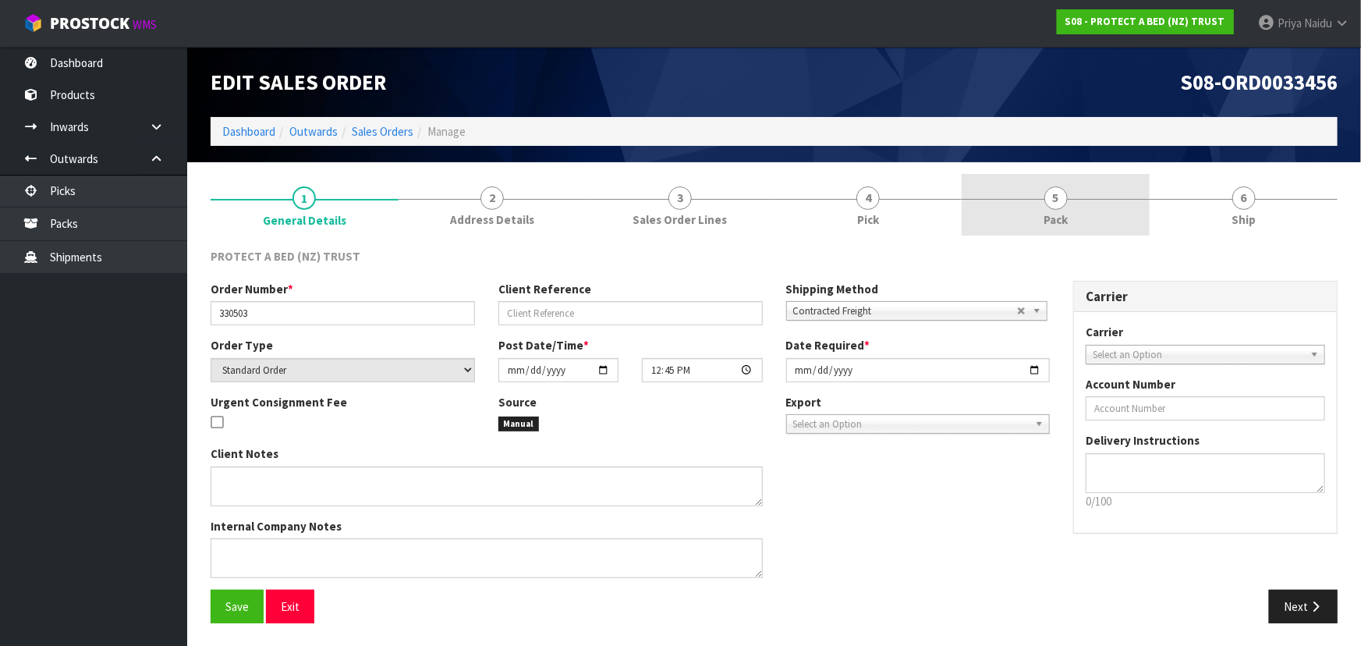
drag, startPoint x: 999, startPoint y: 202, endPoint x: 992, endPoint y: 198, distance: 8.0
click at [999, 202] on link "5 Pack" at bounding box center [1055, 205] width 188 height 62
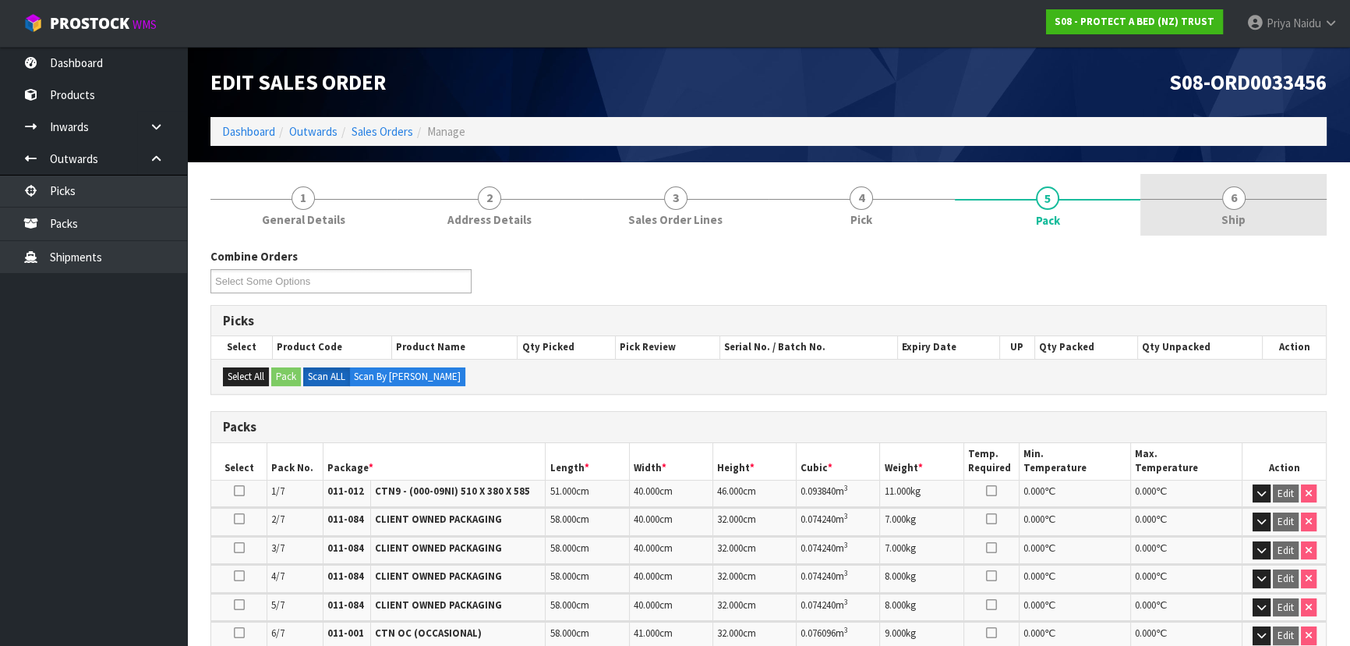
click at [1214, 196] on link "6 Ship" at bounding box center [1234, 205] width 186 height 62
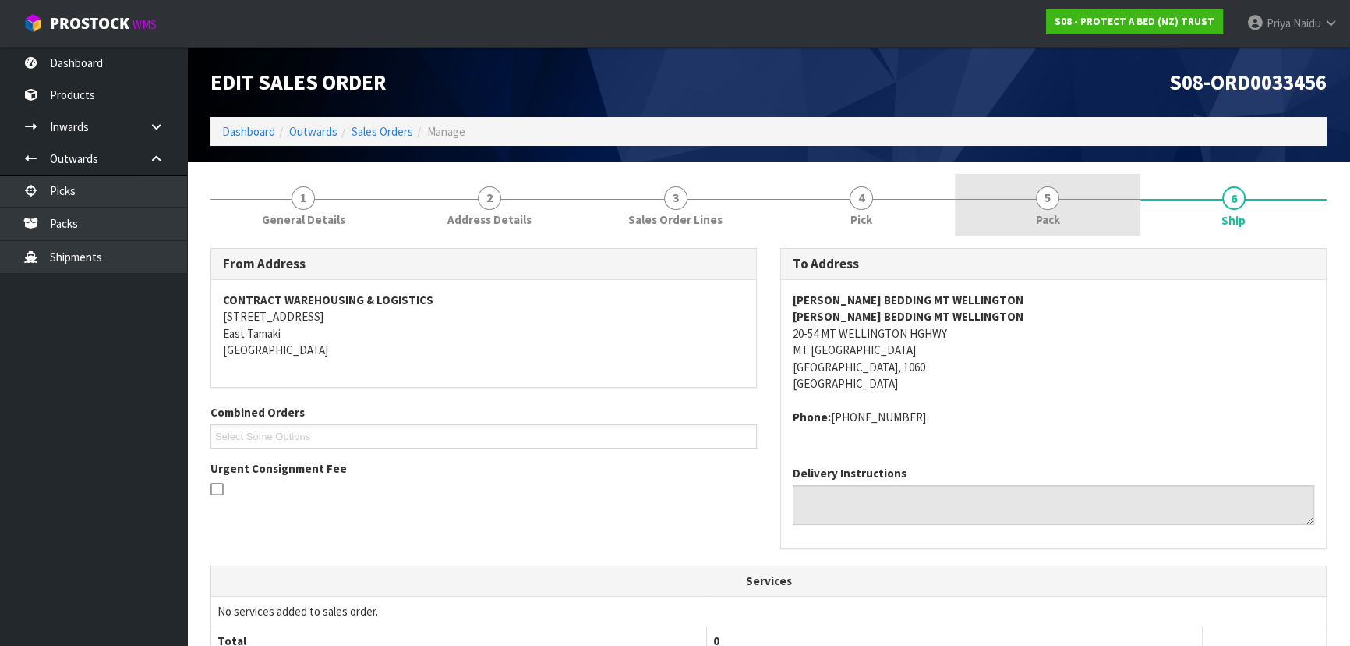
click at [1070, 195] on link "5 Pack" at bounding box center [1048, 205] width 186 height 62
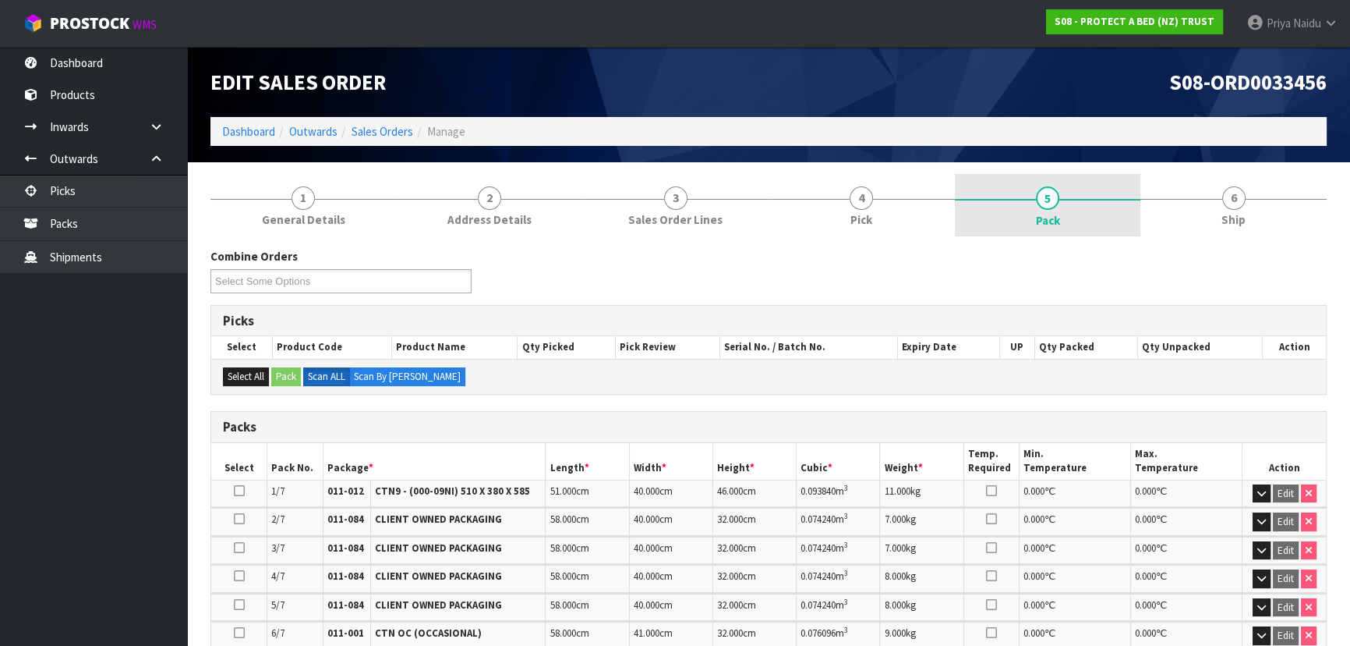
drag, startPoint x: 1242, startPoint y: 211, endPoint x: 1056, endPoint y: 235, distance: 187.0
click at [1242, 211] on span "Ship" at bounding box center [1234, 219] width 24 height 16
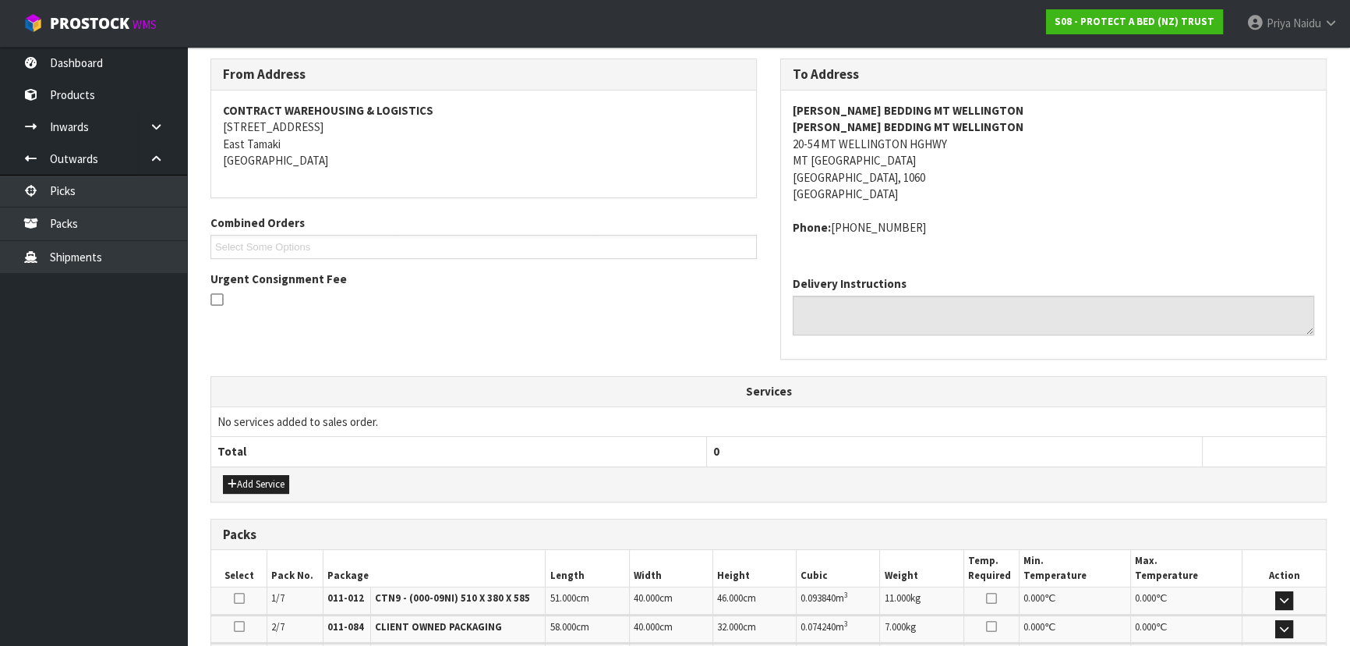
scroll to position [425, 0]
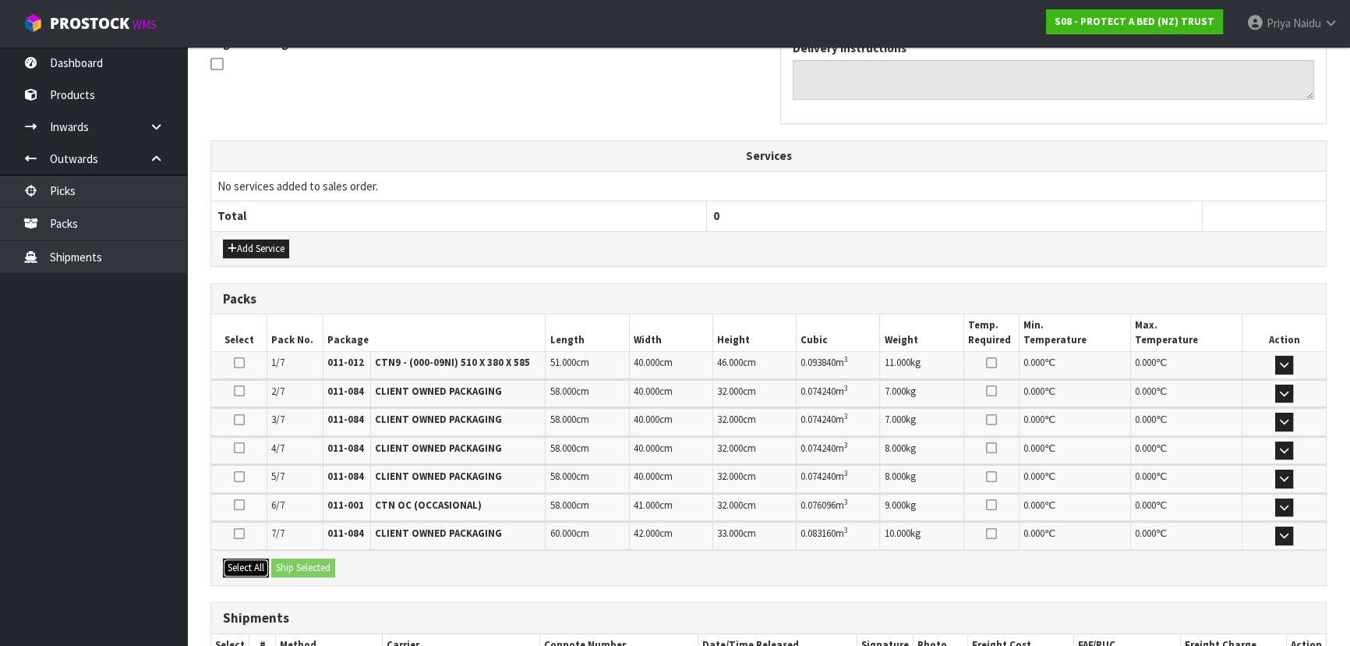
drag, startPoint x: 257, startPoint y: 561, endPoint x: 296, endPoint y: 560, distance: 38.2
click at [259, 561] on button "Select All" at bounding box center [246, 567] width 46 height 19
drag, startPoint x: 296, startPoint y: 560, endPoint x: 310, endPoint y: 559, distance: 14.8
click at [296, 560] on button "Ship Selected" at bounding box center [303, 567] width 64 height 19
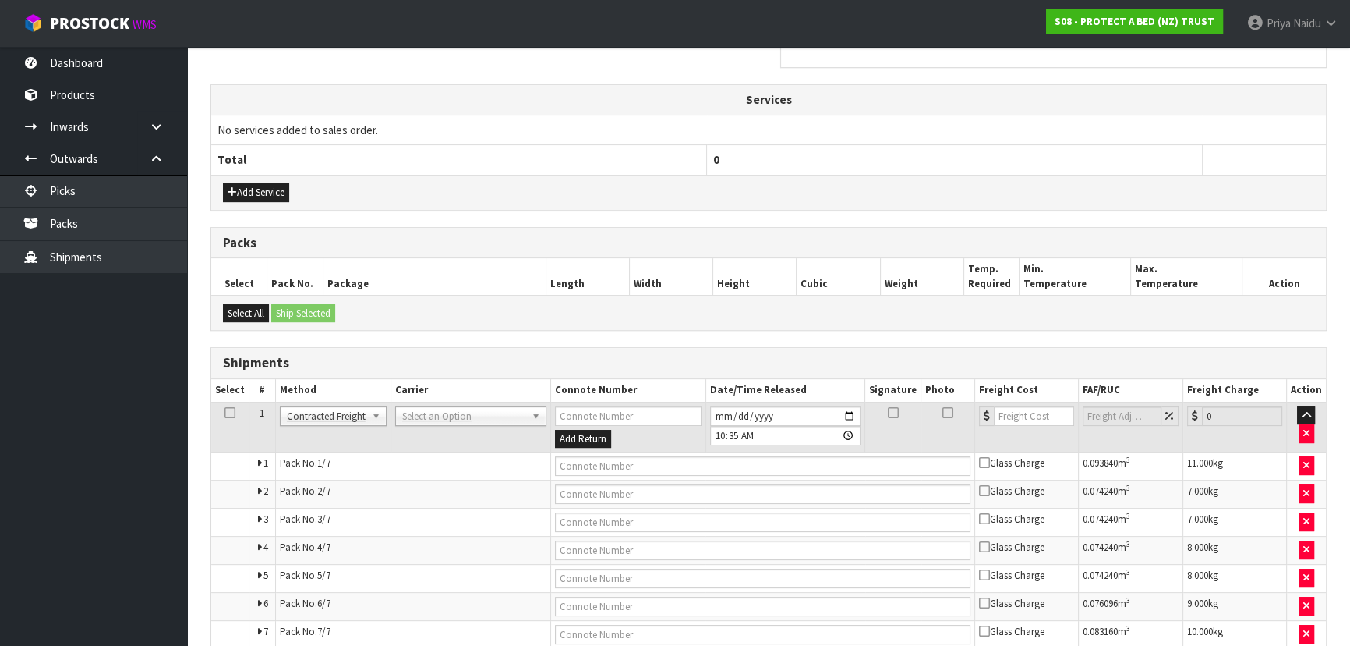
scroll to position [554, 0]
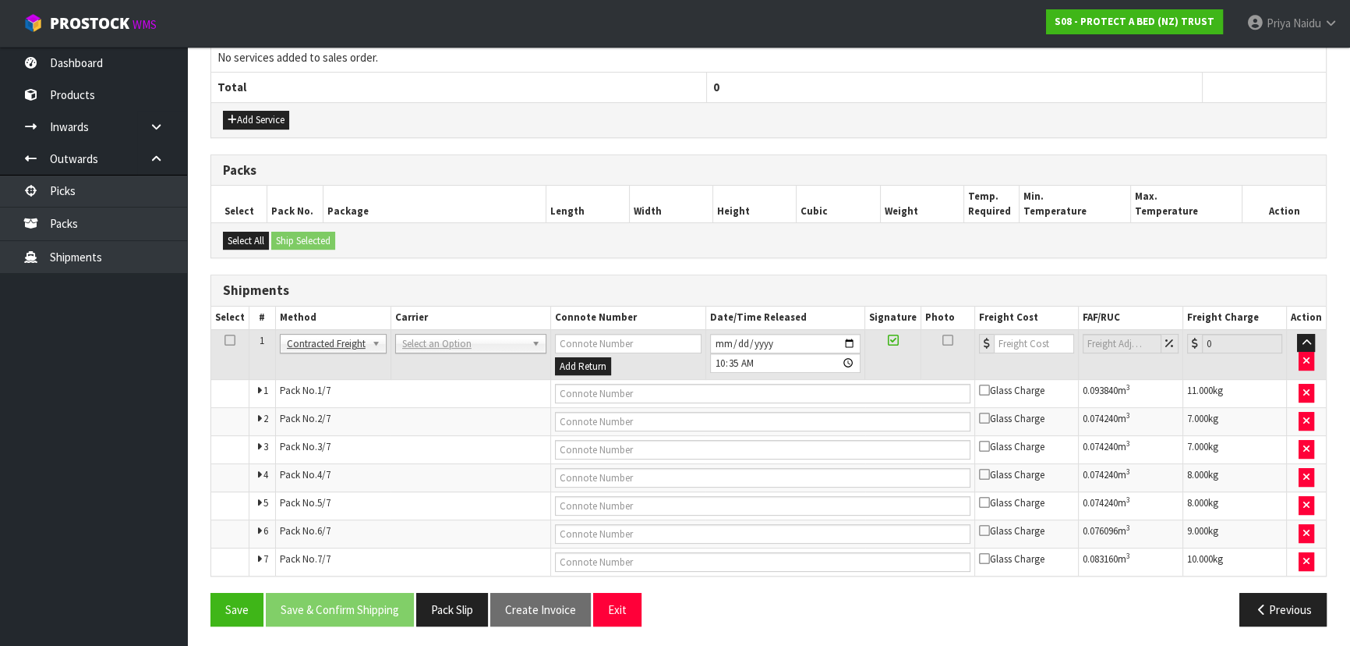
drag, startPoint x: 441, startPoint y: 341, endPoint x: 434, endPoint y: 370, distance: 29.7
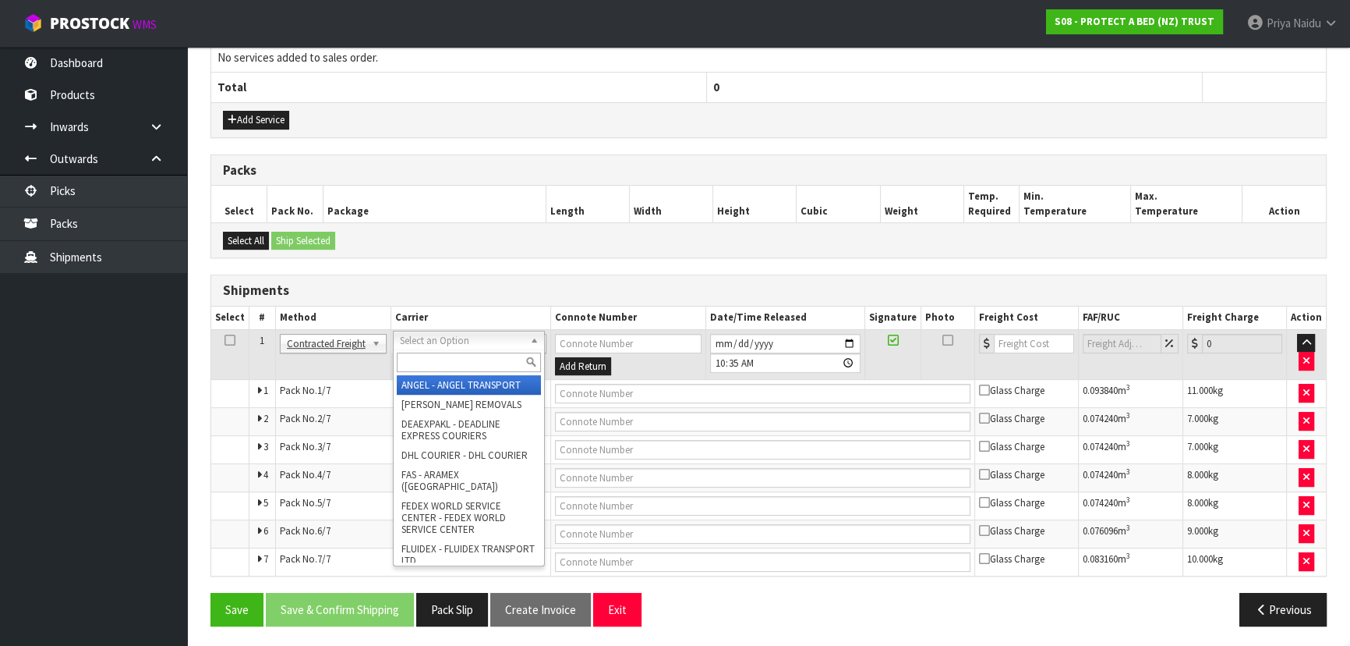
click at [432, 373] on div at bounding box center [469, 362] width 150 height 26
click at [436, 366] on input "text" at bounding box center [469, 361] width 144 height 19
type input "N"
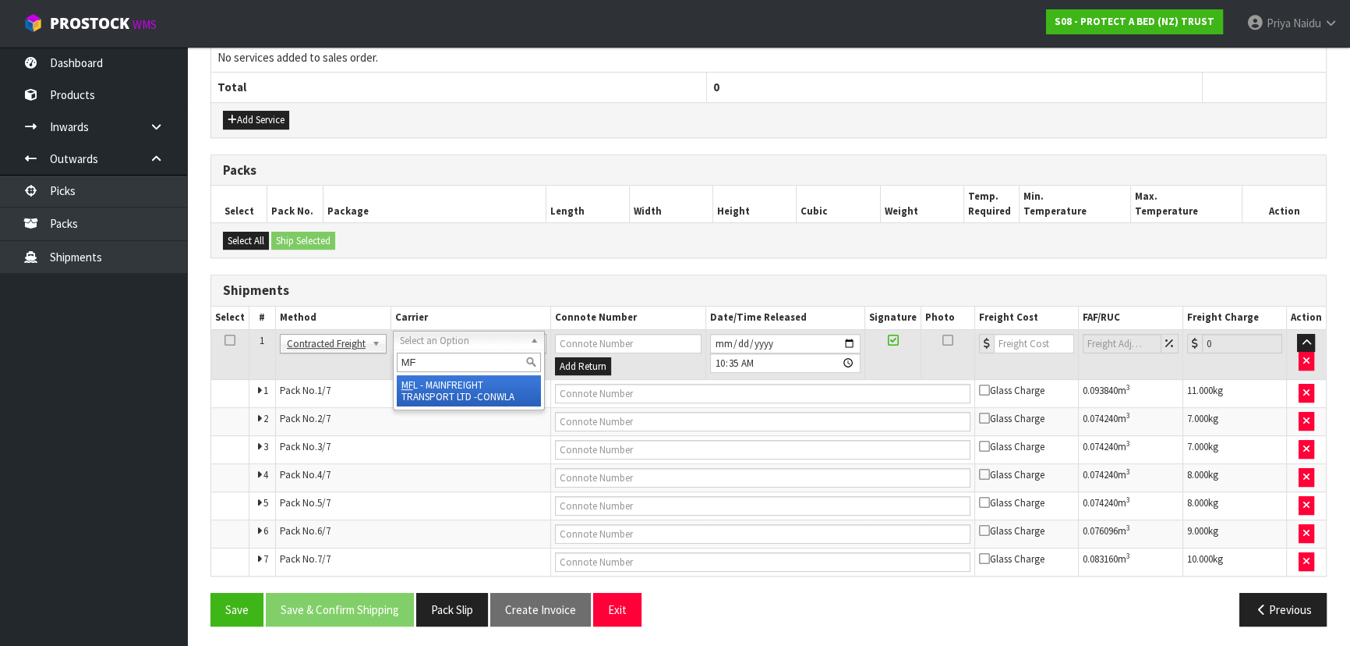
type input "MF"
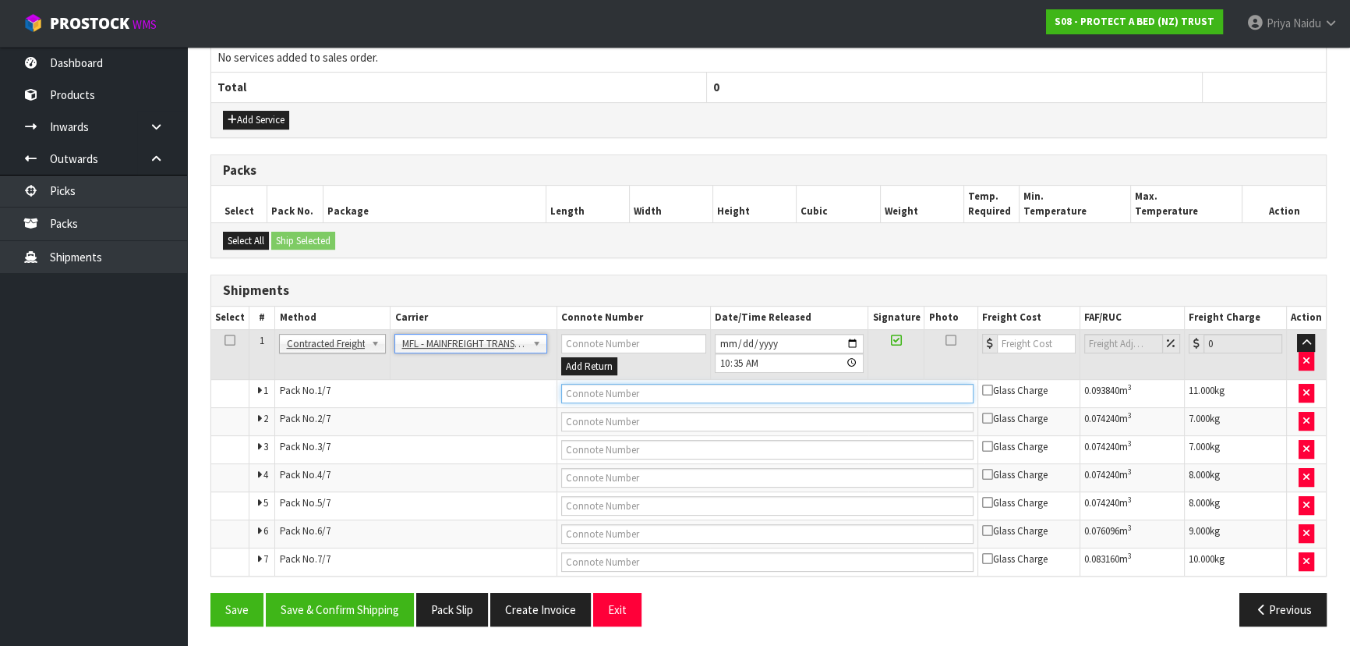
click at [610, 395] on input "text" at bounding box center [767, 393] width 412 height 19
paste input "FWM58717202"
type input "FWM58717202"
click at [1006, 339] on input "number" at bounding box center [1036, 343] width 79 height 19
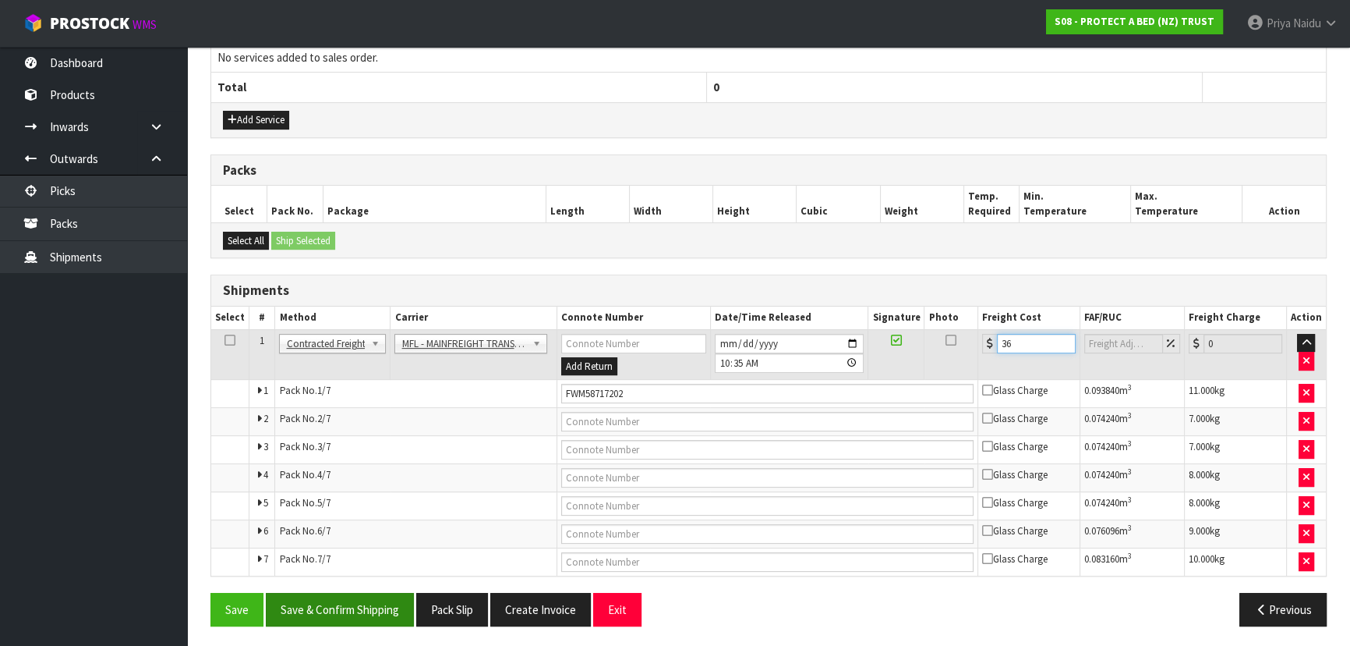
type input "36"
drag, startPoint x: 353, startPoint y: 594, endPoint x: 362, endPoint y: 592, distance: 8.9
click at [356, 594] on button "Save & Confirm Shipping" at bounding box center [340, 610] width 148 height 34
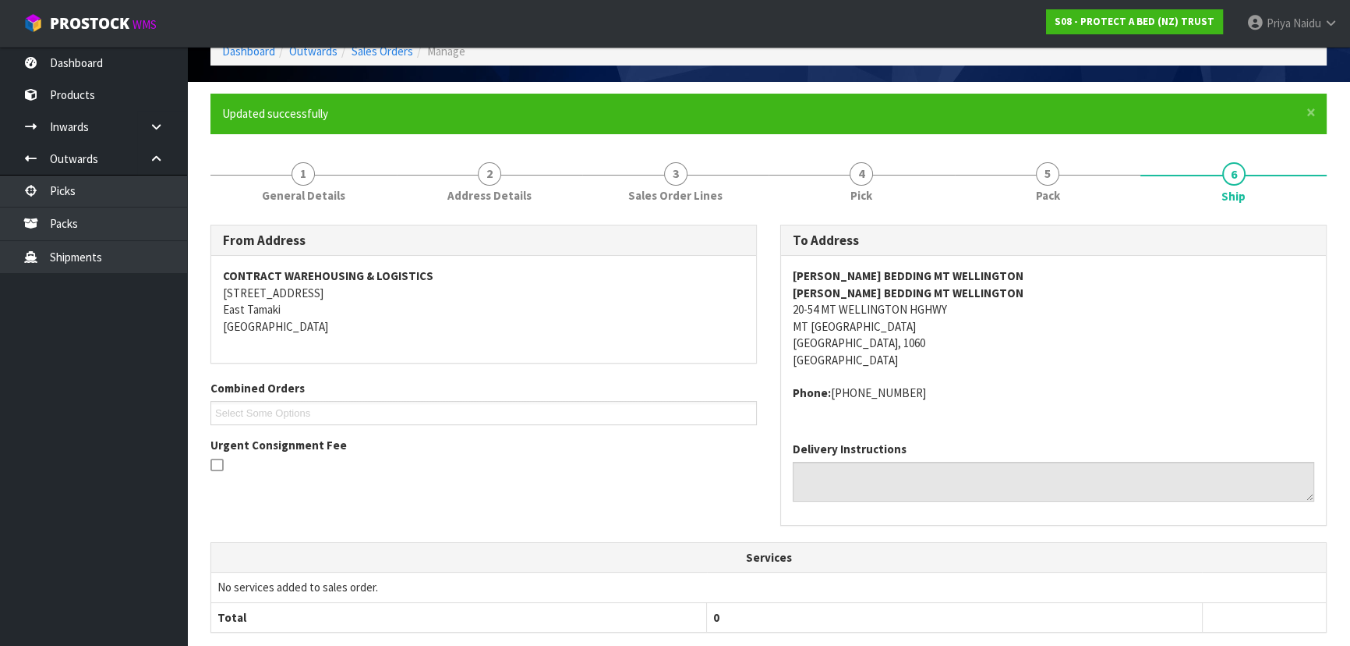
scroll to position [0, 0]
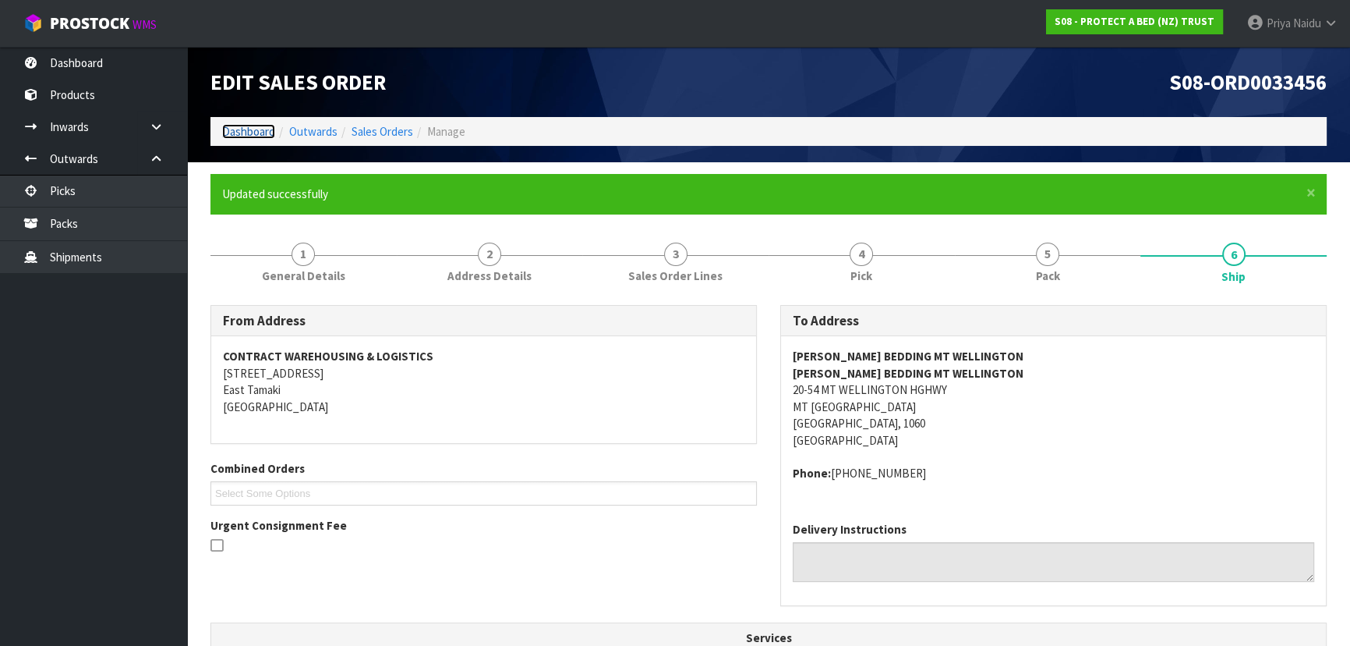
click at [248, 133] on link "Dashboard" at bounding box center [248, 131] width 53 height 15
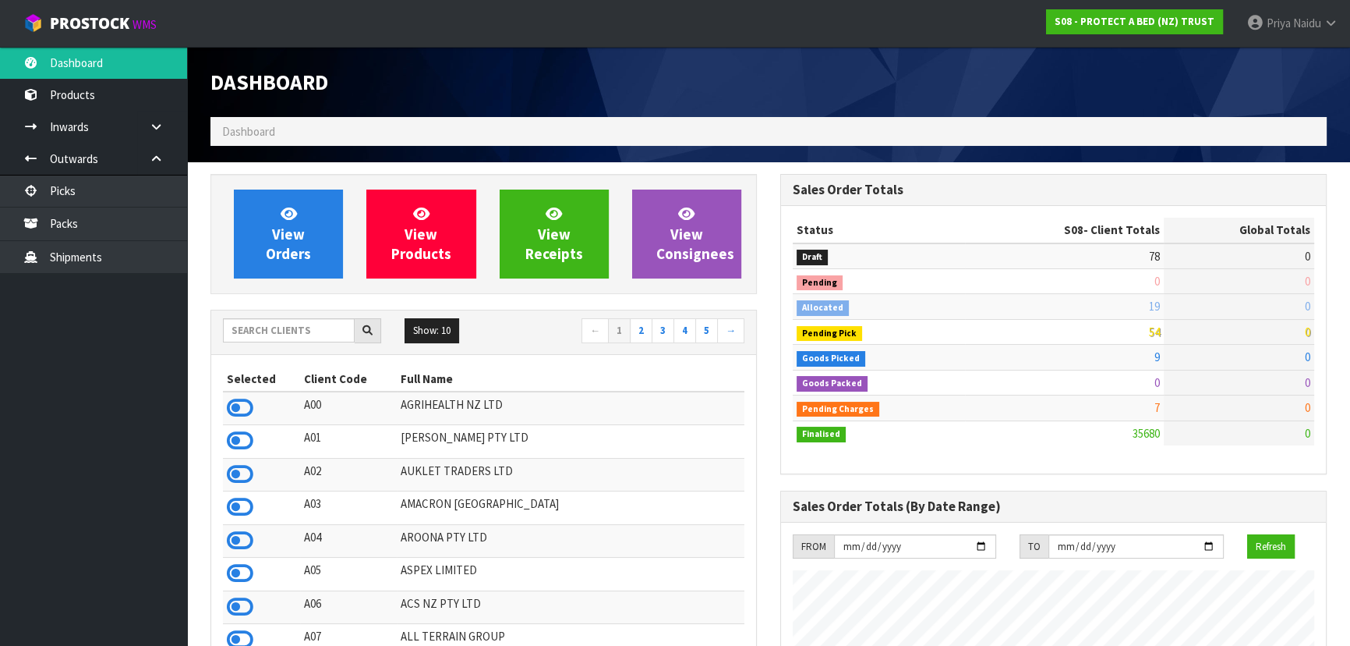
scroll to position [971, 569]
click at [271, 335] on input "text" at bounding box center [289, 330] width 132 height 24
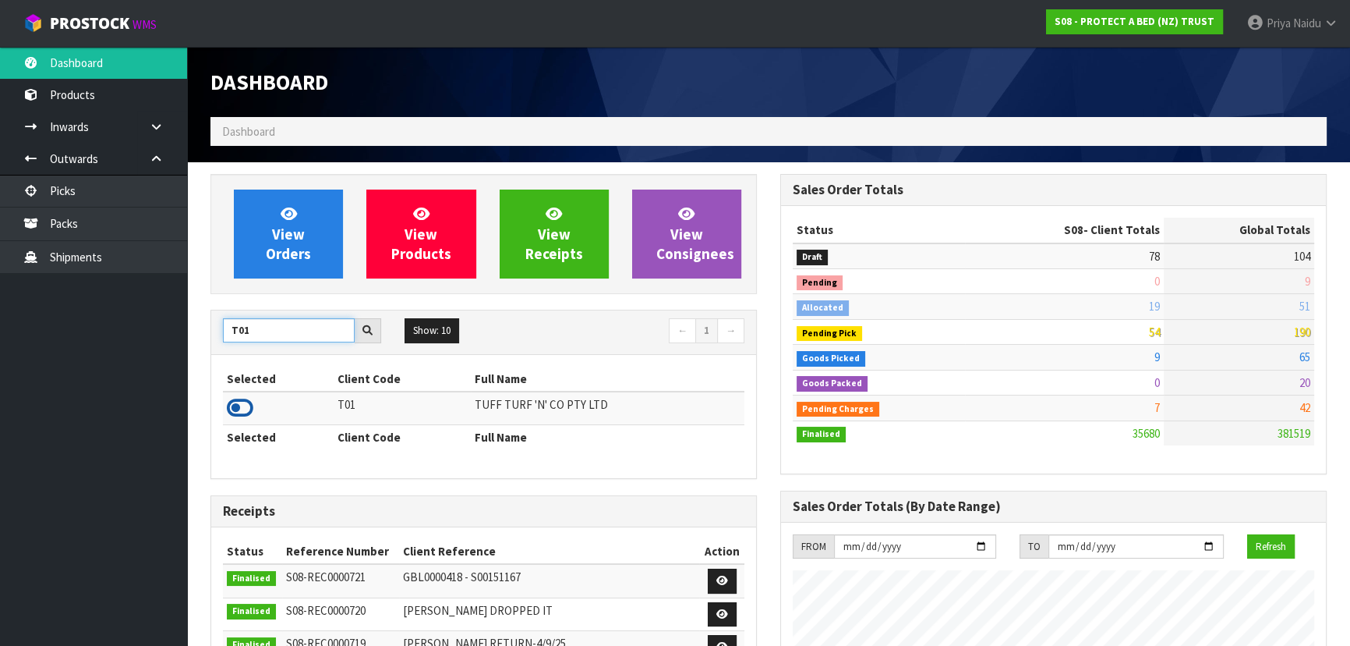
type input "T01"
click at [242, 412] on icon at bounding box center [240, 407] width 27 height 23
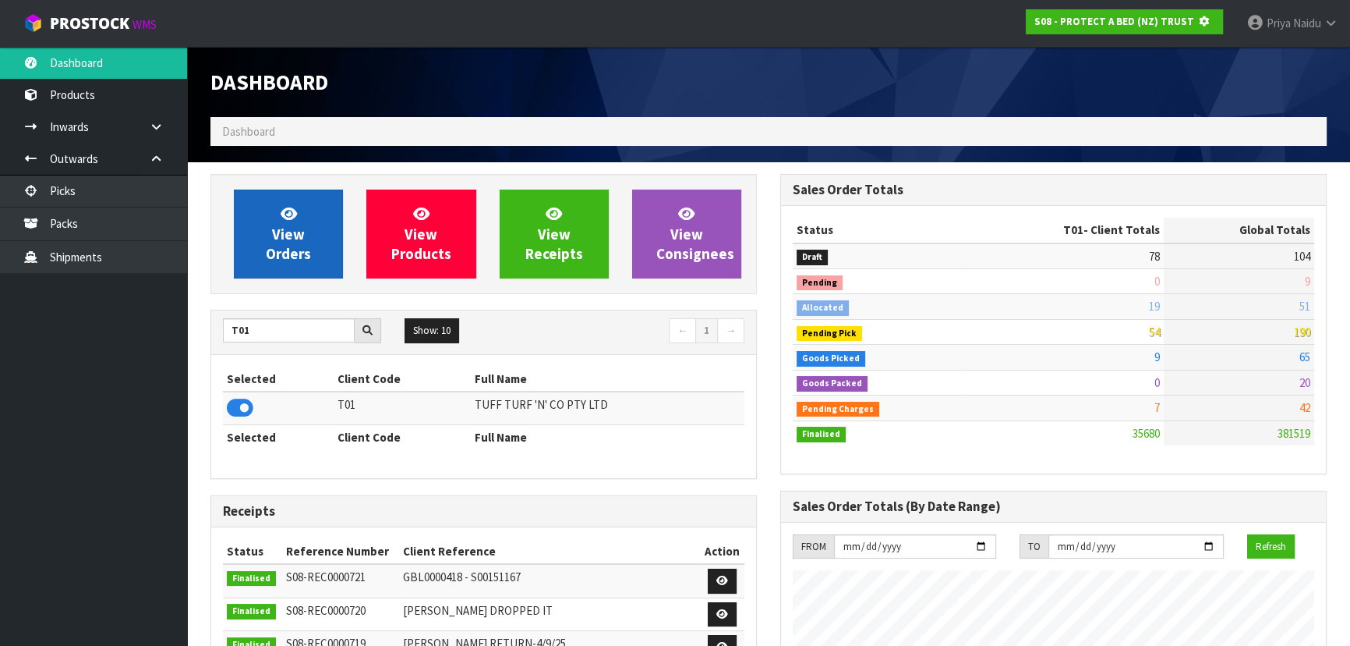
scroll to position [778722, 779123]
click at [295, 271] on link "View Orders" at bounding box center [288, 233] width 109 height 89
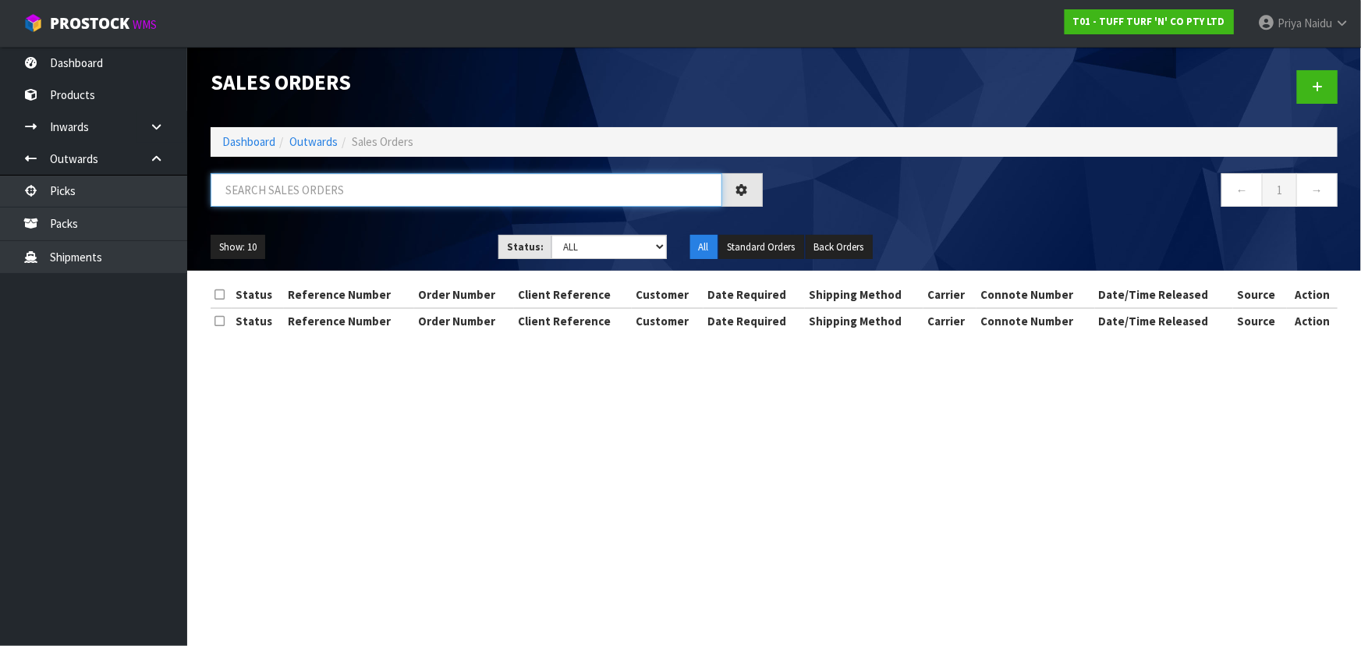
click at [313, 193] on input "text" at bounding box center [466, 190] width 511 height 34
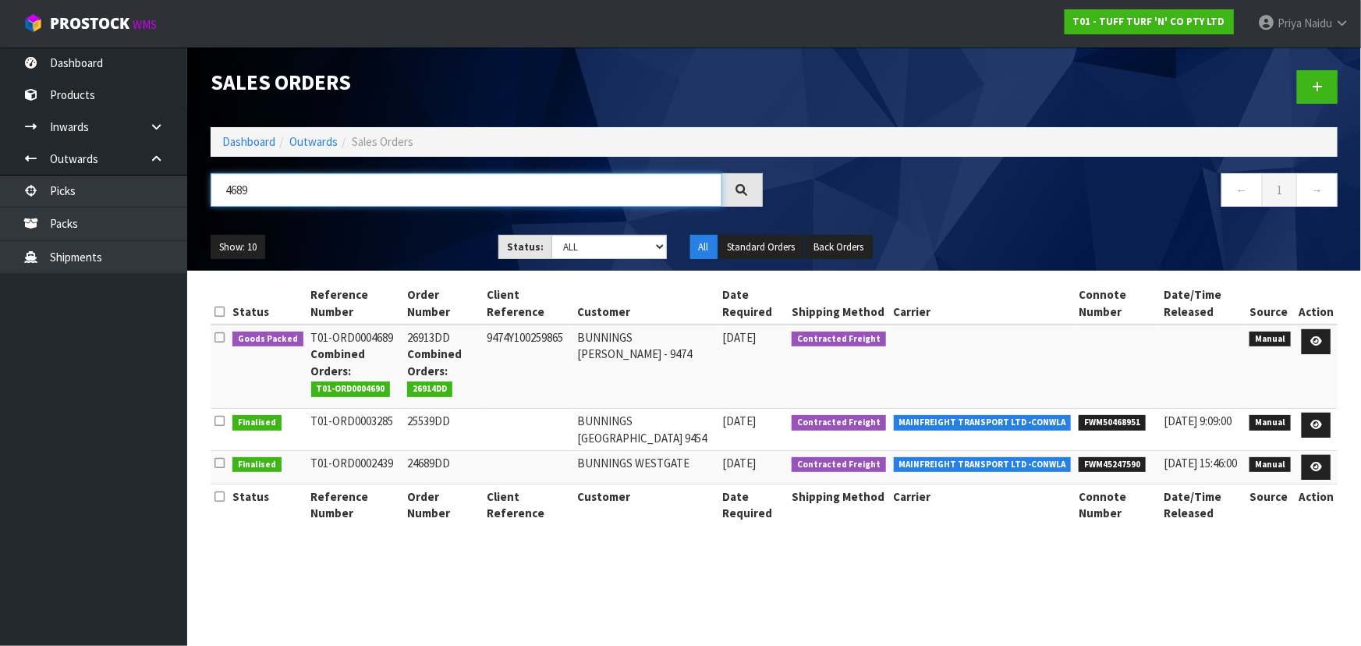
type input "4689"
click at [402, 228] on div "Show: 10 5 10 25 50 Status: Draft Pending Allocated Pending Pick Goods Picked G…" at bounding box center [774, 247] width 1150 height 48
click at [1315, 336] on icon at bounding box center [1316, 341] width 12 height 10
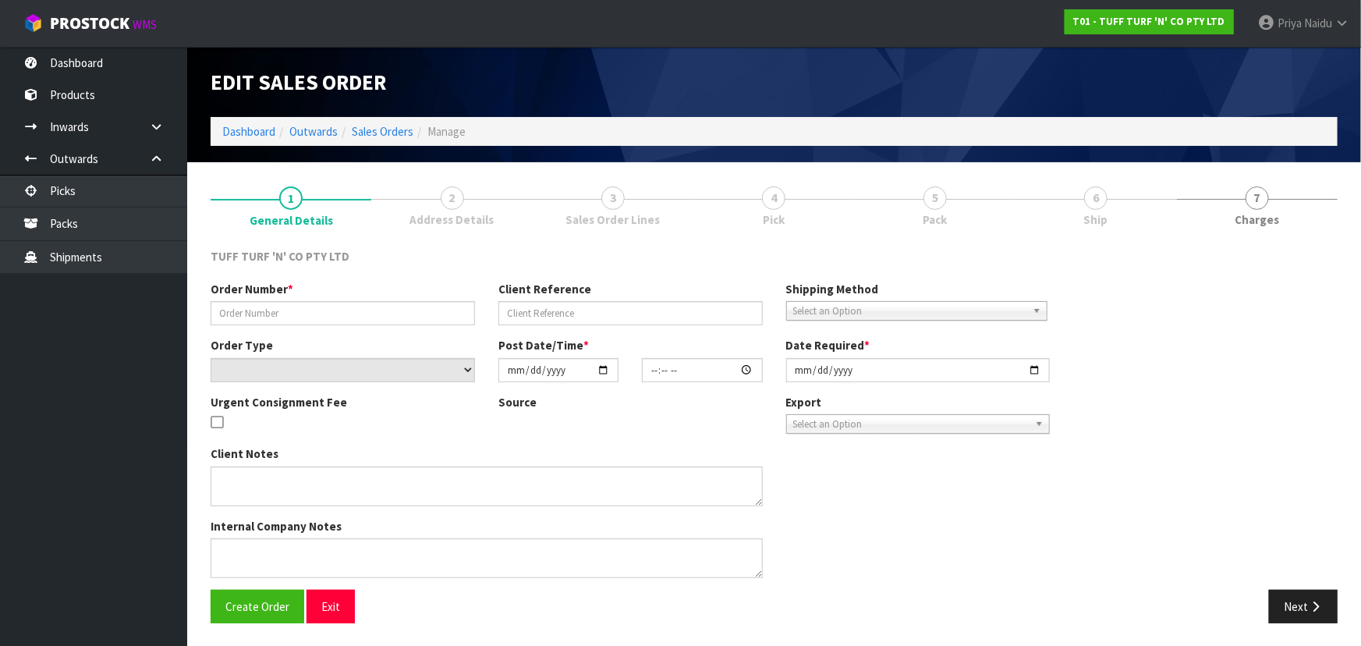
type input "26913DD"
type input "9474Y100259865"
select select "number:0"
type input "[DATE]"
type input "13:20:00.000"
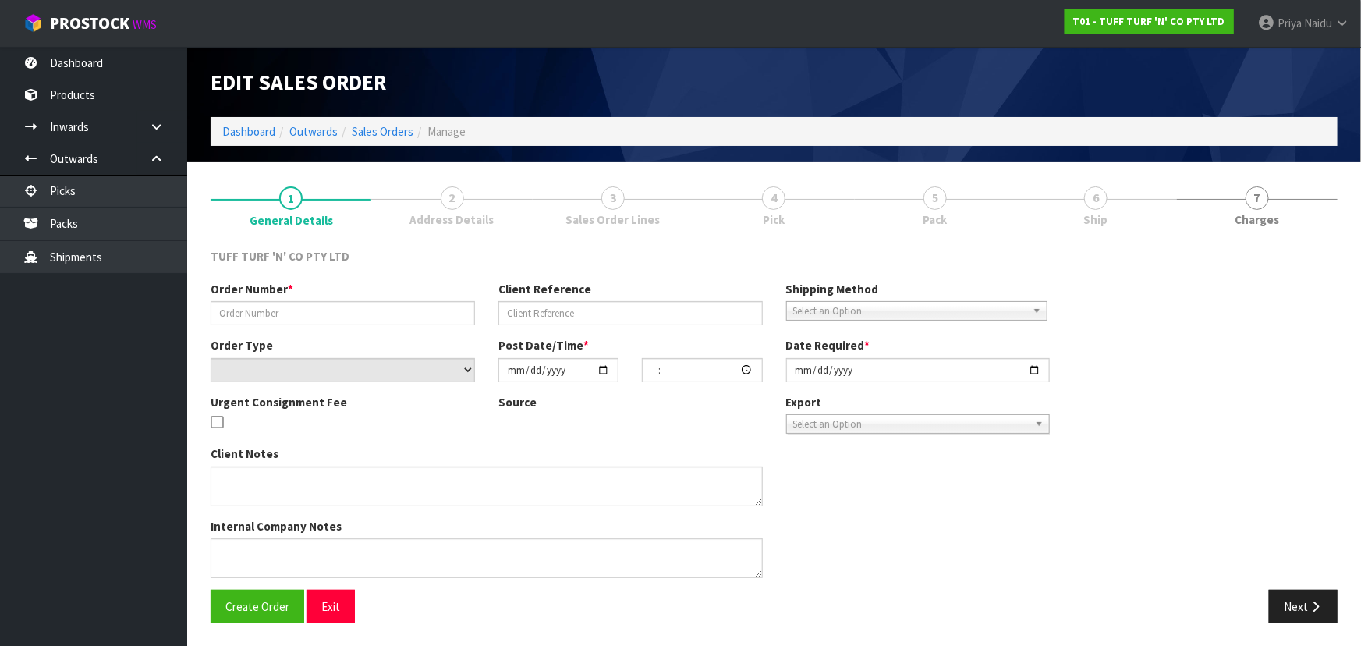
type input "[DATE]"
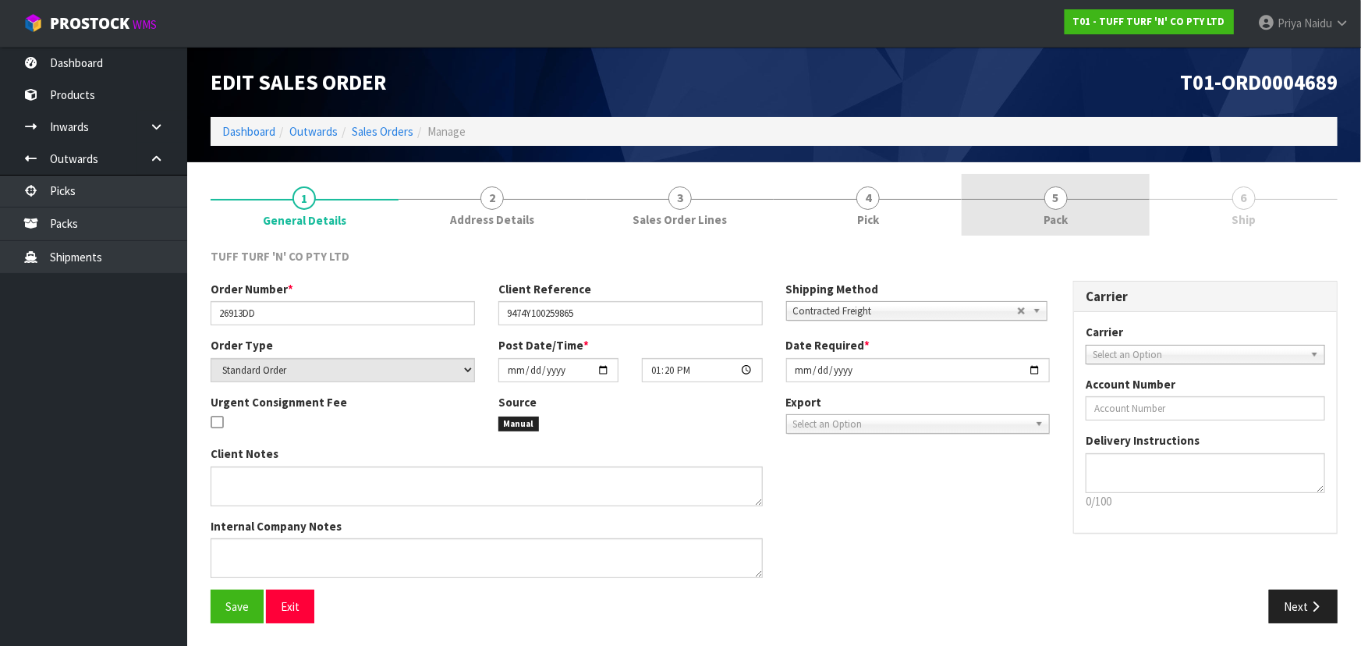
click at [1070, 200] on link "5 Pack" at bounding box center [1055, 205] width 188 height 62
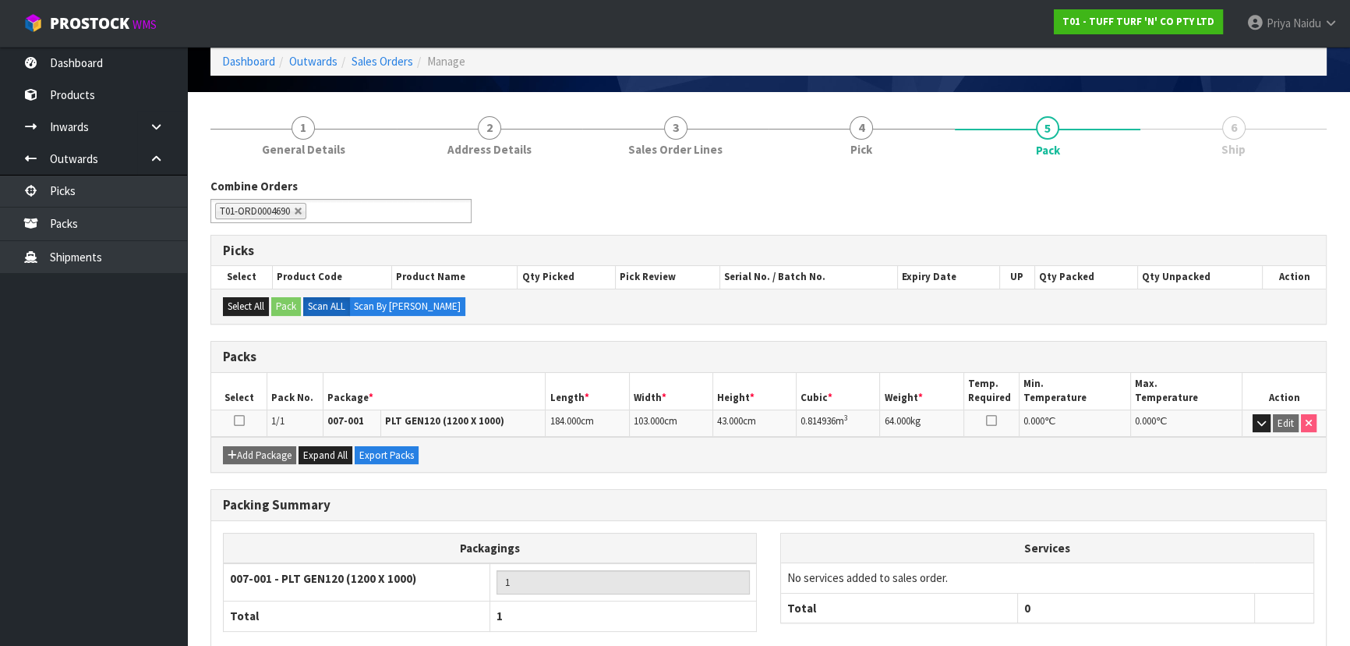
scroll to position [155, 0]
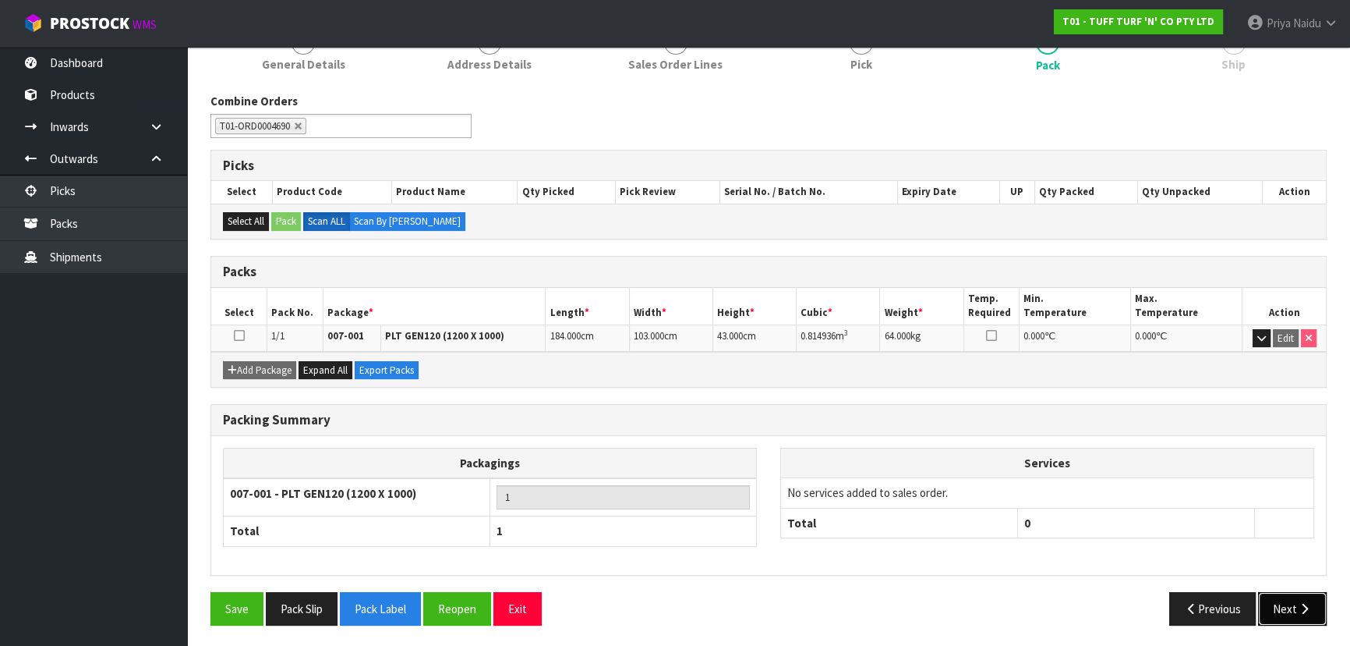
click at [1280, 604] on button "Next" at bounding box center [1292, 609] width 69 height 34
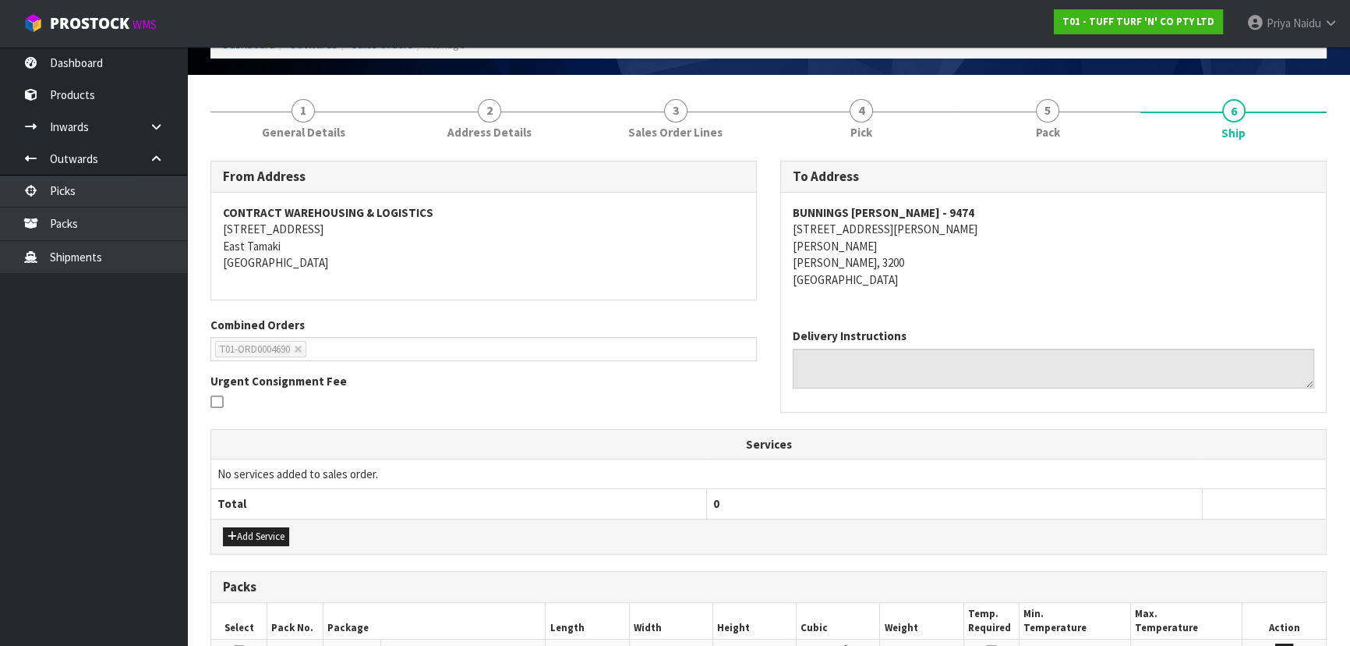
scroll to position [0, 0]
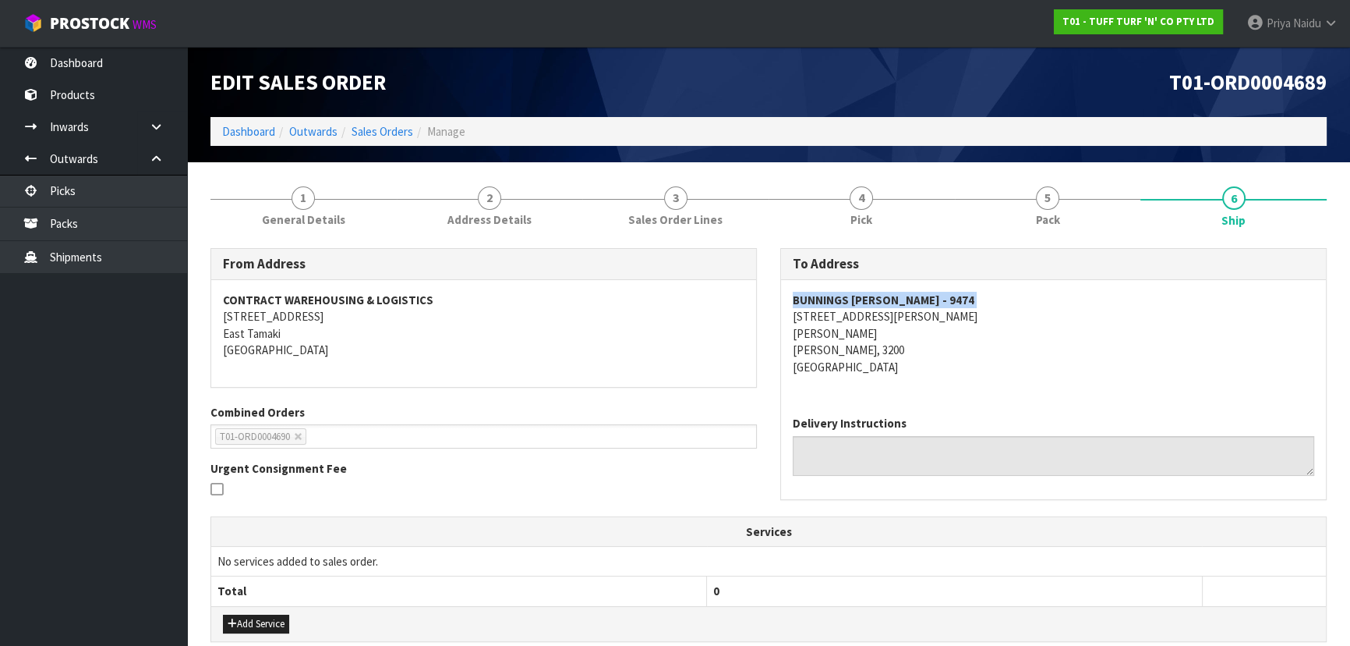
drag, startPoint x: 806, startPoint y: 295, endPoint x: 778, endPoint y: 299, distance: 28.3
click at [778, 299] on div "To Address BUNNINGS [PERSON_NAME] - 9474 [STREET_ADDRESS][PERSON_NAME][PERSON_N…" at bounding box center [1054, 381] width 570 height 267
click at [979, 336] on address "BUNNINGS [PERSON_NAME] - 9474 [STREET_ADDRESS][PERSON_NAME][PERSON_NAME][PERSON…" at bounding box center [1054, 333] width 522 height 83
drag, startPoint x: 787, startPoint y: 317, endPoint x: 929, endPoint y: 314, distance: 142.7
click at [929, 314] on div "BUNNINGS [PERSON_NAME] - 9474 [STREET_ADDRESS][PERSON_NAME][PERSON_NAME][PERSON…" at bounding box center [1053, 341] width 545 height 123
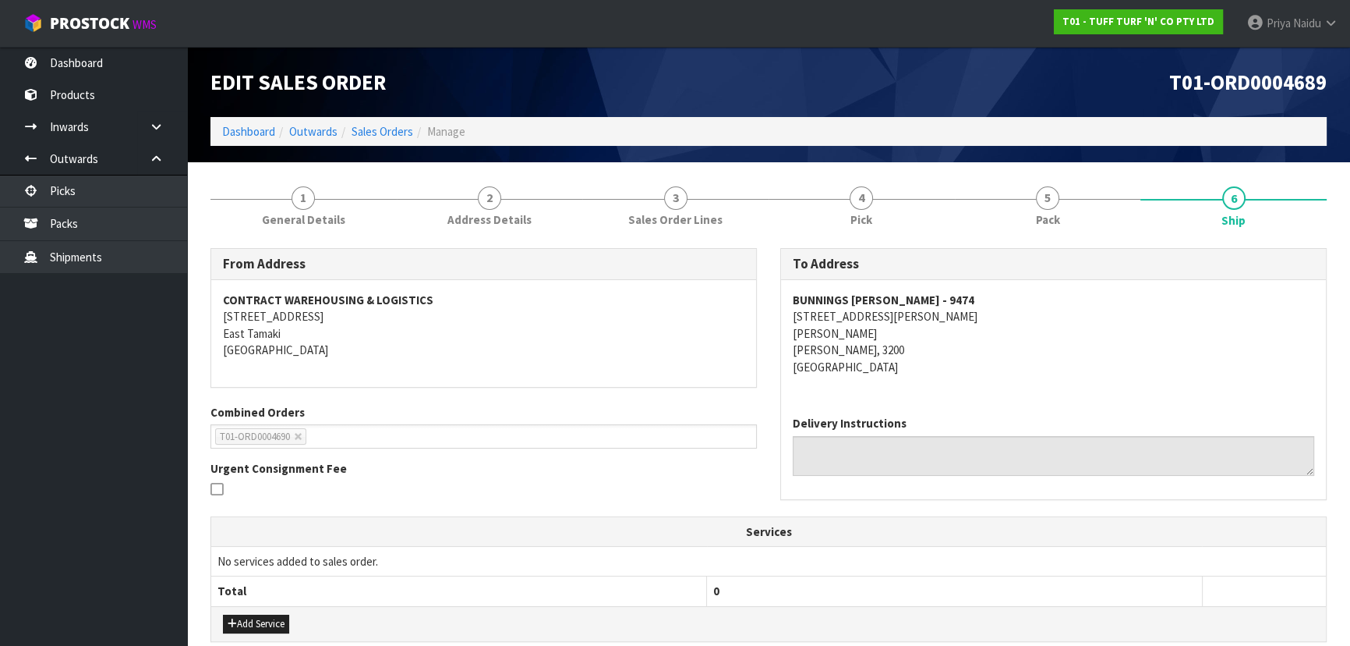
click at [323, 236] on div "From Address CONTRACT WAREHOUSING & LOGISTICS [STREET_ADDRESS] Combined Orders …" at bounding box center [769, 591] width 1117 height 710
click at [318, 214] on span "General Details" at bounding box center [303, 219] width 83 height 16
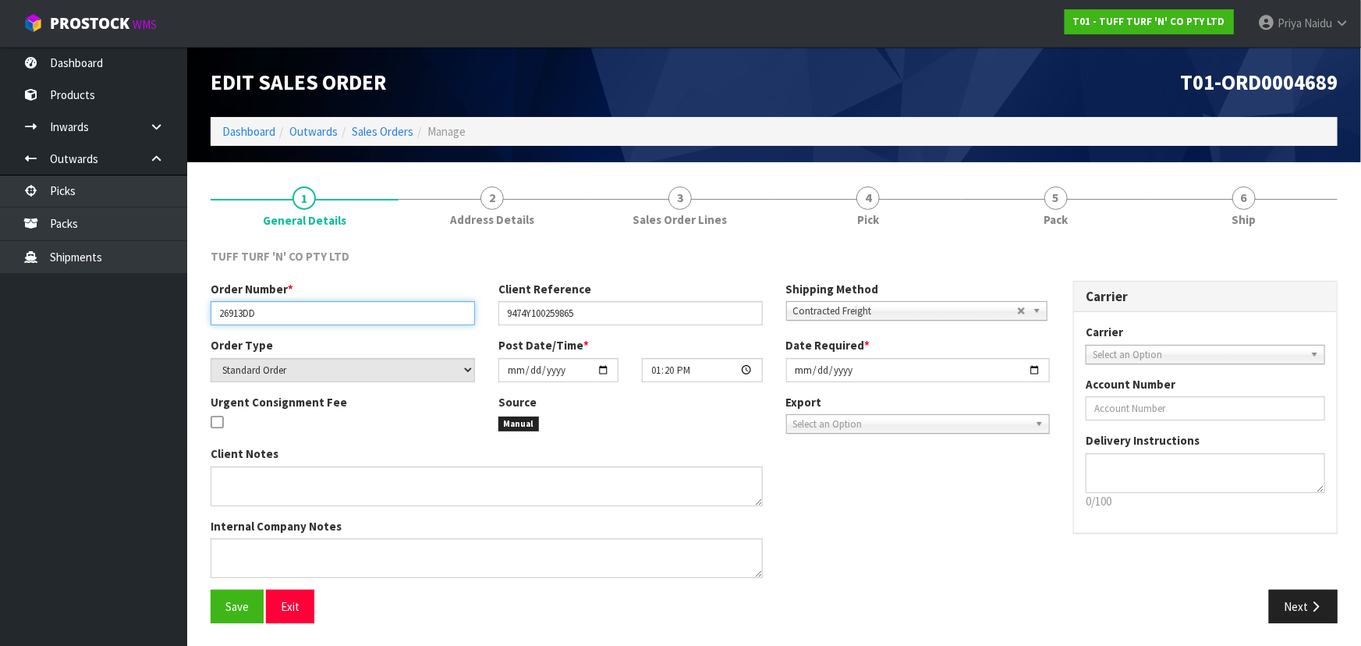
drag, startPoint x: 218, startPoint y: 312, endPoint x: 304, endPoint y: 307, distance: 85.9
click at [304, 307] on input "26913DD" at bounding box center [343, 313] width 264 height 24
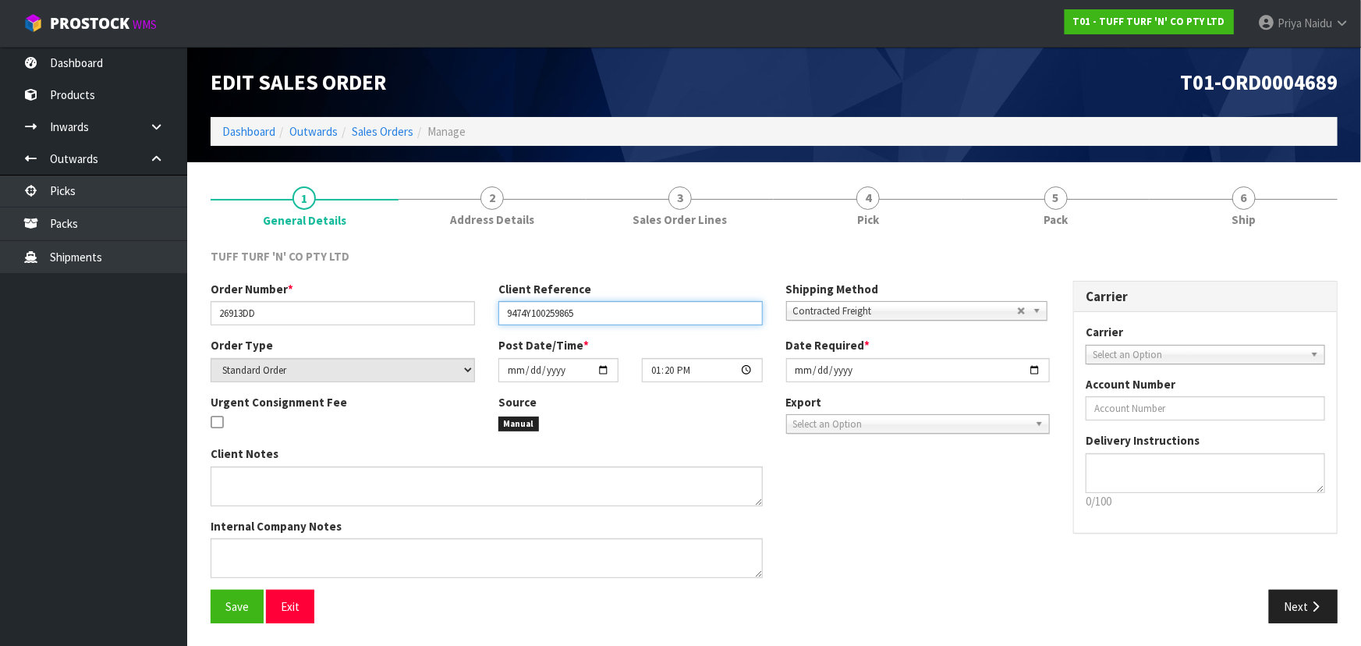
drag, startPoint x: 500, startPoint y: 315, endPoint x: 604, endPoint y: 325, distance: 105.0
click at [604, 325] on div "Order Number * 26913DD Client Reference 9474Y100259865 Shipping Method Client L…" at bounding box center [630, 309] width 862 height 56
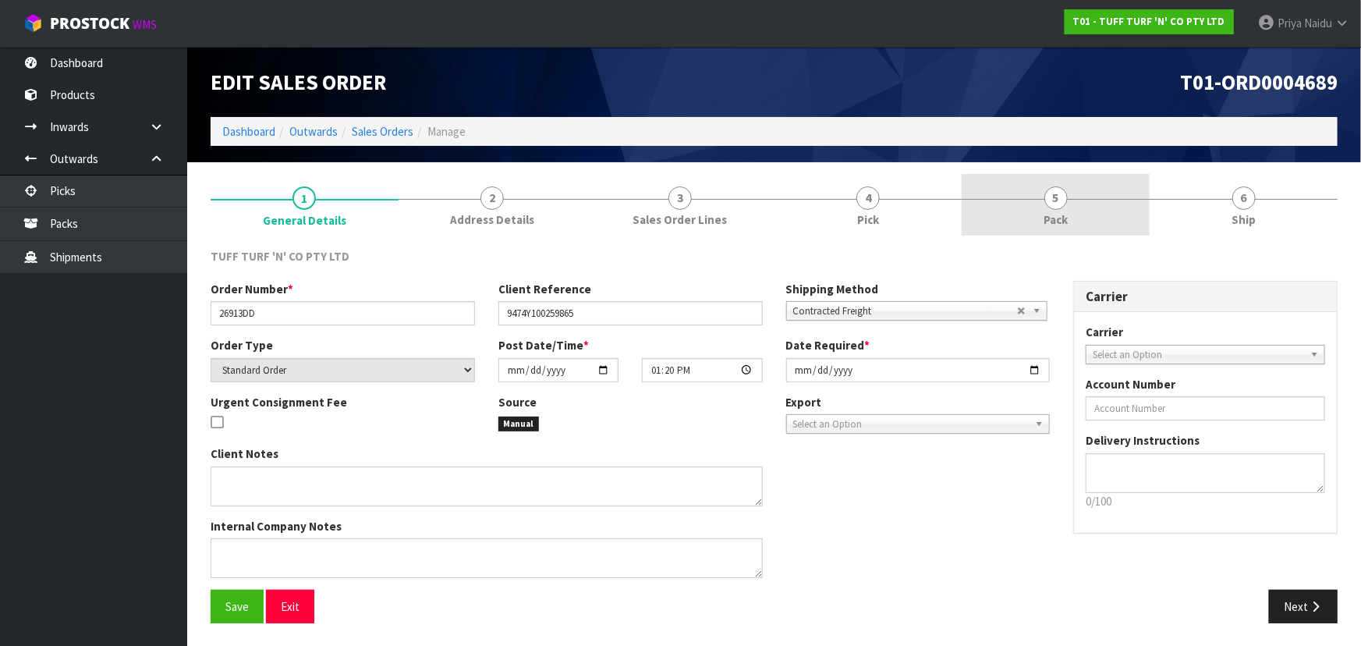
click at [980, 215] on link "5 Pack" at bounding box center [1055, 205] width 188 height 62
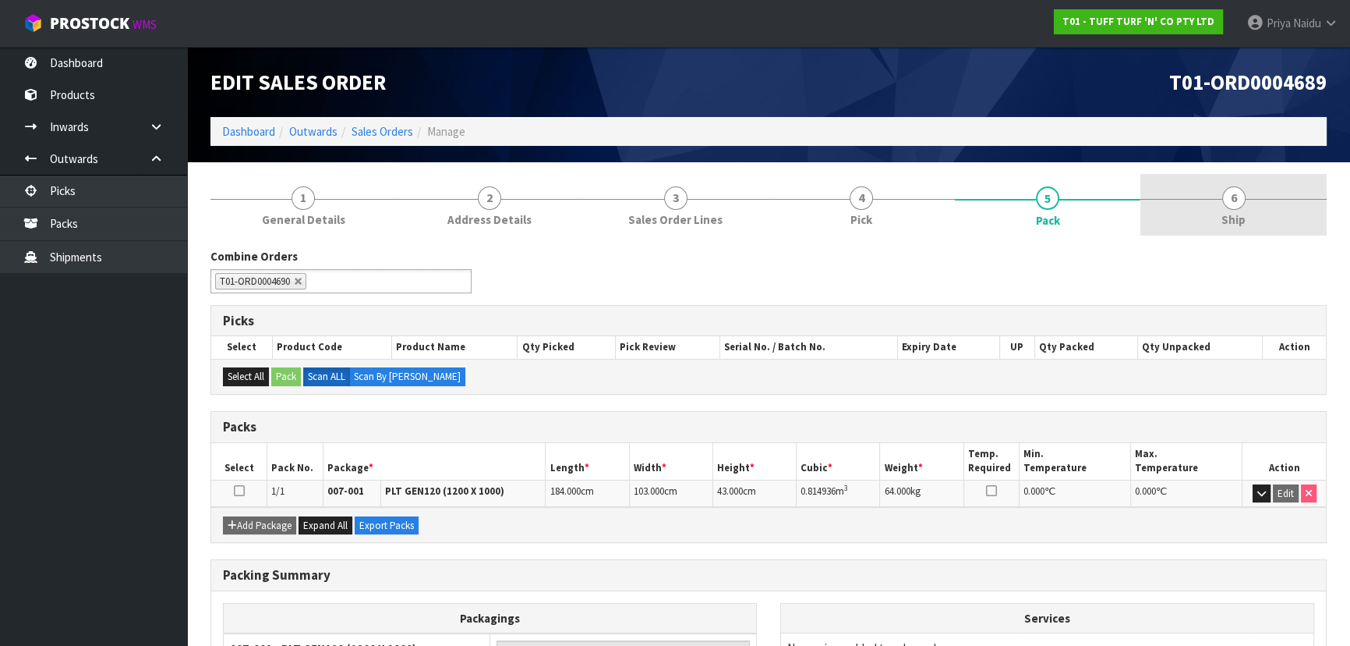
click at [1195, 213] on link "6 Ship" at bounding box center [1234, 205] width 186 height 62
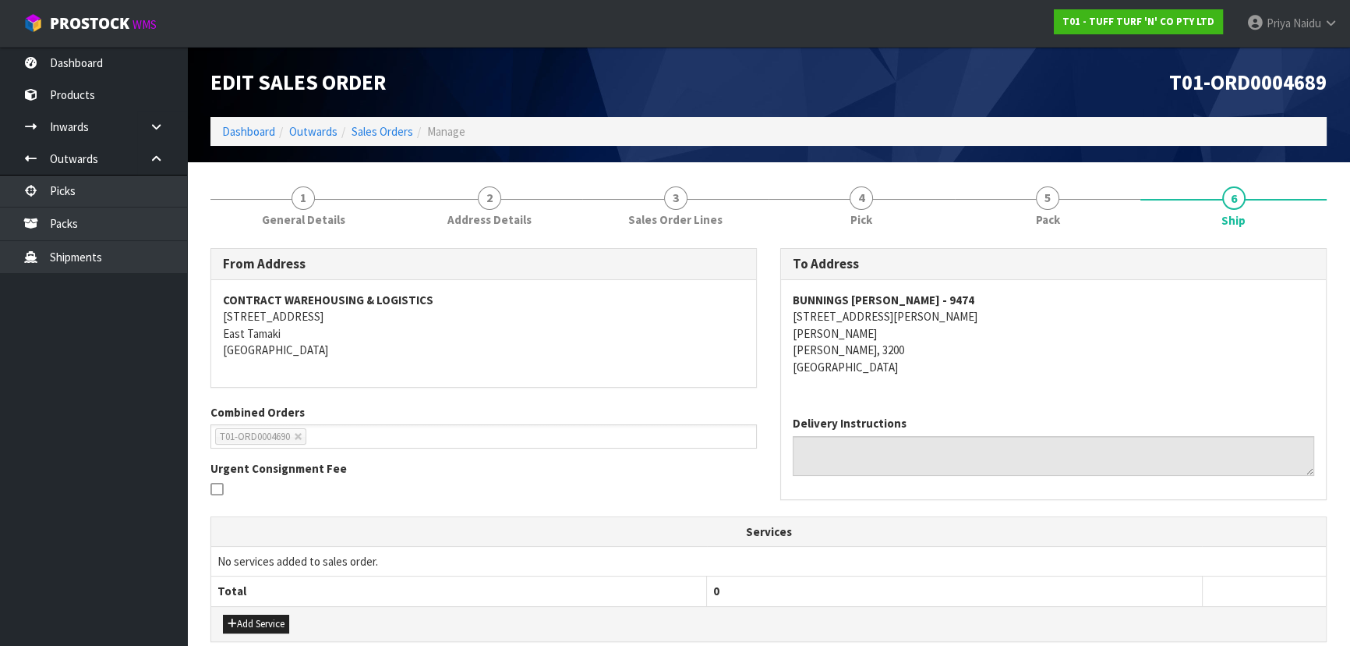
click at [1067, 169] on section "1 General Details 2 Address Details 3 Sales Order Lines 4 Pick 5 Pack 6 Ship Fr…" at bounding box center [768, 559] width 1163 height 795
click at [1010, 211] on link "5 Pack" at bounding box center [1048, 205] width 186 height 62
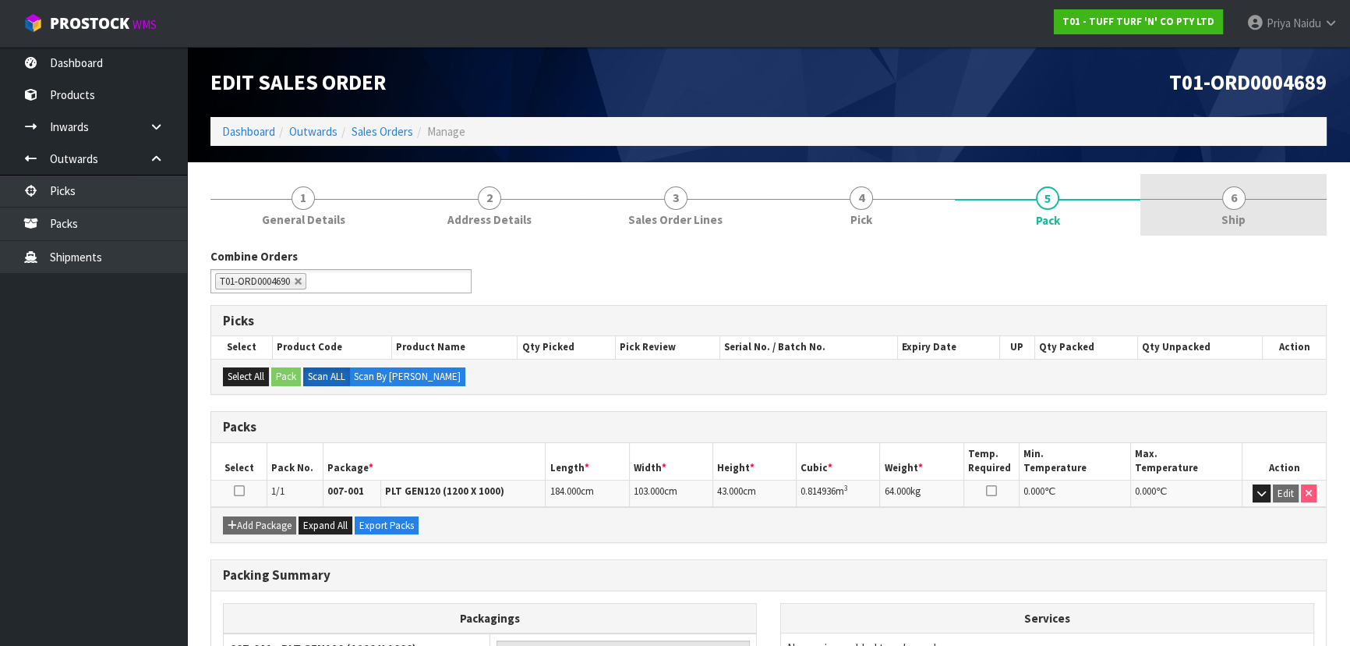
click at [1252, 186] on link "6 Ship" at bounding box center [1234, 205] width 186 height 62
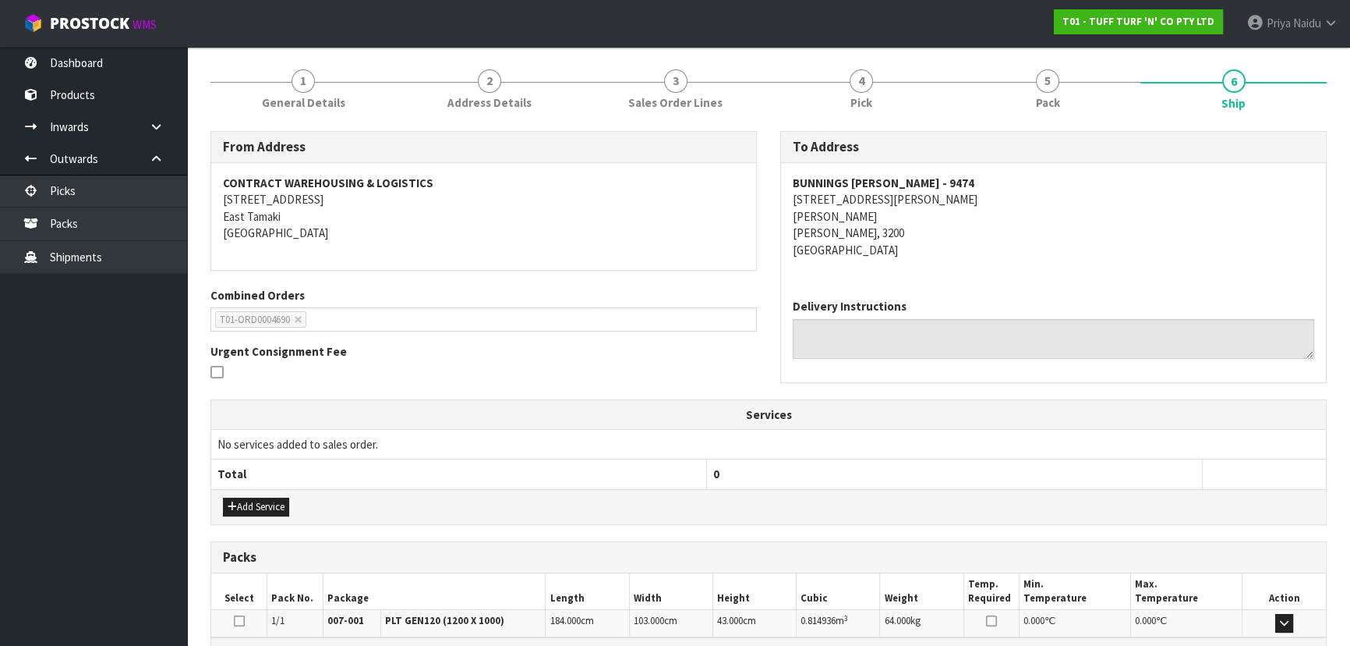
scroll to position [309, 0]
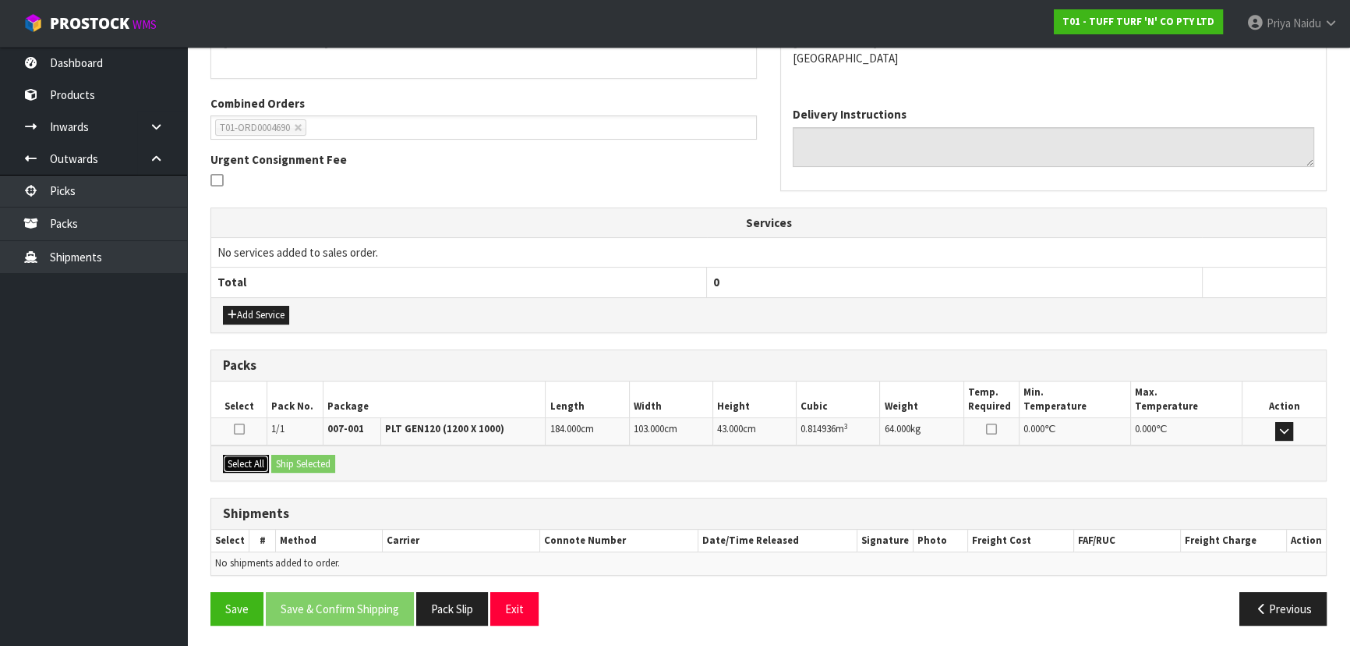
drag, startPoint x: 248, startPoint y: 461, endPoint x: 291, endPoint y: 460, distance: 42.9
click at [250, 461] on button "Select All" at bounding box center [246, 464] width 46 height 19
click at [292, 460] on button "Ship Selected" at bounding box center [303, 464] width 64 height 19
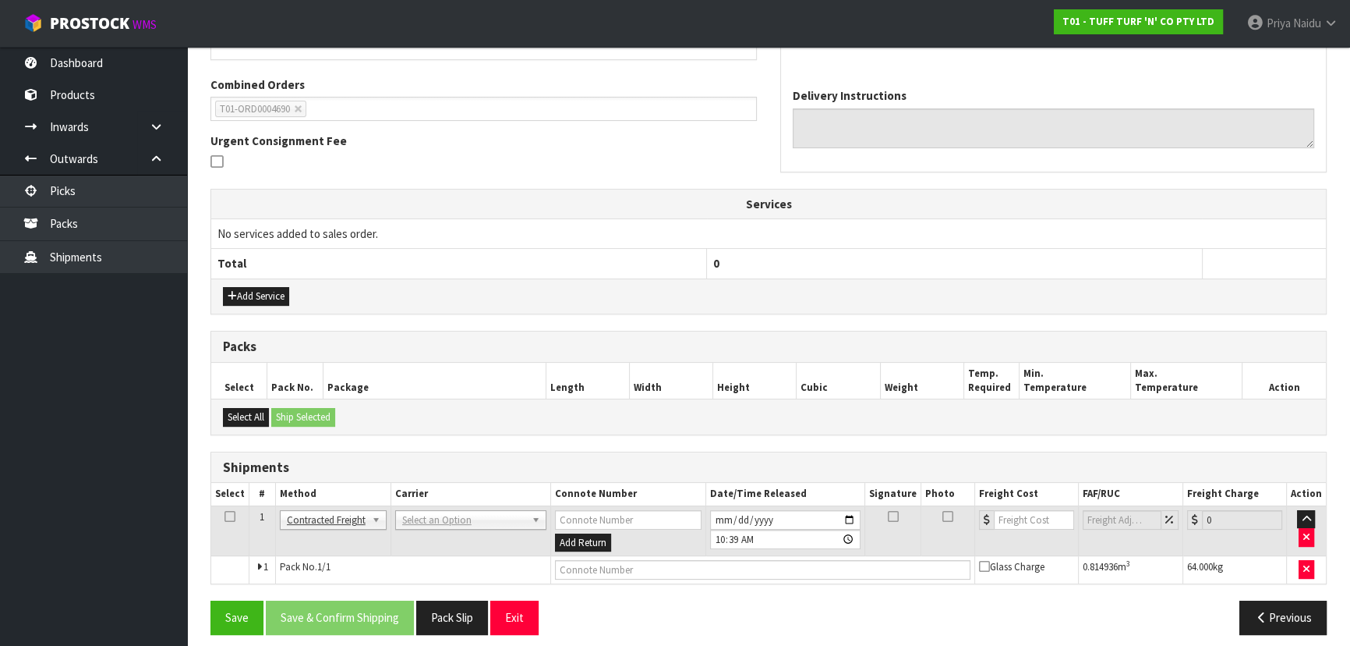
scroll to position [336, 0]
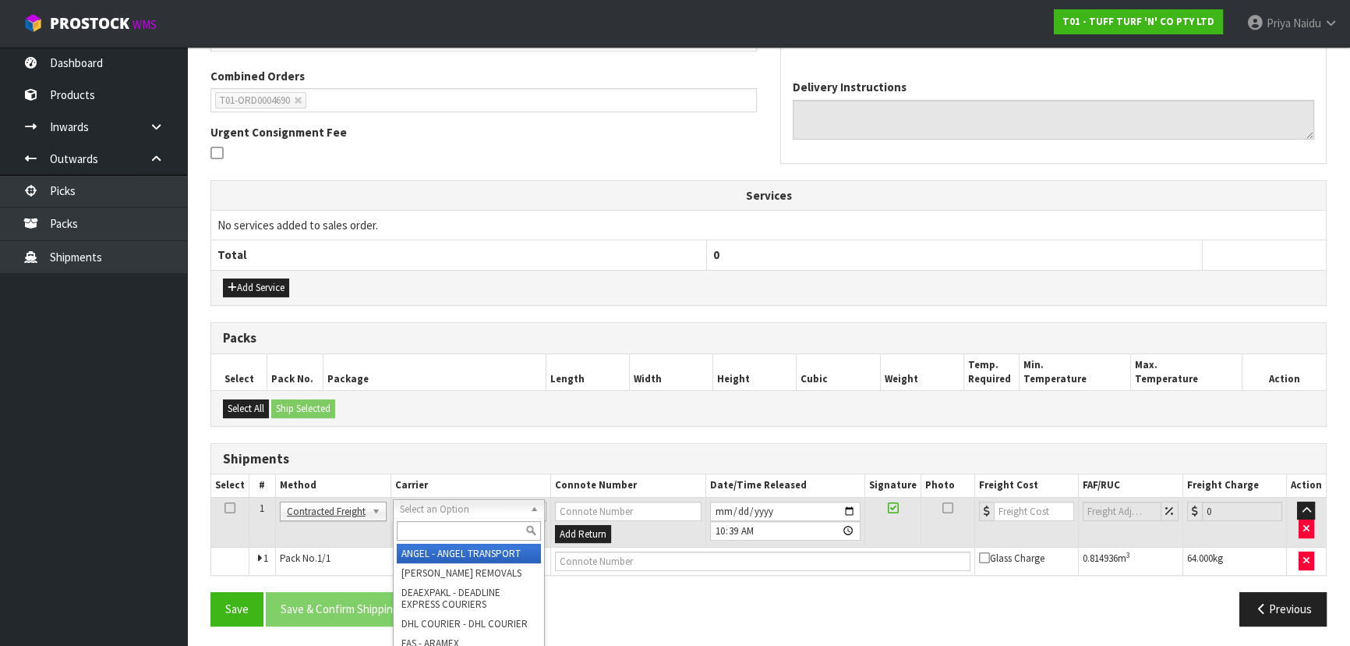
click at [429, 530] on input "text" at bounding box center [469, 530] width 144 height 19
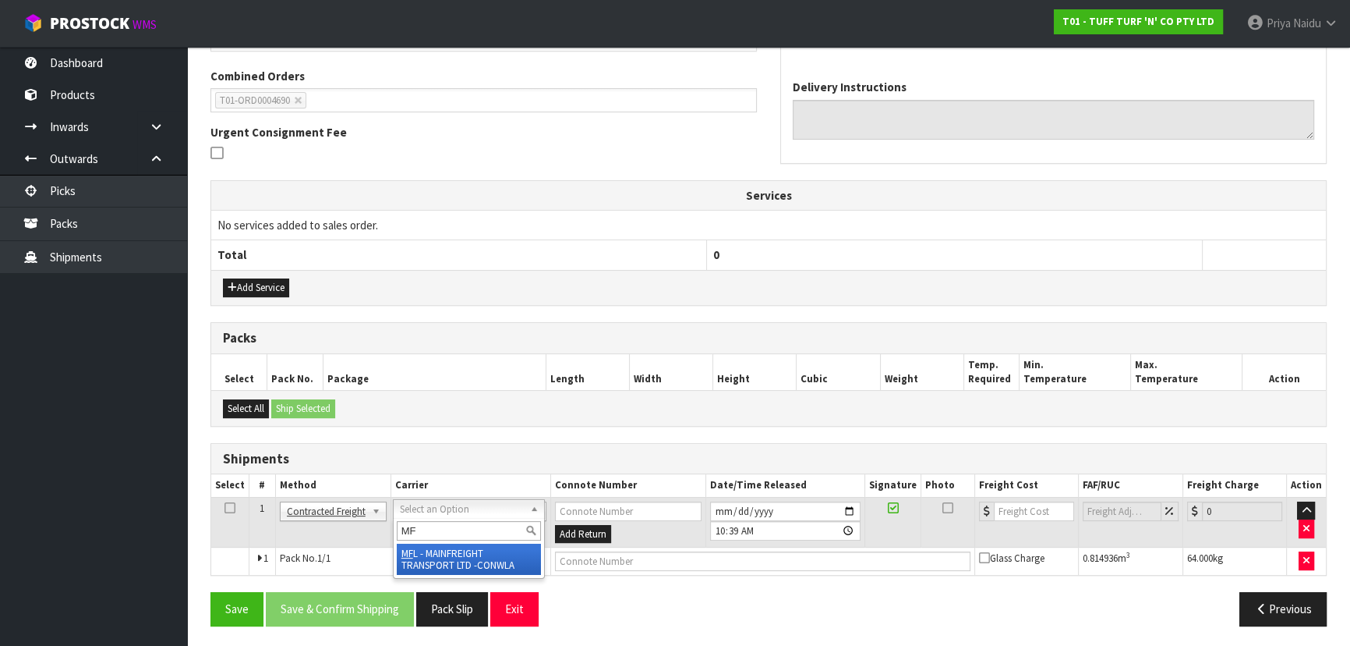
type input "MF"
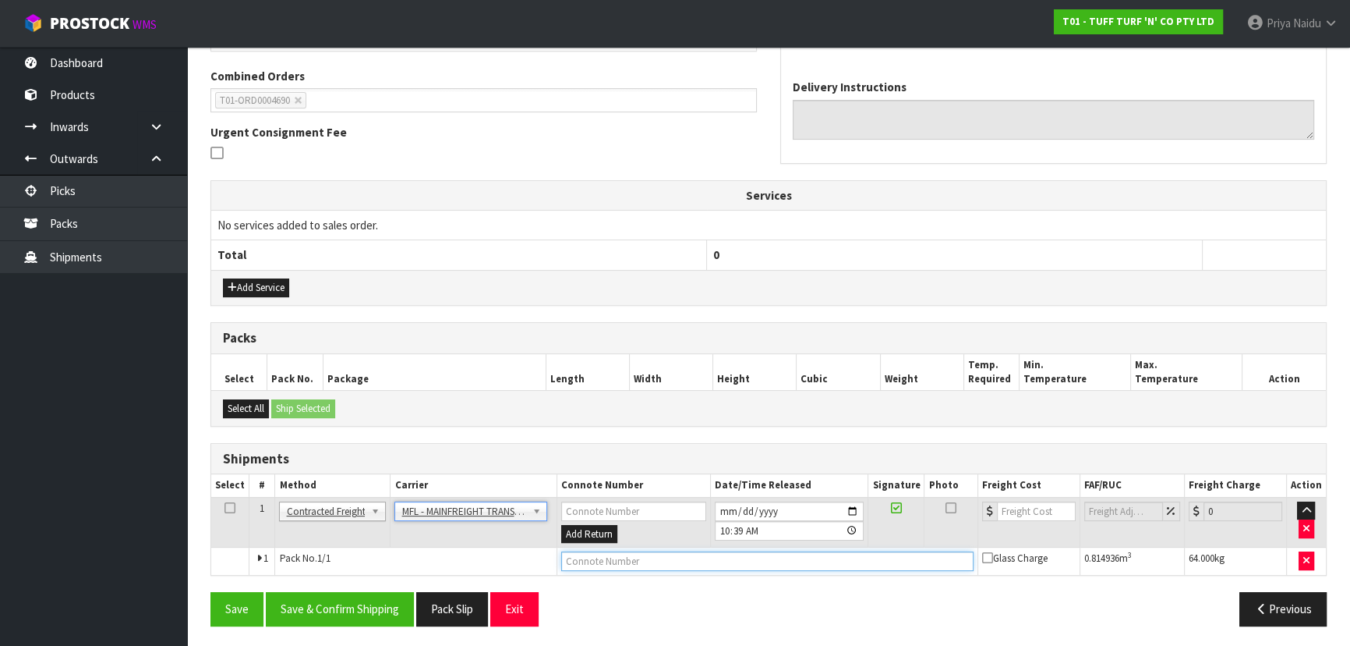
click at [622, 561] on input "text" at bounding box center [767, 560] width 412 height 19
paste input "FWM58717311"
type input "FWM58717311"
click at [1024, 507] on input "number" at bounding box center [1036, 510] width 79 height 19
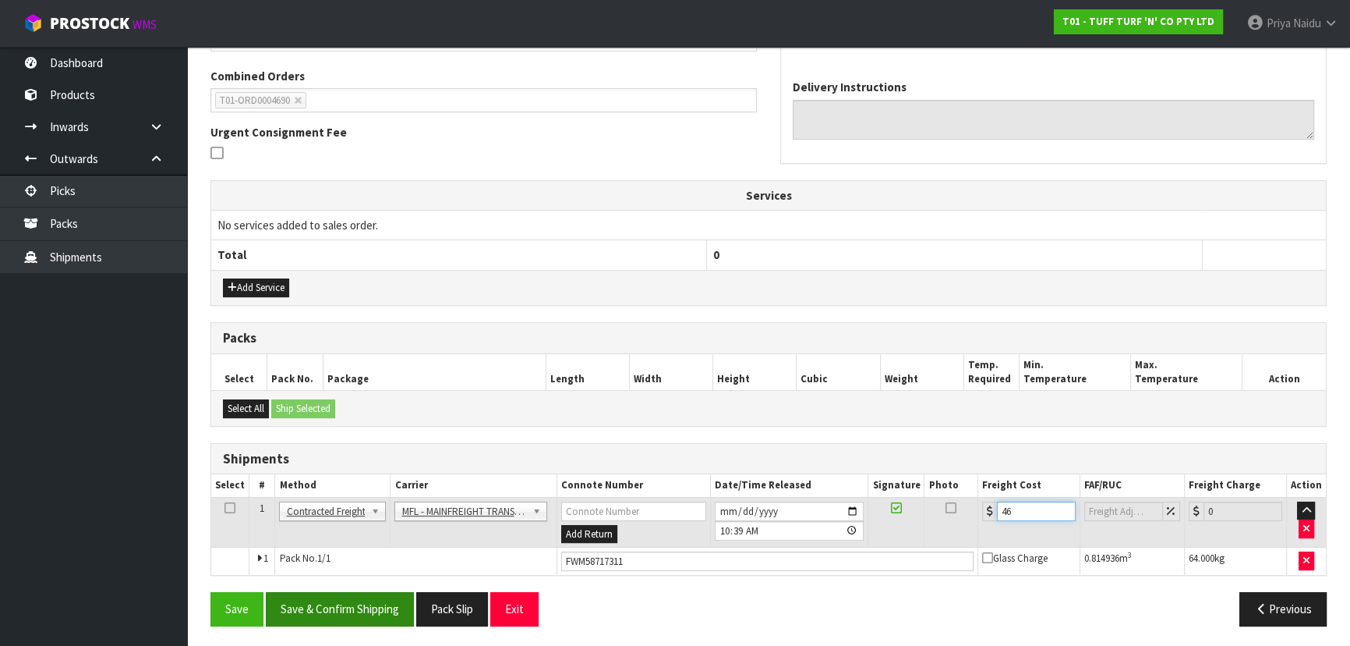
type input "46"
click at [334, 605] on button "Save & Confirm Shipping" at bounding box center [340, 609] width 148 height 34
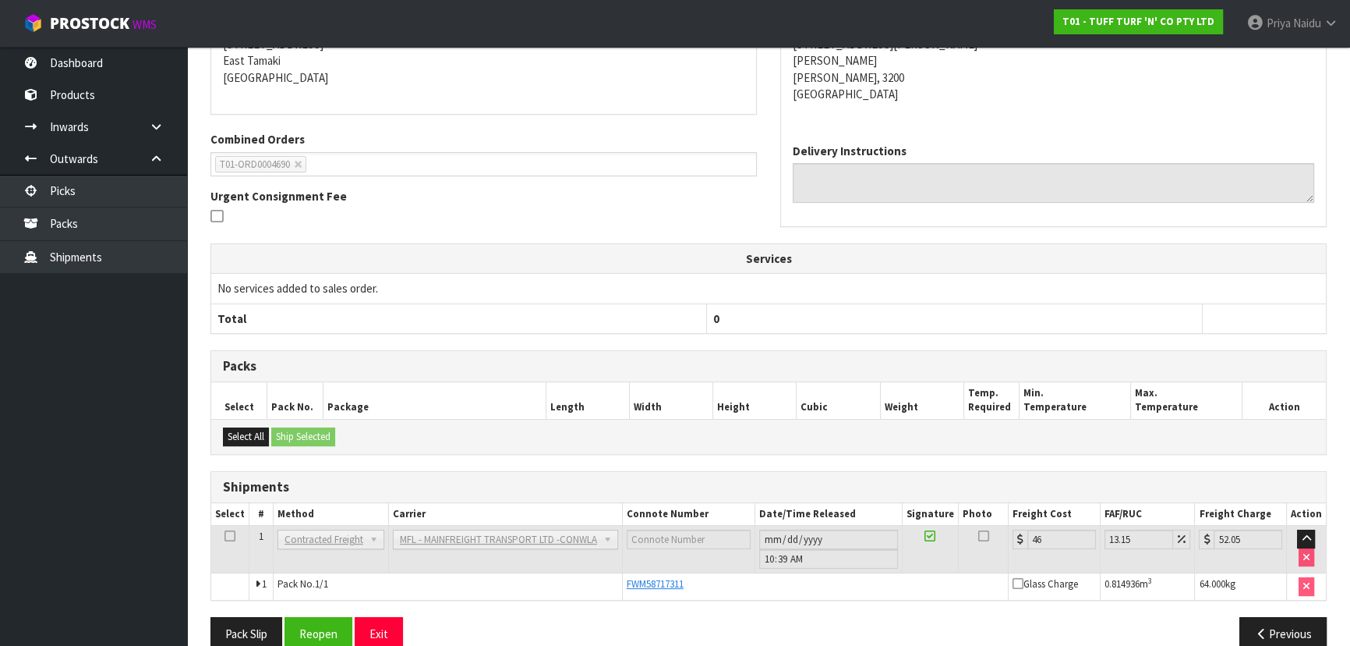
scroll to position [0, 0]
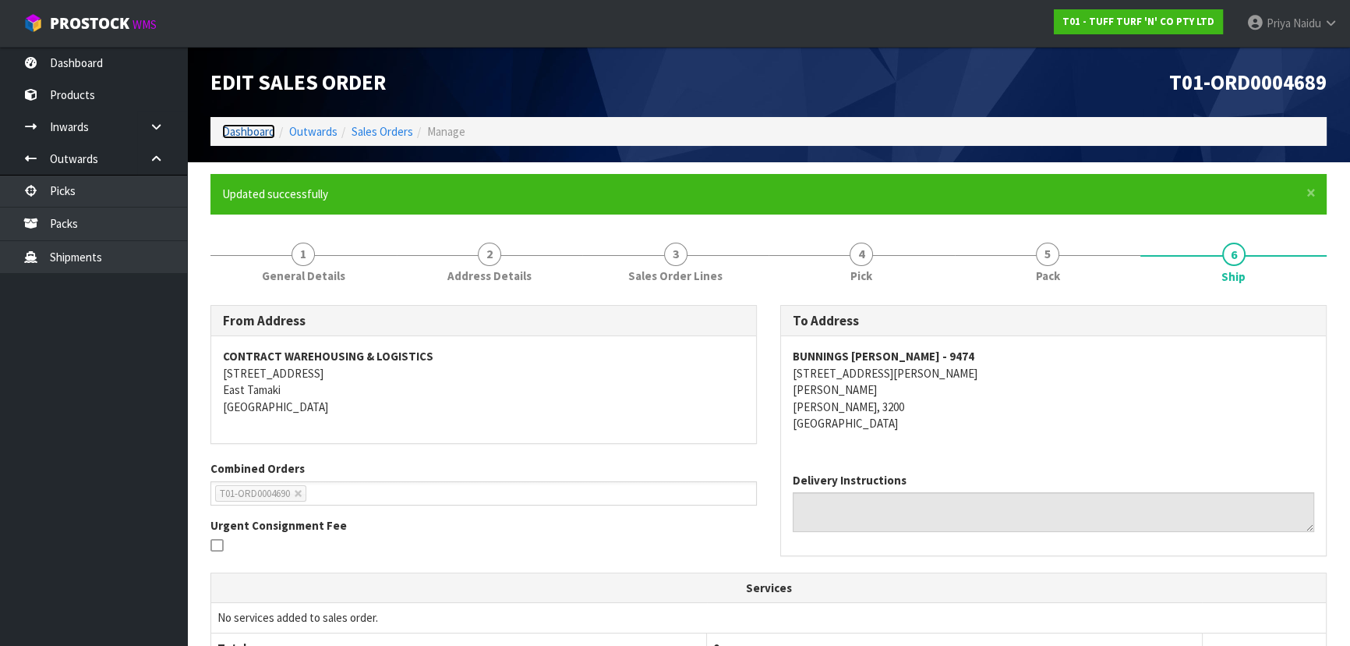
click at [254, 128] on link "Dashboard" at bounding box center [248, 131] width 53 height 15
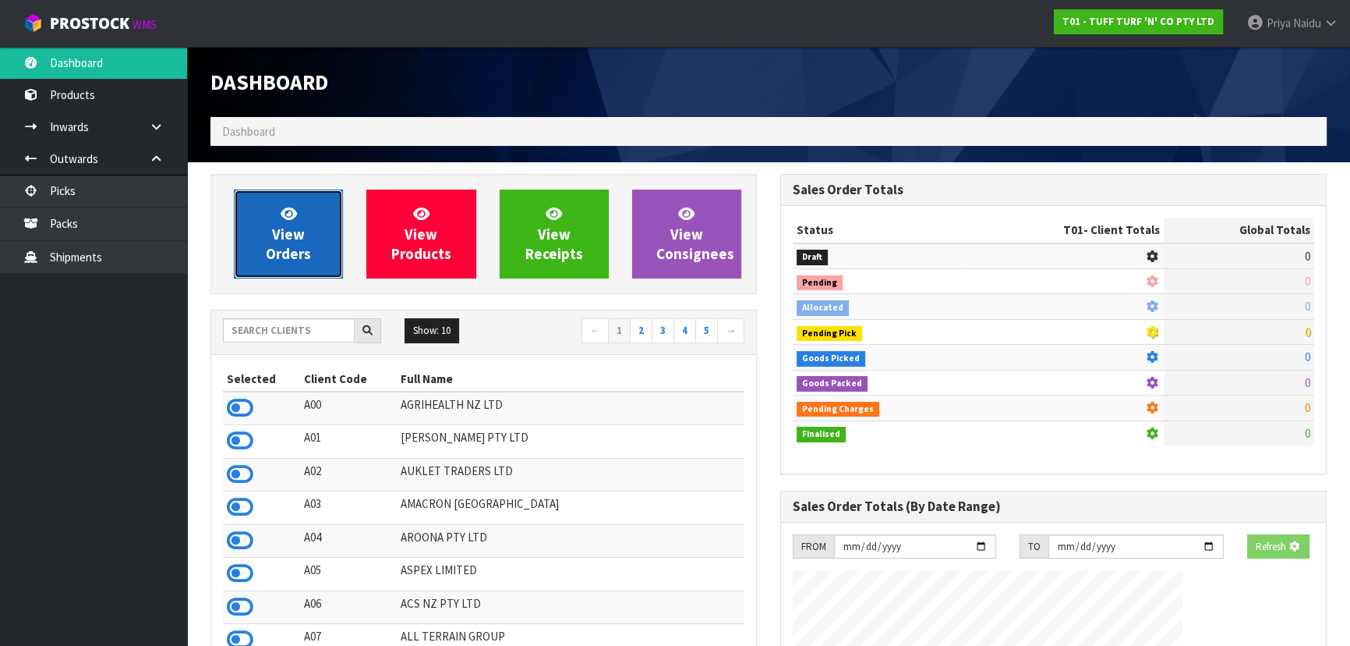
click at [278, 243] on span "View Orders" at bounding box center [288, 233] width 45 height 58
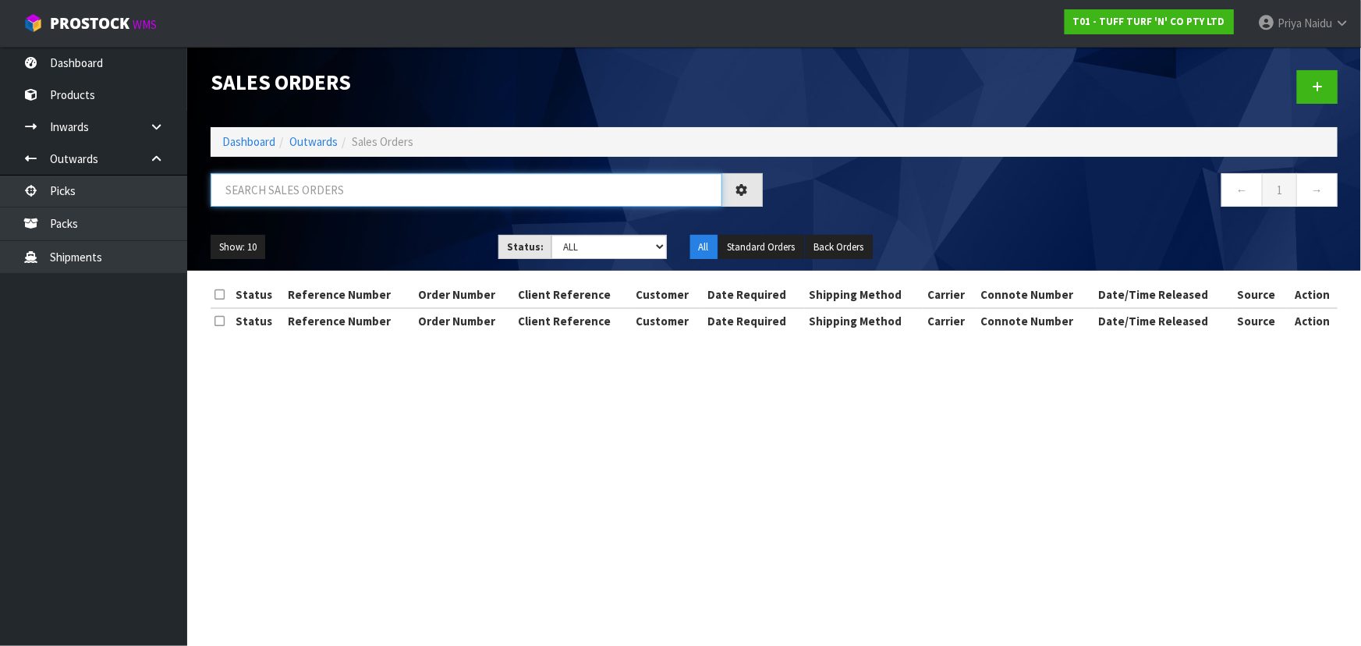
click at [296, 180] on input "text" at bounding box center [466, 190] width 511 height 34
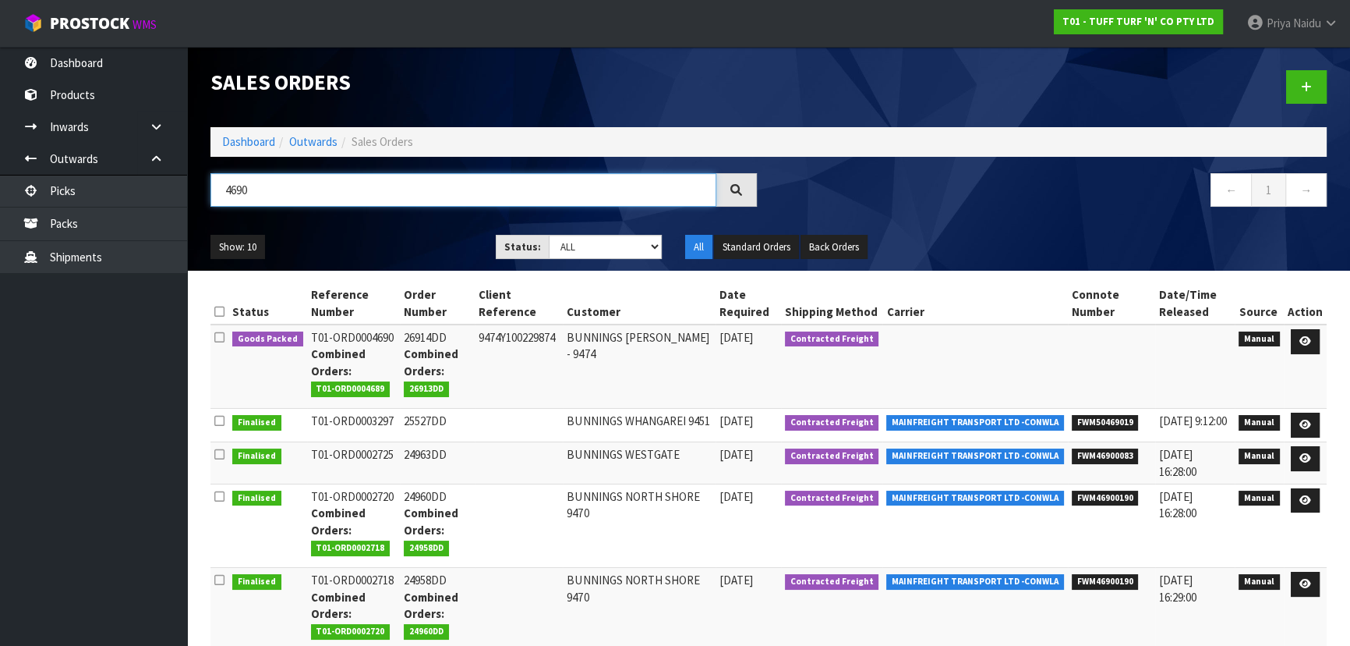
type input "4690"
click at [347, 223] on div "Show: 10 5 10 25 50 Status: Draft Pending Allocated Pending Pick Goods Picked G…" at bounding box center [769, 247] width 1140 height 48
click at [1307, 338] on icon at bounding box center [1306, 341] width 12 height 10
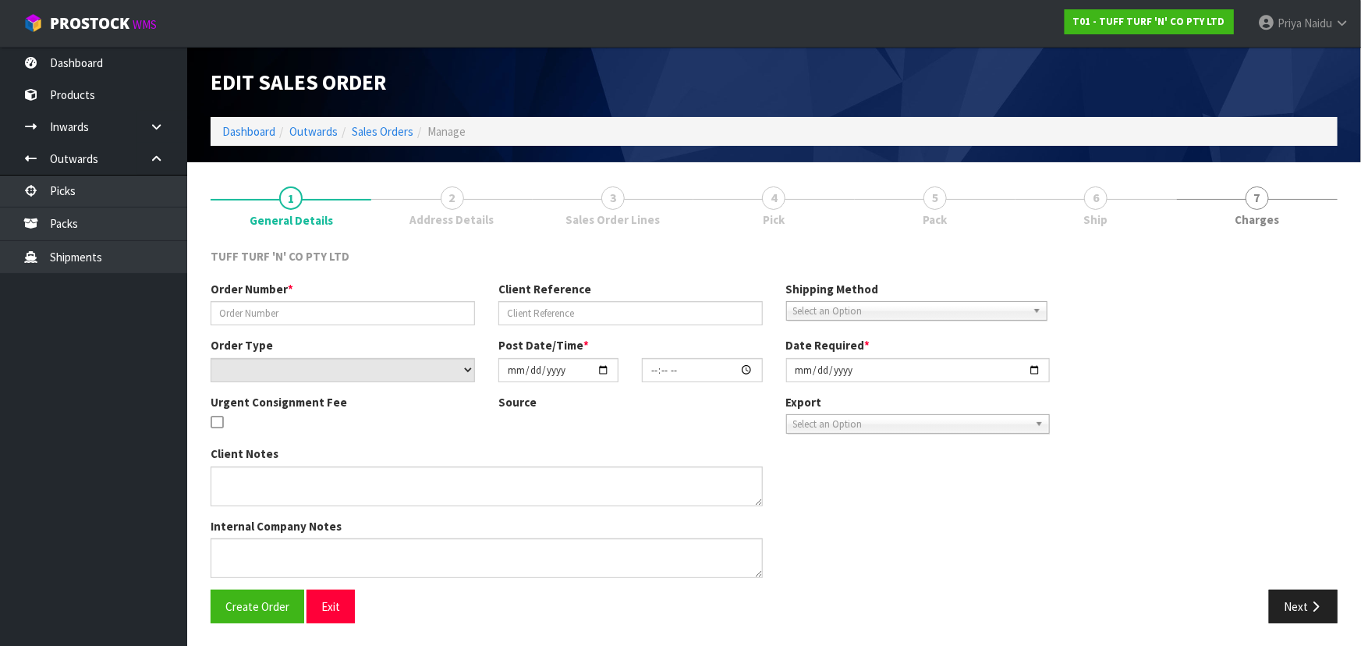
type input "26914DD"
type input "9474Y100229874"
select select "number:0"
type input "[DATE]"
type input "13:23:00.000"
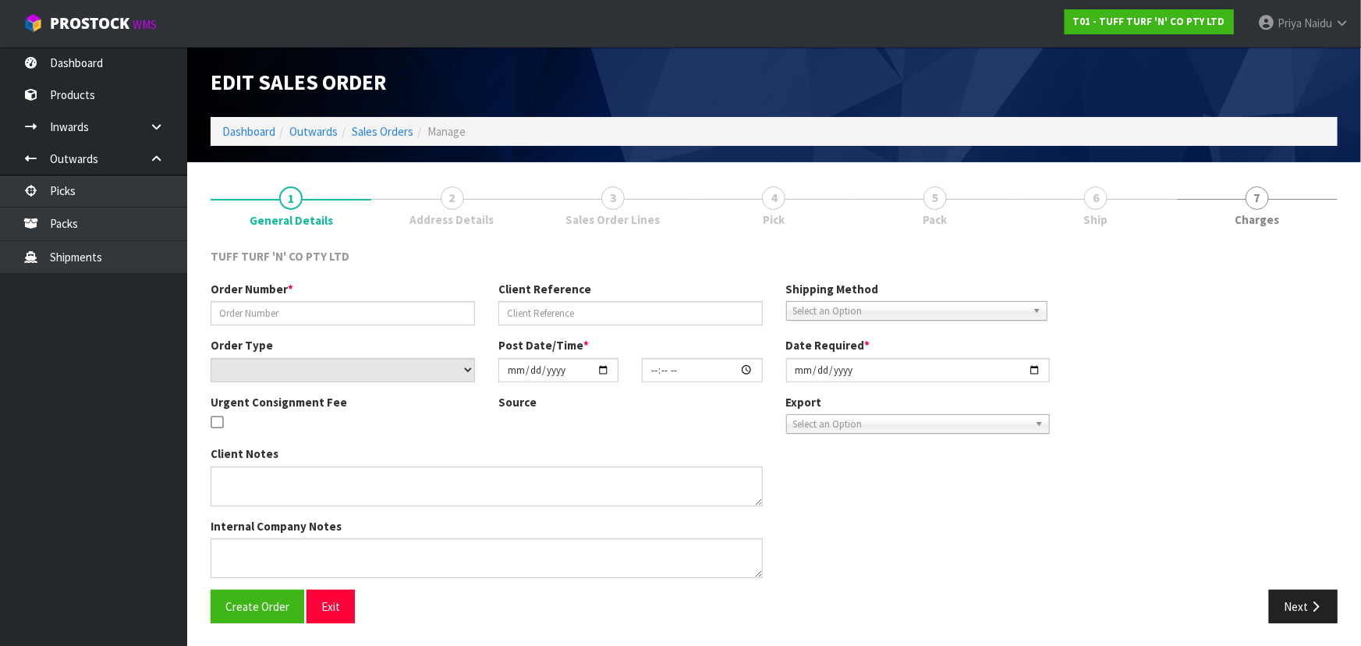
type input "[DATE]"
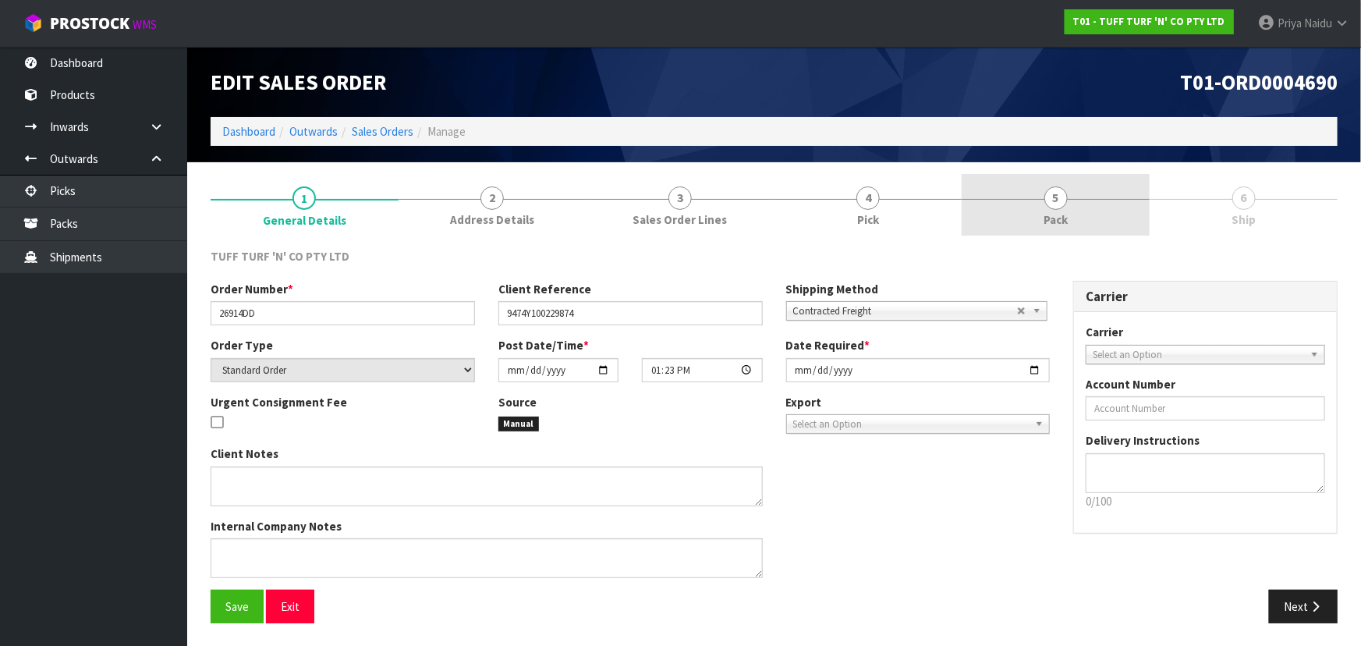
click at [1055, 210] on link "5 Pack" at bounding box center [1055, 205] width 188 height 62
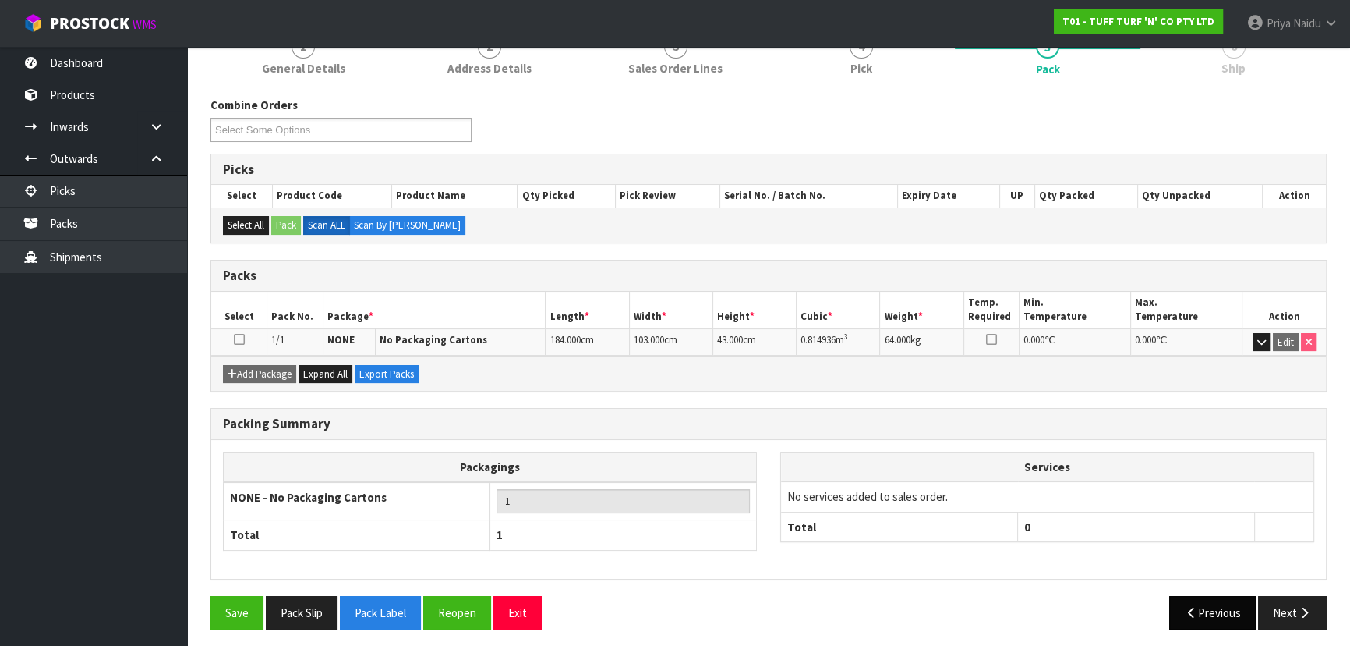
scroll to position [155, 0]
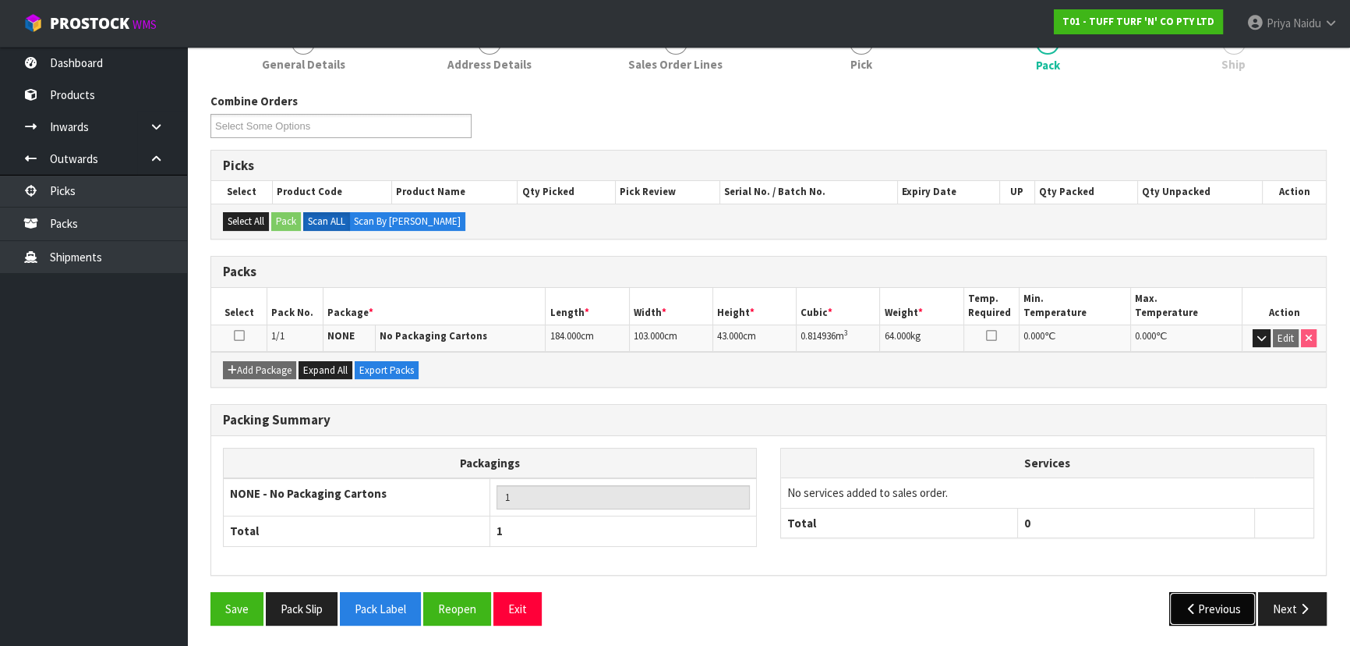
click at [1250, 600] on button "Previous" at bounding box center [1213, 609] width 87 height 34
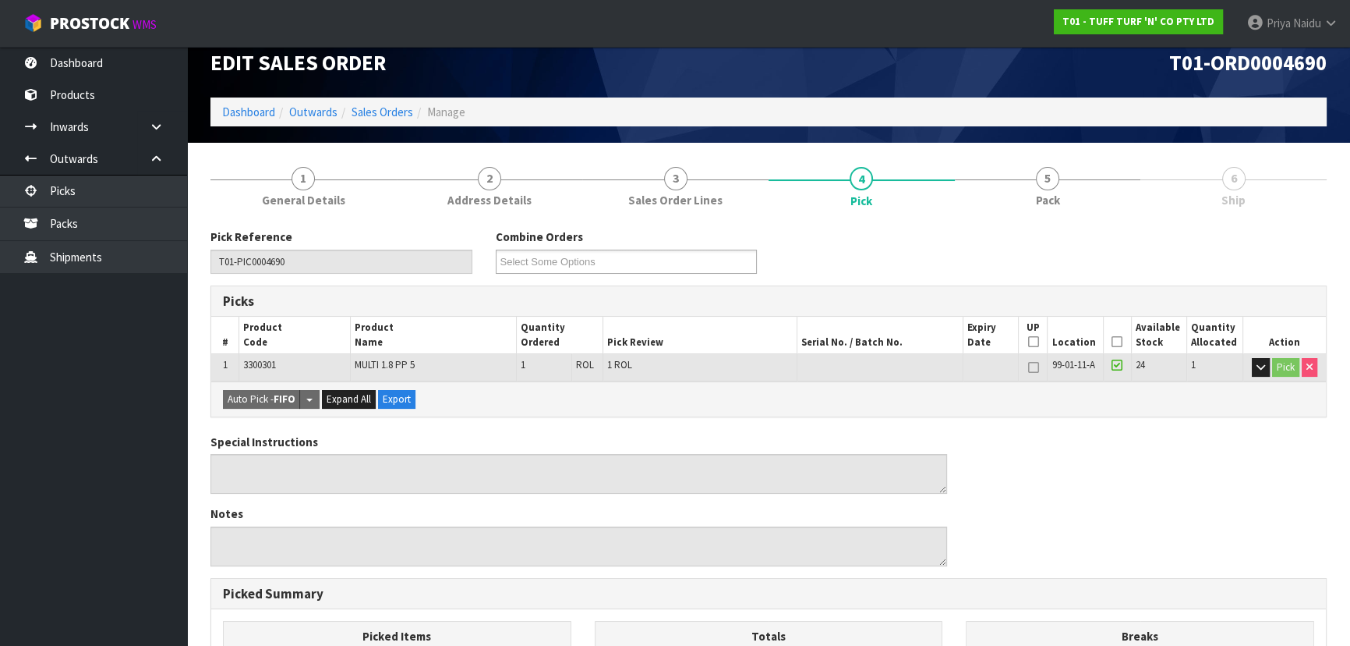
scroll to position [0, 0]
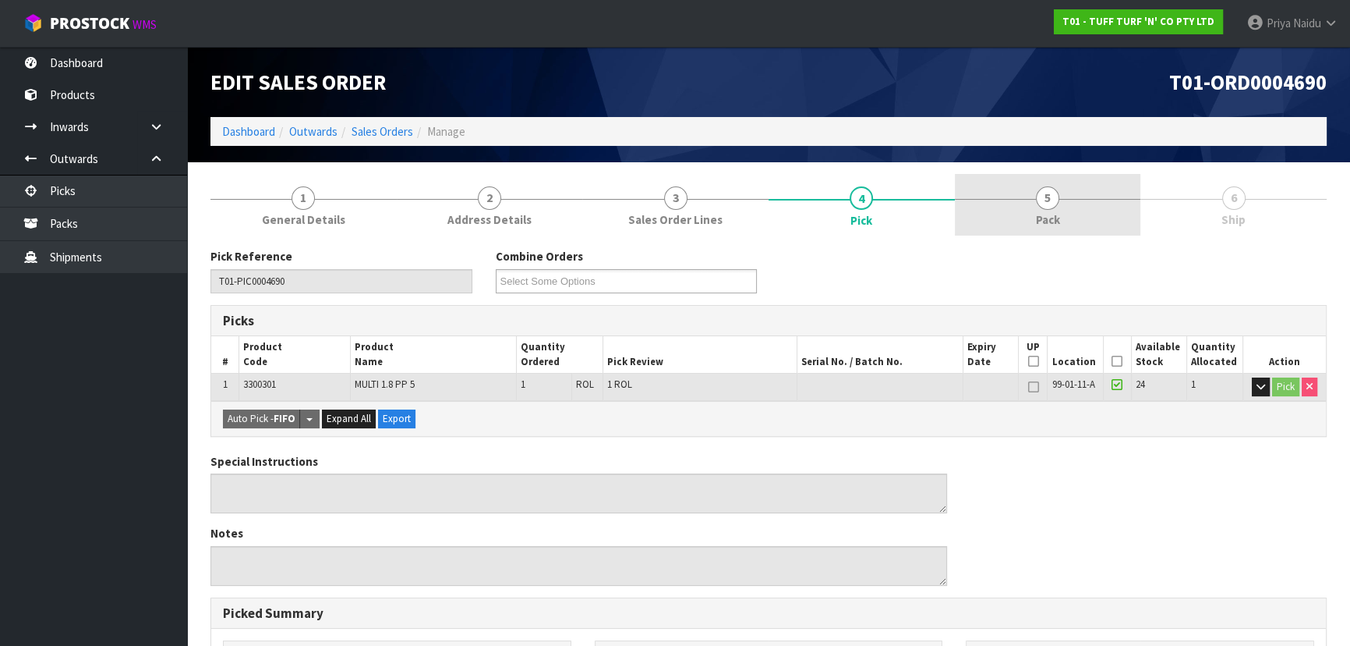
click at [1030, 208] on link "5 Pack" at bounding box center [1048, 205] width 186 height 62
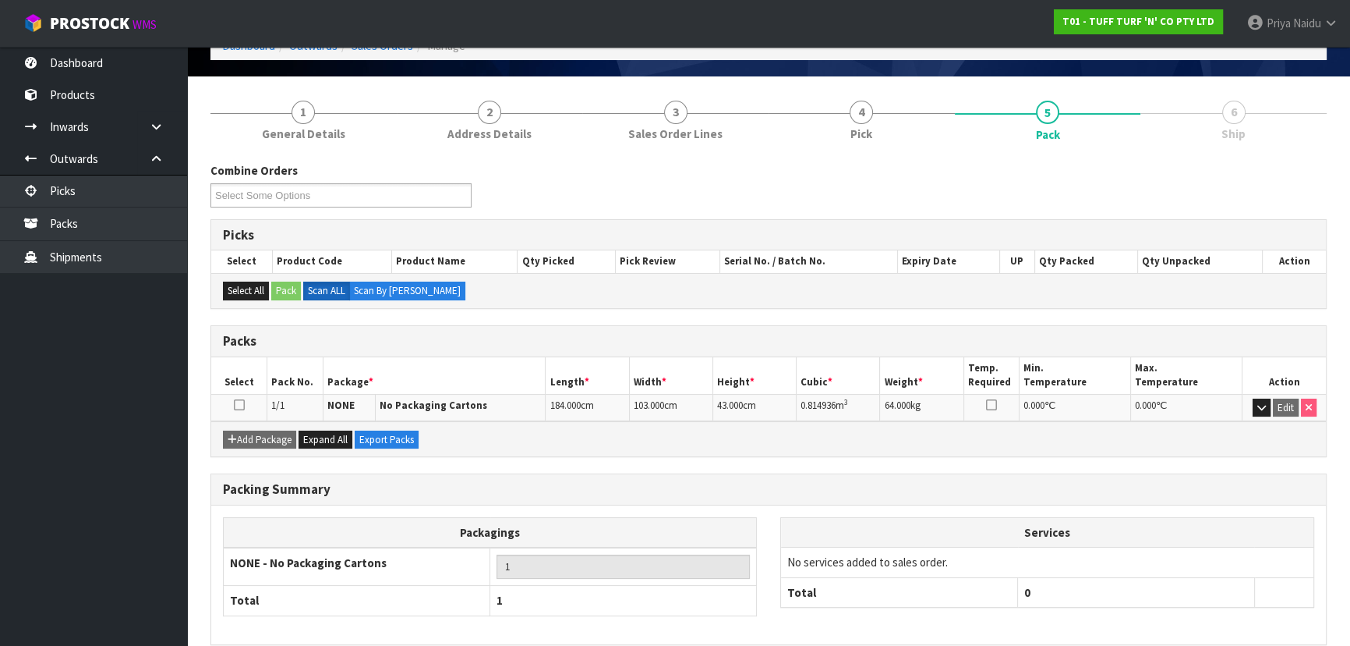
scroll to position [155, 0]
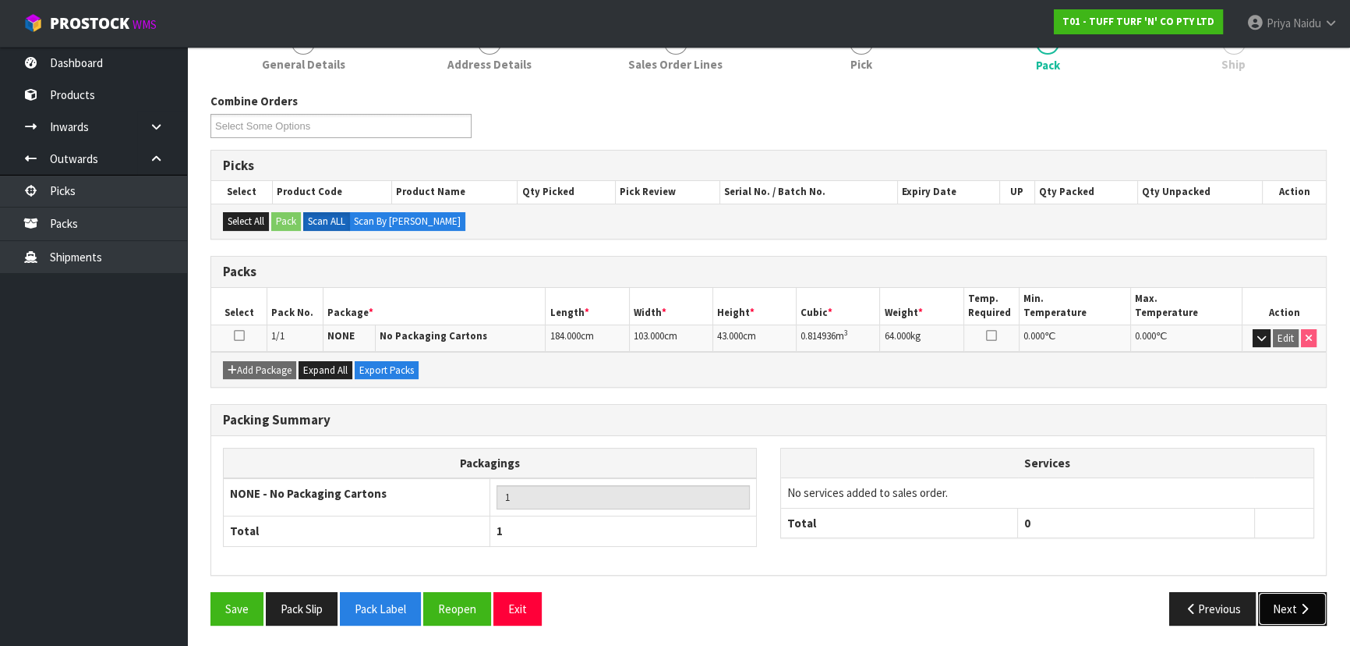
click at [1284, 593] on button "Next" at bounding box center [1292, 609] width 69 height 34
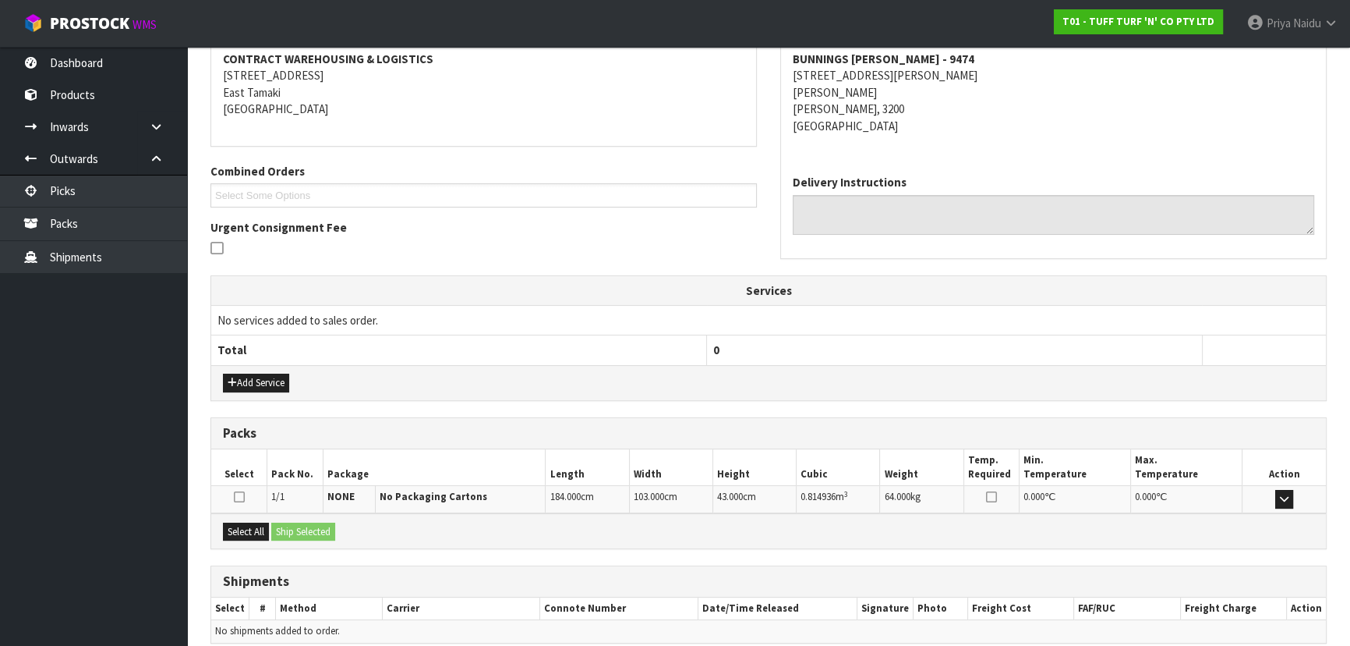
scroll to position [309, 0]
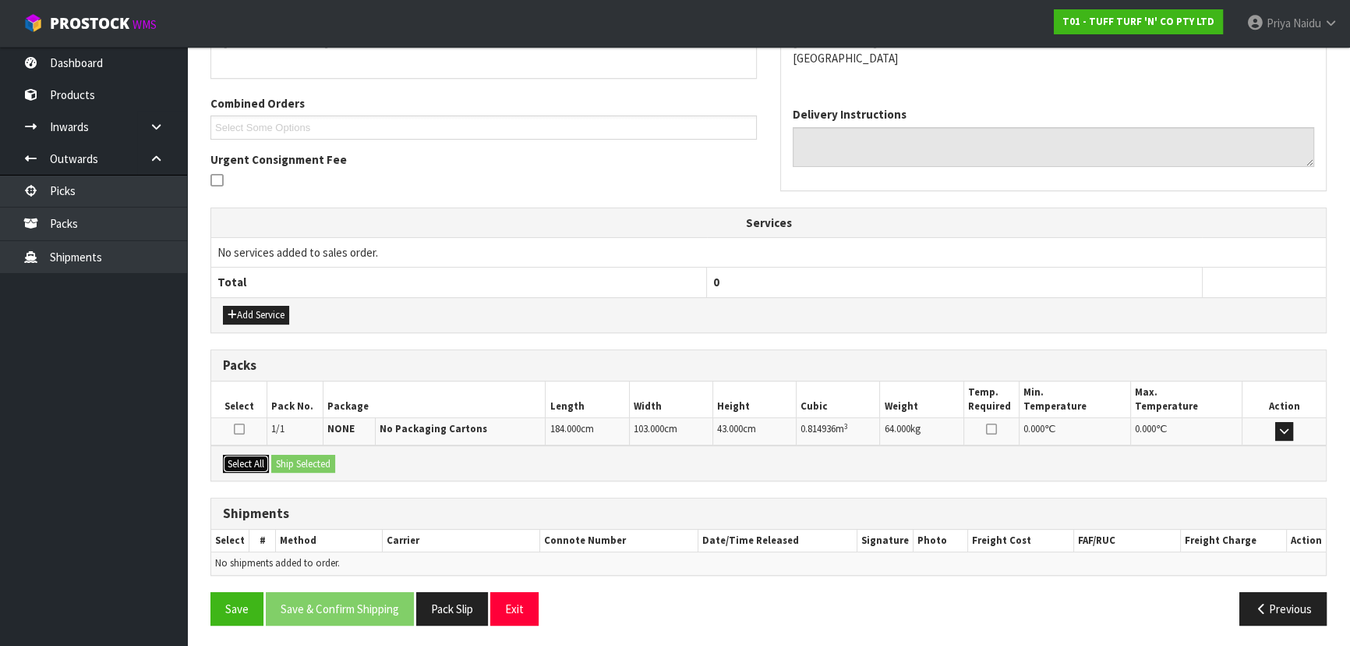
click at [254, 458] on button "Select All" at bounding box center [246, 464] width 46 height 19
click at [280, 458] on button "Ship Selected" at bounding box center [303, 464] width 64 height 19
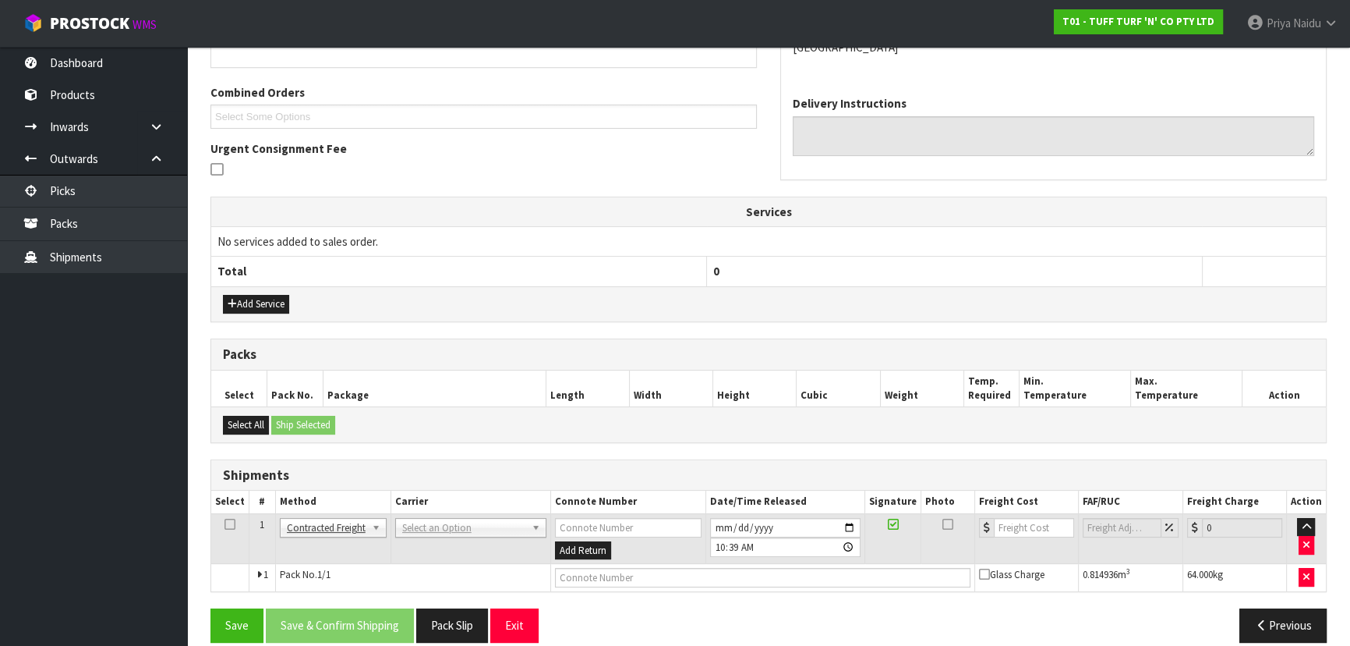
scroll to position [336, 0]
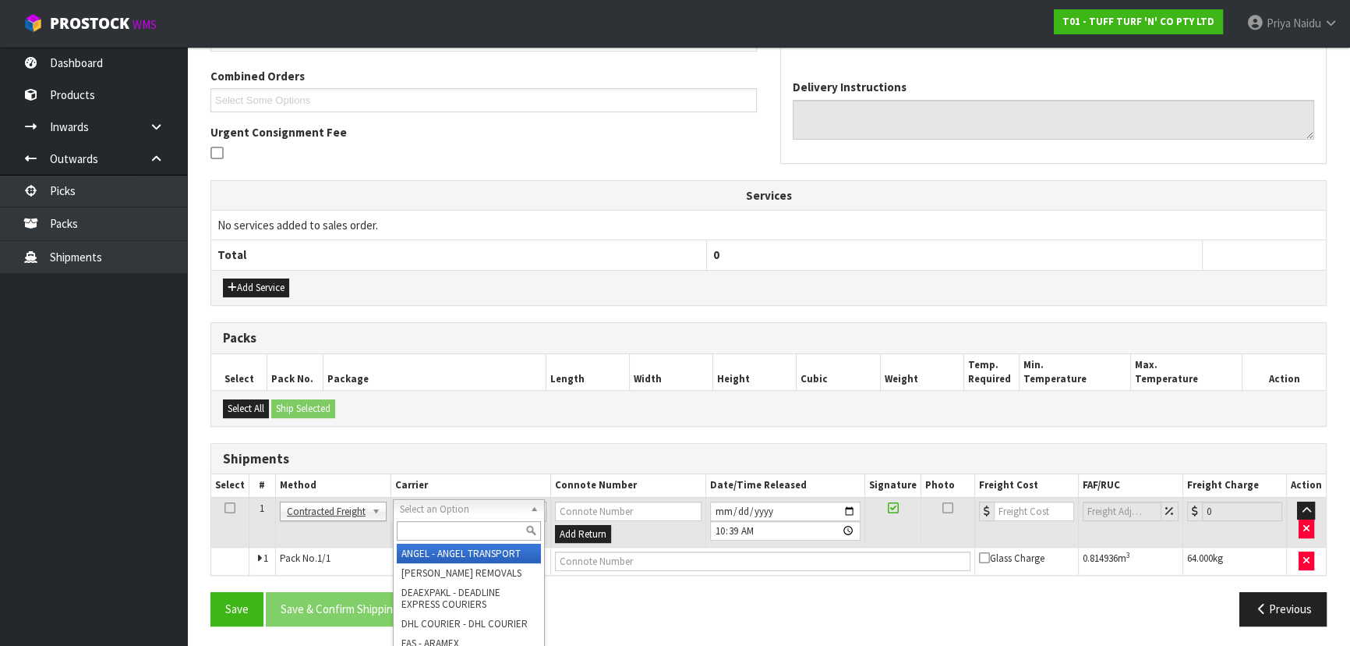
click at [434, 521] on input "text" at bounding box center [469, 530] width 144 height 19
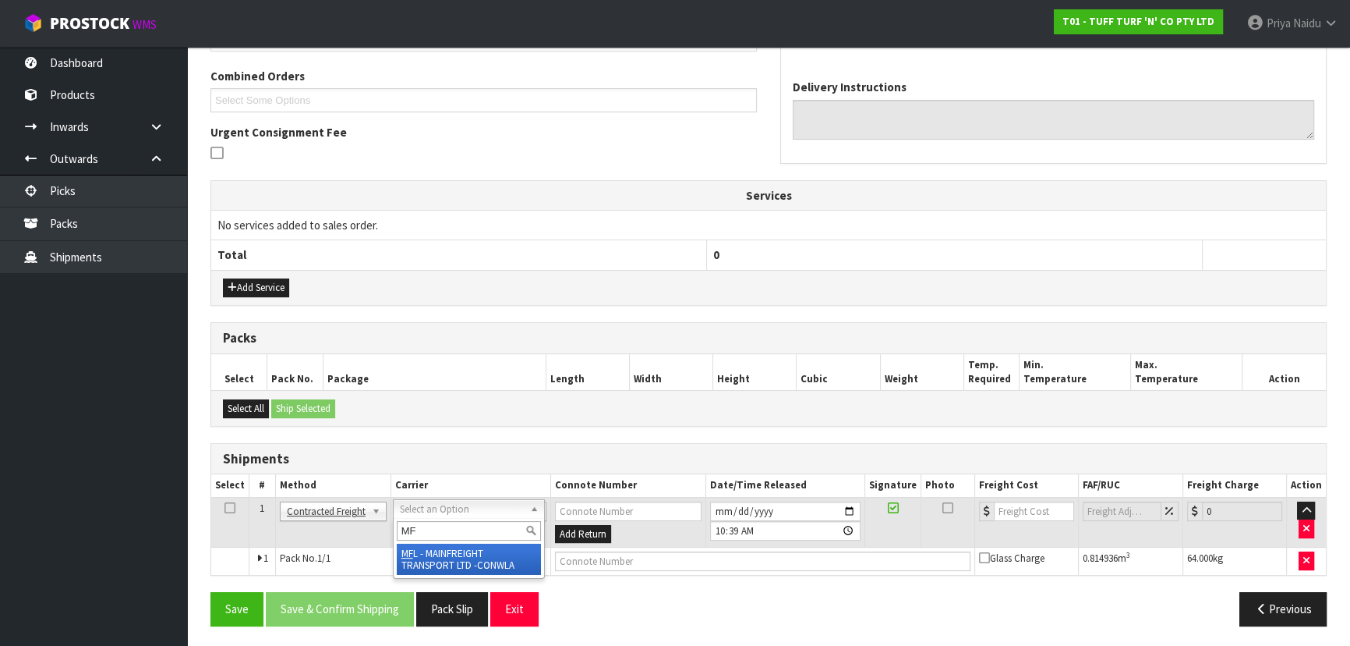
type input "MF"
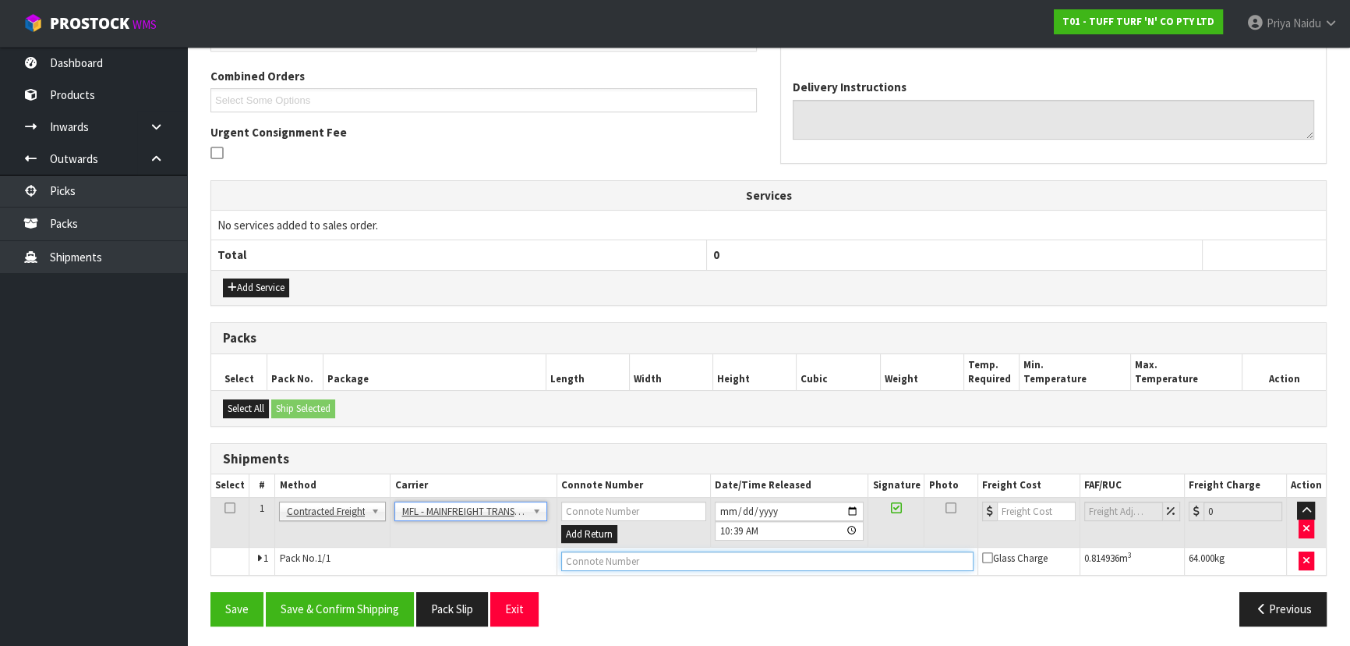
click at [595, 561] on input "text" at bounding box center [767, 560] width 412 height 19
paste input "FWM58717311"
type input "FWM58717311"
click at [384, 611] on button "Save & Confirm Shipping" at bounding box center [340, 609] width 148 height 34
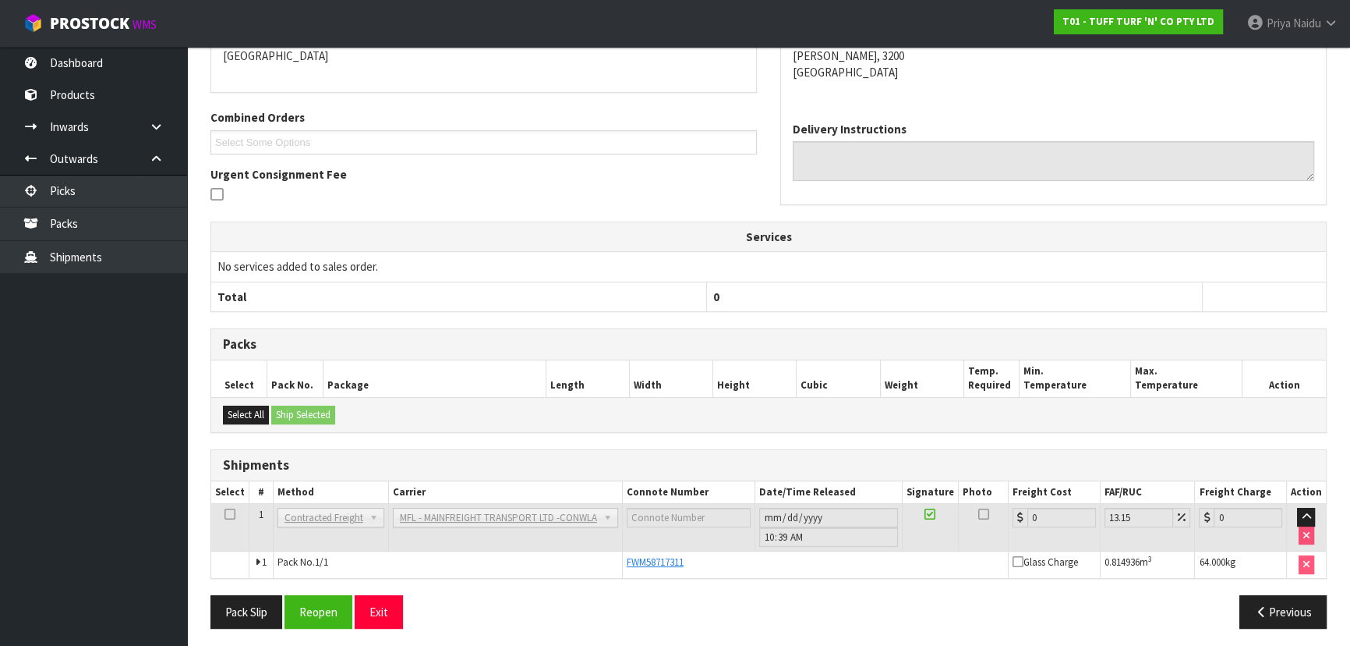
scroll to position [0, 0]
